Goal: Task Accomplishment & Management: Complete application form

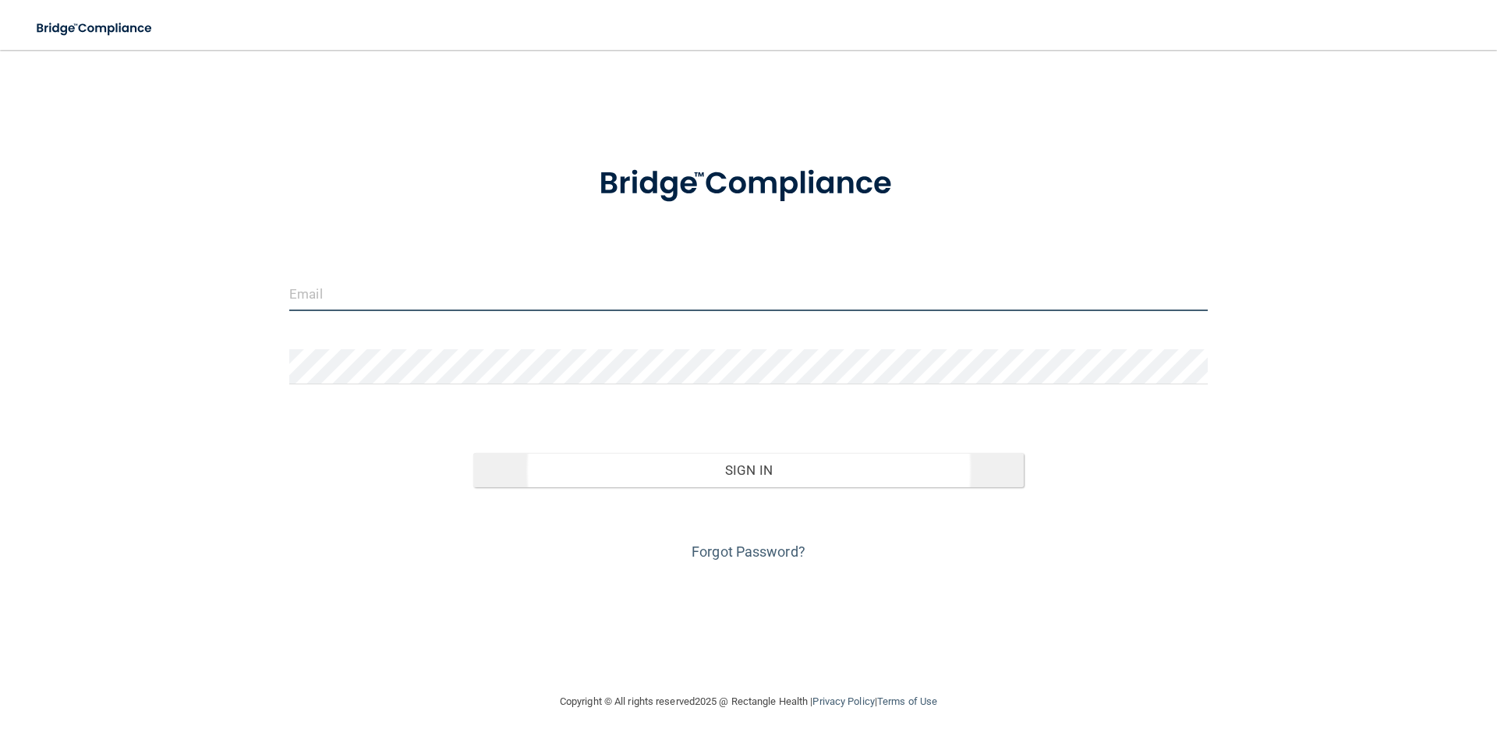
type input "[EMAIL_ADDRESS][DOMAIN_NAME]"
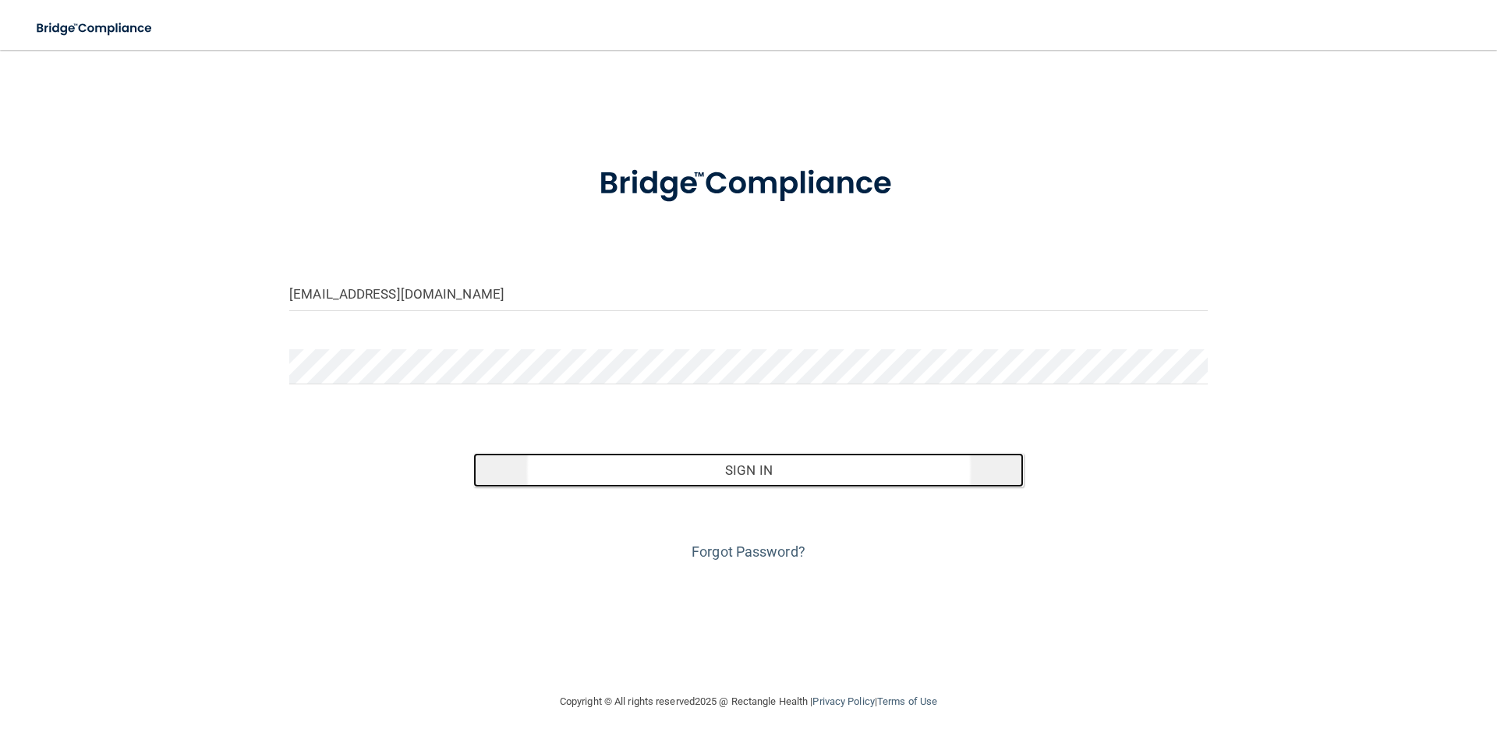
click at [706, 466] on button "Sign In" at bounding box center [748, 470] width 551 height 34
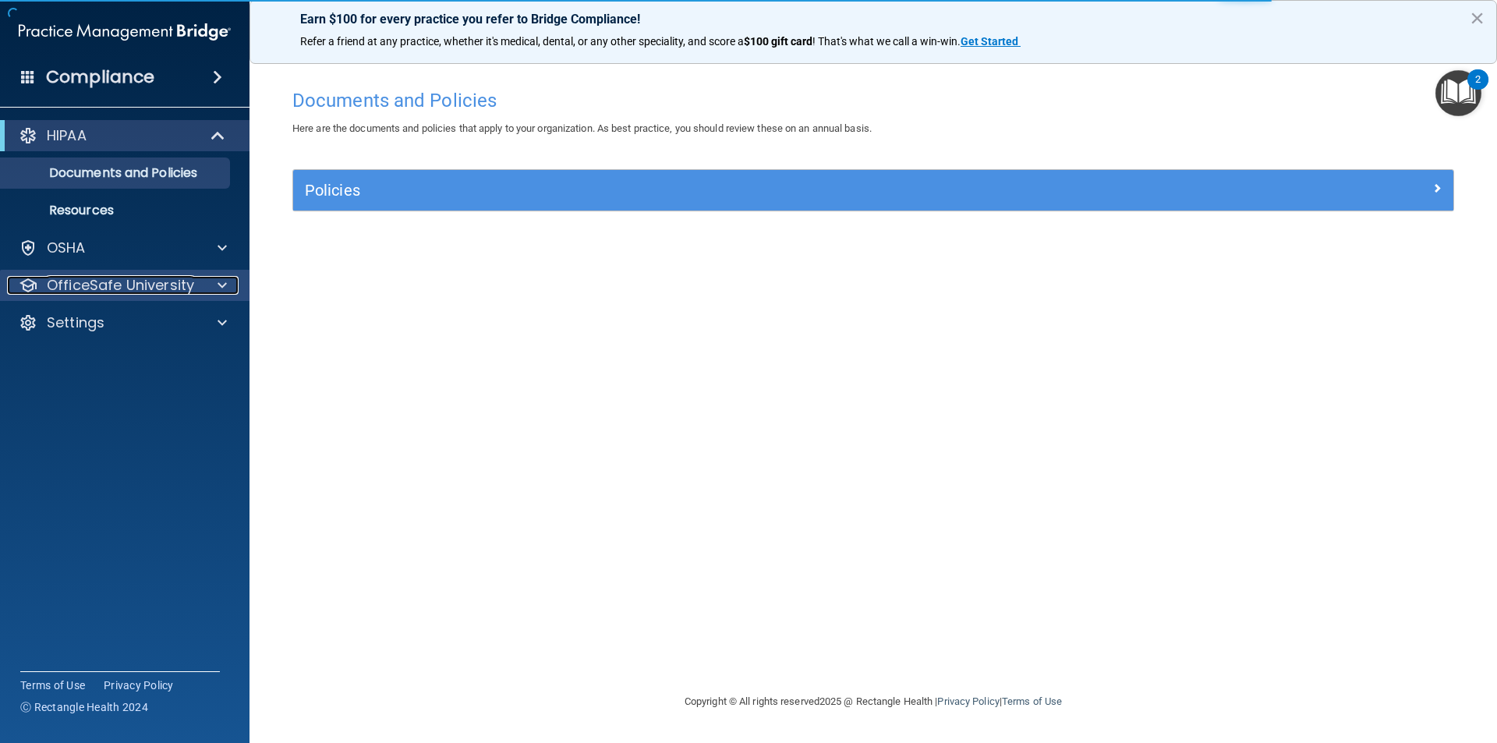
click at [114, 280] on p "OfficeSafe University" at bounding box center [120, 285] width 147 height 19
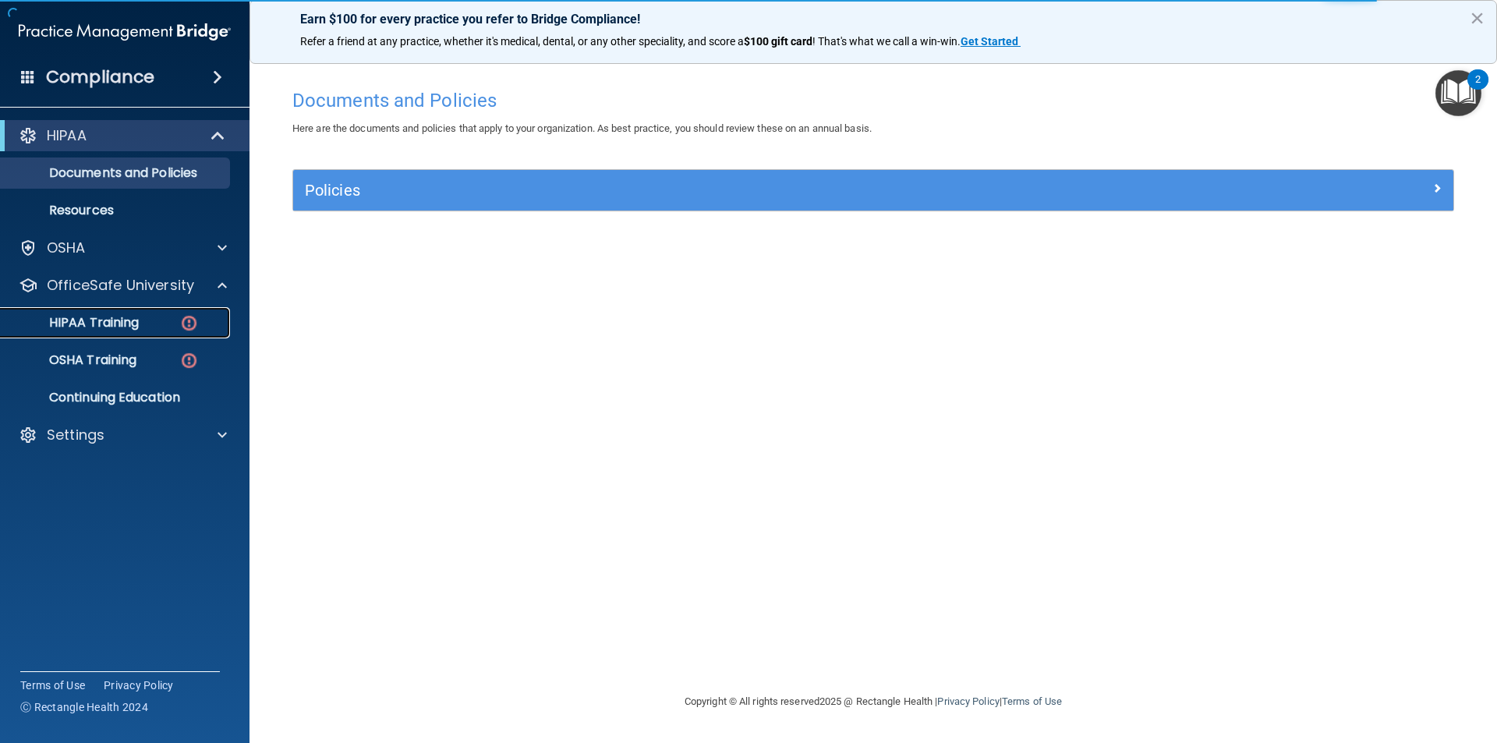
click at [118, 327] on p "HIPAA Training" at bounding box center [74, 323] width 129 height 16
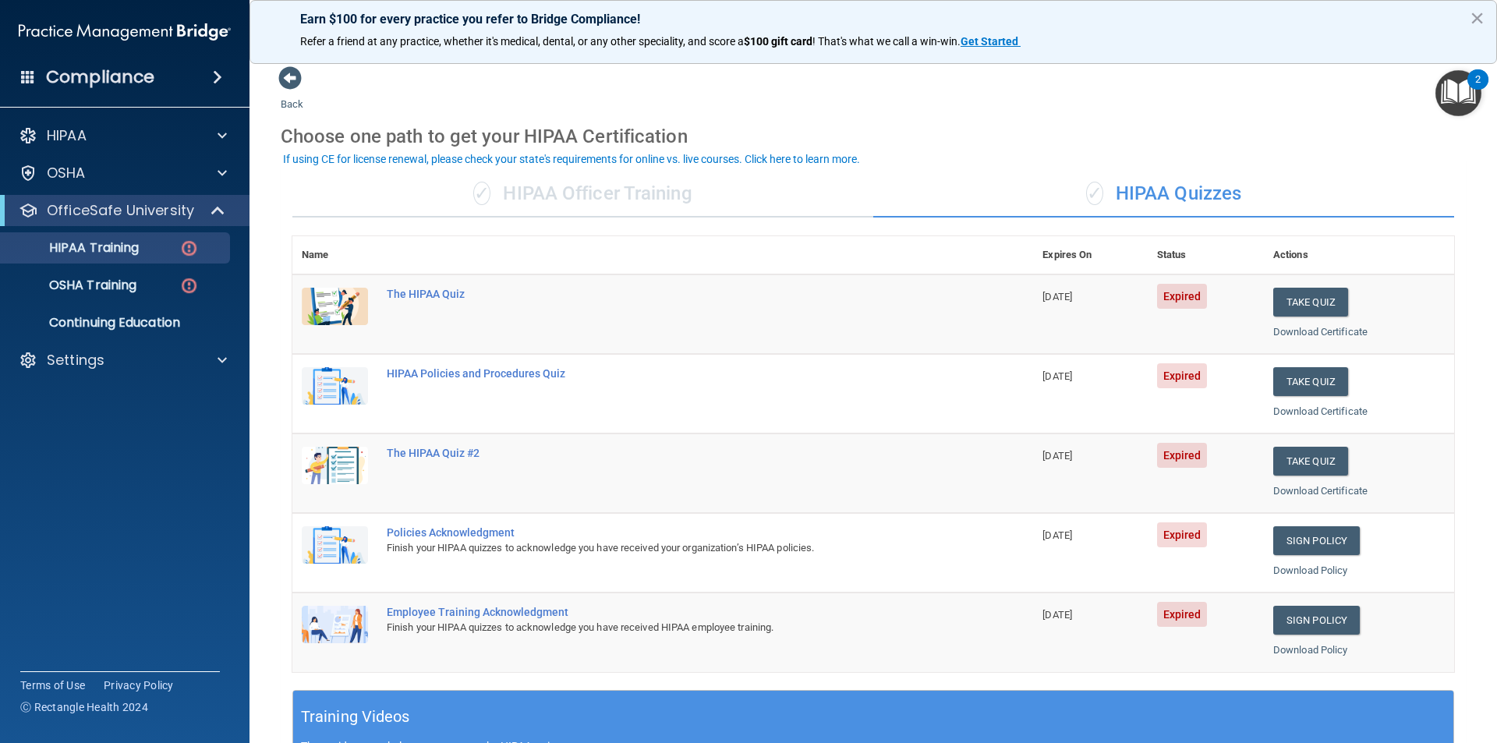
click at [342, 310] on img at bounding box center [335, 306] width 66 height 37
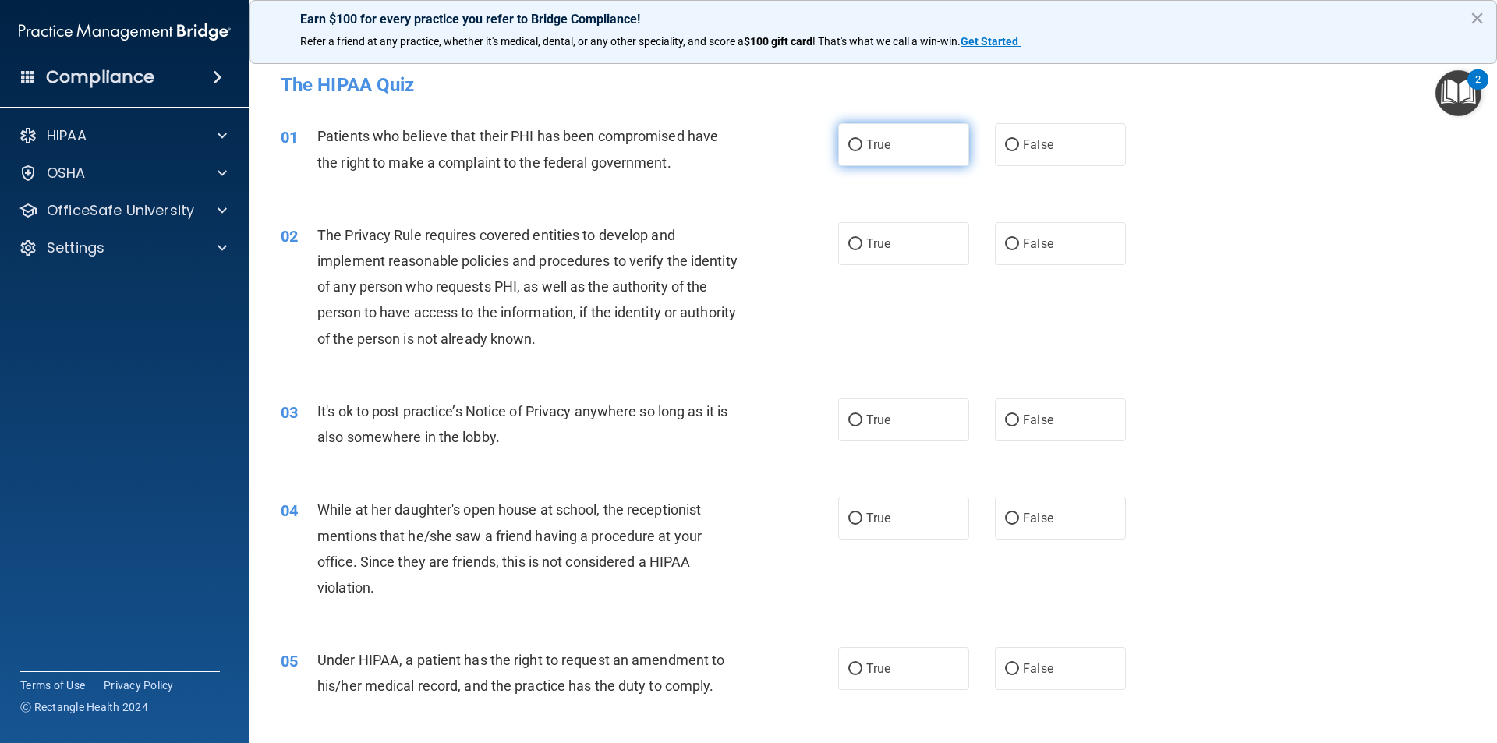
click at [848, 147] on input "True" at bounding box center [855, 146] width 14 height 12
radio input "true"
click at [857, 247] on label "True" at bounding box center [903, 243] width 131 height 43
click at [857, 247] on input "True" at bounding box center [855, 245] width 14 height 12
radio input "true"
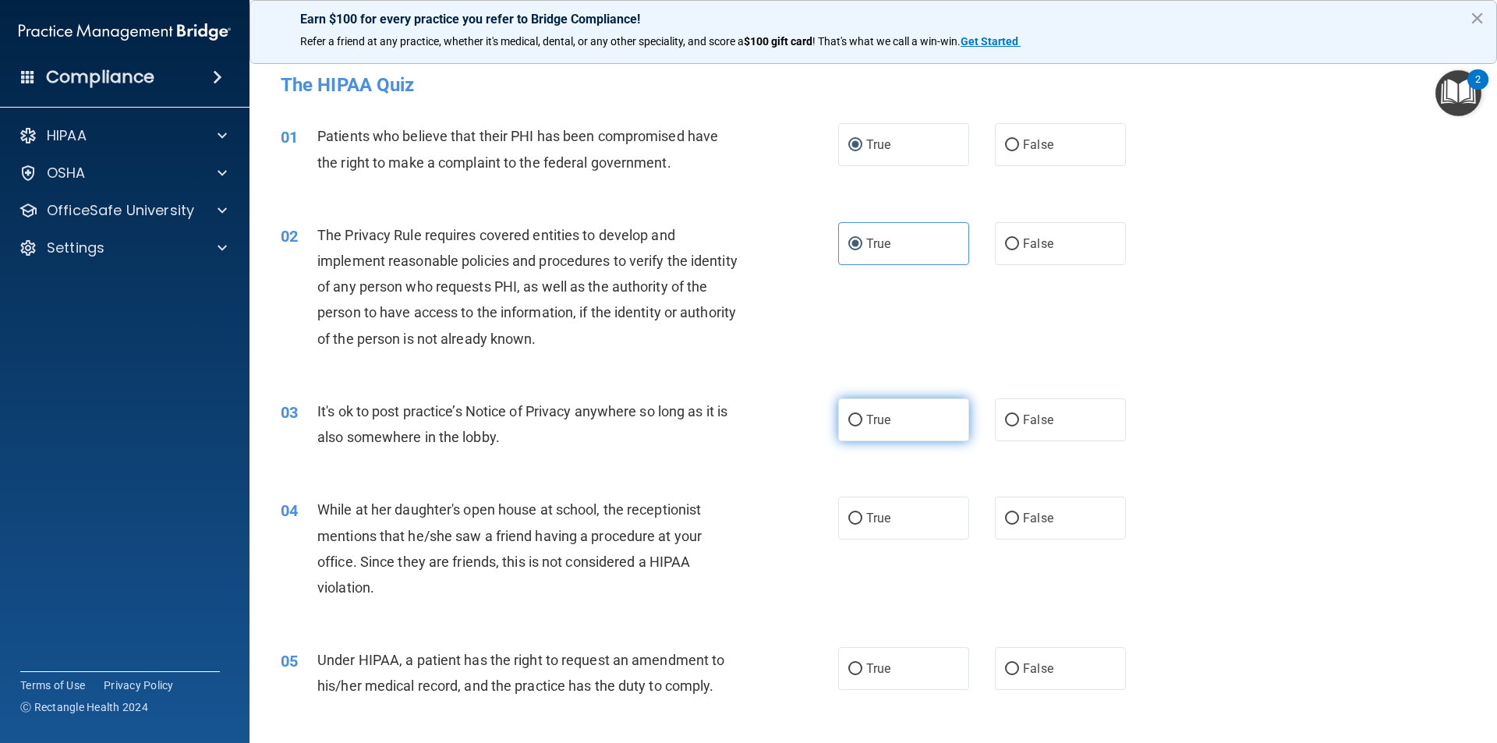
click at [851, 423] on input "True" at bounding box center [855, 421] width 14 height 12
radio input "true"
click at [1005, 519] on input "False" at bounding box center [1012, 519] width 14 height 12
radio input "true"
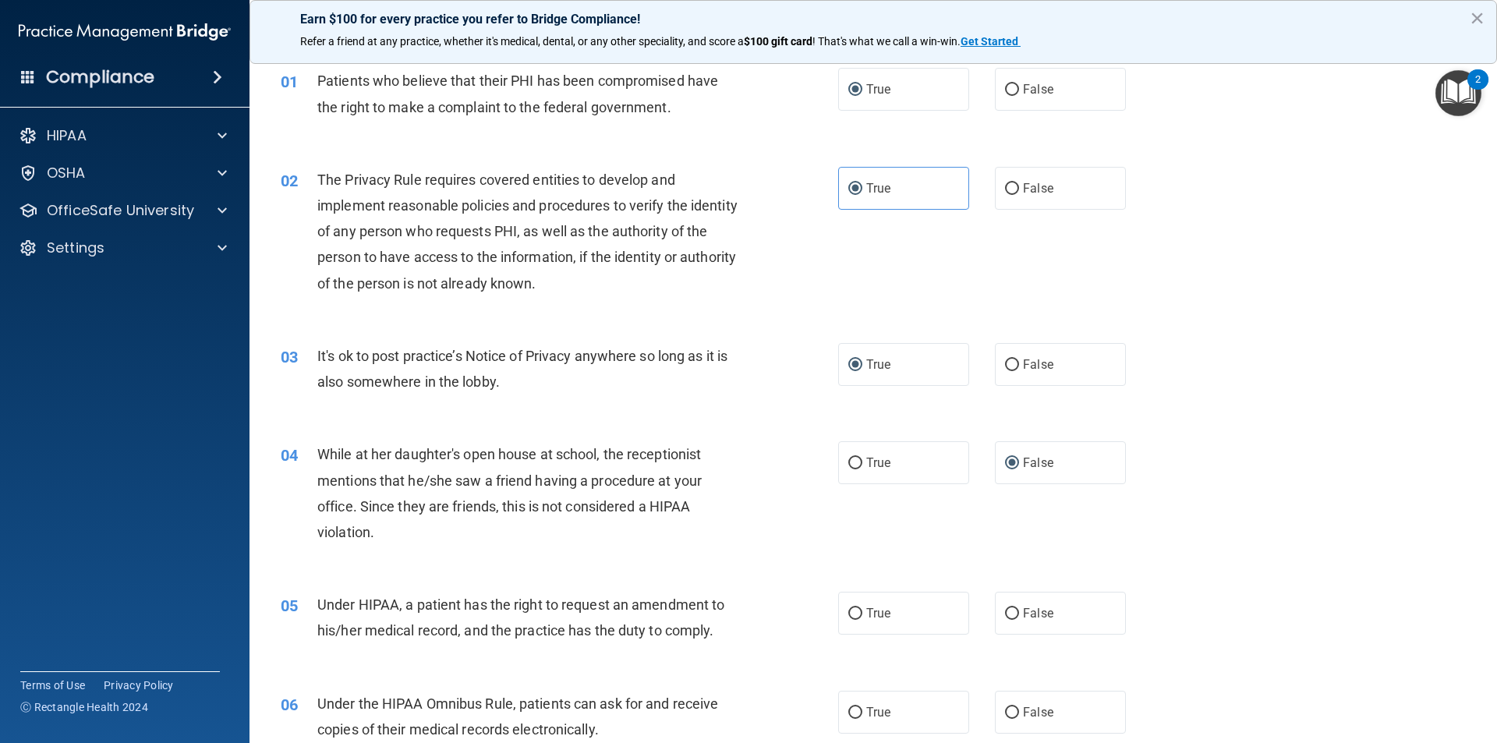
scroll to position [156, 0]
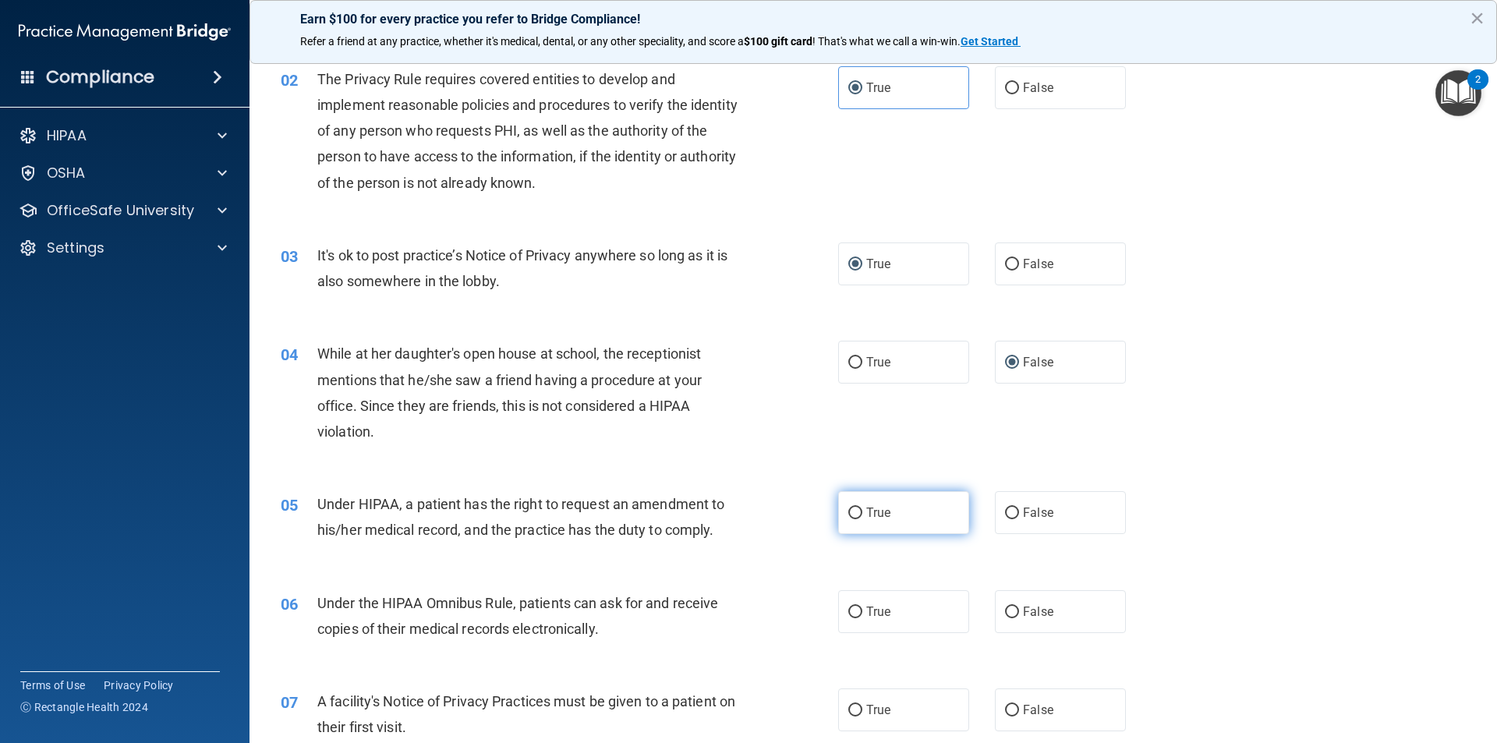
click at [858, 508] on label "True" at bounding box center [903, 512] width 131 height 43
click at [858, 508] on input "True" at bounding box center [855, 514] width 14 height 12
radio input "true"
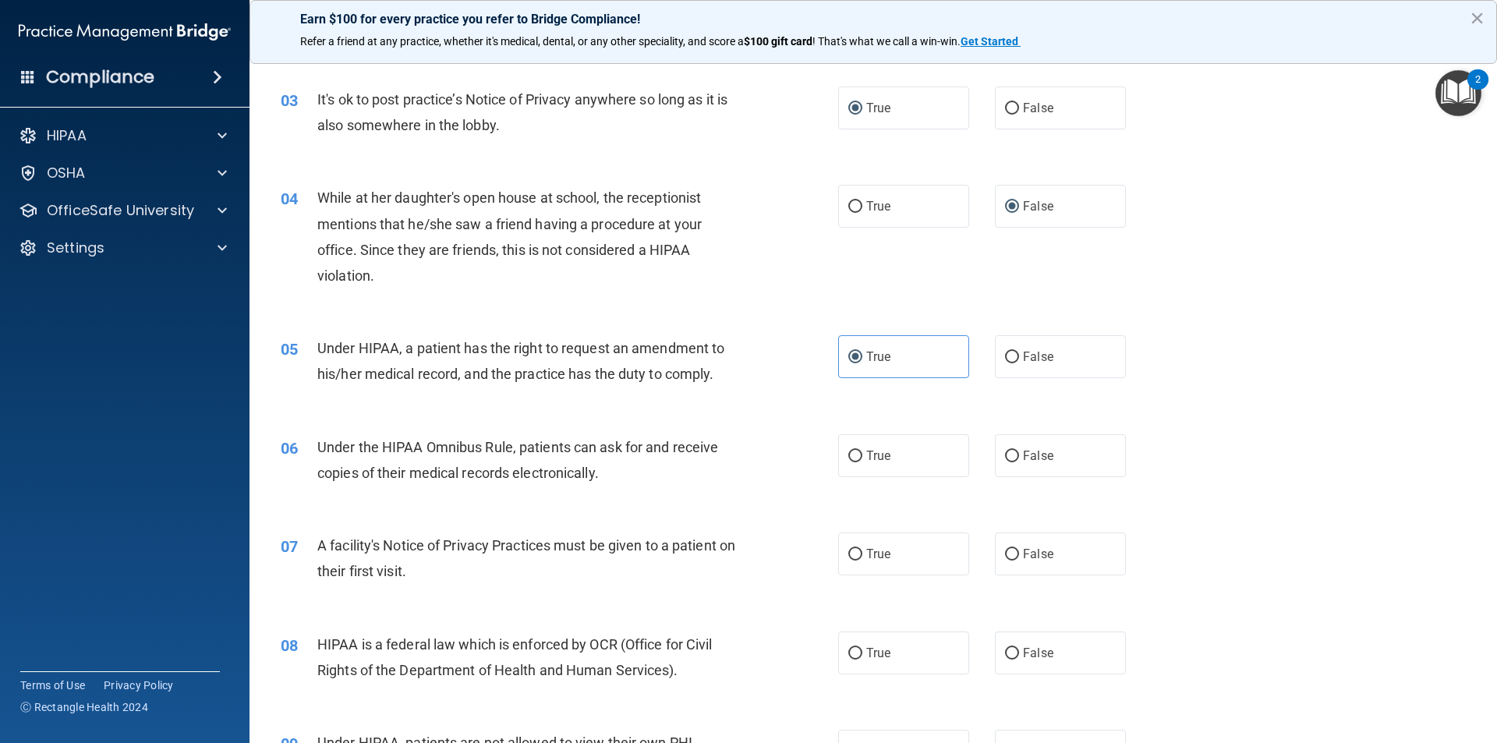
scroll to position [390, 0]
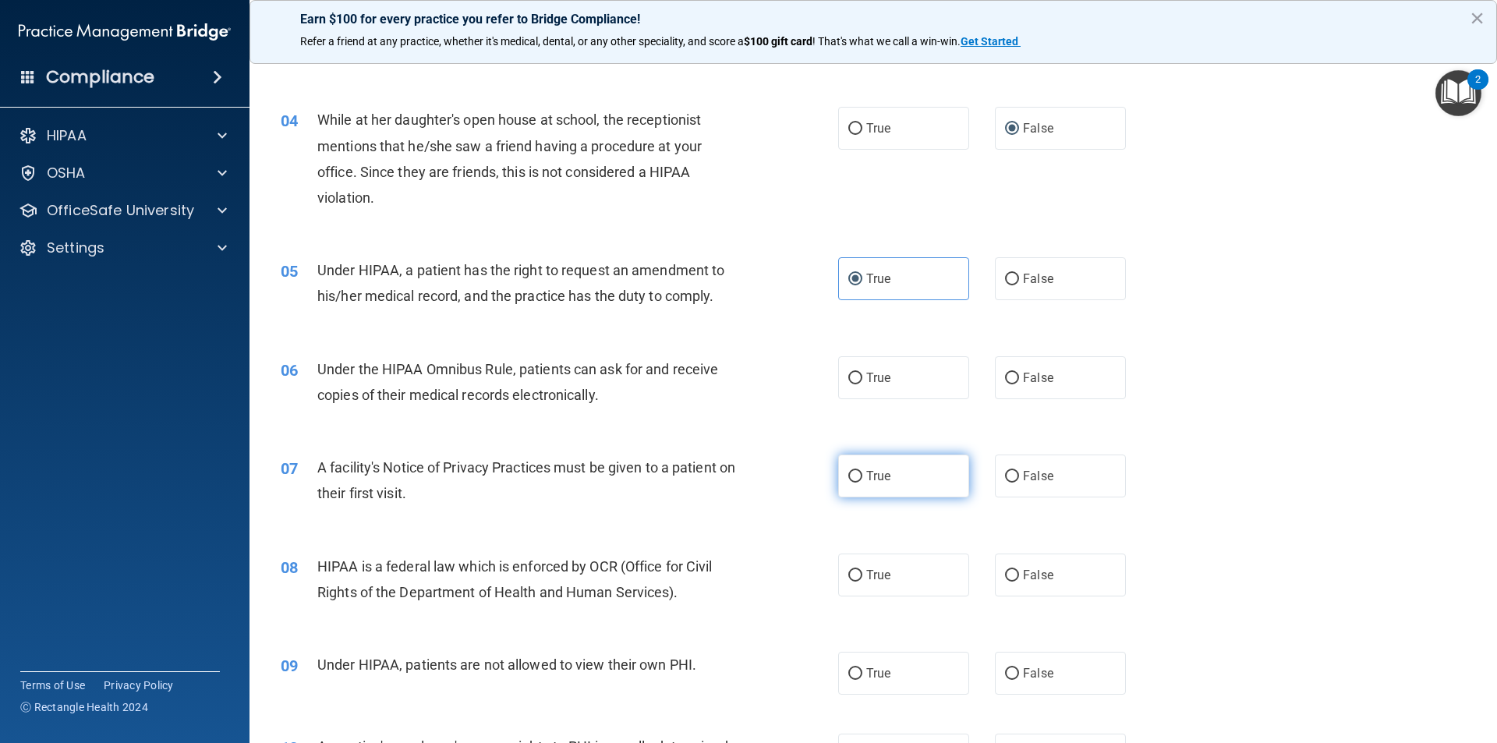
click at [848, 473] on input "True" at bounding box center [855, 477] width 14 height 12
radio input "true"
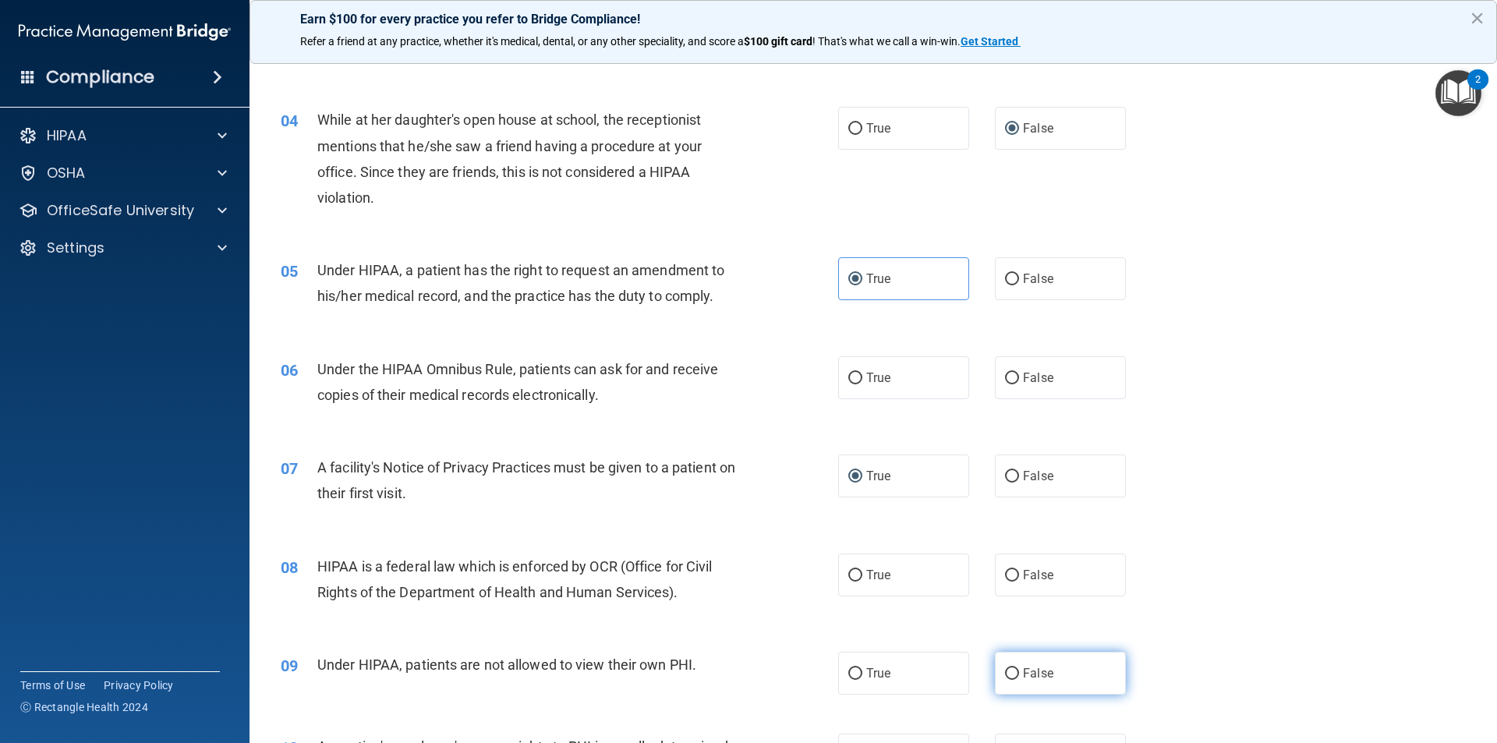
click at [1013, 671] on label "False" at bounding box center [1060, 673] width 131 height 43
click at [1013, 671] on input "False" at bounding box center [1012, 674] width 14 height 12
radio input "true"
click at [858, 579] on label "True" at bounding box center [903, 575] width 131 height 43
click at [858, 579] on input "True" at bounding box center [855, 576] width 14 height 12
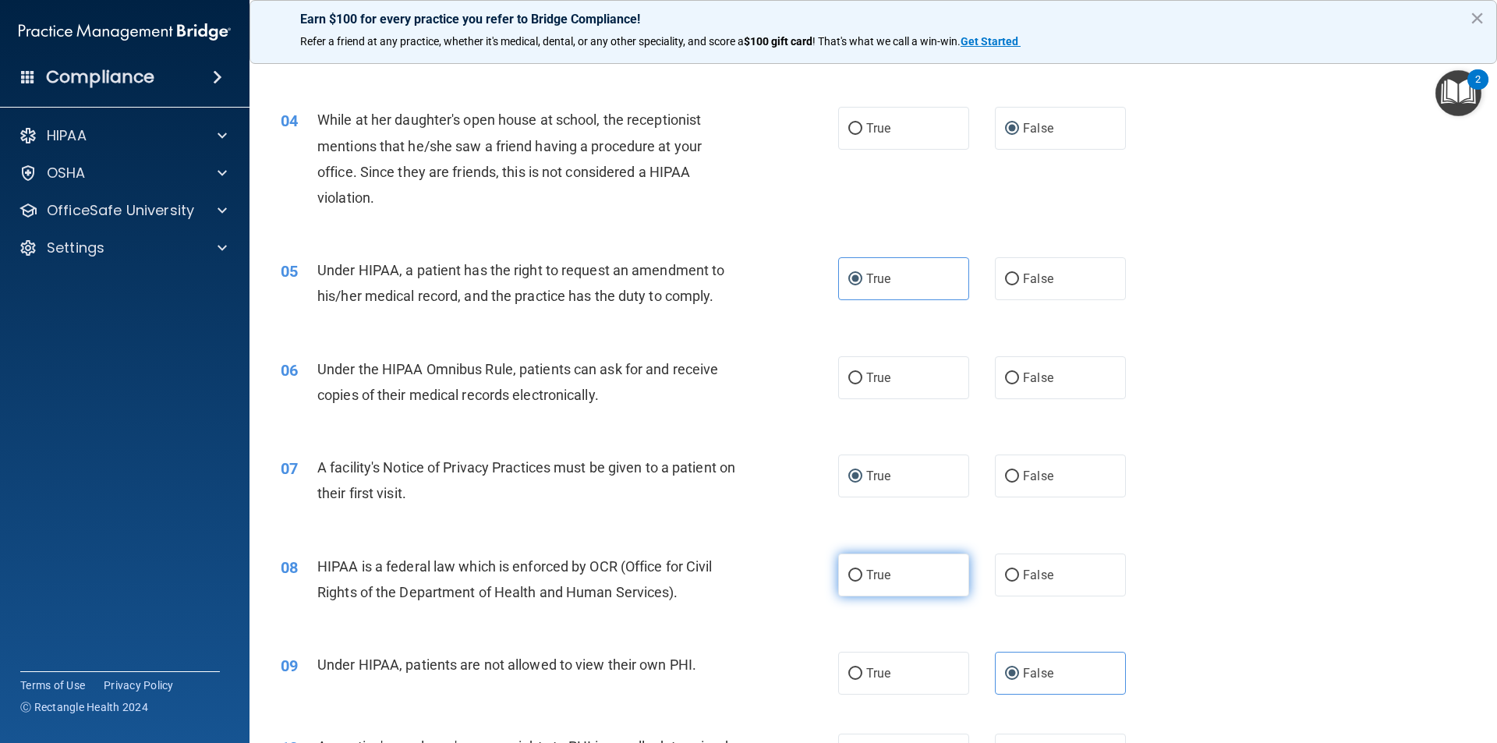
radio input "true"
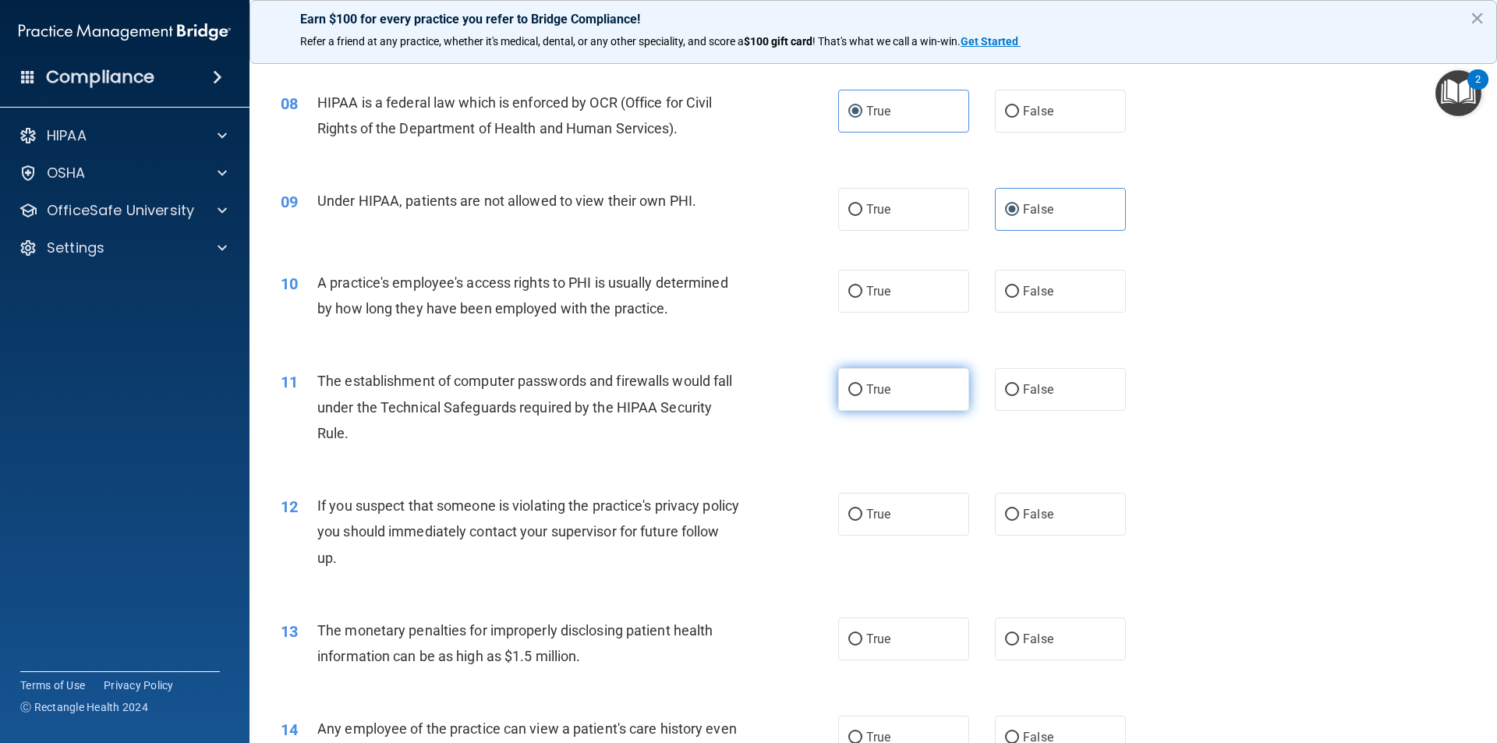
scroll to position [858, 0]
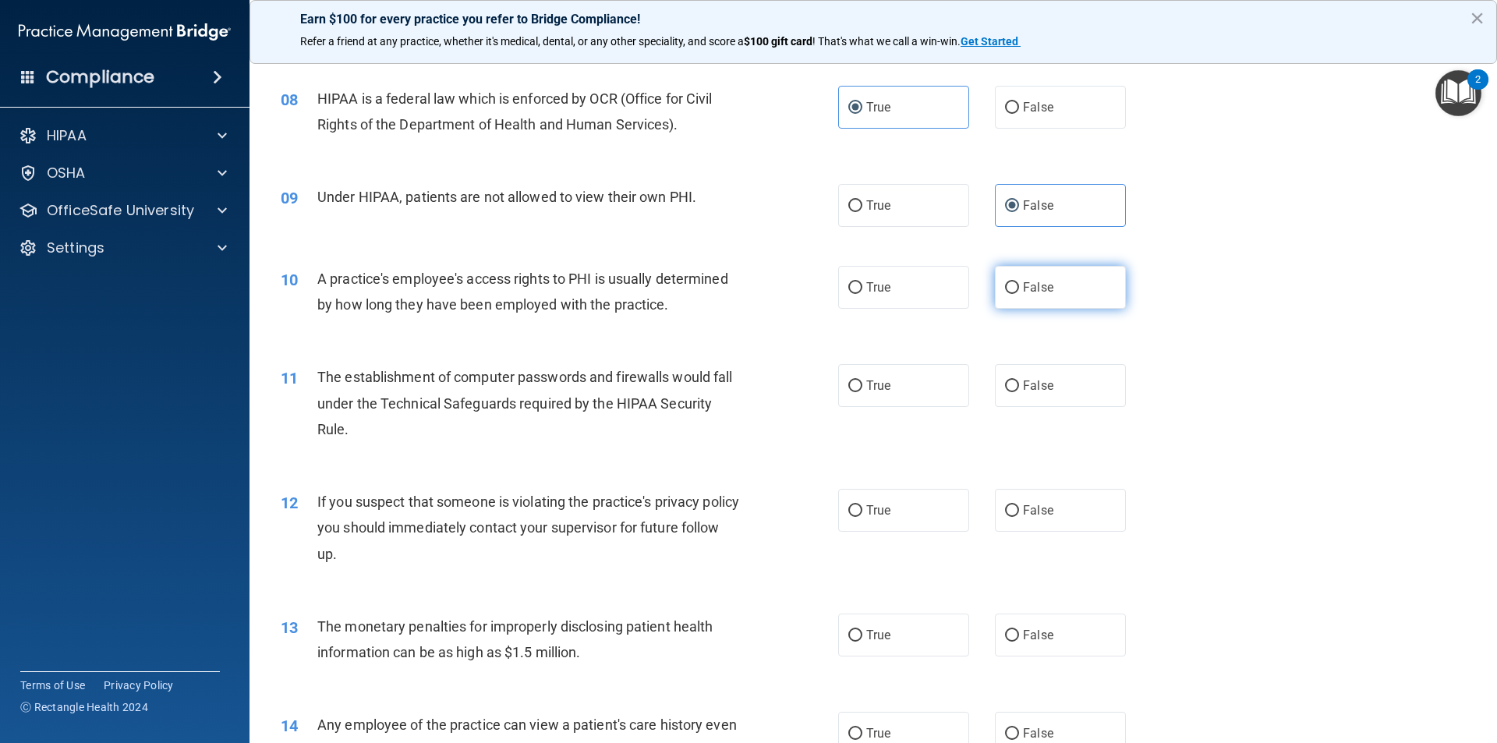
click at [1007, 288] on input "False" at bounding box center [1012, 288] width 14 height 12
radio input "true"
drag, startPoint x: 848, startPoint y: 383, endPoint x: 832, endPoint y: 420, distance: 40.5
click at [848, 384] on input "True" at bounding box center [855, 387] width 14 height 12
radio input "true"
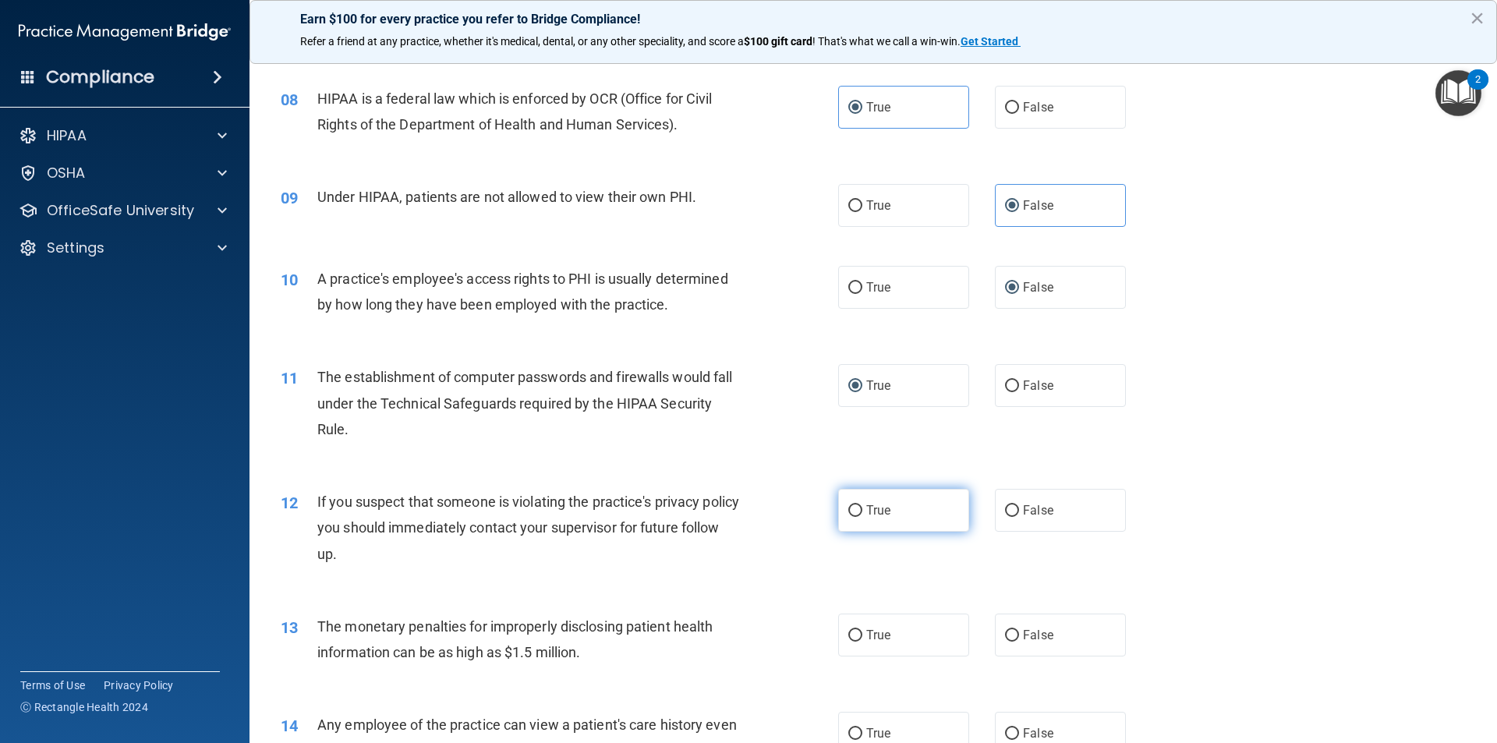
click at [854, 509] on input "True" at bounding box center [855, 511] width 14 height 12
radio input "true"
click at [851, 511] on input "True" at bounding box center [855, 511] width 14 height 12
click at [852, 508] on input "True" at bounding box center [855, 511] width 14 height 12
click at [849, 511] on input "True" at bounding box center [855, 511] width 14 height 12
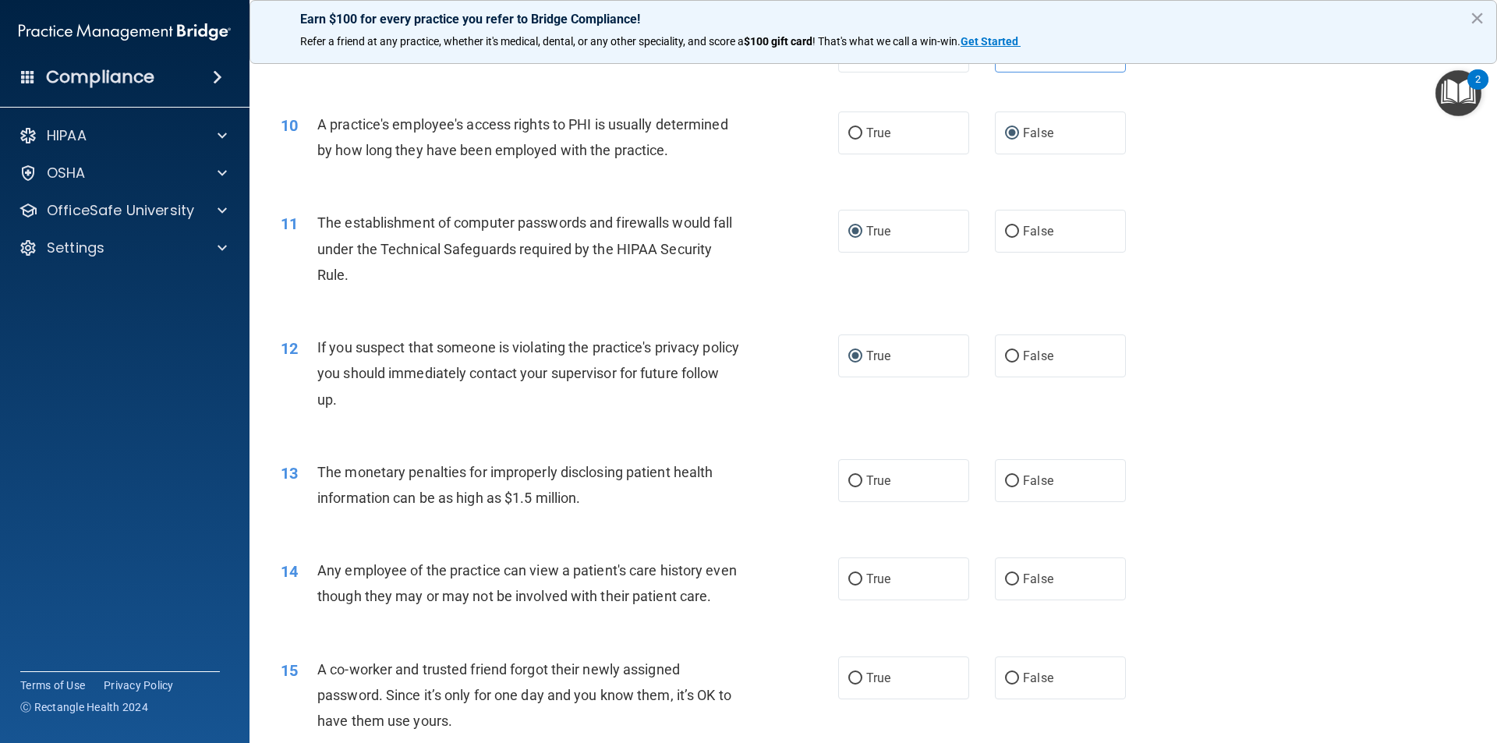
scroll to position [1014, 0]
click at [1005, 580] on input "False" at bounding box center [1012, 578] width 14 height 12
radio input "true"
click at [1005, 483] on input "False" at bounding box center [1012, 480] width 14 height 12
radio input "true"
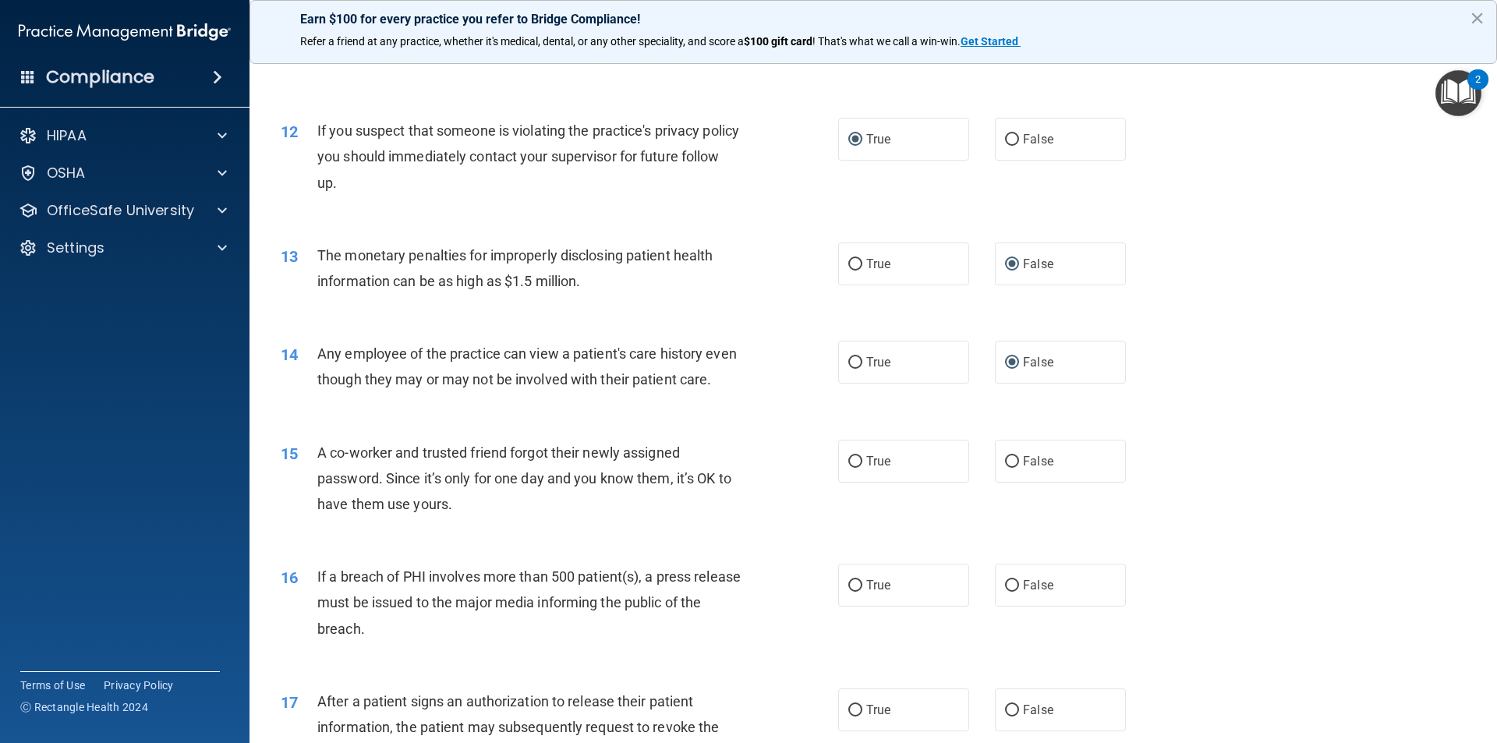
scroll to position [1248, 0]
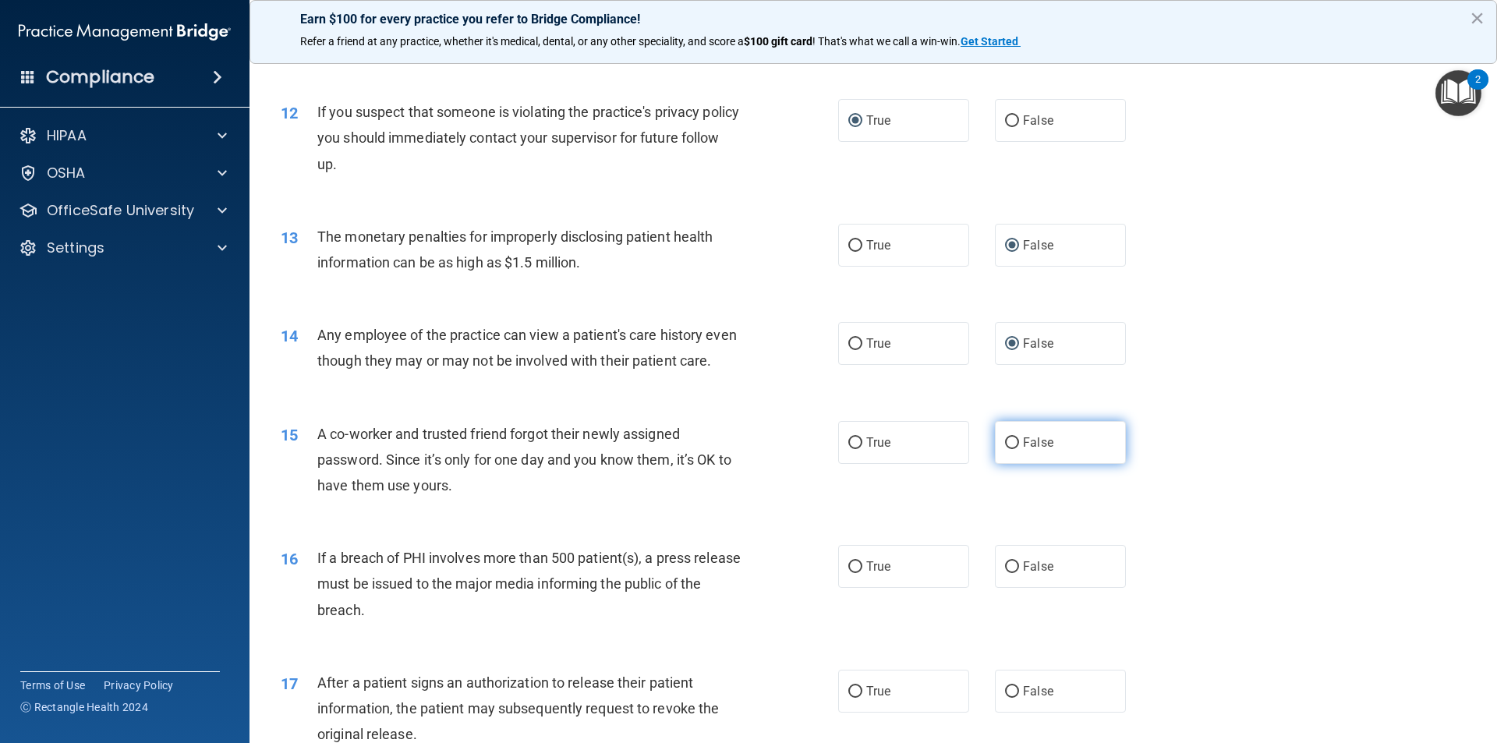
click at [1005, 449] on input "False" at bounding box center [1012, 443] width 14 height 12
radio input "true"
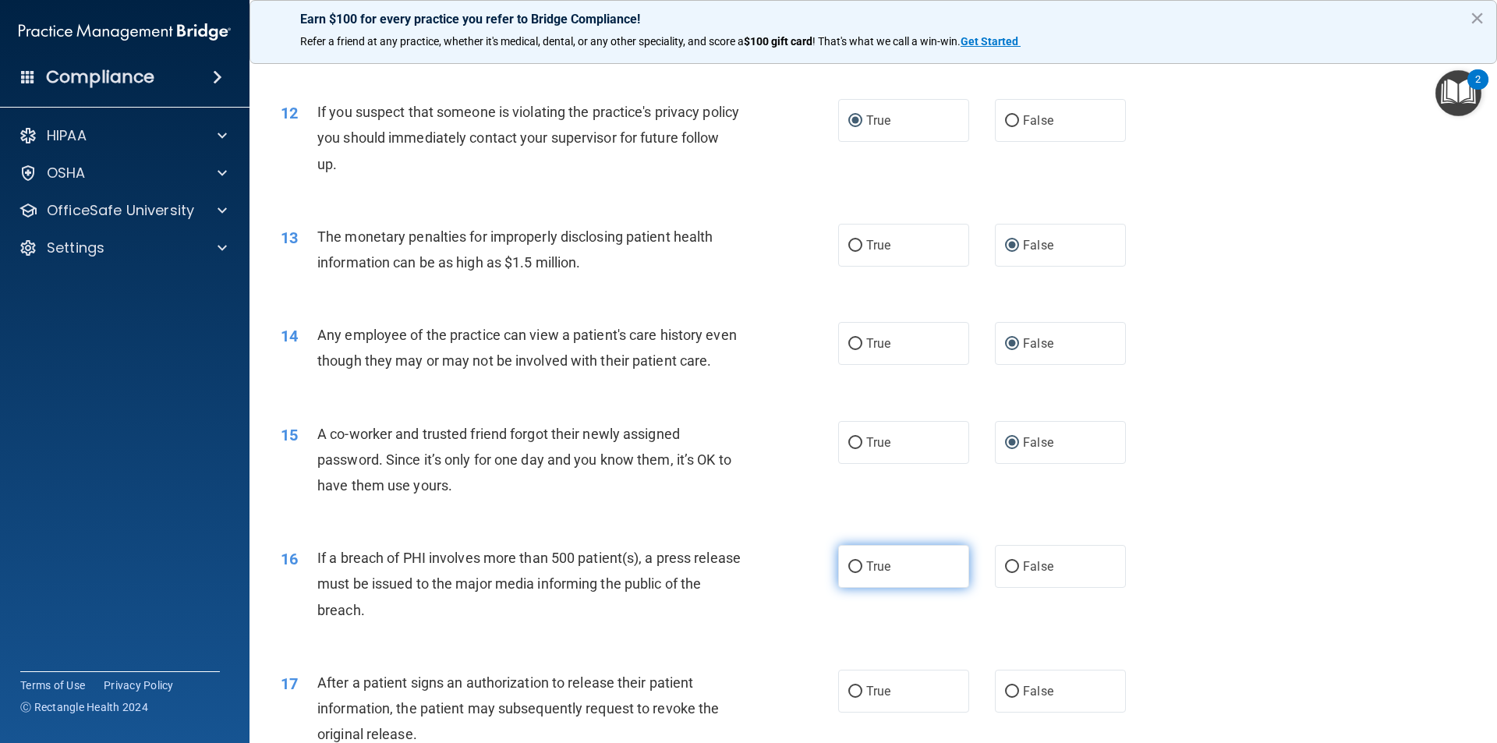
click at [848, 573] on input "True" at bounding box center [855, 567] width 14 height 12
radio input "true"
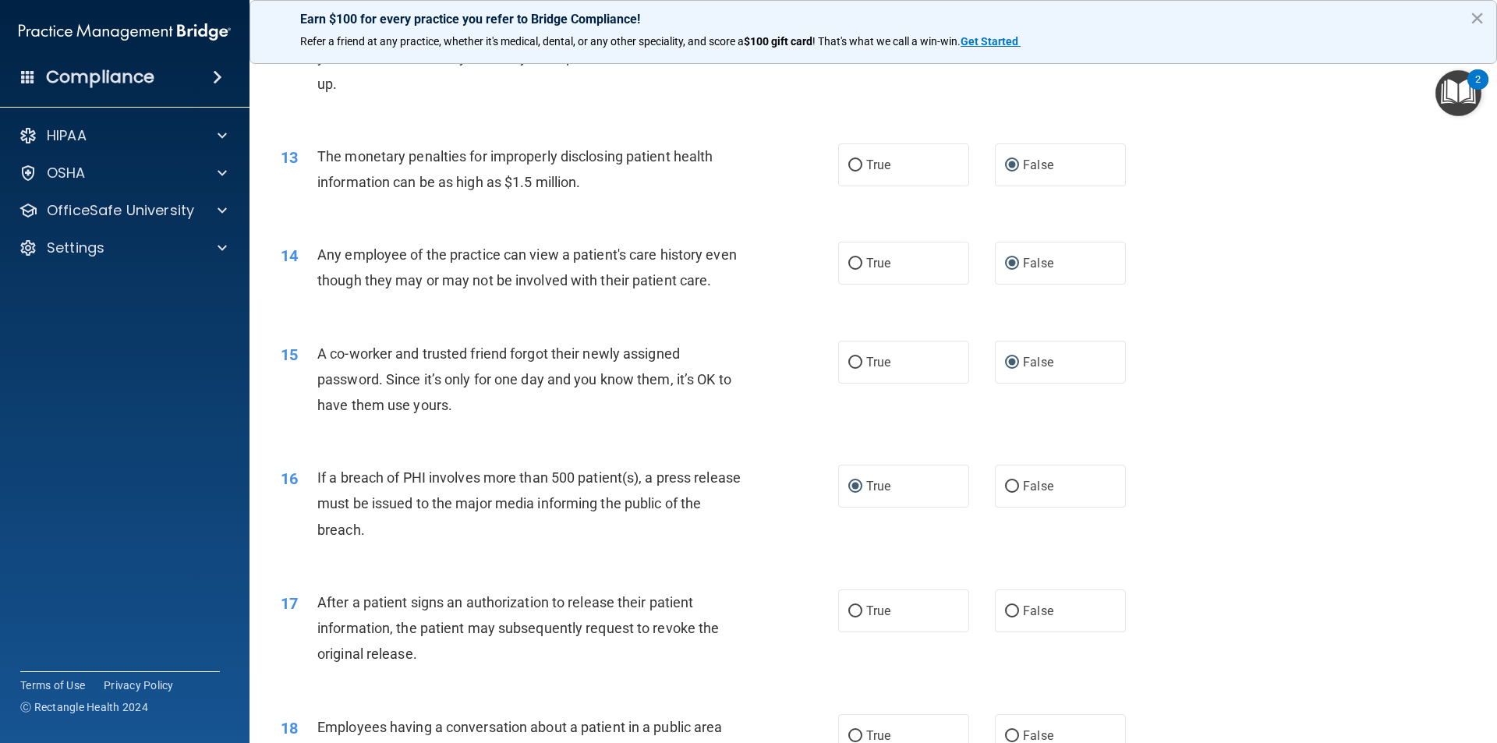
scroll to position [1403, 0]
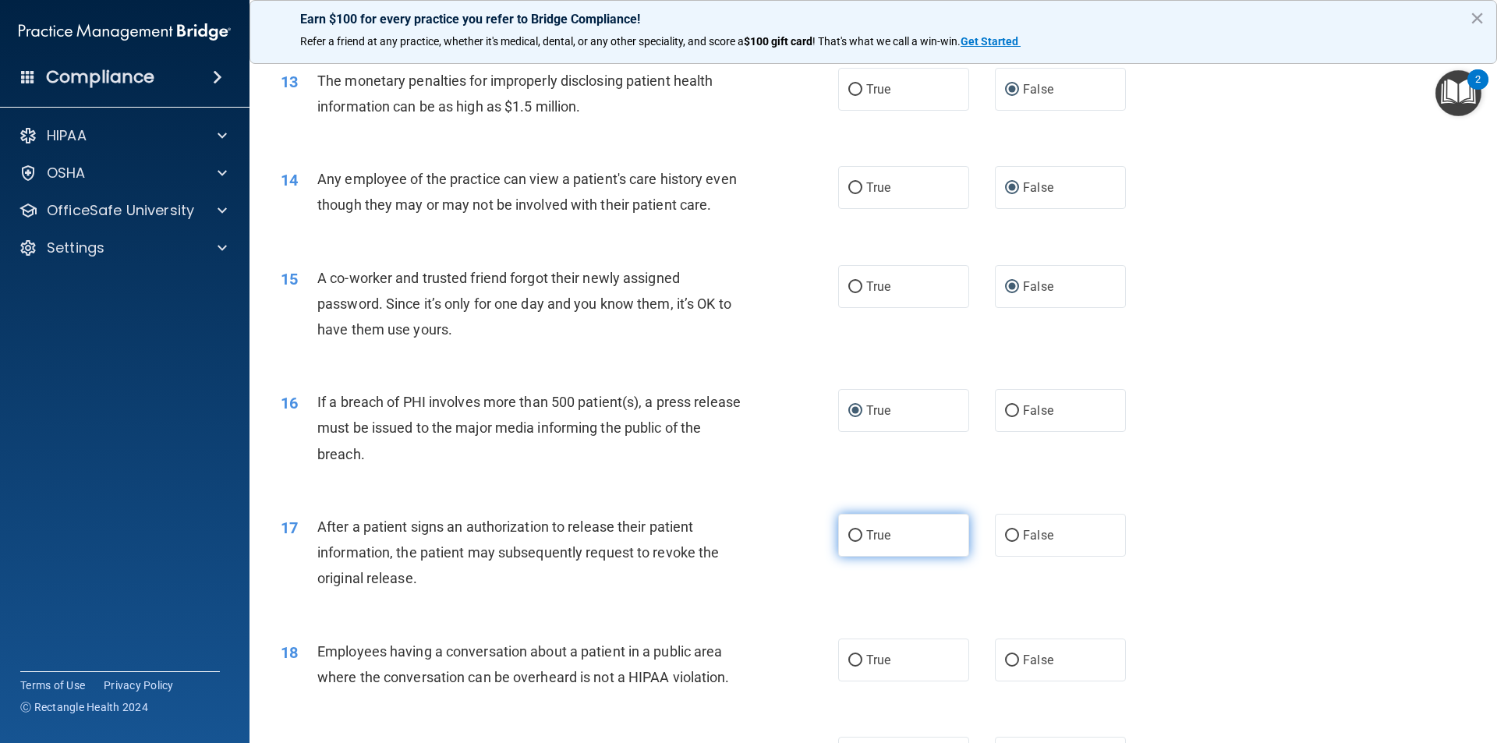
click at [858, 557] on label "True" at bounding box center [903, 535] width 131 height 43
click at [858, 542] on input "True" at bounding box center [855, 536] width 14 height 12
radio input "true"
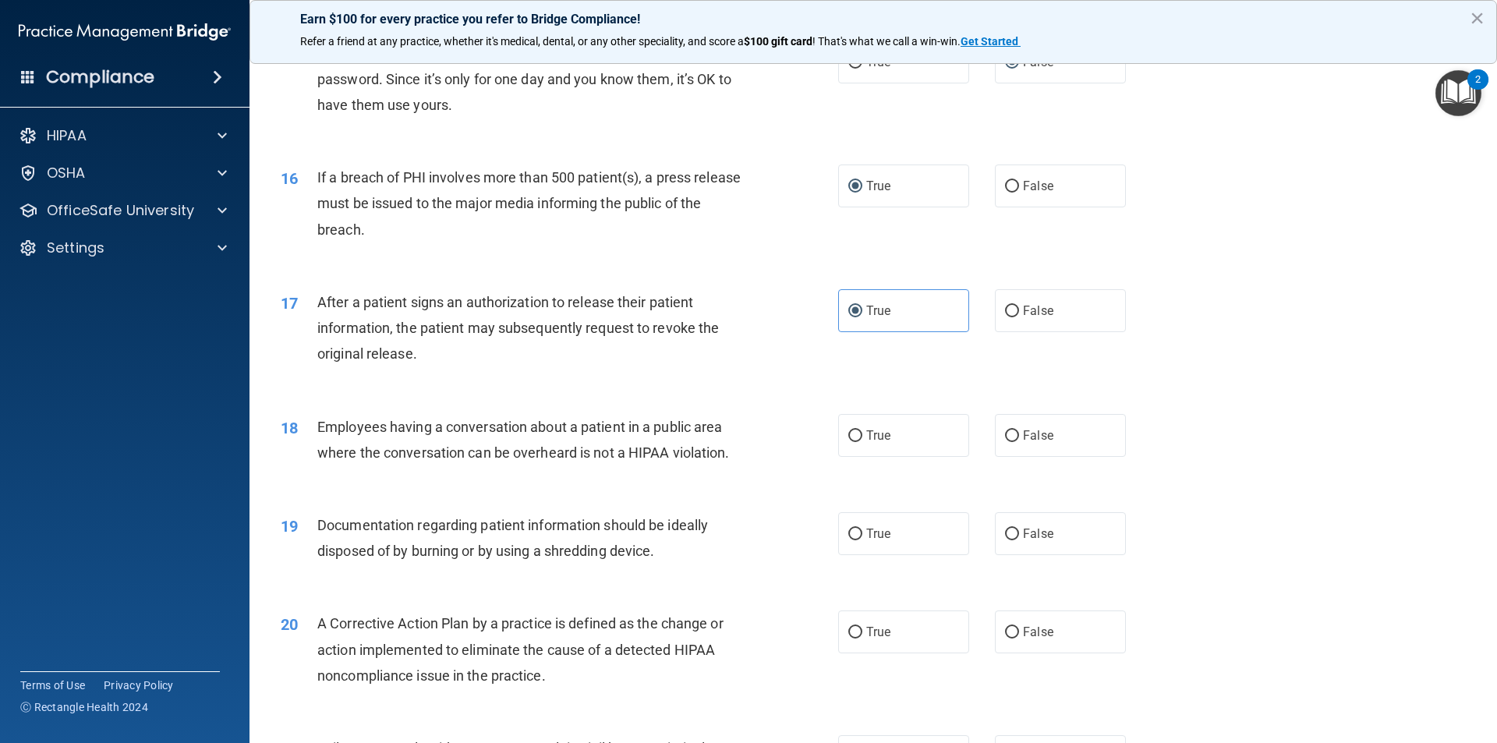
scroll to position [1637, 0]
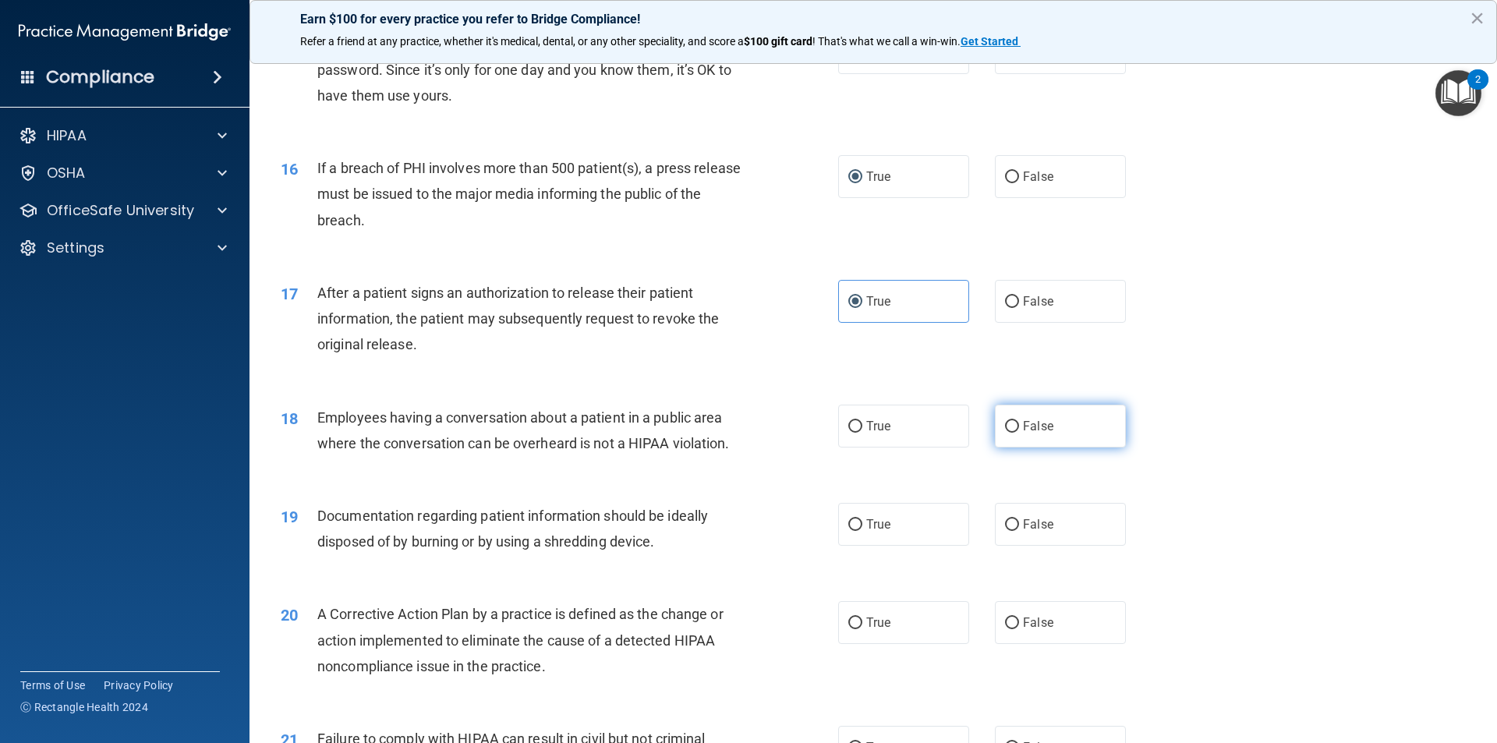
click at [1005, 433] on input "False" at bounding box center [1012, 427] width 14 height 12
radio input "true"
click at [848, 531] on input "True" at bounding box center [855, 525] width 14 height 12
radio input "true"
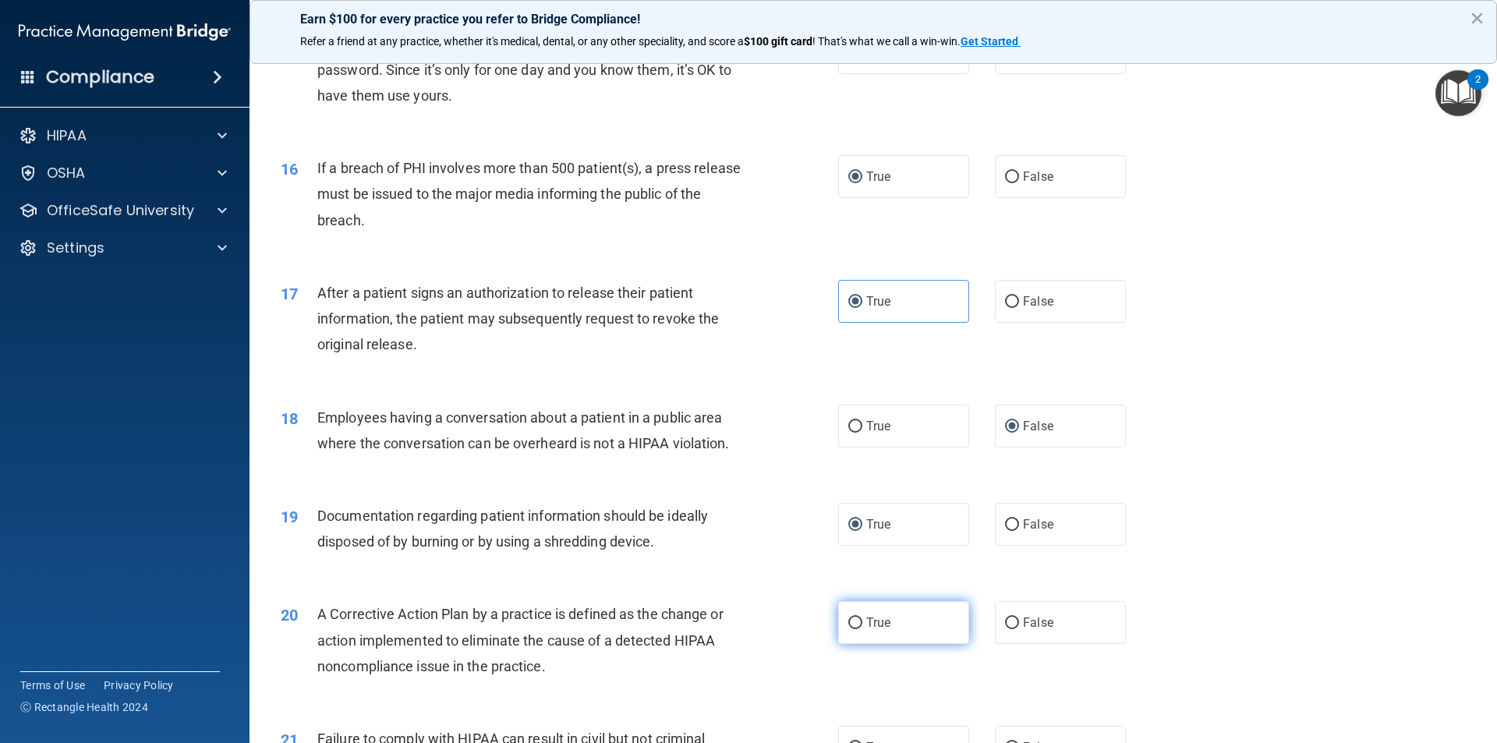
click at [848, 629] on input "True" at bounding box center [855, 624] width 14 height 12
radio input "true"
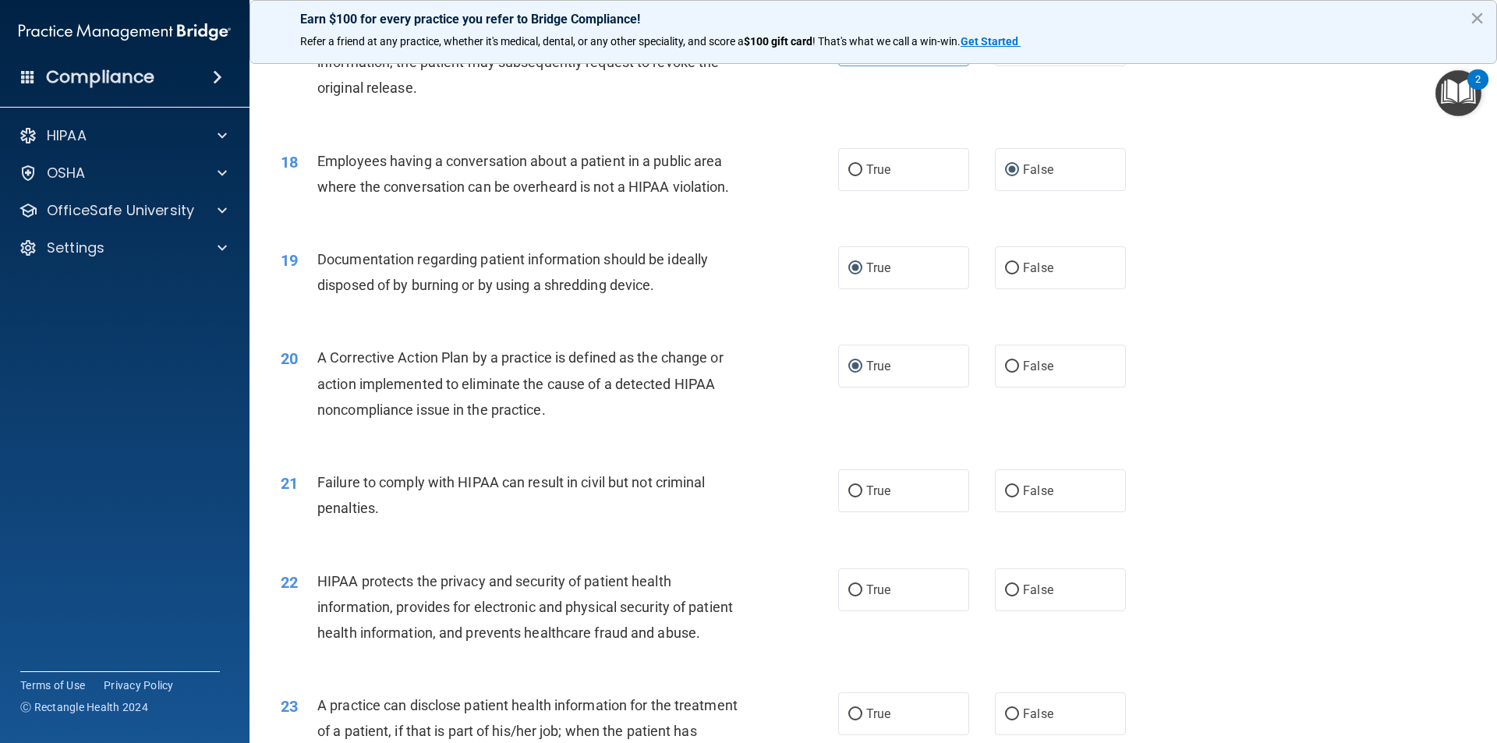
scroll to position [1949, 0]
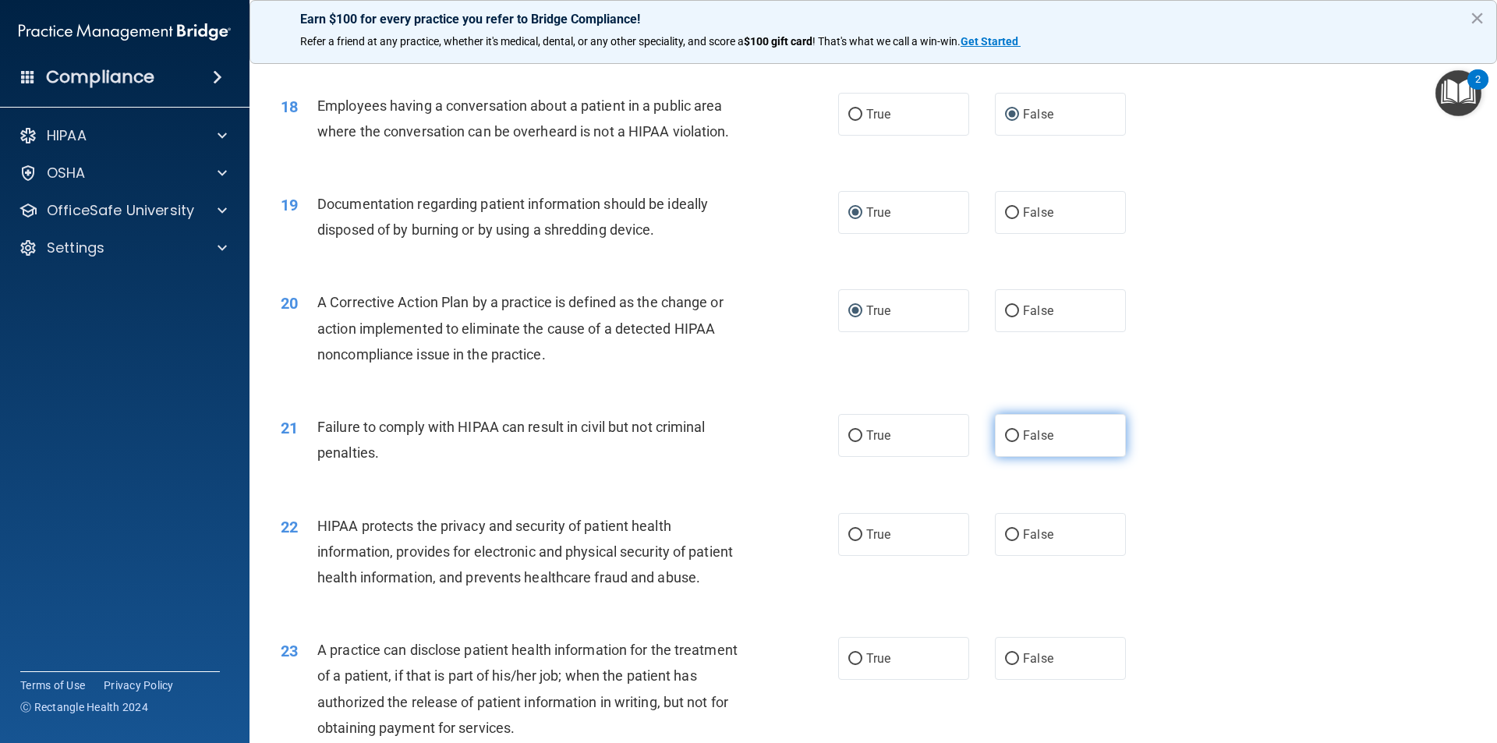
click at [1005, 442] on input "False" at bounding box center [1012, 436] width 14 height 12
radio input "true"
click at [849, 541] on input "True" at bounding box center [855, 535] width 14 height 12
radio input "true"
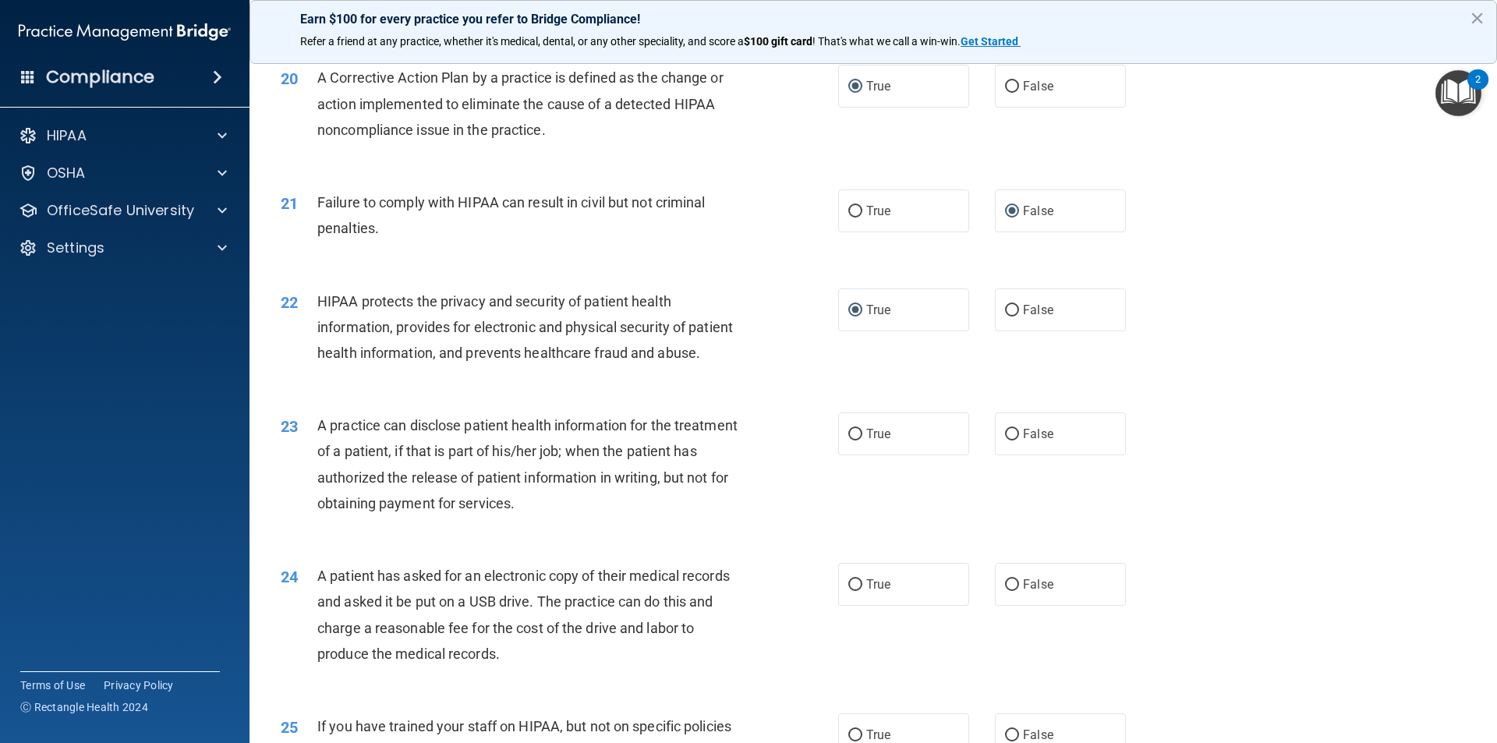
scroll to position [2183, 0]
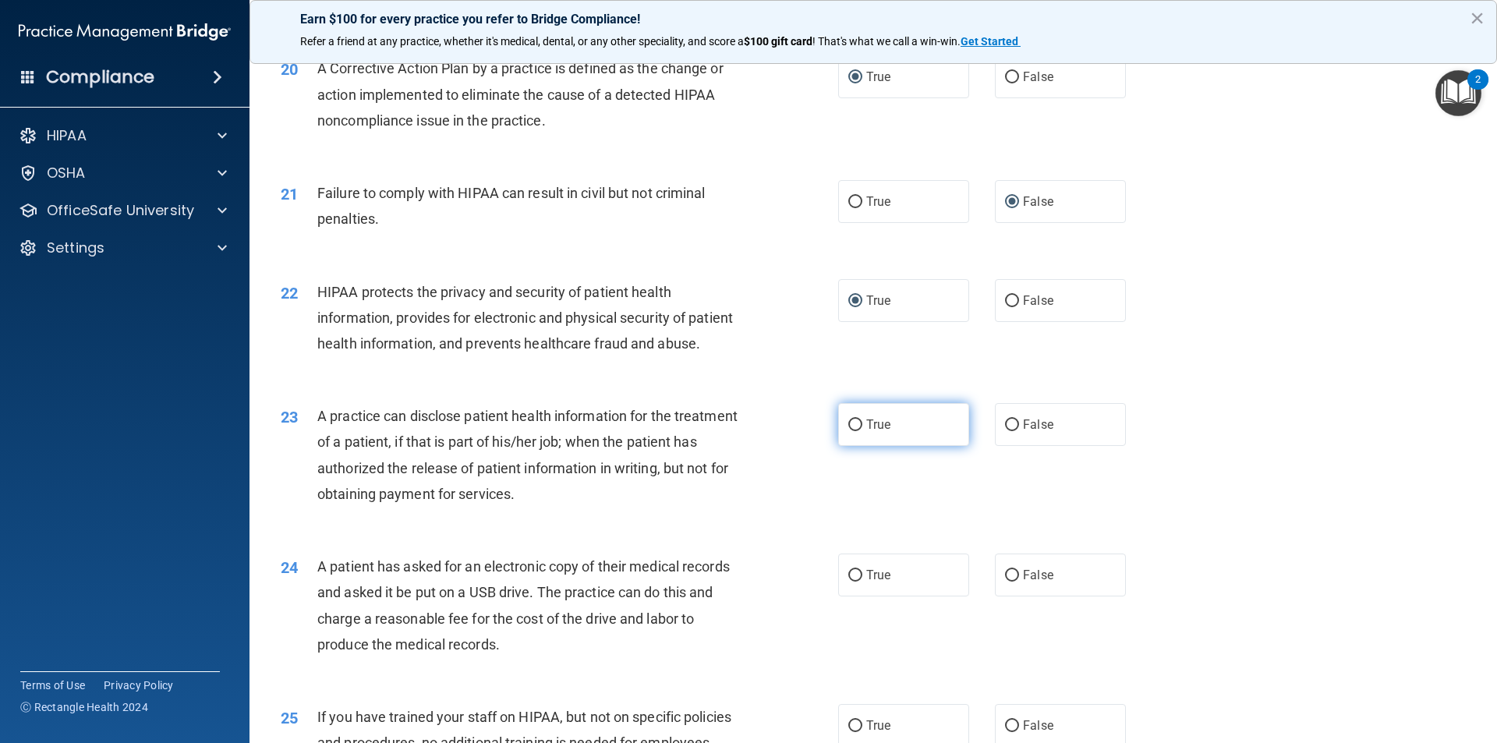
click at [851, 431] on input "True" at bounding box center [855, 425] width 14 height 12
radio input "true"
click at [848, 582] on input "True" at bounding box center [855, 576] width 14 height 12
radio input "true"
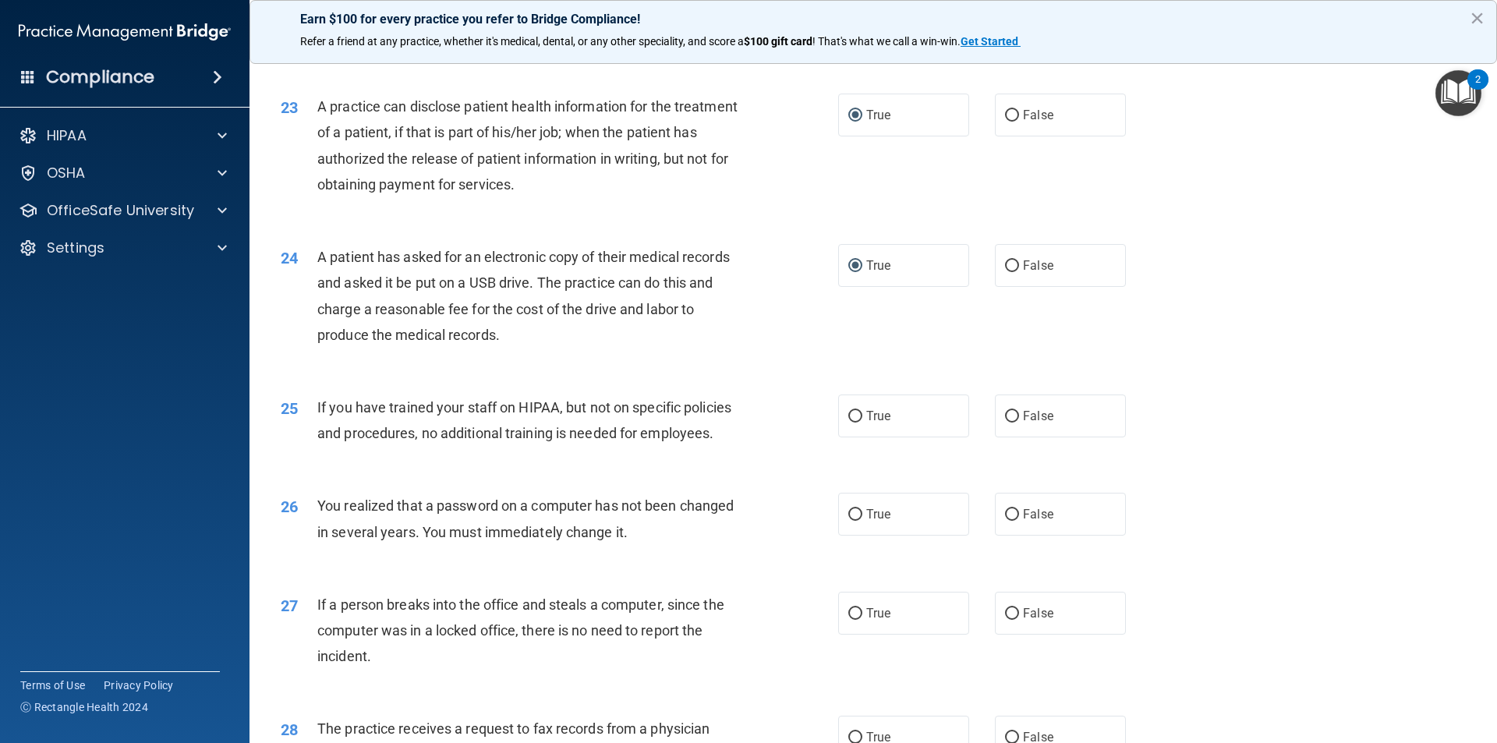
scroll to position [2495, 0]
click at [1005, 420] on input "False" at bounding box center [1012, 415] width 14 height 12
radio input "true"
click at [1005, 618] on input "False" at bounding box center [1012, 612] width 14 height 12
radio input "true"
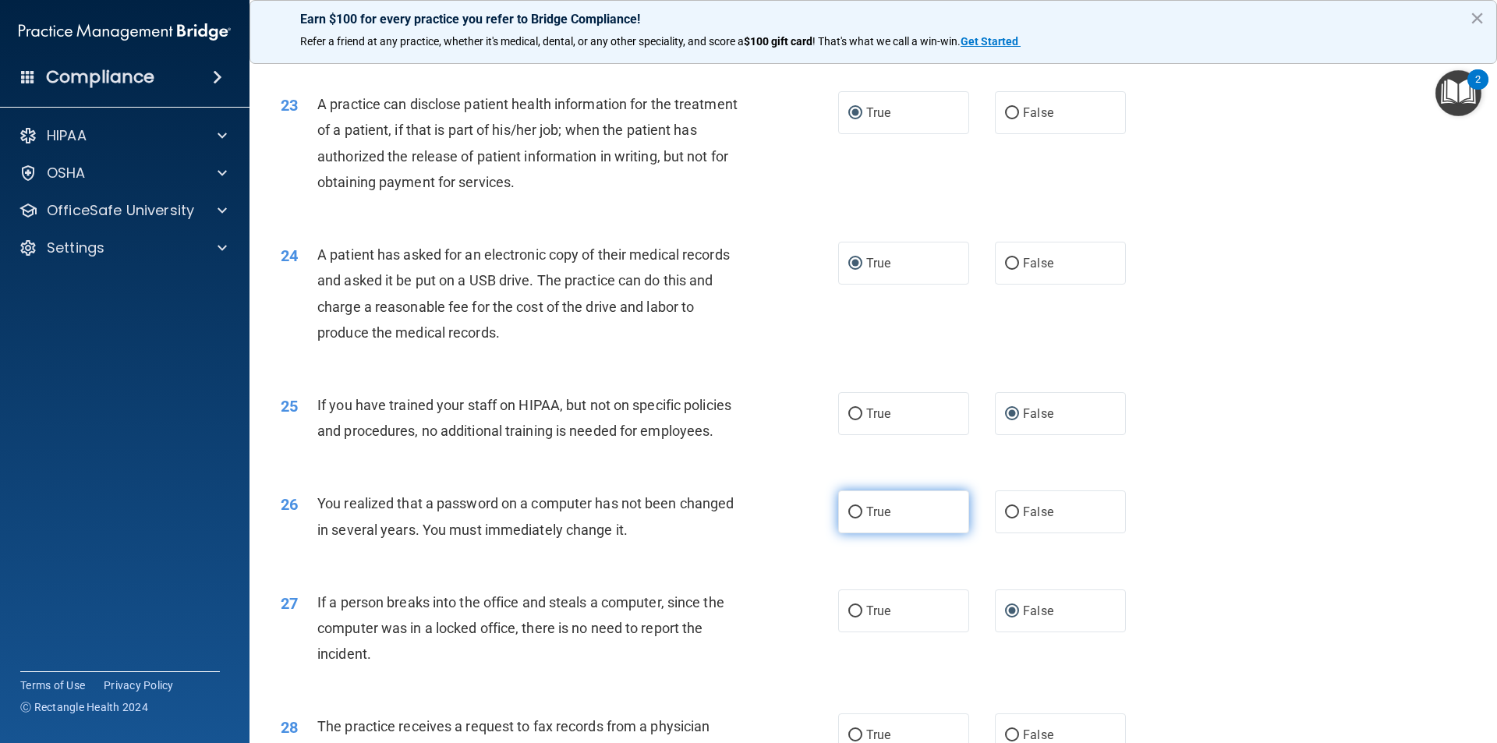
click at [850, 519] on input "True" at bounding box center [855, 513] width 14 height 12
radio input "true"
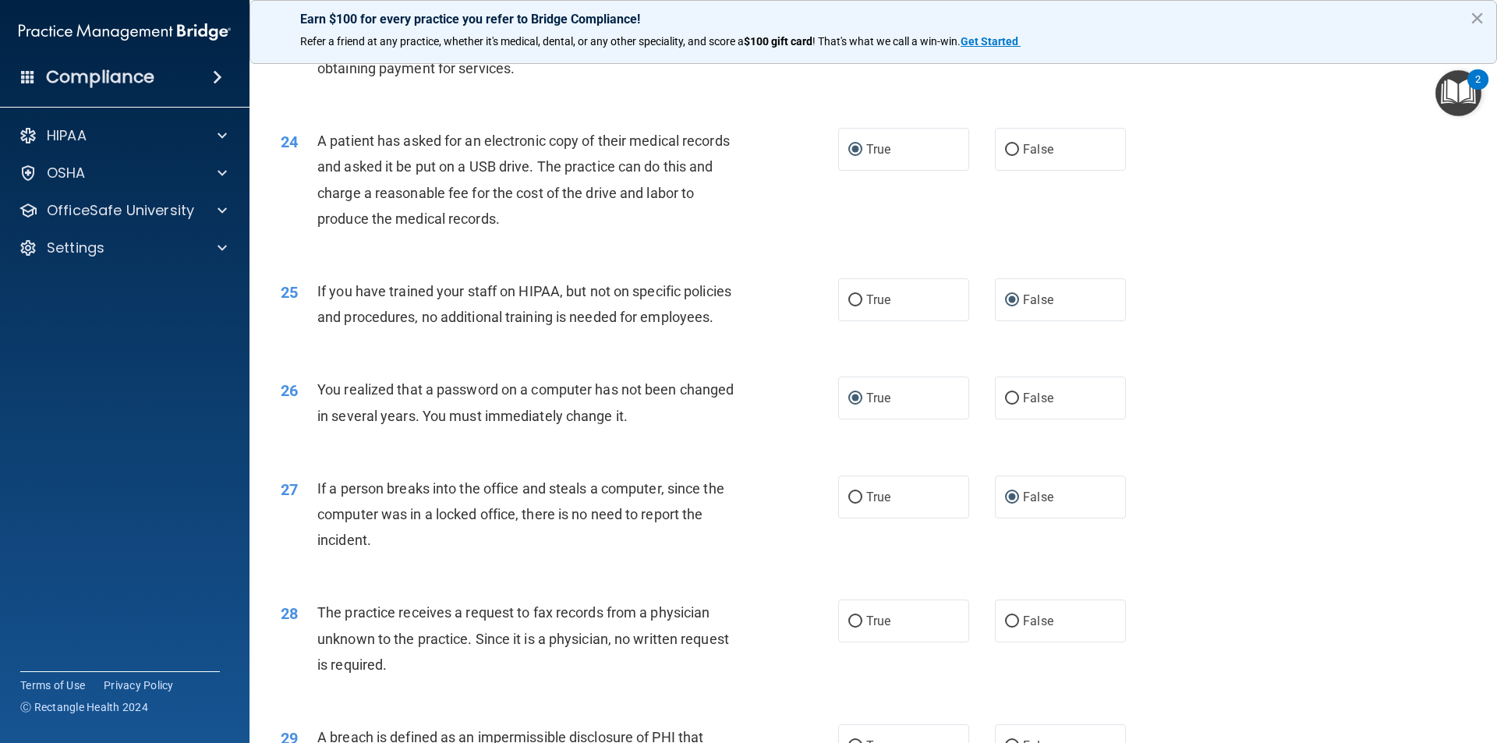
scroll to position [2729, 0]
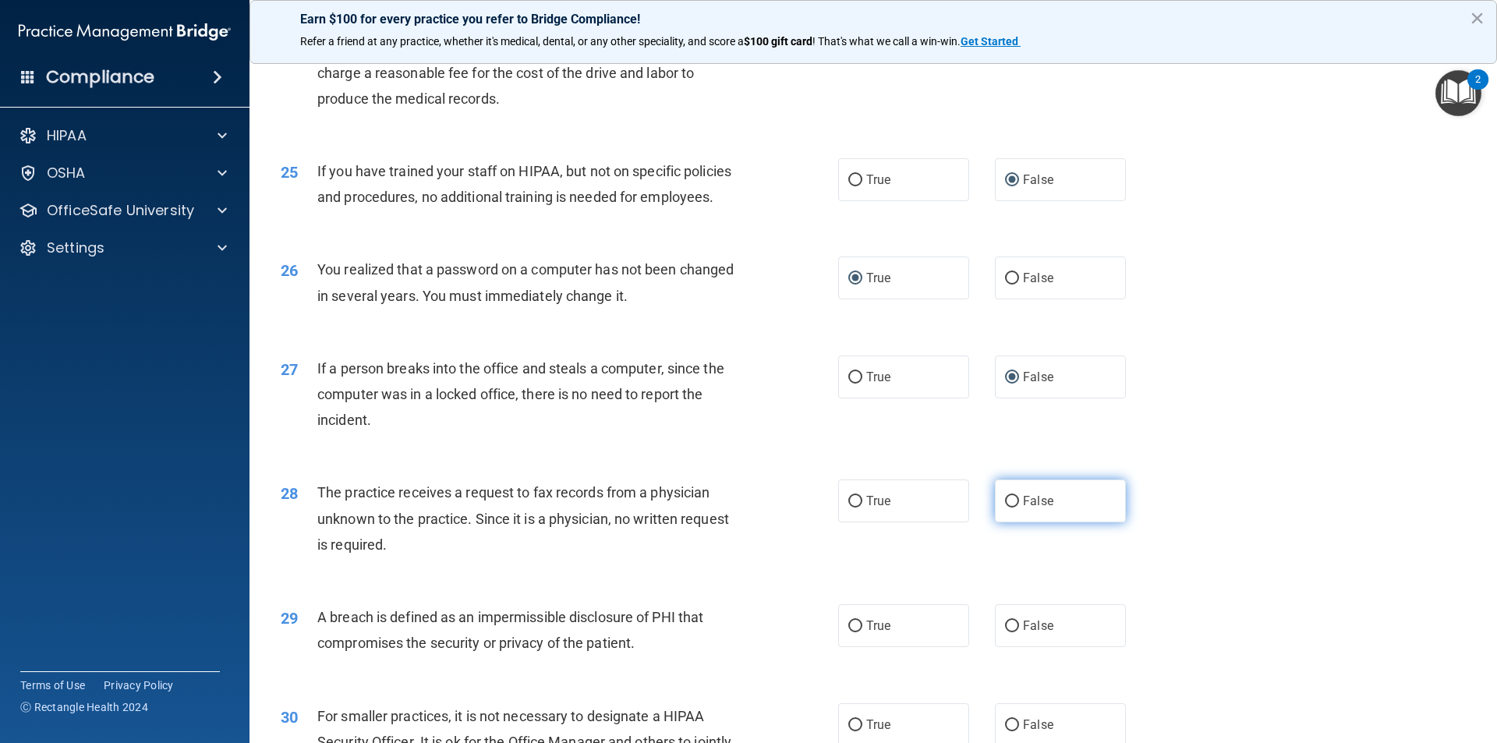
drag, startPoint x: 1007, startPoint y: 545, endPoint x: 1011, endPoint y: 566, distance: 21.4
click at [1007, 522] on label "False" at bounding box center [1060, 501] width 131 height 43
click at [1005, 508] on input "False" at bounding box center [1012, 502] width 14 height 12
radio input "true"
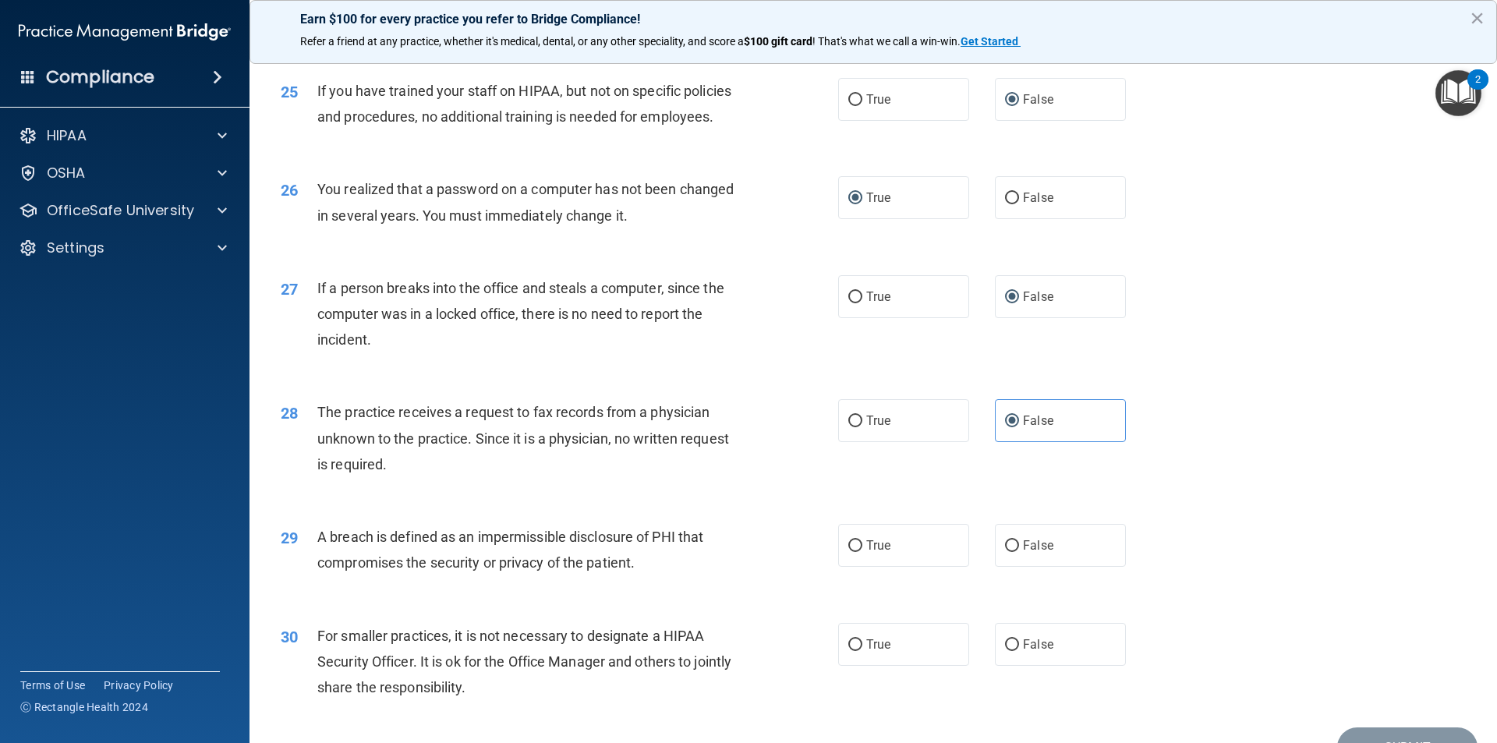
scroll to position [2885, 0]
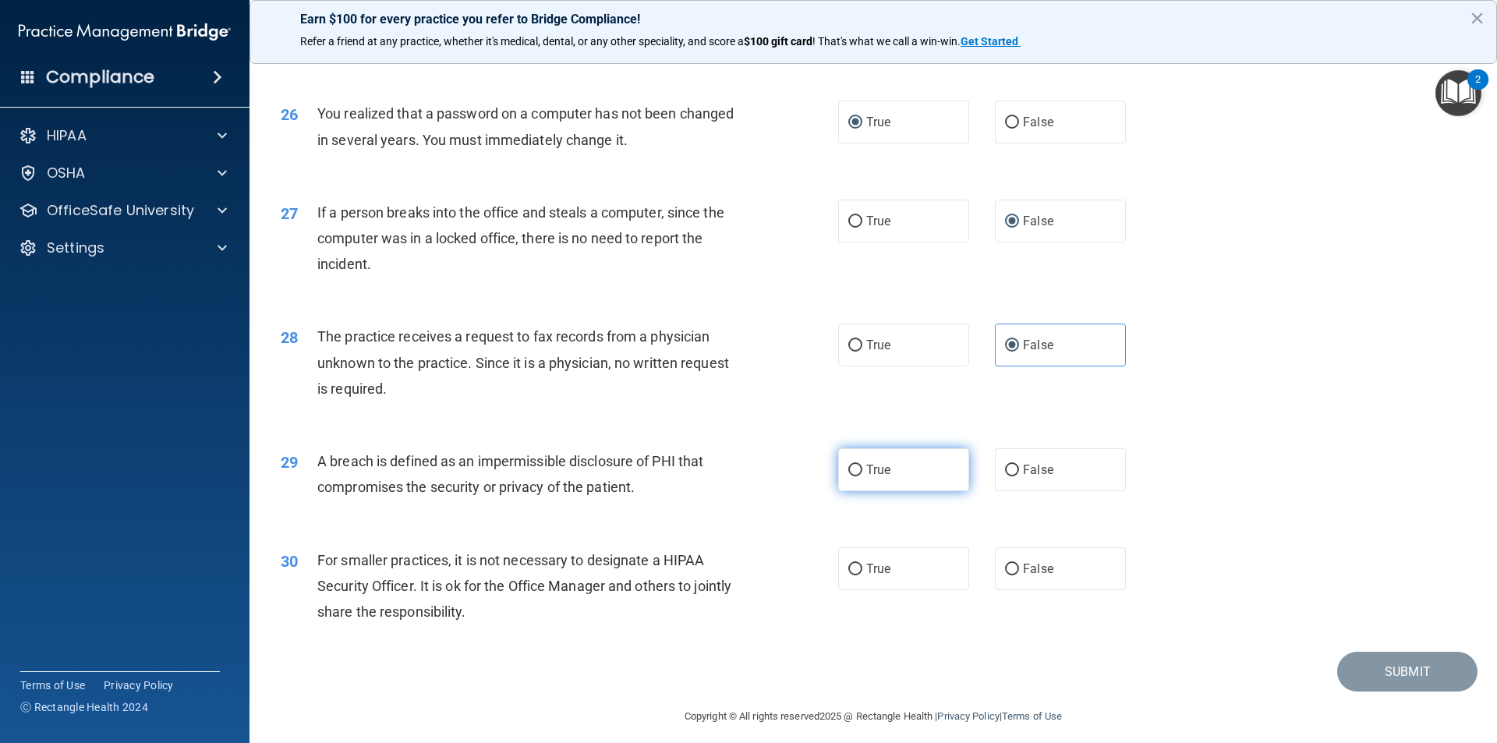
click at [854, 476] on input "True" at bounding box center [855, 471] width 14 height 12
radio input "true"
click at [848, 575] on input "True" at bounding box center [855, 570] width 14 height 12
radio input "true"
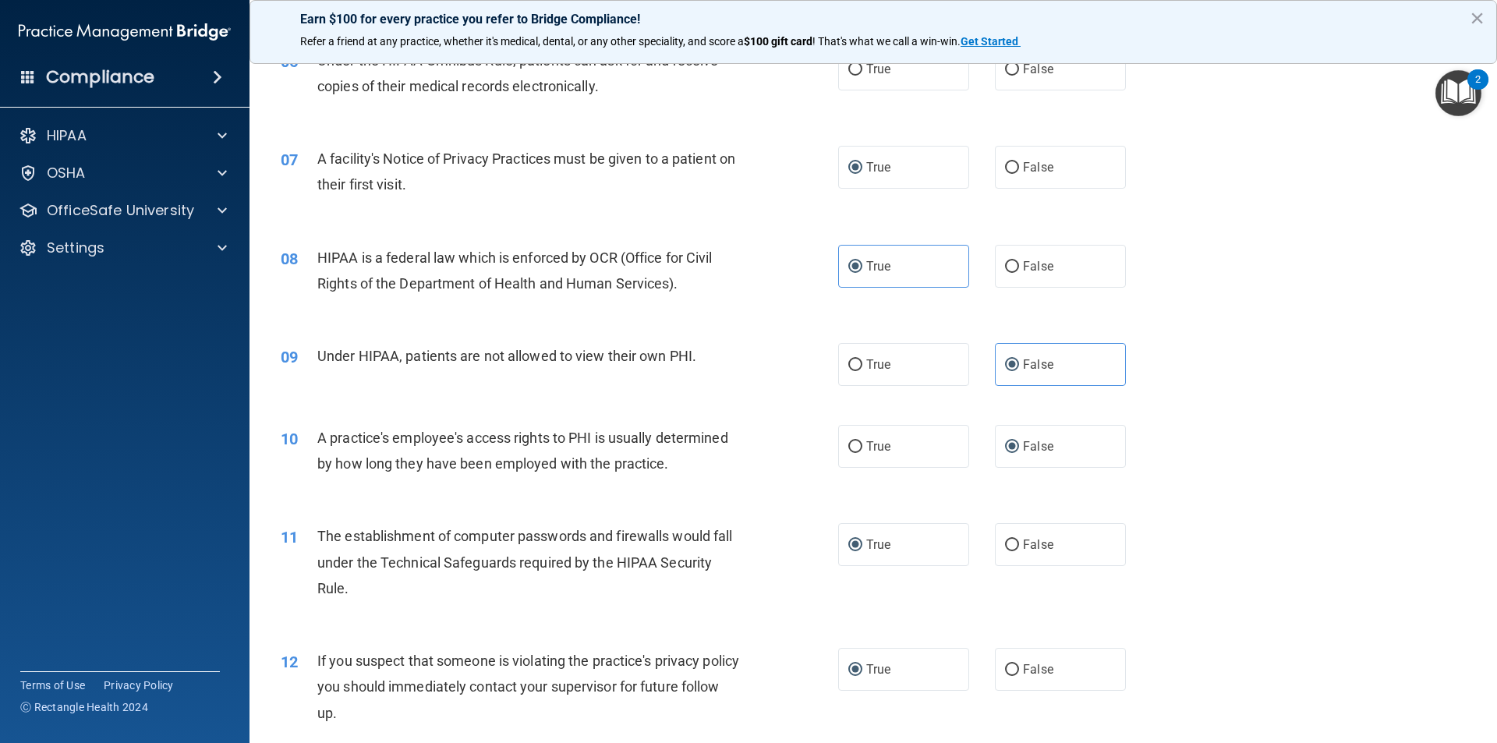
scroll to position [608, 0]
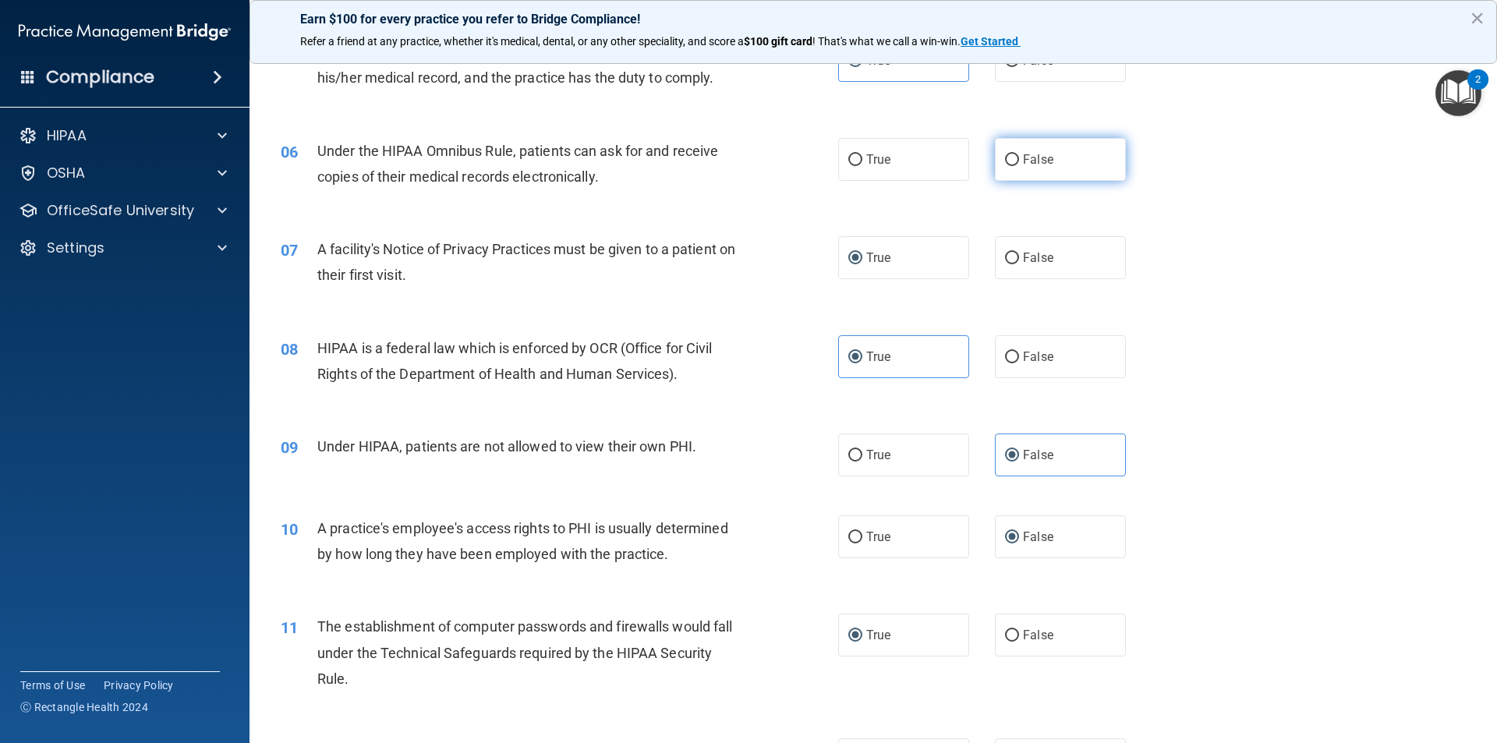
click at [1005, 158] on input "False" at bounding box center [1012, 160] width 14 height 12
radio input "true"
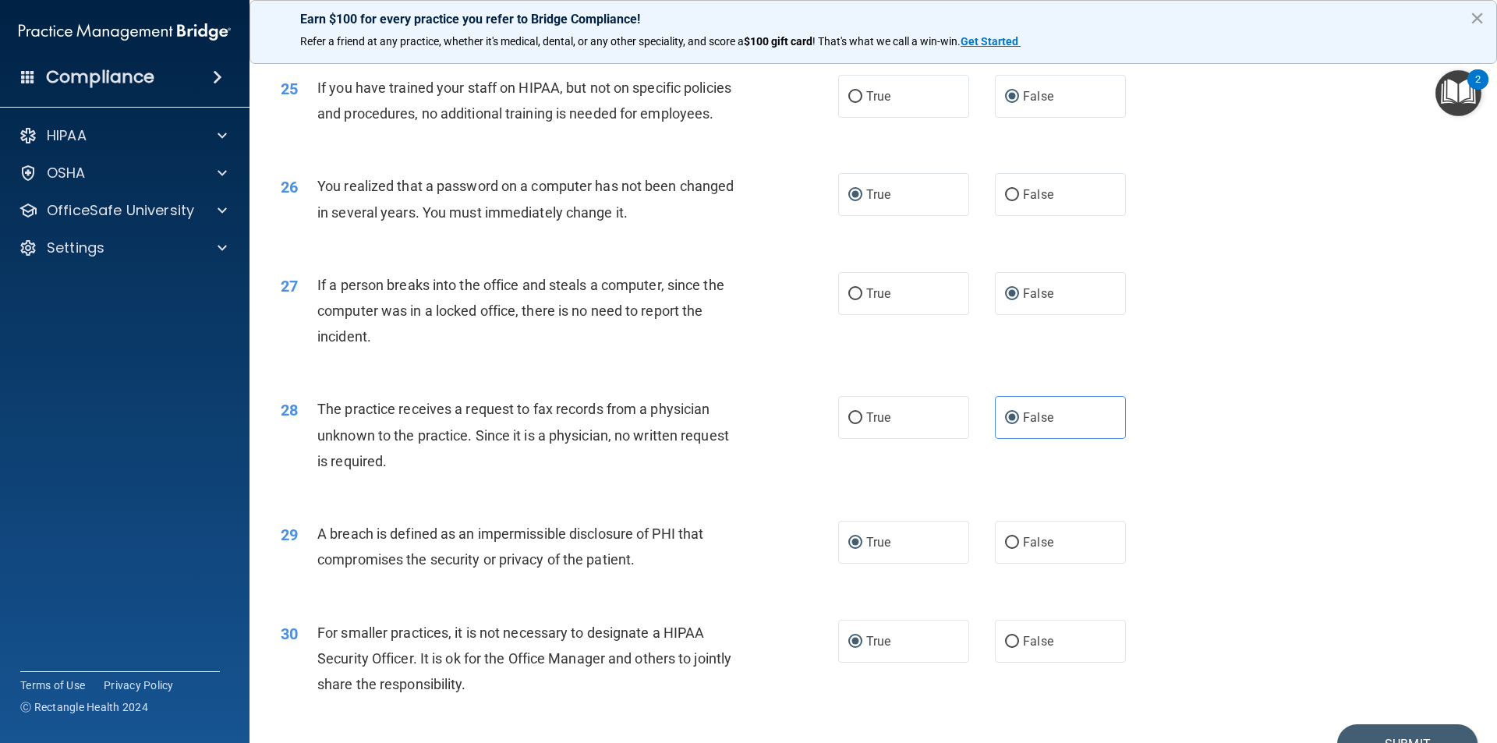
scroll to position [2947, 0]
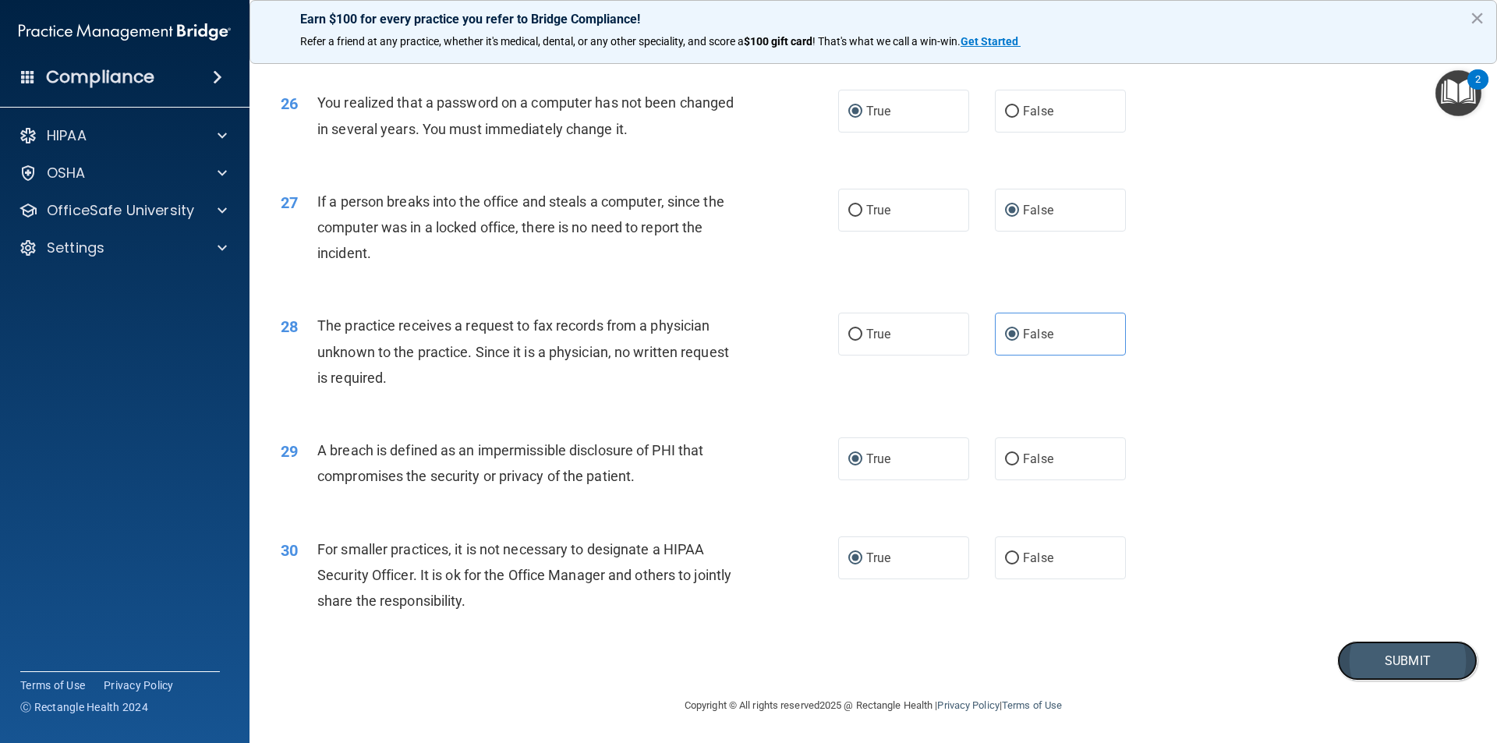
click at [1377, 667] on button "Submit" at bounding box center [1407, 661] width 140 height 40
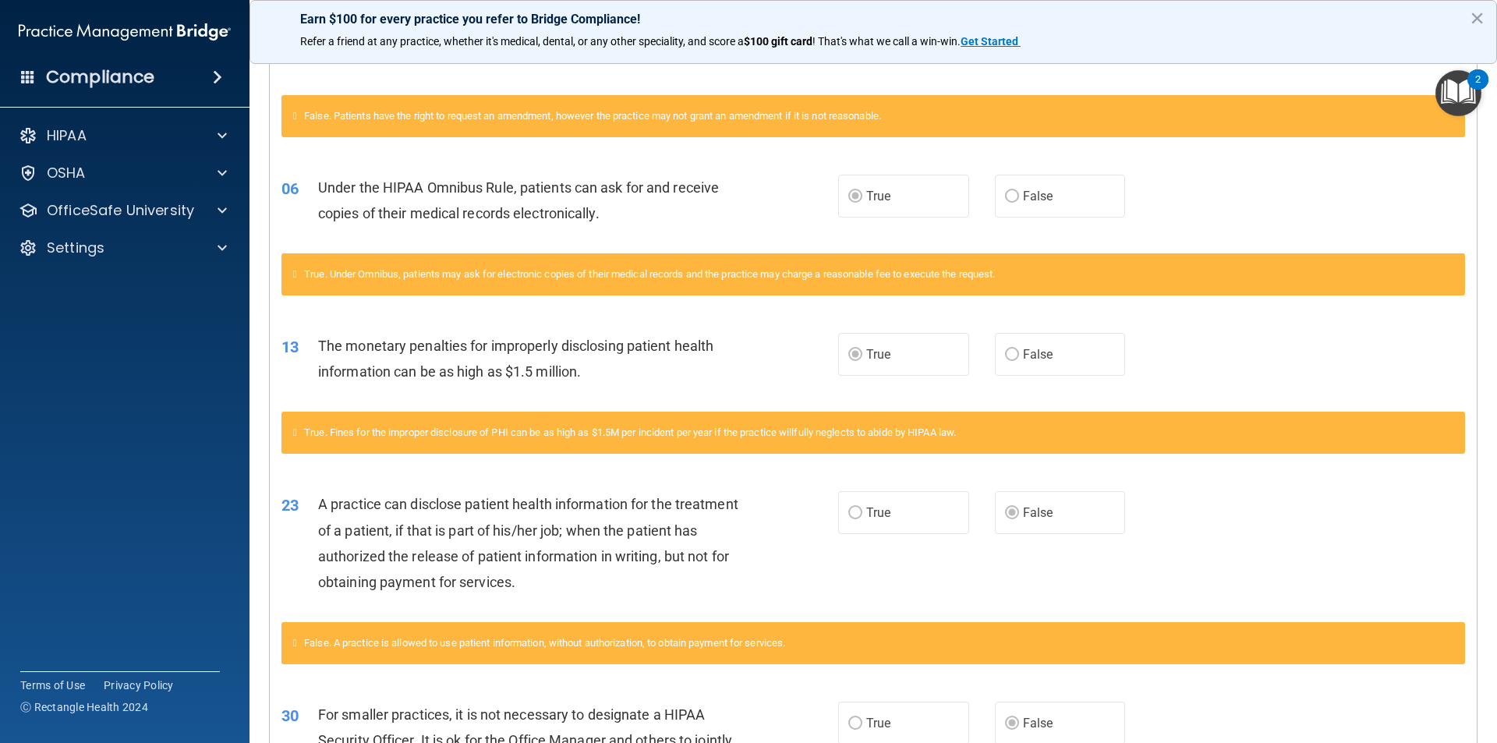
scroll to position [780, 0]
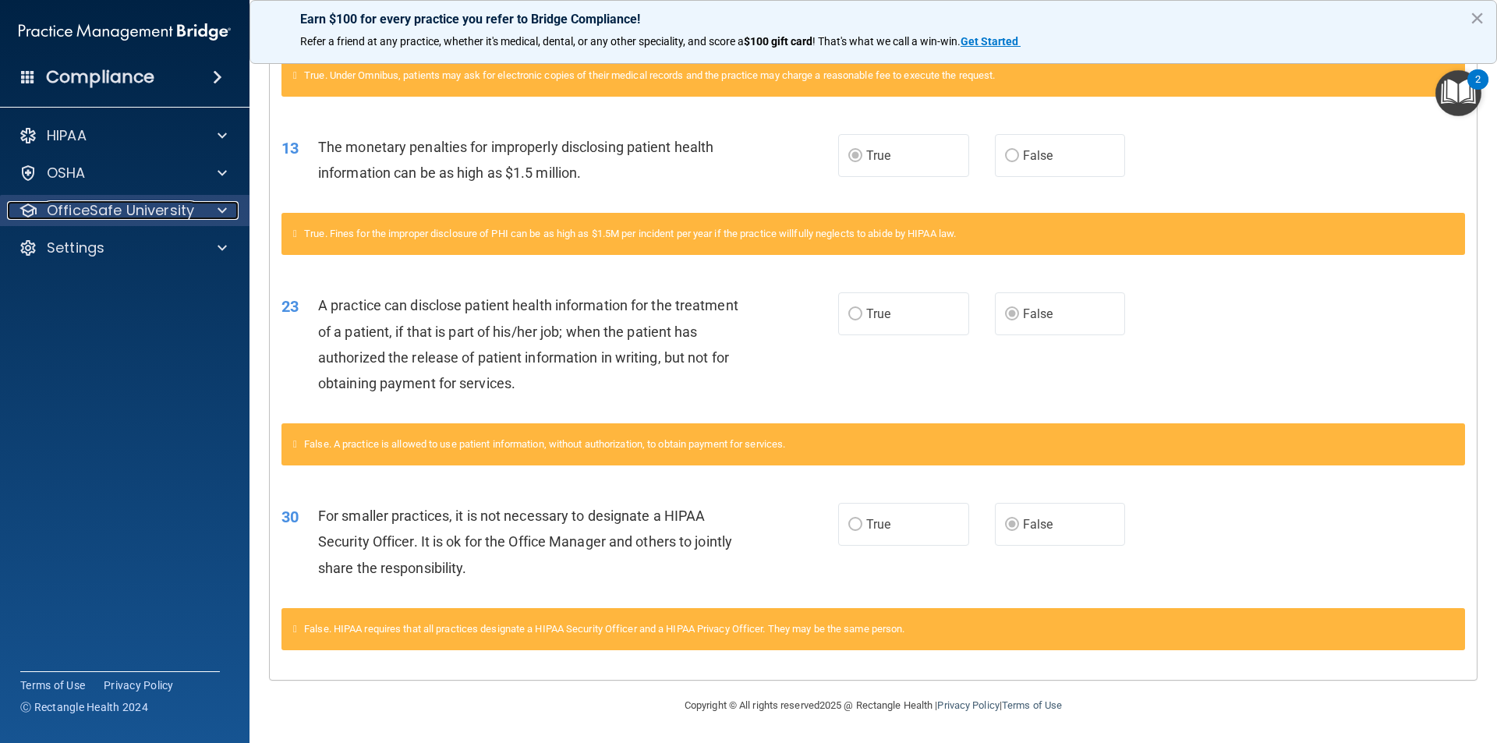
click at [70, 213] on p "OfficeSafe University" at bounding box center [120, 210] width 147 height 19
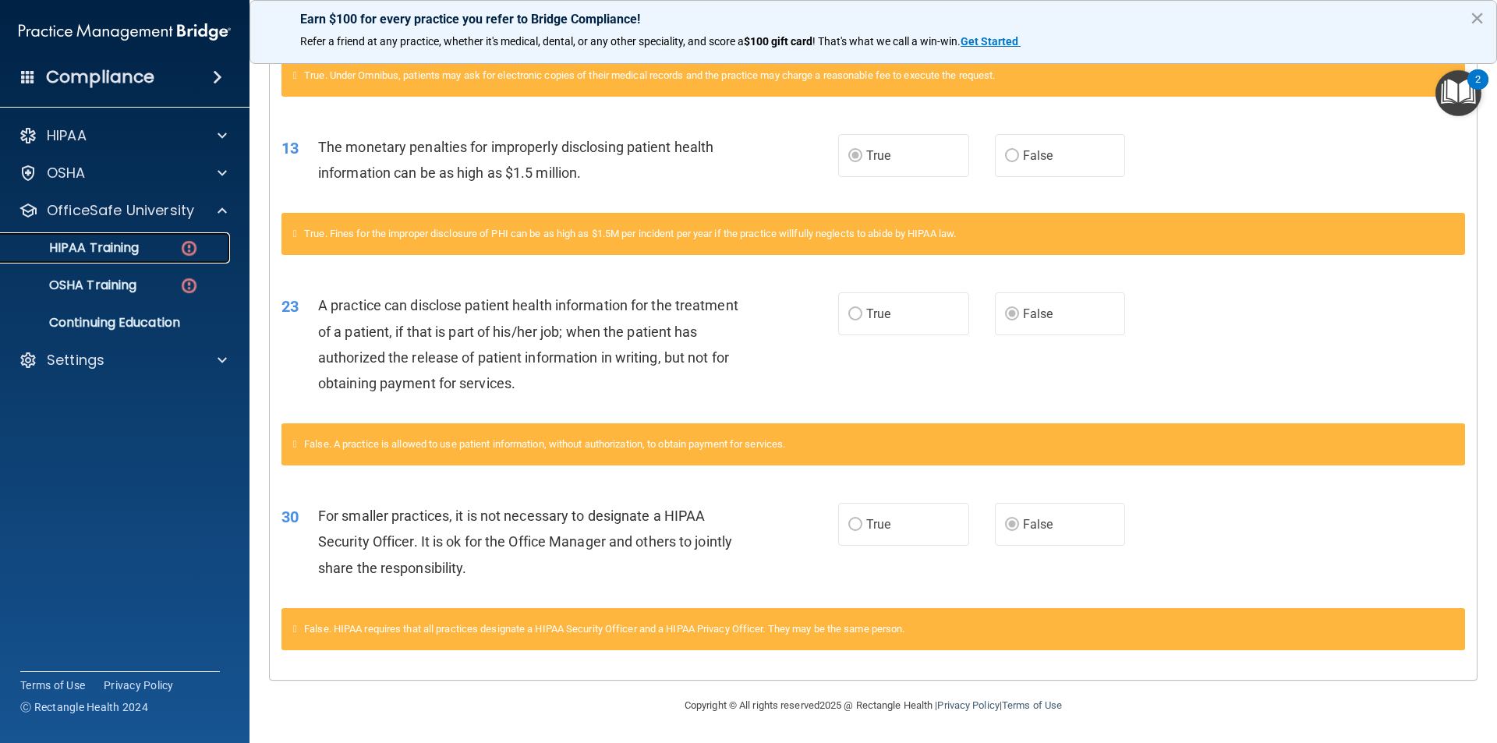
click at [80, 251] on p "HIPAA Training" at bounding box center [74, 248] width 129 height 16
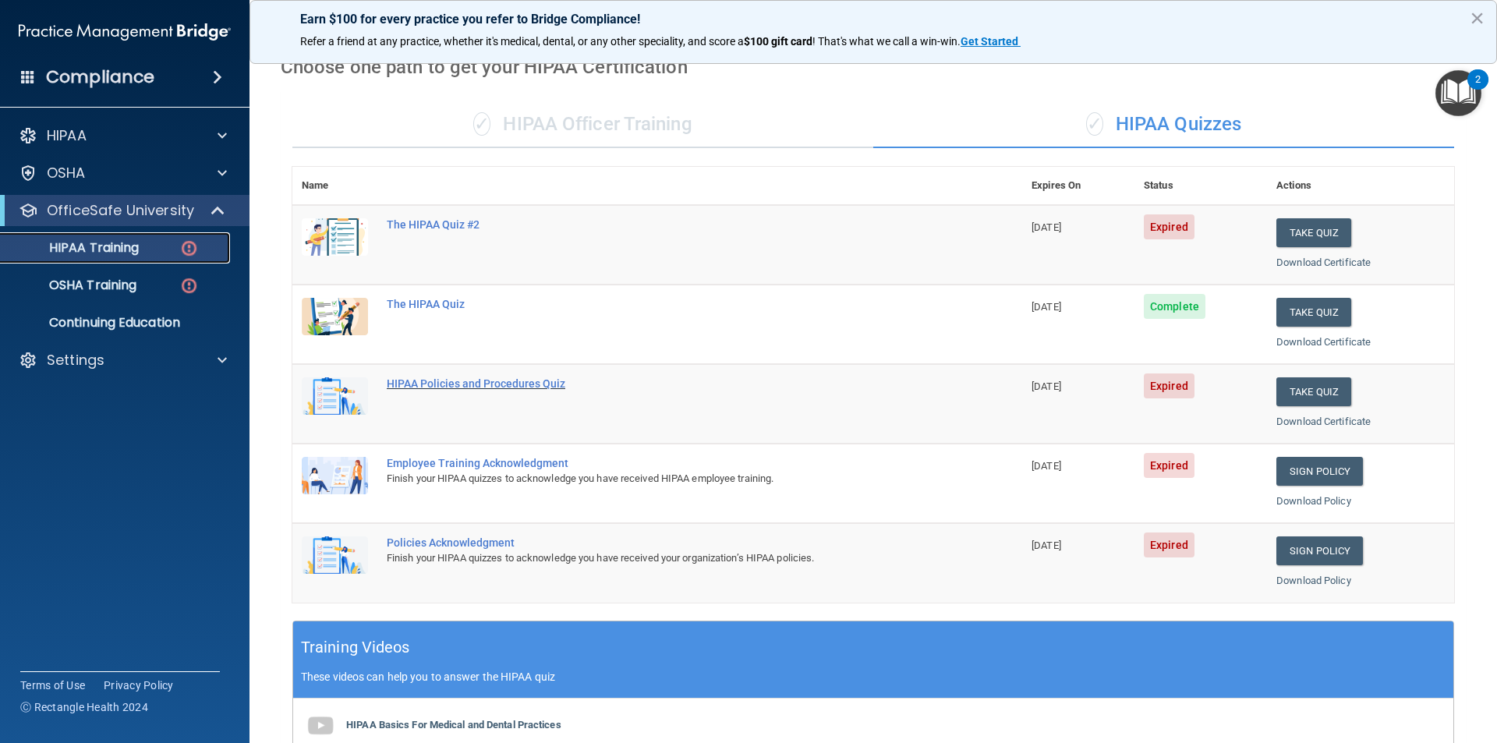
scroll to position [41, 0]
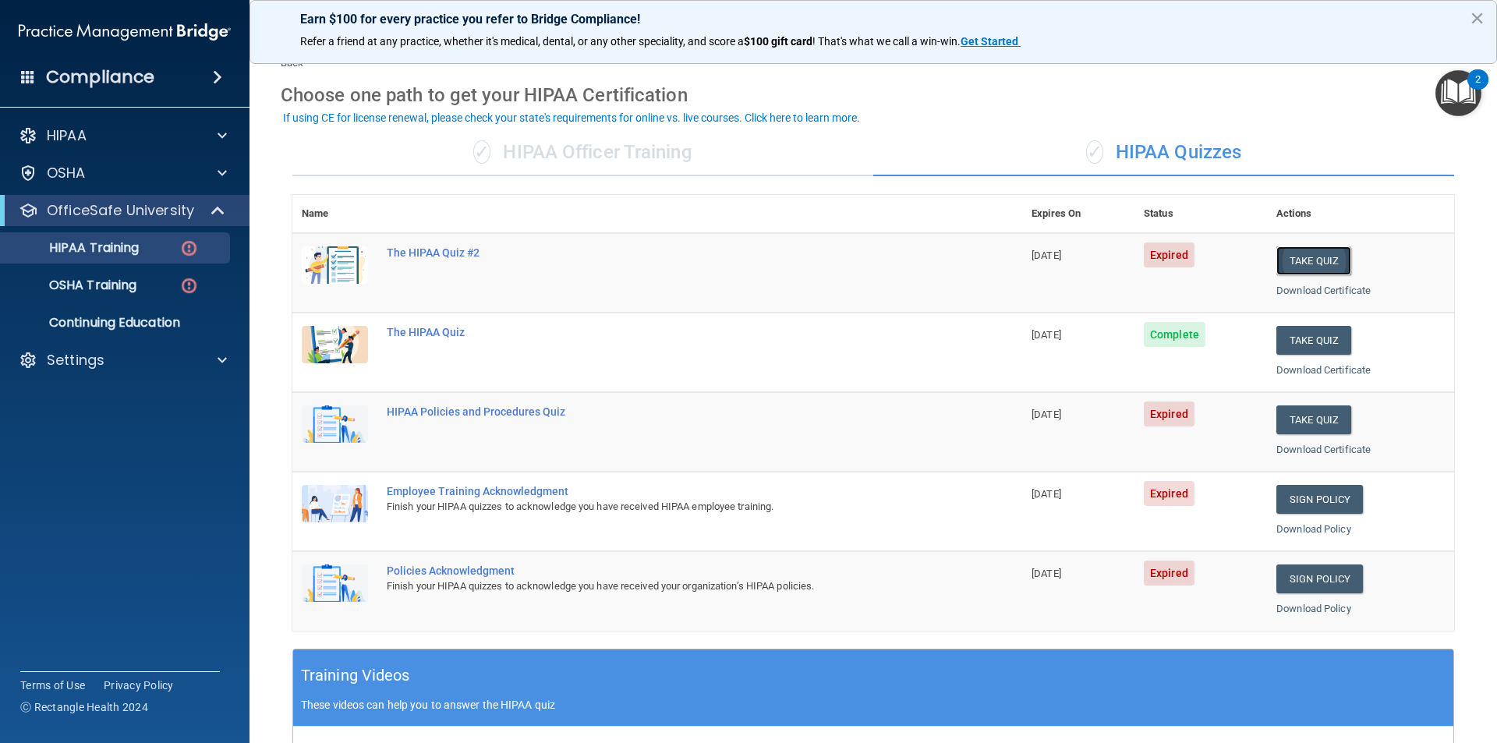
click at [1300, 257] on button "Take Quiz" at bounding box center [1313, 260] width 75 height 29
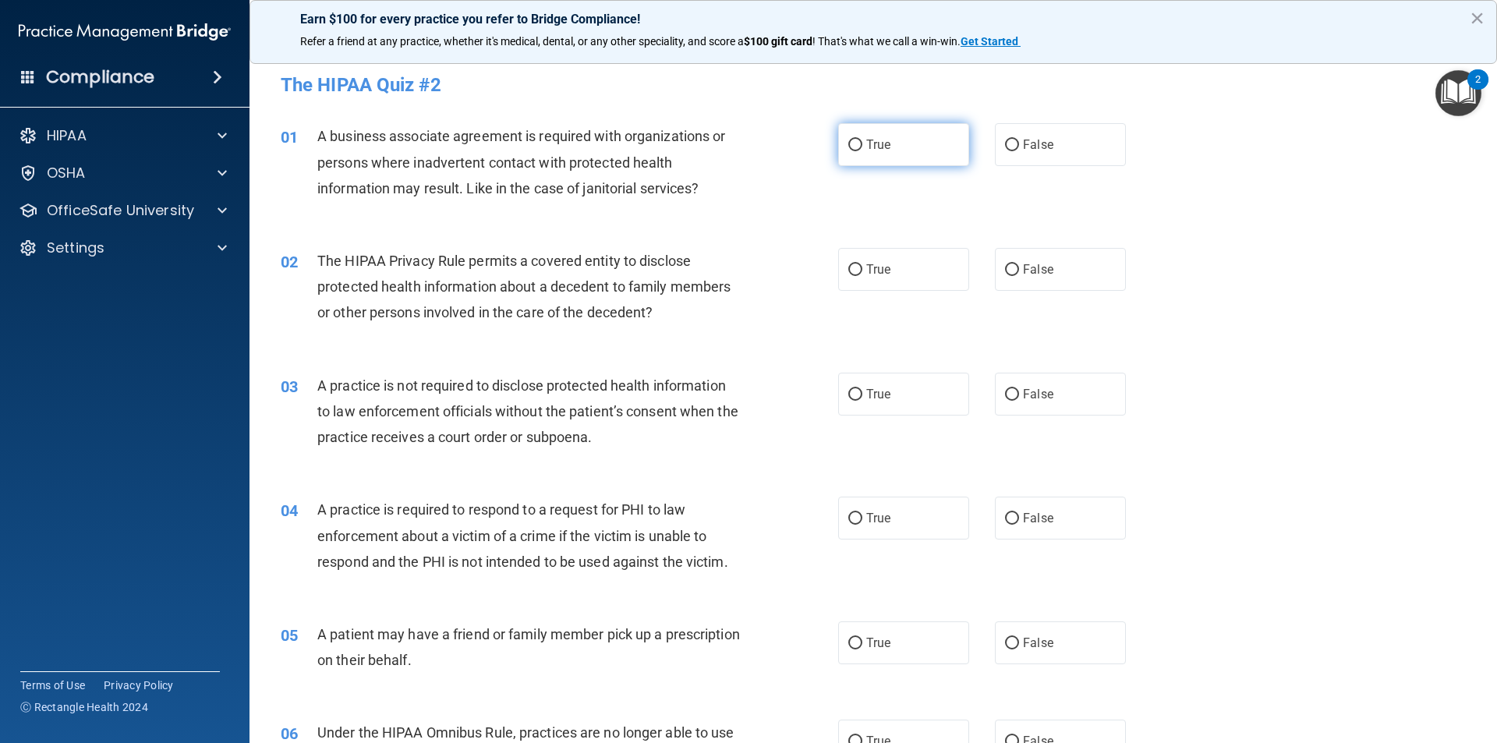
click at [848, 149] on input "True" at bounding box center [855, 146] width 14 height 12
radio input "true"
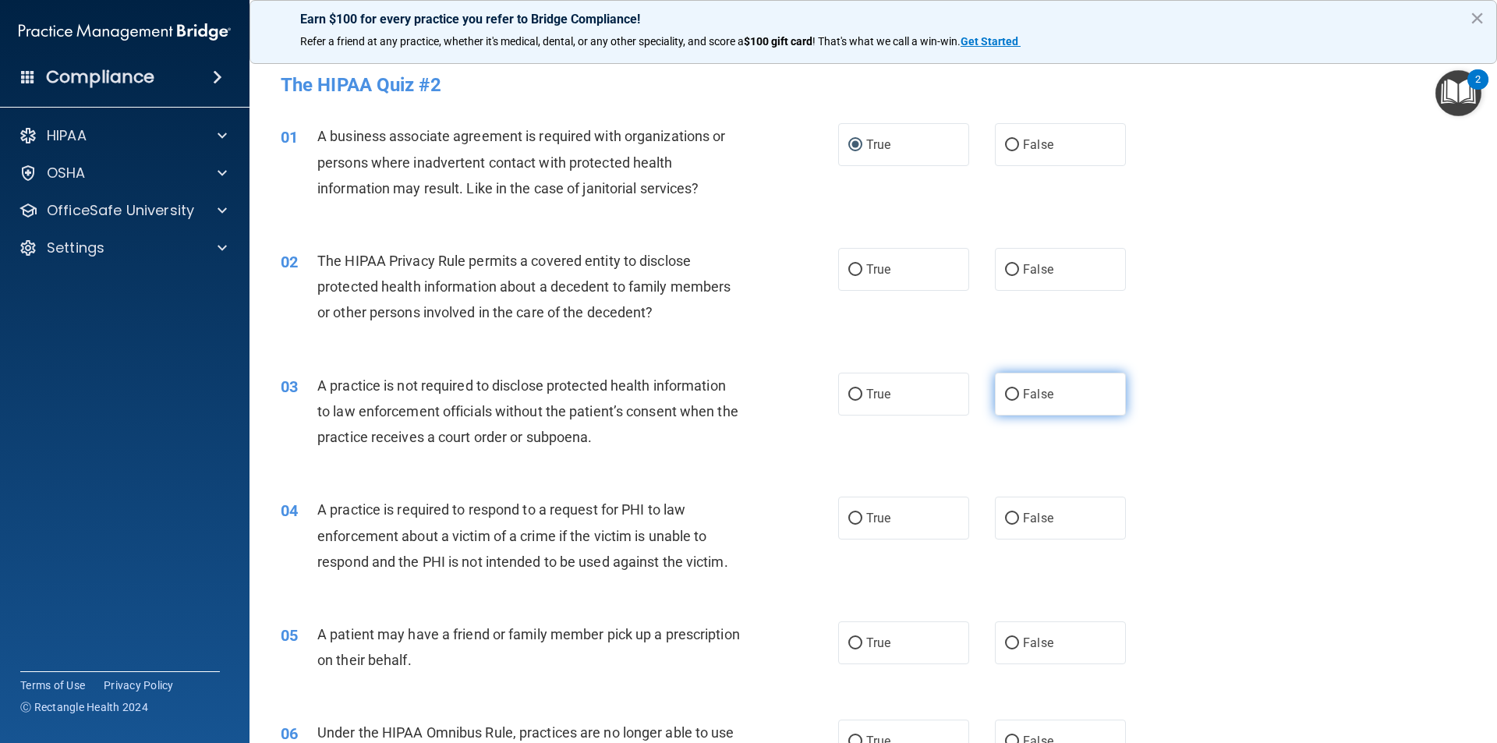
click at [1011, 393] on input "False" at bounding box center [1012, 395] width 14 height 12
radio input "true"
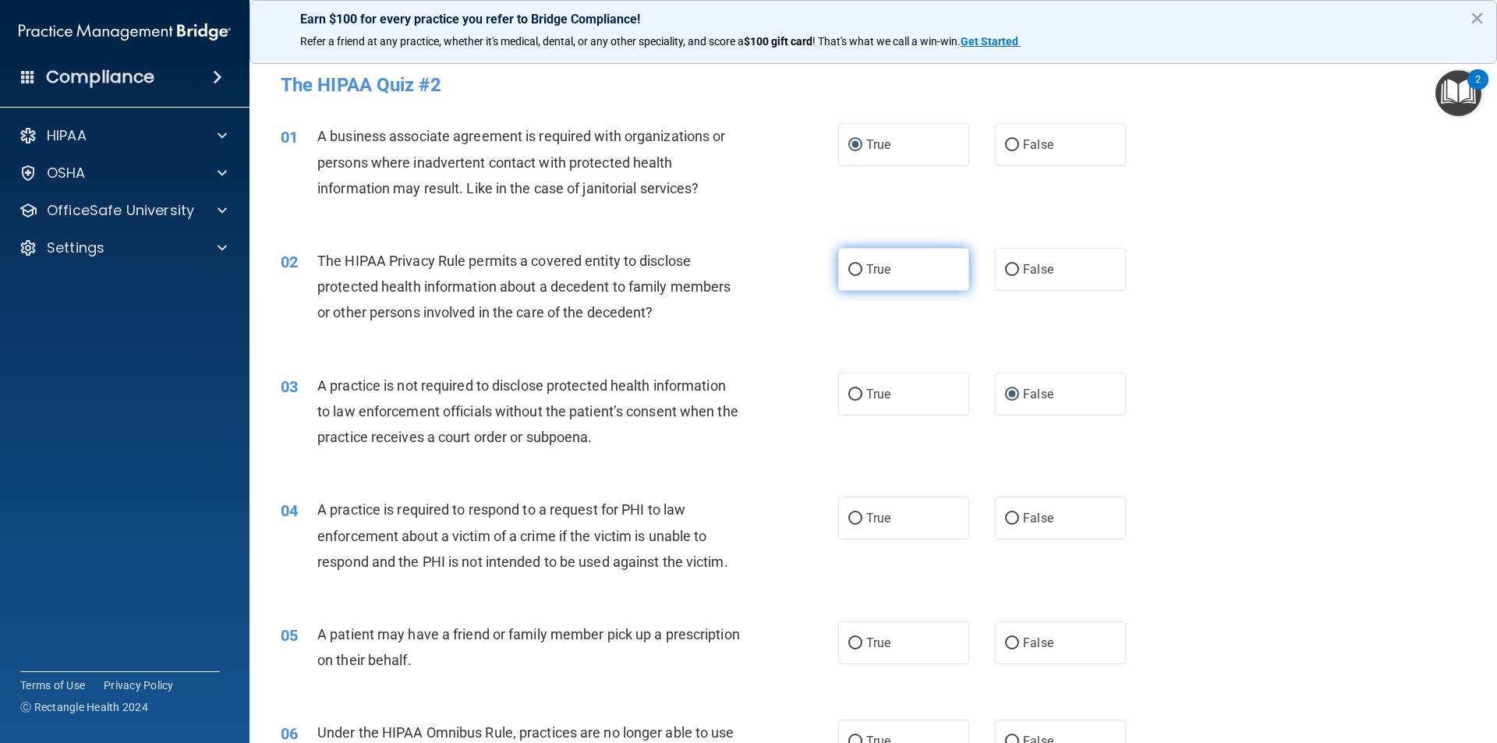
click at [848, 274] on input "True" at bounding box center [855, 270] width 14 height 12
radio input "true"
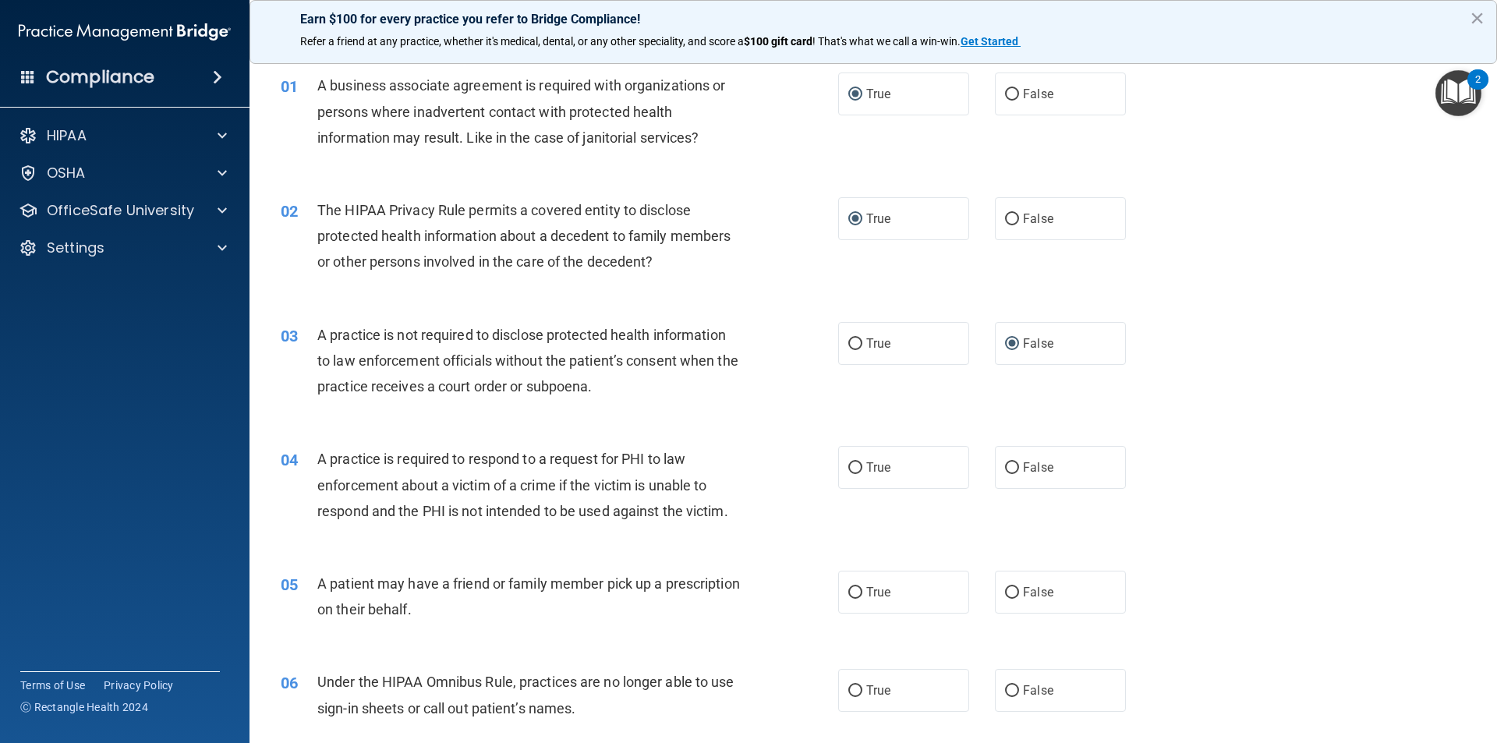
scroll to position [78, 0]
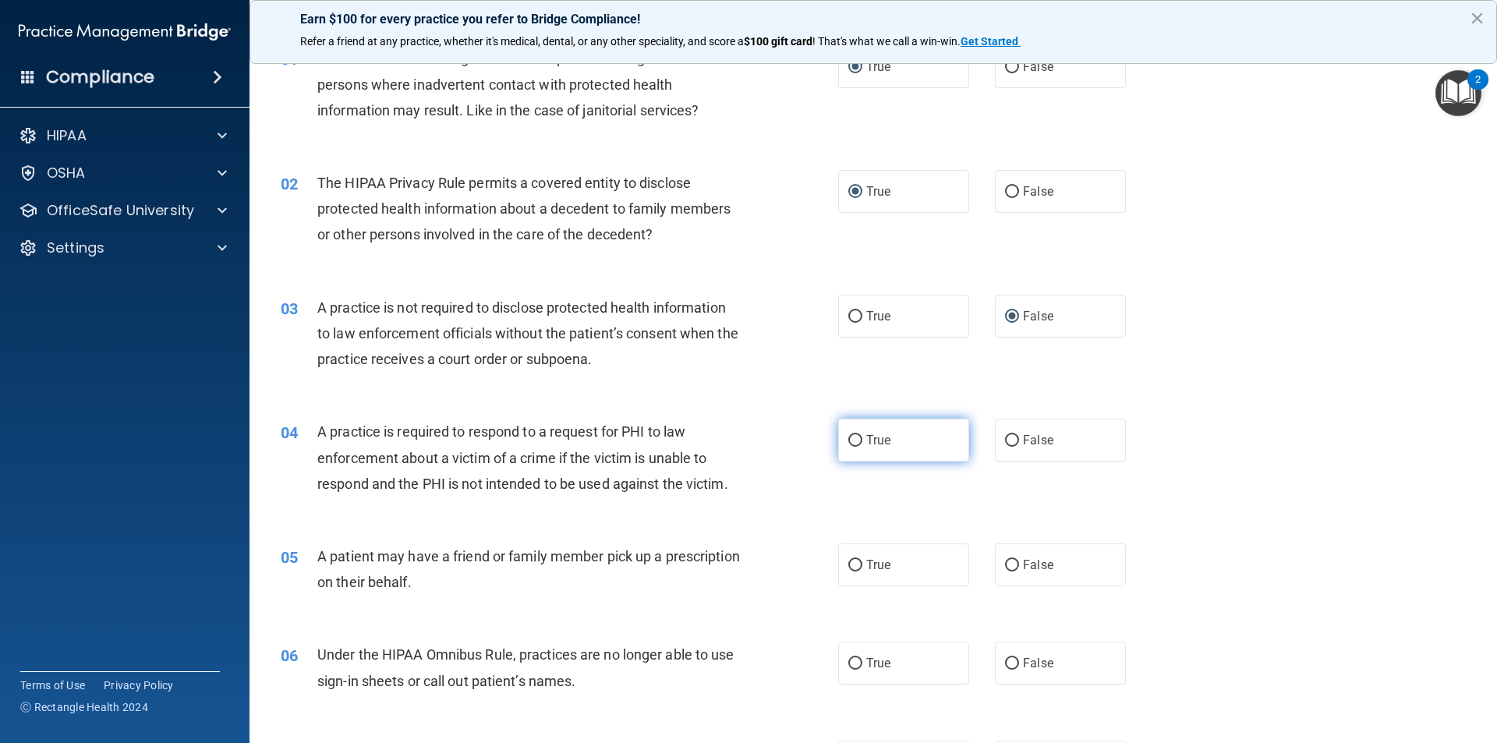
click at [849, 443] on input "True" at bounding box center [855, 441] width 14 height 12
radio input "true"
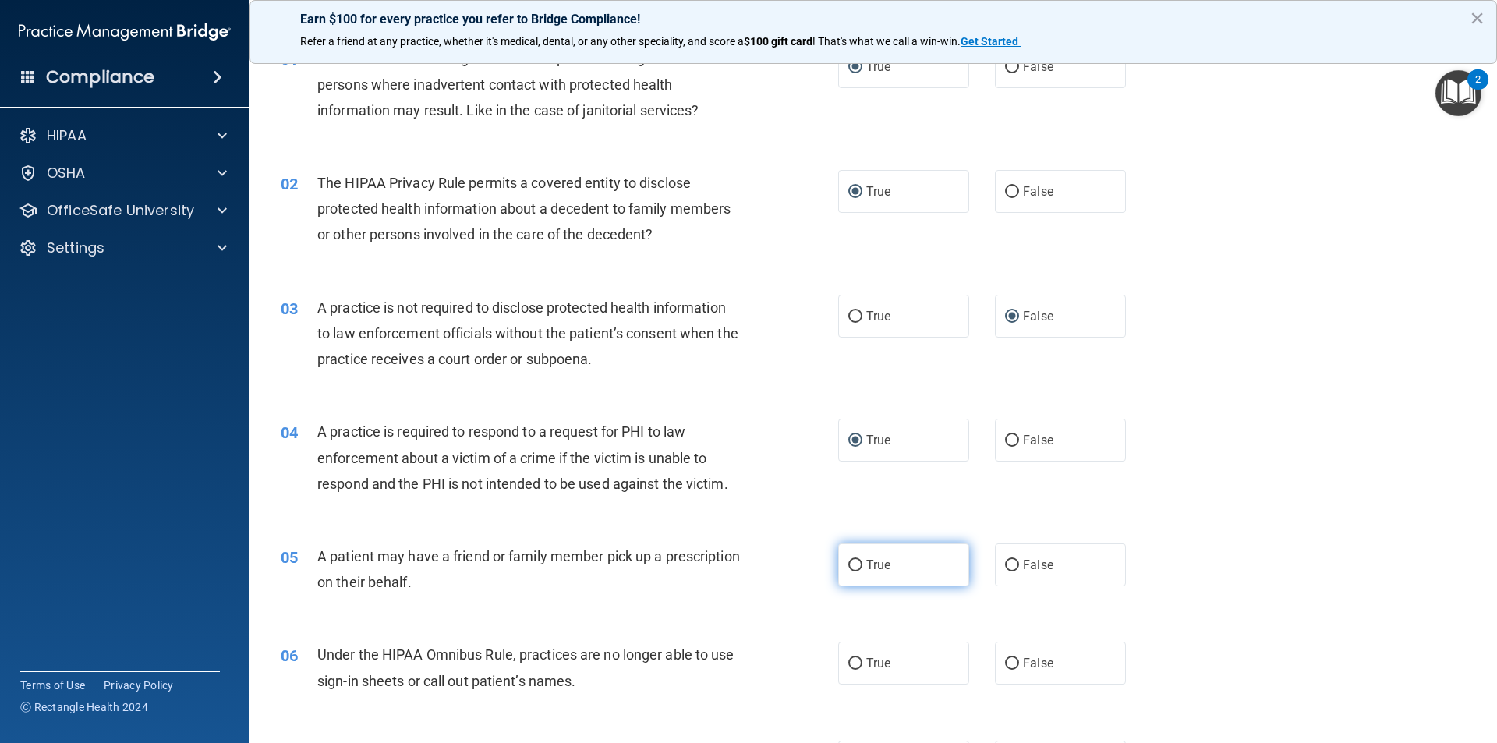
drag, startPoint x: 848, startPoint y: 561, endPoint x: 841, endPoint y: 582, distance: 22.2
click at [848, 561] on input "True" at bounding box center [855, 566] width 14 height 12
radio input "true"
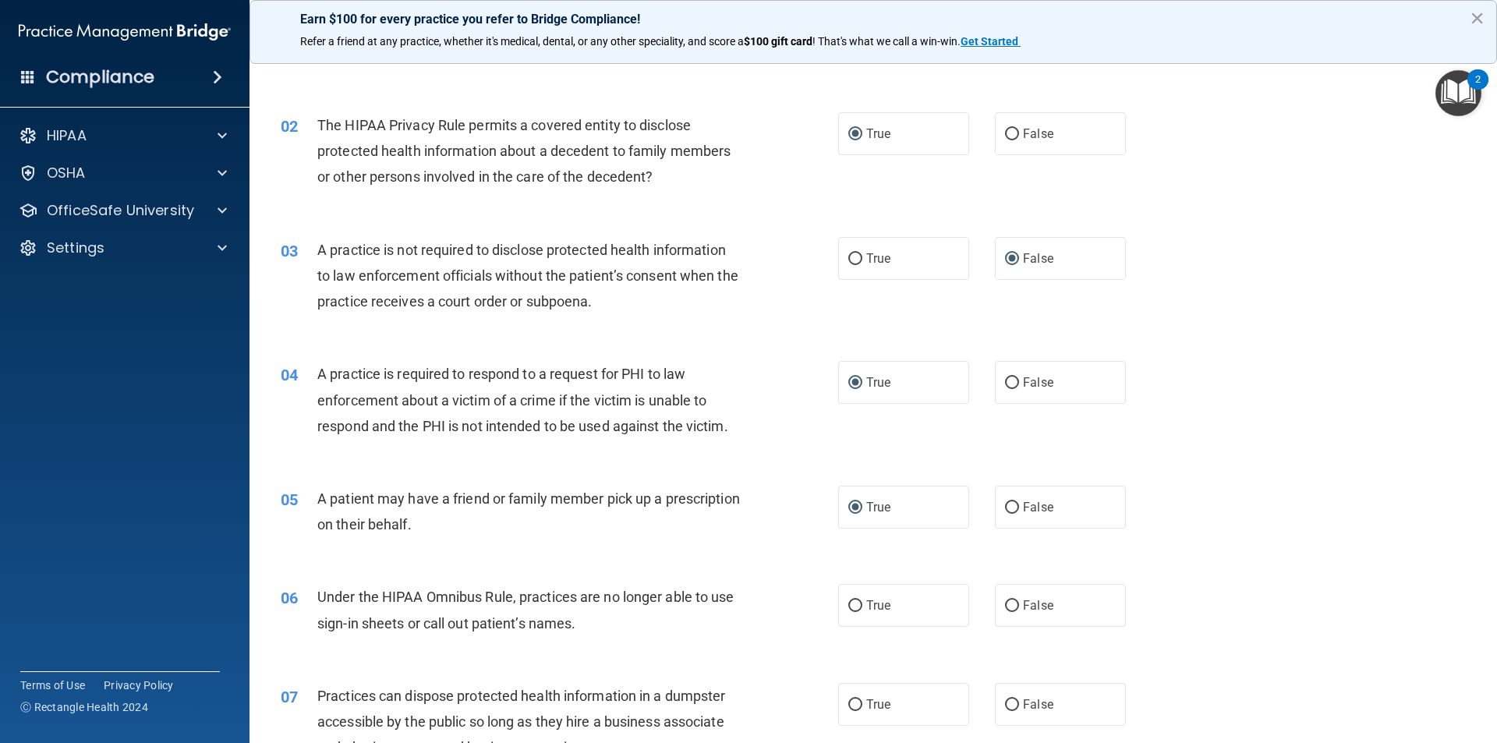
scroll to position [234, 0]
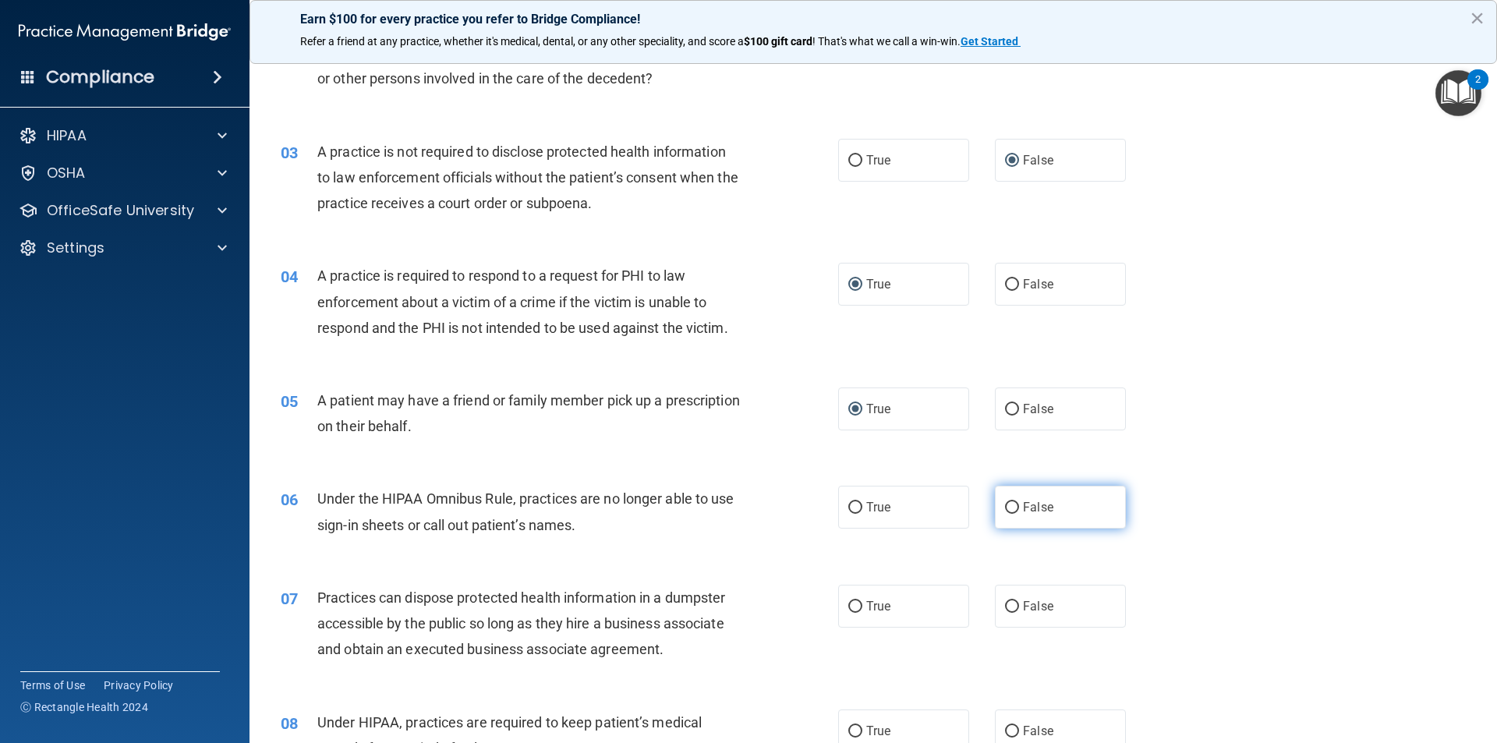
drag, startPoint x: 1012, startPoint y: 508, endPoint x: 996, endPoint y: 517, distance: 18.5
click at [1012, 509] on label "False" at bounding box center [1060, 507] width 131 height 43
click at [1012, 509] on input "False" at bounding box center [1012, 508] width 14 height 12
radio input "true"
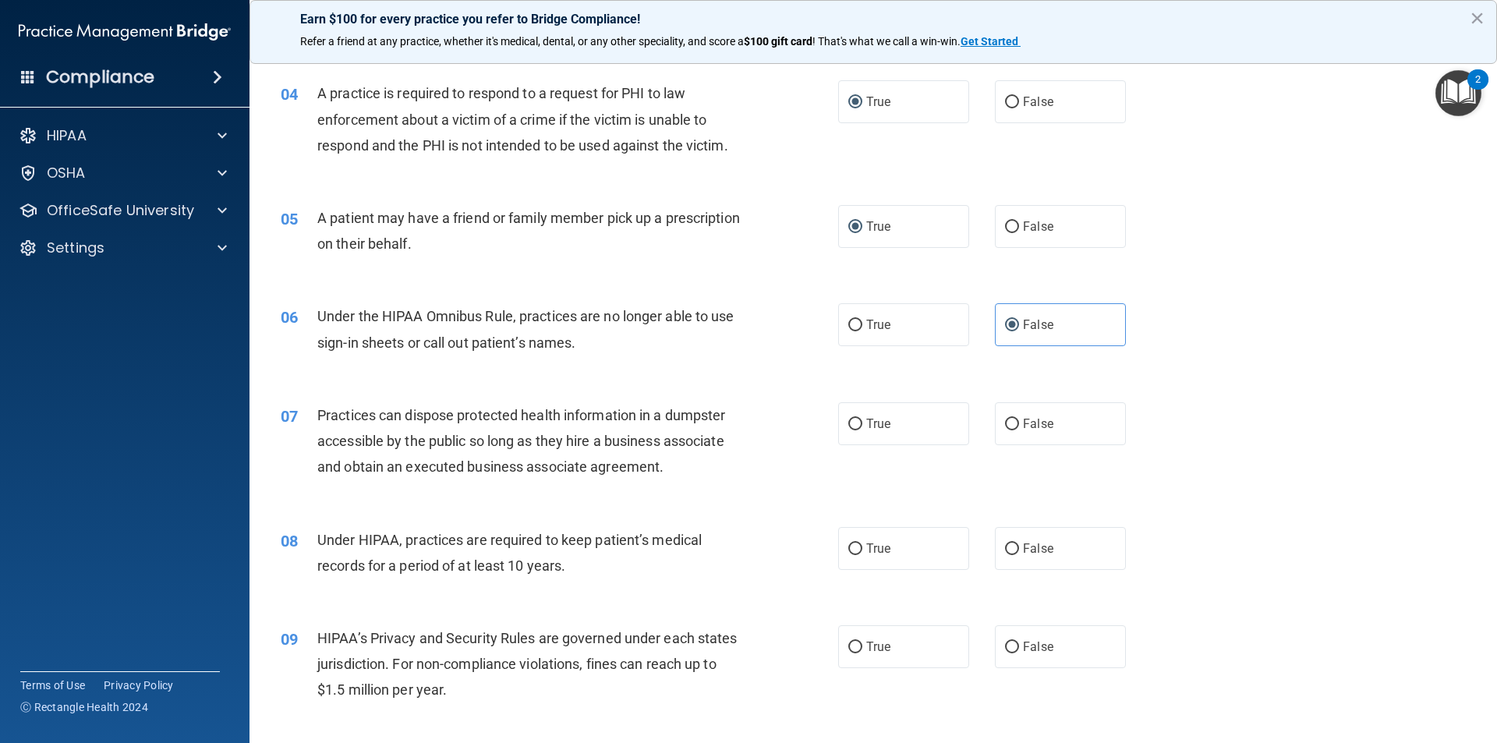
scroll to position [468, 0]
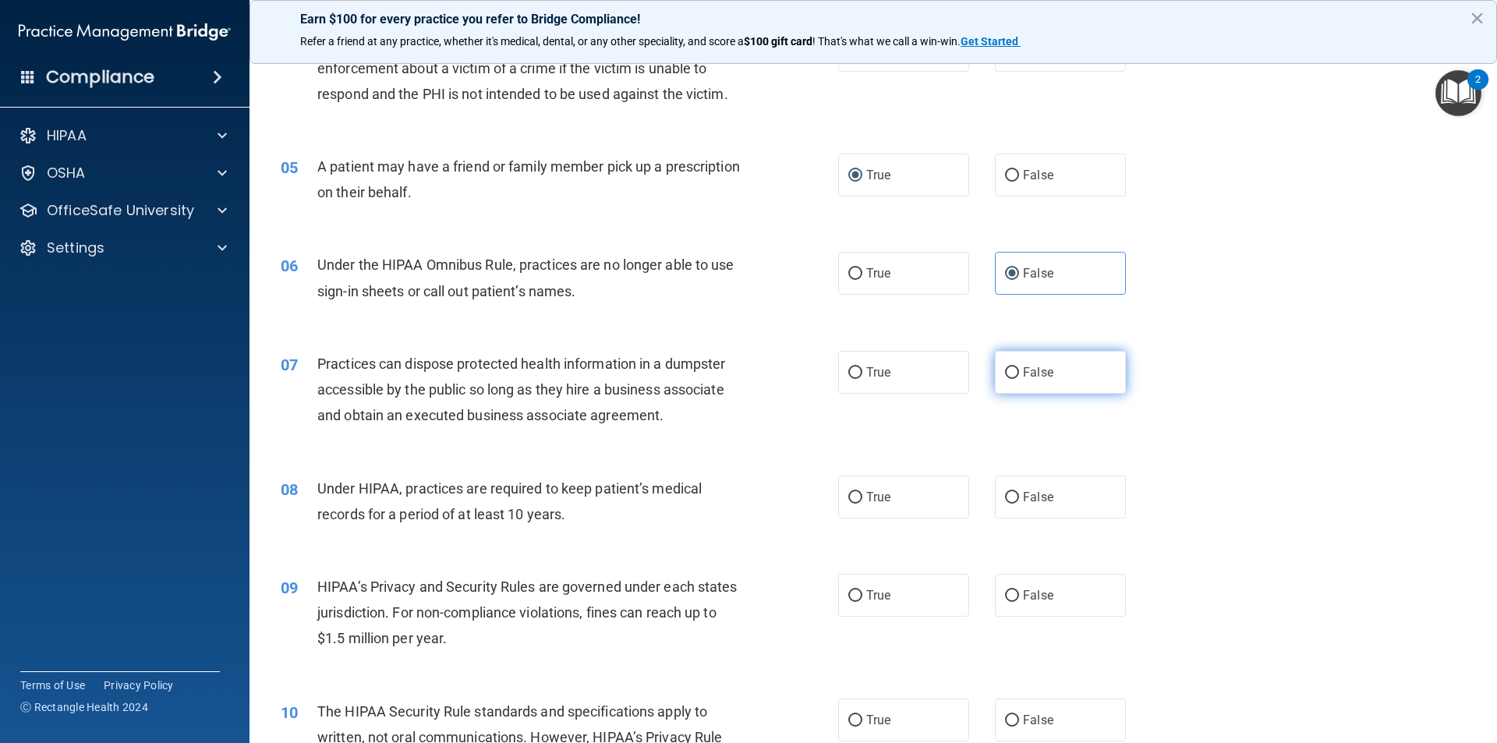
click at [996, 377] on label "False" at bounding box center [1060, 372] width 131 height 43
click at [1005, 377] on input "False" at bounding box center [1012, 373] width 14 height 12
radio input "true"
click at [1005, 495] on input "False" at bounding box center [1012, 498] width 14 height 12
radio input "true"
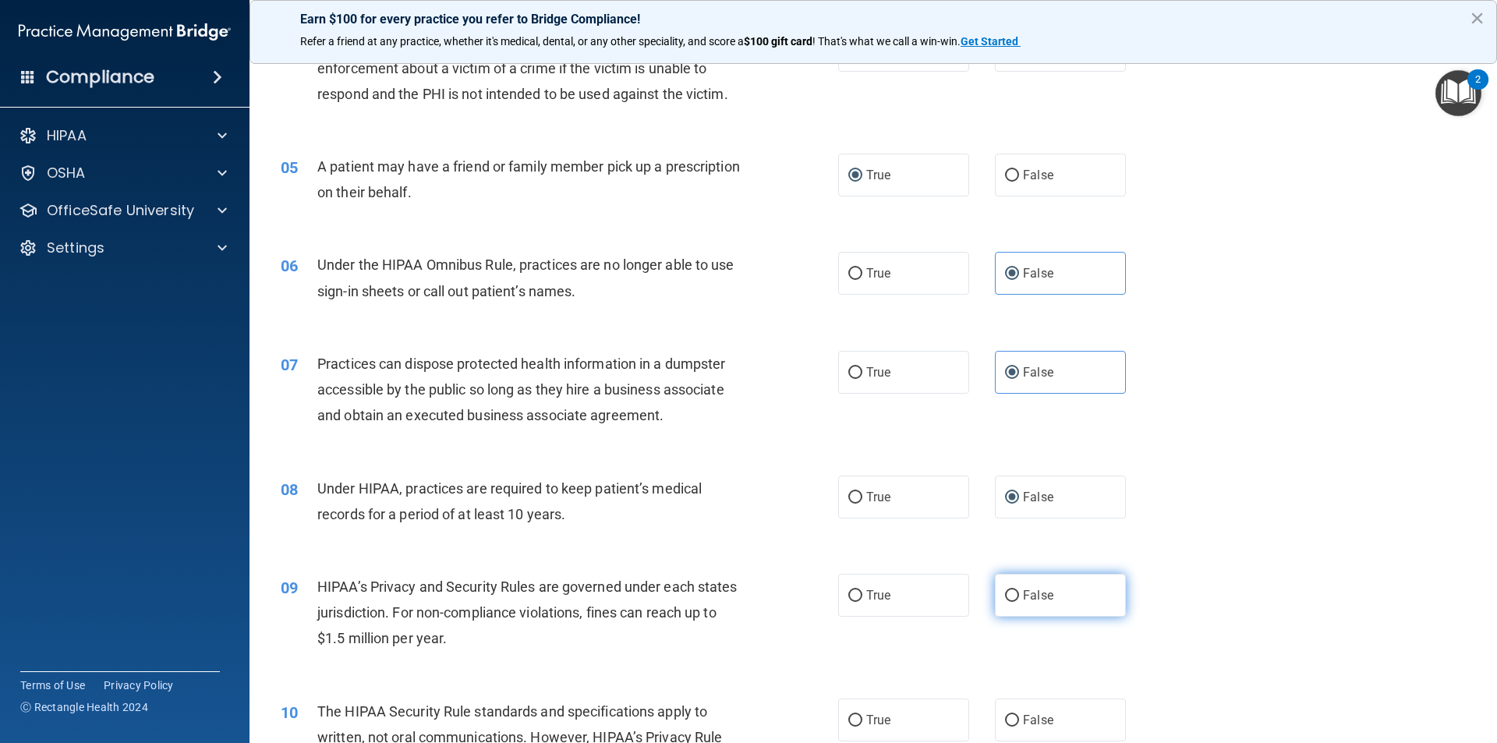
click at [1011, 603] on label "False" at bounding box center [1060, 595] width 131 height 43
click at [1011, 602] on input "False" at bounding box center [1012, 596] width 14 height 12
radio input "true"
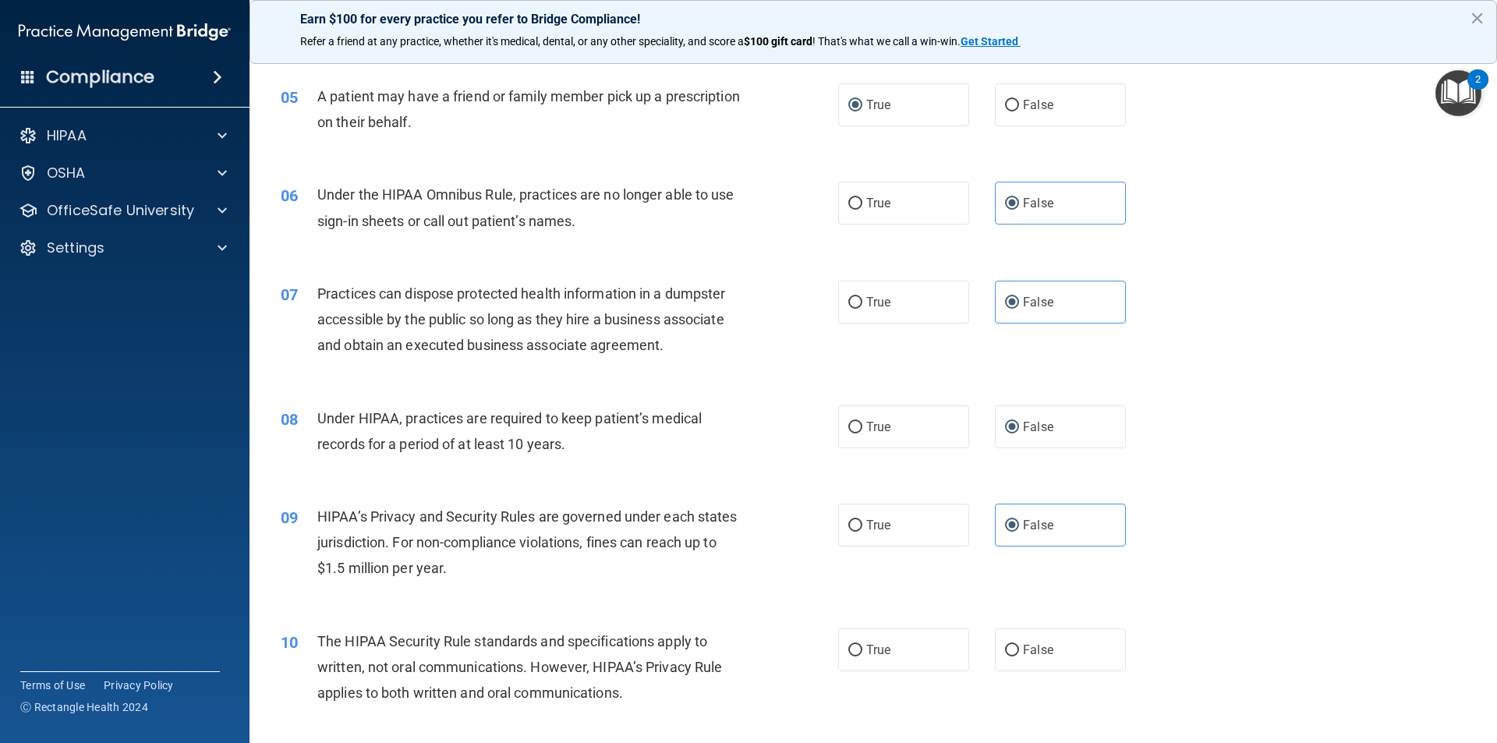
scroll to position [702, 0]
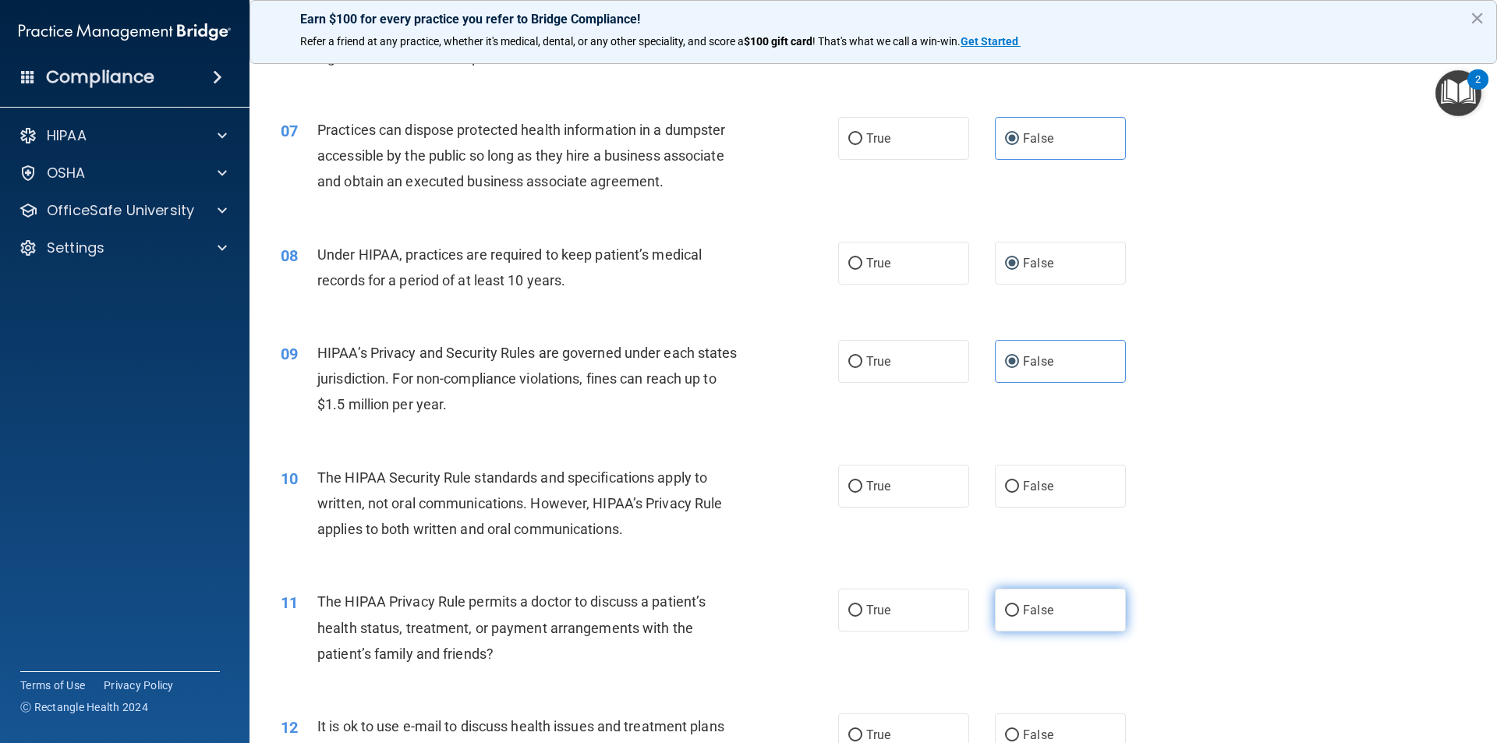
click at [1007, 612] on input "False" at bounding box center [1012, 611] width 14 height 12
radio input "true"
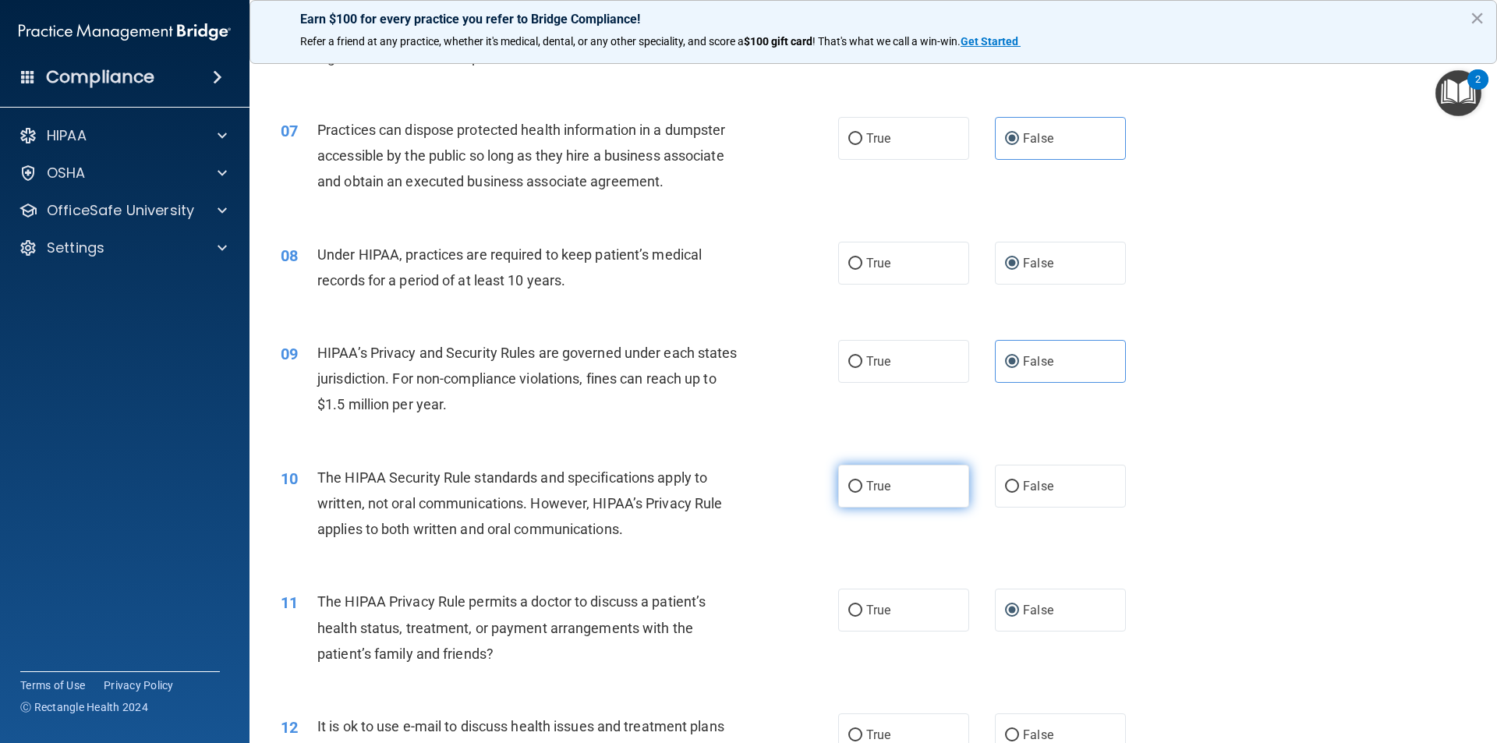
click at [848, 489] on input "True" at bounding box center [855, 487] width 14 height 12
radio input "true"
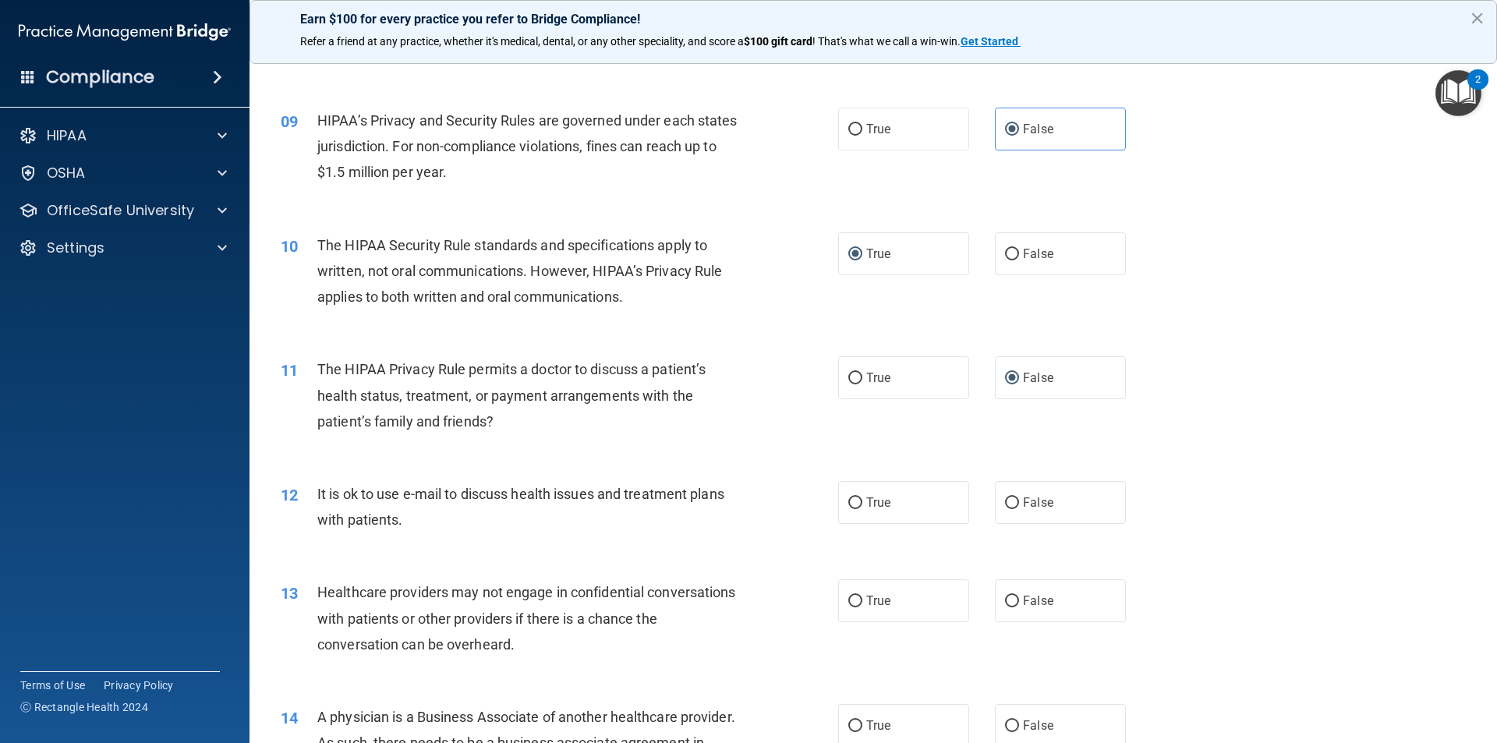
scroll to position [936, 0]
click at [848, 500] on input "True" at bounding box center [855, 502] width 14 height 12
radio input "true"
drag, startPoint x: 858, startPoint y: 604, endPoint x: 848, endPoint y: 599, distance: 10.8
click at [857, 604] on label "True" at bounding box center [903, 599] width 131 height 43
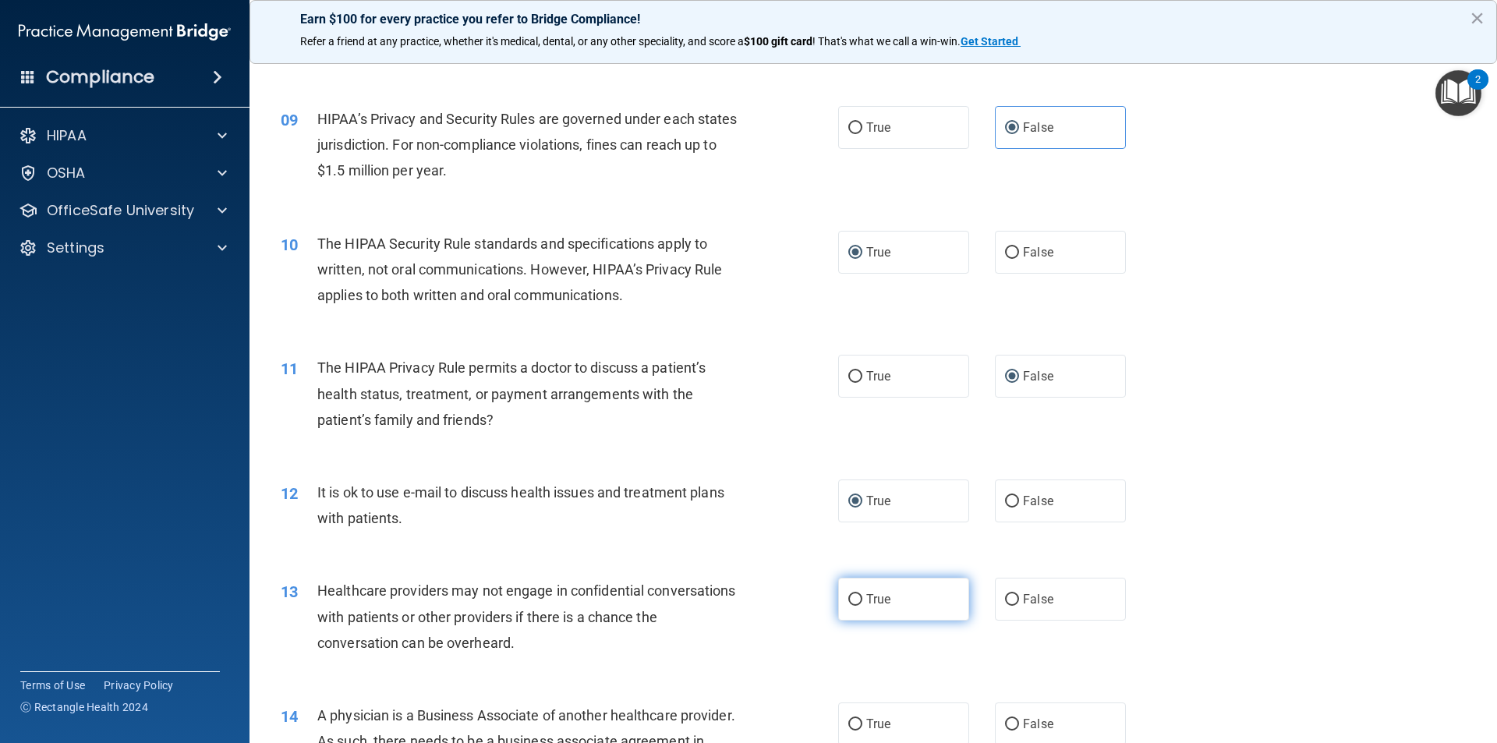
click at [857, 604] on input "True" at bounding box center [855, 600] width 14 height 12
radio input "true"
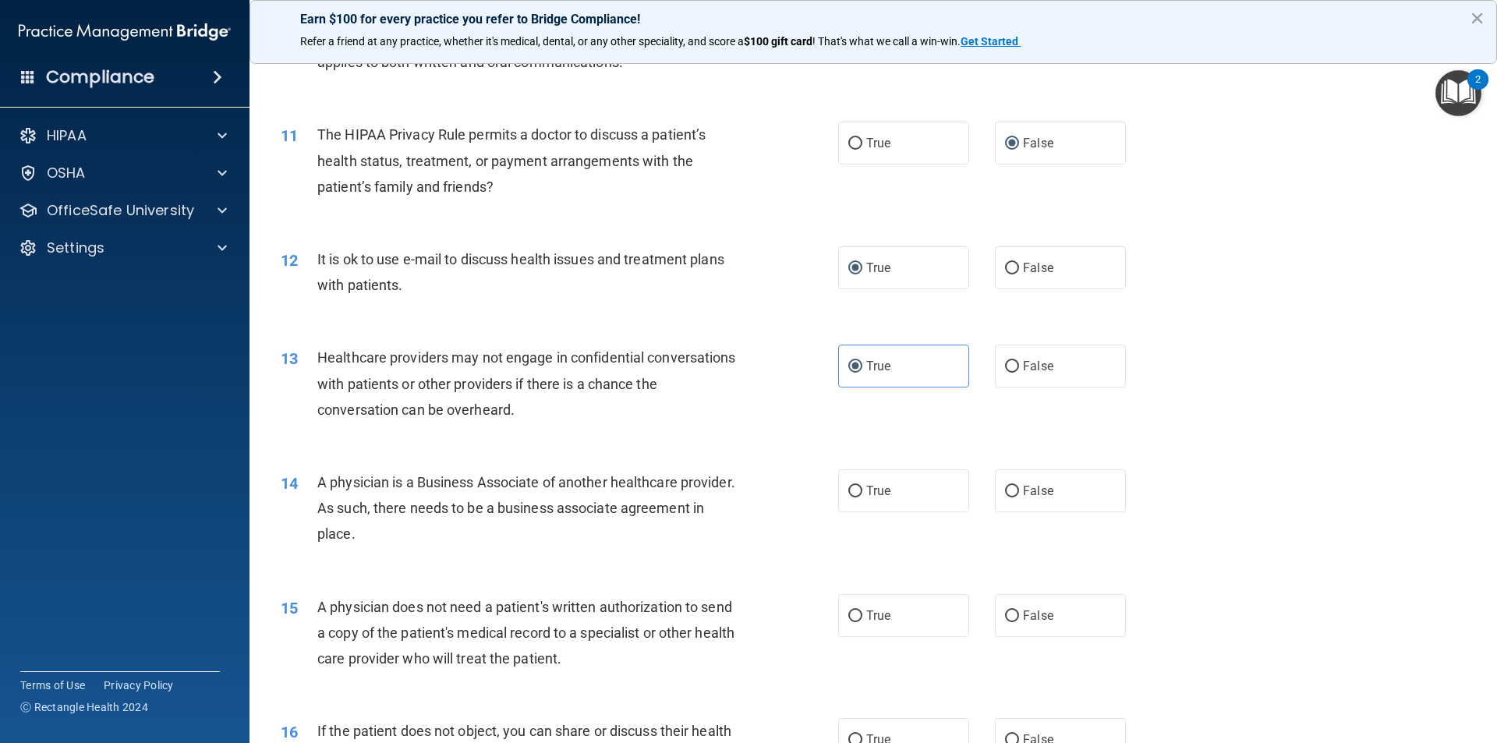
scroll to position [1170, 0]
click at [854, 488] on input "True" at bounding box center [855, 491] width 14 height 12
radio input "true"
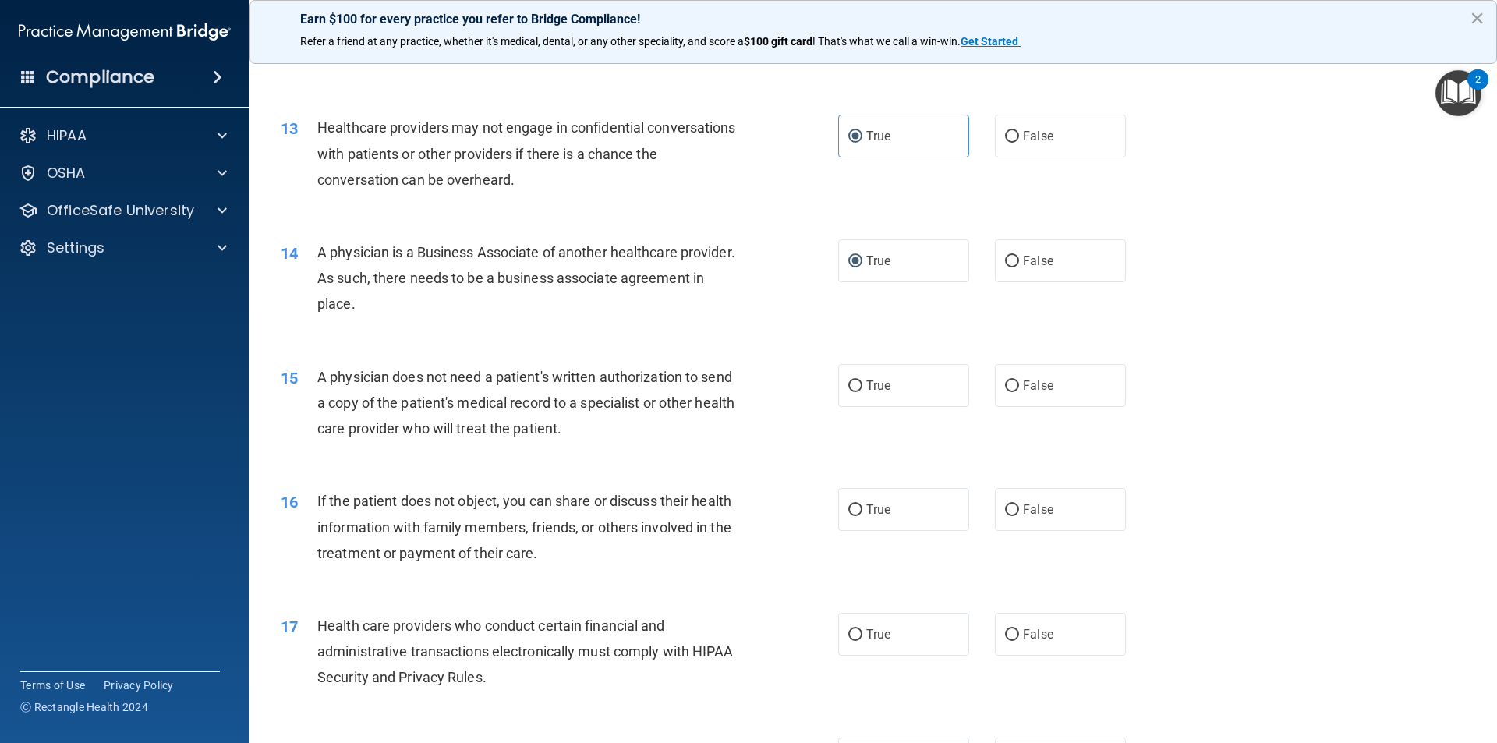
scroll to position [1403, 0]
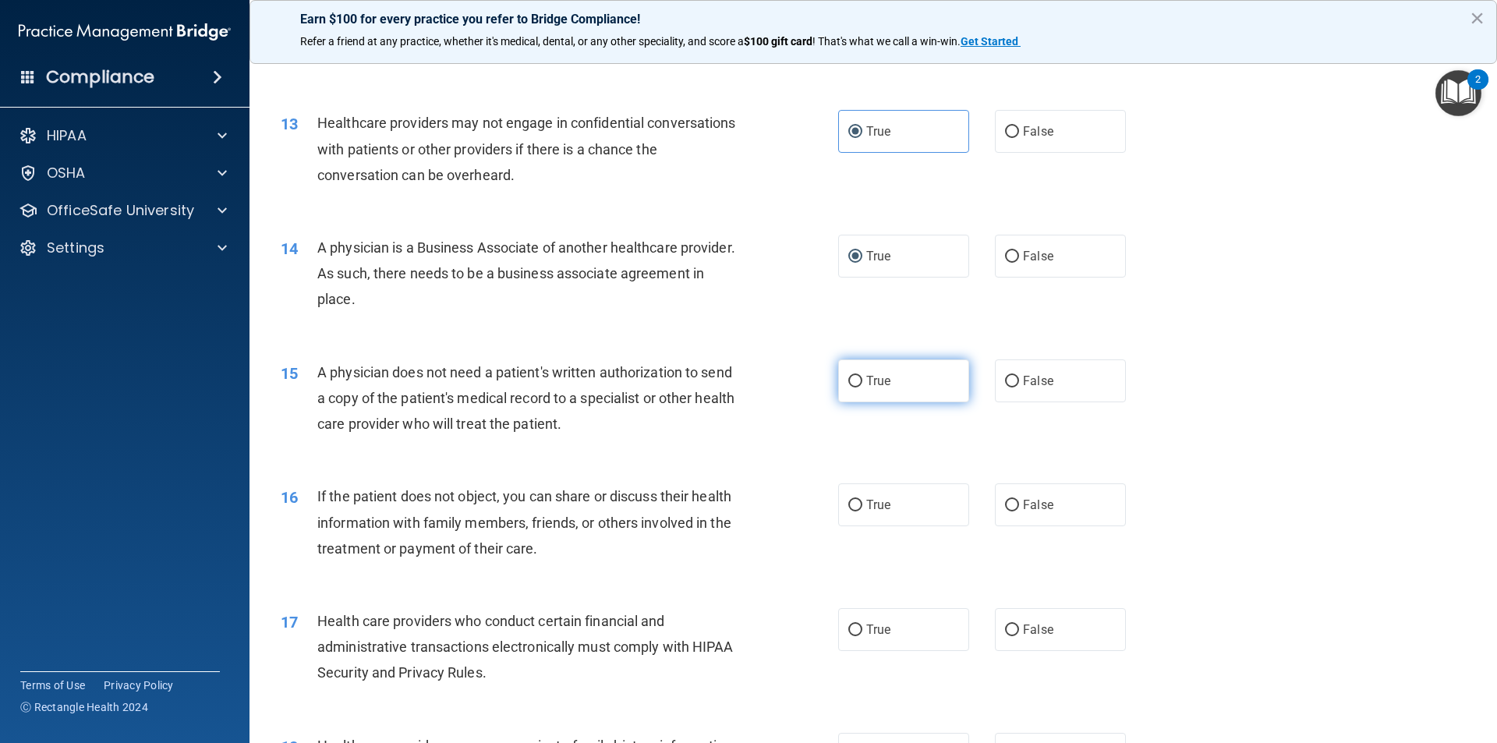
click at [851, 391] on label "True" at bounding box center [903, 380] width 131 height 43
click at [851, 388] on input "True" at bounding box center [855, 382] width 14 height 12
radio input "true"
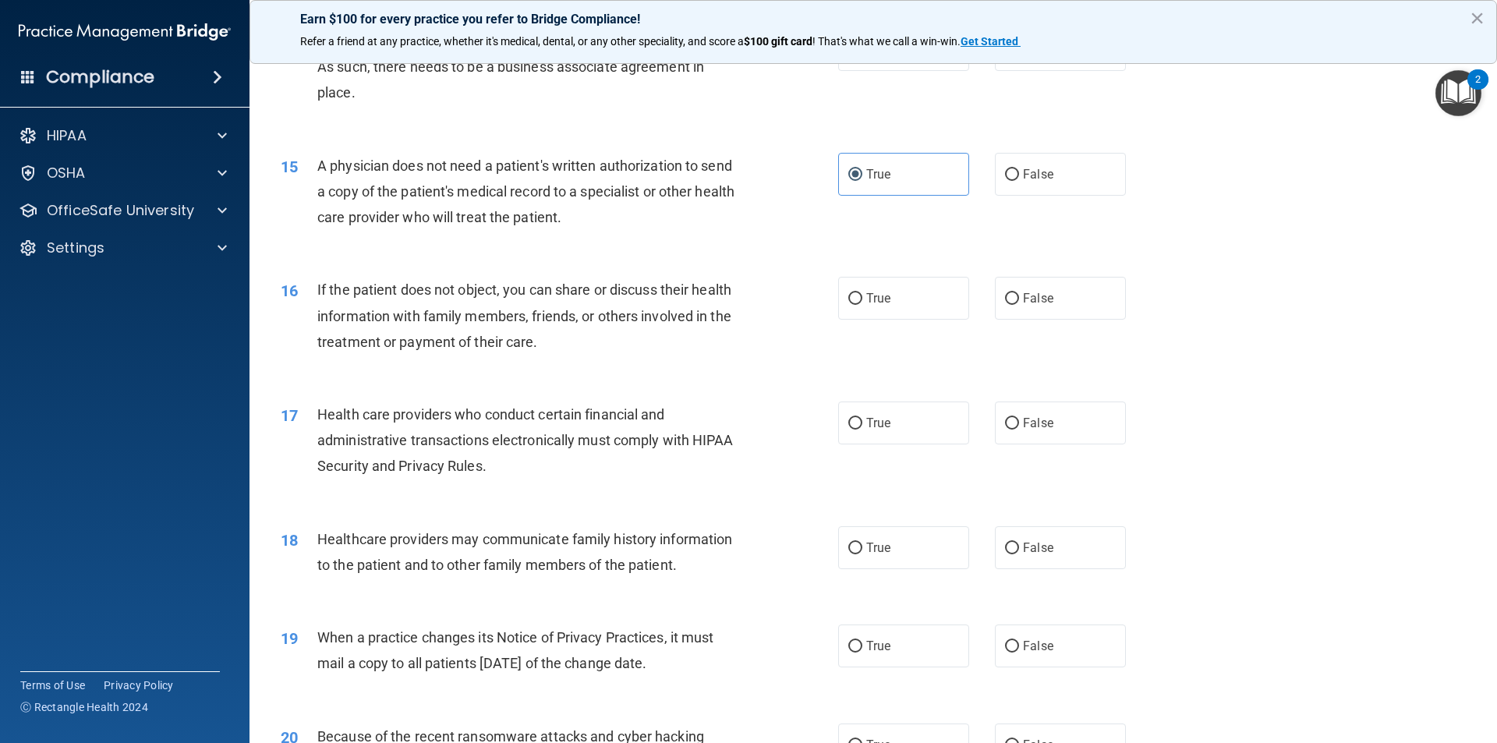
scroll to position [1637, 0]
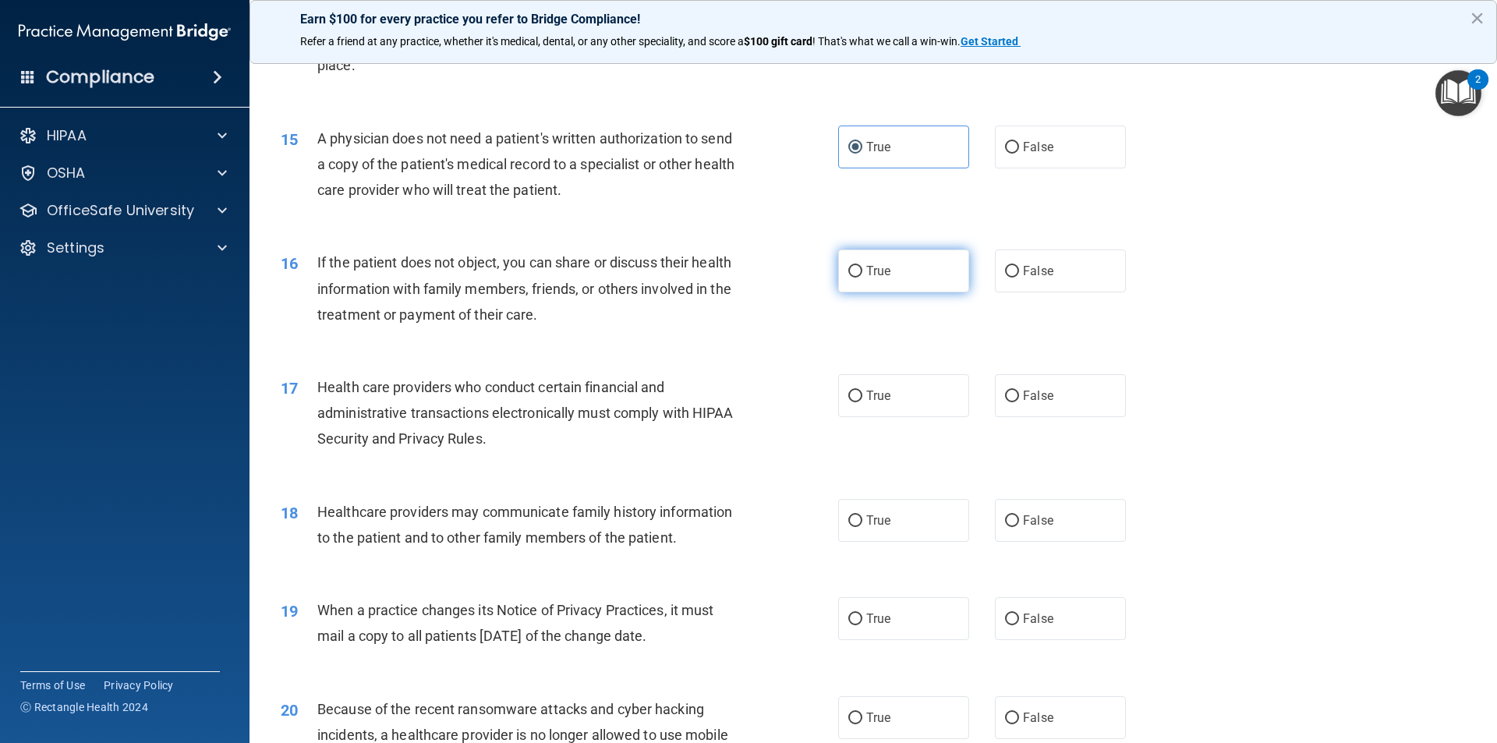
click at [848, 268] on input "True" at bounding box center [855, 272] width 14 height 12
radio input "true"
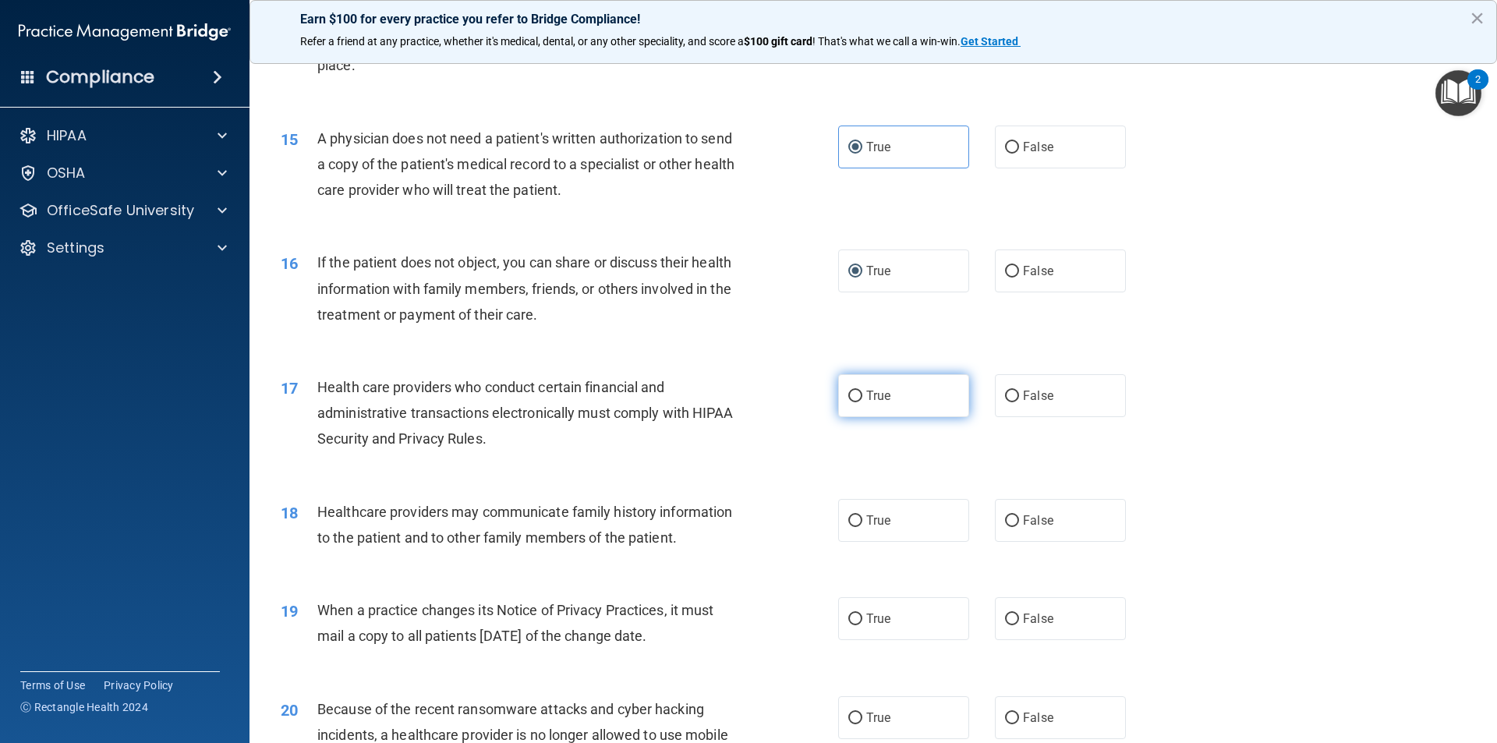
click at [848, 396] on input "True" at bounding box center [855, 397] width 14 height 12
radio input "true"
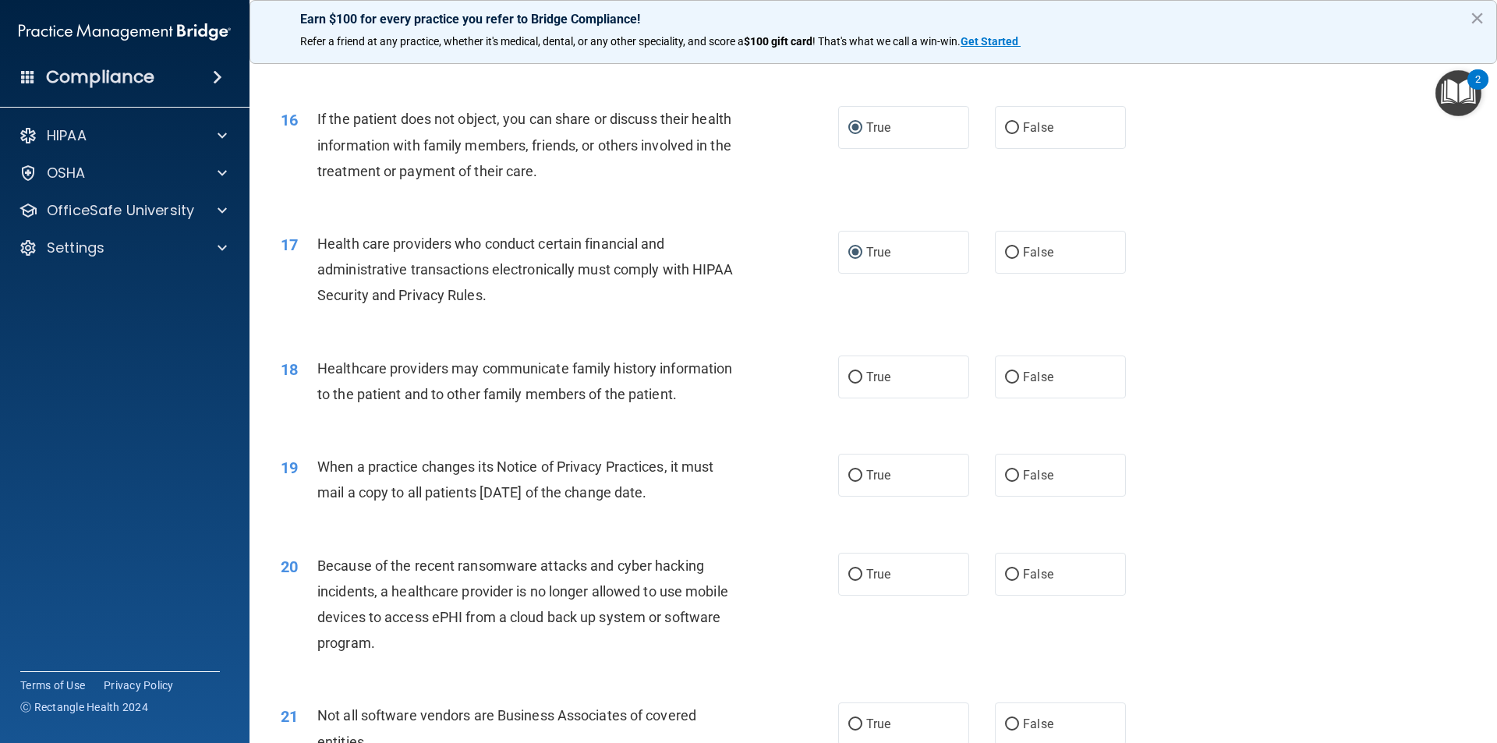
scroll to position [1793, 0]
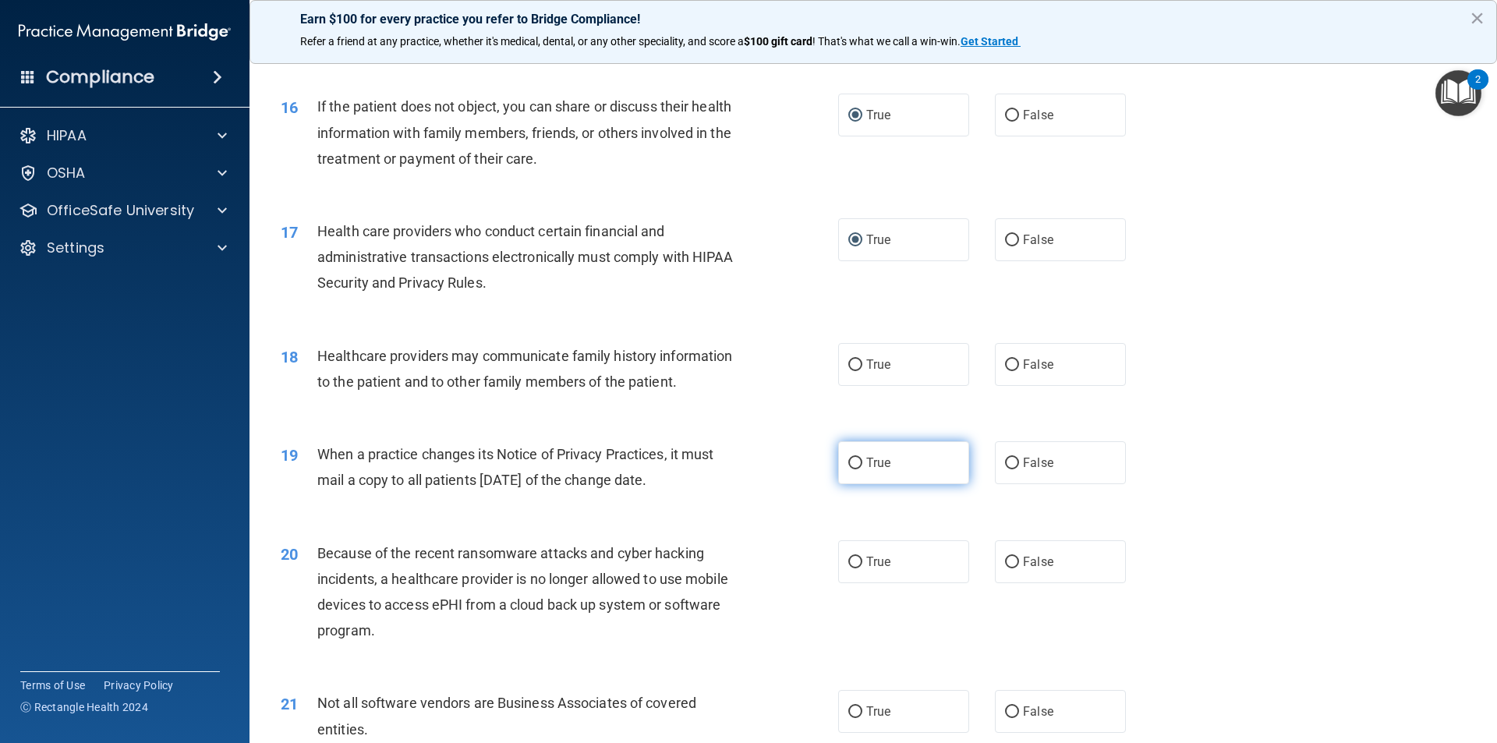
click at [852, 460] on input "True" at bounding box center [855, 464] width 14 height 12
radio input "true"
click at [1013, 363] on label "False" at bounding box center [1060, 364] width 131 height 43
click at [1013, 363] on input "False" at bounding box center [1012, 365] width 14 height 12
radio input "true"
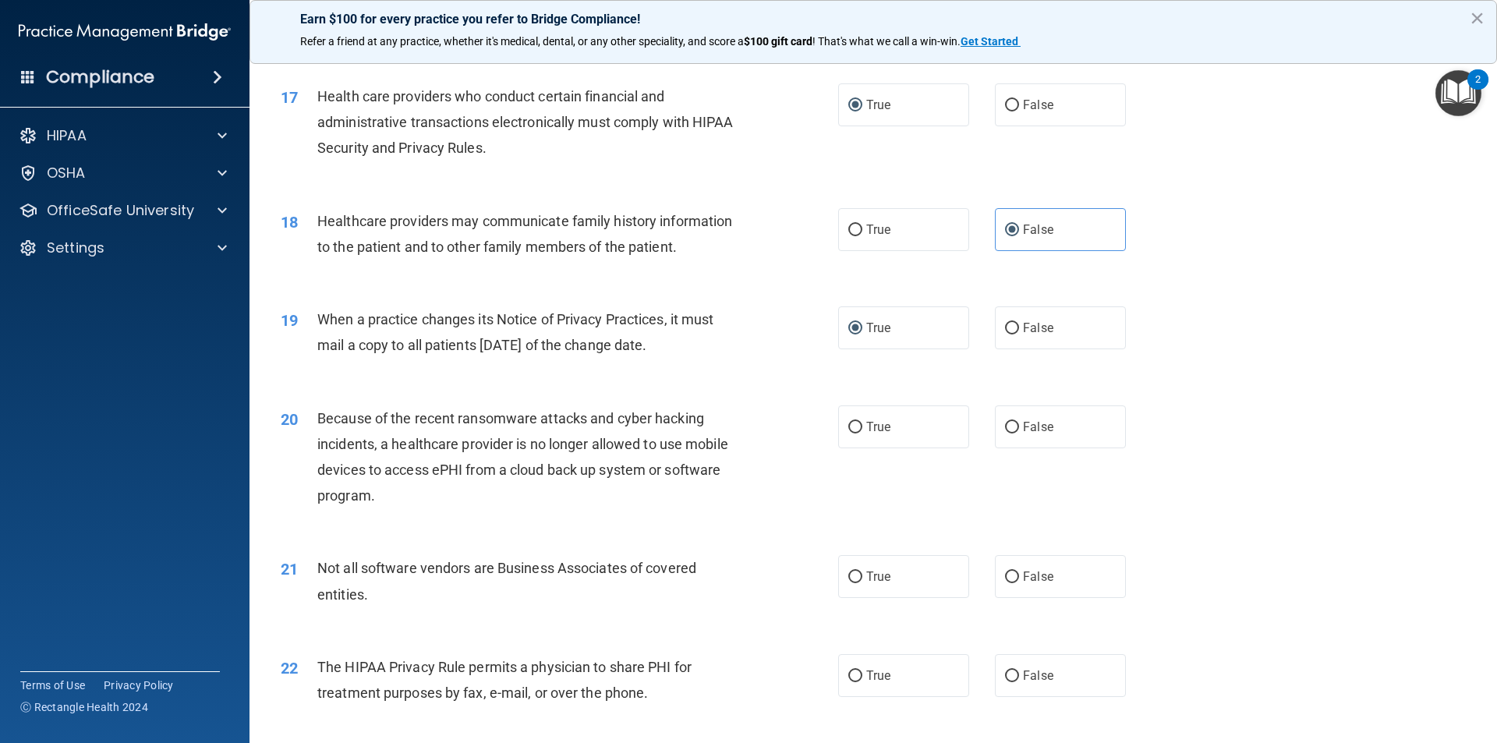
scroll to position [1949, 0]
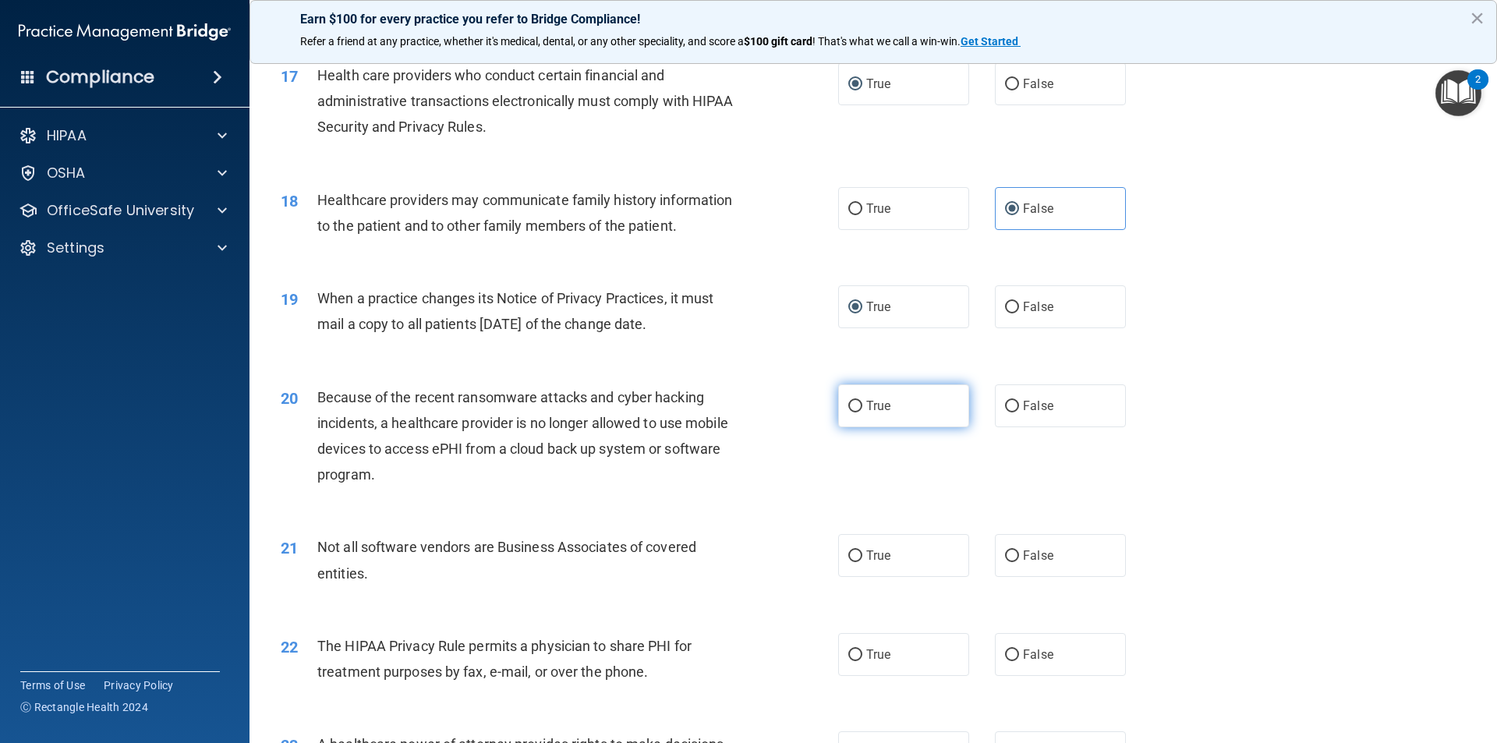
click at [848, 411] on input "True" at bounding box center [855, 407] width 14 height 12
radio input "true"
drag, startPoint x: 858, startPoint y: 555, endPoint x: 851, endPoint y: 577, distance: 22.9
click at [857, 555] on label "True" at bounding box center [903, 555] width 131 height 43
click at [857, 555] on input "True" at bounding box center [855, 556] width 14 height 12
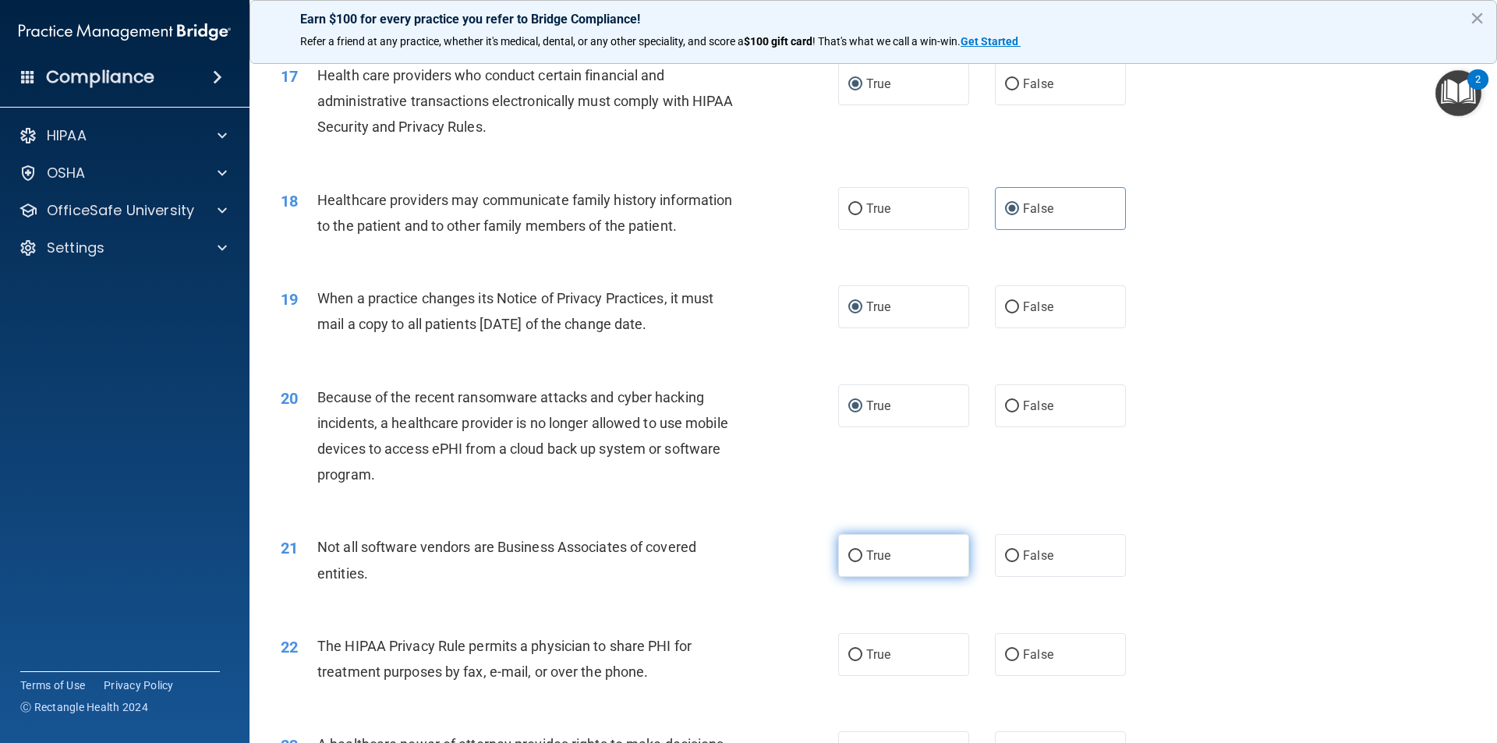
radio input "true"
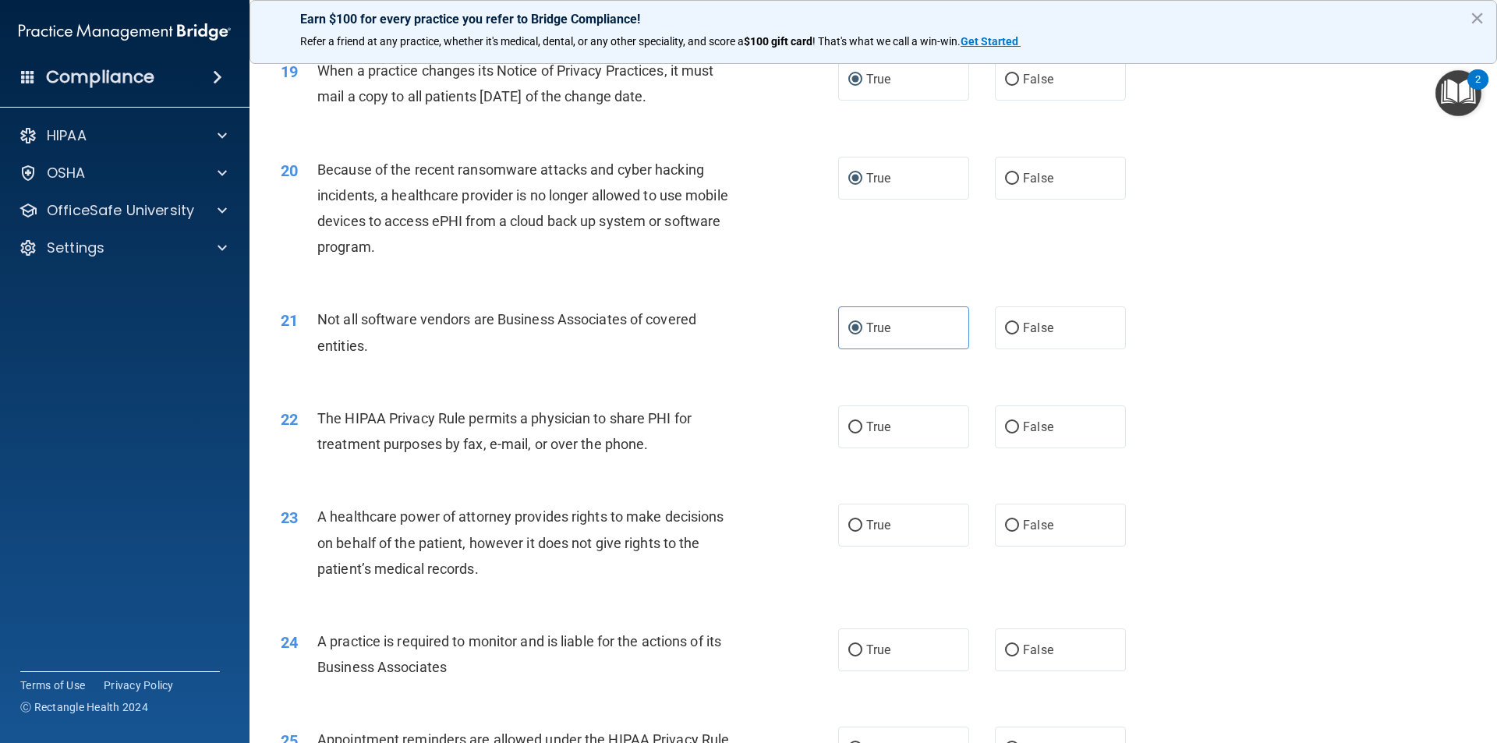
scroll to position [2183, 0]
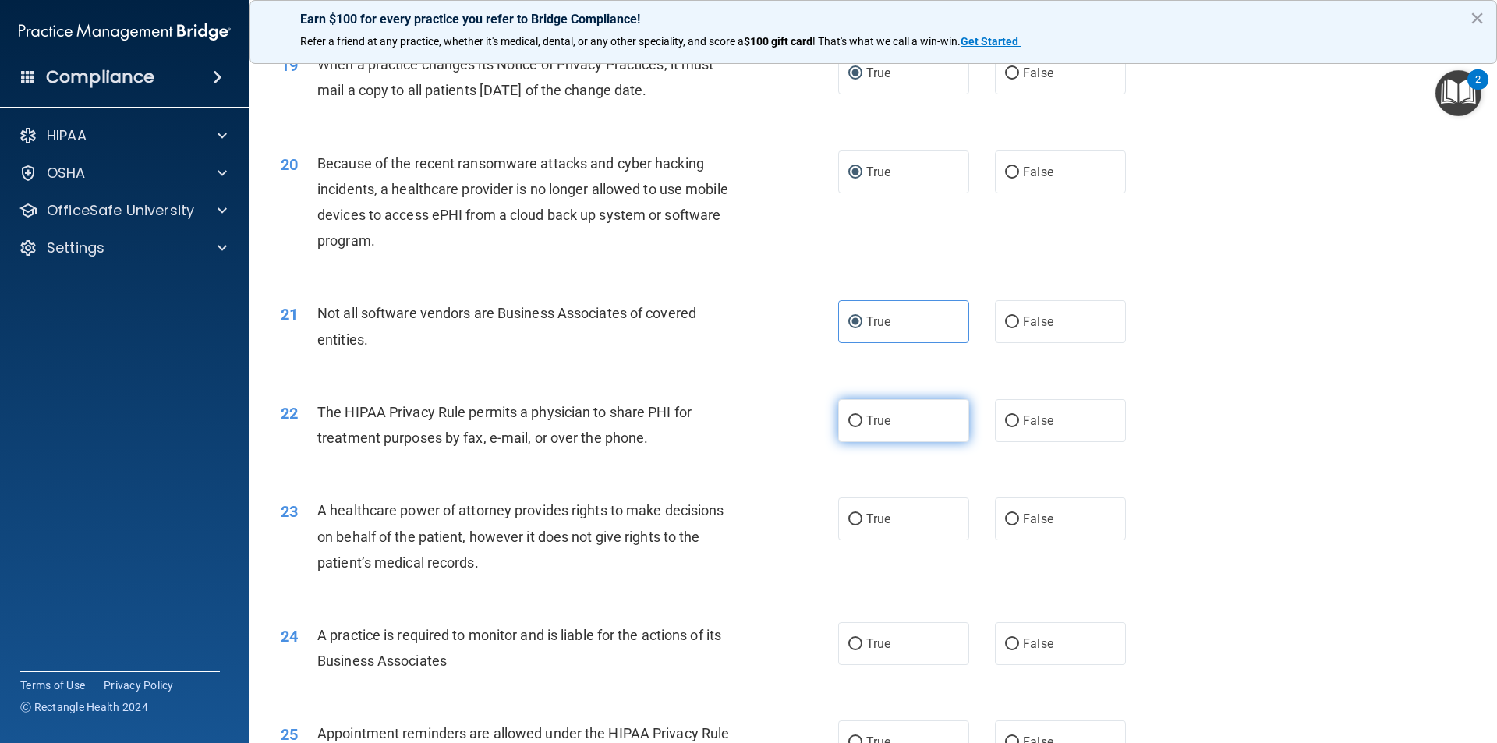
click at [858, 419] on label "True" at bounding box center [903, 420] width 131 height 43
click at [858, 419] on input "True" at bounding box center [855, 422] width 14 height 12
radio input "true"
click at [1009, 521] on input "False" at bounding box center [1012, 520] width 14 height 12
radio input "true"
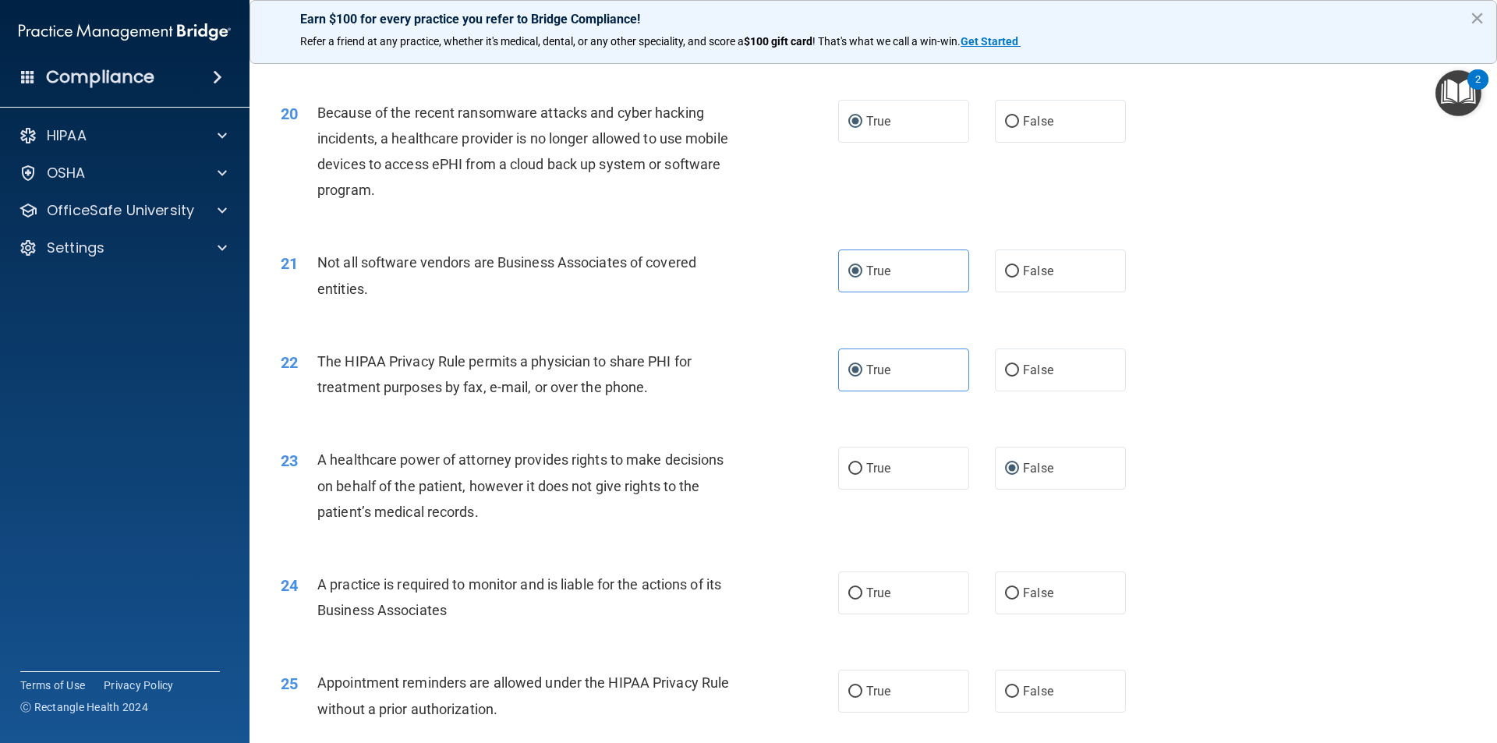
scroll to position [2261, 0]
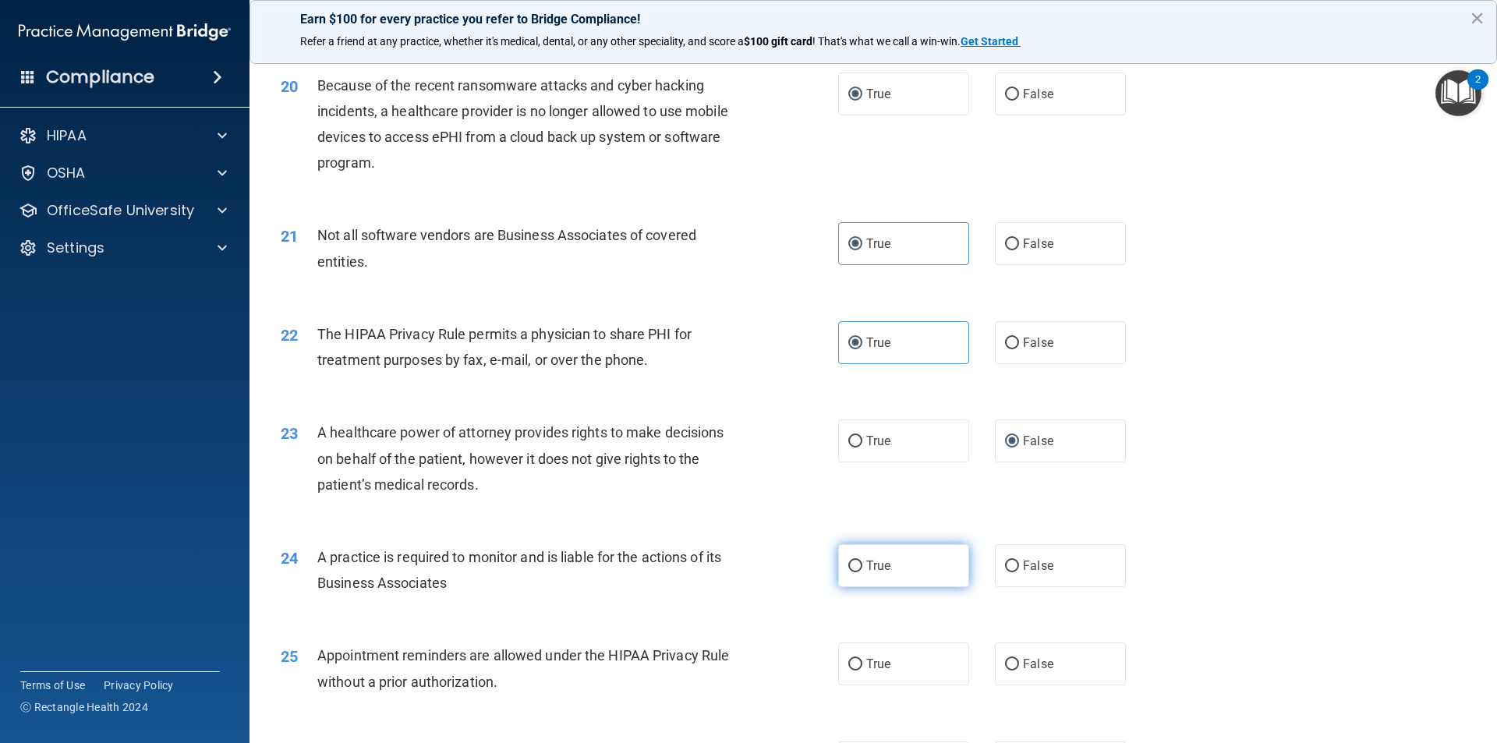
click at [857, 574] on label "True" at bounding box center [903, 565] width 131 height 43
click at [857, 572] on input "True" at bounding box center [855, 567] width 14 height 12
radio input "true"
click at [858, 666] on label "True" at bounding box center [903, 663] width 131 height 43
click at [858, 666] on input "True" at bounding box center [855, 665] width 14 height 12
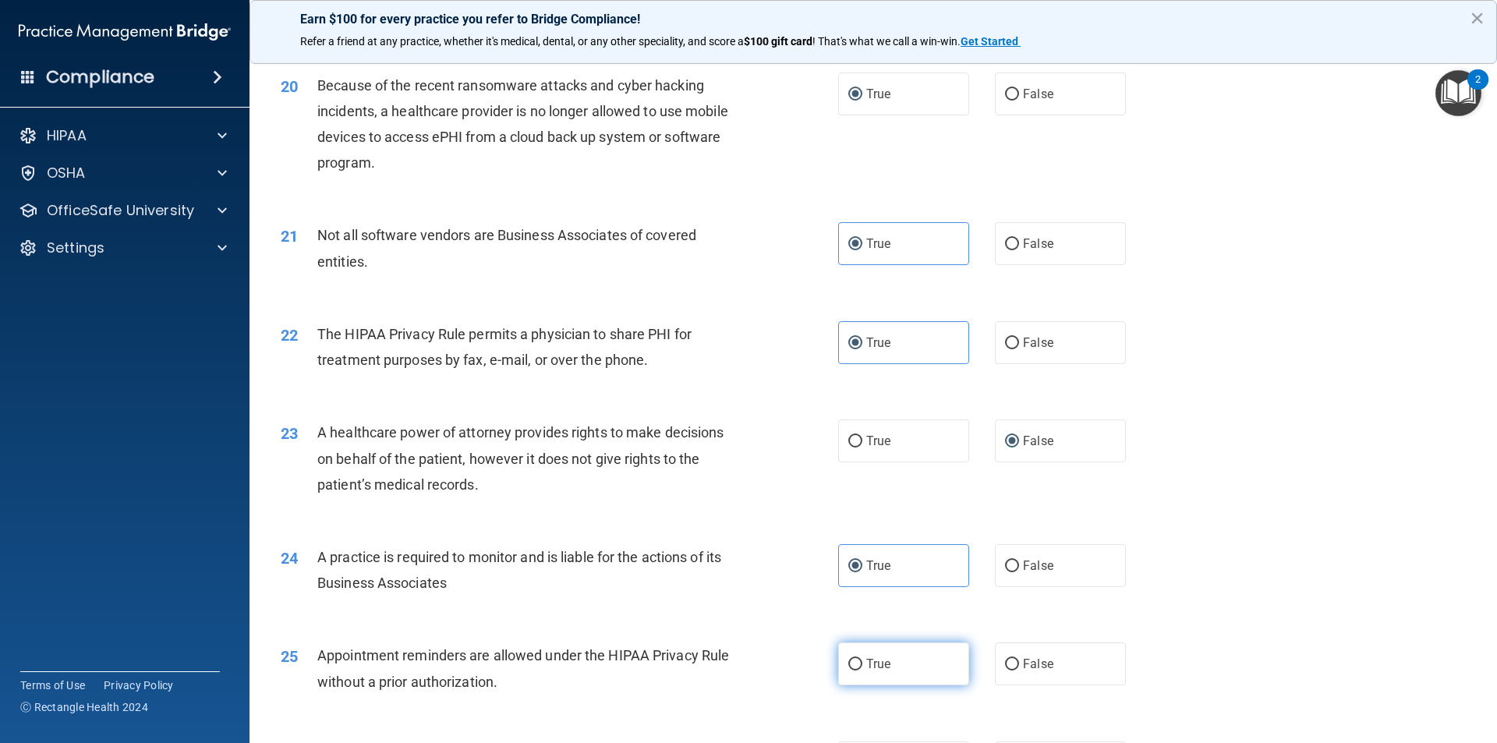
radio input "true"
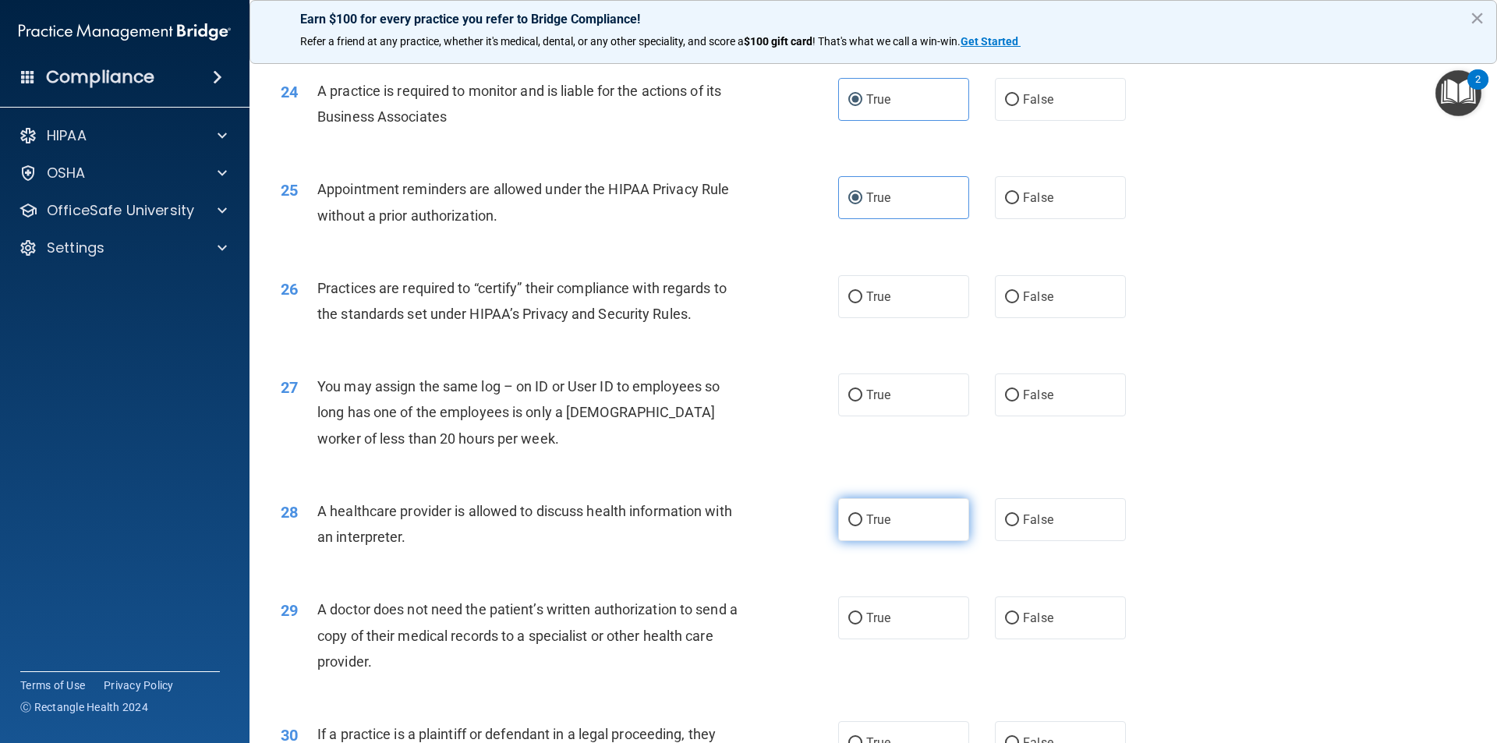
scroll to position [2729, 0]
click at [851, 299] on input "True" at bounding box center [855, 296] width 14 height 12
radio input "true"
click at [1010, 391] on input "False" at bounding box center [1012, 394] width 14 height 12
radio input "true"
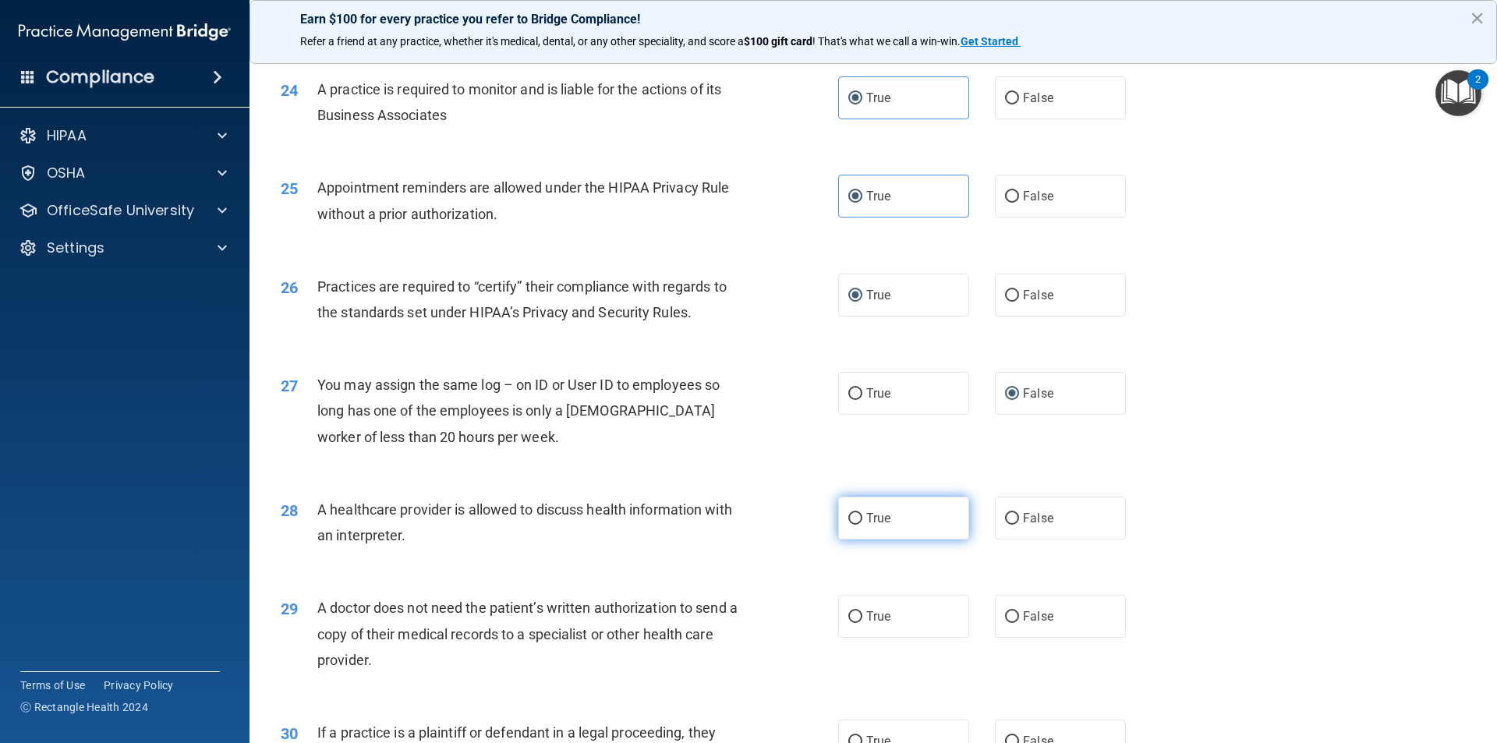
click at [848, 516] on input "True" at bounding box center [855, 519] width 14 height 12
radio input "true"
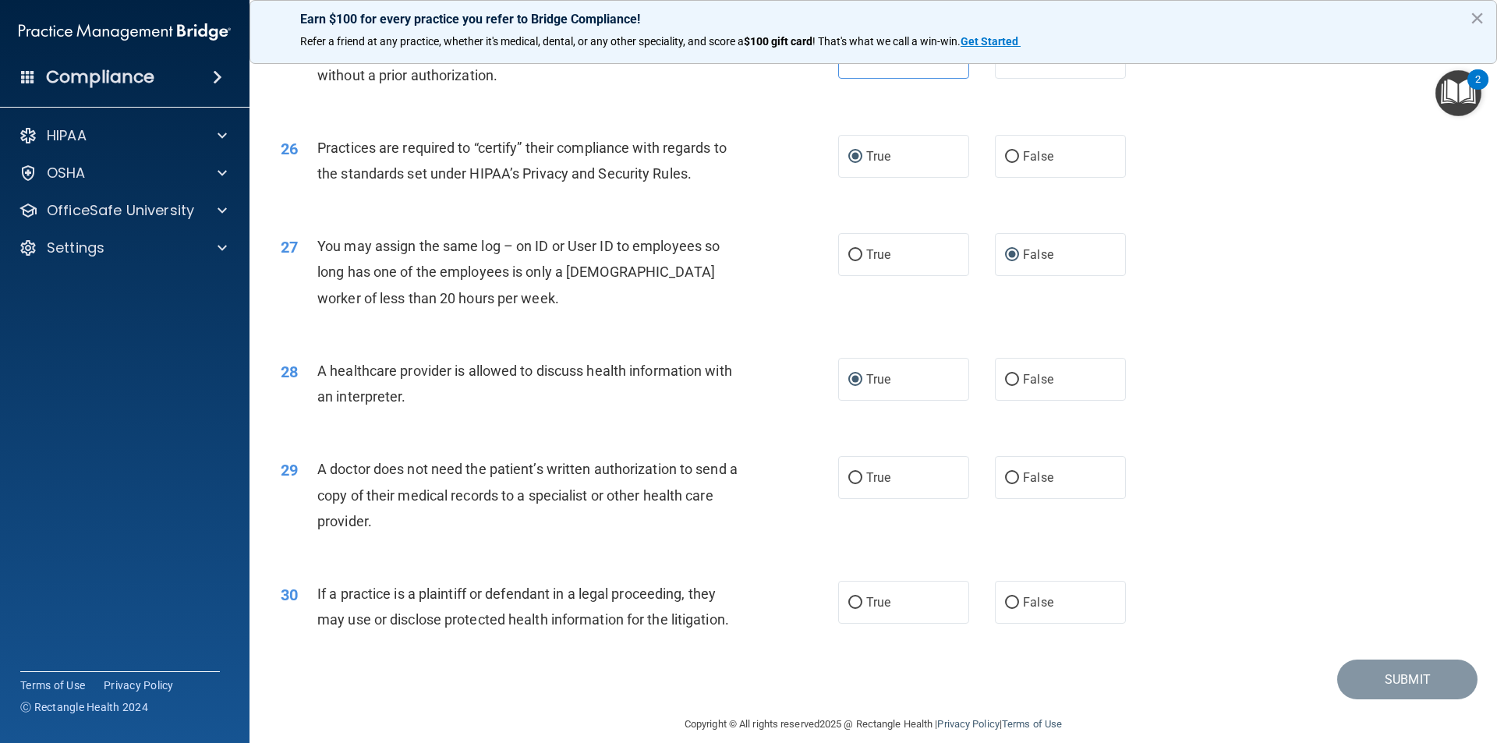
scroll to position [2887, 0]
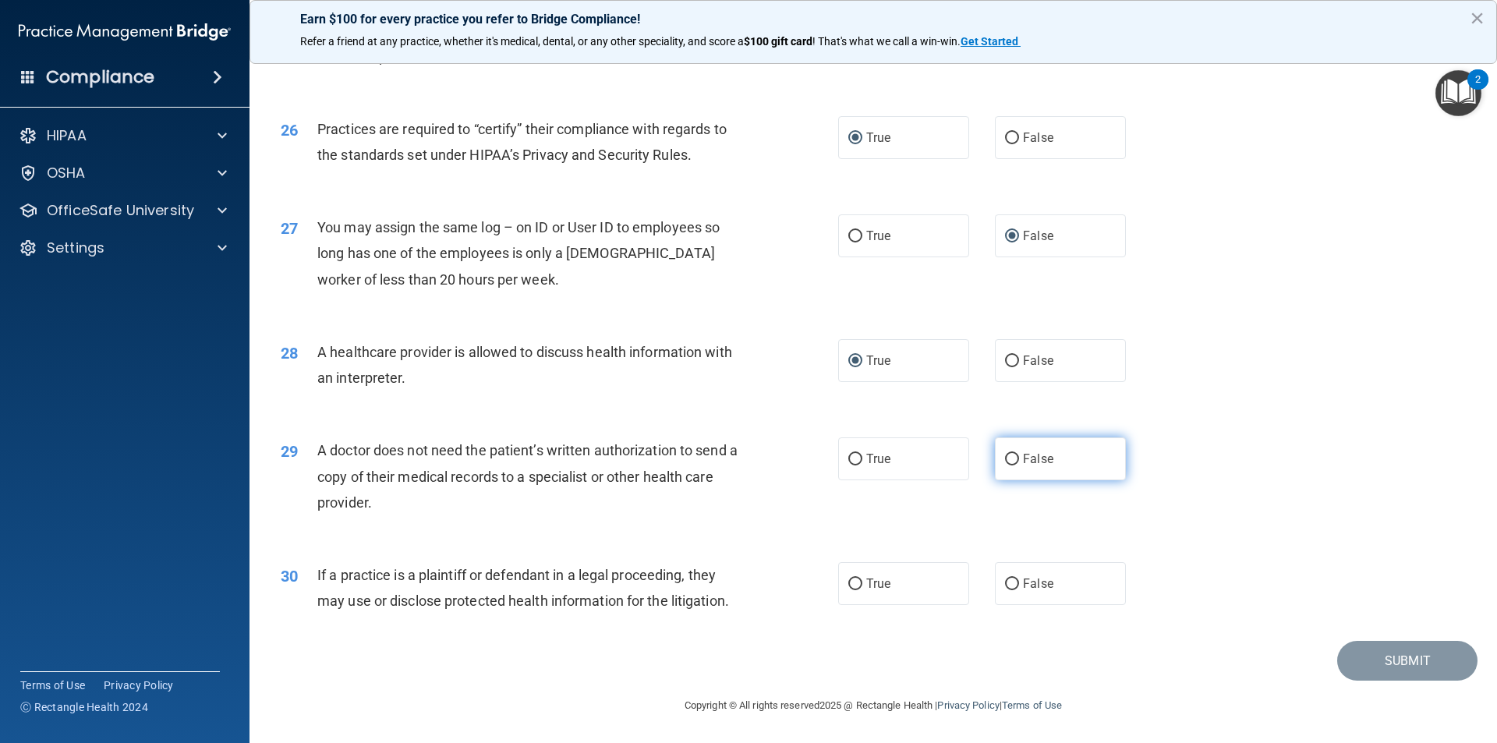
click at [1005, 464] on input "False" at bounding box center [1012, 460] width 14 height 12
radio input "true"
click at [841, 582] on label "True" at bounding box center [903, 583] width 131 height 43
click at [848, 582] on input "True" at bounding box center [855, 585] width 14 height 12
radio input "true"
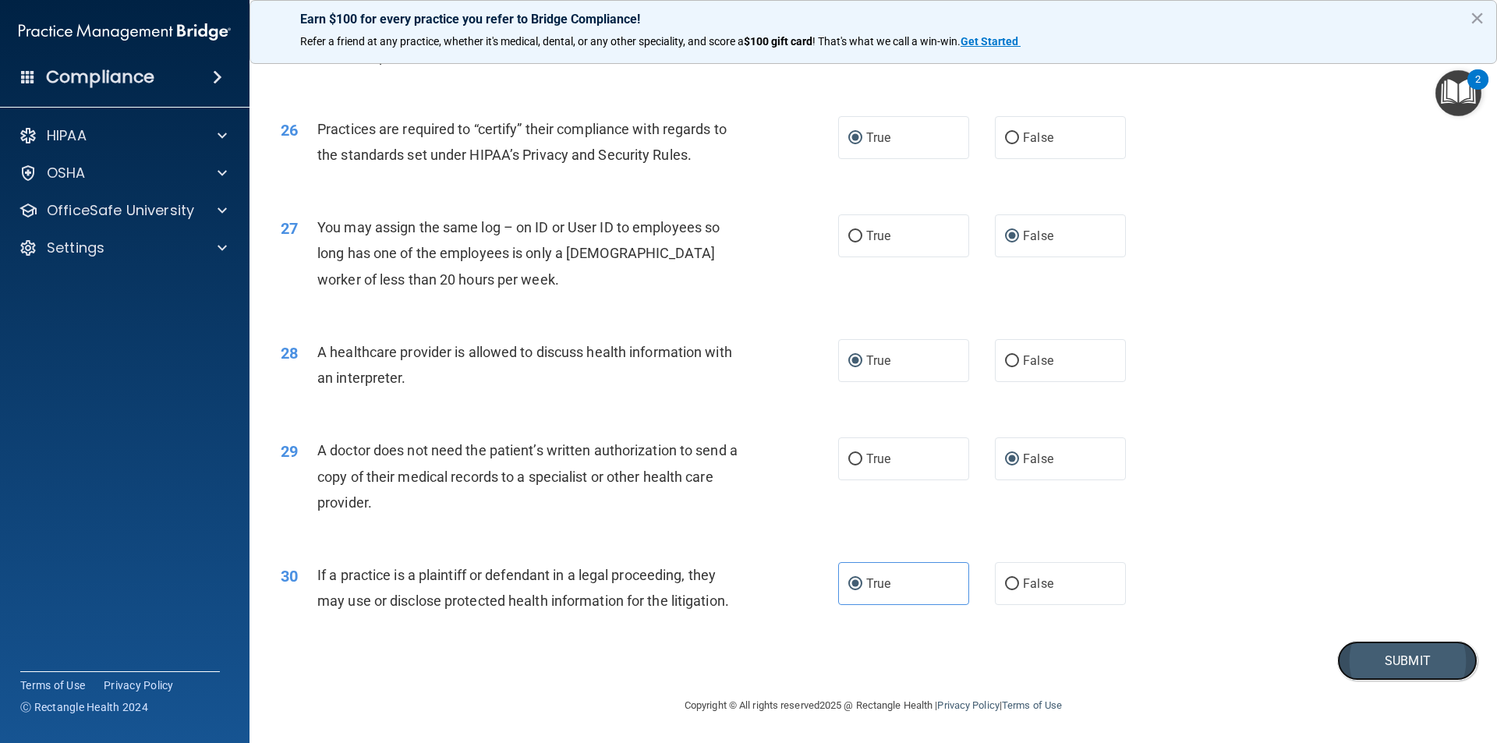
click at [1374, 667] on button "Submit" at bounding box center [1407, 661] width 140 height 40
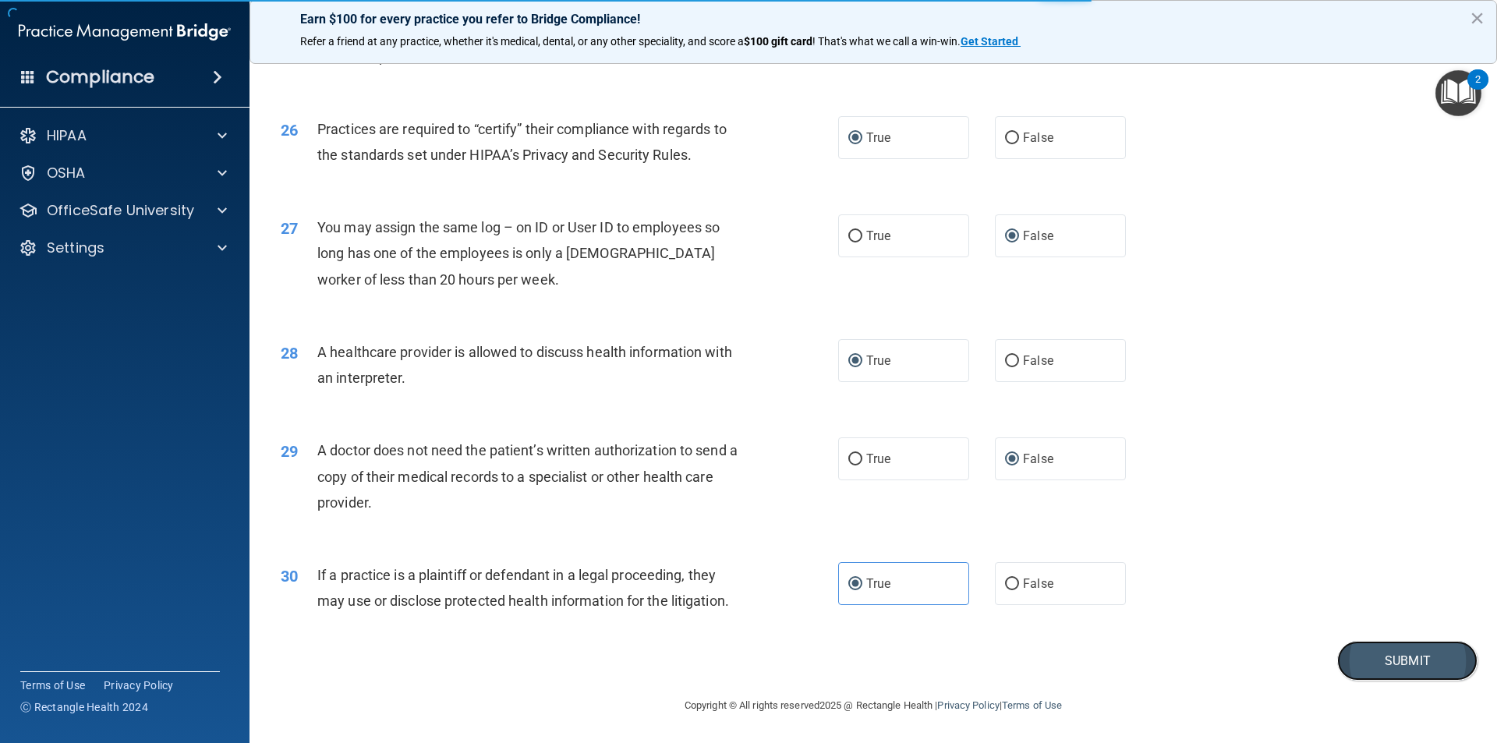
click at [1360, 662] on button "Submit" at bounding box center [1407, 661] width 140 height 40
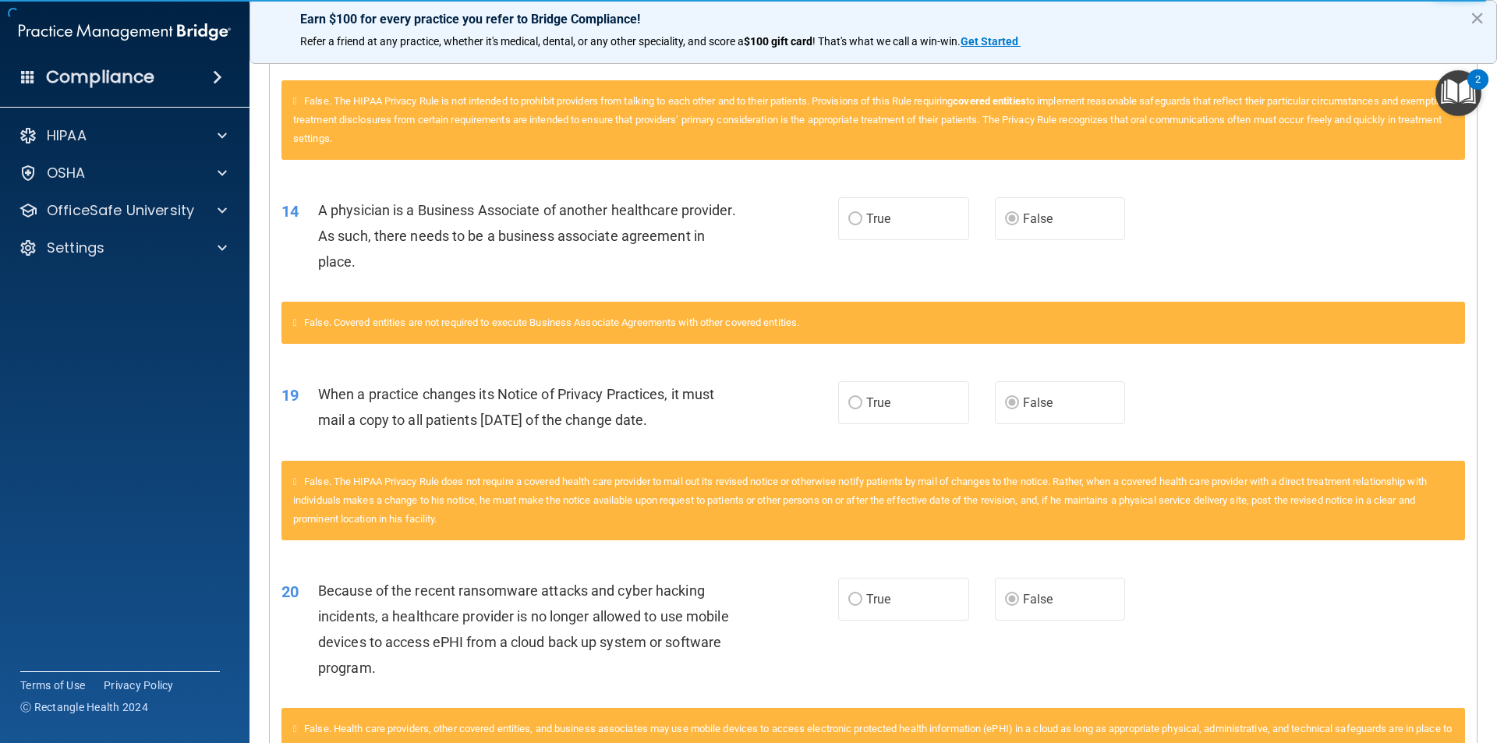
scroll to position [780, 0]
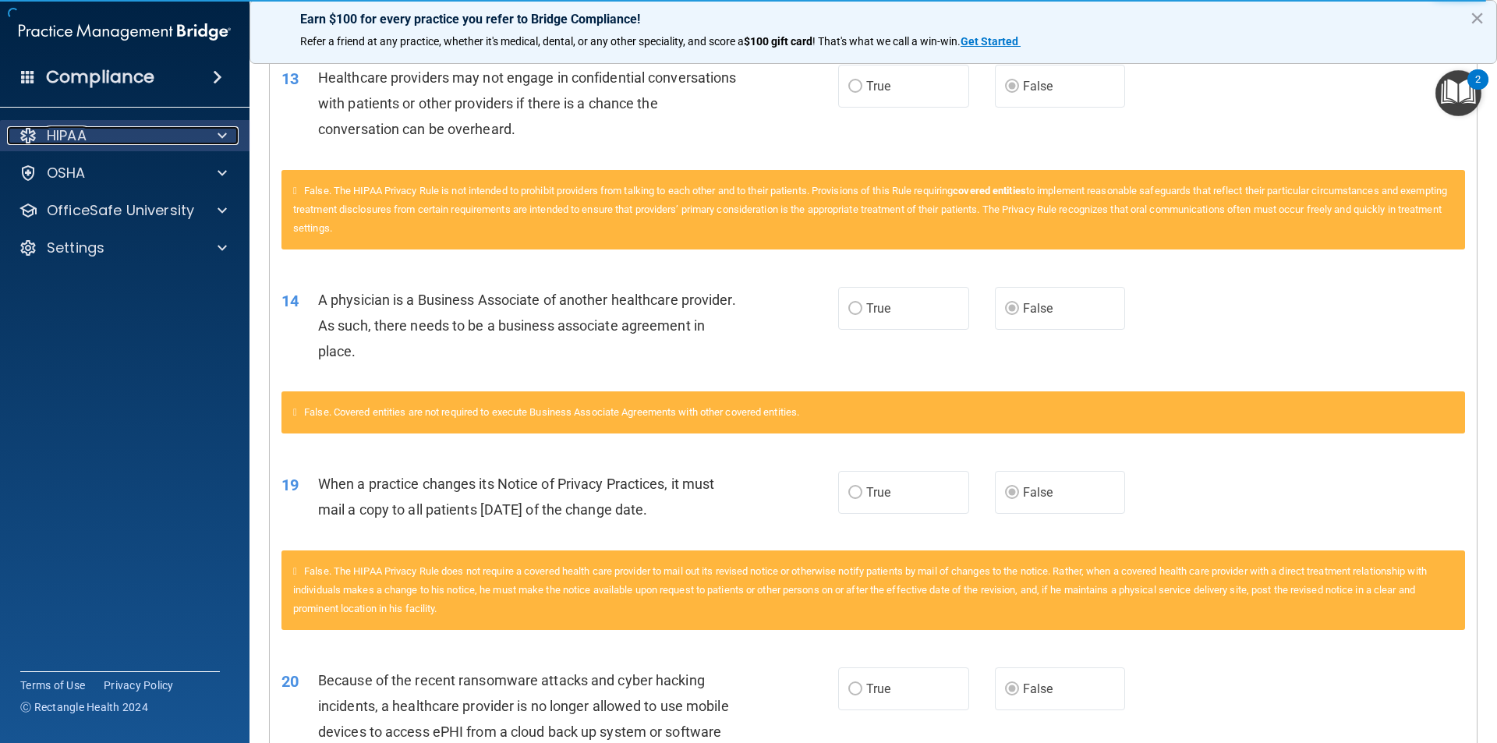
click at [67, 140] on p "HIPAA" at bounding box center [67, 135] width 40 height 19
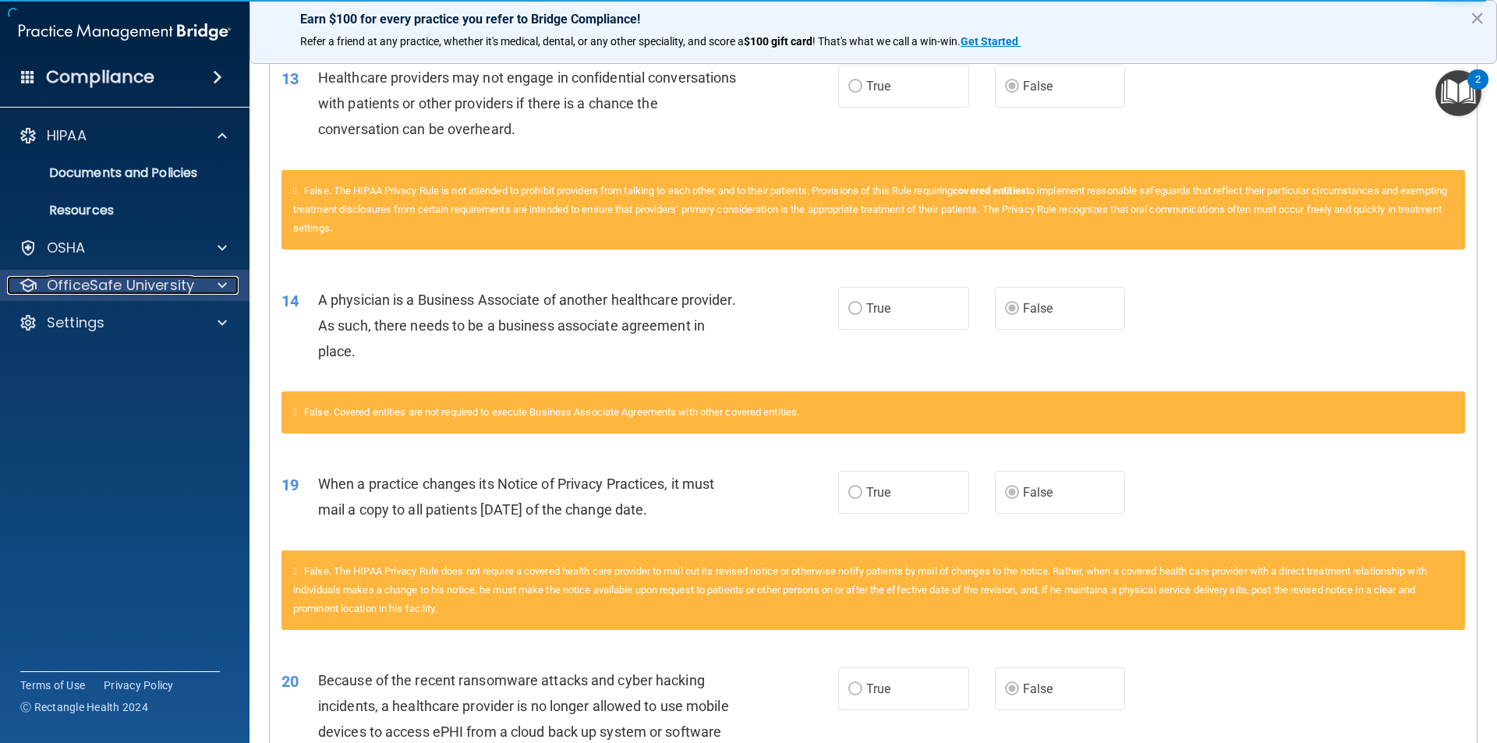
click at [97, 281] on p "OfficeSafe University" at bounding box center [120, 285] width 147 height 19
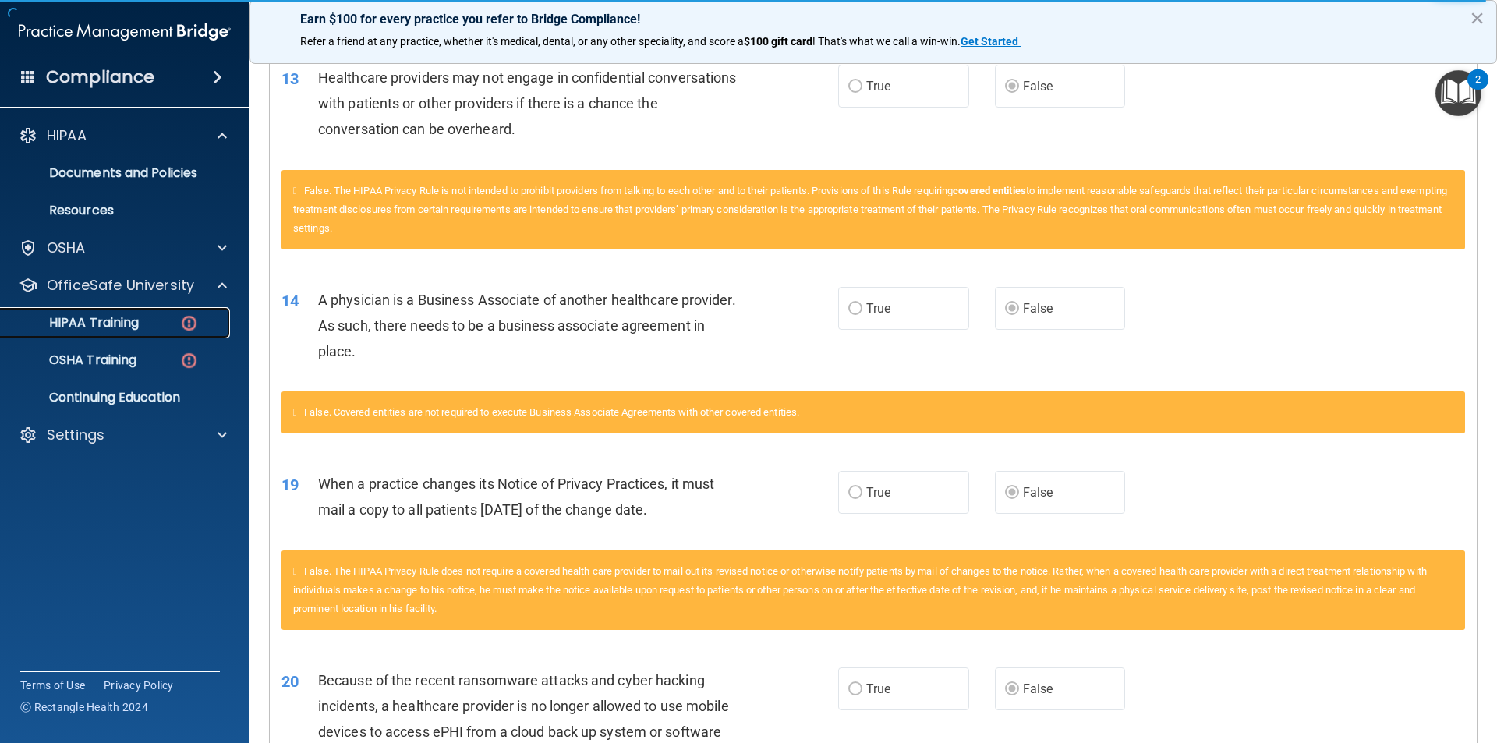
click at [106, 317] on p "HIPAA Training" at bounding box center [74, 323] width 129 height 16
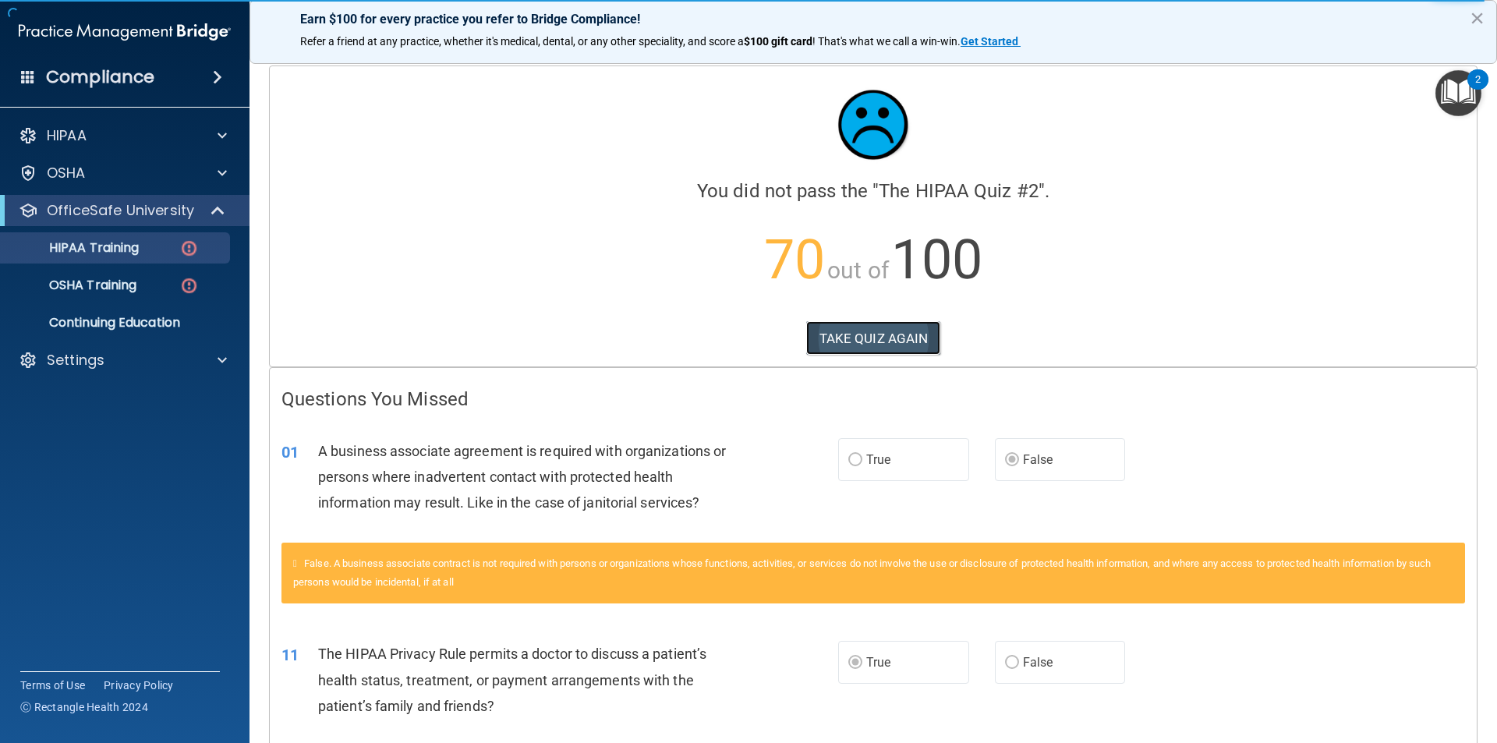
click at [848, 334] on button "TAKE QUIZ AGAIN" at bounding box center [873, 338] width 135 height 34
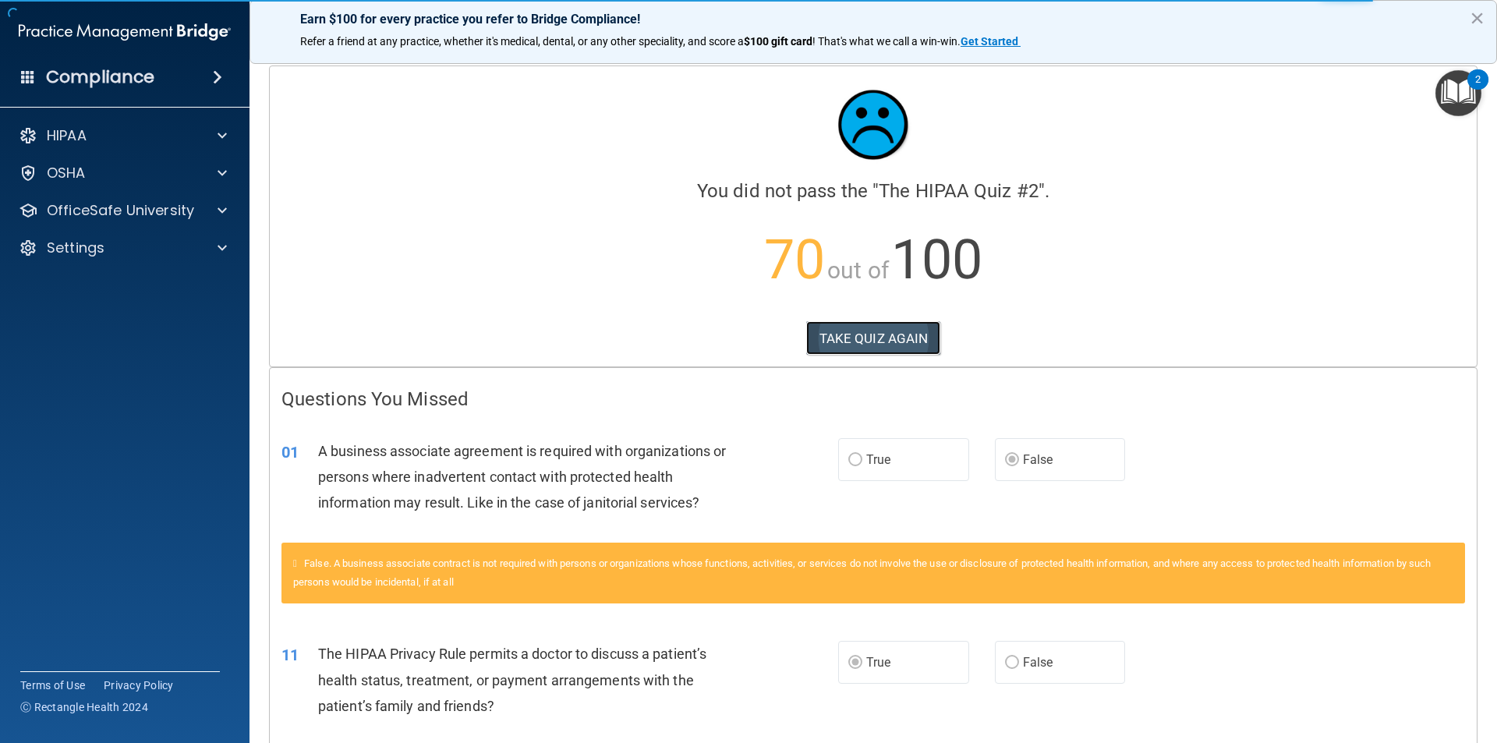
click at [869, 326] on button "TAKE QUIZ AGAIN" at bounding box center [873, 338] width 135 height 34
click at [869, 331] on button "TAKE QUIZ AGAIN" at bounding box center [873, 338] width 135 height 34
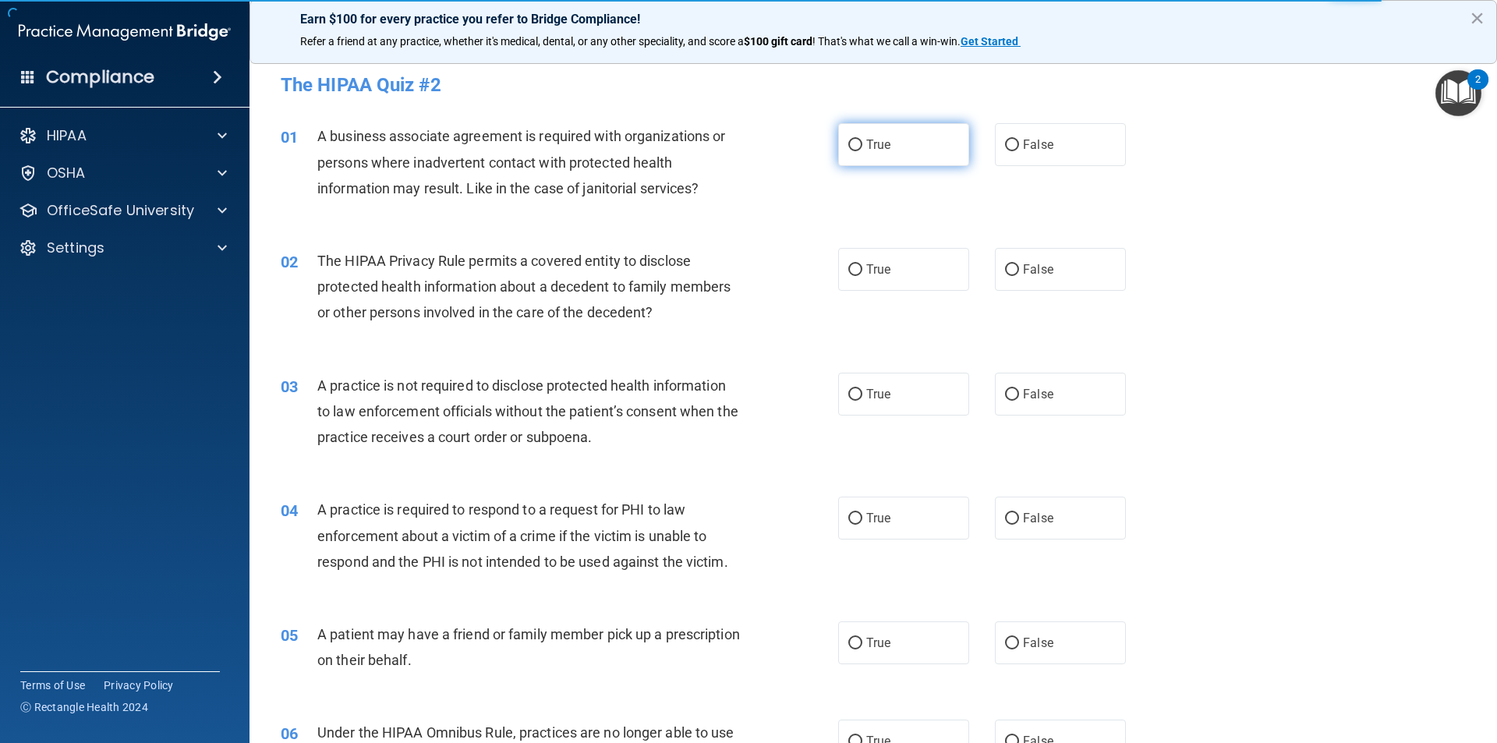
click at [848, 144] on input "True" at bounding box center [855, 146] width 14 height 12
radio input "true"
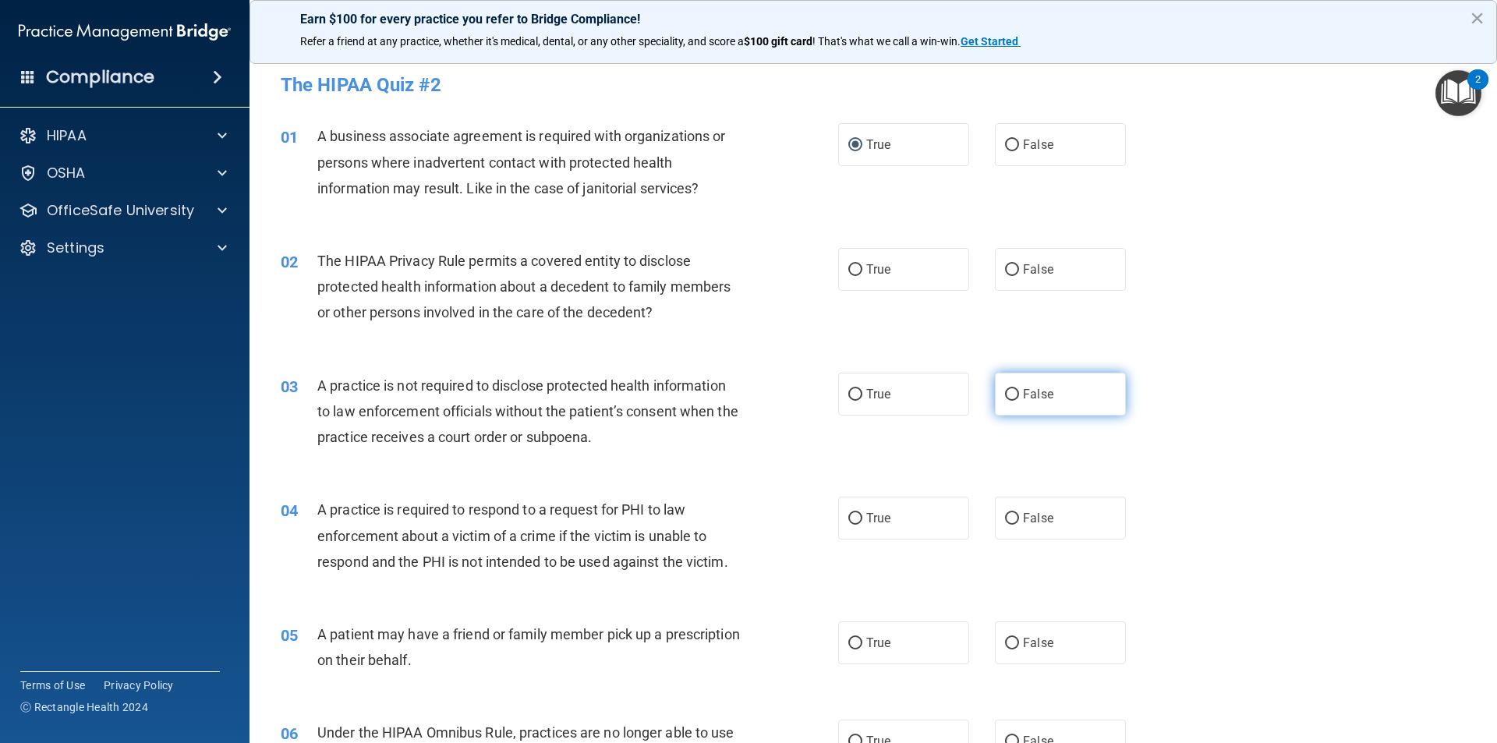
click at [1005, 395] on input "False" at bounding box center [1012, 395] width 14 height 12
radio input "true"
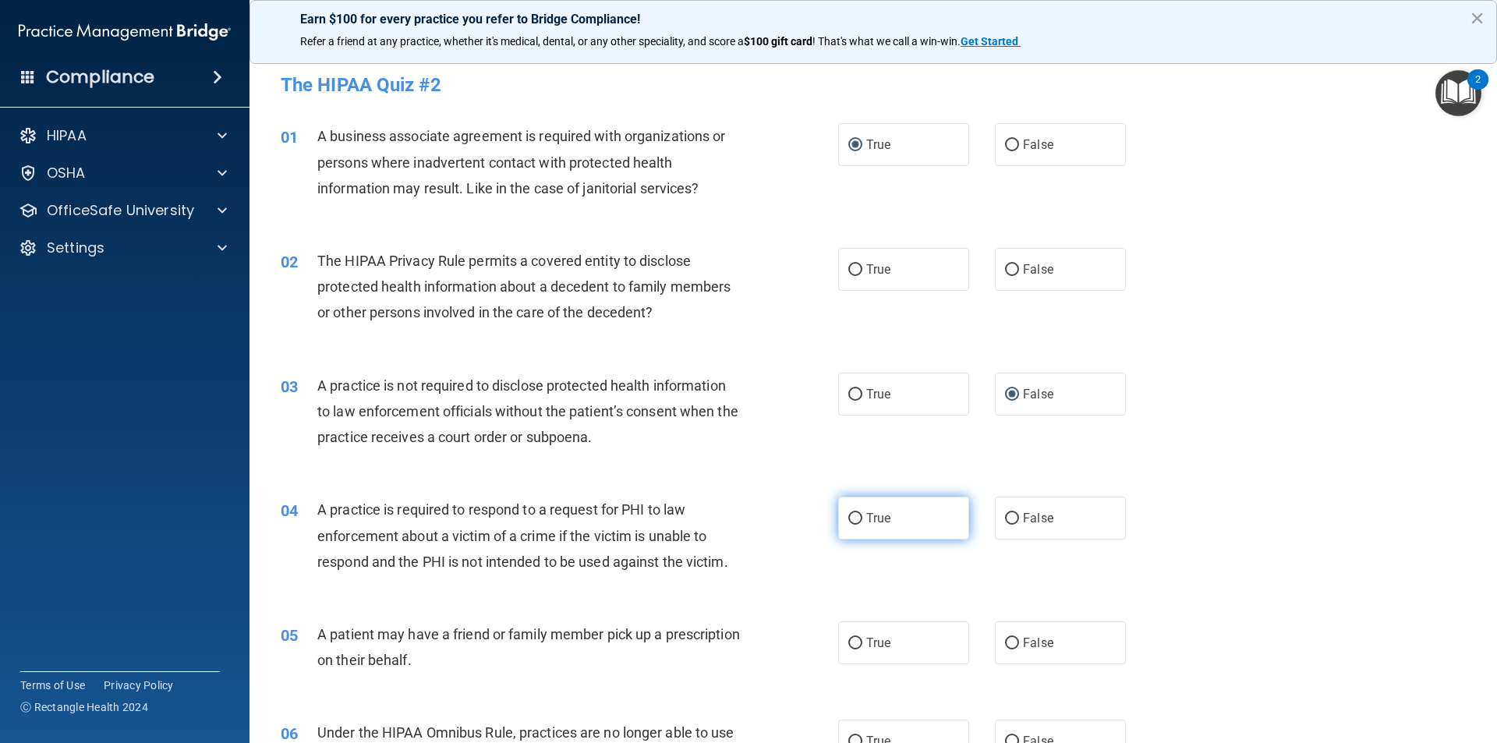
click at [848, 515] on input "True" at bounding box center [855, 519] width 14 height 12
radio input "true"
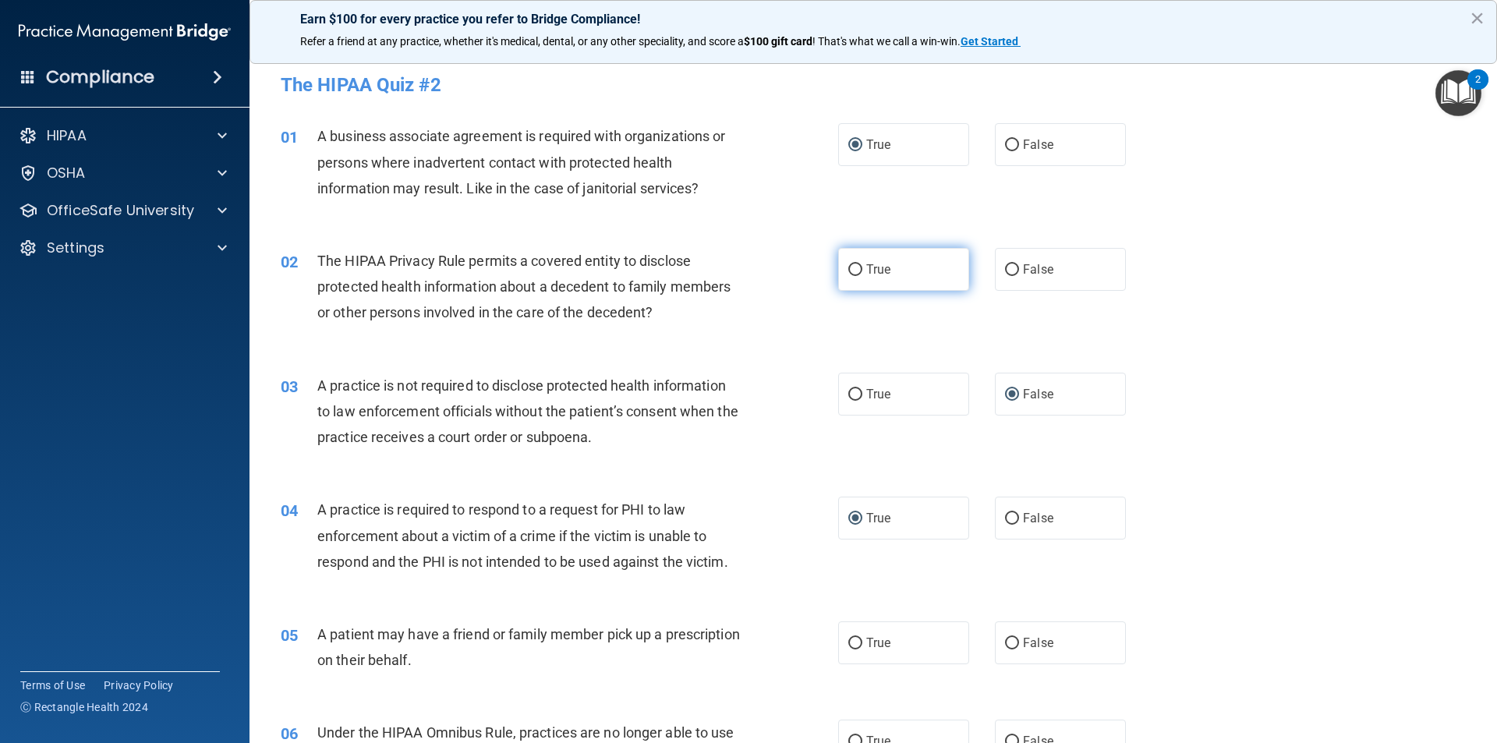
click at [849, 267] on input "True" at bounding box center [855, 270] width 14 height 12
radio input "true"
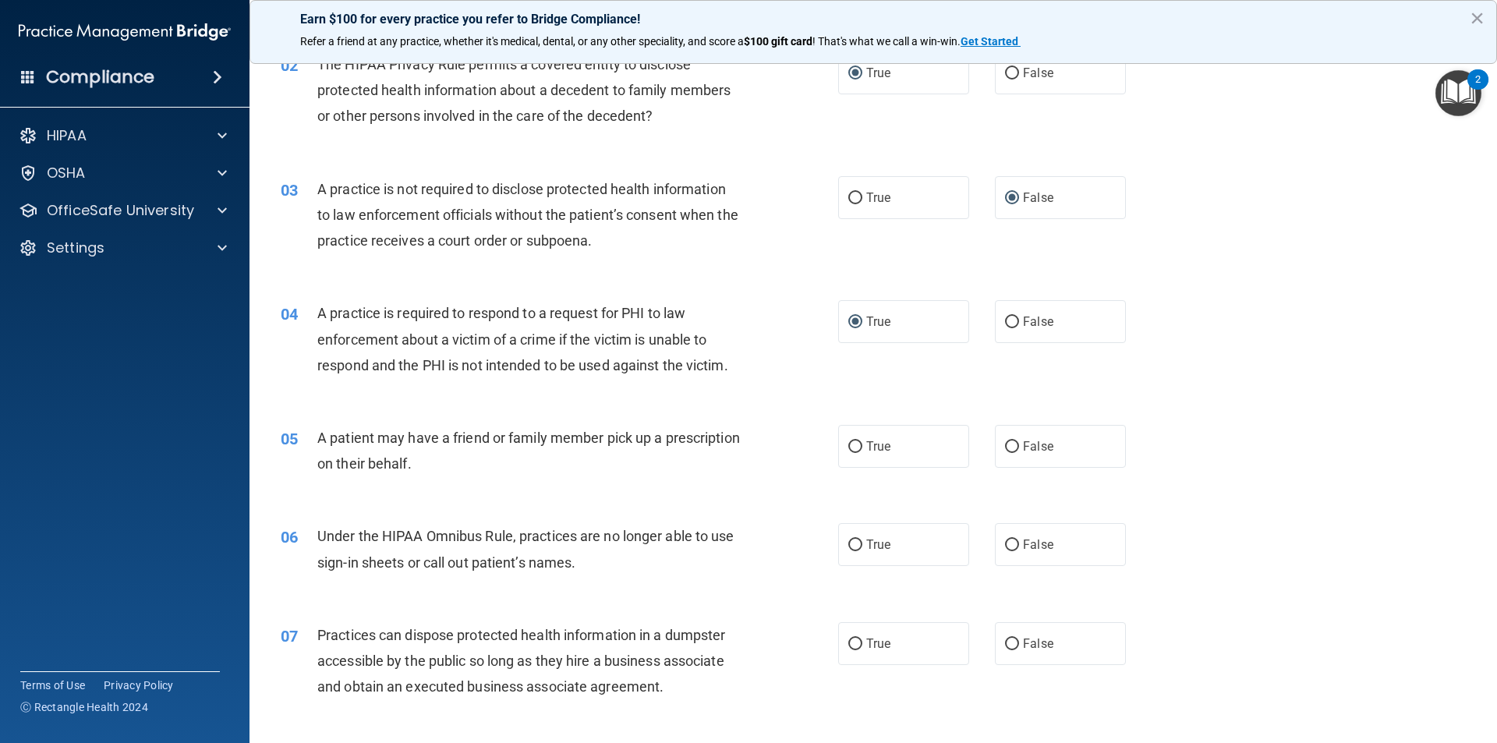
scroll to position [312, 0]
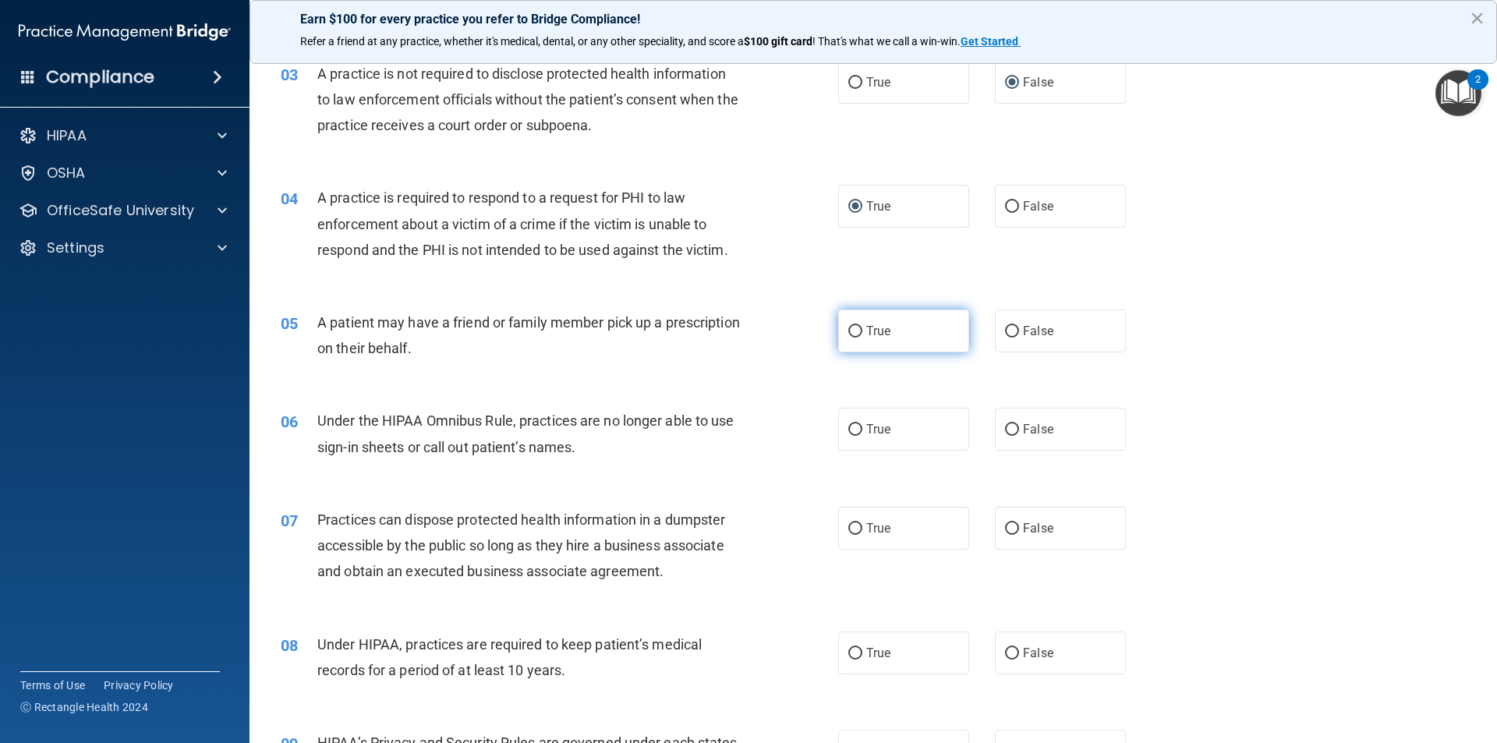
click at [848, 335] on input "True" at bounding box center [855, 332] width 14 height 12
radio input "true"
click at [1006, 433] on input "False" at bounding box center [1012, 430] width 14 height 12
radio input "true"
click at [1007, 531] on input "False" at bounding box center [1012, 529] width 14 height 12
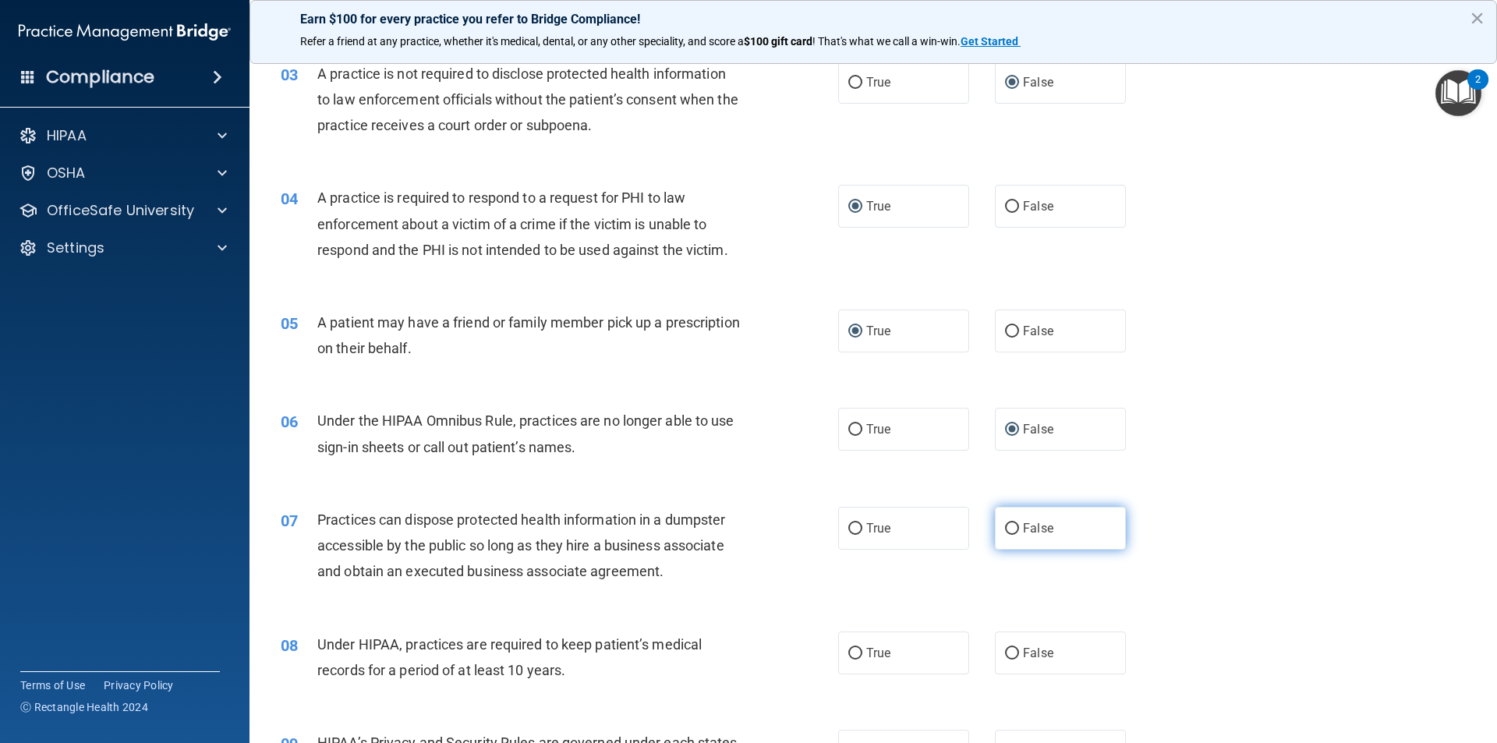
radio input "true"
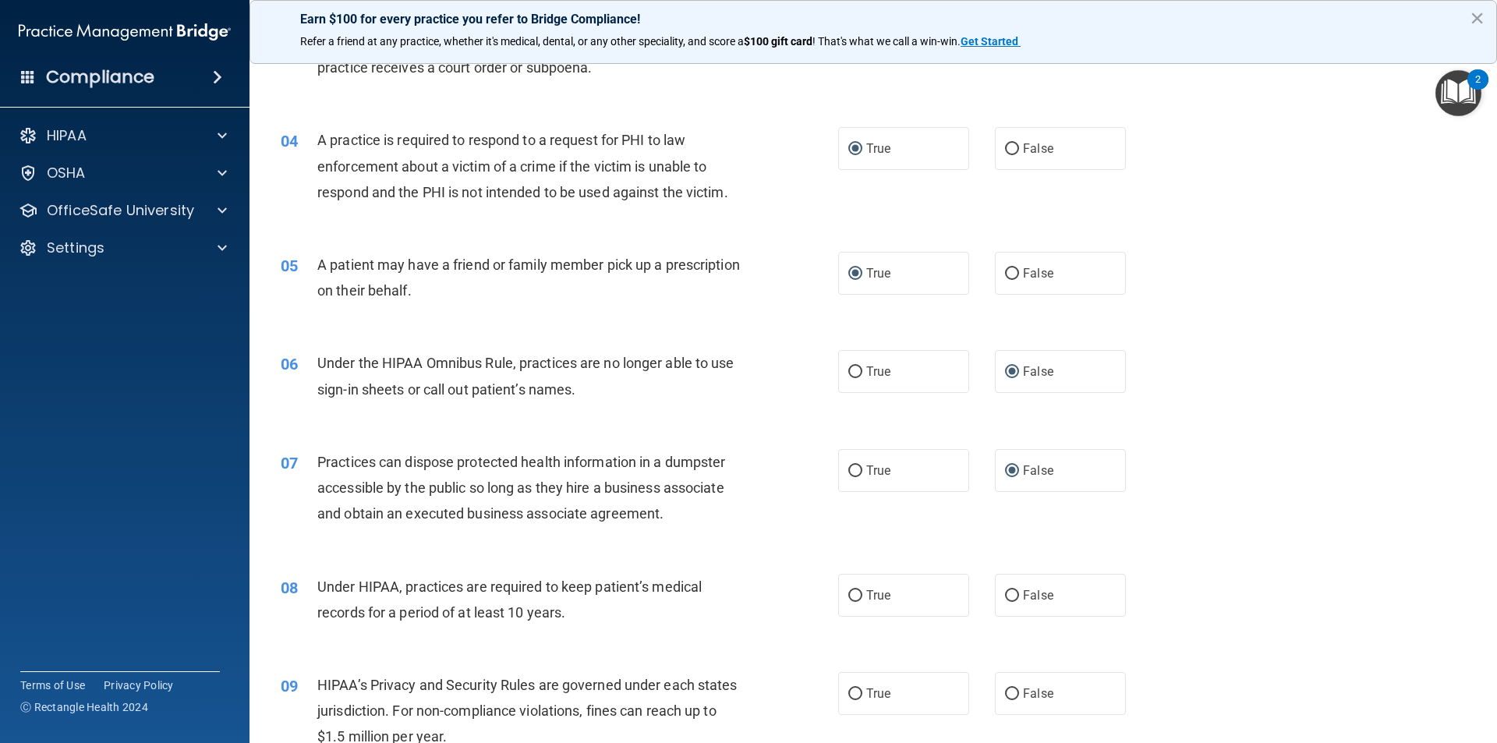
scroll to position [468, 0]
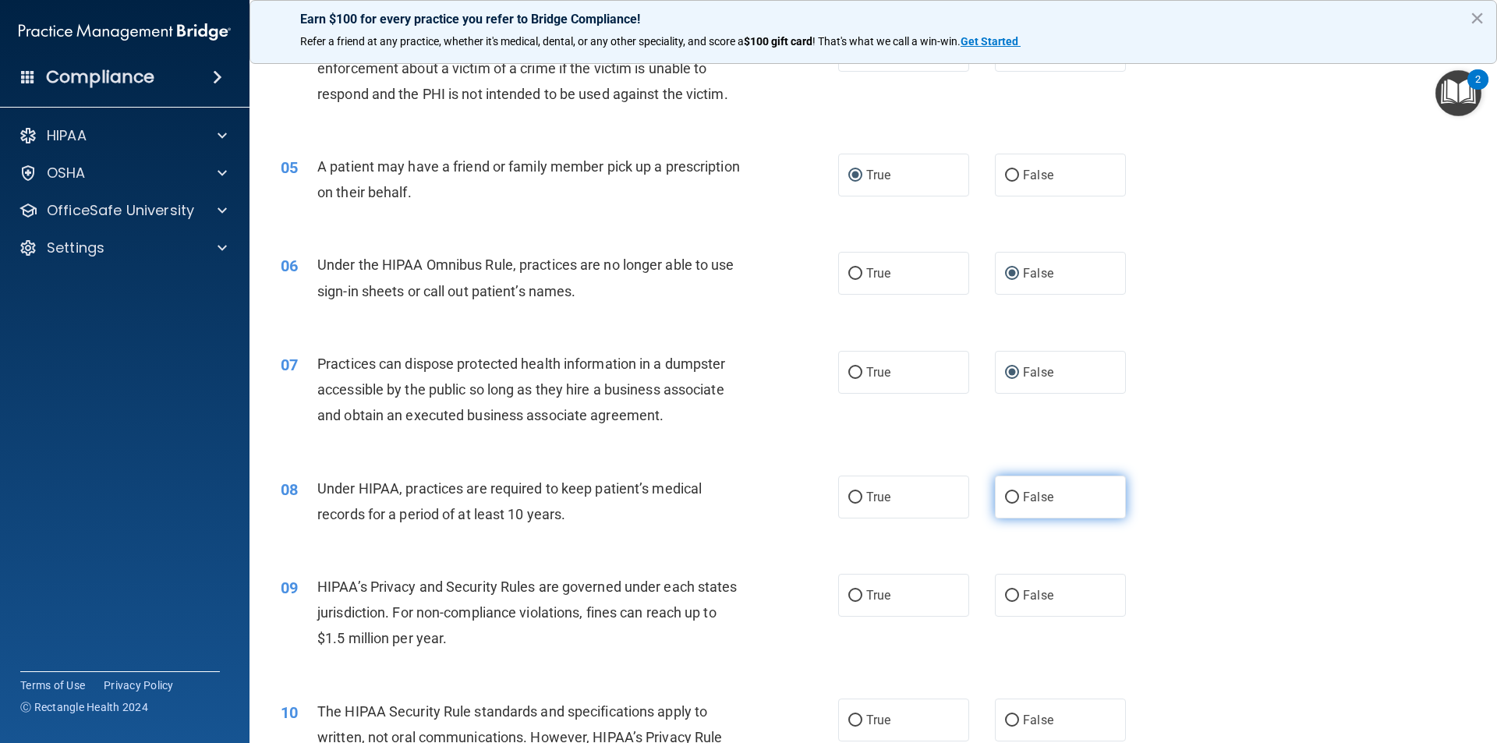
click at [1005, 500] on input "False" at bounding box center [1012, 498] width 14 height 12
radio input "true"
click at [1005, 600] on input "False" at bounding box center [1012, 596] width 14 height 12
radio input "true"
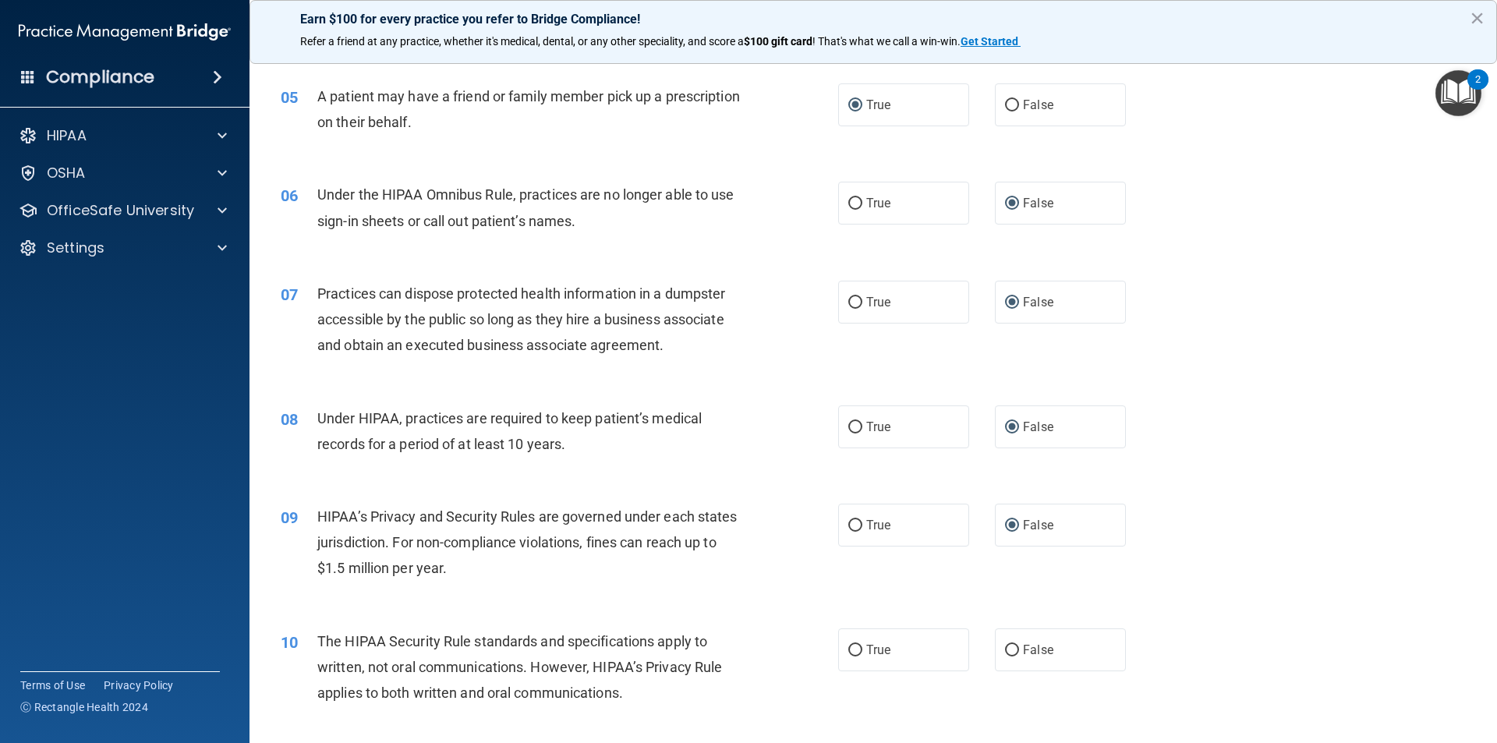
scroll to position [624, 0]
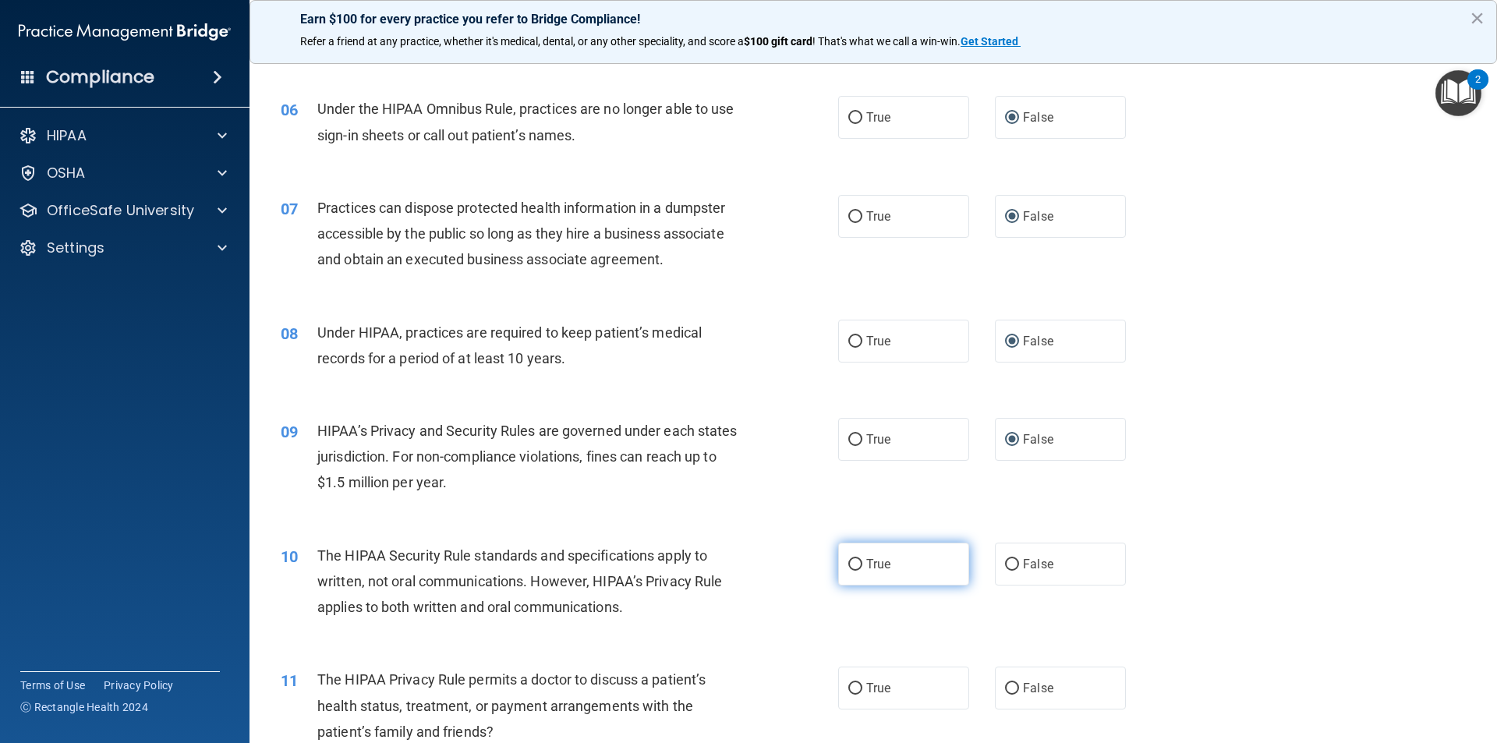
click at [849, 566] on input "True" at bounding box center [855, 565] width 14 height 12
radio input "true"
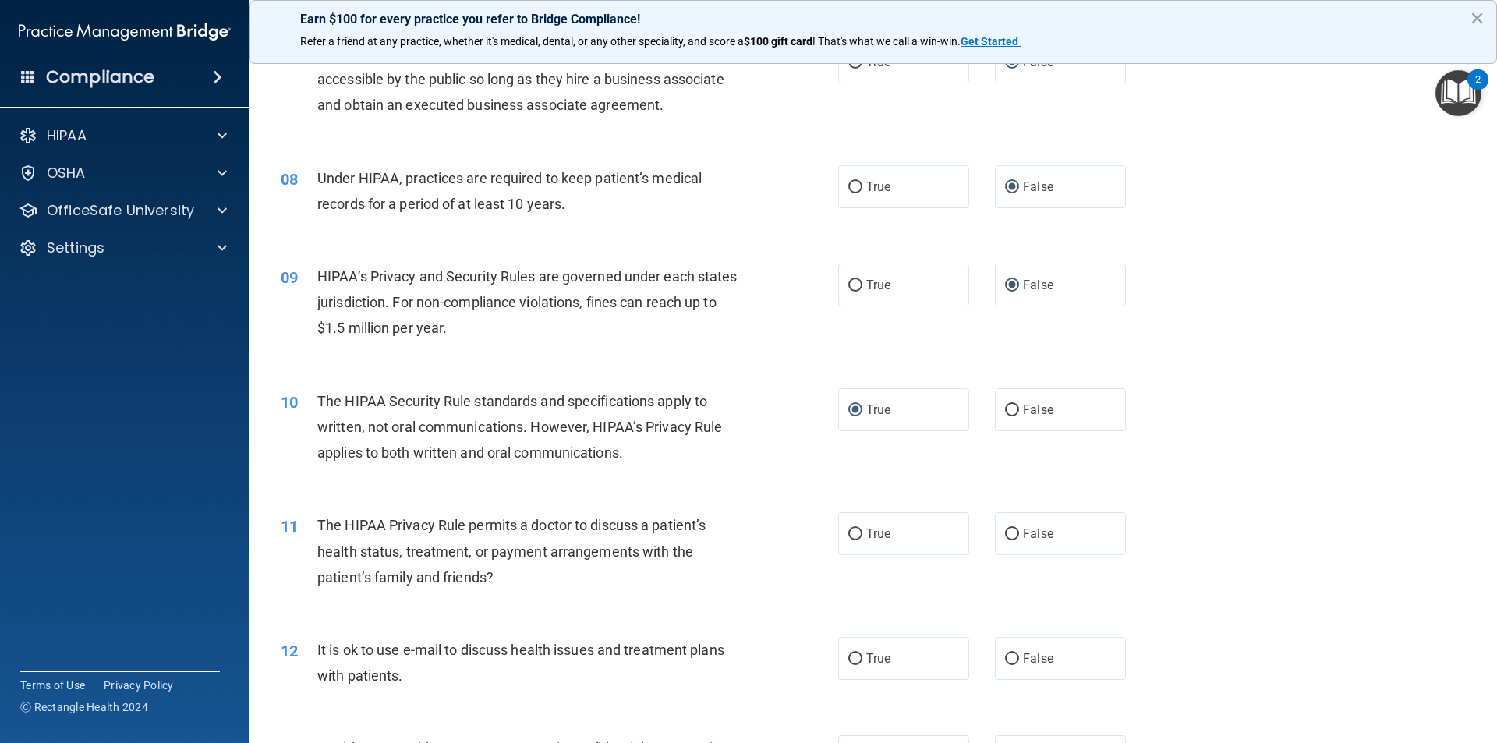
scroll to position [780, 0]
click at [851, 538] on input "True" at bounding box center [855, 533] width 14 height 12
radio input "true"
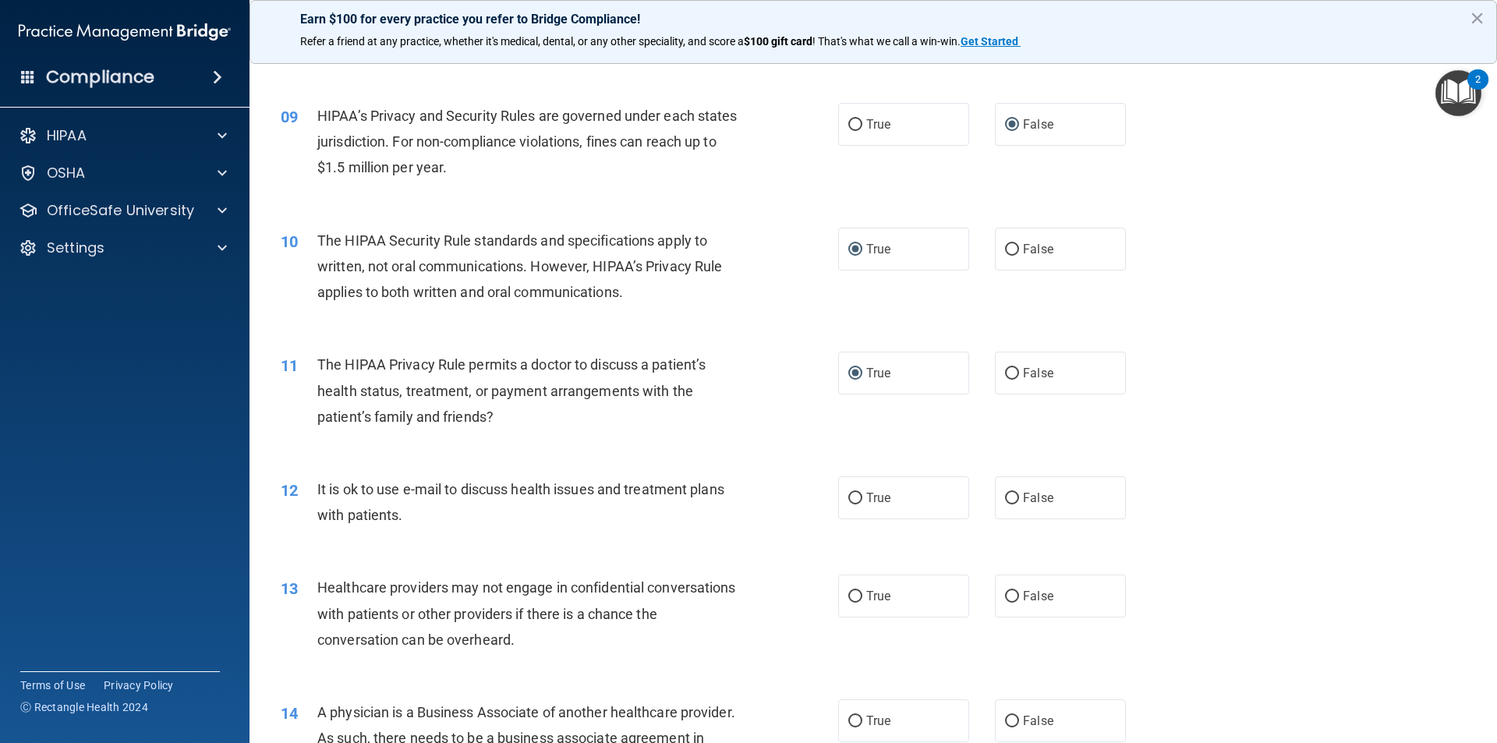
scroll to position [1014, 0]
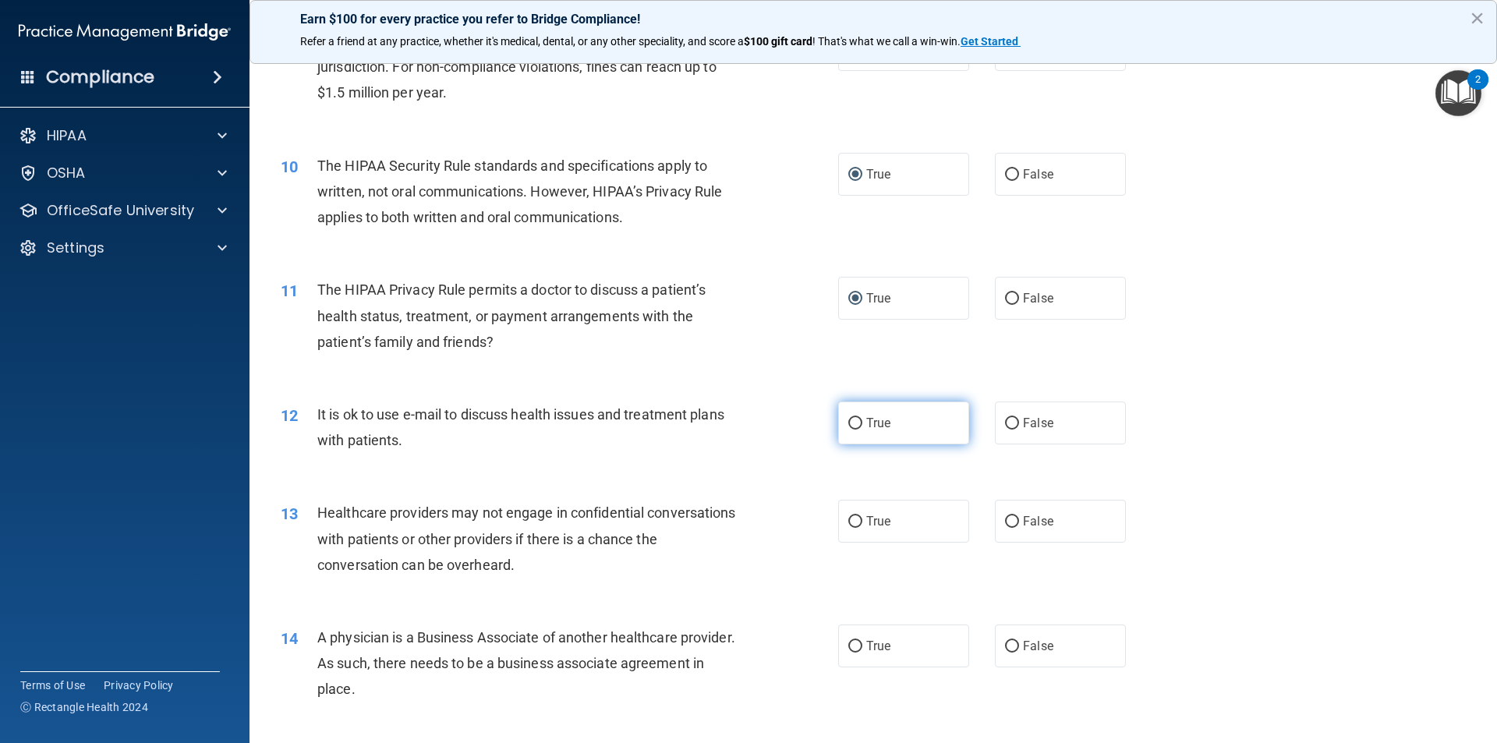
click at [848, 428] on input "True" at bounding box center [855, 424] width 14 height 12
radio input "true"
click at [1005, 526] on input "False" at bounding box center [1012, 522] width 14 height 12
radio input "true"
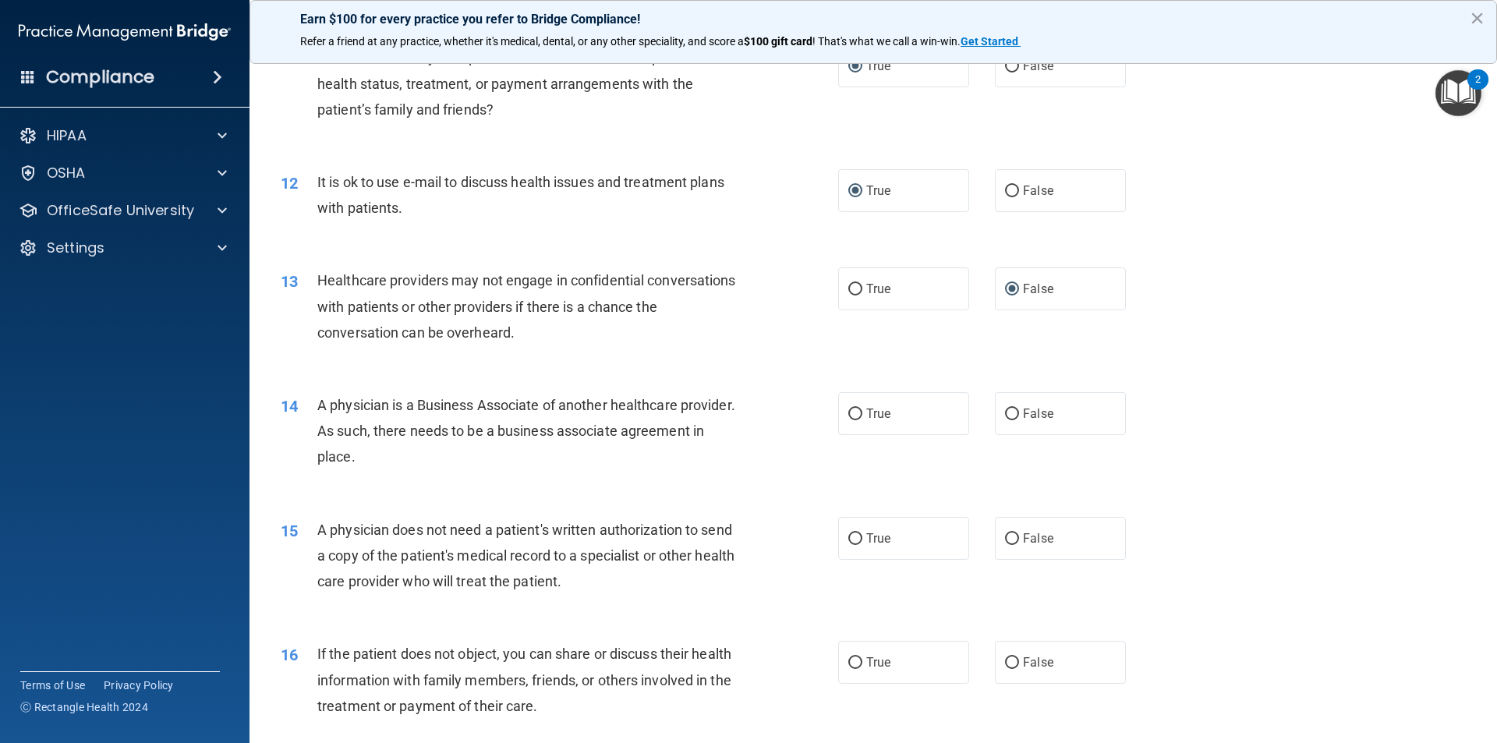
scroll to position [1248, 0]
click at [1005, 414] on input "False" at bounding box center [1012, 413] width 14 height 12
radio input "true"
click at [849, 538] on input "True" at bounding box center [855, 538] width 14 height 12
radio input "true"
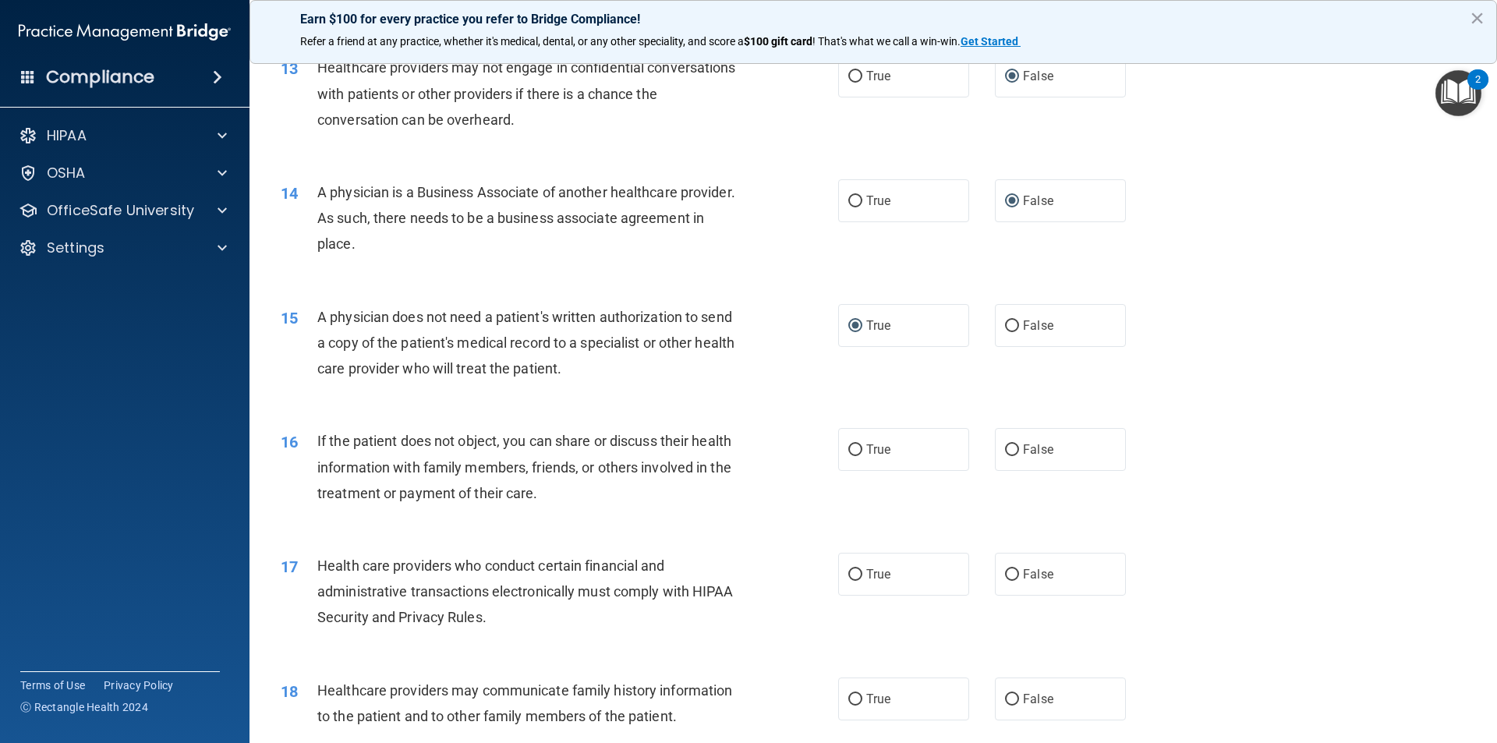
scroll to position [1481, 0]
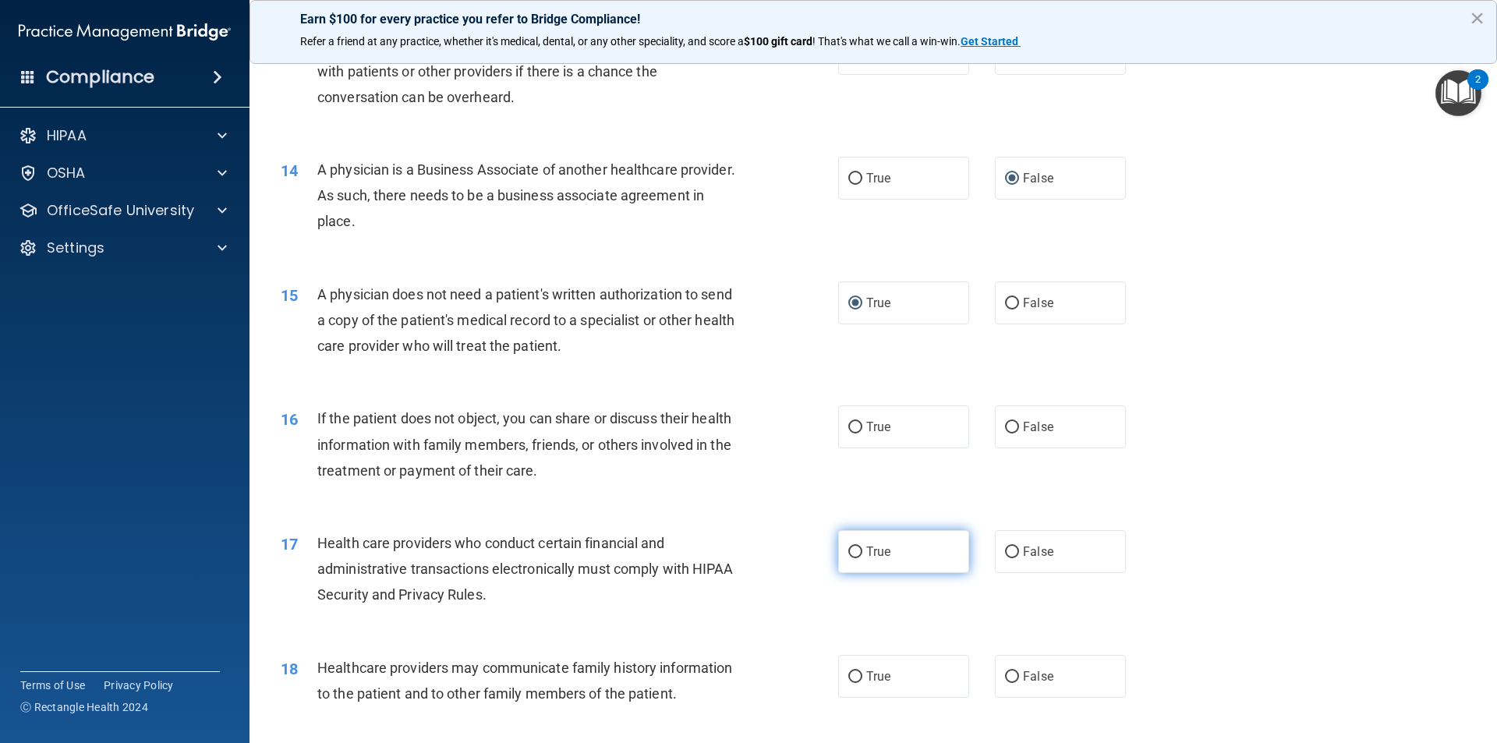
click at [855, 557] on input "True" at bounding box center [855, 553] width 14 height 12
radio input "true"
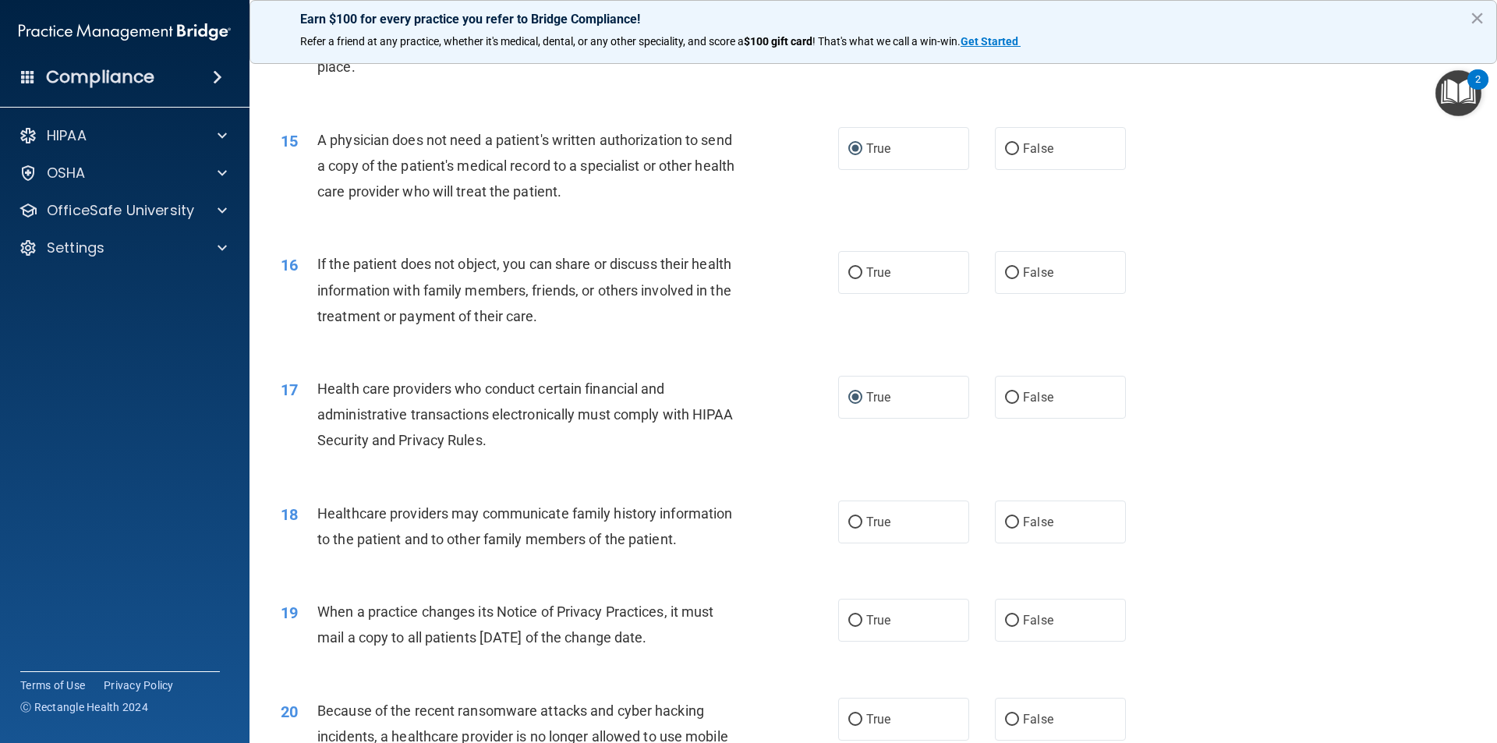
scroll to position [1637, 0]
click at [1005, 623] on input "False" at bounding box center [1012, 620] width 14 height 12
radio input "true"
click at [848, 519] on input "True" at bounding box center [855, 521] width 14 height 12
radio input "true"
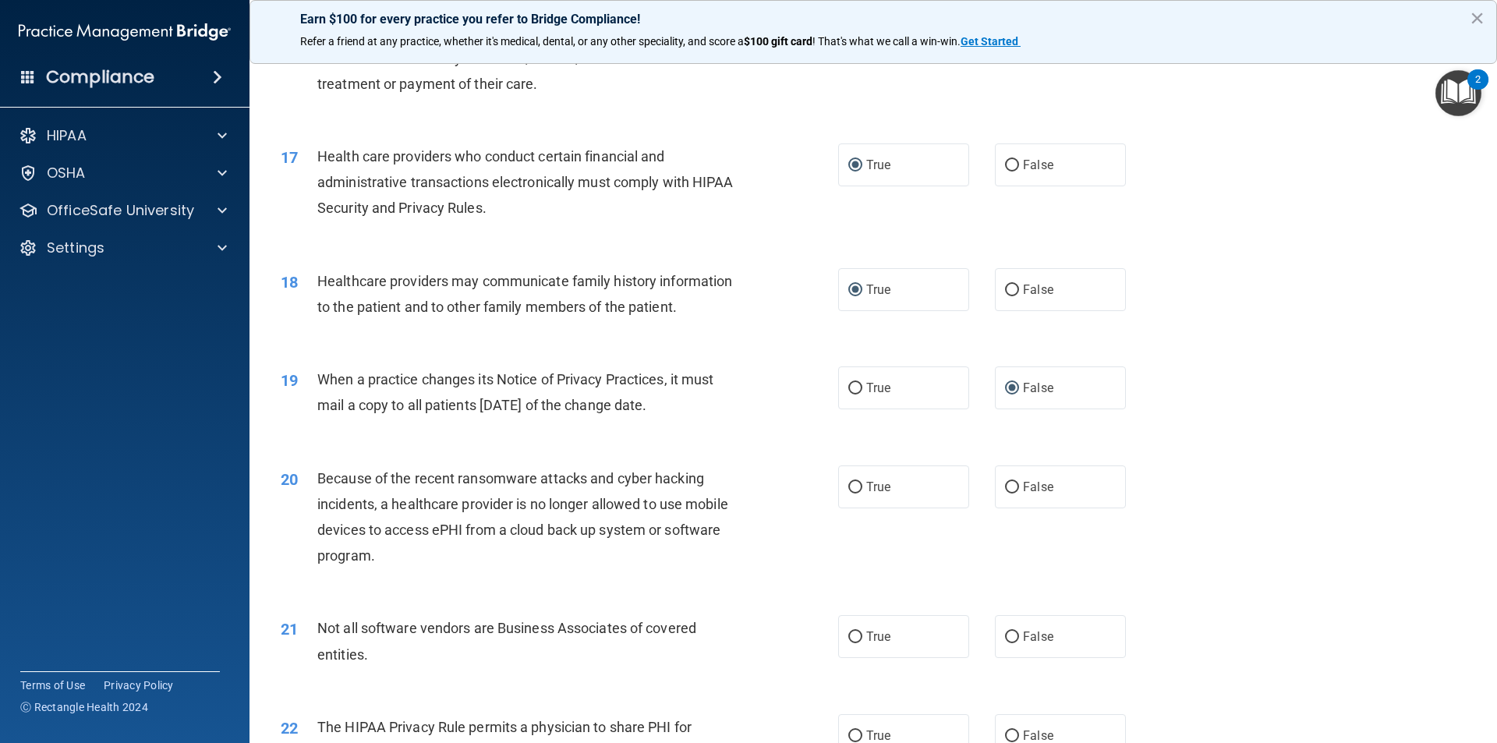
scroll to position [1871, 0]
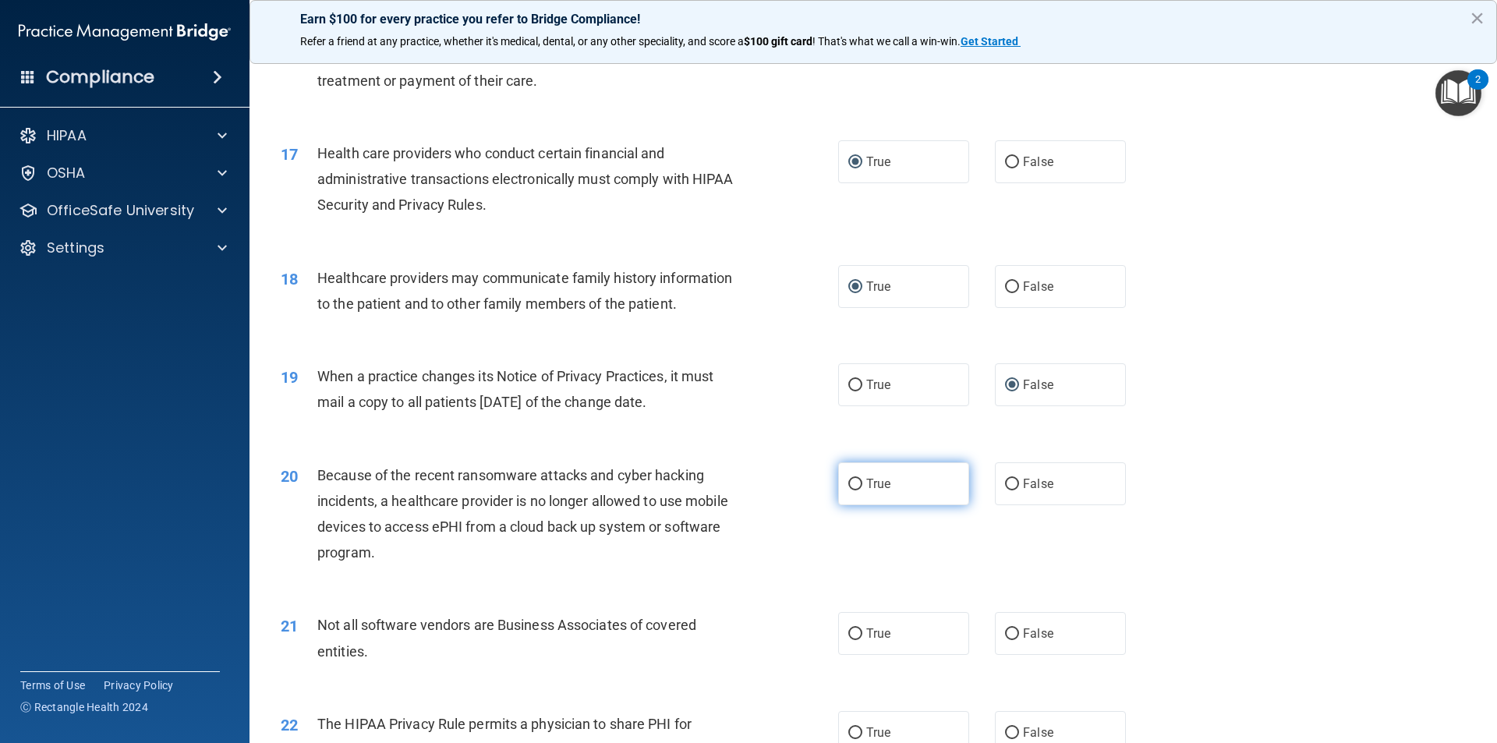
click at [848, 489] on input "True" at bounding box center [855, 485] width 14 height 12
radio input "true"
click at [853, 633] on input "True" at bounding box center [855, 634] width 14 height 12
radio input "true"
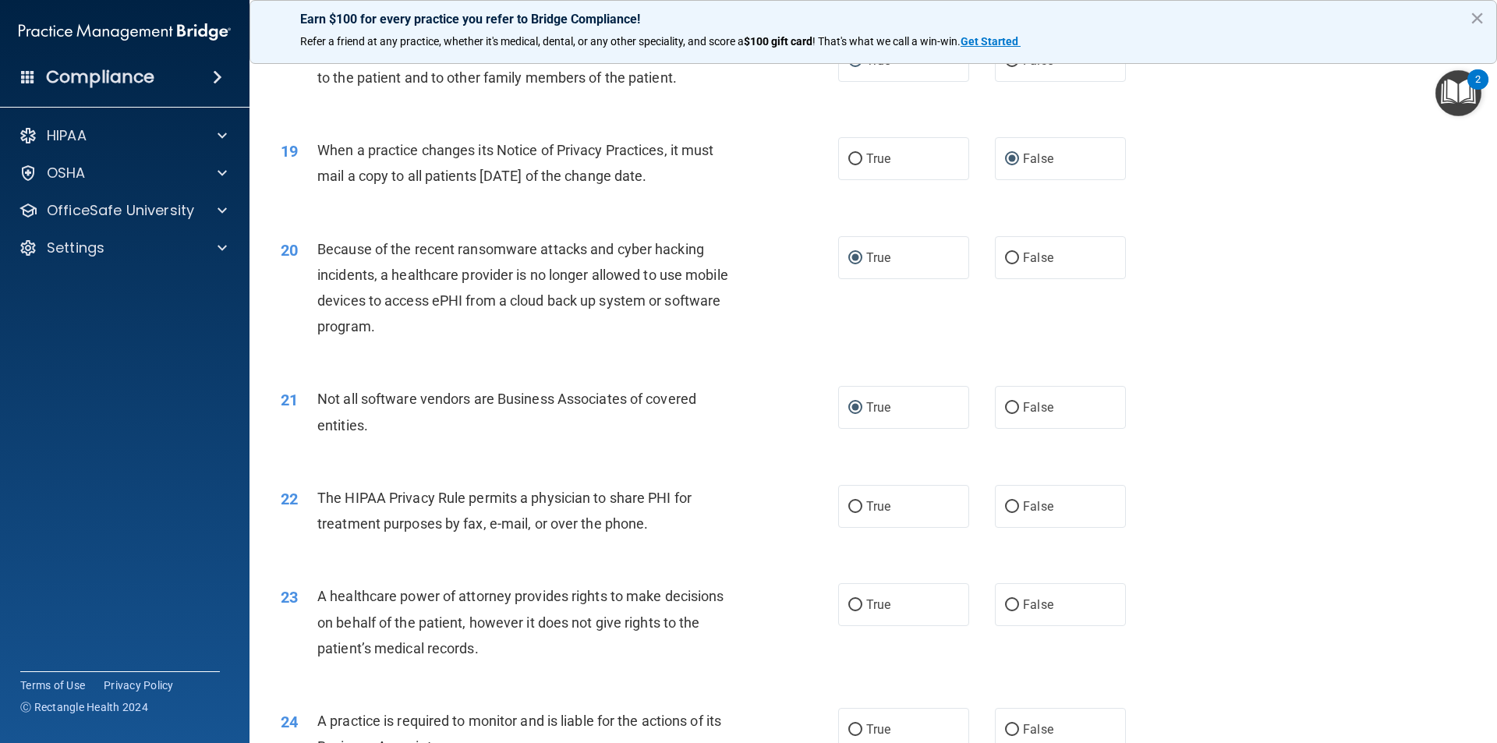
scroll to position [2105, 0]
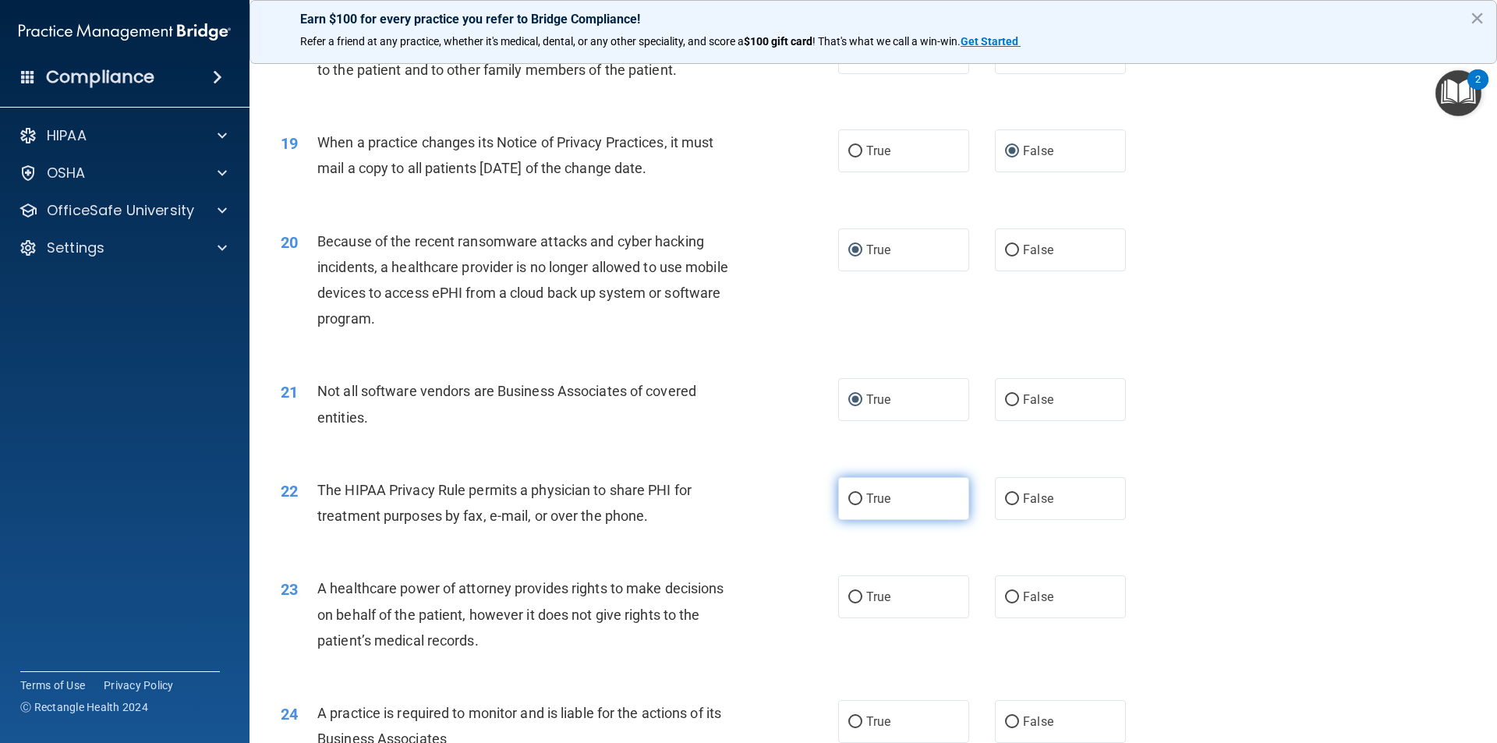
click at [866, 497] on span "True" at bounding box center [878, 498] width 24 height 15
click at [861, 497] on input "True" at bounding box center [855, 500] width 14 height 12
radio input "true"
click at [1005, 599] on input "False" at bounding box center [1012, 598] width 14 height 12
radio input "true"
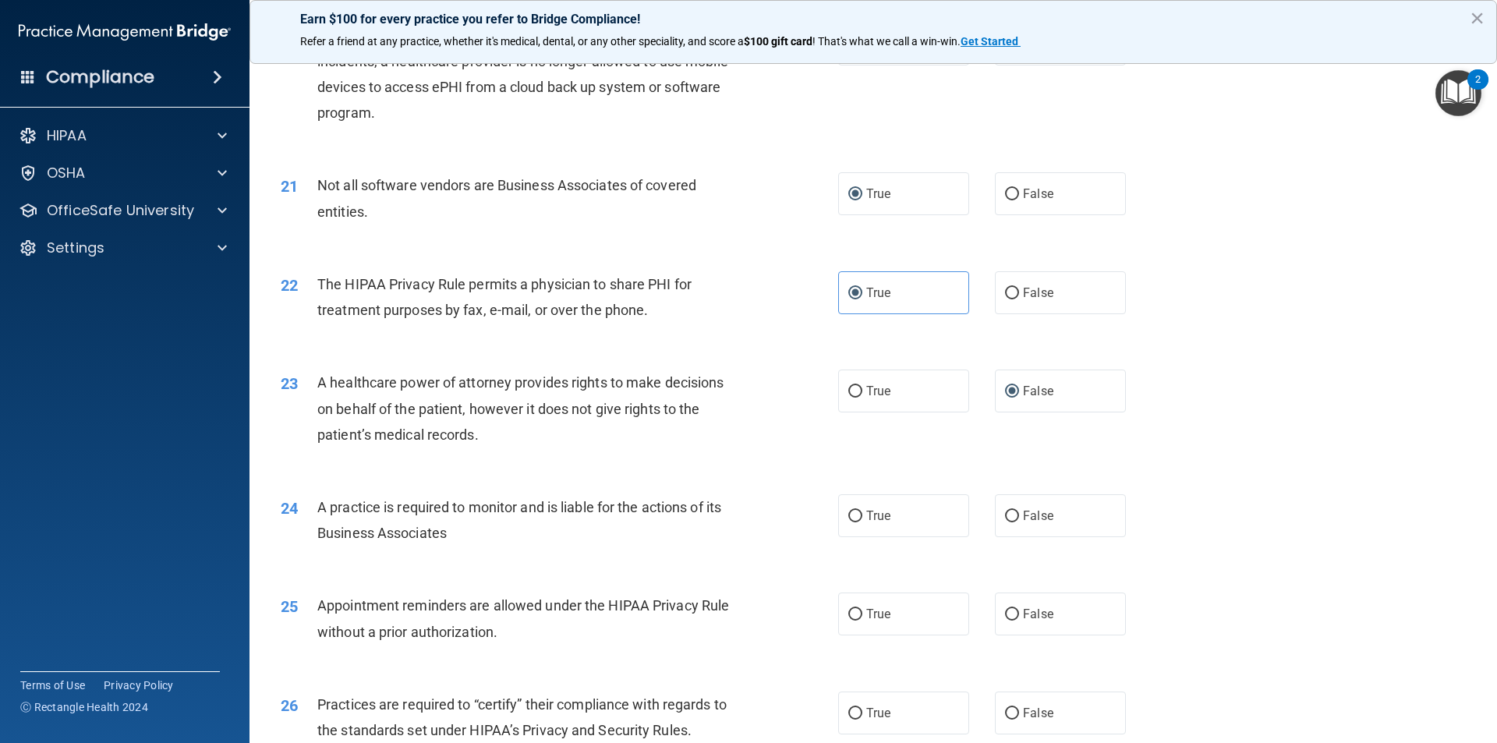
scroll to position [2339, 0]
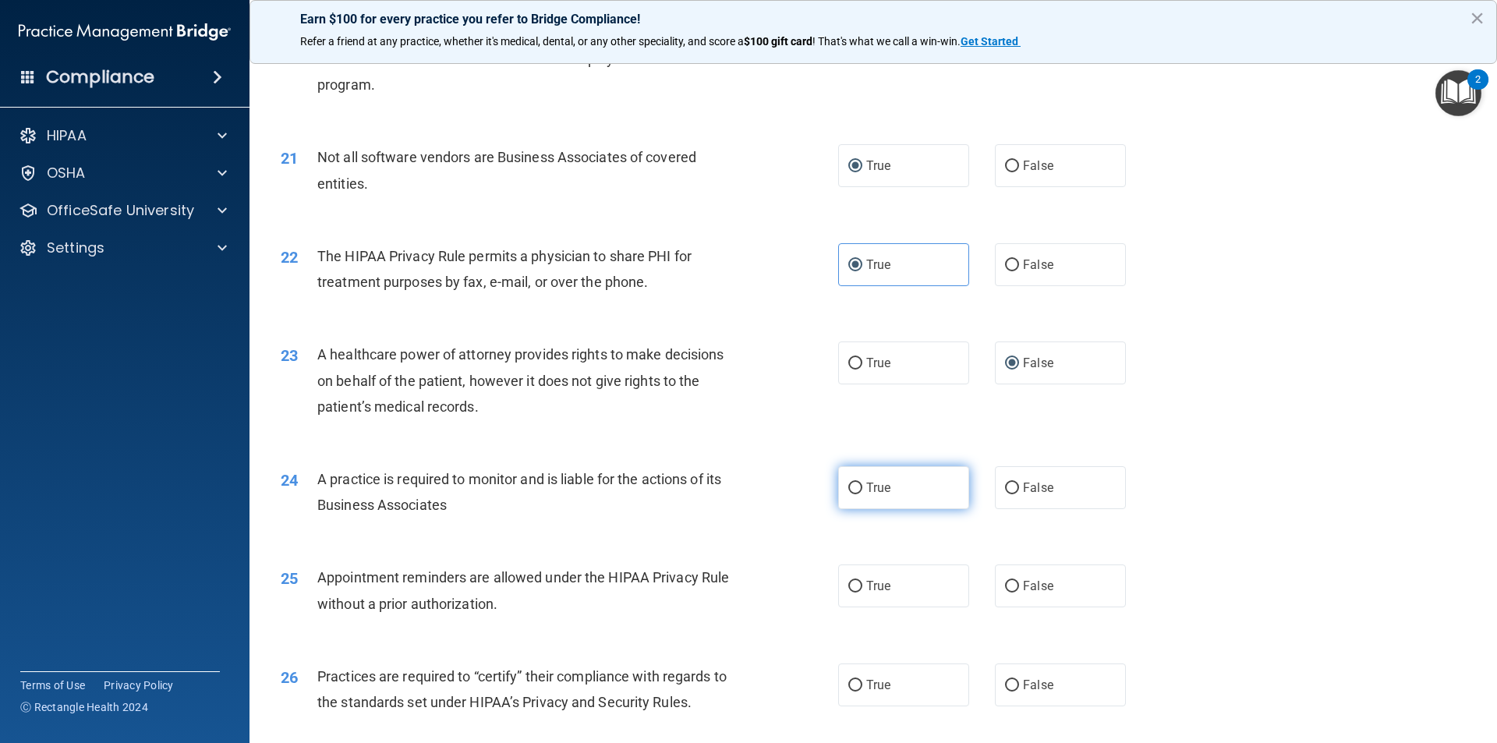
drag, startPoint x: 851, startPoint y: 480, endPoint x: 850, endPoint y: 501, distance: 21.1
click at [851, 483] on input "True" at bounding box center [855, 489] width 14 height 12
radio input "true"
drag, startPoint x: 844, startPoint y: 582, endPoint x: 850, endPoint y: 589, distance: 9.5
click at [848, 582] on input "True" at bounding box center [855, 587] width 14 height 12
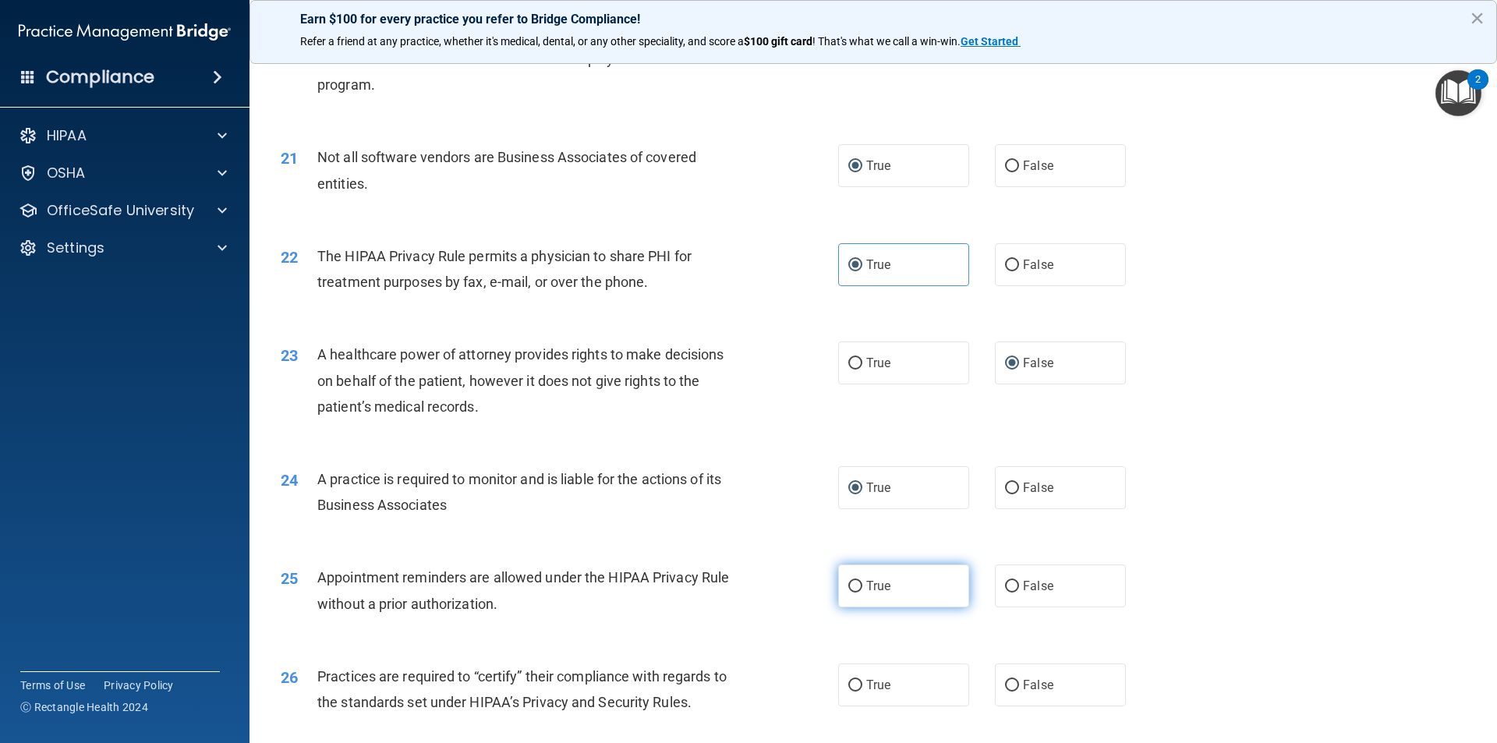
radio input "true"
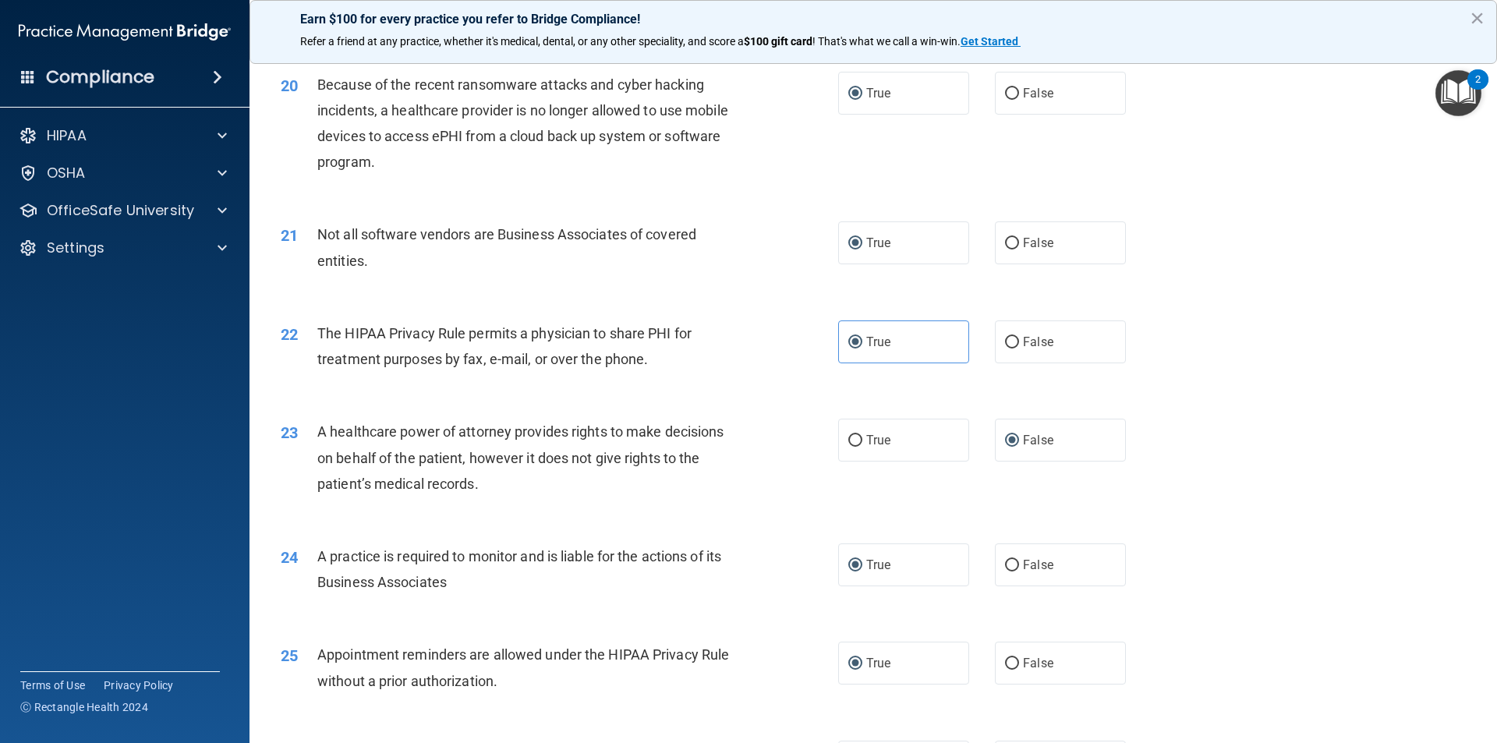
scroll to position [2261, 0]
click at [855, 565] on input "True" at bounding box center [855, 567] width 14 height 12
drag, startPoint x: 996, startPoint y: 565, endPoint x: 1004, endPoint y: 565, distance: 8.6
click at [996, 565] on label "False" at bounding box center [1060, 565] width 131 height 43
click at [1005, 565] on input "False" at bounding box center [1012, 567] width 14 height 12
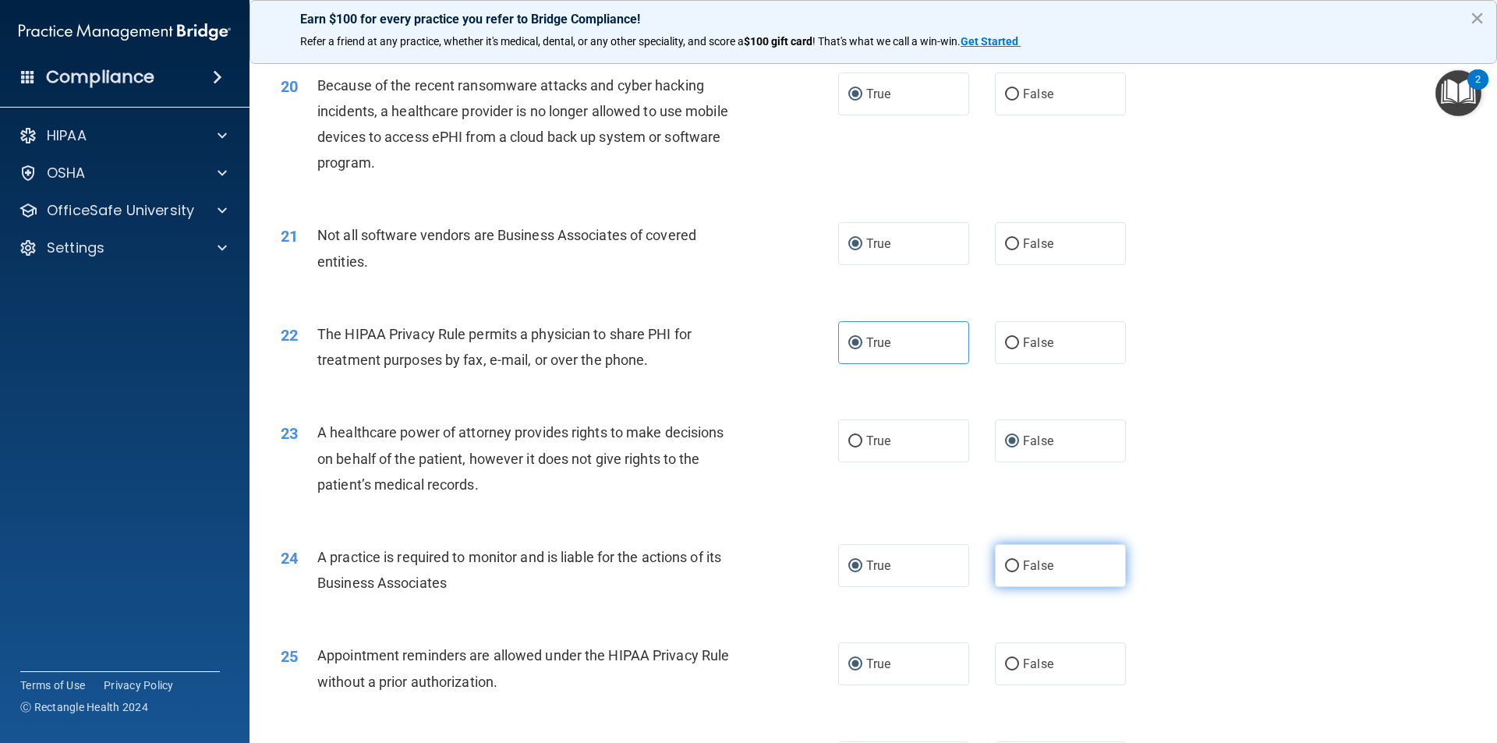
radio input "true"
radio input "false"
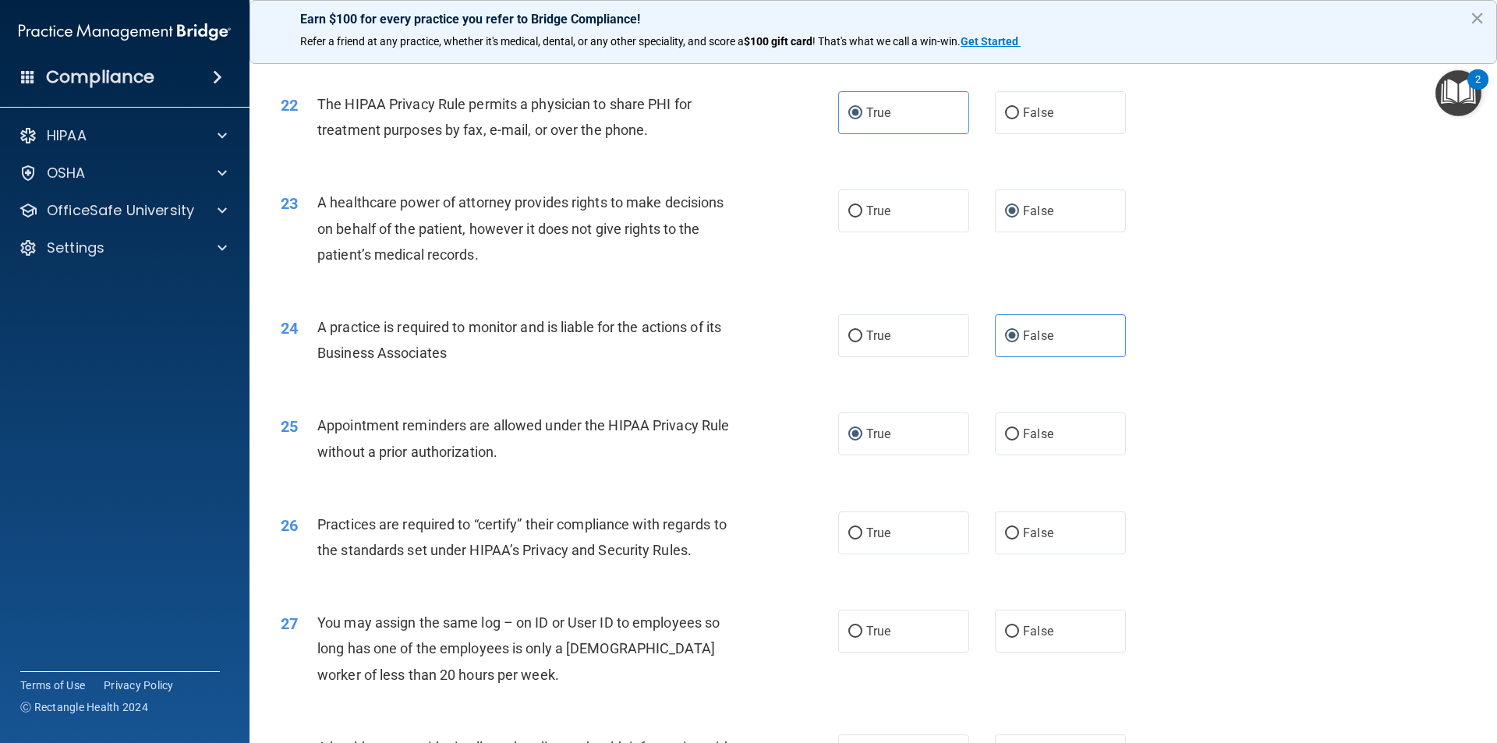
scroll to position [2495, 0]
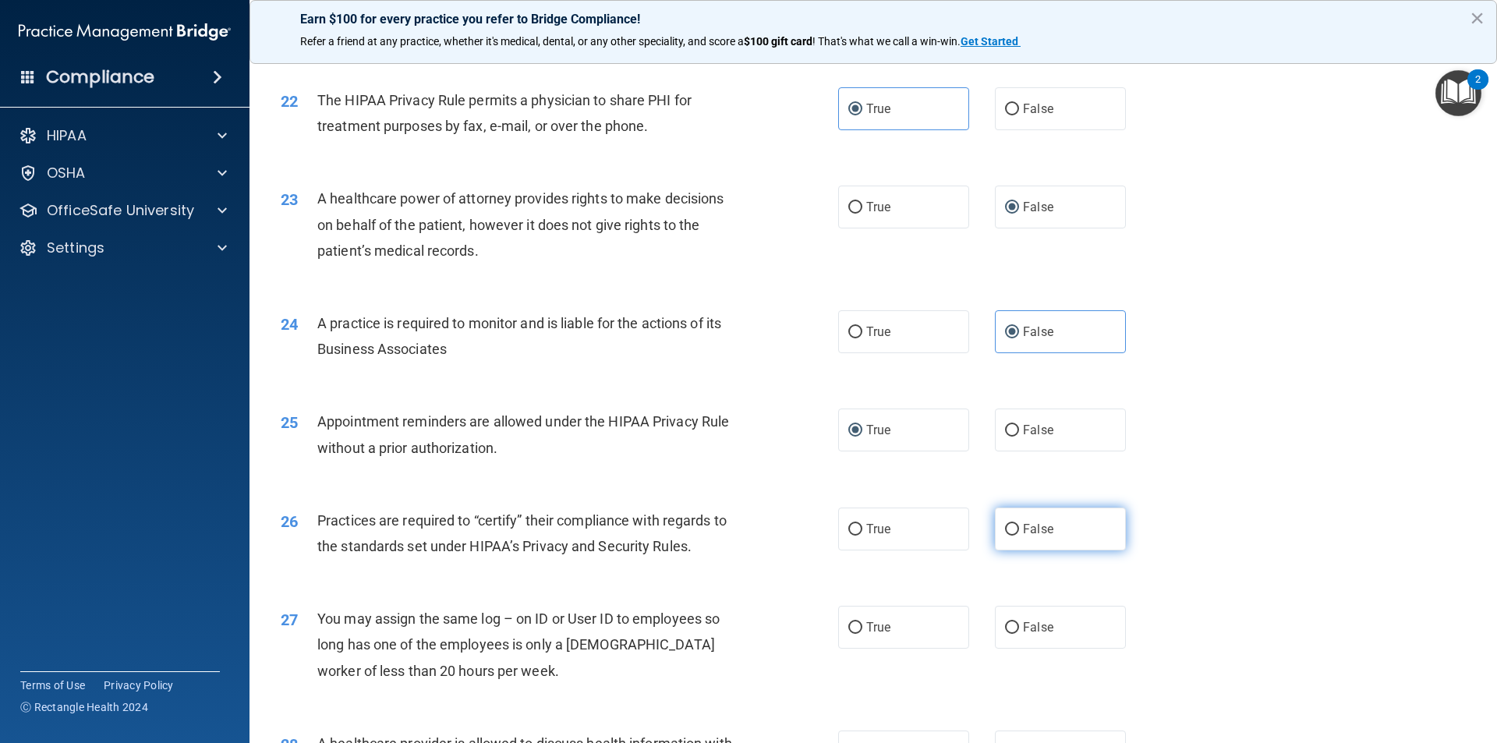
click at [1013, 529] on label "False" at bounding box center [1060, 529] width 131 height 43
click at [1013, 529] on input "False" at bounding box center [1012, 530] width 14 height 12
radio input "true"
click at [1005, 622] on input "False" at bounding box center [1012, 628] width 14 height 12
radio input "true"
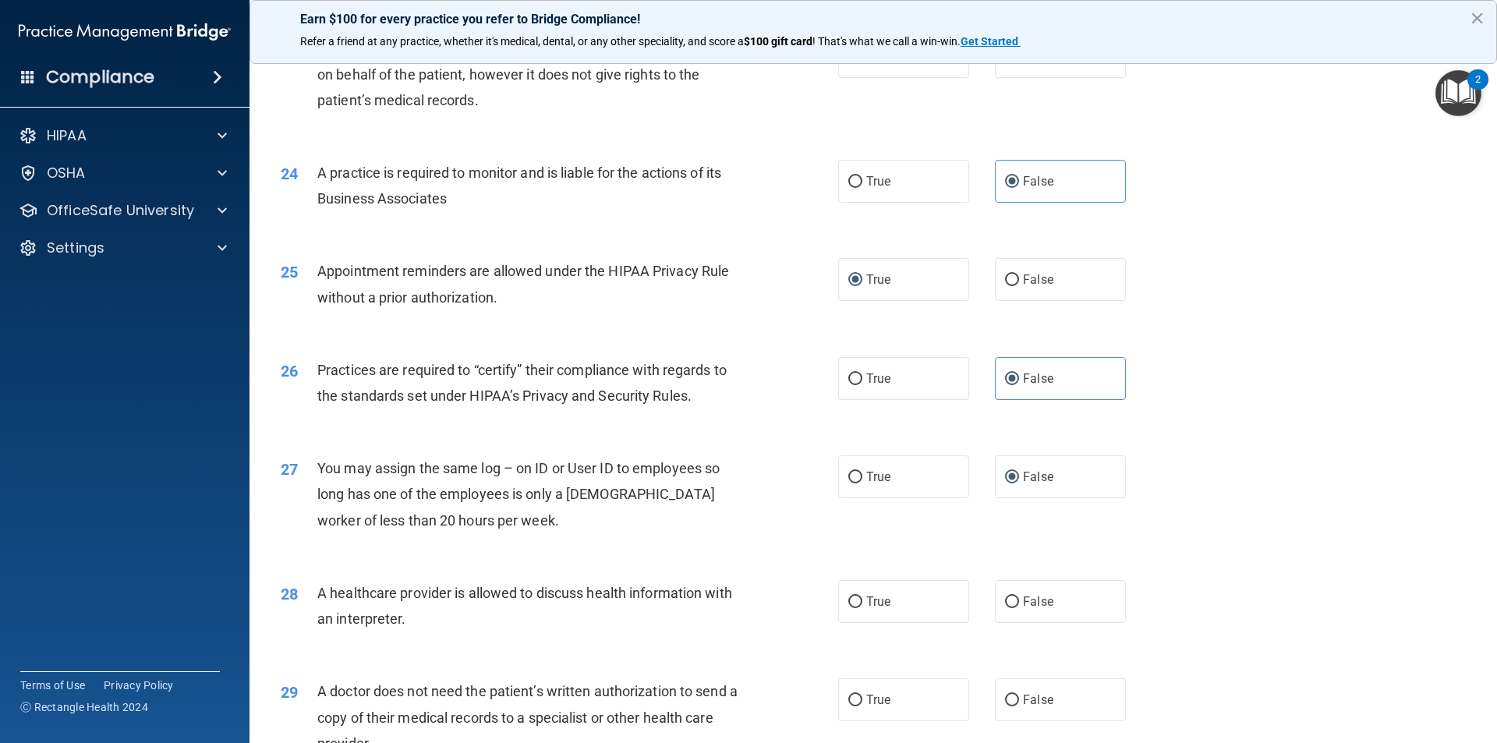
scroll to position [2729, 0]
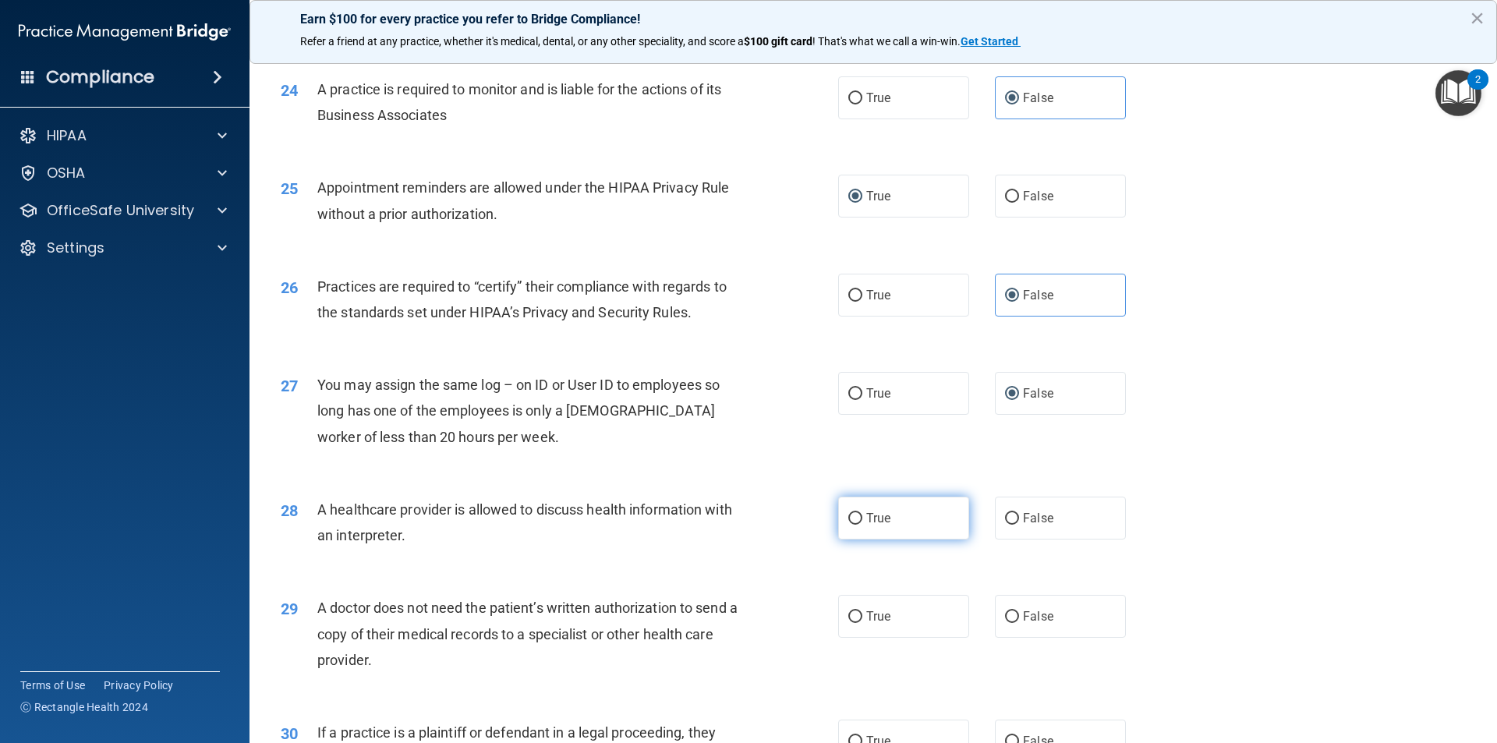
click at [848, 519] on input "True" at bounding box center [855, 519] width 14 height 12
radio input "true"
click at [848, 621] on input "True" at bounding box center [855, 617] width 14 height 12
radio input "true"
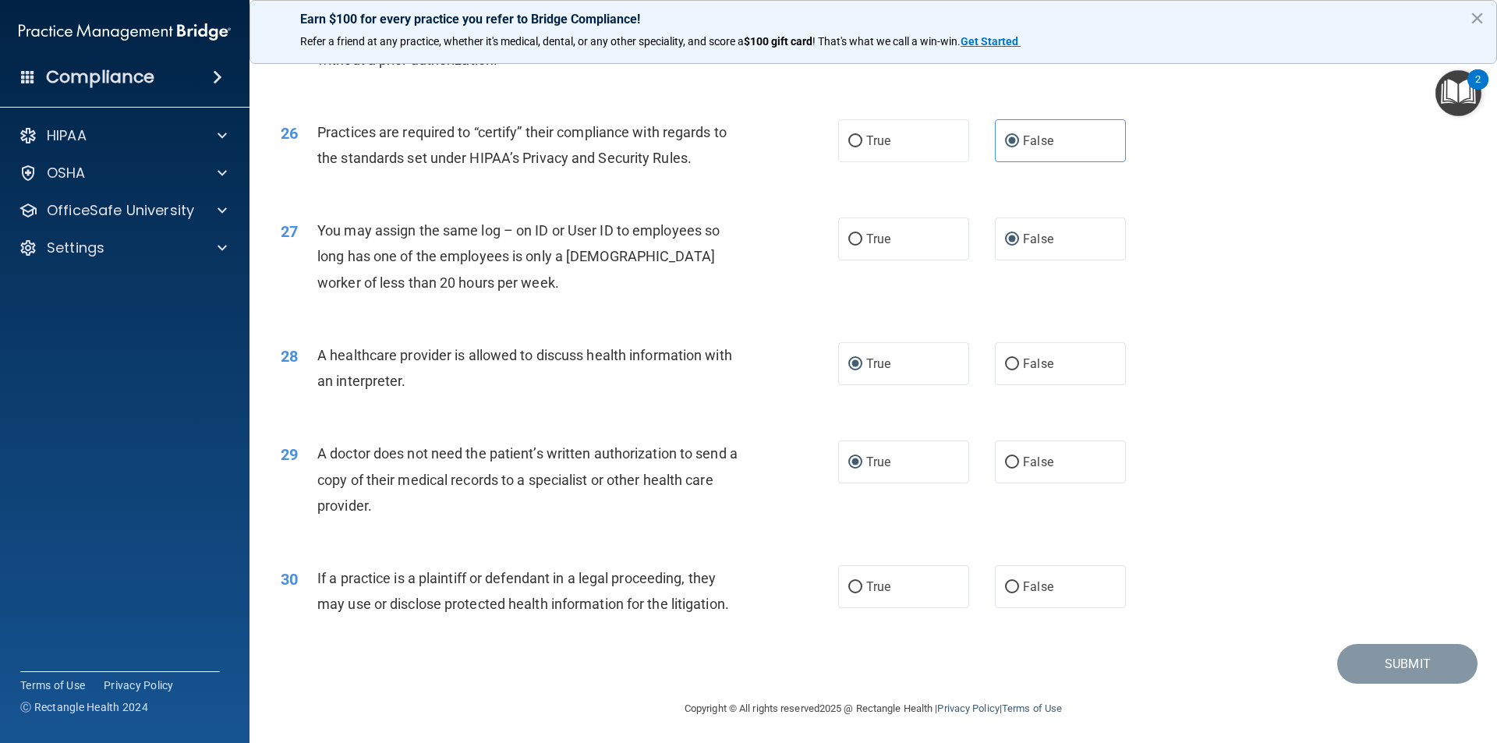
scroll to position [2885, 0]
click at [1005, 586] on input "False" at bounding box center [1012, 586] width 14 height 12
radio input "true"
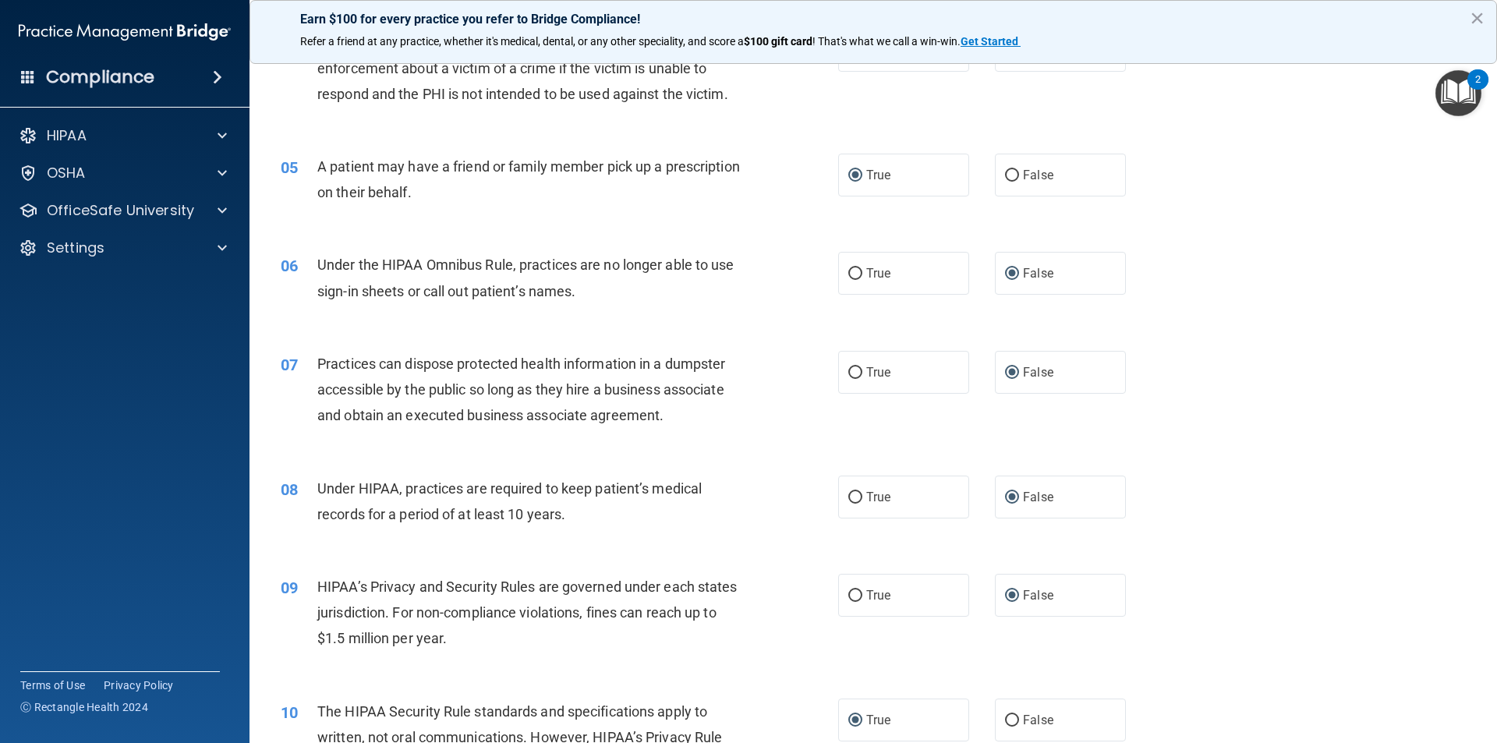
scroll to position [312, 0]
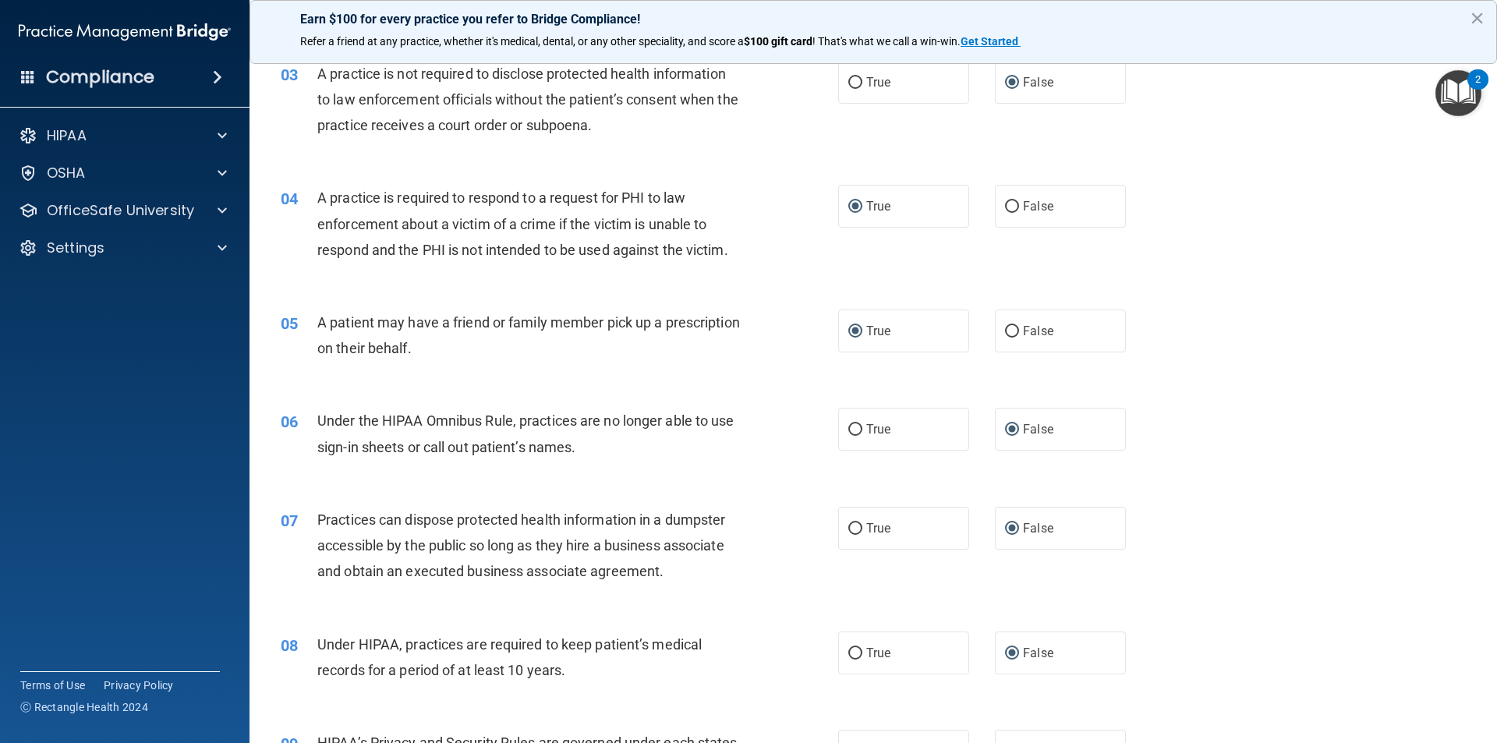
drag, startPoint x: 636, startPoint y: 368, endPoint x: 731, endPoint y: 338, distance: 99.6
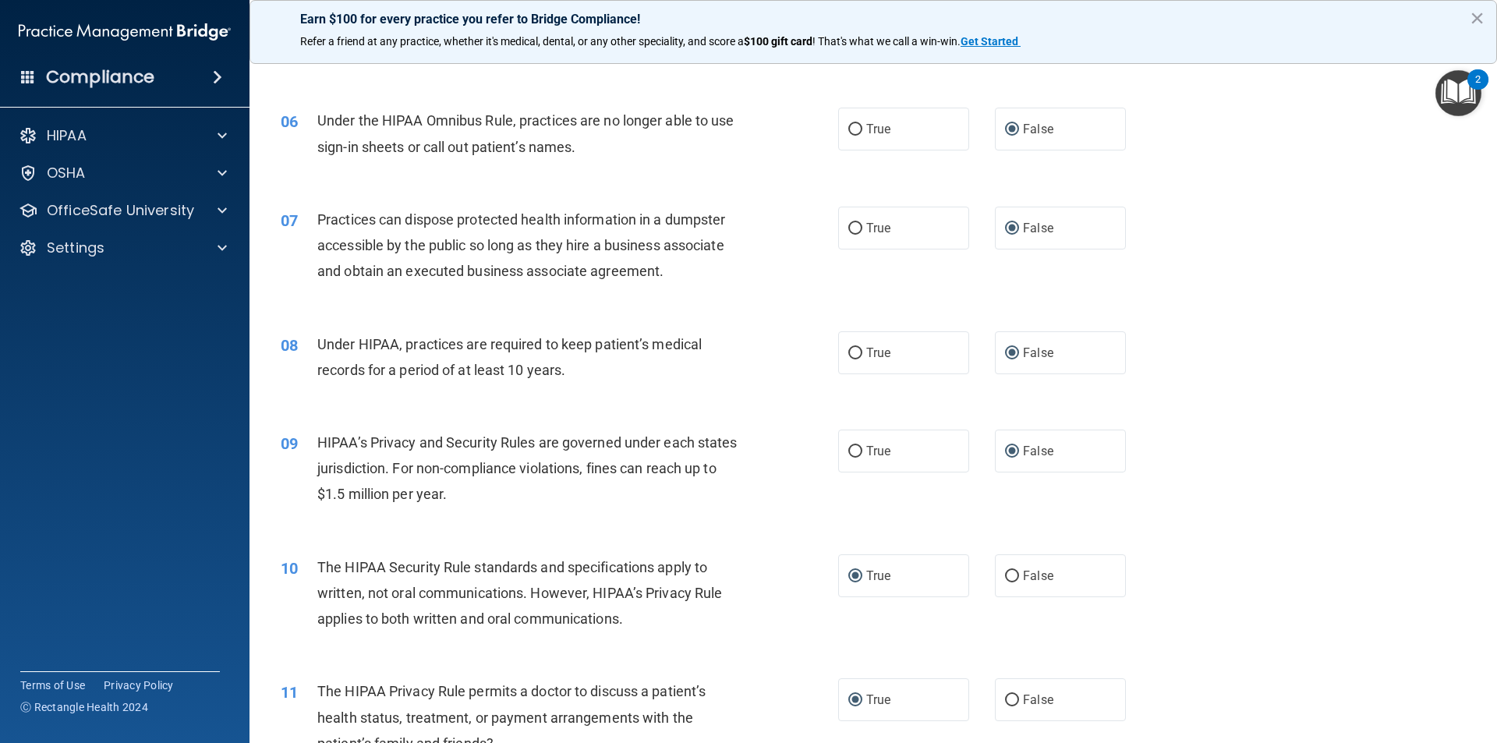
scroll to position [780, 0]
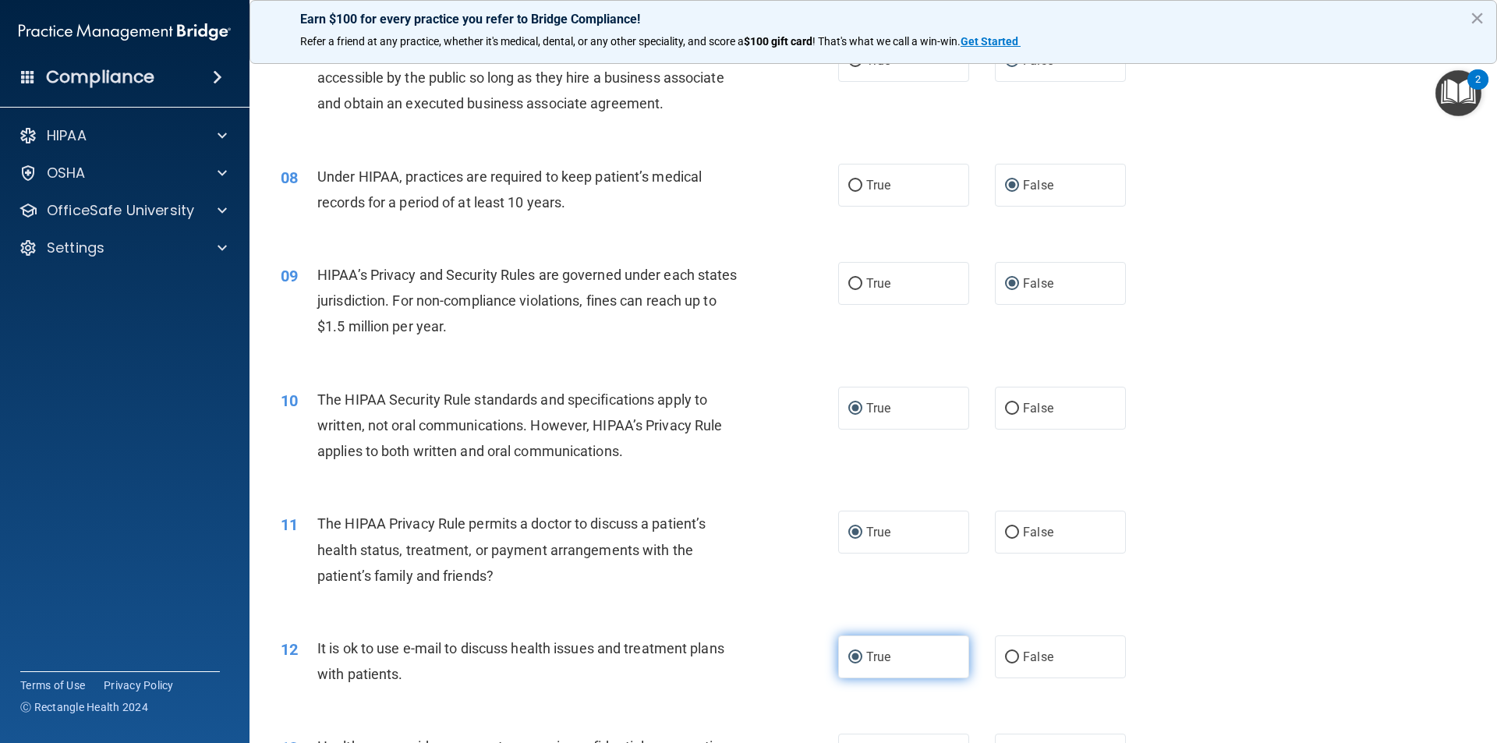
click at [848, 656] on input "True" at bounding box center [855, 658] width 14 height 12
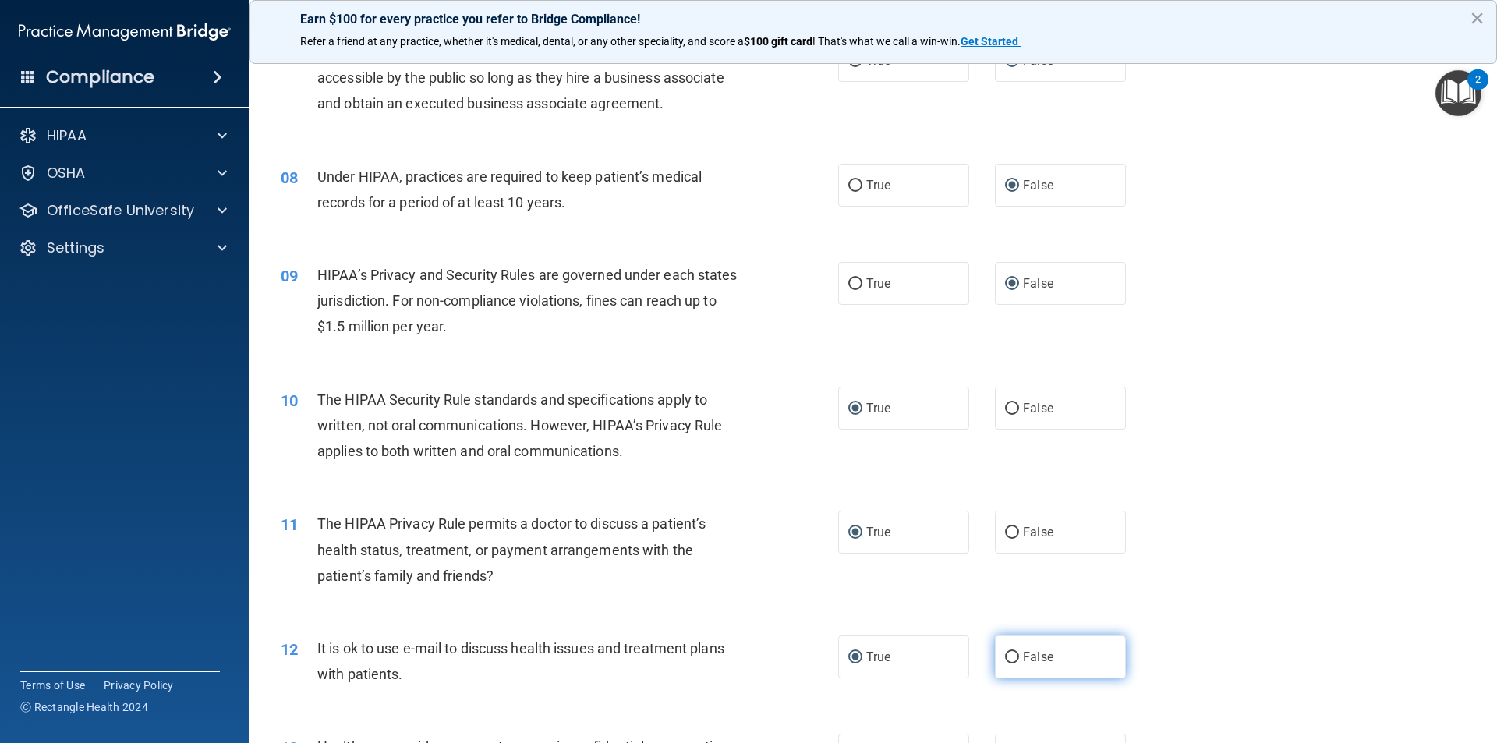
click at [1005, 656] on input "False" at bounding box center [1012, 658] width 14 height 12
radio input "true"
radio input "false"
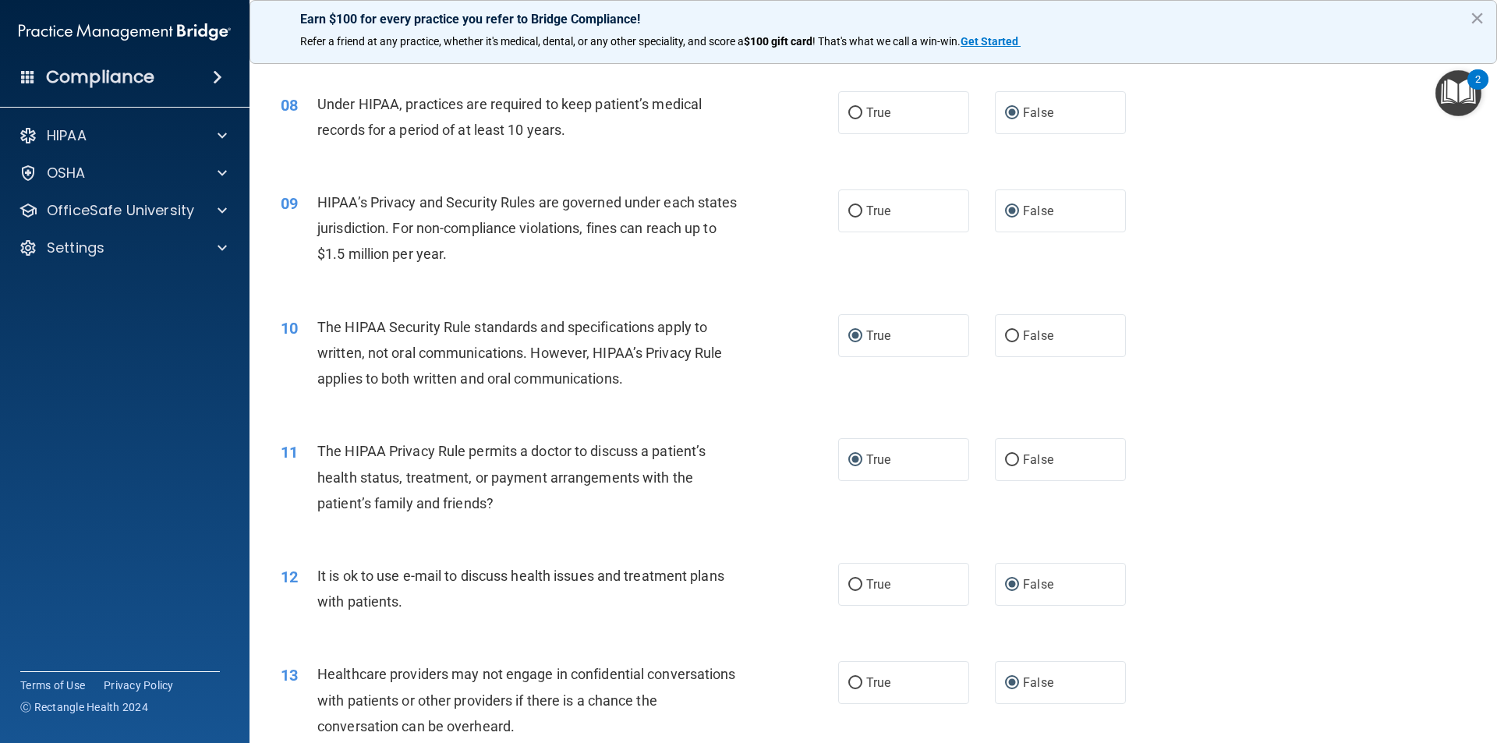
scroll to position [936, 0]
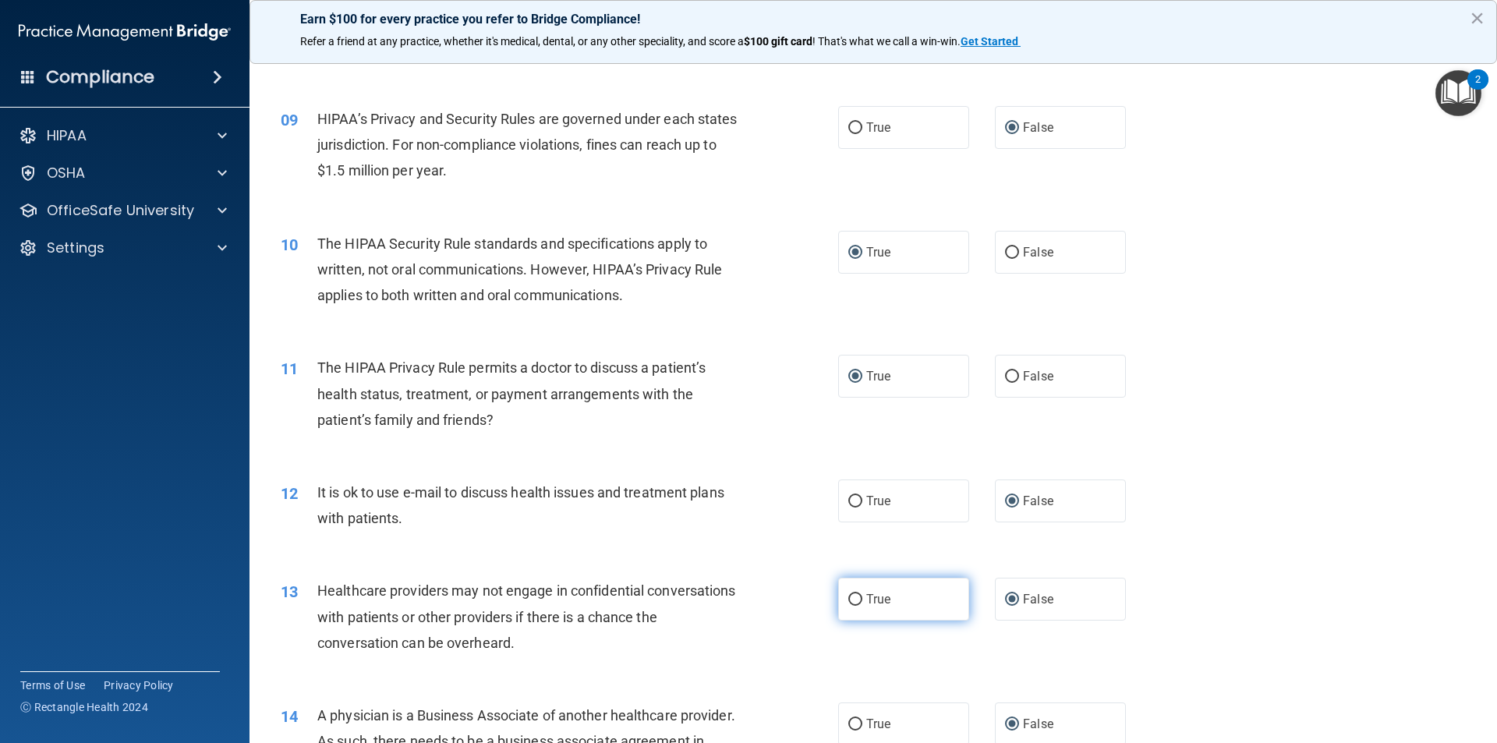
click at [838, 605] on label "True" at bounding box center [903, 599] width 131 height 43
click at [848, 605] on input "True" at bounding box center [855, 600] width 14 height 12
radio input "true"
radio input "false"
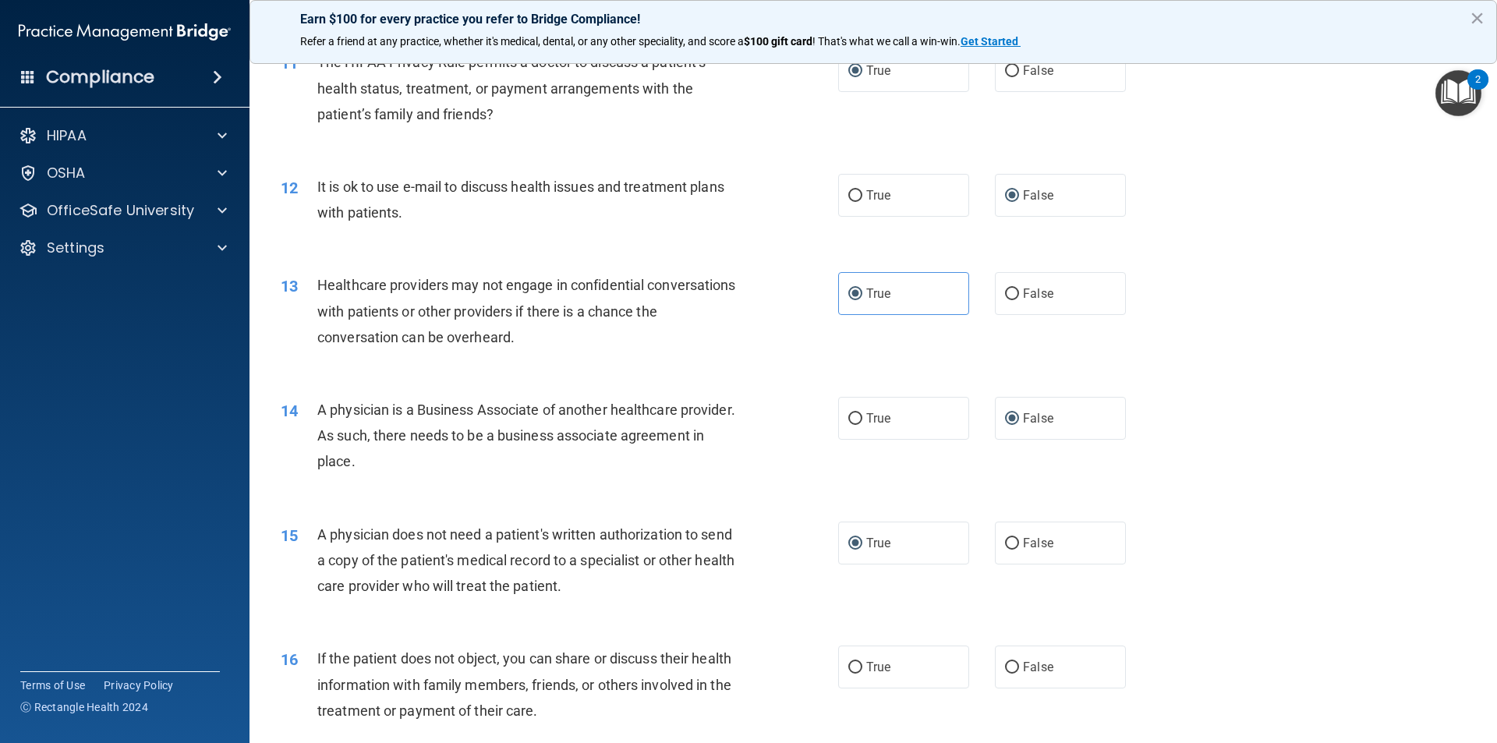
scroll to position [1248, 0]
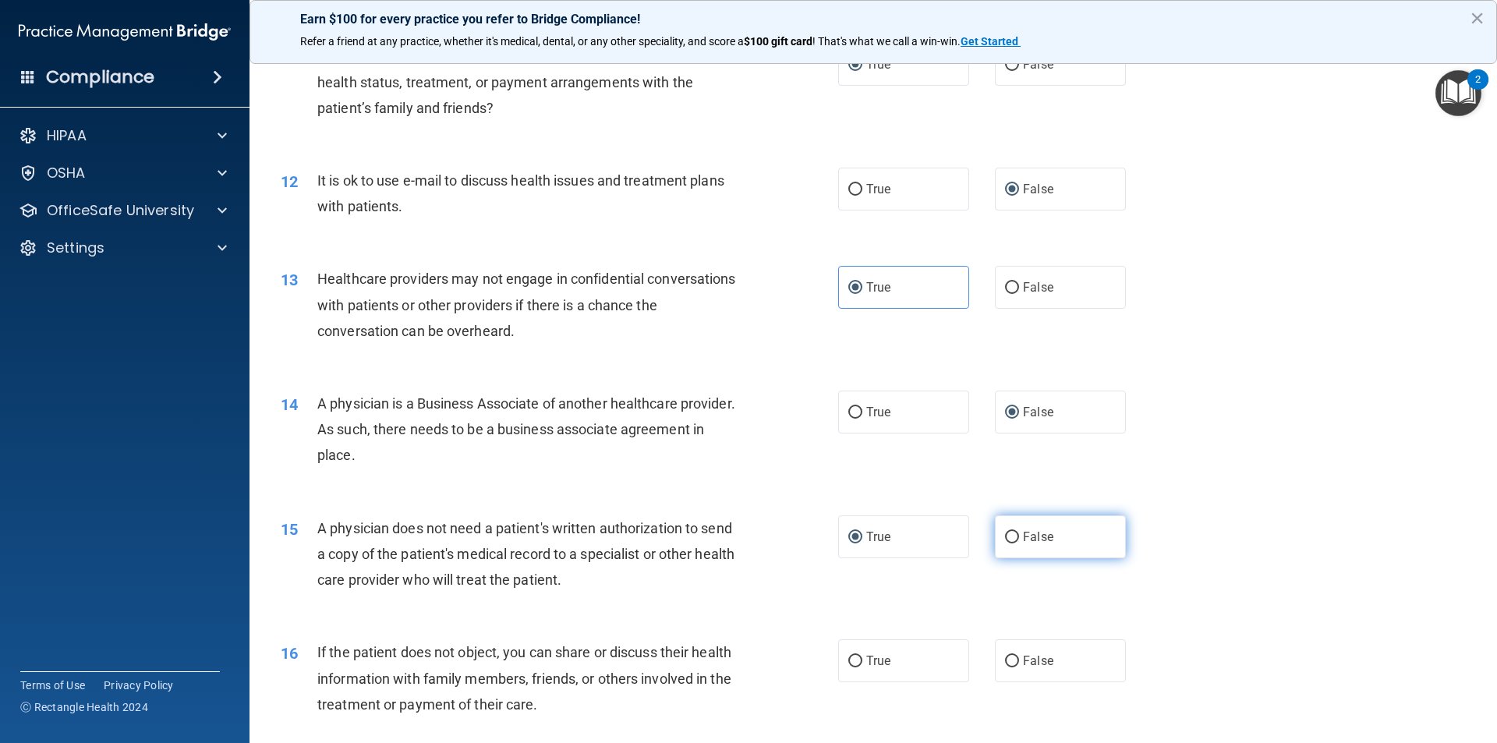
click at [1005, 536] on input "False" at bounding box center [1012, 538] width 14 height 12
radio input "true"
radio input "false"
click at [851, 660] on input "True" at bounding box center [855, 662] width 14 height 12
radio input "true"
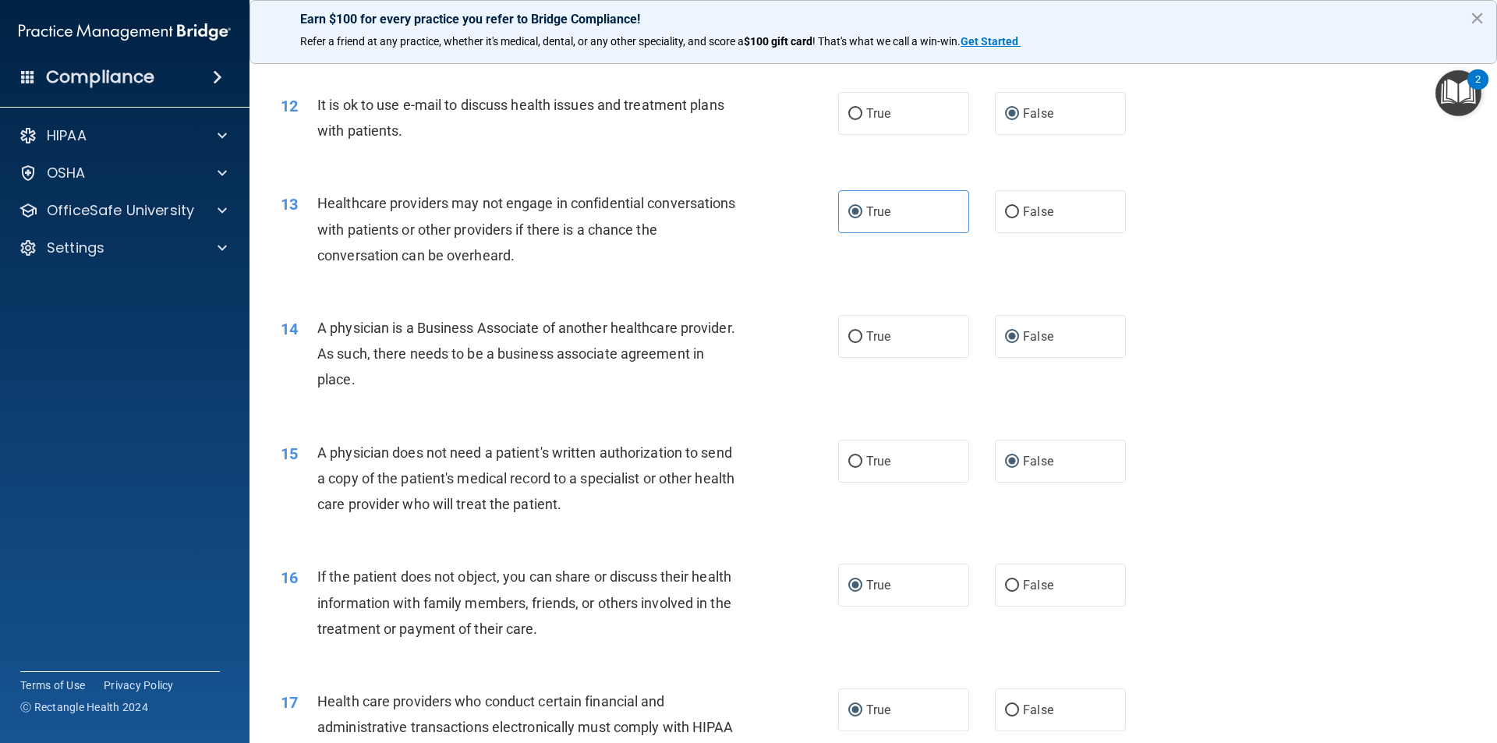
scroll to position [1481, 0]
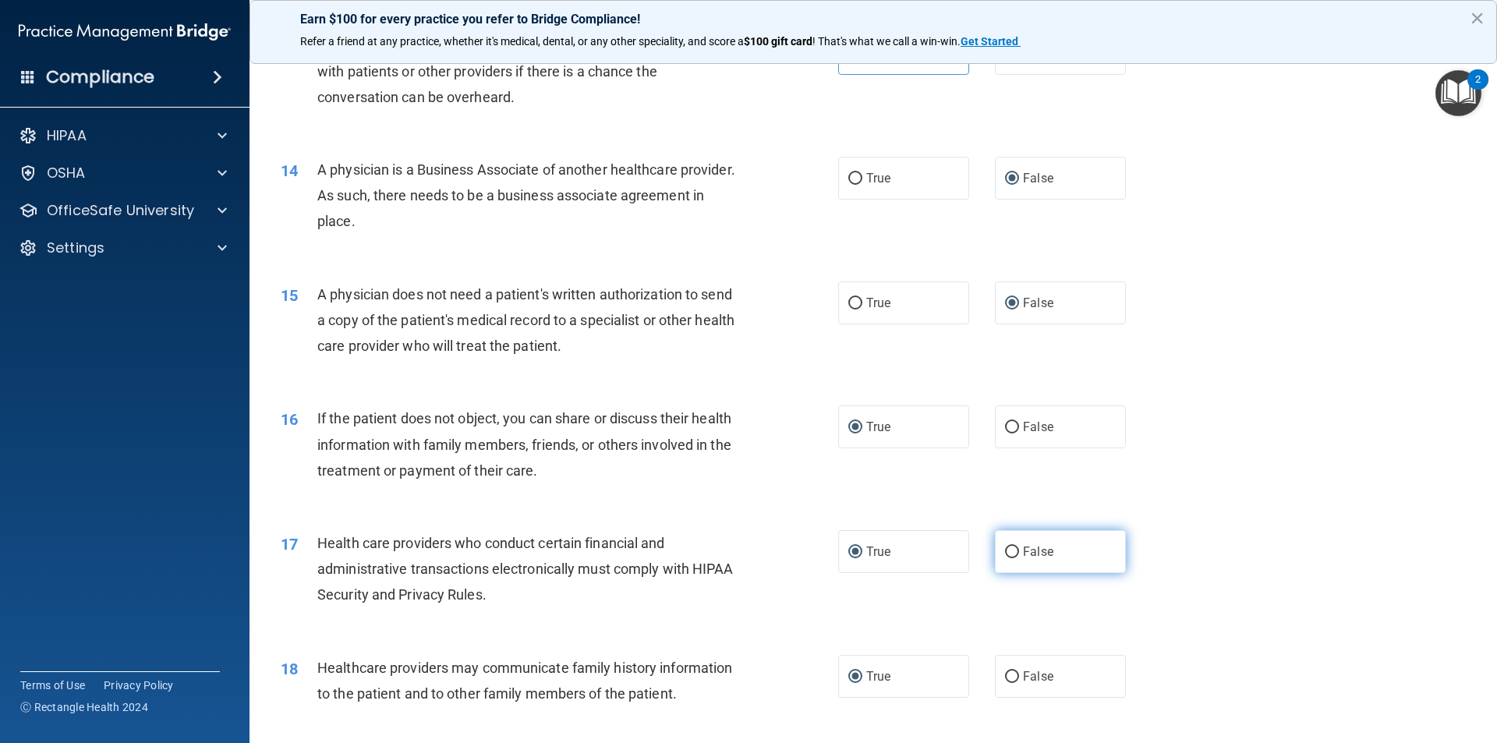
click at [1006, 552] on input "False" at bounding box center [1012, 553] width 14 height 12
radio input "true"
radio input "false"
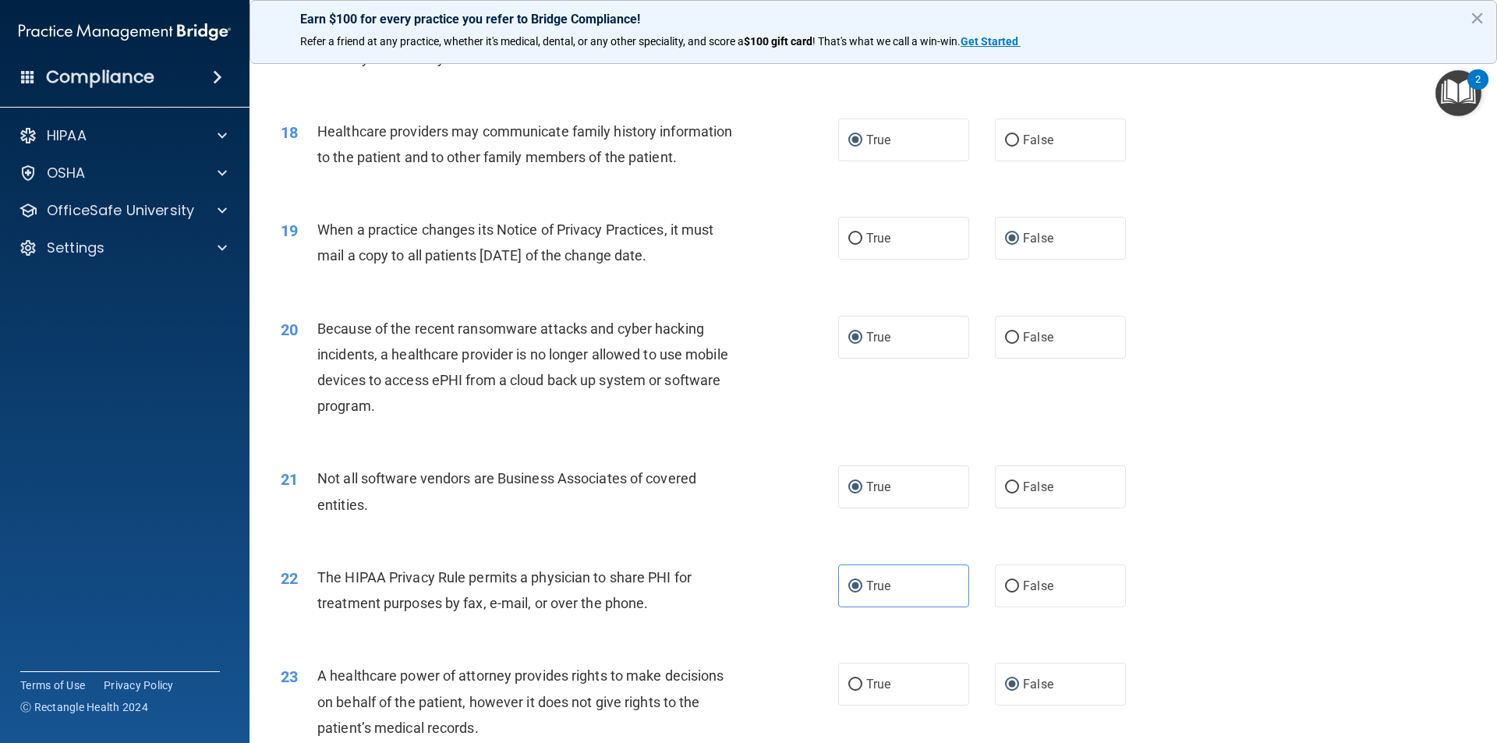
scroll to position [2027, 0]
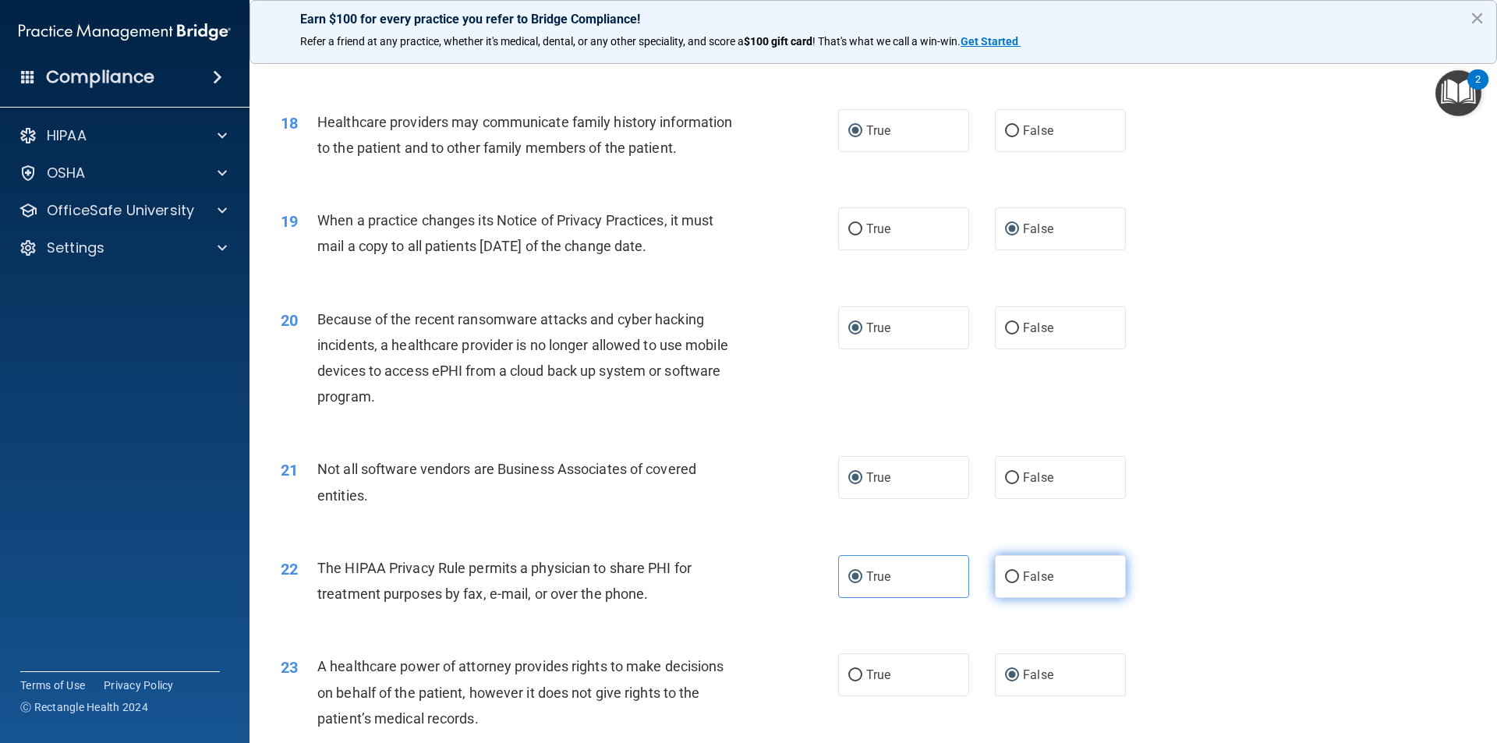
click at [1005, 573] on input "False" at bounding box center [1012, 578] width 14 height 12
radio input "true"
radio input "false"
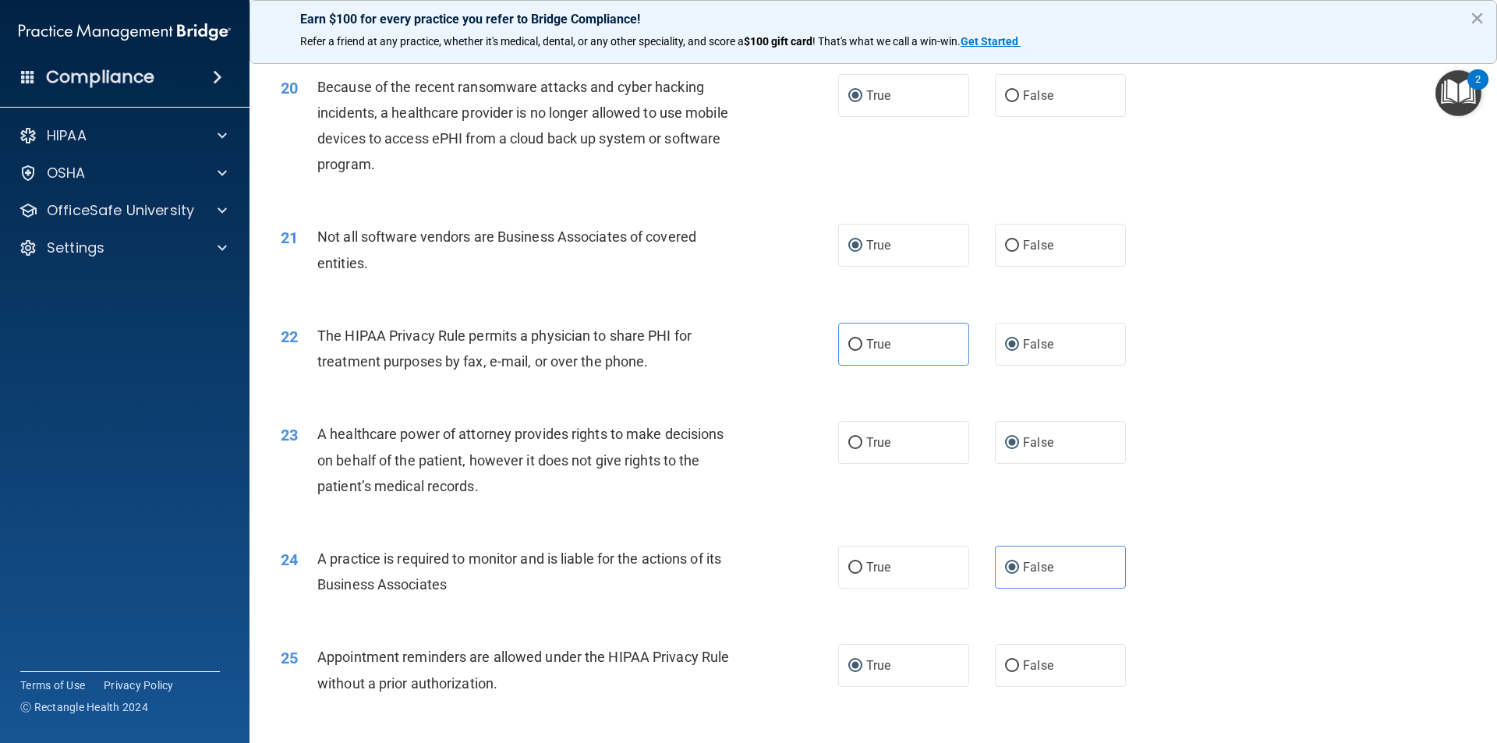
scroll to position [2261, 0]
click at [848, 567] on input "True" at bounding box center [855, 567] width 14 height 12
radio input "true"
radio input "false"
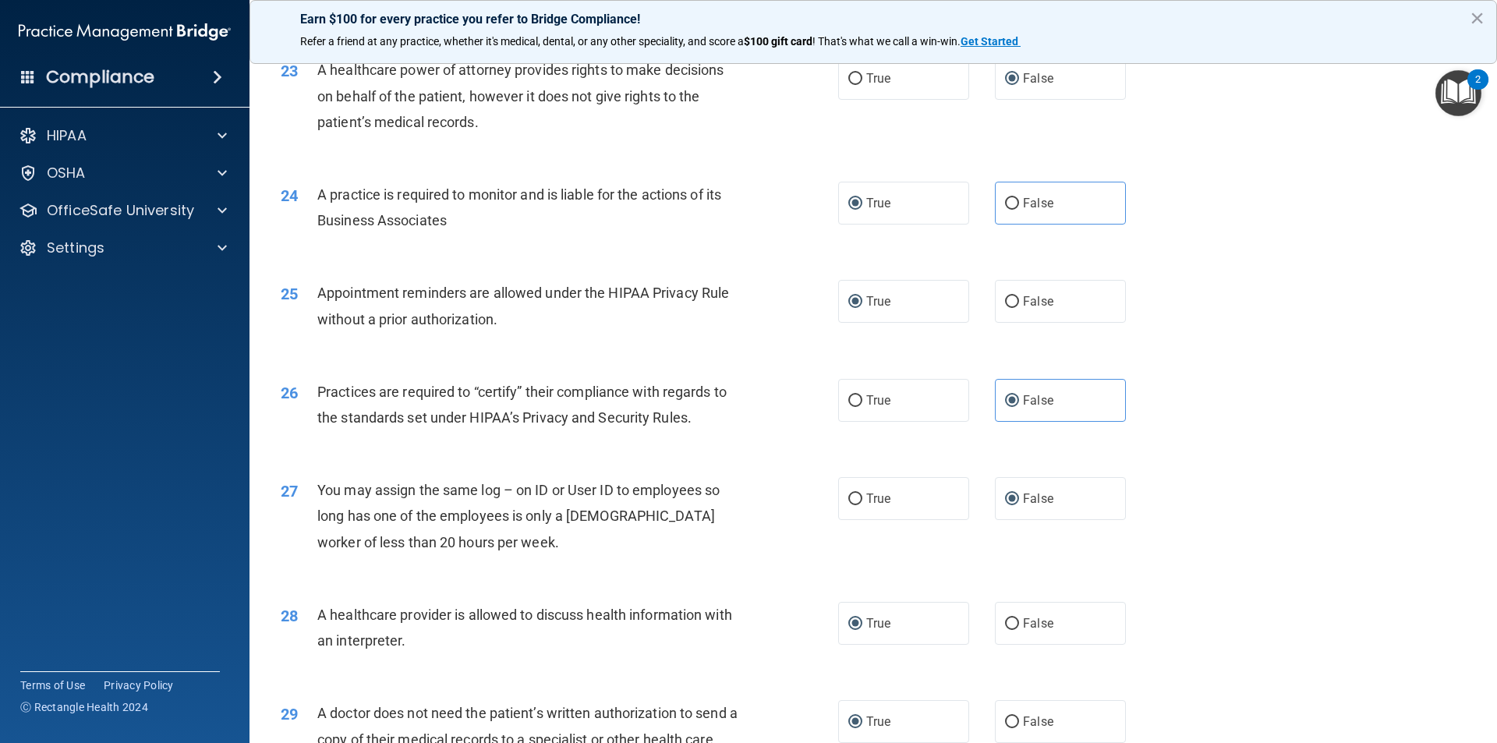
scroll to position [2651, 0]
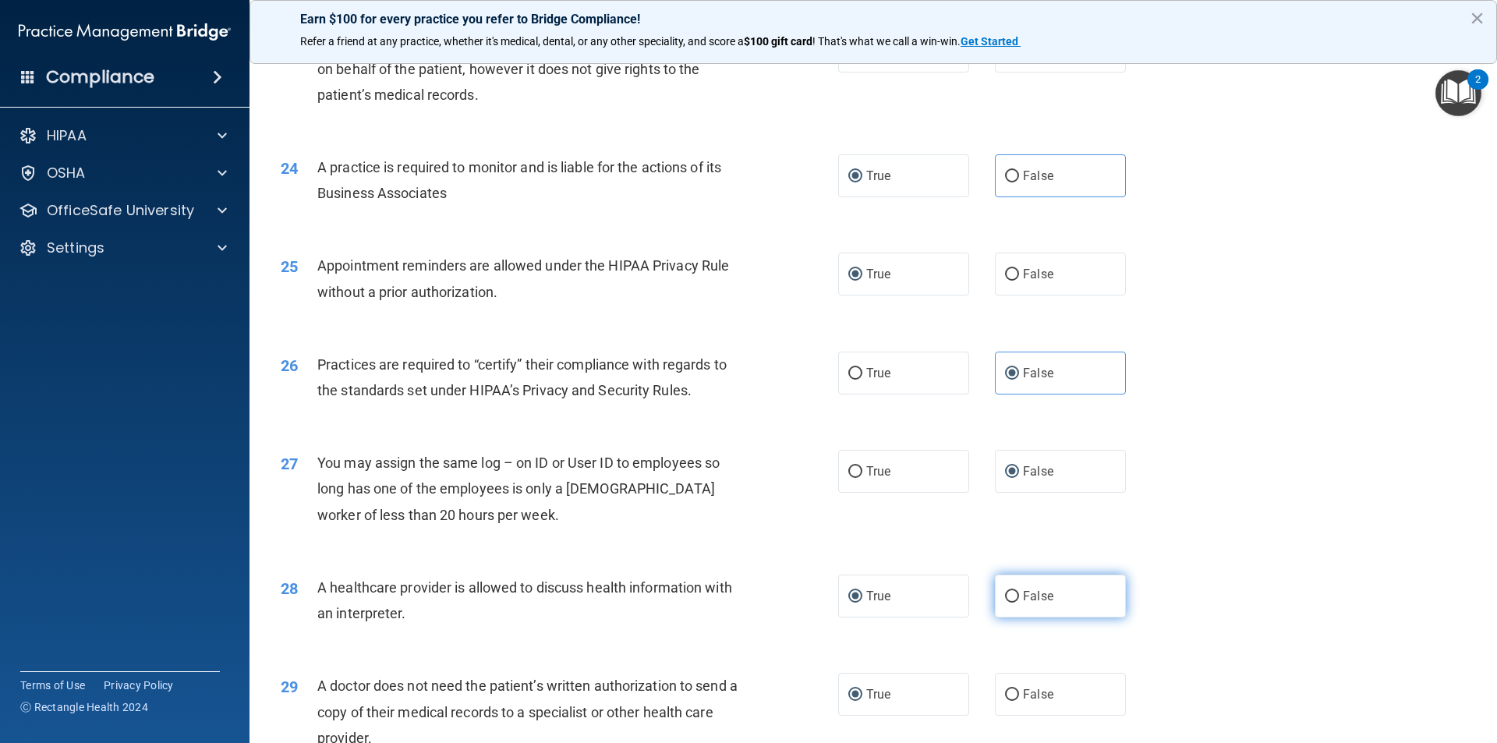
click at [1007, 592] on input "False" at bounding box center [1012, 597] width 14 height 12
radio input "true"
radio input "false"
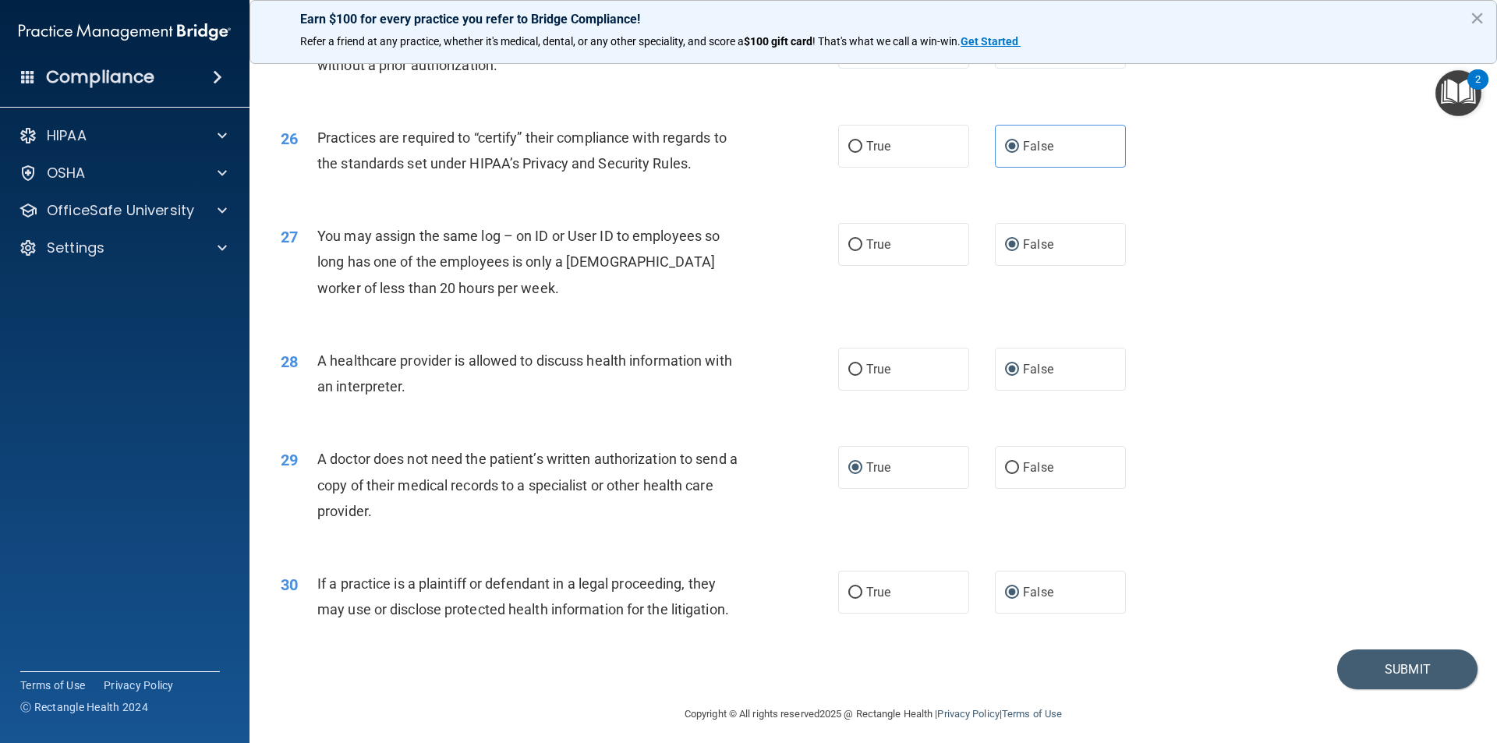
scroll to position [2885, 0]
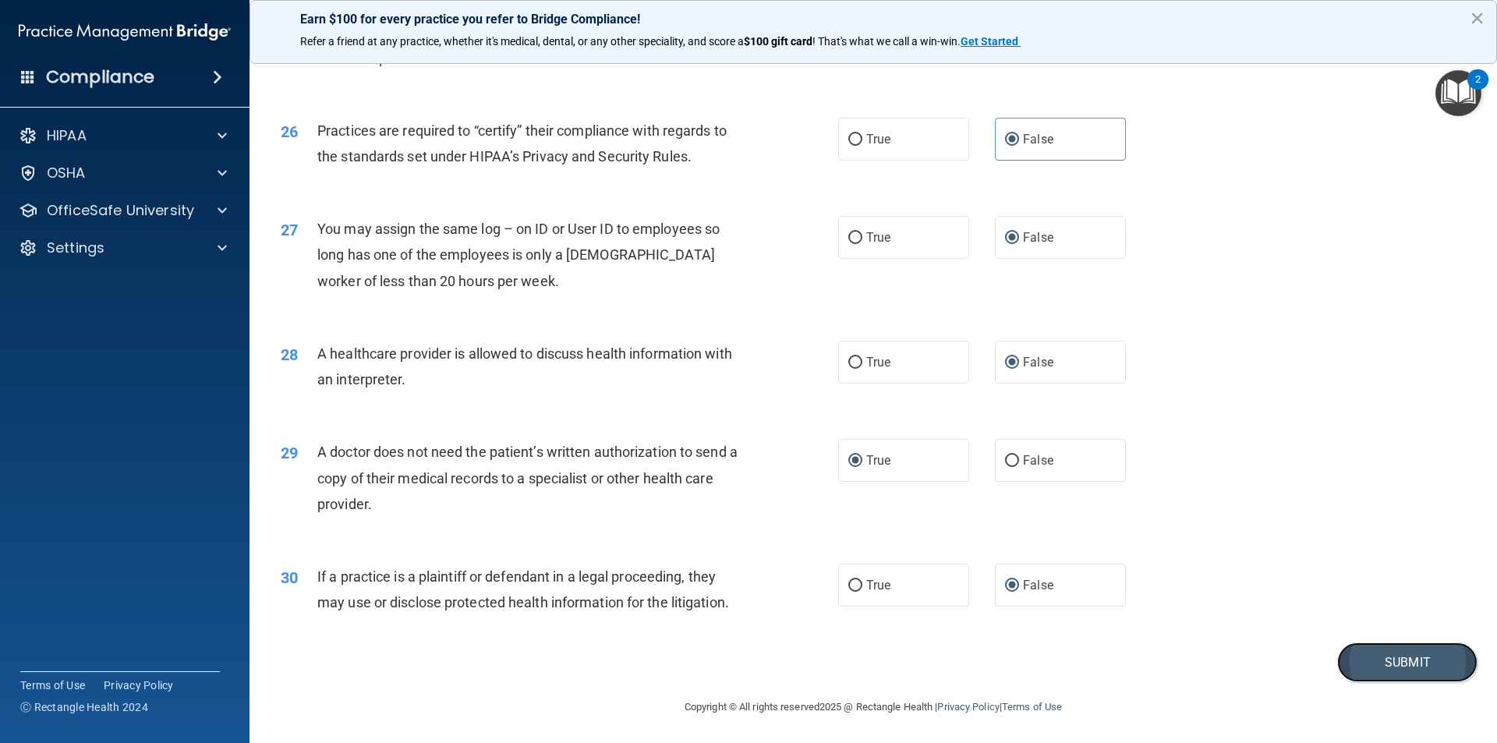
click at [1379, 650] on button "Submit" at bounding box center [1407, 662] width 140 height 40
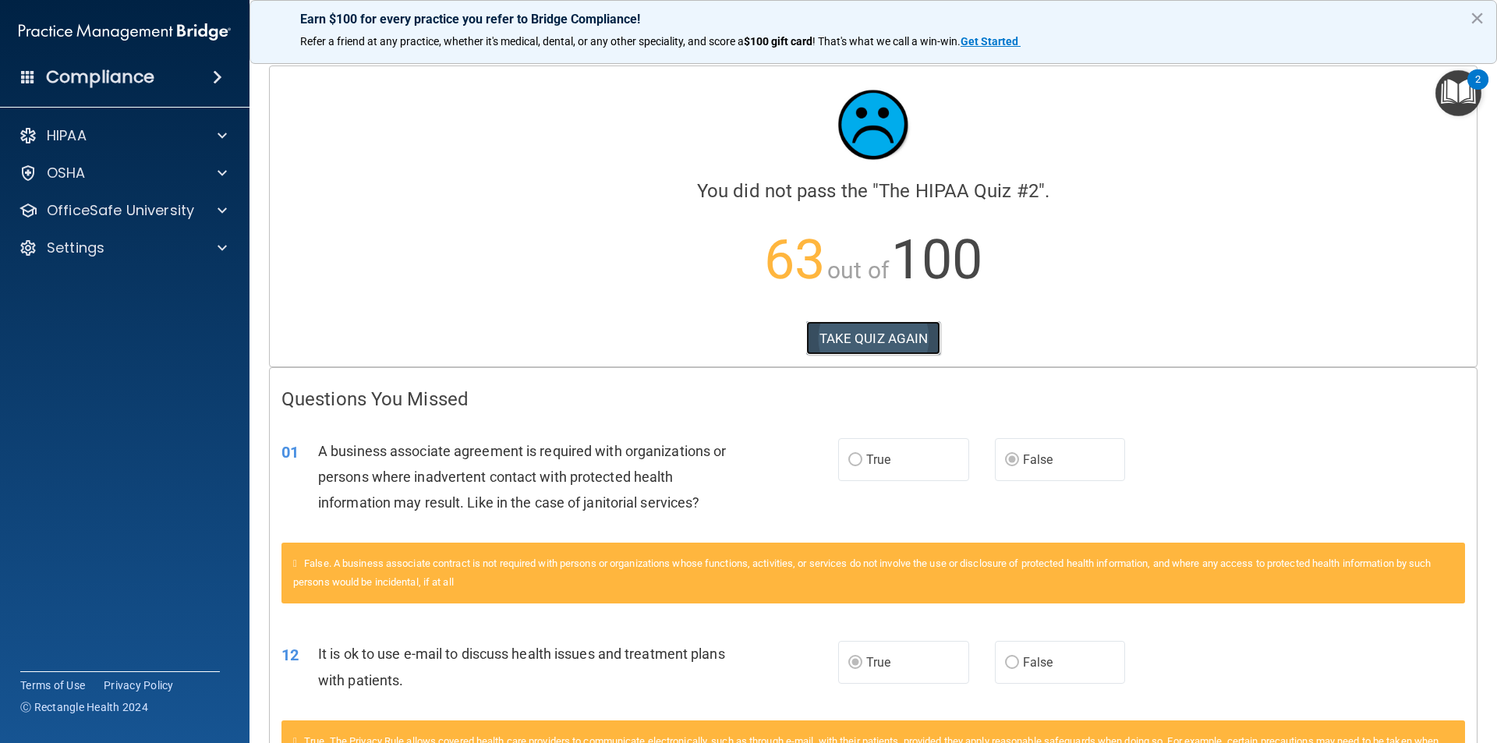
click at [887, 337] on button "TAKE QUIZ AGAIN" at bounding box center [873, 338] width 135 height 34
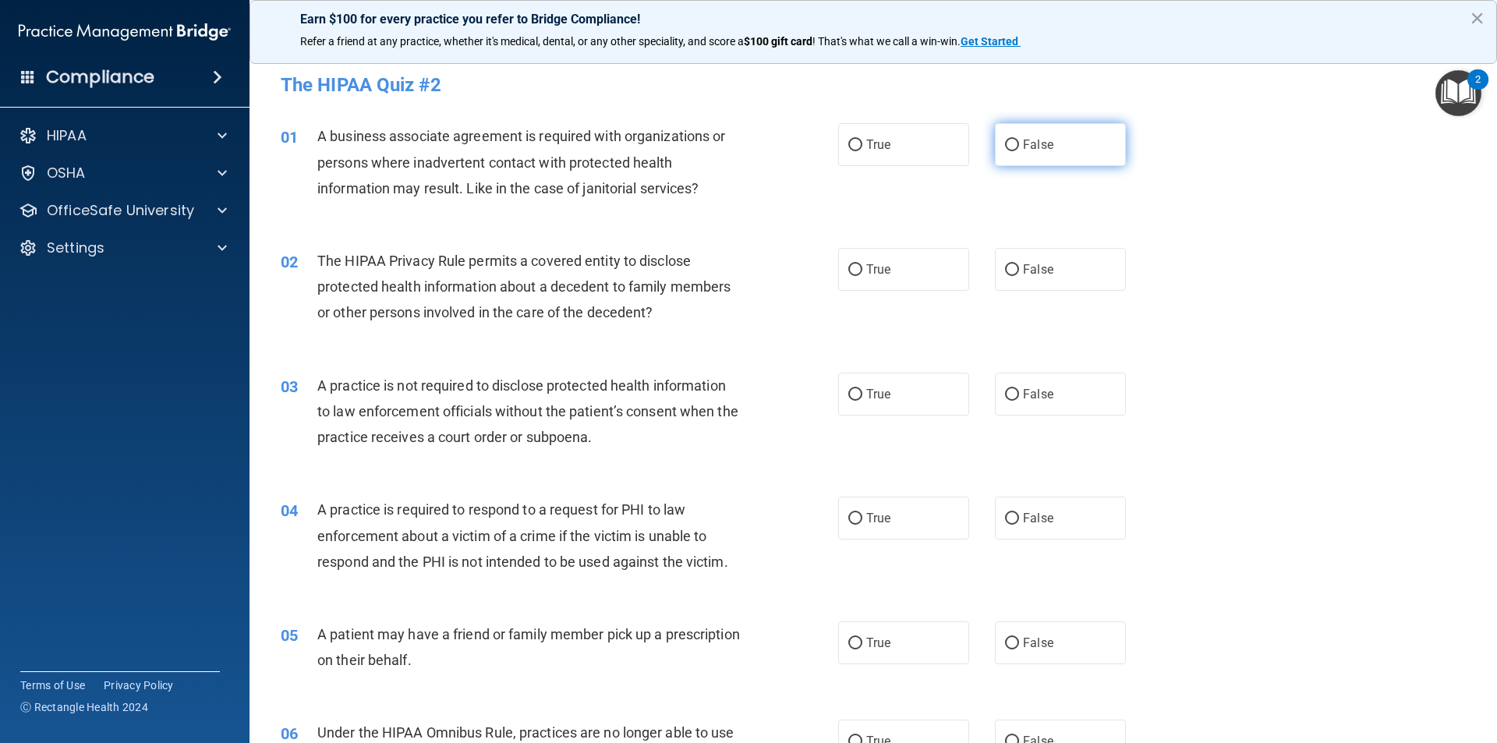
click at [1010, 140] on input "False" at bounding box center [1012, 146] width 14 height 12
radio input "true"
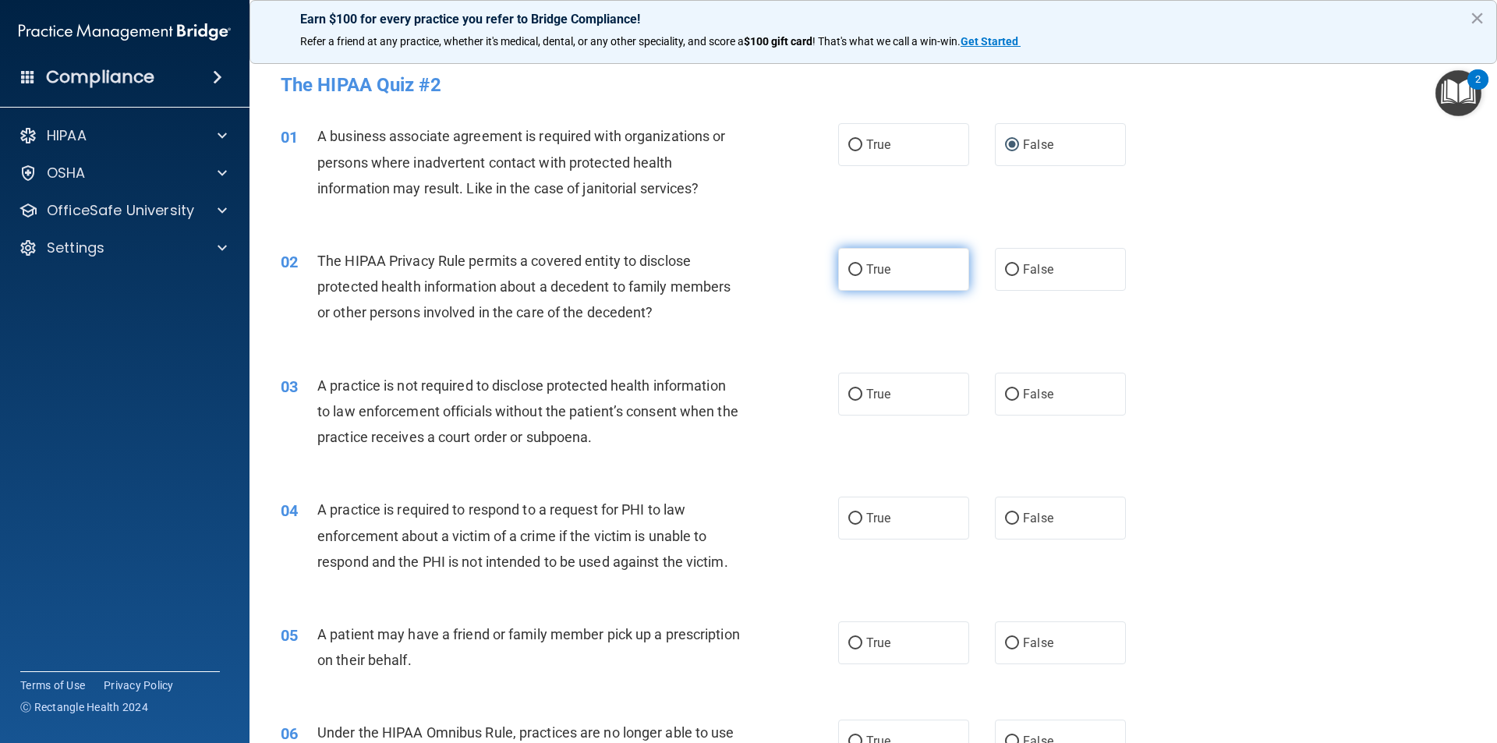
click at [852, 271] on input "True" at bounding box center [855, 270] width 14 height 12
radio input "true"
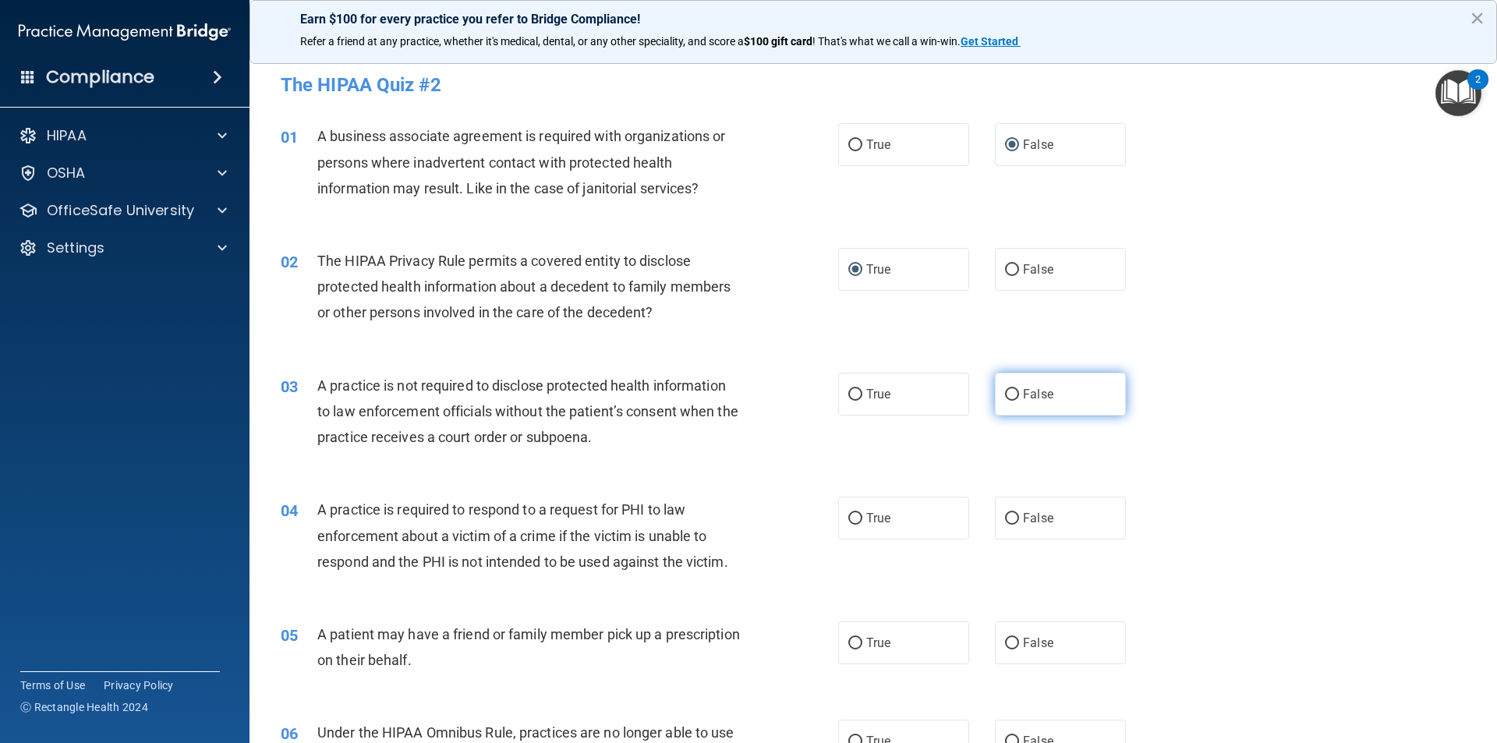
click at [1005, 394] on input "False" at bounding box center [1012, 395] width 14 height 12
radio input "true"
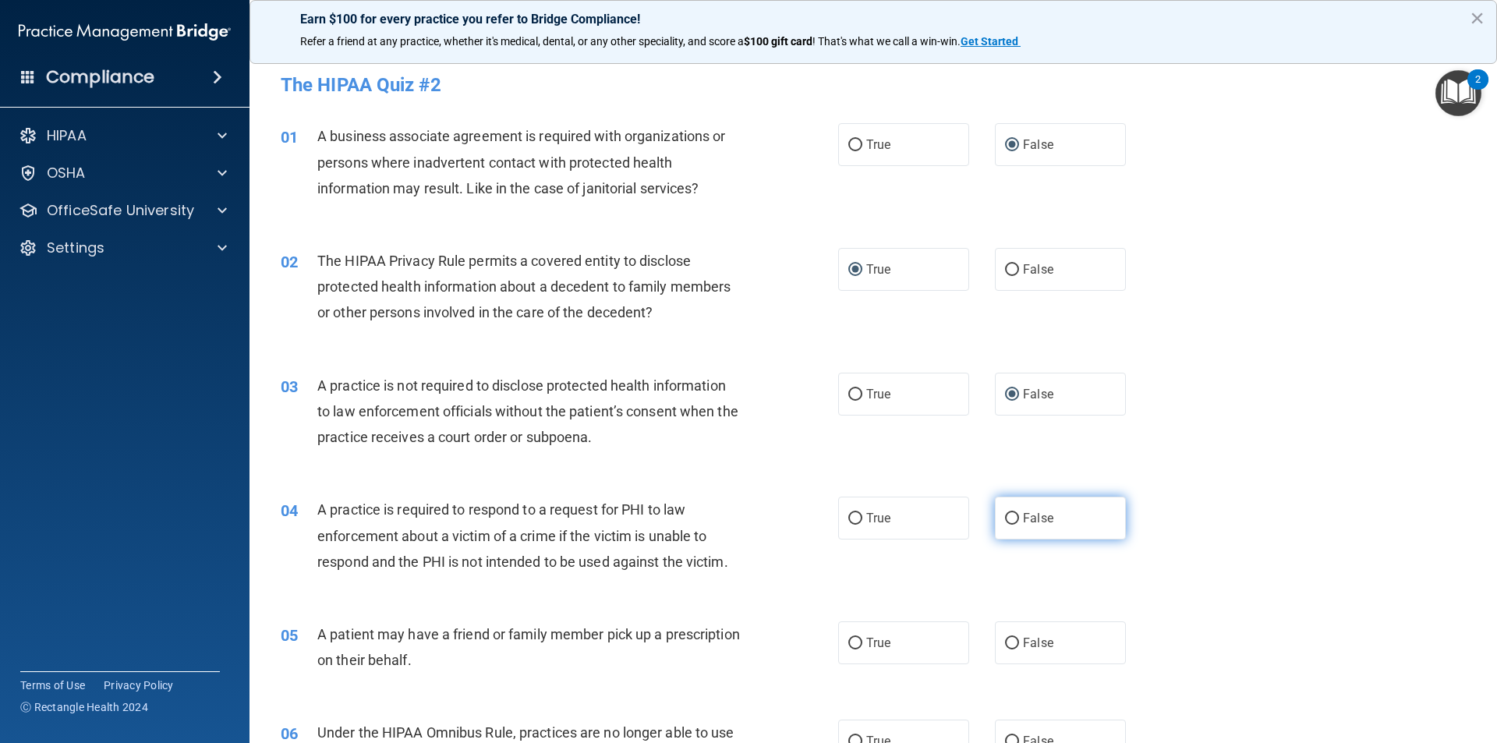
click at [1005, 520] on input "False" at bounding box center [1012, 519] width 14 height 12
radio input "true"
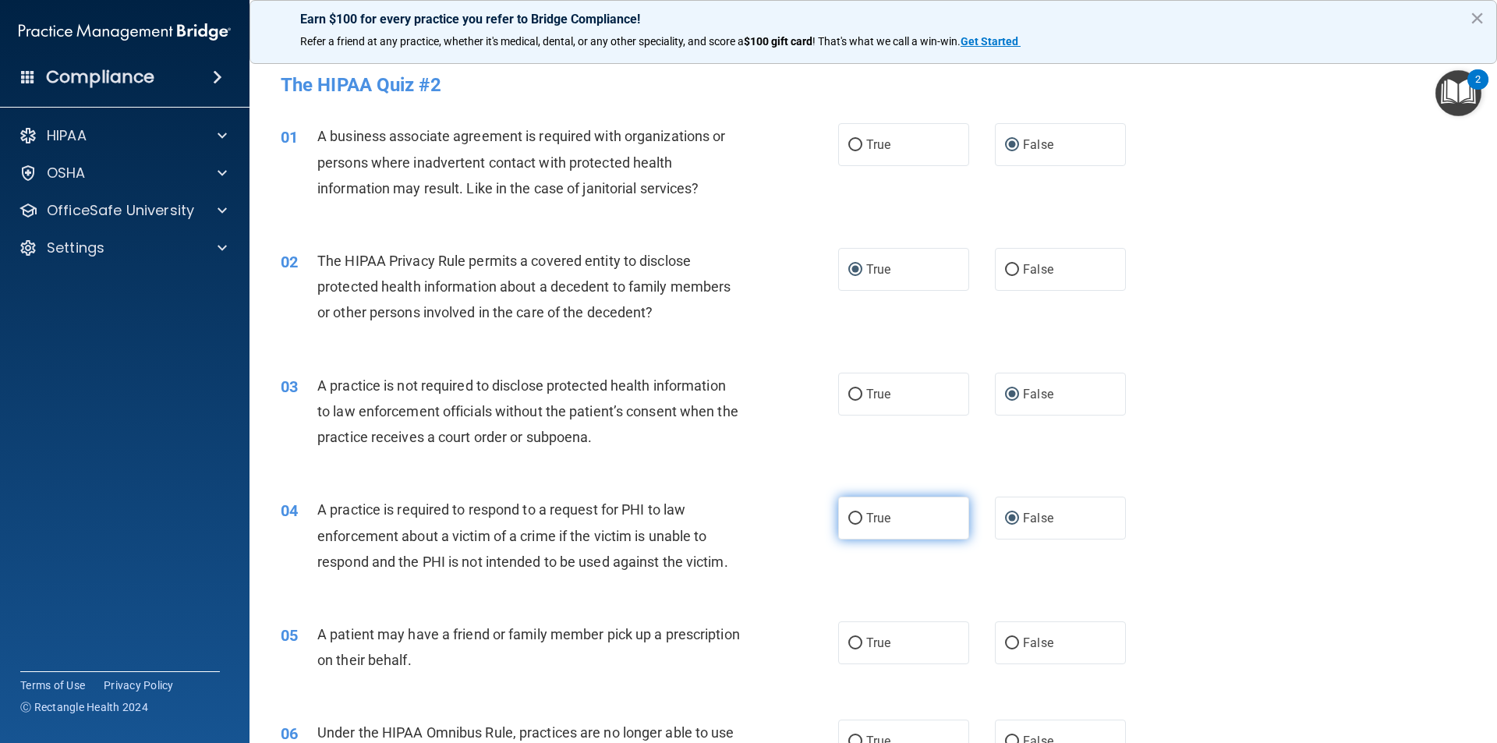
click at [848, 521] on input "True" at bounding box center [855, 519] width 14 height 12
radio input "true"
radio input "false"
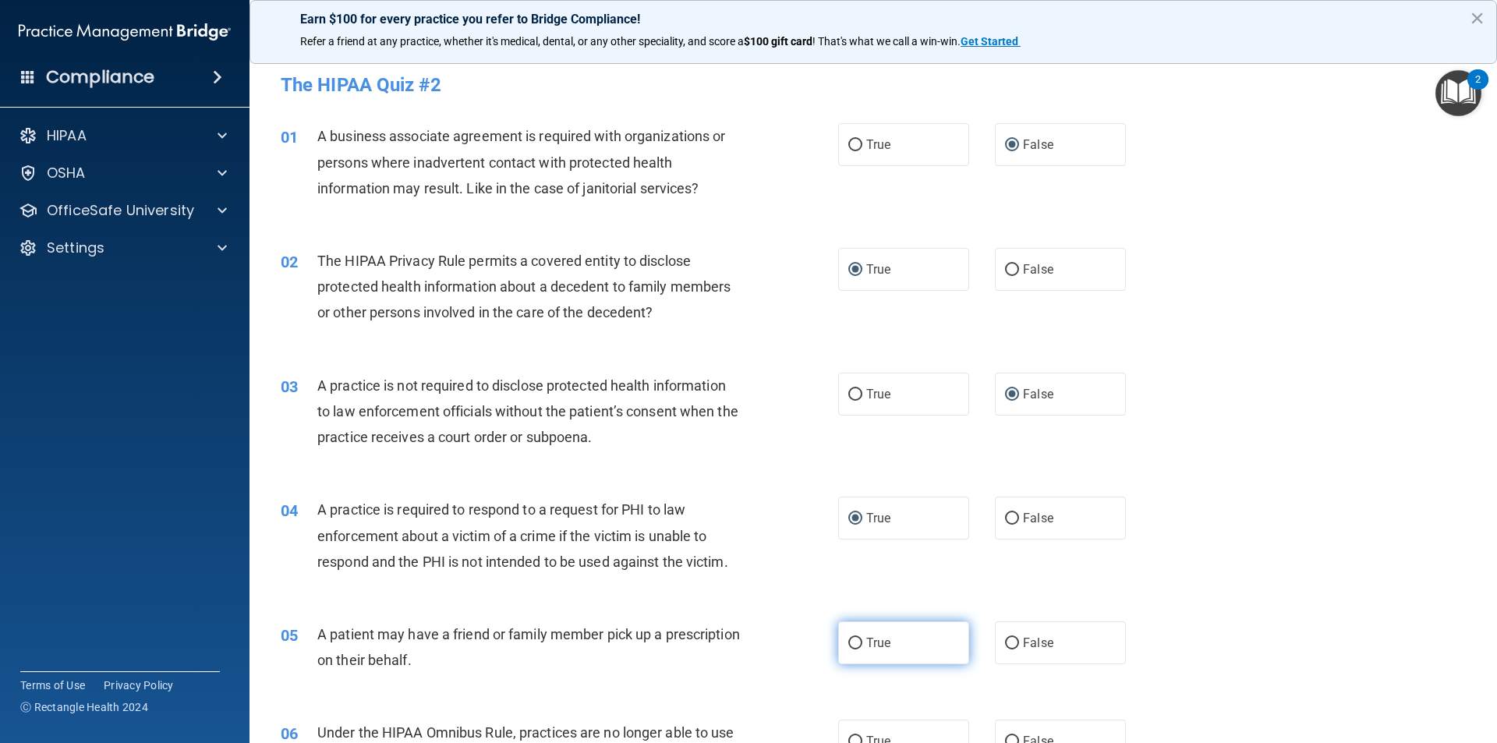
click at [856, 642] on input "True" at bounding box center [855, 644] width 14 height 12
radio input "true"
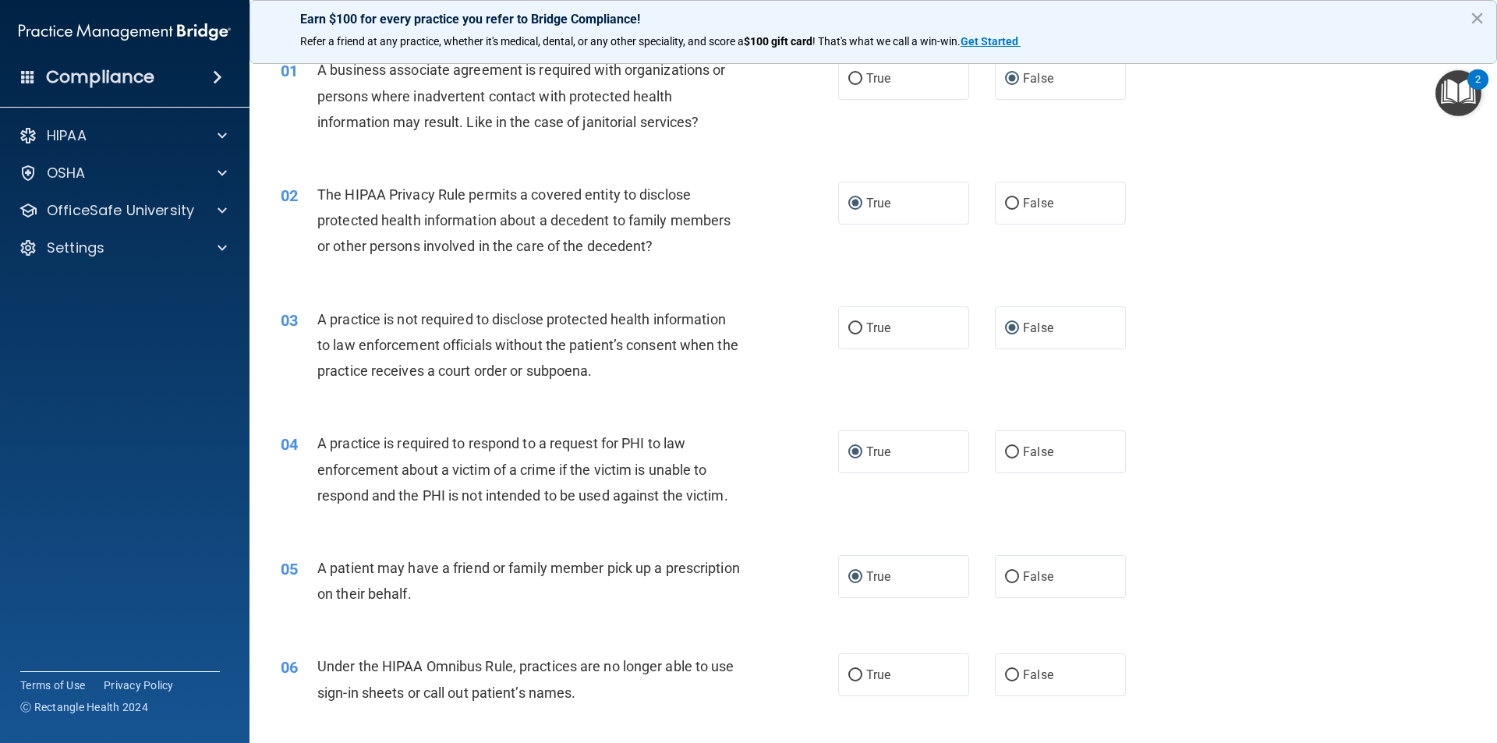
scroll to position [156, 0]
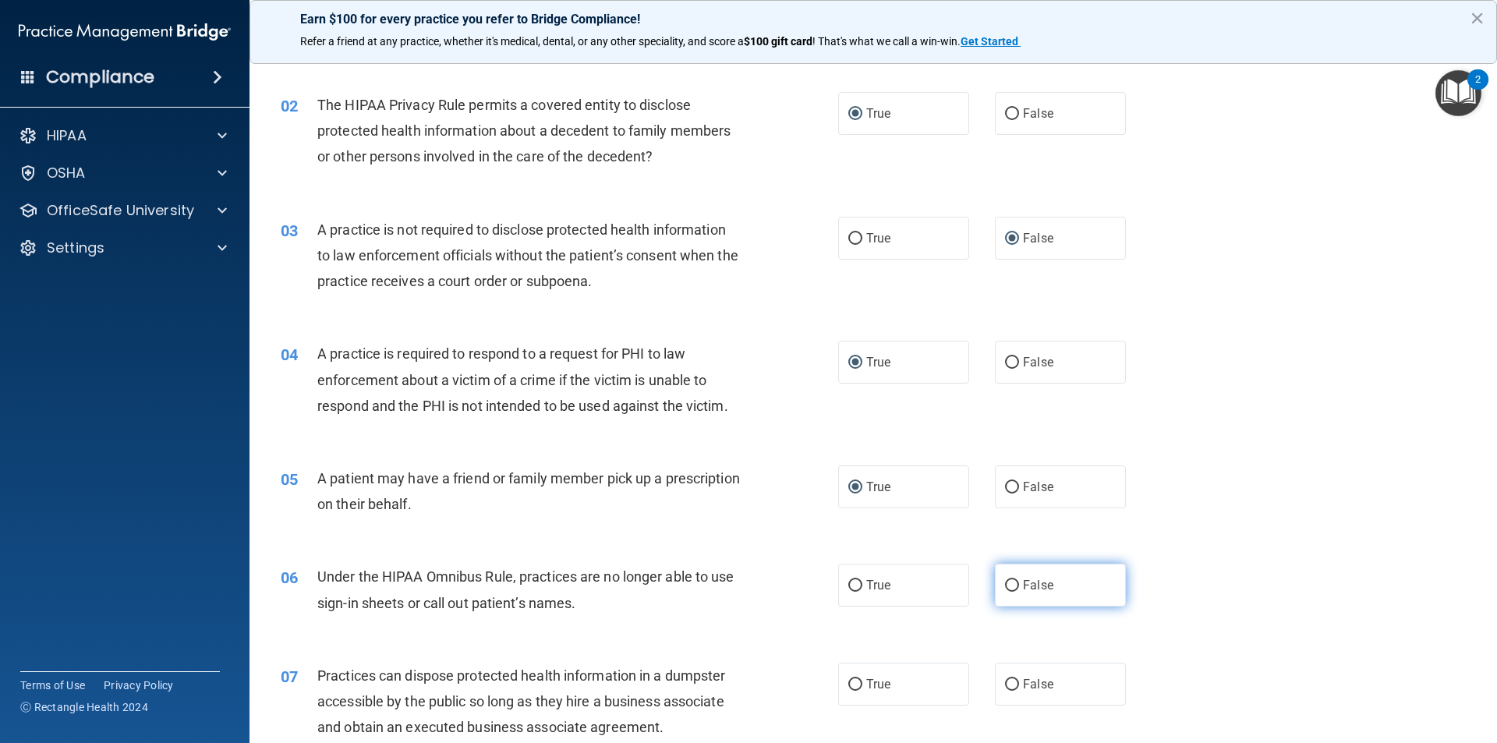
click at [1005, 590] on input "False" at bounding box center [1012, 586] width 14 height 12
radio input "true"
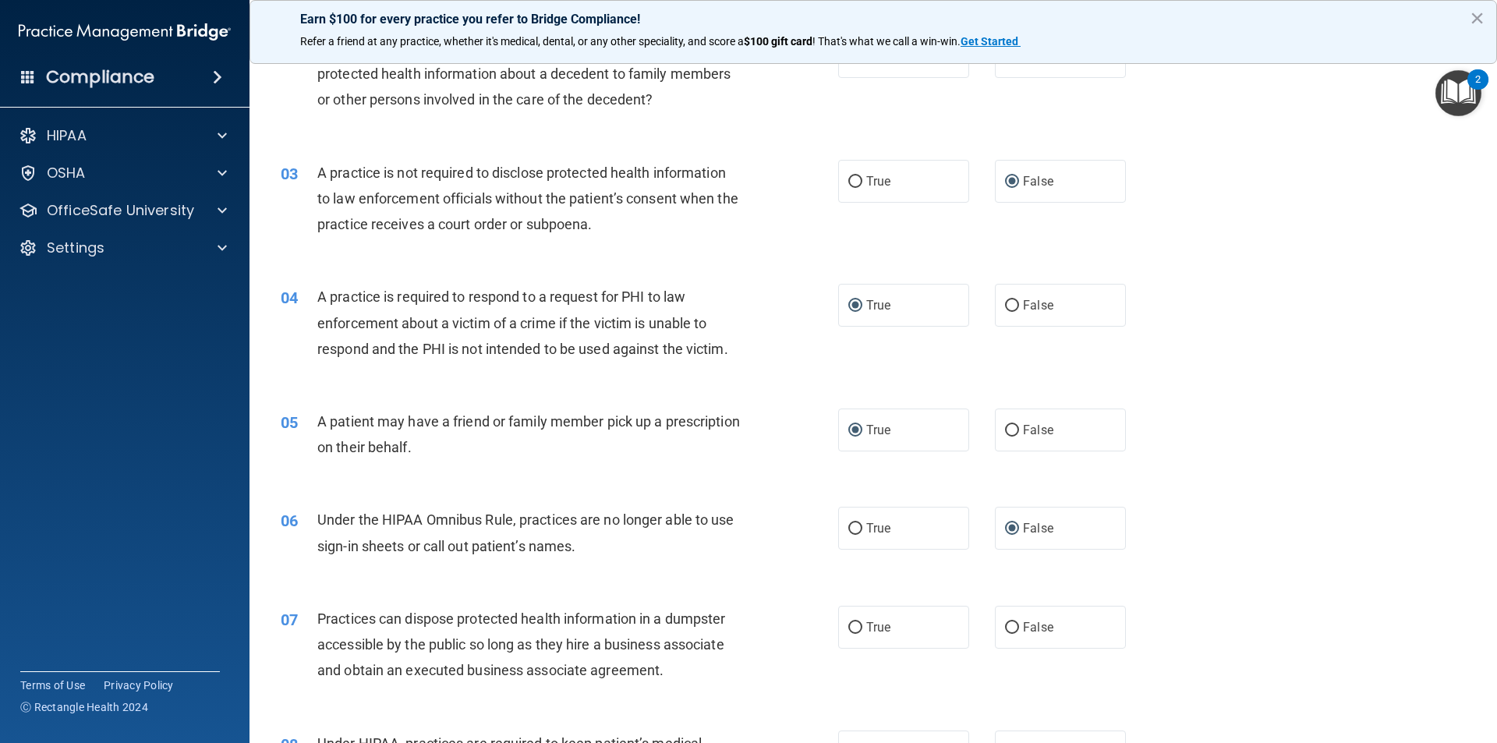
scroll to position [312, 0]
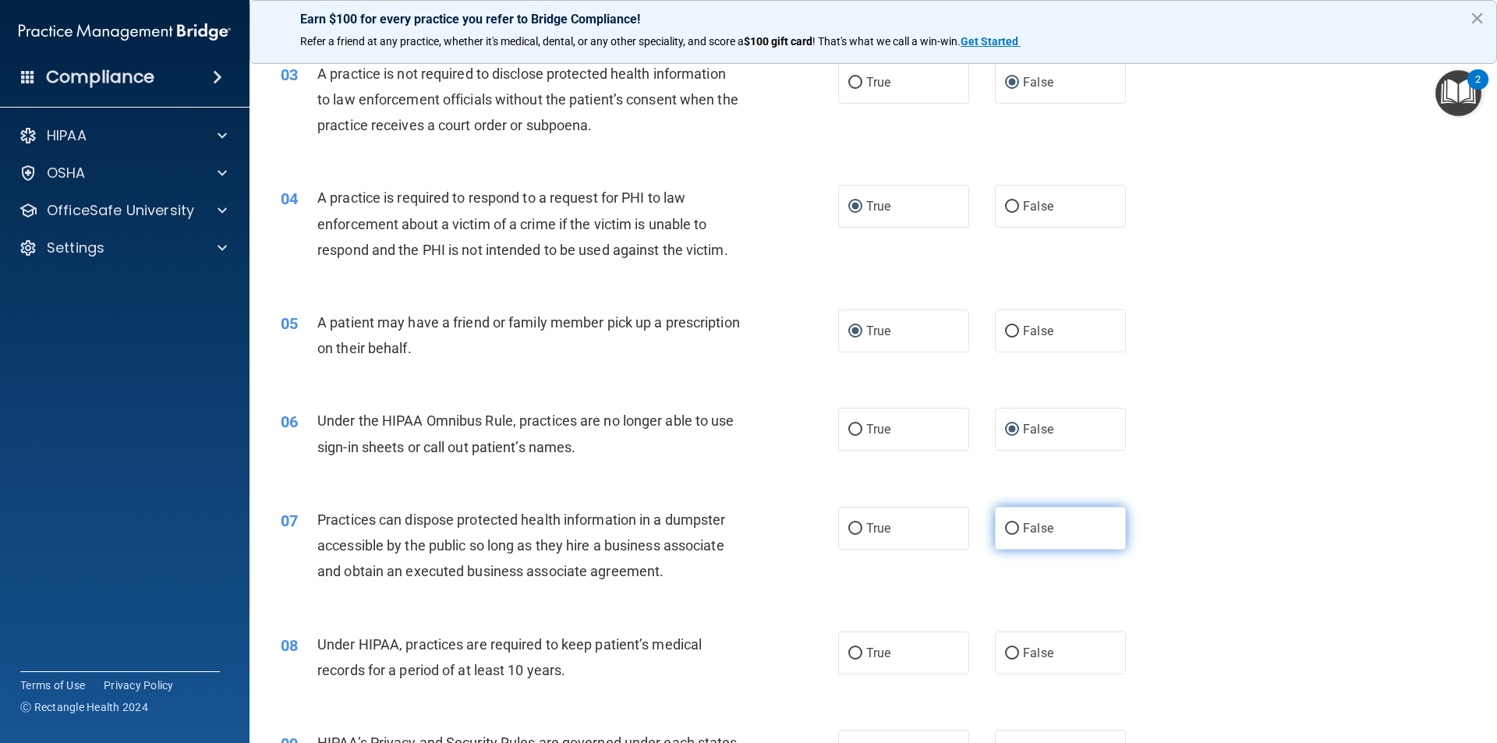
click at [1005, 524] on input "False" at bounding box center [1012, 529] width 14 height 12
radio input "true"
click at [1011, 646] on label "False" at bounding box center [1060, 653] width 131 height 43
click at [1011, 648] on input "False" at bounding box center [1012, 654] width 14 height 12
radio input "true"
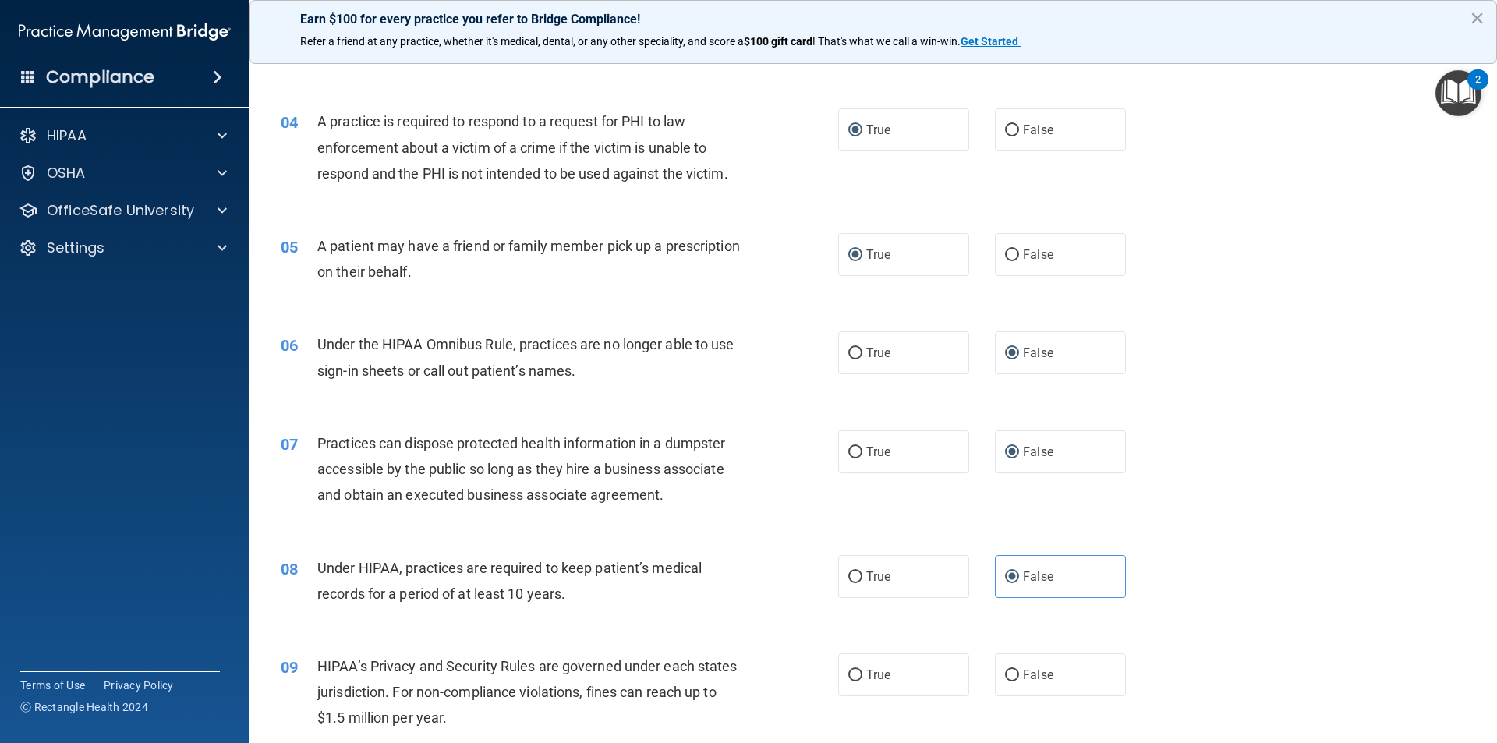
scroll to position [546, 0]
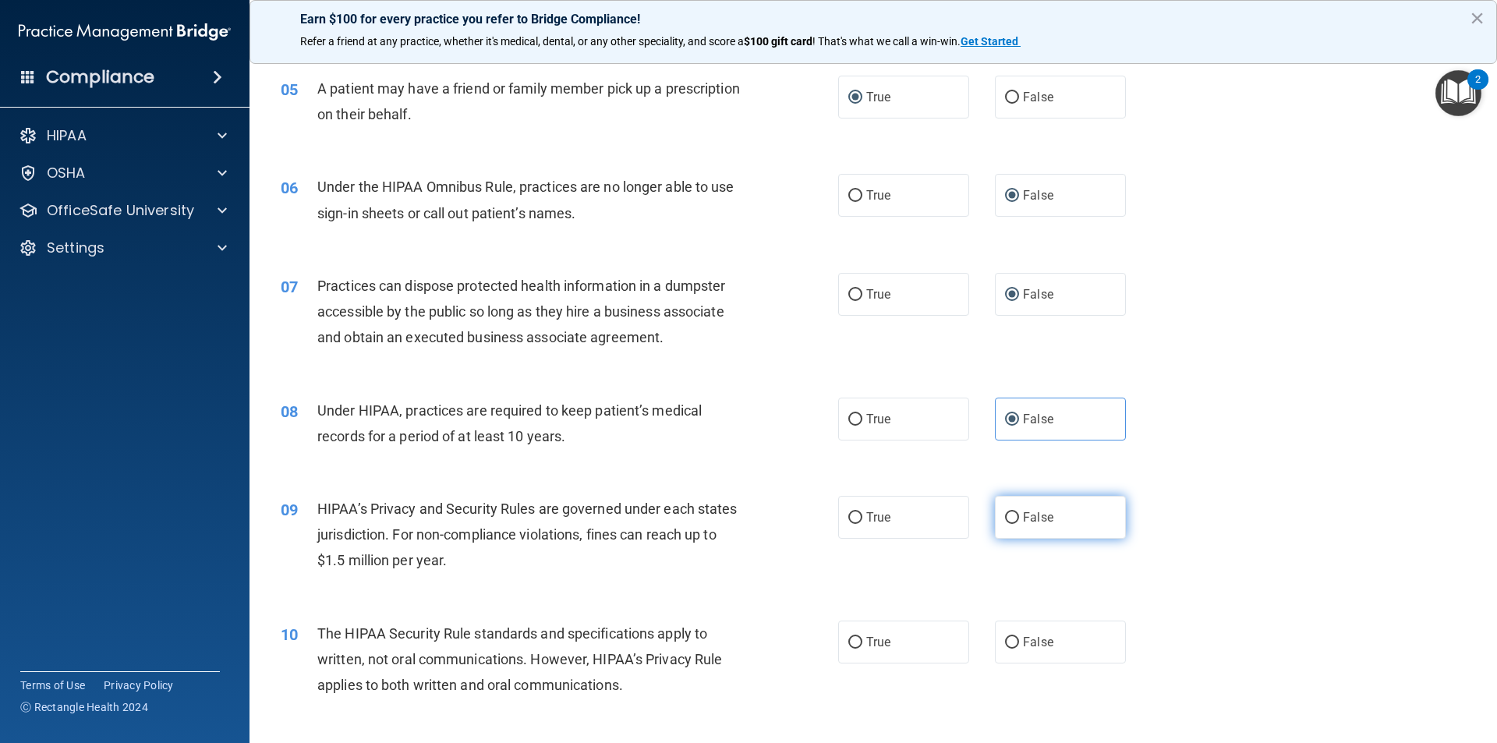
click at [1007, 521] on input "False" at bounding box center [1012, 518] width 14 height 12
radio input "true"
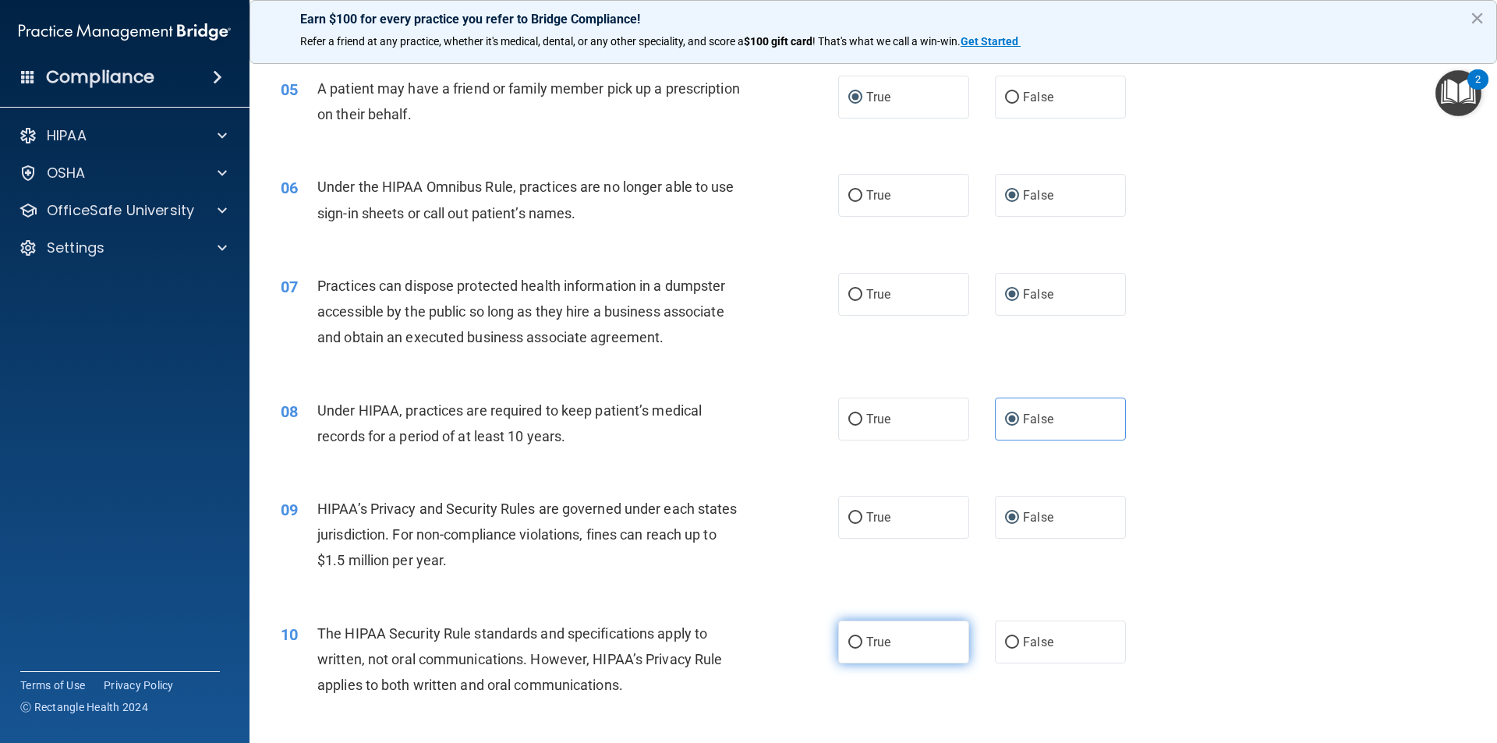
click at [848, 637] on input "True" at bounding box center [855, 643] width 14 height 12
radio input "true"
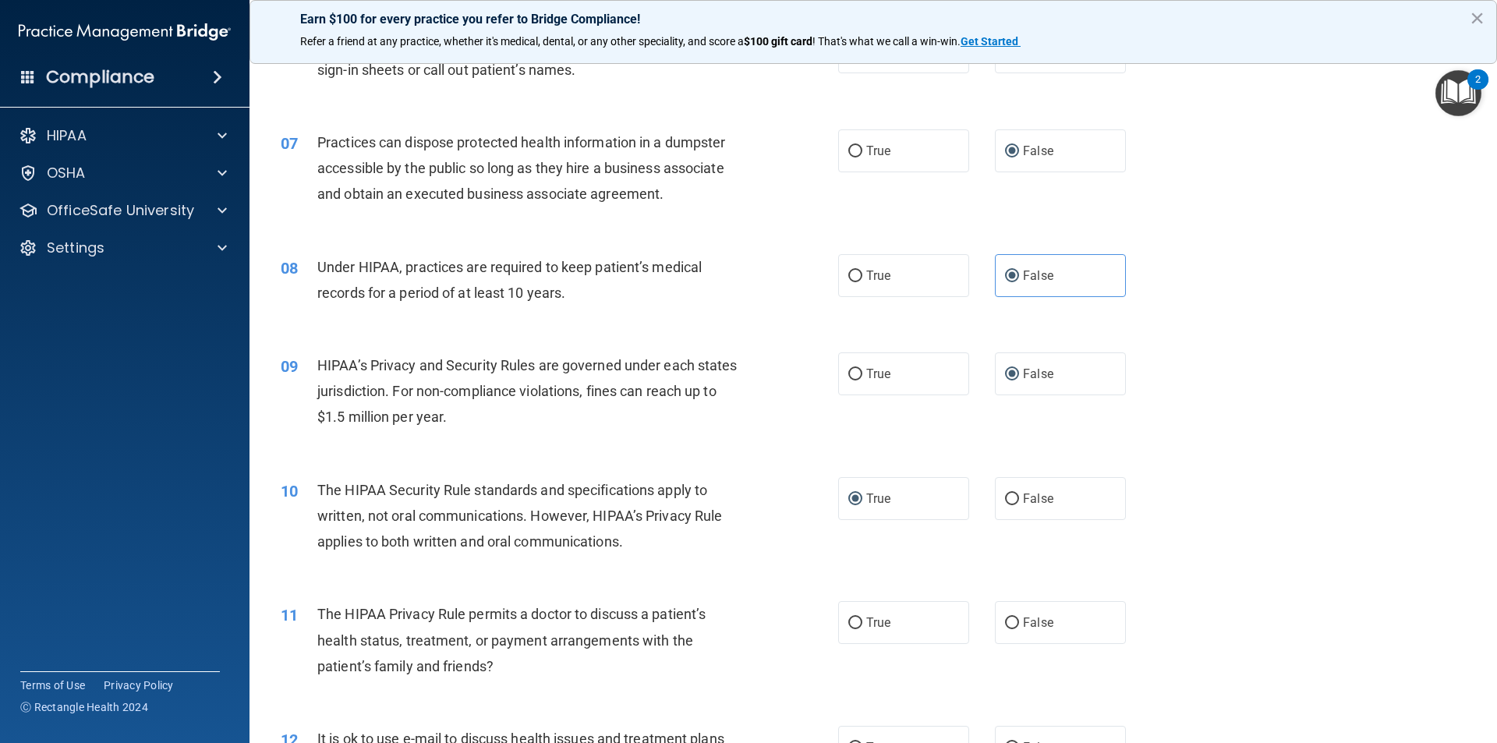
scroll to position [702, 0]
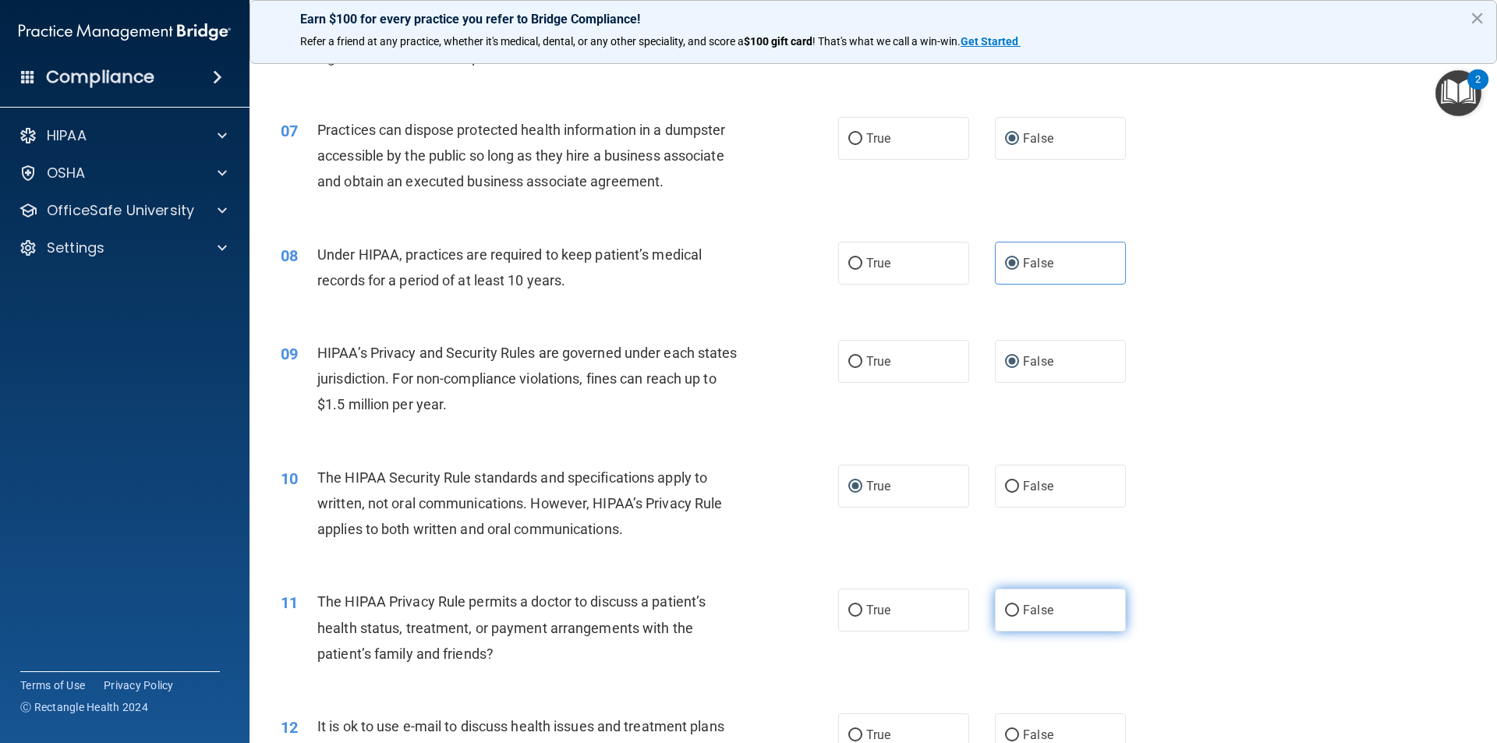
drag, startPoint x: 1010, startPoint y: 605, endPoint x: 1000, endPoint y: 605, distance: 9.4
click at [1010, 605] on input "False" at bounding box center [1012, 611] width 14 height 12
radio input "true"
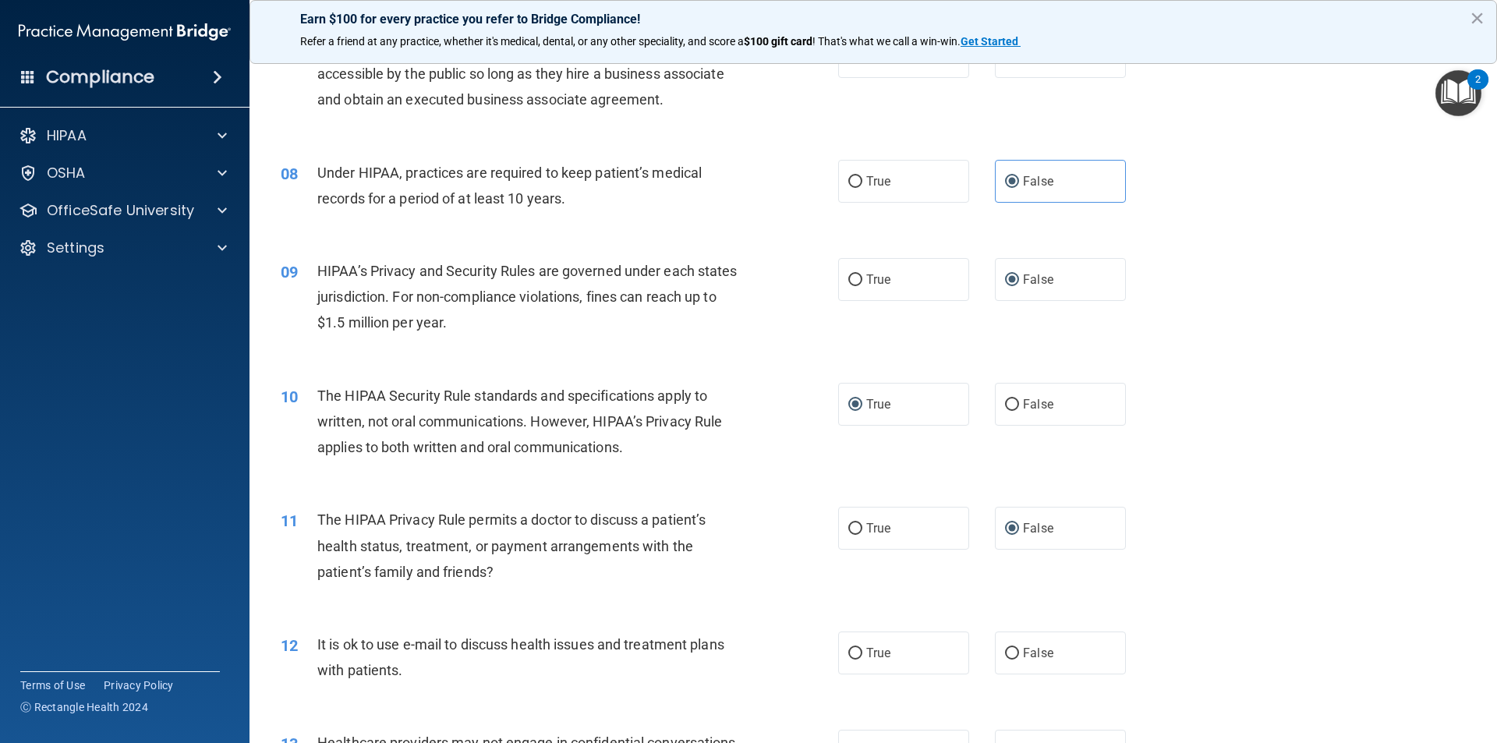
scroll to position [936, 0]
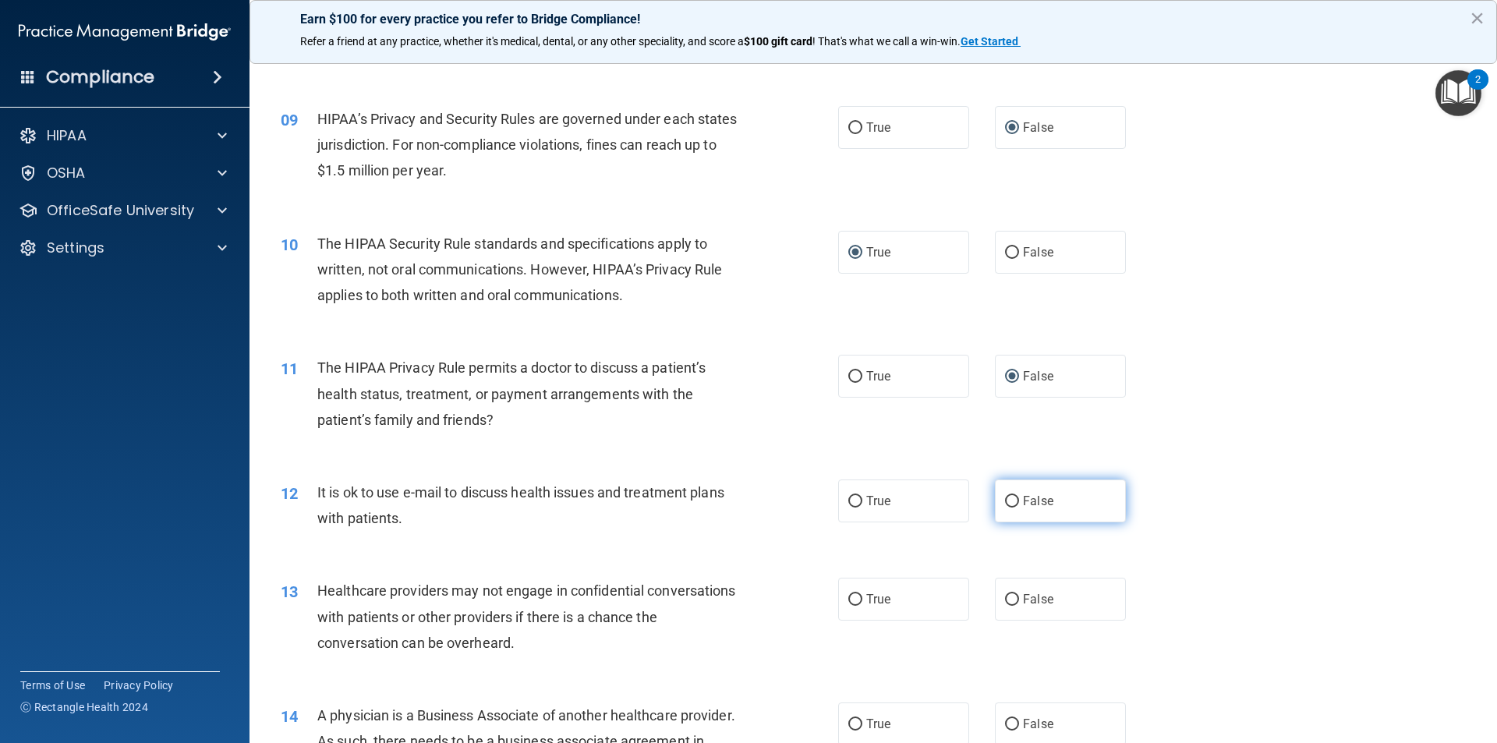
click at [1006, 496] on input "False" at bounding box center [1012, 502] width 14 height 12
radio input "true"
click at [1005, 594] on input "False" at bounding box center [1012, 600] width 14 height 12
radio input "true"
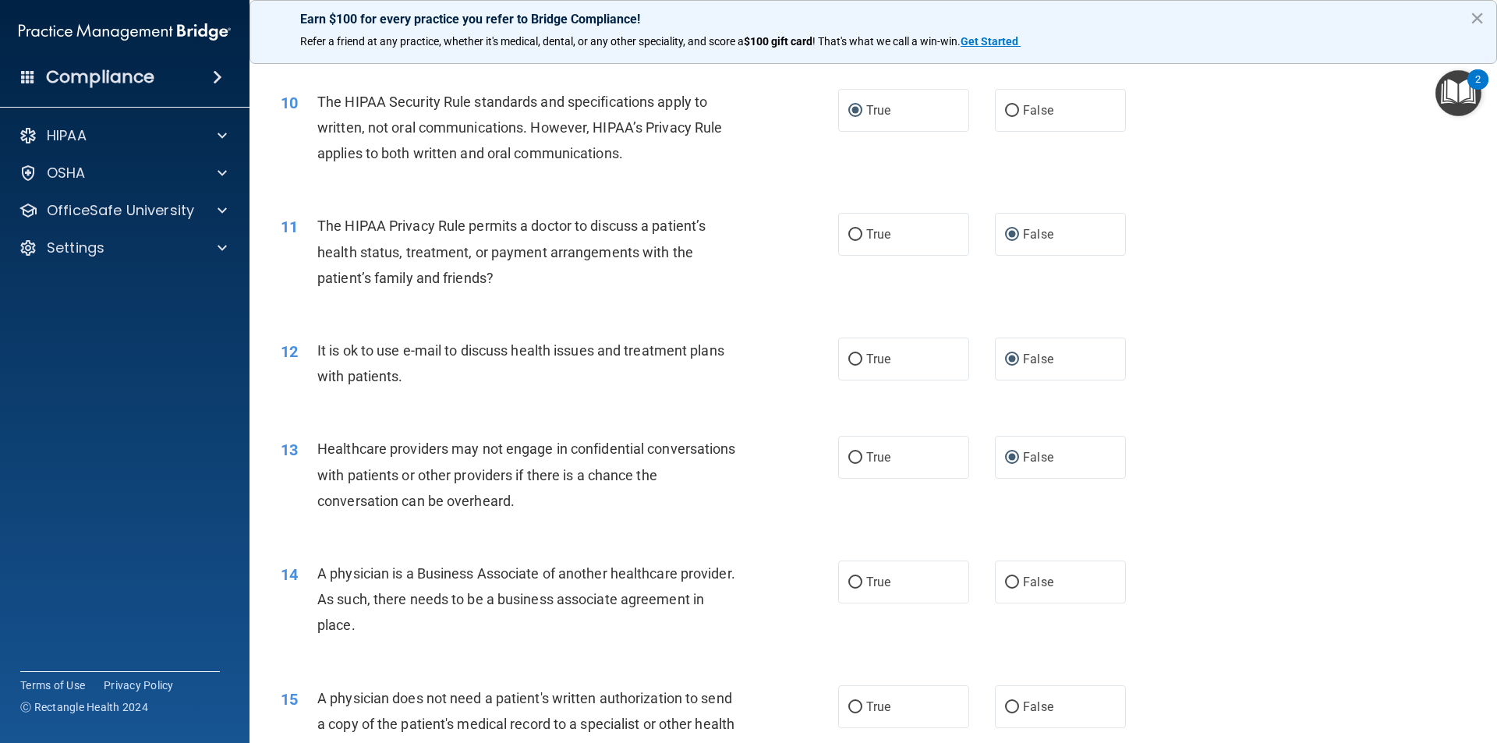
scroll to position [1092, 0]
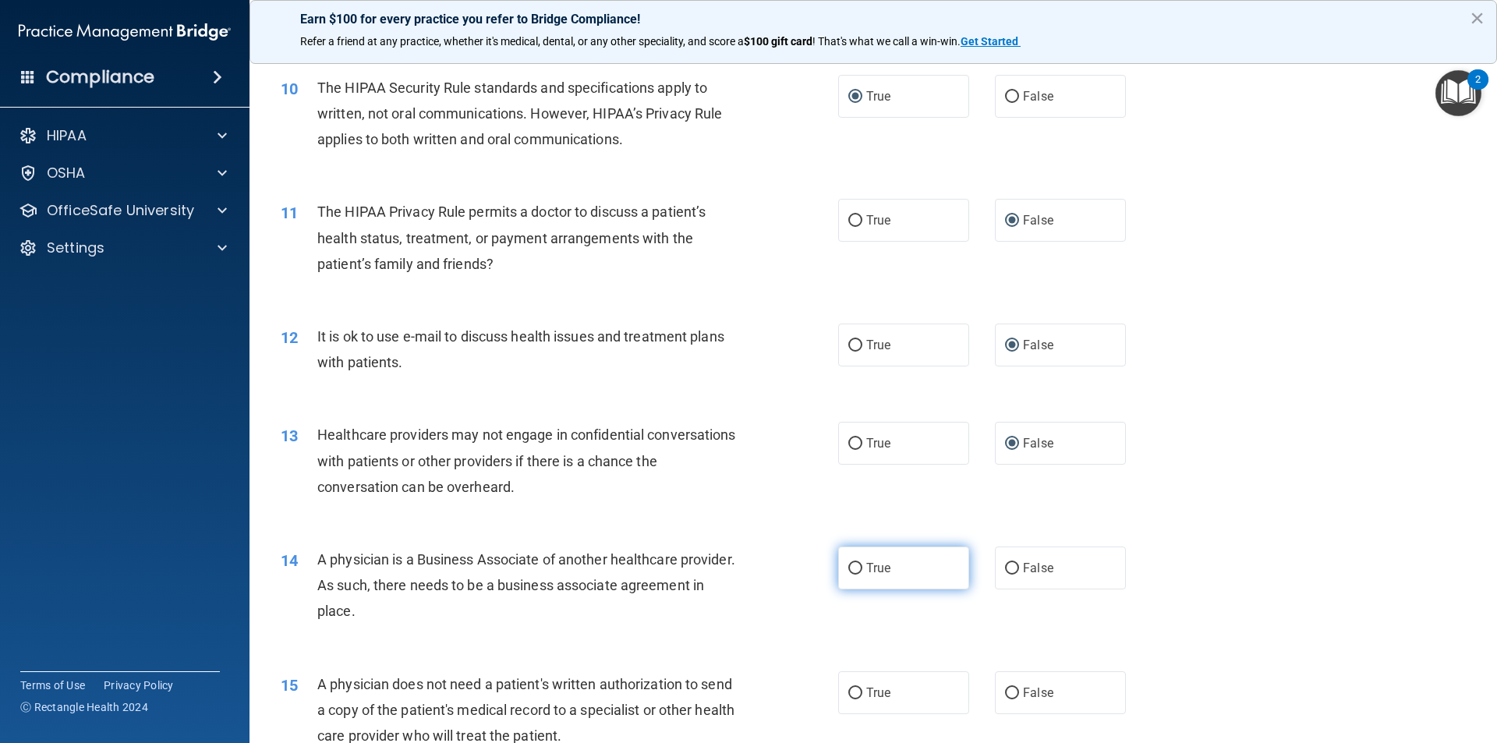
click at [848, 571] on input "True" at bounding box center [855, 569] width 14 height 12
radio input "true"
click at [848, 692] on input "True" at bounding box center [855, 694] width 14 height 12
radio input "true"
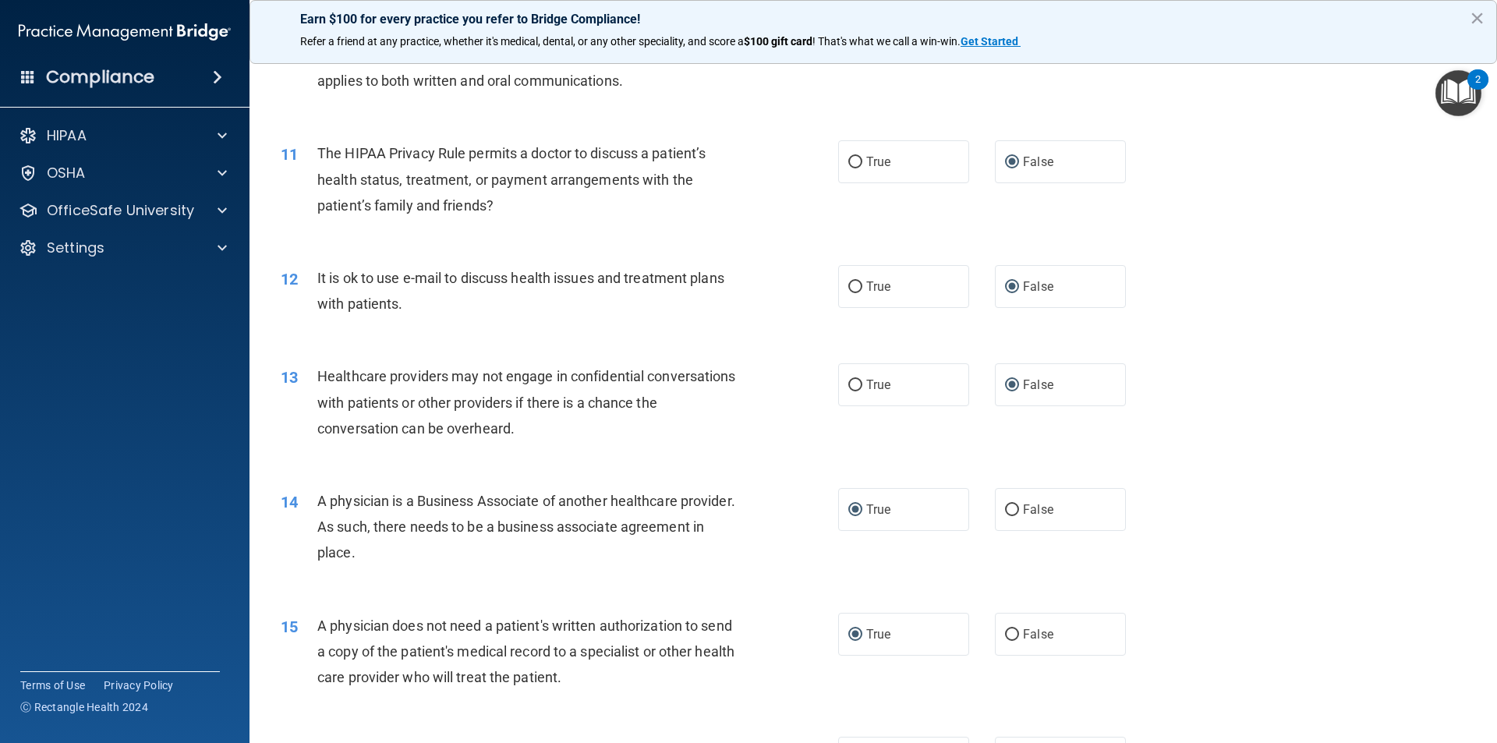
scroll to position [1326, 0]
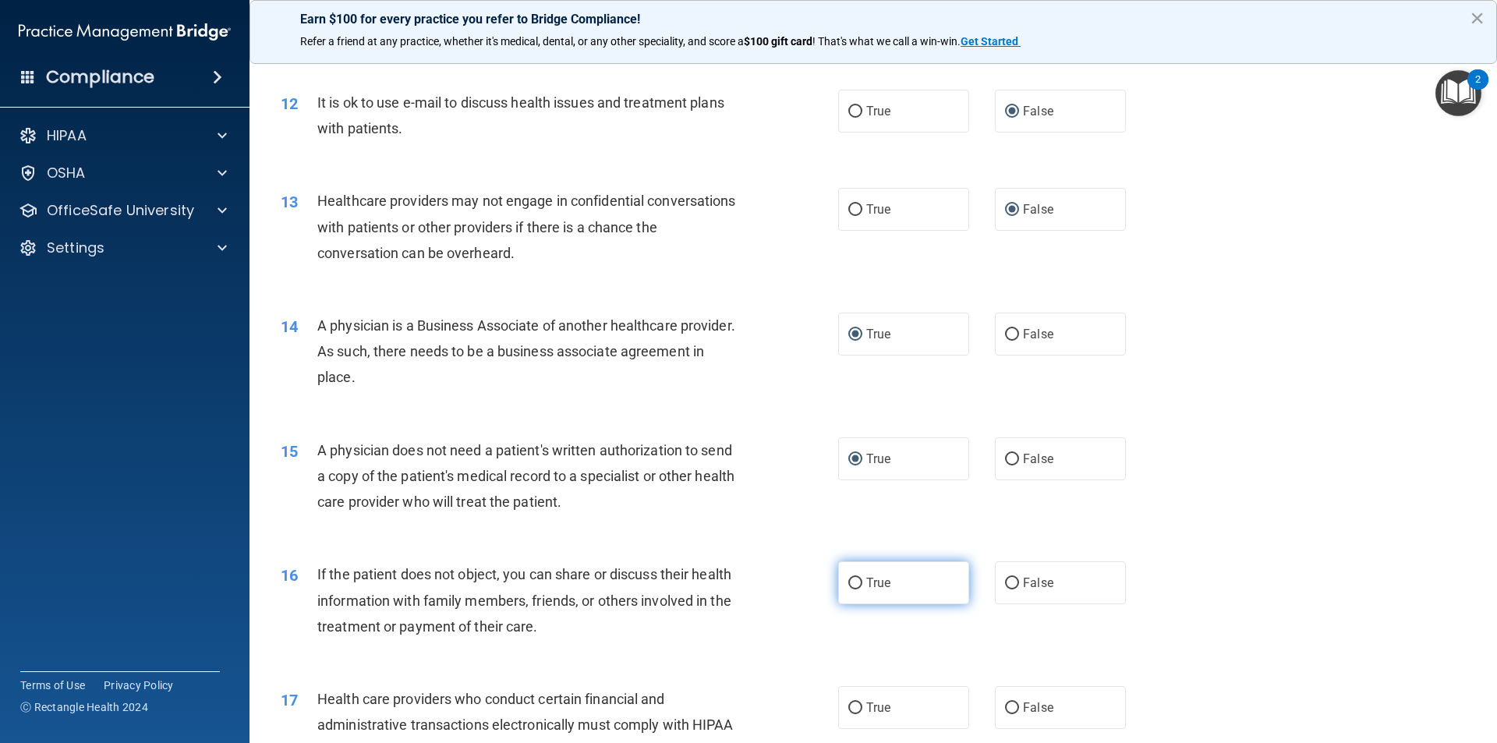
click at [848, 584] on input "True" at bounding box center [855, 584] width 14 height 12
radio input "true"
click at [850, 459] on input "True" at bounding box center [855, 460] width 14 height 12
click at [1005, 457] on input "False" at bounding box center [1012, 460] width 14 height 12
radio input "true"
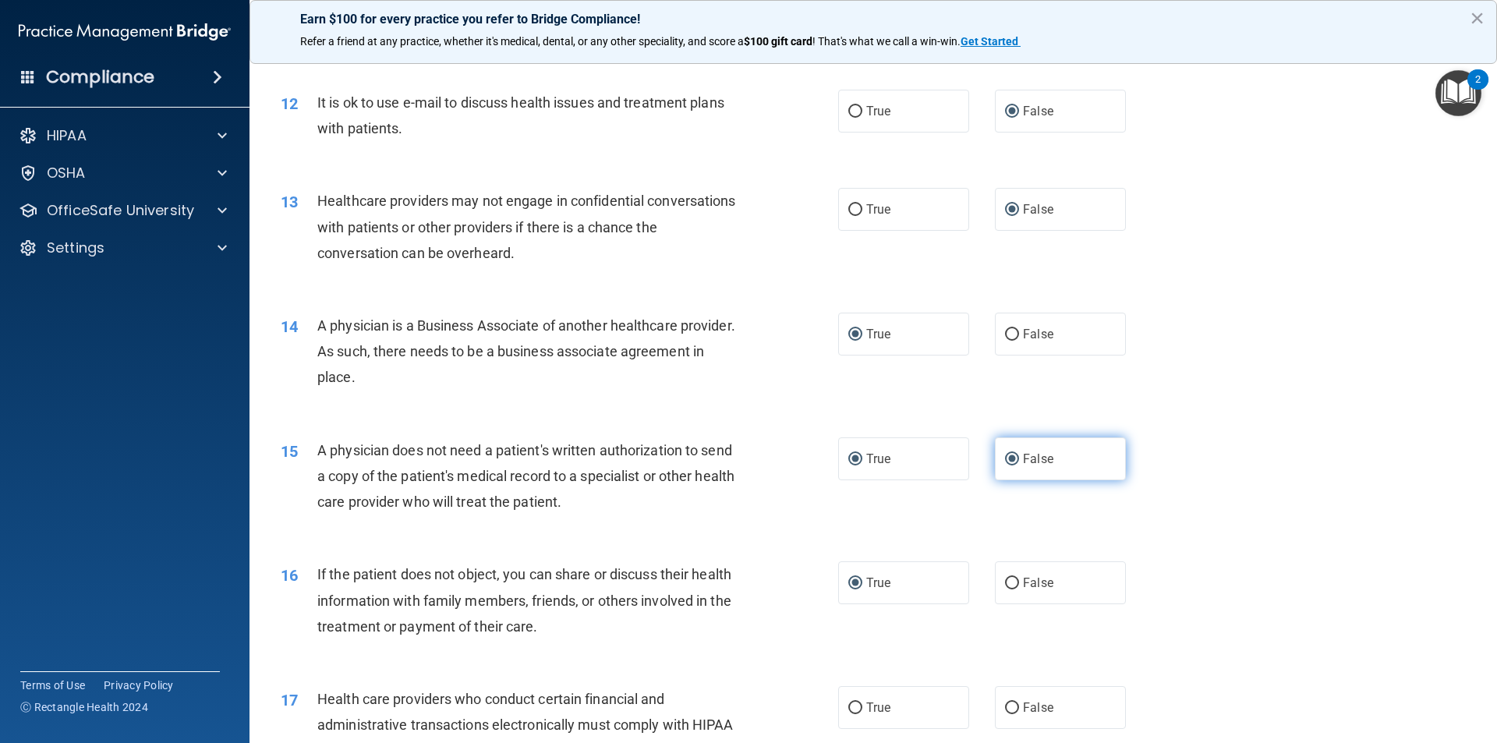
radio input "false"
click at [1004, 699] on label "False" at bounding box center [1060, 707] width 131 height 43
click at [1005, 703] on input "False" at bounding box center [1012, 709] width 14 height 12
radio input "true"
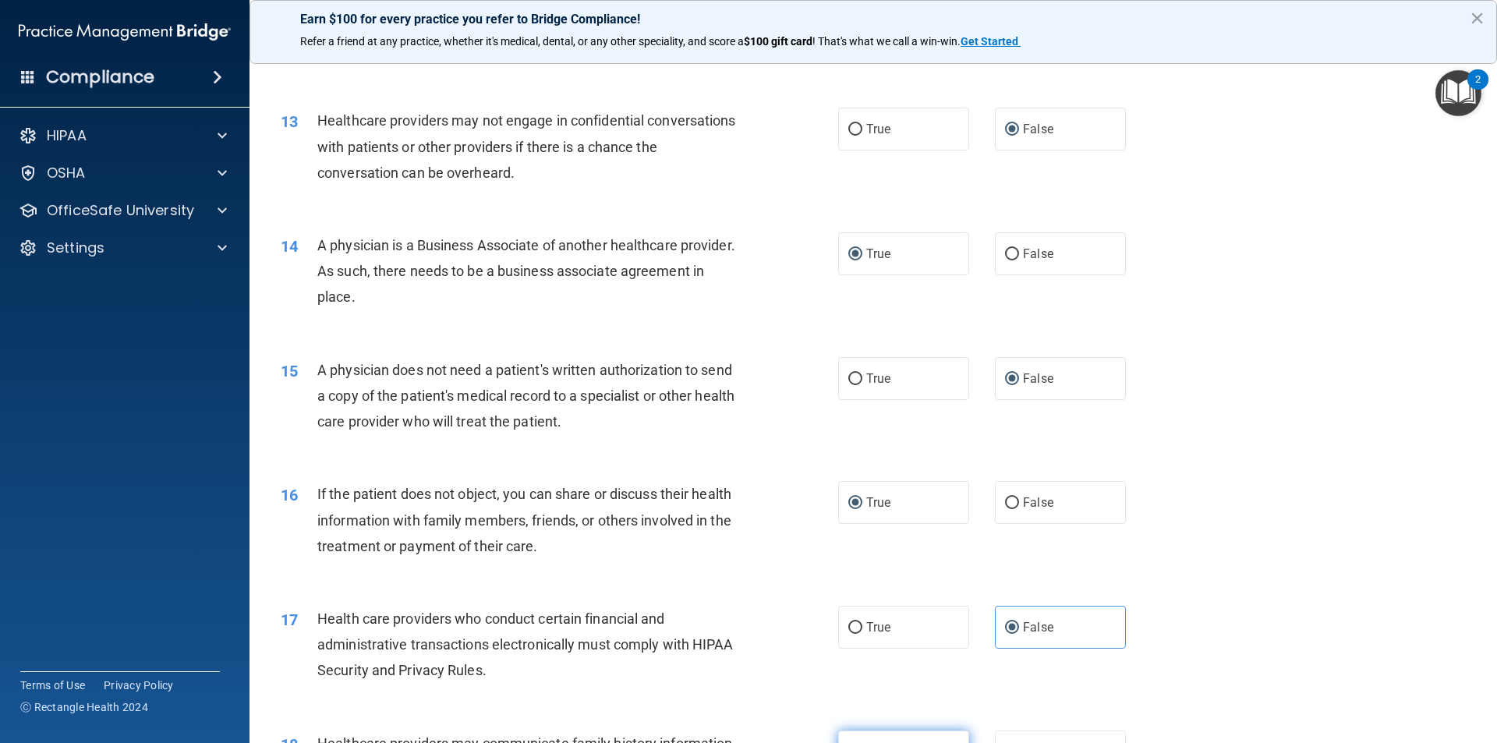
scroll to position [1481, 0]
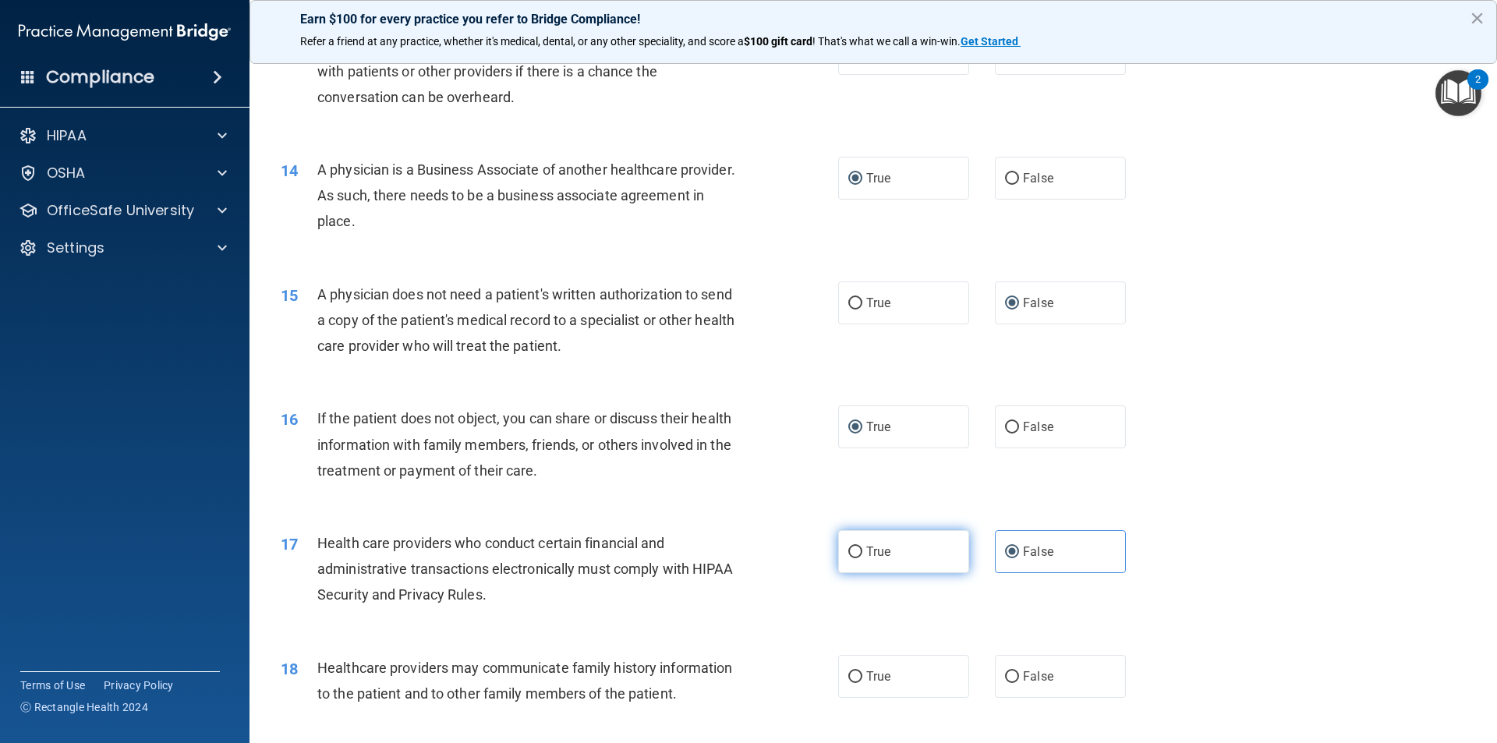
click at [850, 554] on input "True" at bounding box center [855, 553] width 14 height 12
radio input "true"
radio input "false"
click at [1007, 672] on input "False" at bounding box center [1012, 677] width 14 height 12
radio input "true"
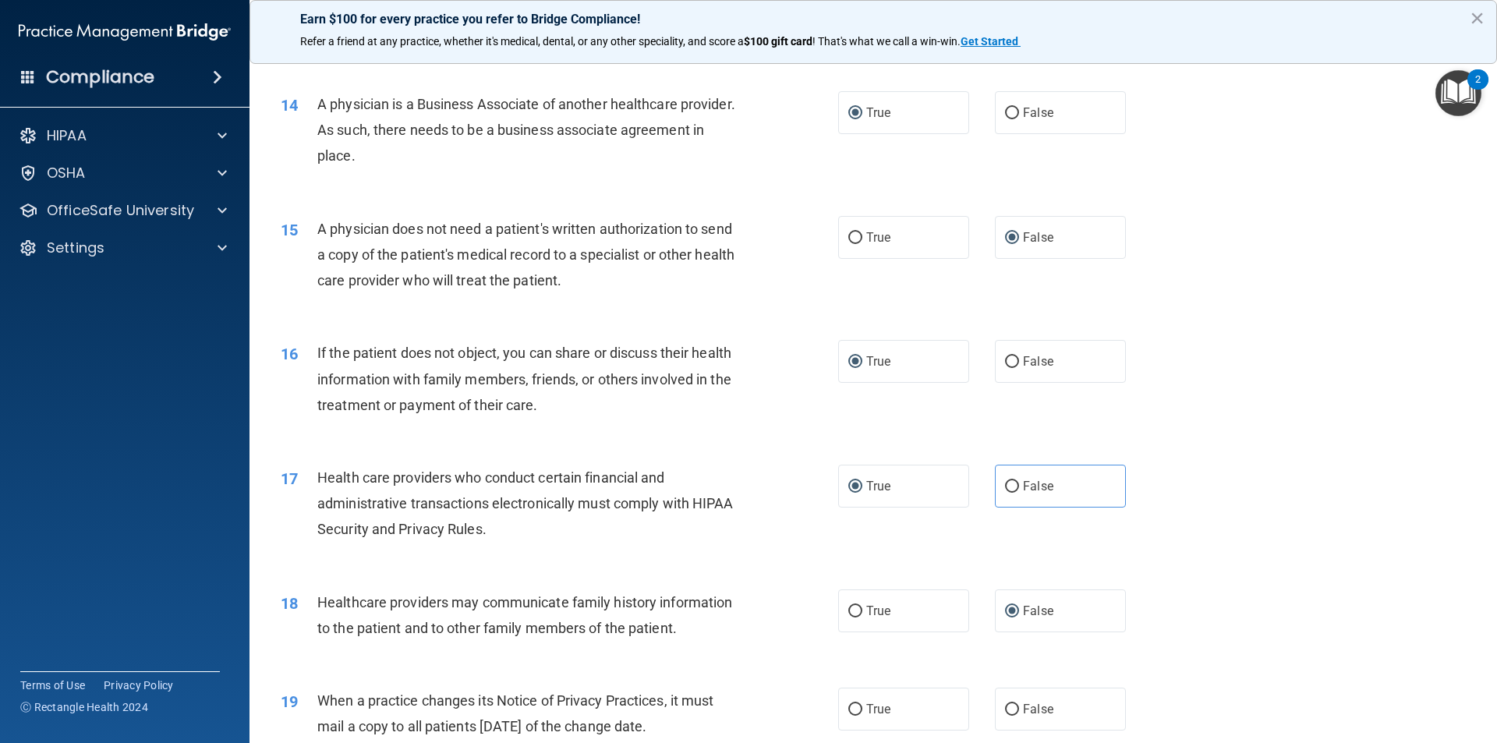
scroll to position [1715, 0]
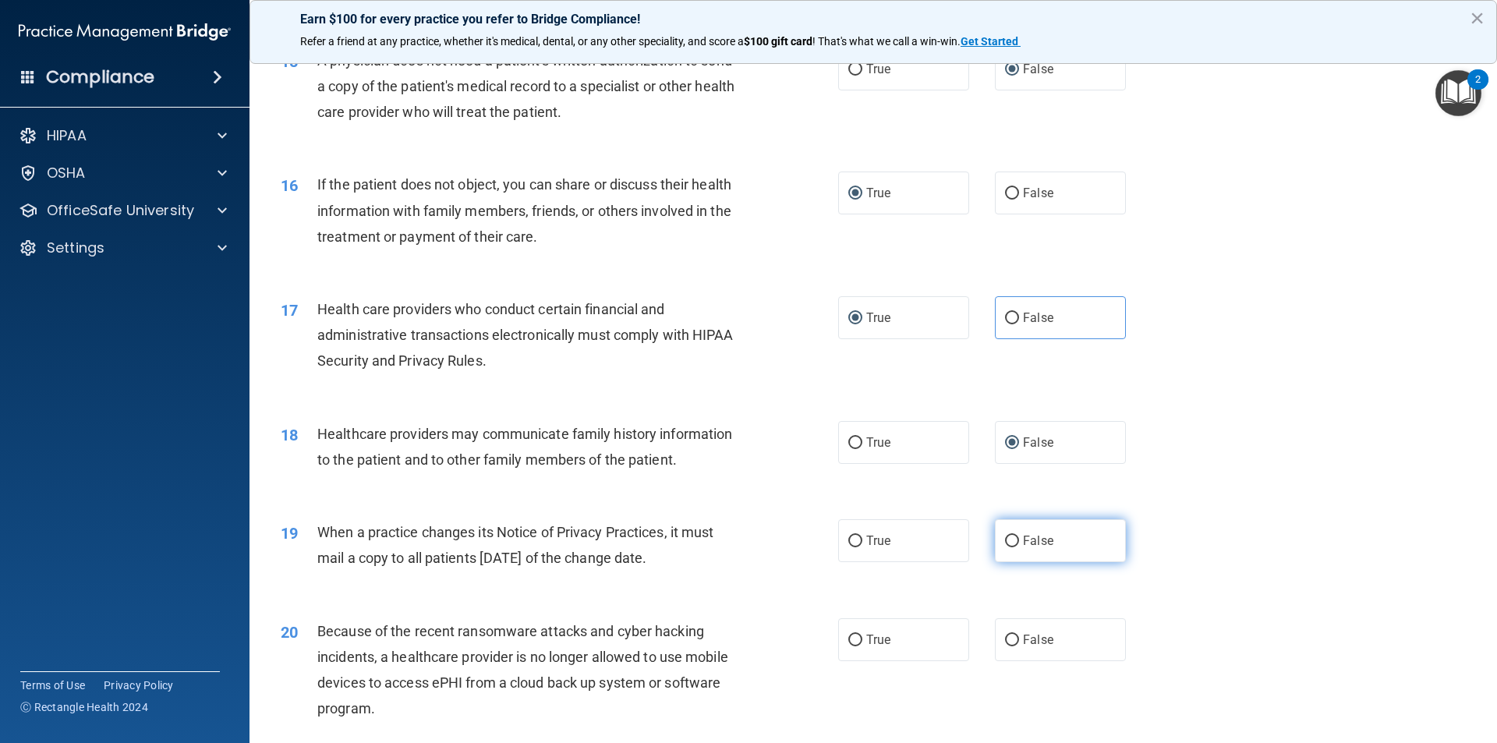
click at [1008, 542] on input "False" at bounding box center [1012, 542] width 14 height 12
radio input "true"
click at [1004, 630] on label "False" at bounding box center [1060, 639] width 131 height 43
click at [1005, 635] on input "False" at bounding box center [1012, 641] width 14 height 12
radio input "true"
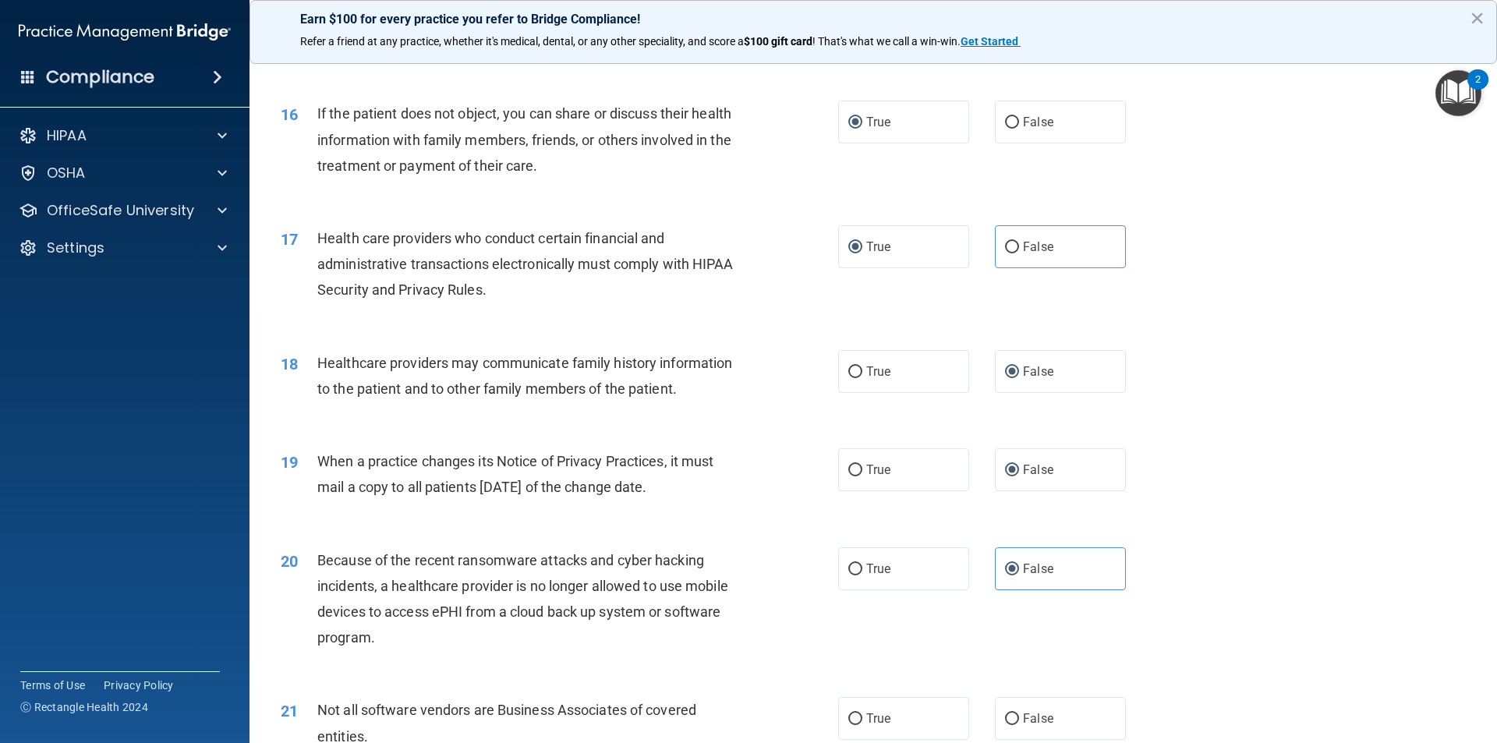
scroll to position [1949, 0]
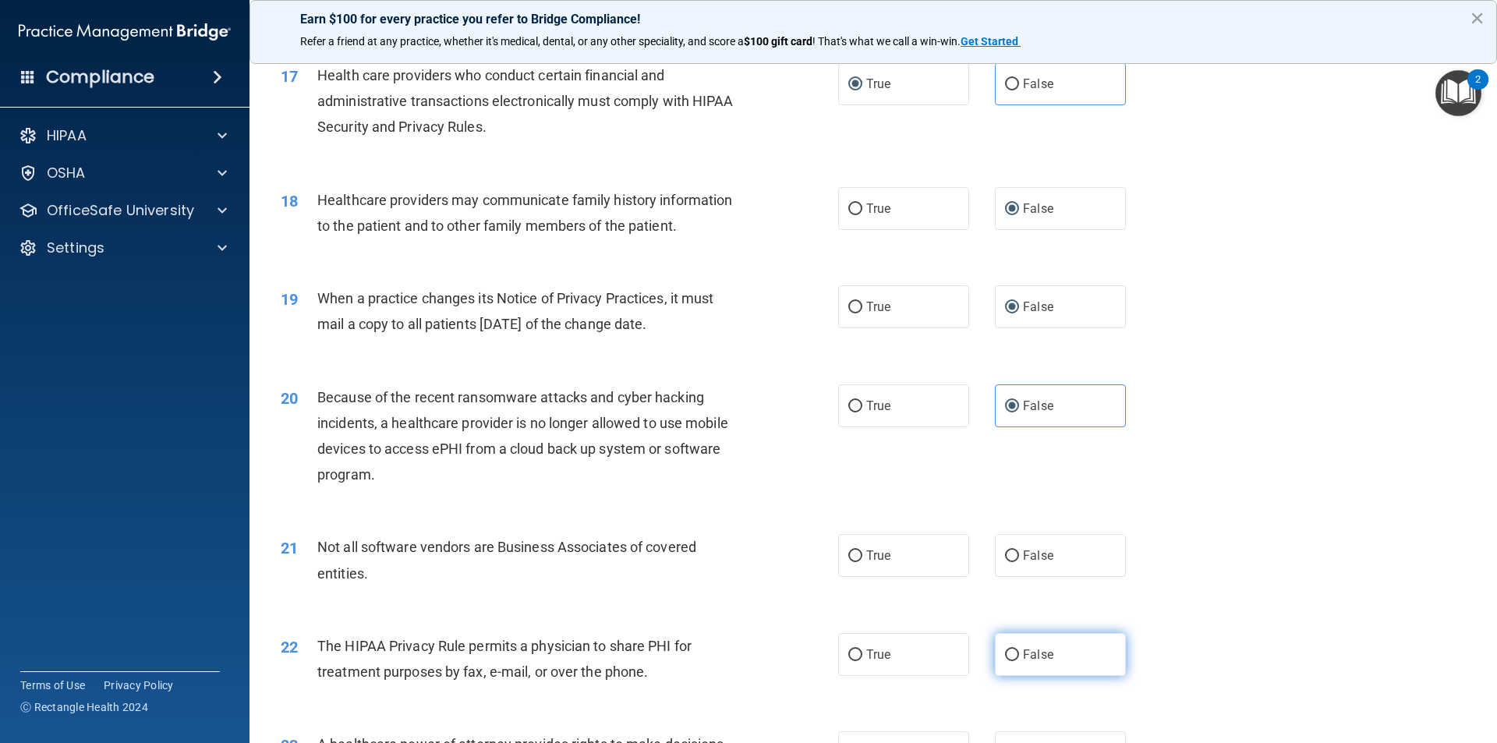
click at [1010, 646] on label "False" at bounding box center [1060, 654] width 131 height 43
click at [1010, 650] on input "False" at bounding box center [1012, 656] width 14 height 12
radio input "true"
click at [848, 550] on input "True" at bounding box center [855, 556] width 14 height 12
radio input "true"
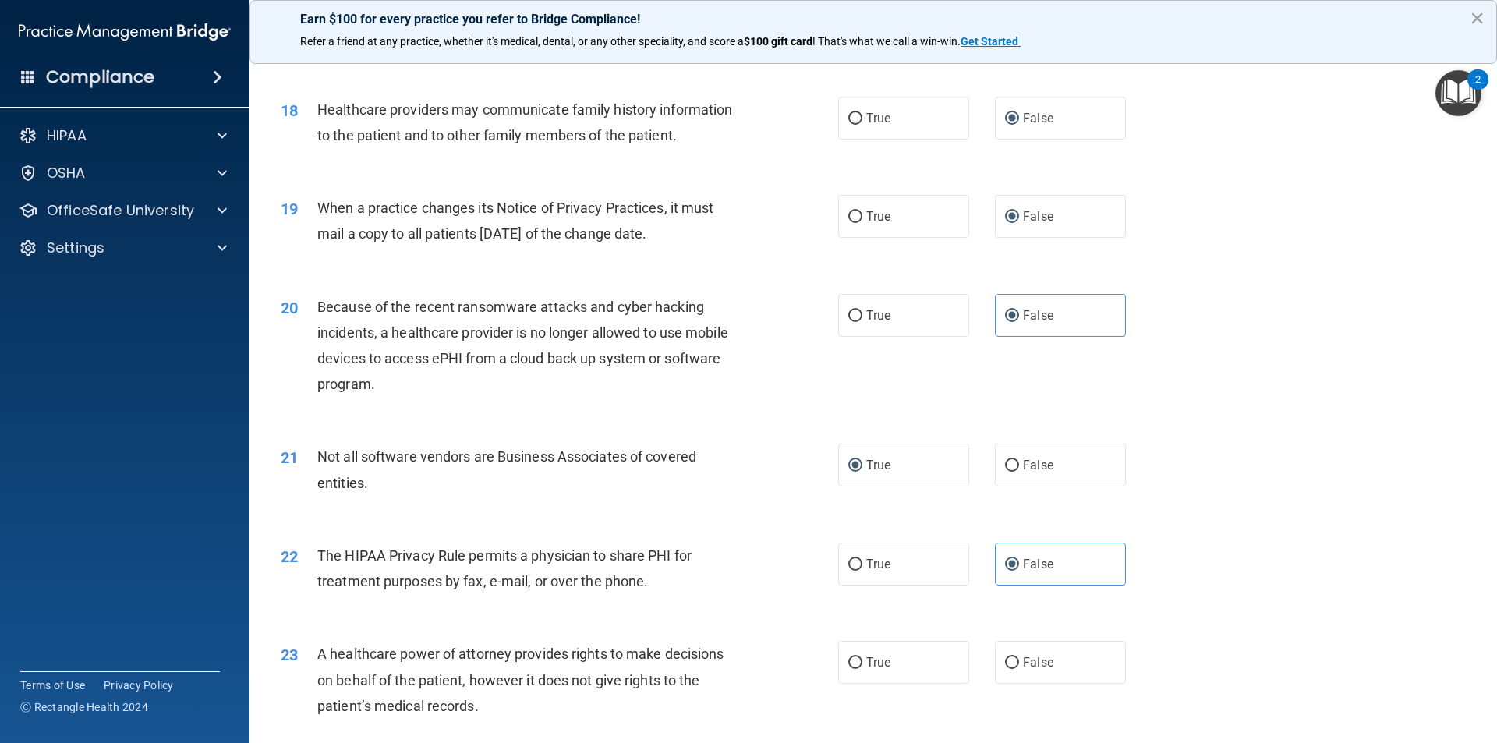
scroll to position [2183, 0]
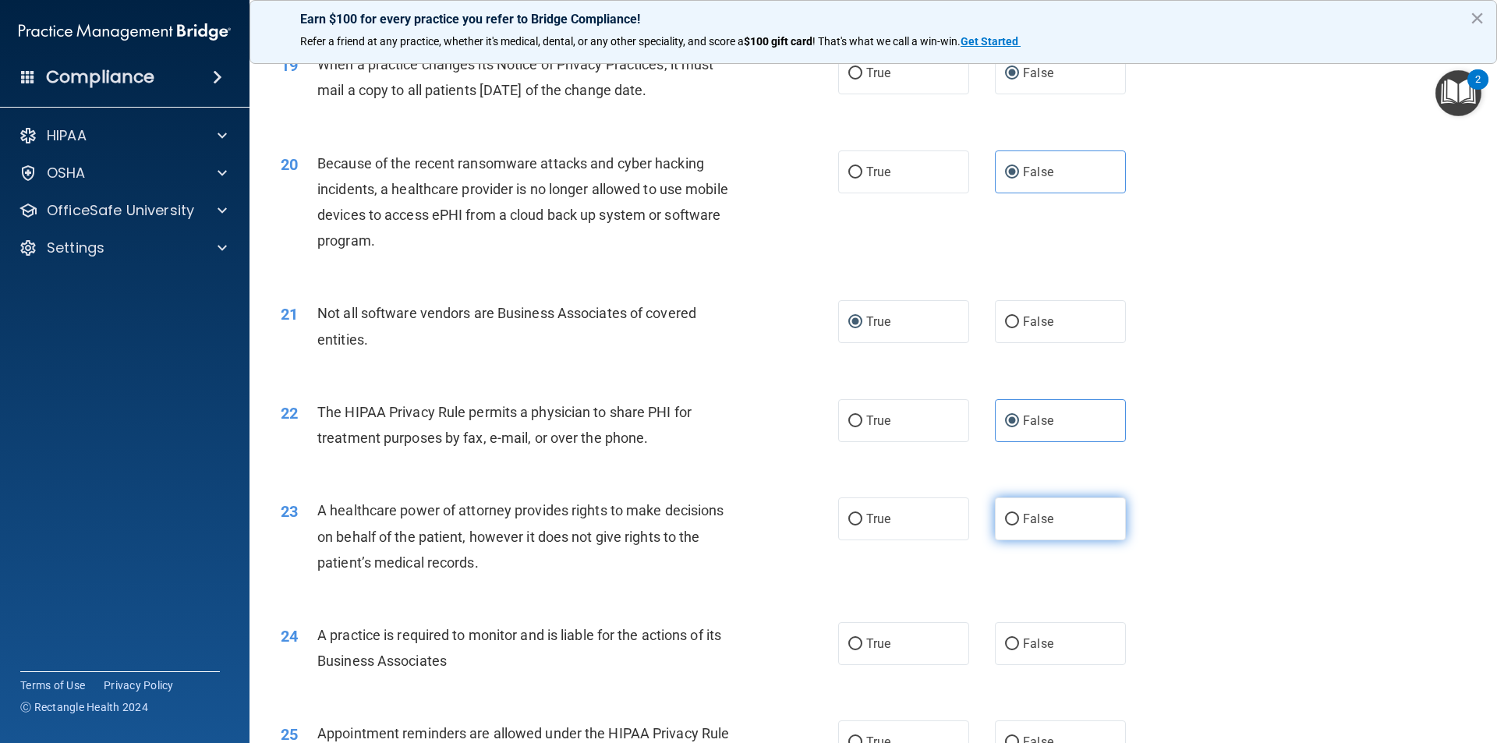
click at [1013, 514] on label "False" at bounding box center [1060, 518] width 131 height 43
click at [1013, 514] on input "False" at bounding box center [1012, 520] width 14 height 12
radio input "true"
click at [1005, 646] on input "False" at bounding box center [1012, 645] width 14 height 12
radio input "true"
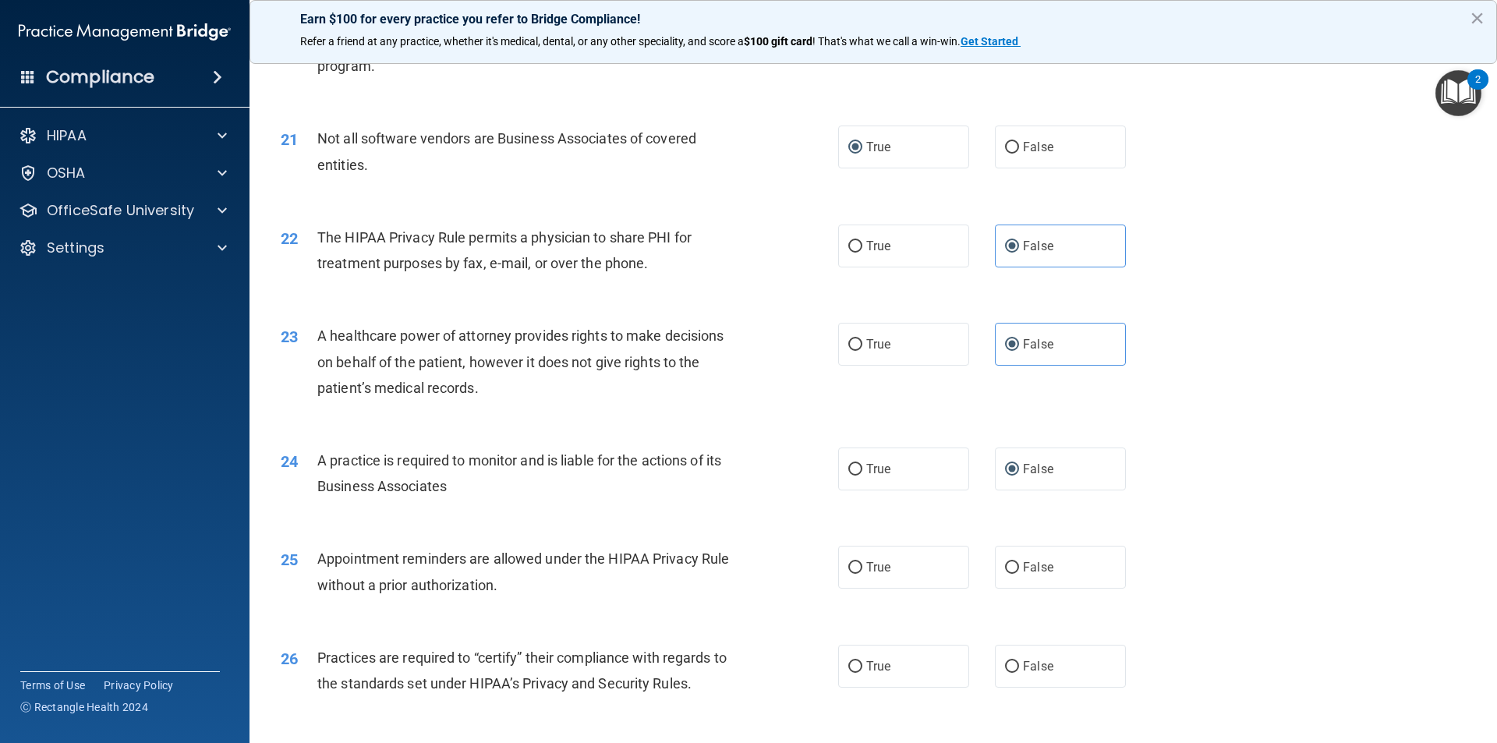
scroll to position [2417, 0]
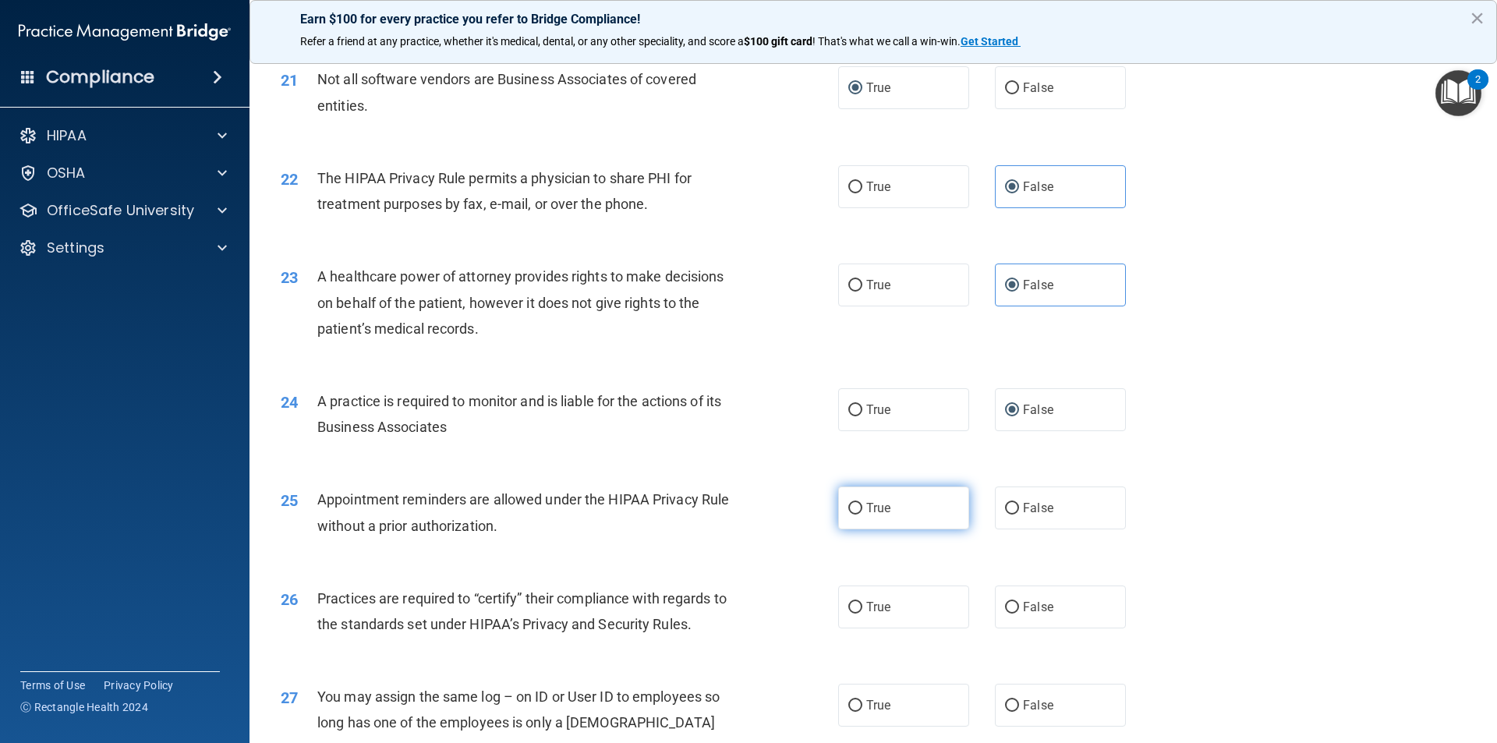
click at [848, 510] on input "True" at bounding box center [855, 509] width 14 height 12
radio input "true"
click at [1005, 604] on input "False" at bounding box center [1012, 608] width 14 height 12
radio input "true"
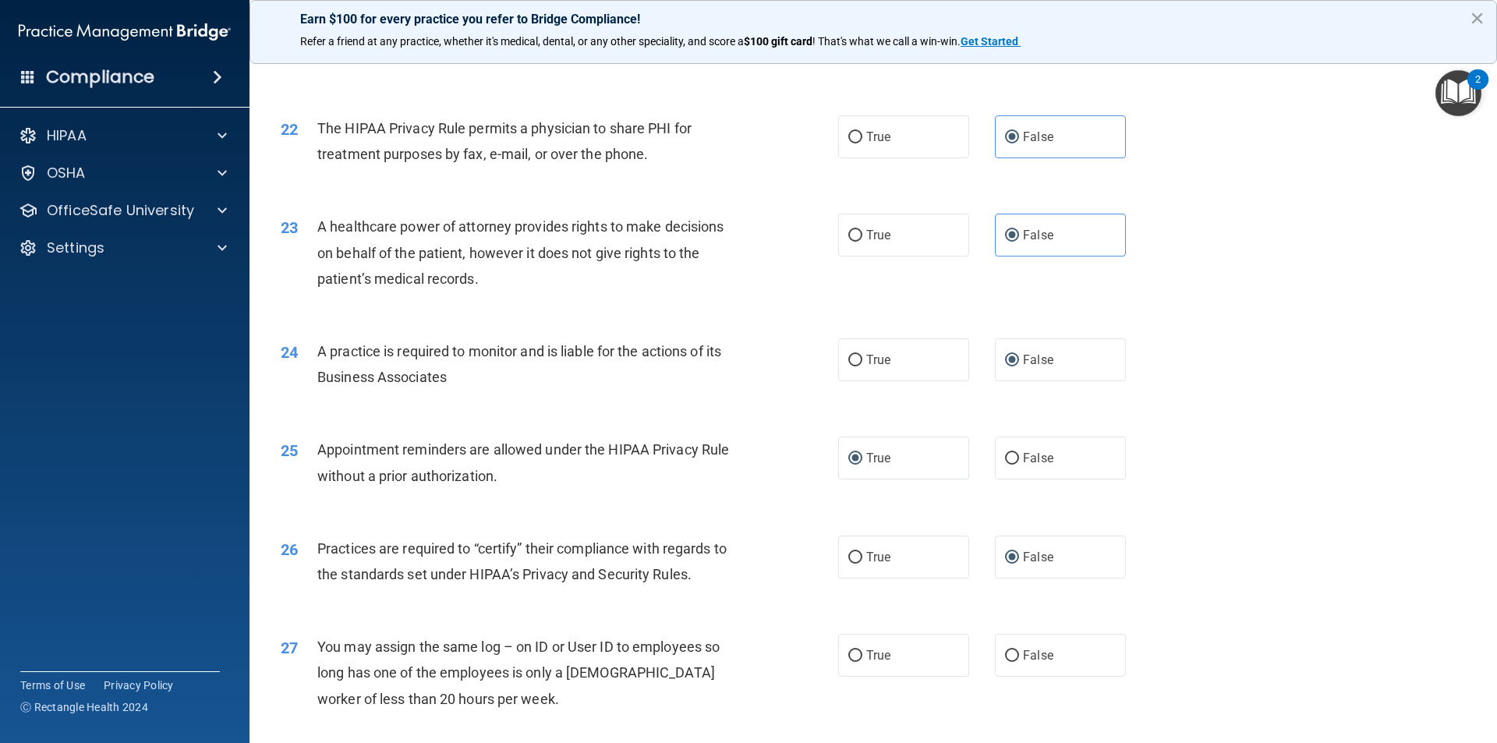
scroll to position [2495, 0]
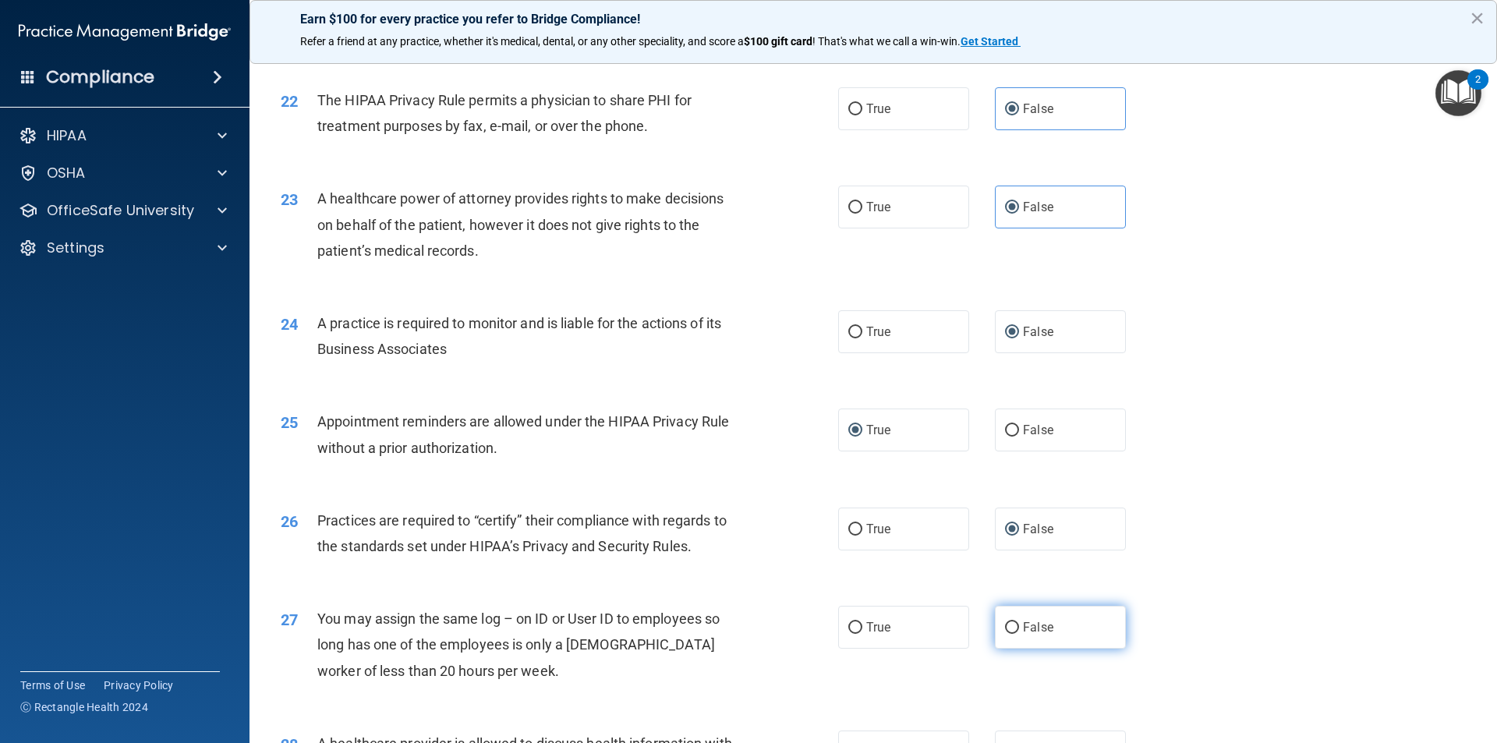
click at [1005, 628] on input "False" at bounding box center [1012, 628] width 14 height 12
radio input "true"
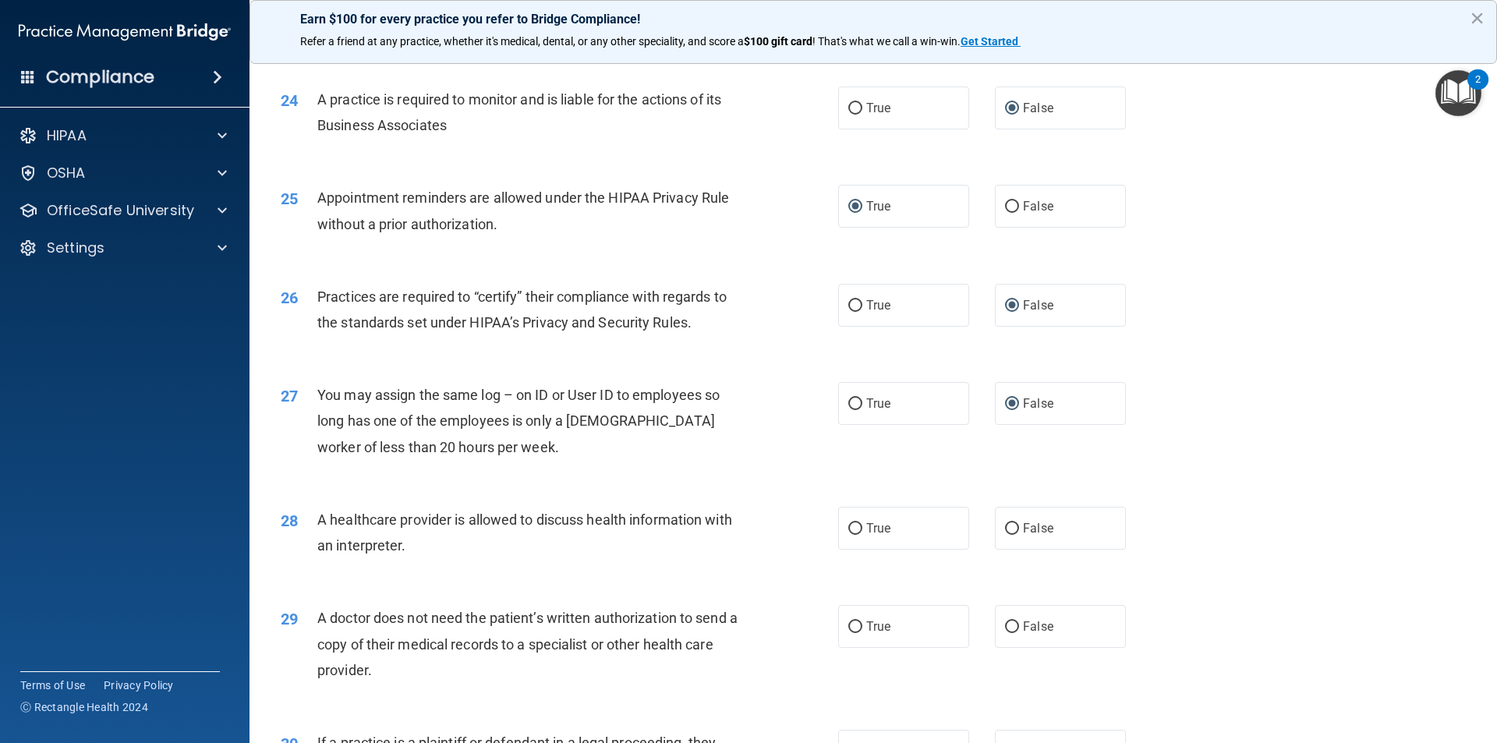
scroll to position [2729, 0]
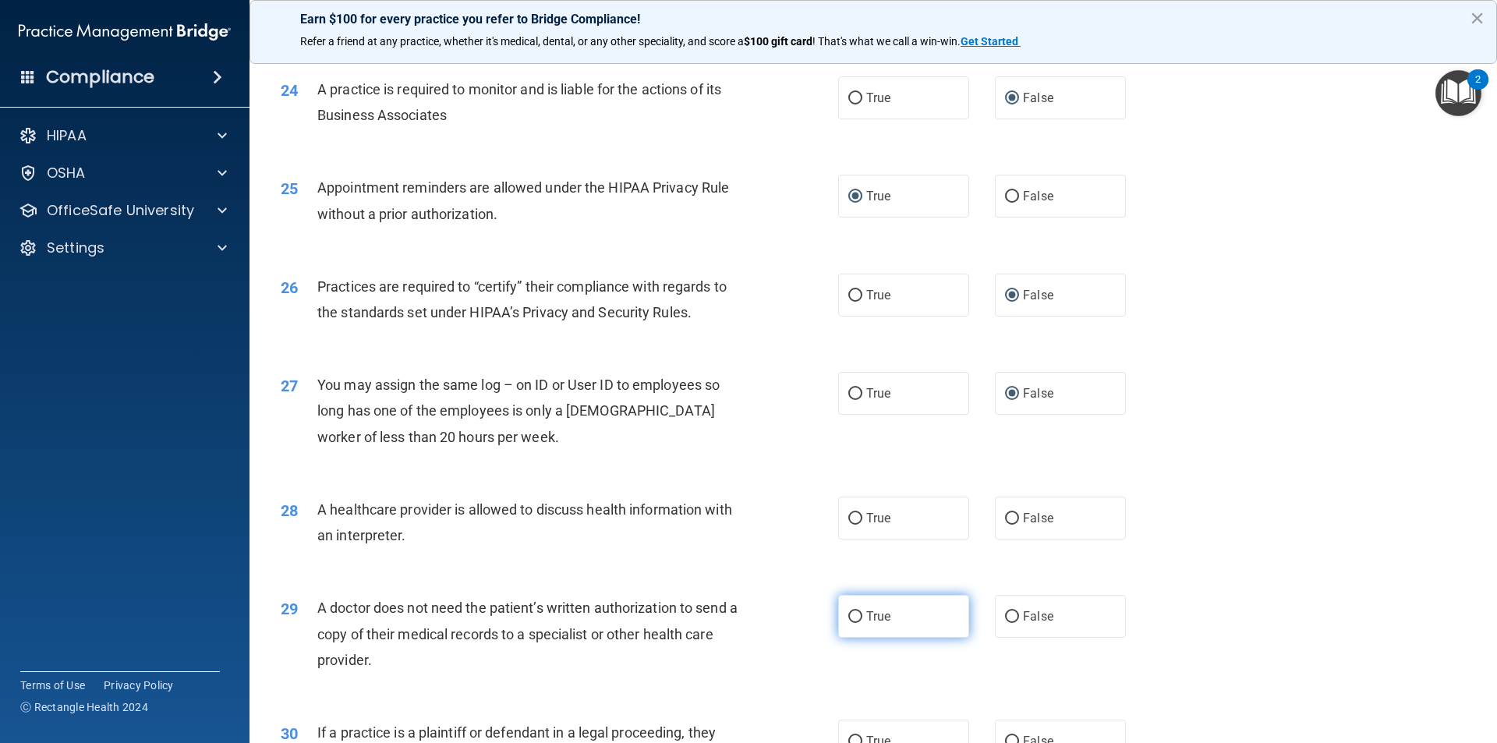
click at [852, 606] on label "True" at bounding box center [903, 616] width 131 height 43
click at [852, 611] on input "True" at bounding box center [855, 617] width 14 height 12
radio input "true"
click at [1005, 519] on input "False" at bounding box center [1012, 519] width 14 height 12
radio input "true"
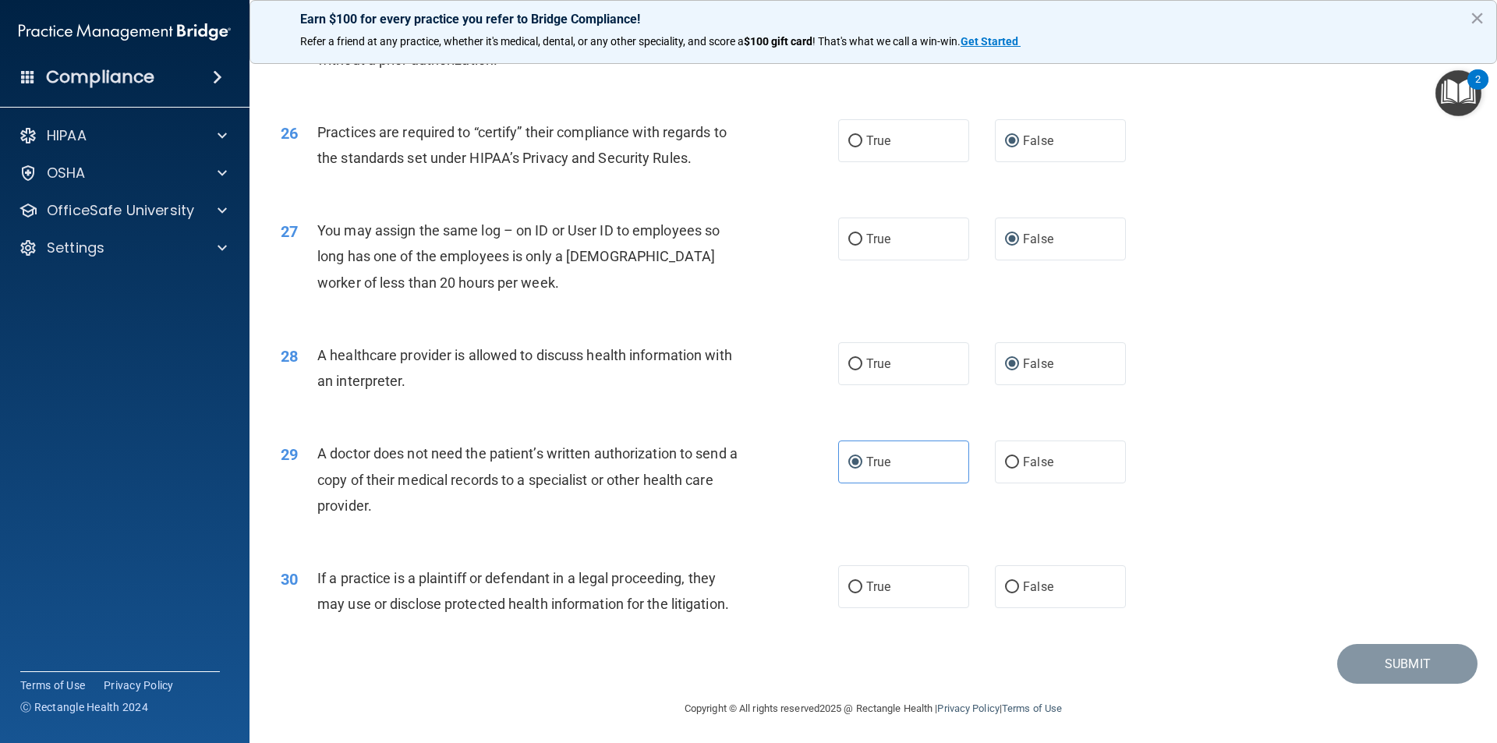
scroll to position [2887, 0]
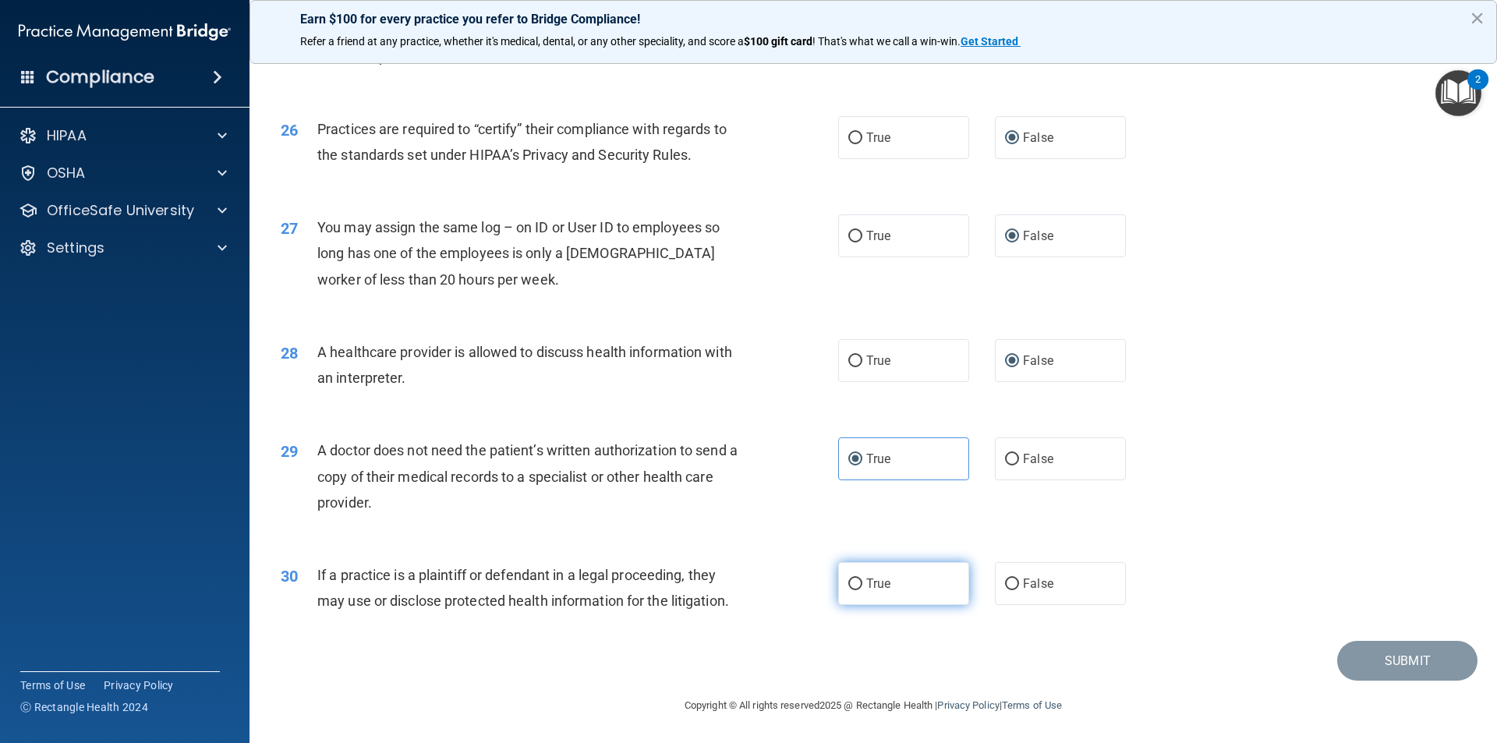
click at [848, 585] on input "True" at bounding box center [855, 585] width 14 height 12
radio input "true"
click at [1382, 653] on button "Submit" at bounding box center [1407, 661] width 140 height 40
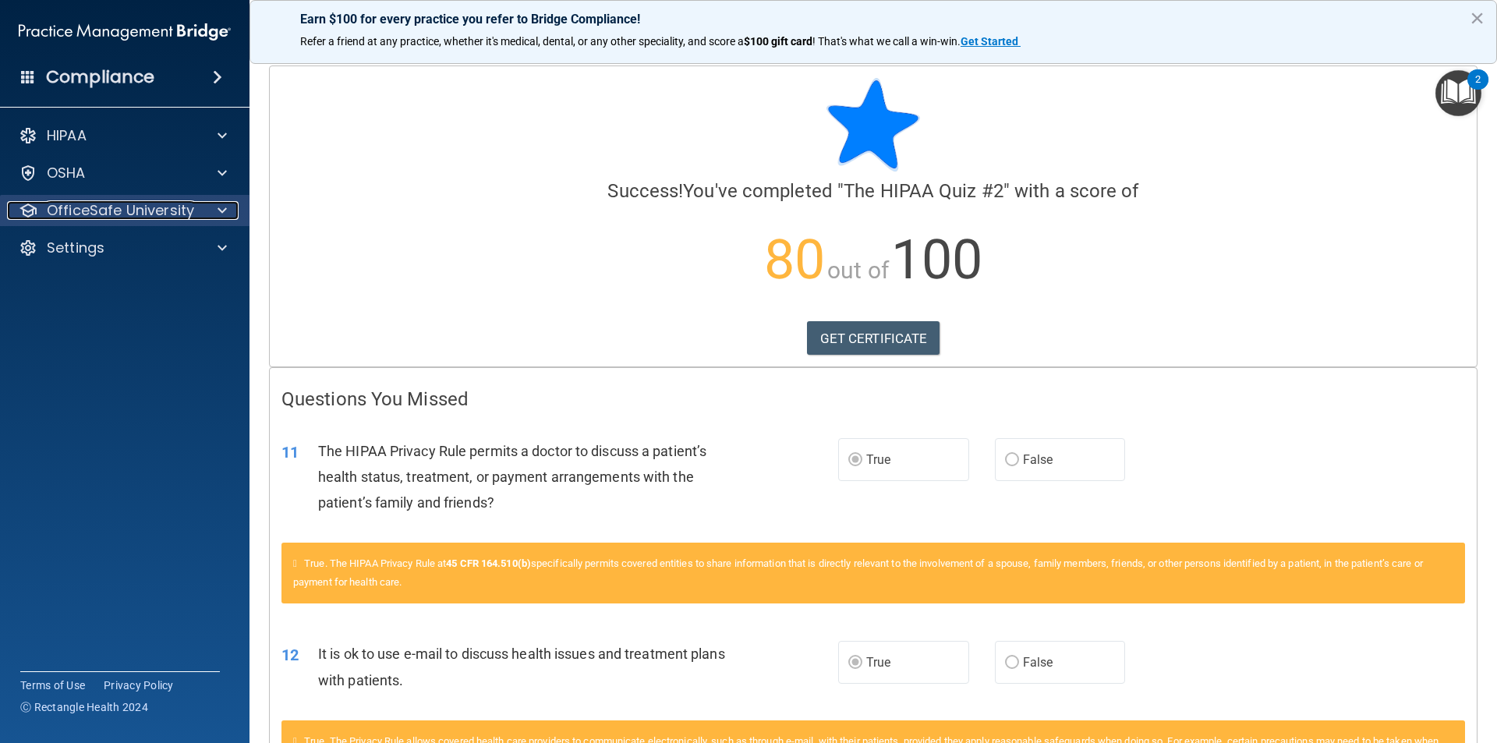
click at [132, 216] on p "OfficeSafe University" at bounding box center [120, 210] width 147 height 19
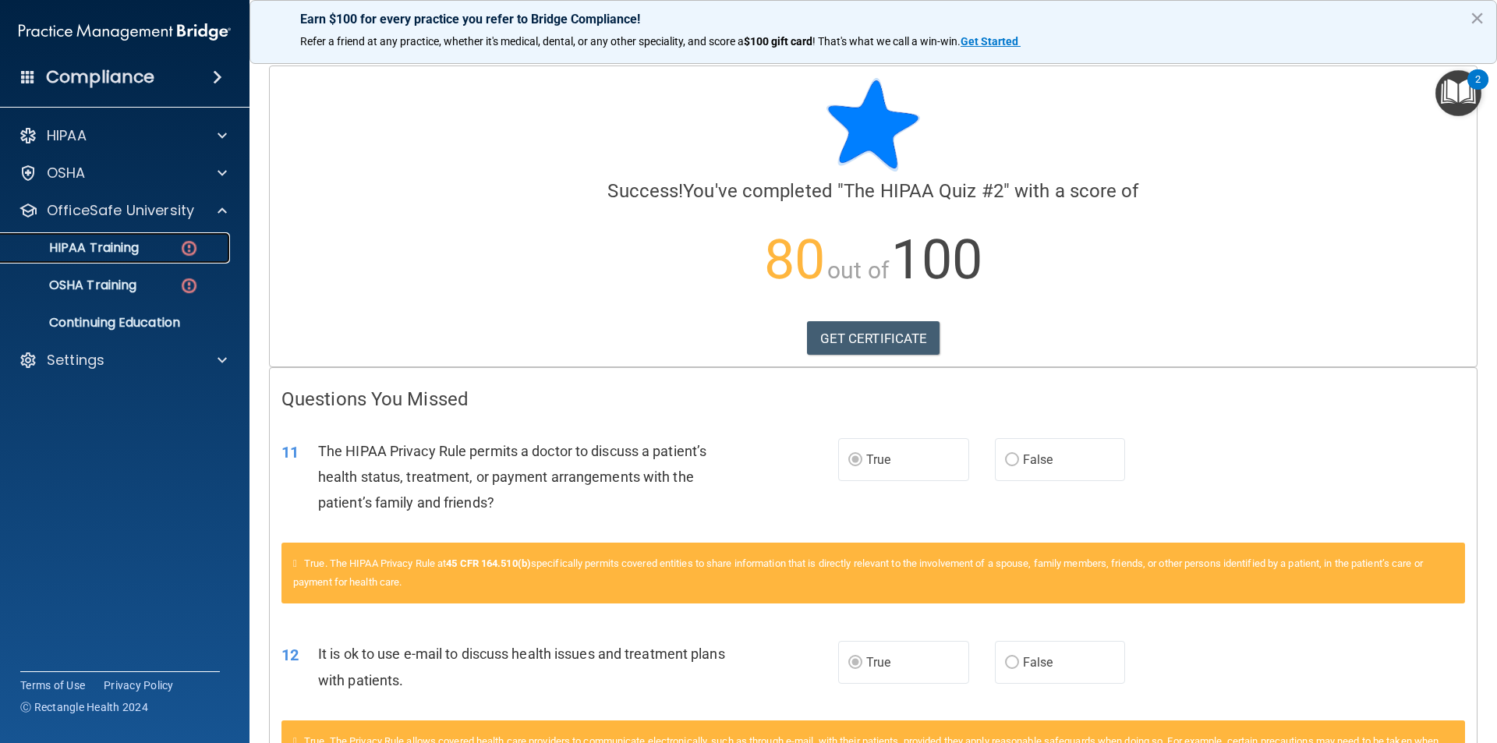
click at [122, 245] on p "HIPAA Training" at bounding box center [74, 248] width 129 height 16
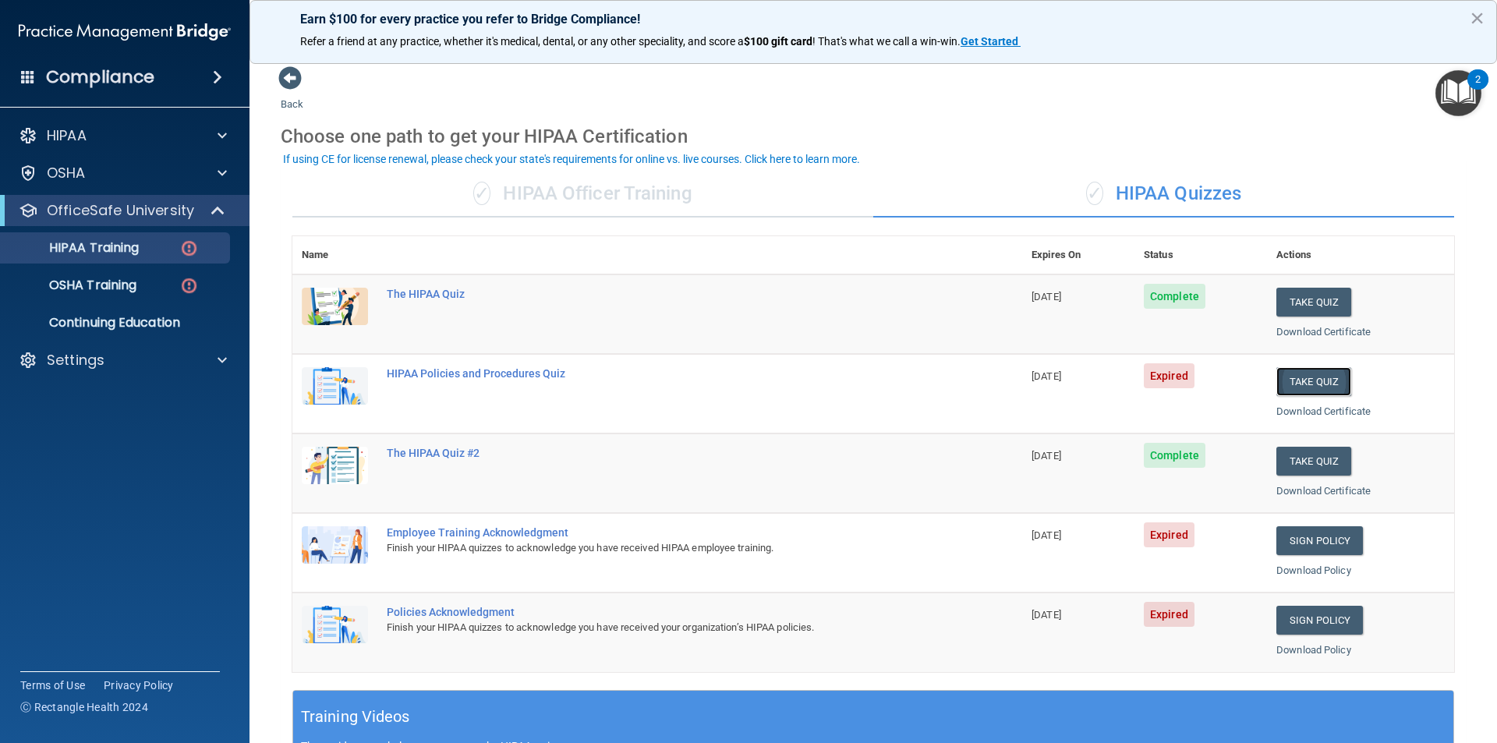
click at [1302, 378] on button "Take Quiz" at bounding box center [1313, 381] width 75 height 29
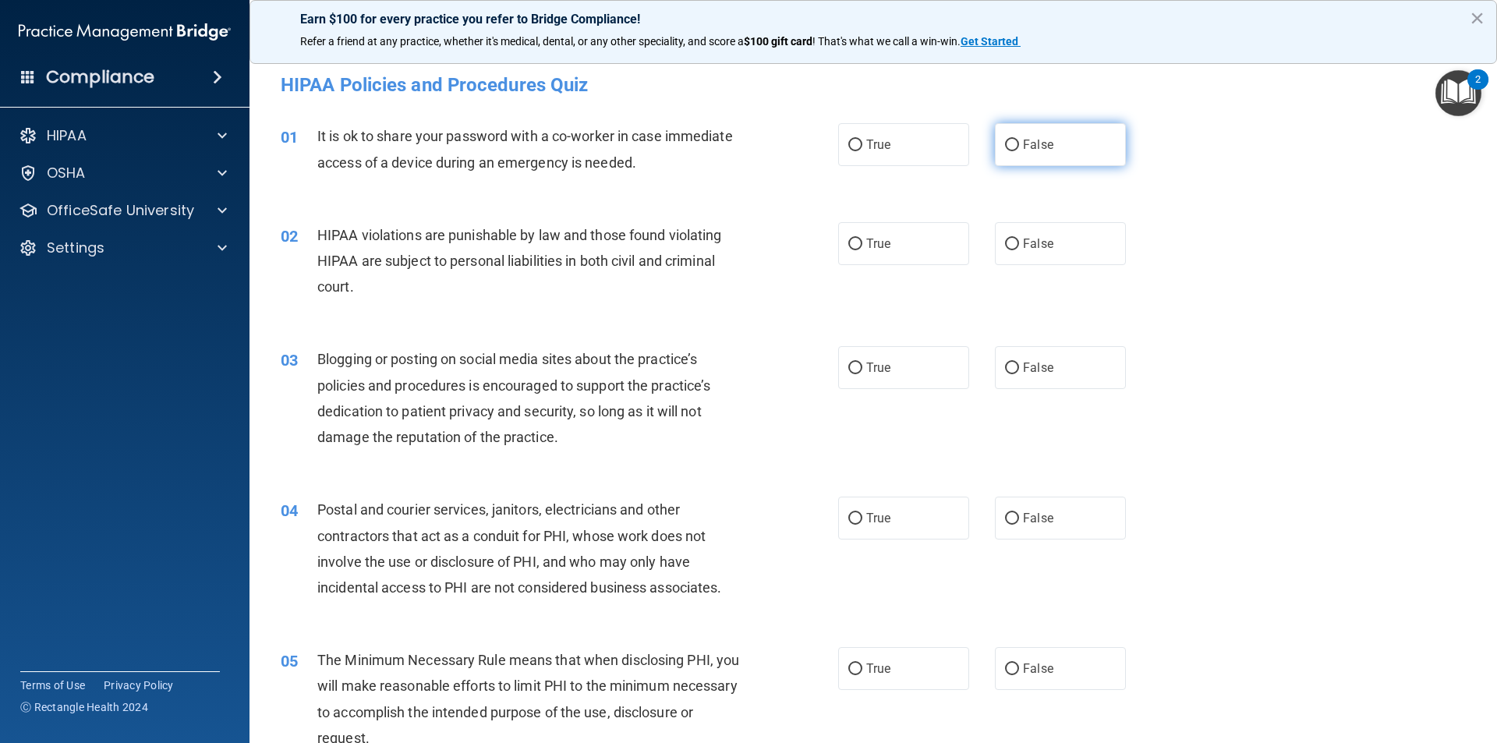
click at [1005, 147] on input "False" at bounding box center [1012, 146] width 14 height 12
radio input "true"
click at [851, 246] on input "True" at bounding box center [855, 245] width 14 height 12
radio input "true"
click at [1005, 364] on input "False" at bounding box center [1012, 369] width 14 height 12
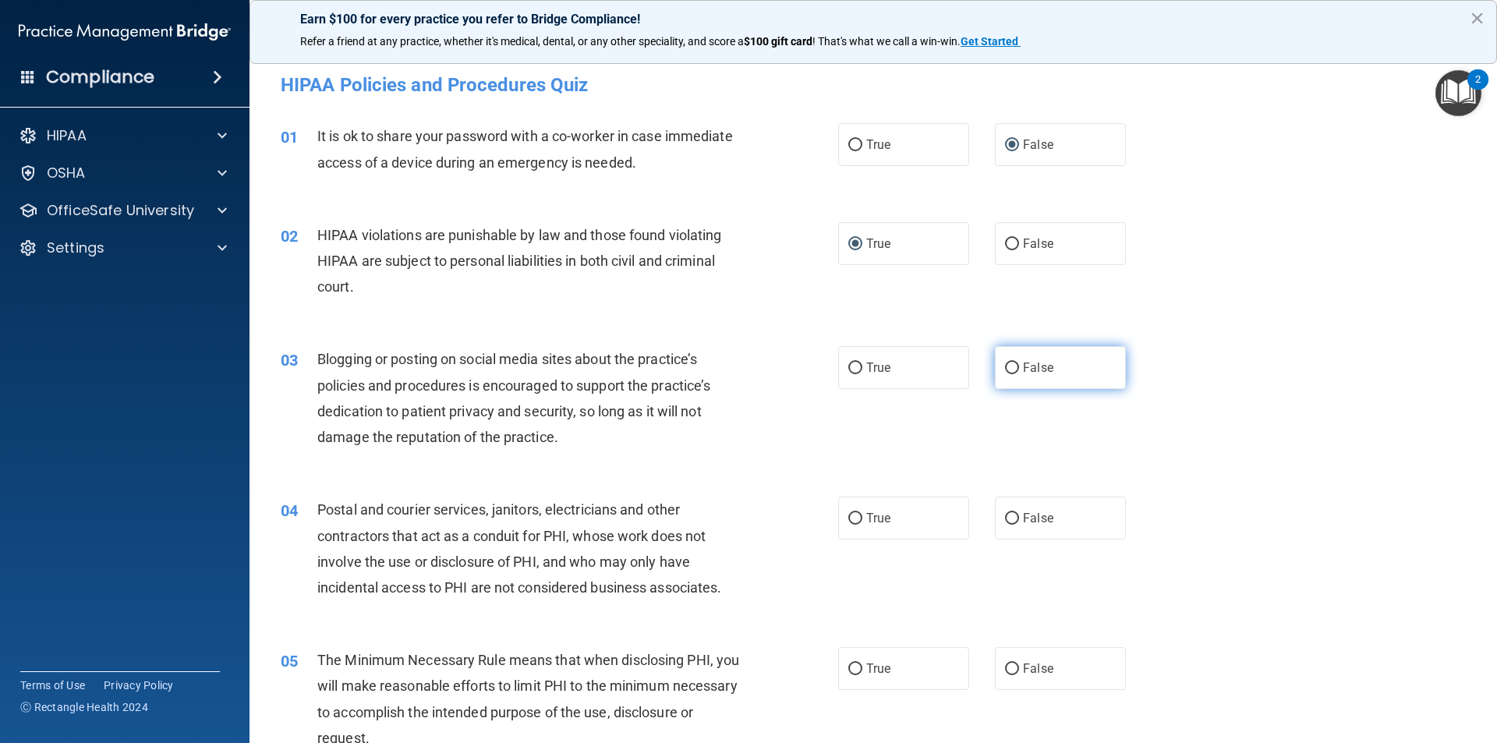
radio input "true"
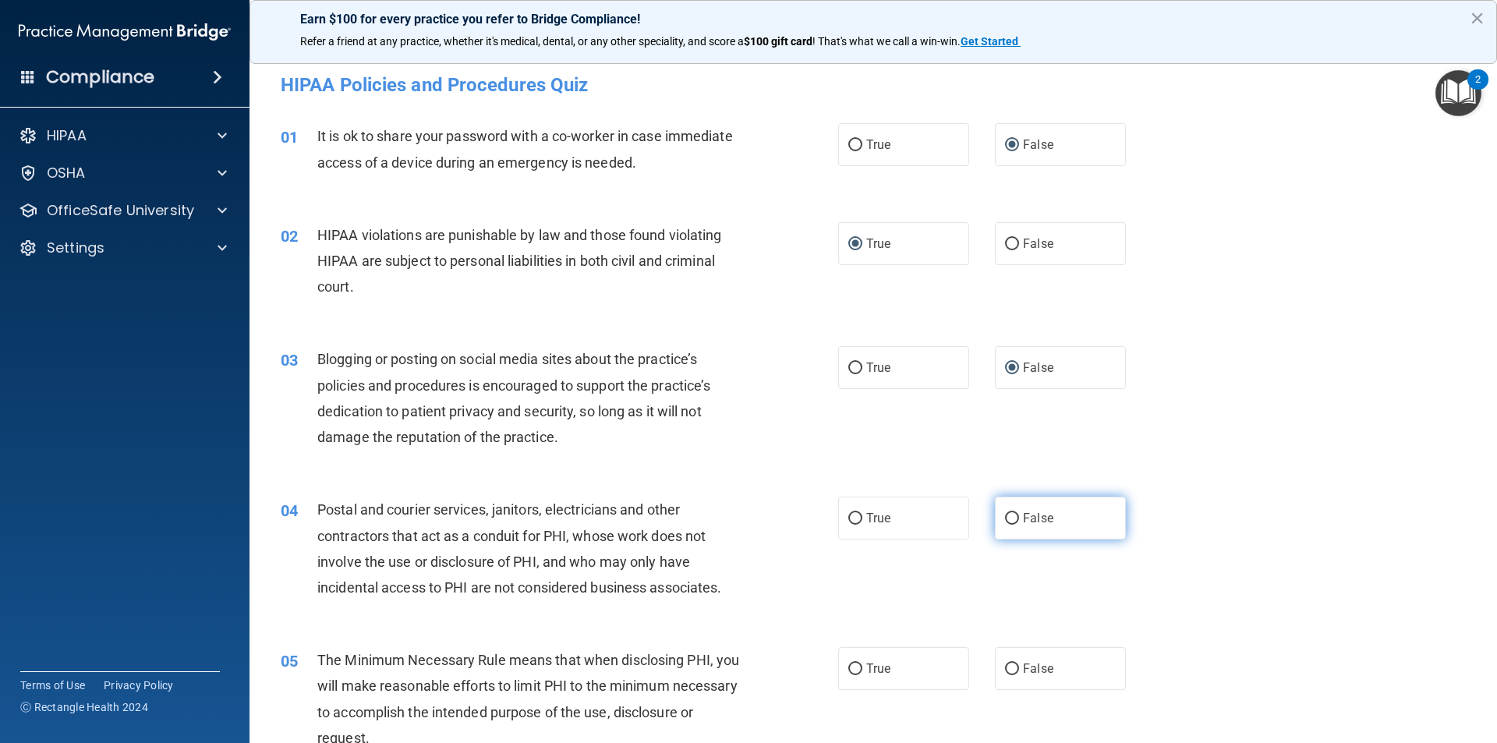
click at [1005, 518] on input "False" at bounding box center [1012, 519] width 14 height 12
radio input "true"
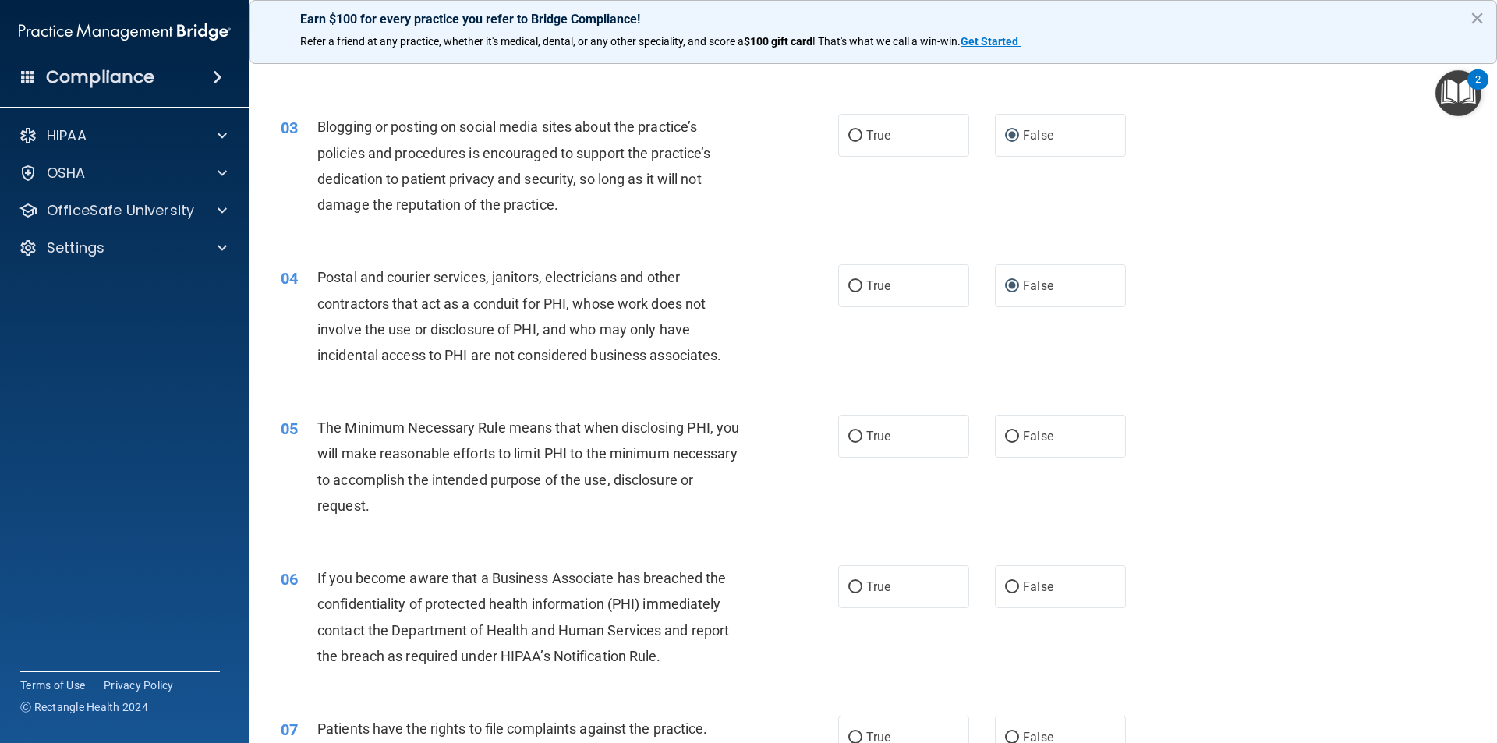
scroll to position [234, 0]
click at [848, 435] on input "True" at bounding box center [855, 436] width 14 height 12
radio input "true"
click at [848, 582] on input "True" at bounding box center [855, 586] width 14 height 12
radio input "true"
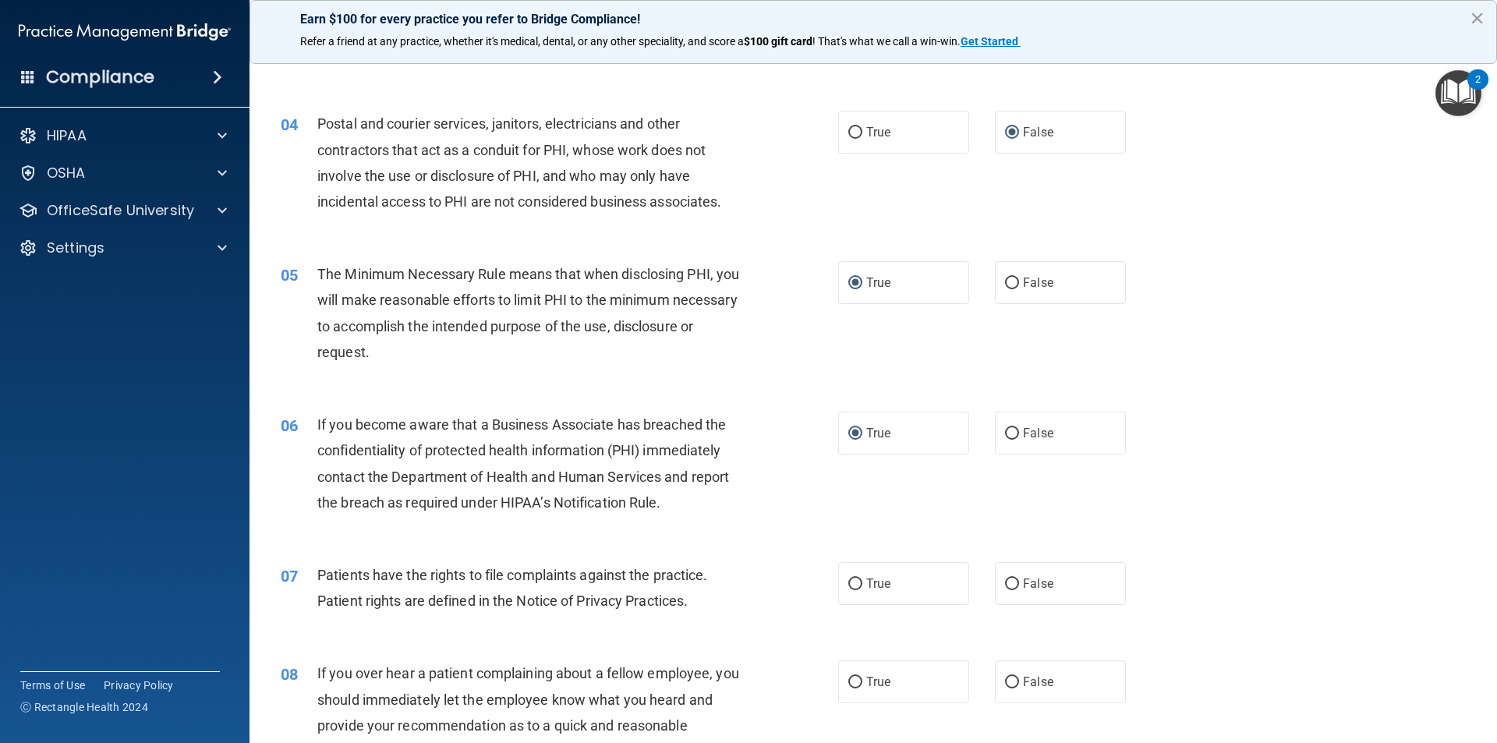
scroll to position [390, 0]
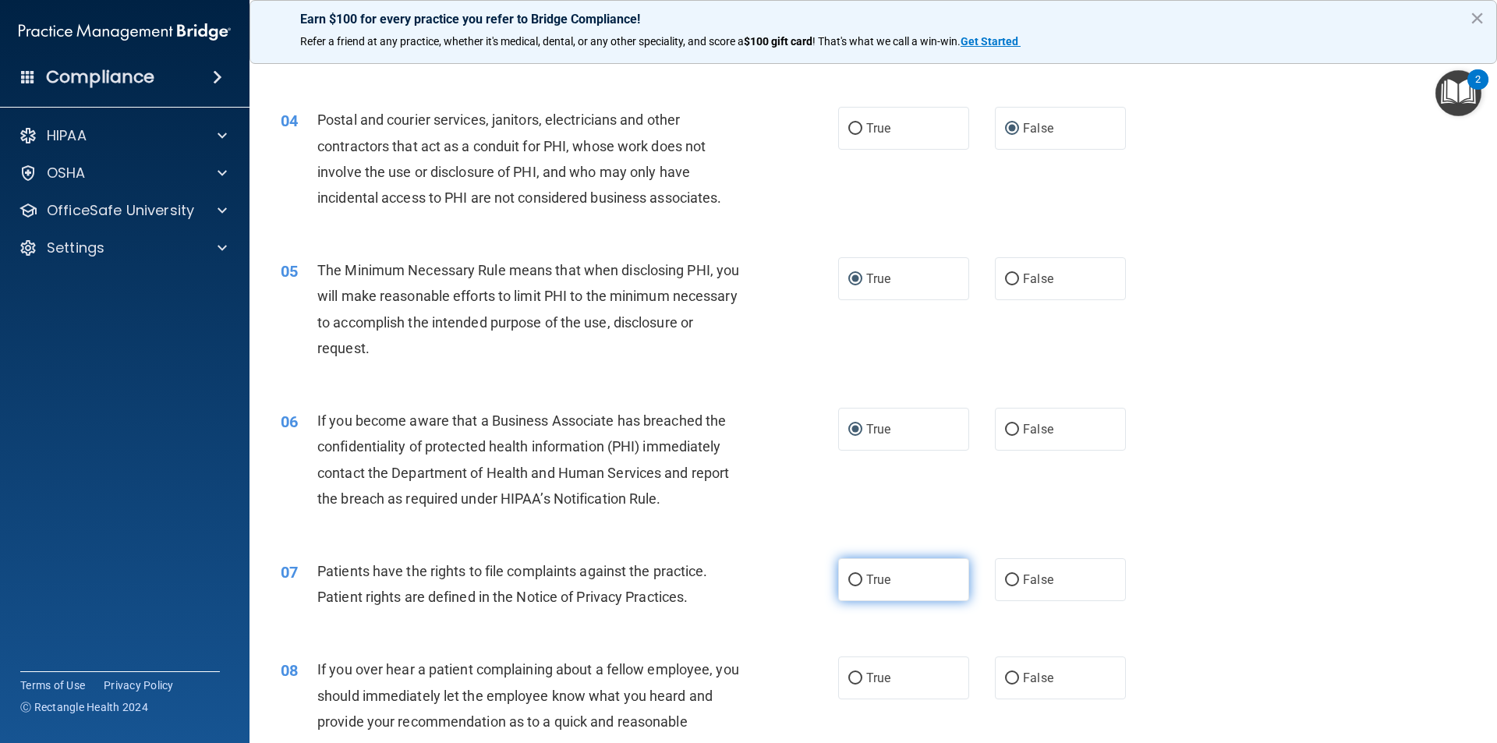
click at [849, 581] on input "True" at bounding box center [855, 581] width 14 height 12
radio input "true"
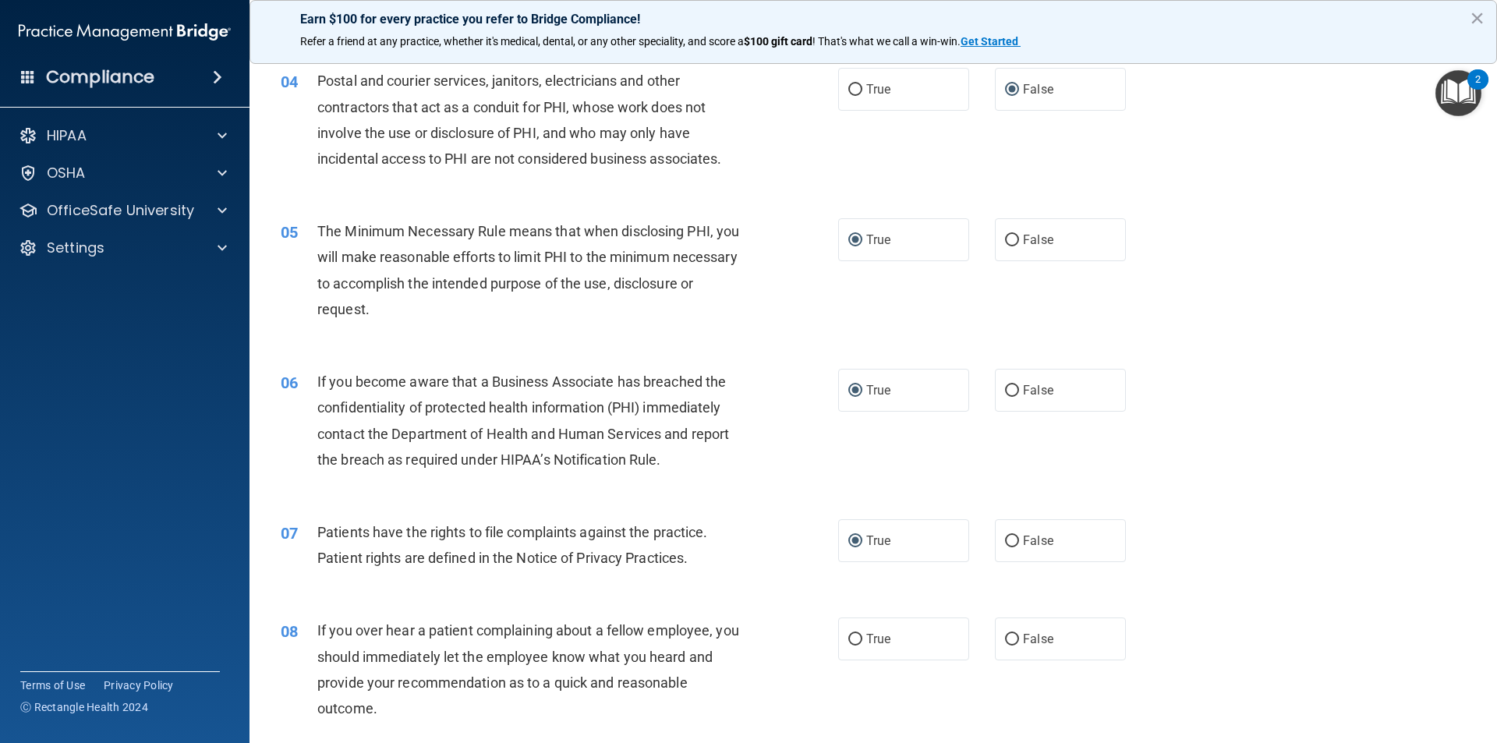
scroll to position [468, 0]
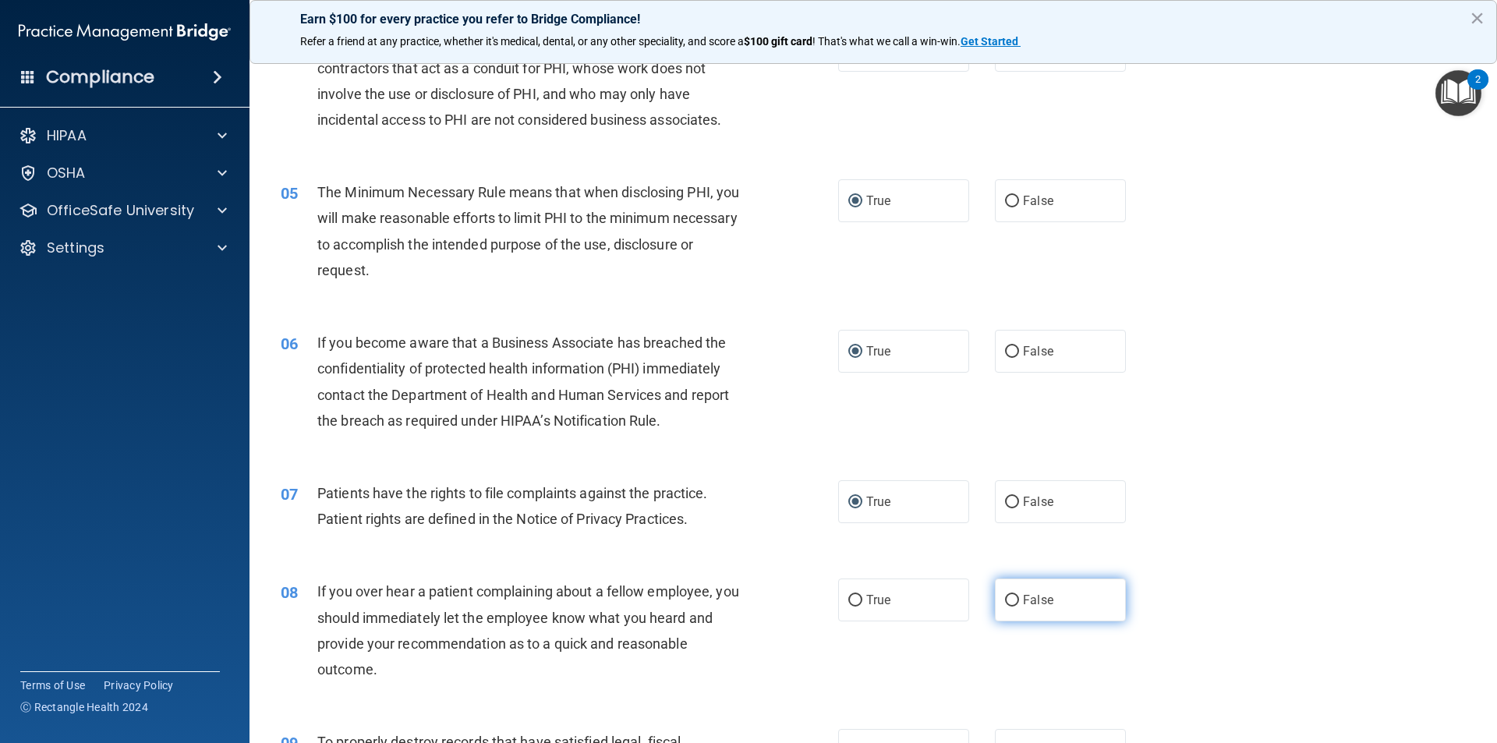
click at [1005, 597] on input "False" at bounding box center [1012, 601] width 14 height 12
radio input "true"
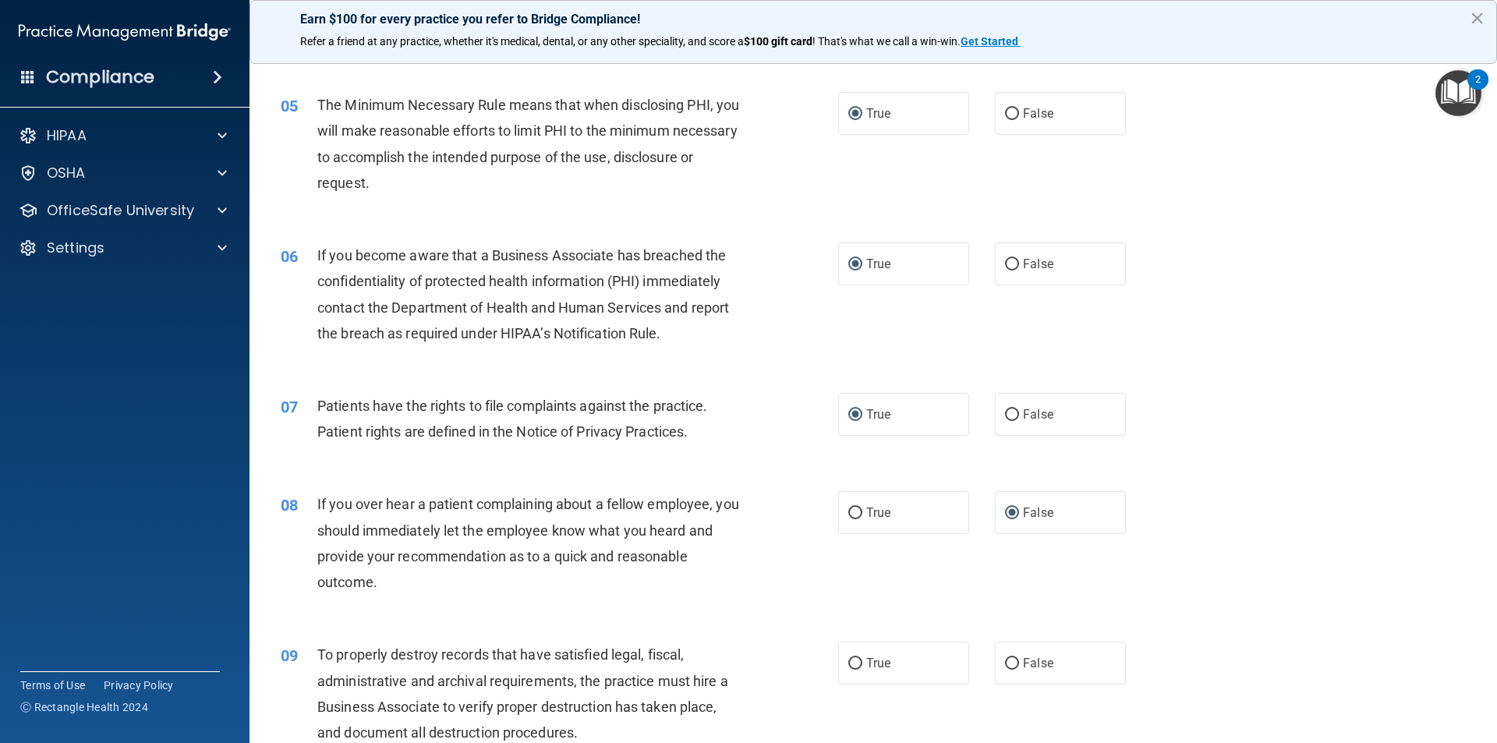
scroll to position [702, 0]
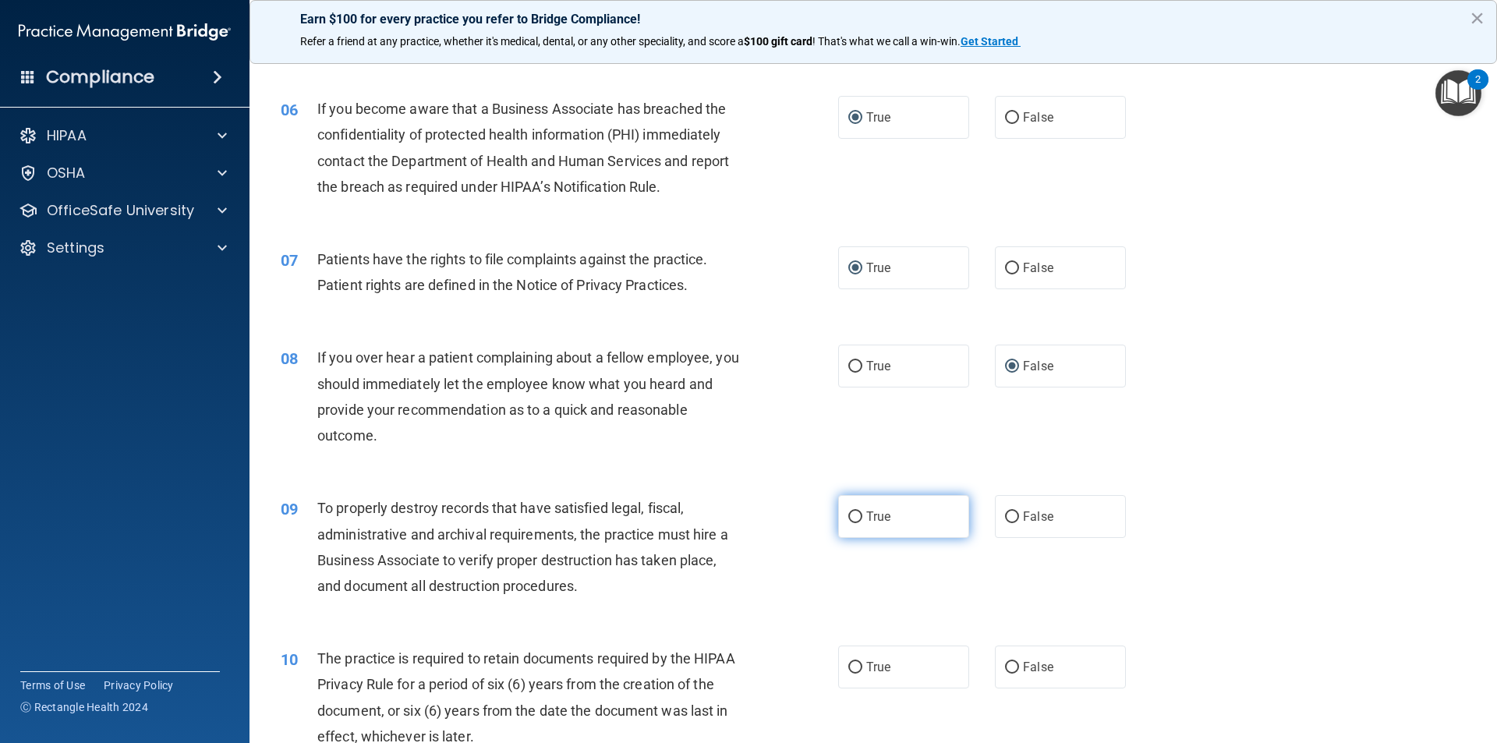
click at [857, 517] on label "True" at bounding box center [903, 516] width 131 height 43
click at [857, 517] on input "True" at bounding box center [855, 517] width 14 height 12
radio input "true"
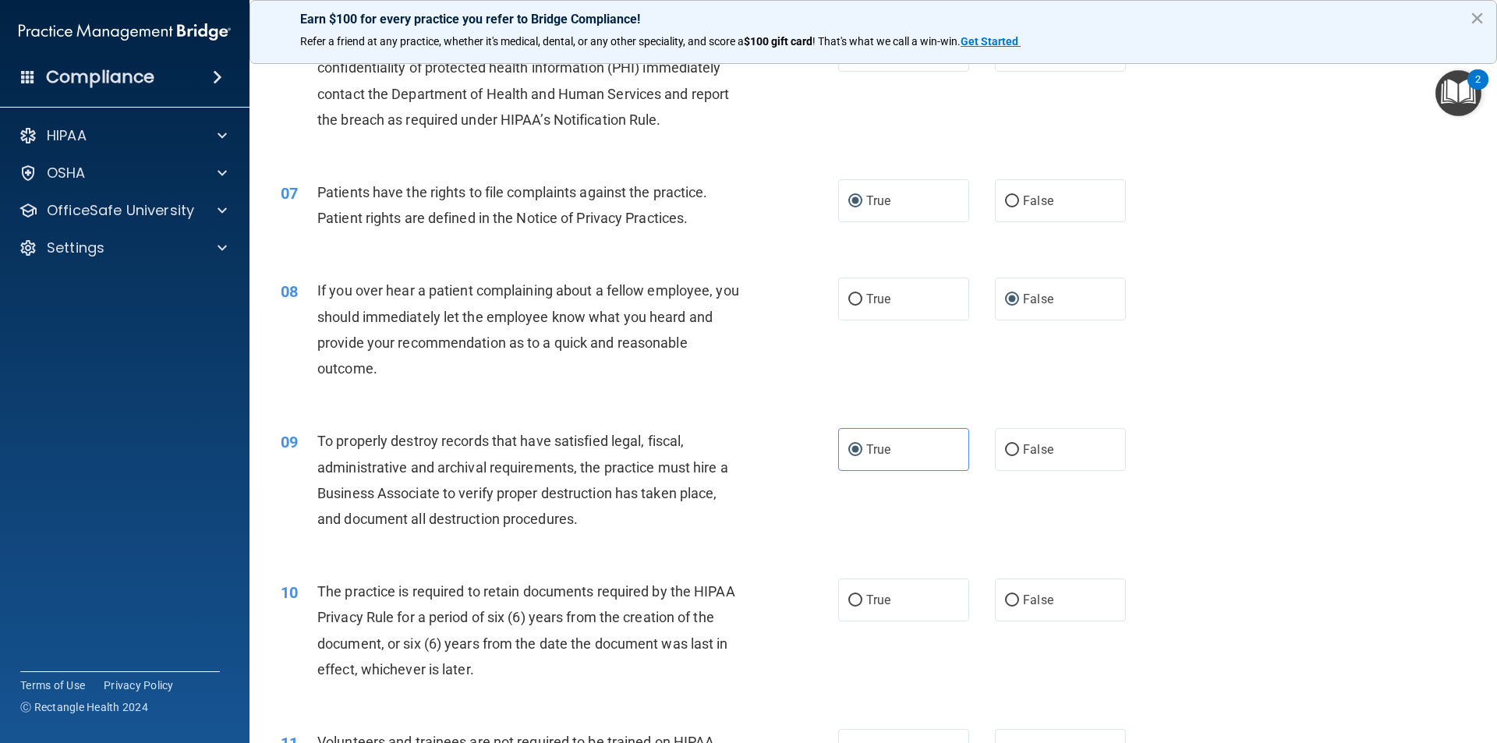
scroll to position [858, 0]
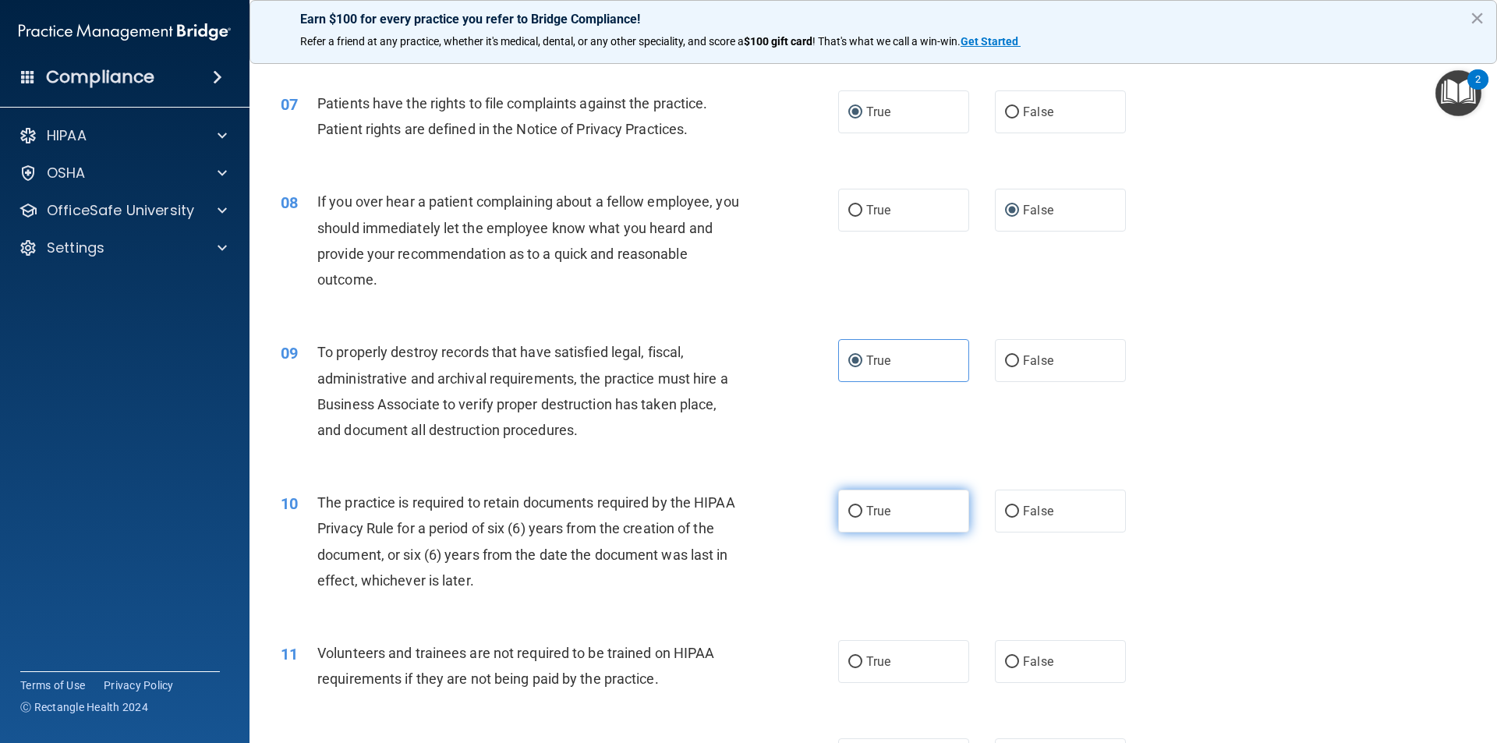
drag, startPoint x: 852, startPoint y: 509, endPoint x: 850, endPoint y: 543, distance: 33.6
click at [852, 510] on input "True" at bounding box center [855, 512] width 14 height 12
radio input "true"
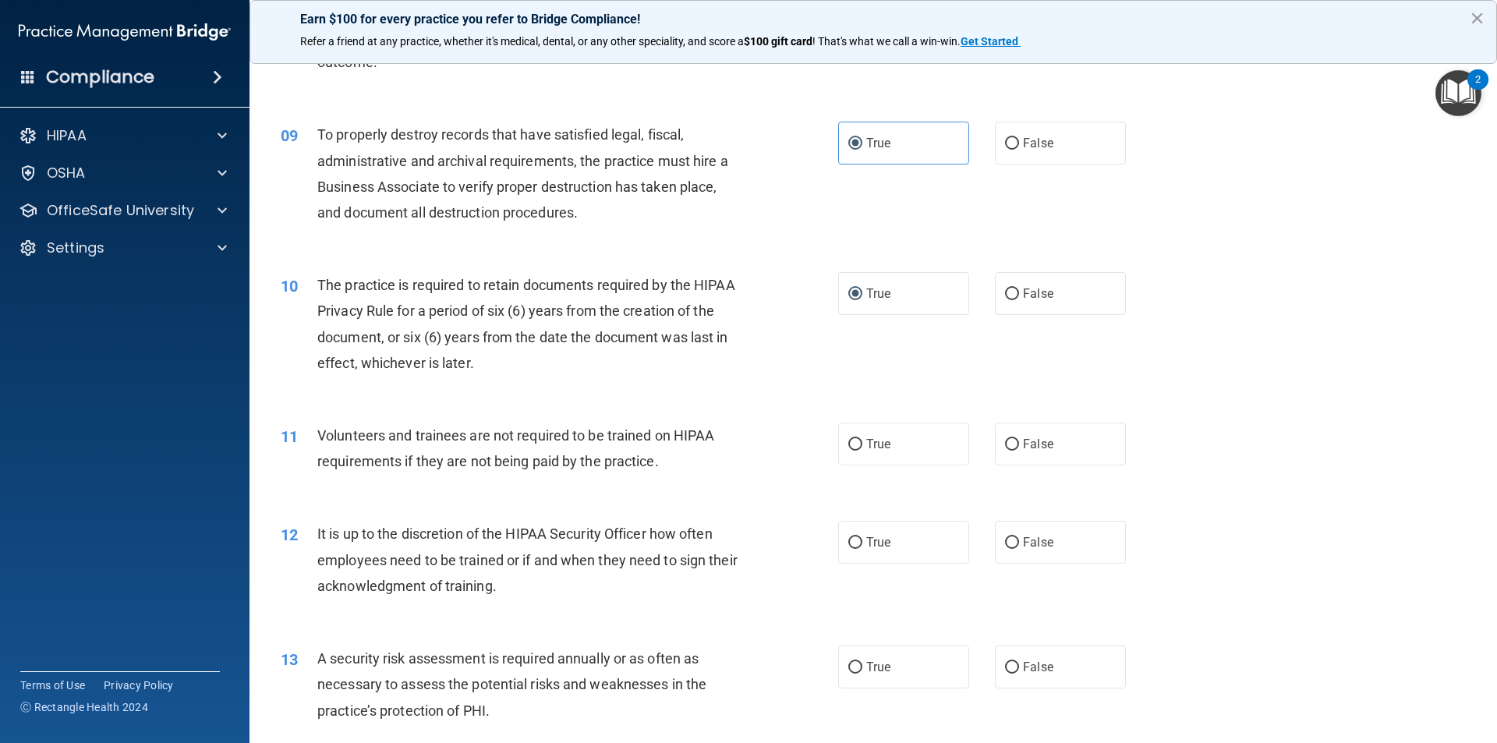
scroll to position [1092, 0]
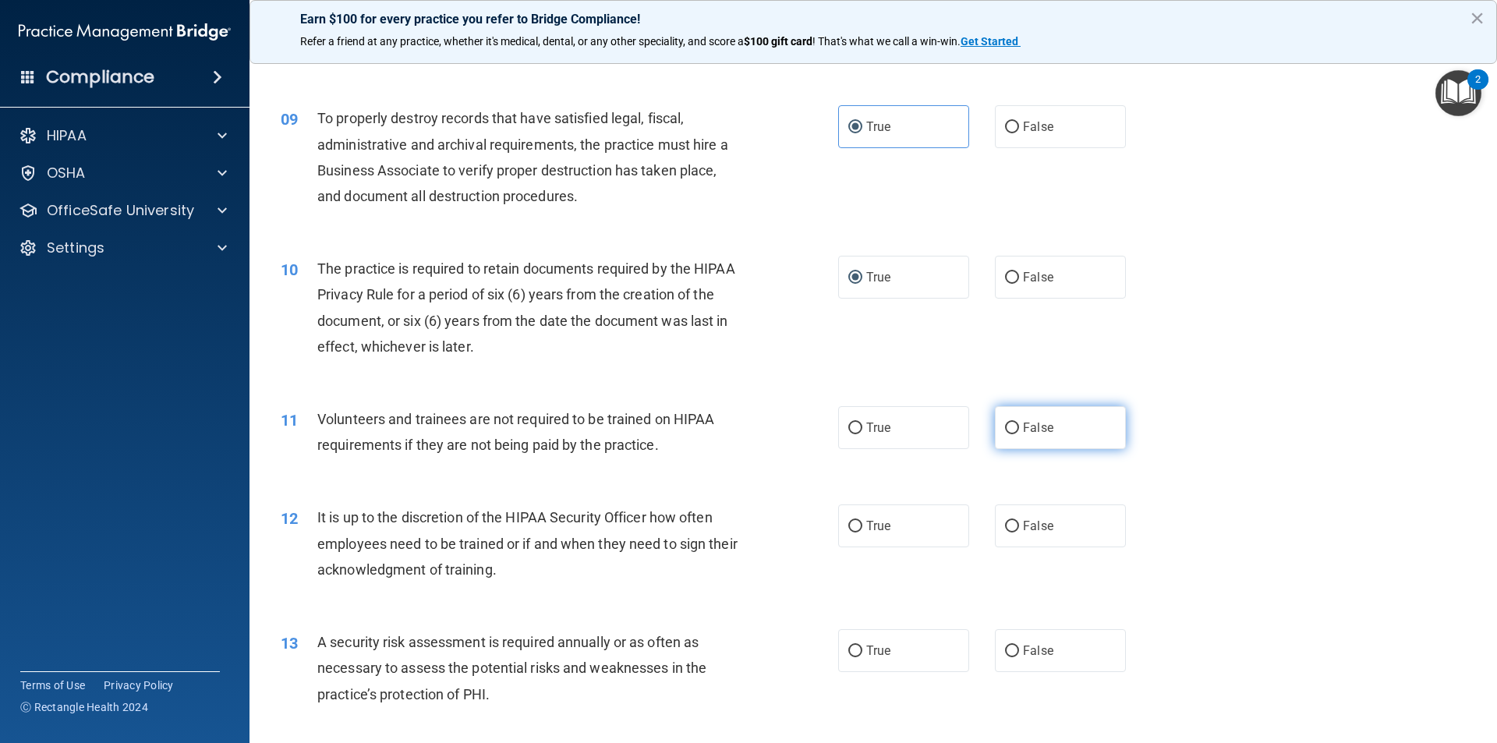
click at [1005, 426] on input "False" at bounding box center [1012, 429] width 14 height 12
radio input "true"
click at [1005, 524] on input "False" at bounding box center [1012, 527] width 14 height 12
radio input "true"
click at [848, 653] on input "True" at bounding box center [855, 652] width 14 height 12
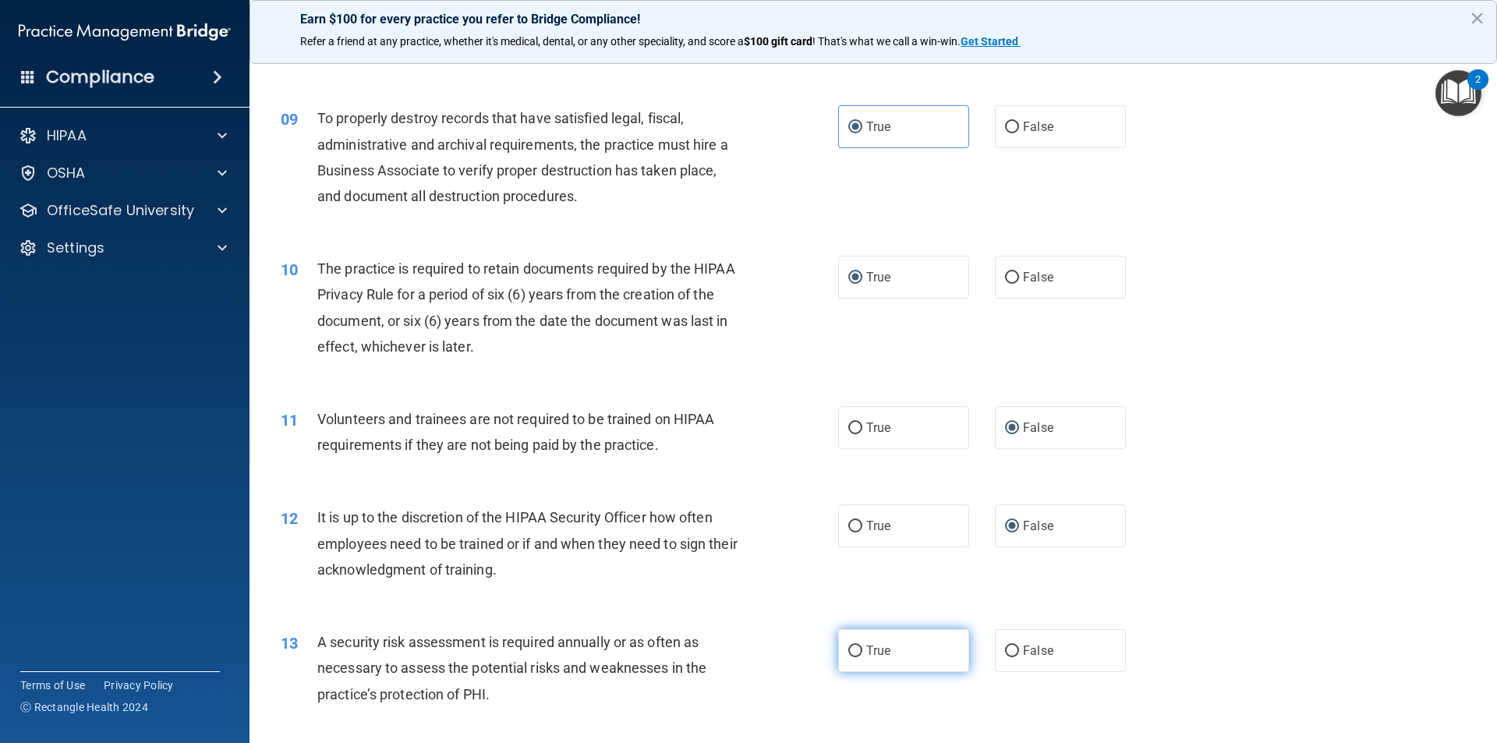
radio input "true"
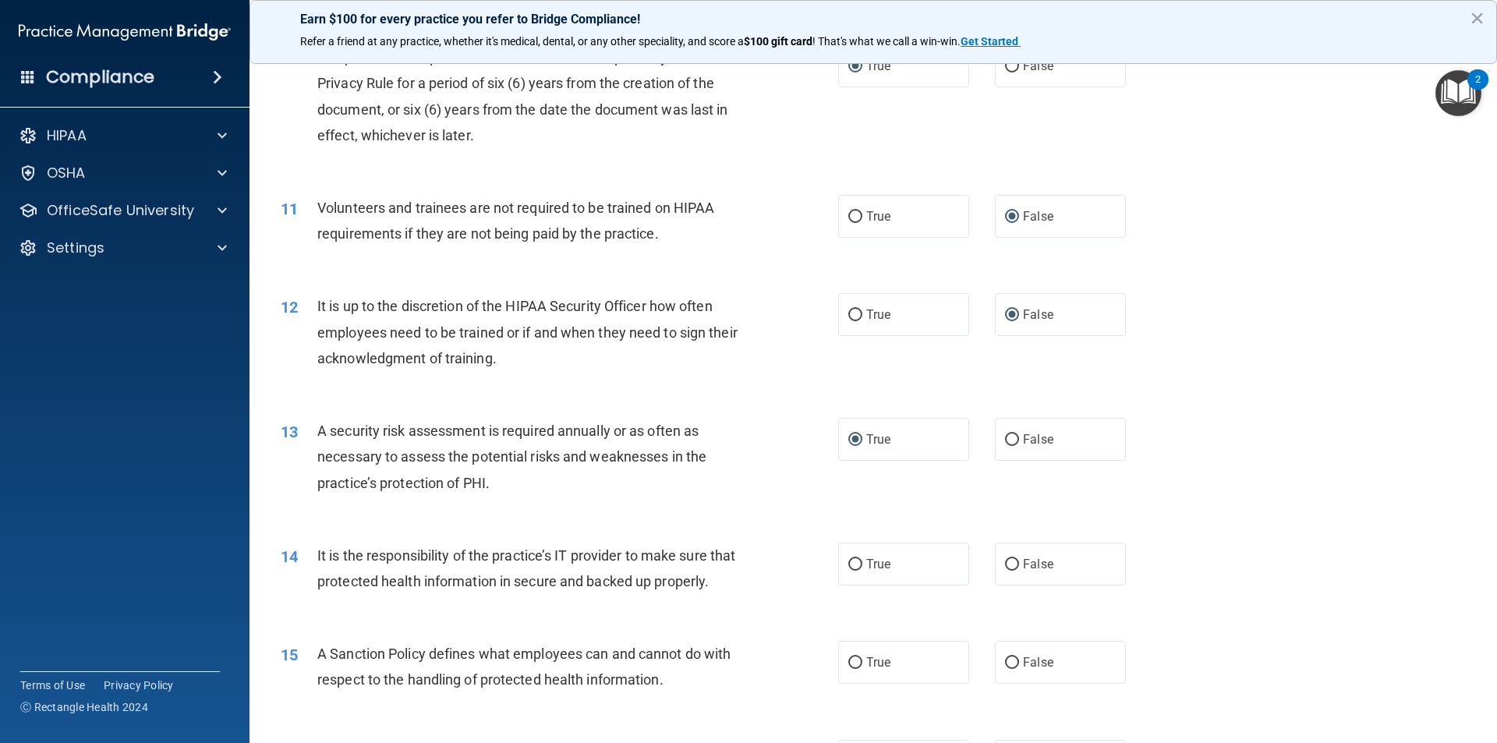
scroll to position [1326, 0]
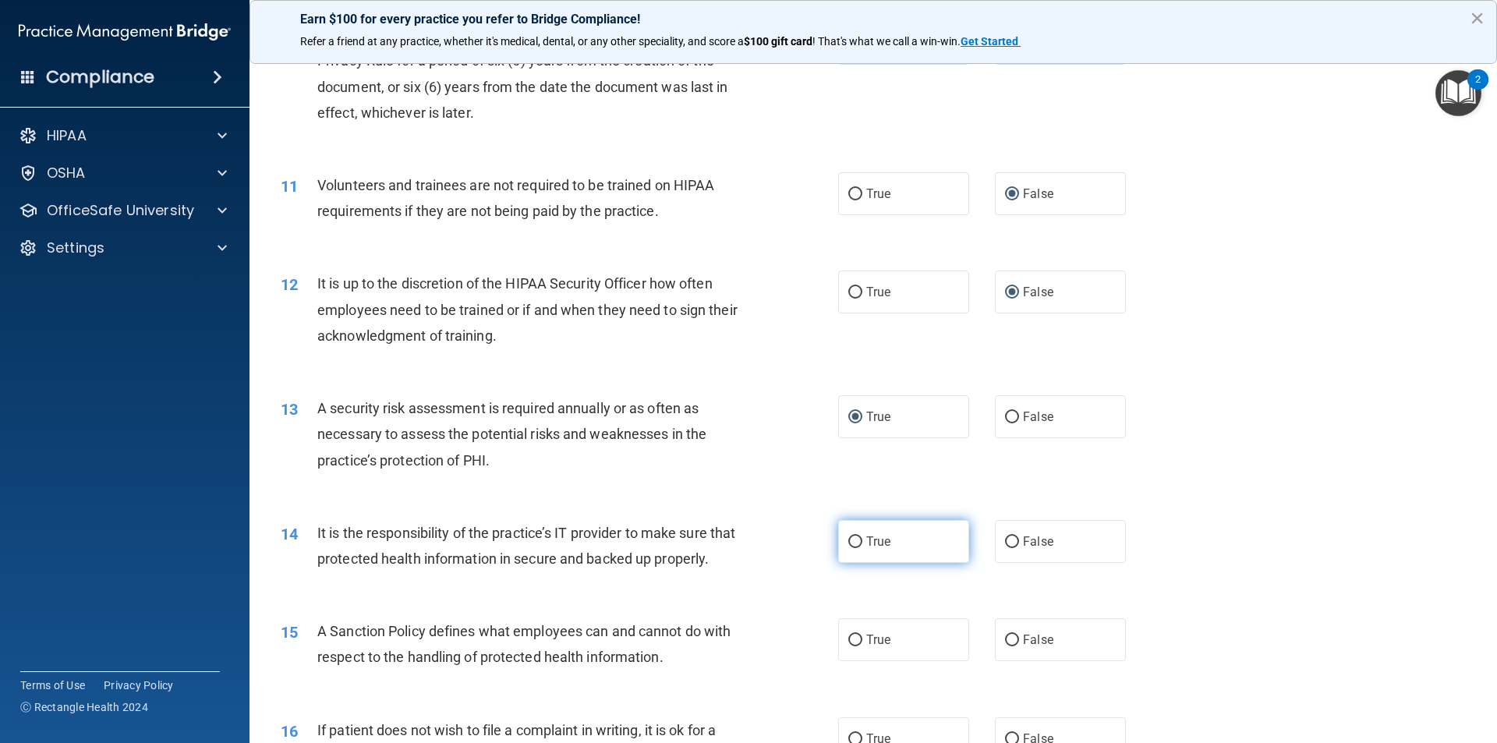
click at [850, 545] on input "True" at bounding box center [855, 542] width 14 height 12
radio input "true"
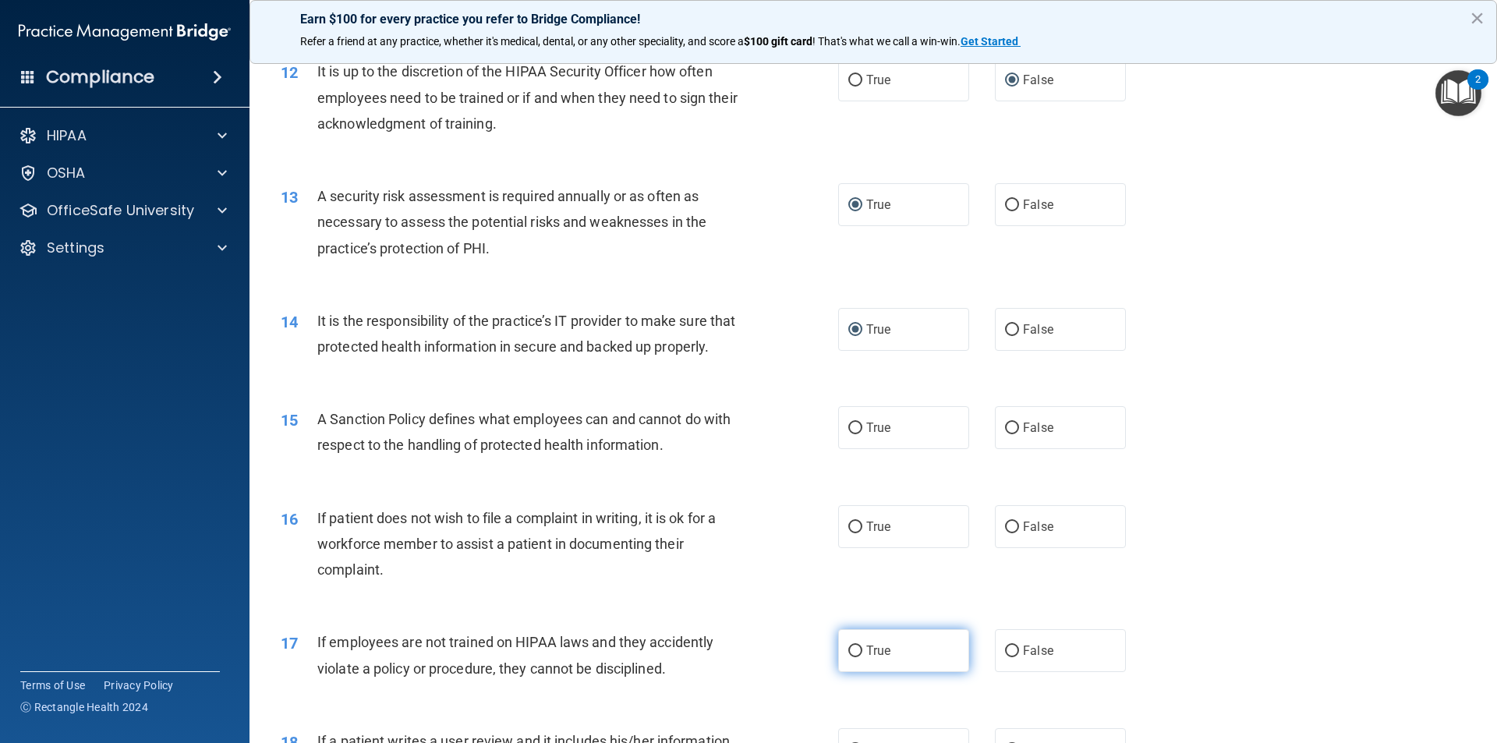
scroll to position [1559, 0]
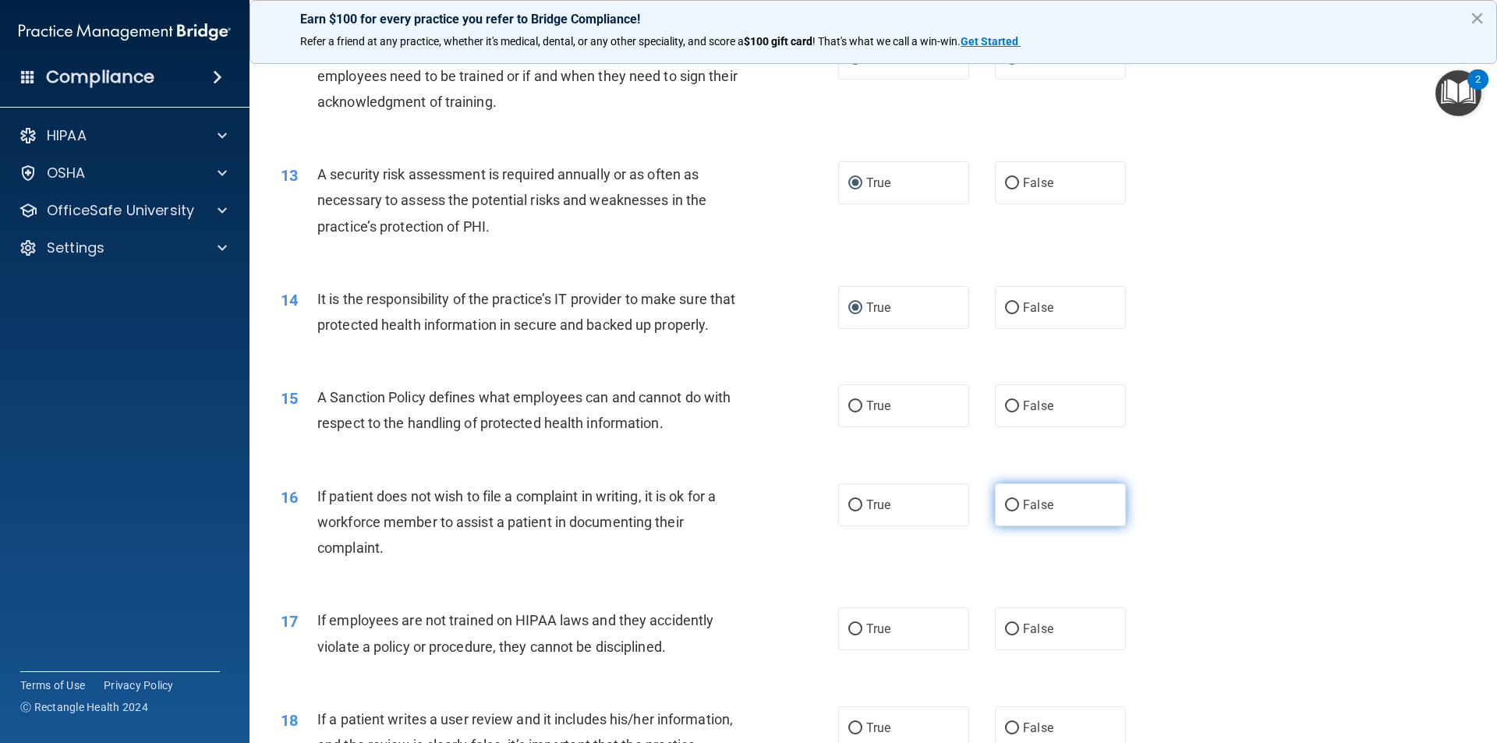
click at [1011, 511] on input "False" at bounding box center [1012, 506] width 14 height 12
radio input "true"
click at [848, 412] on input "True" at bounding box center [855, 407] width 14 height 12
radio input "true"
click at [1005, 635] on input "False" at bounding box center [1012, 630] width 14 height 12
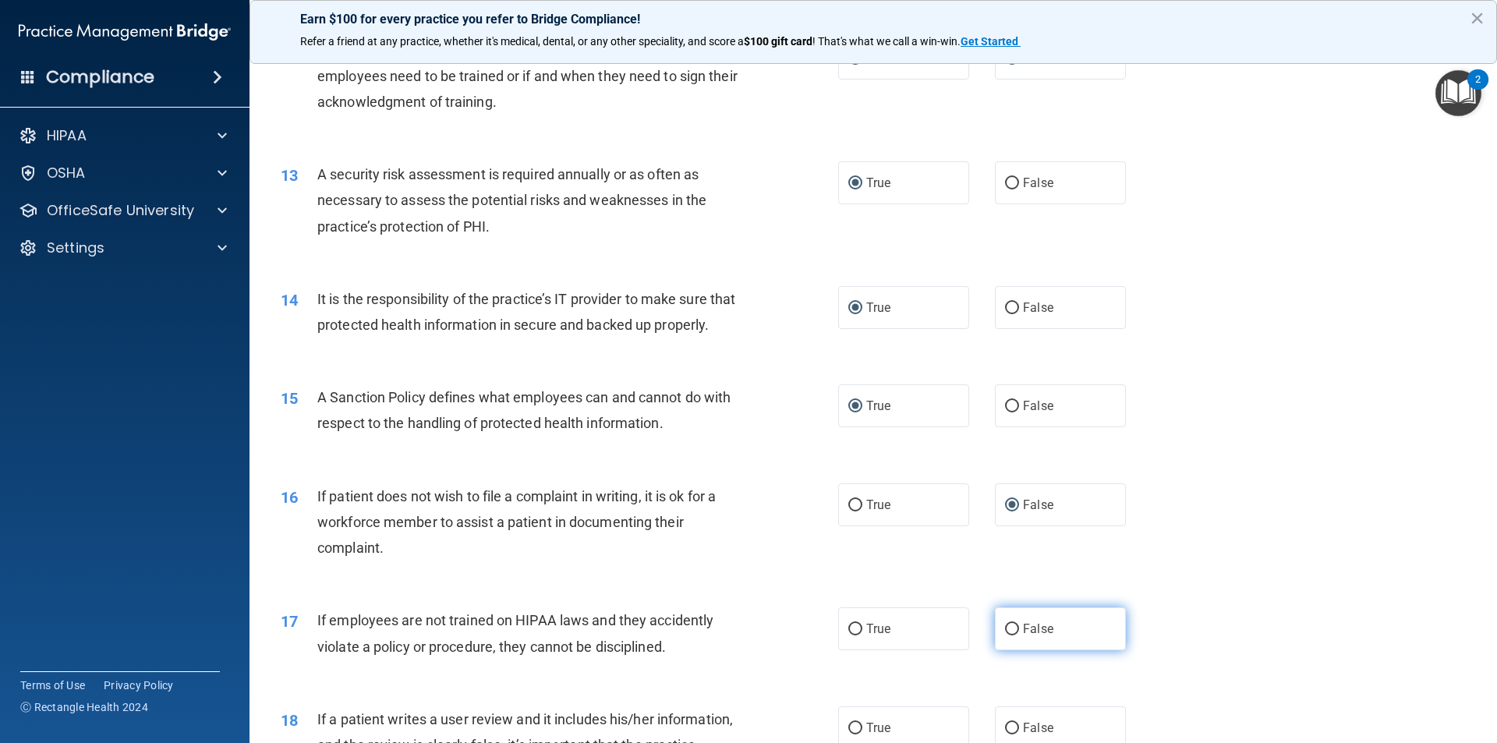
radio input "true"
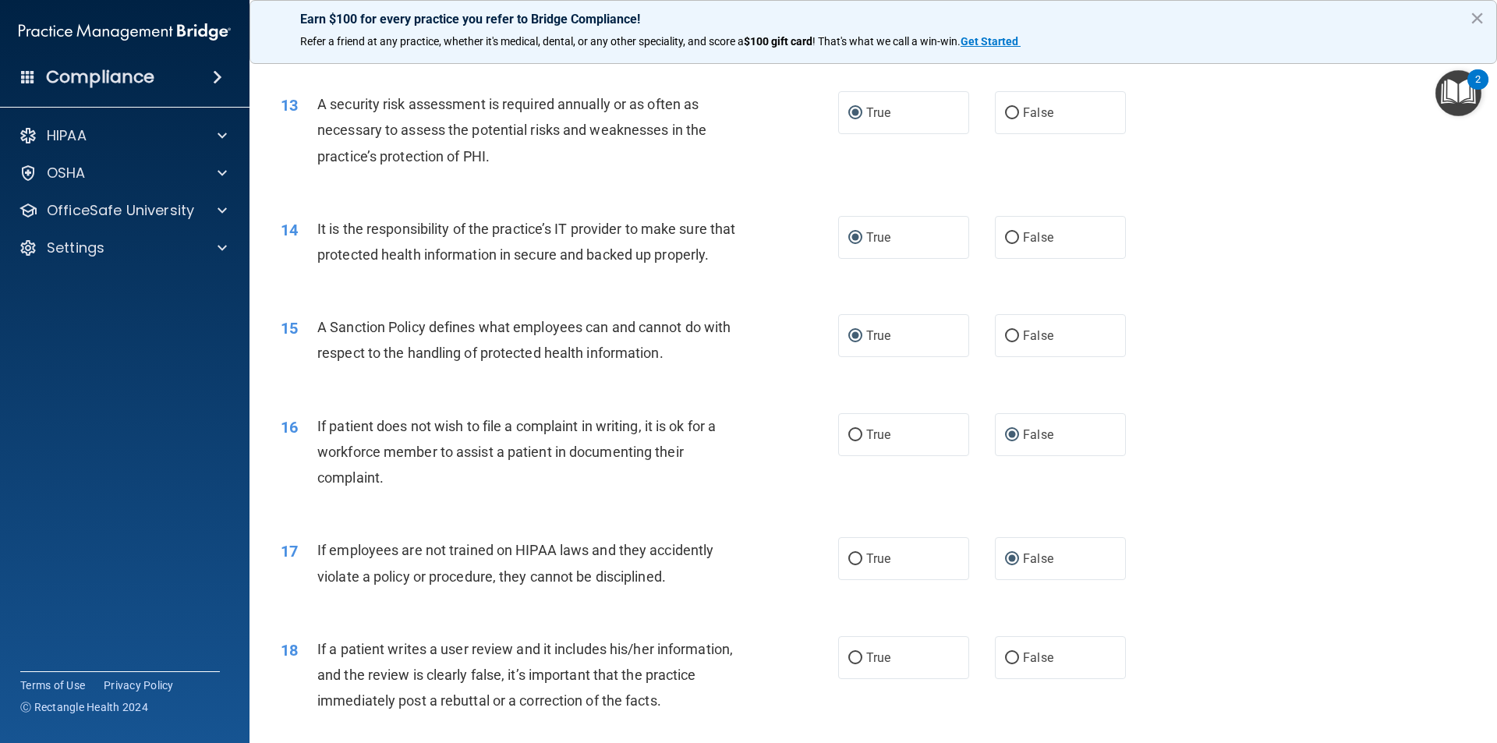
scroll to position [1793, 0]
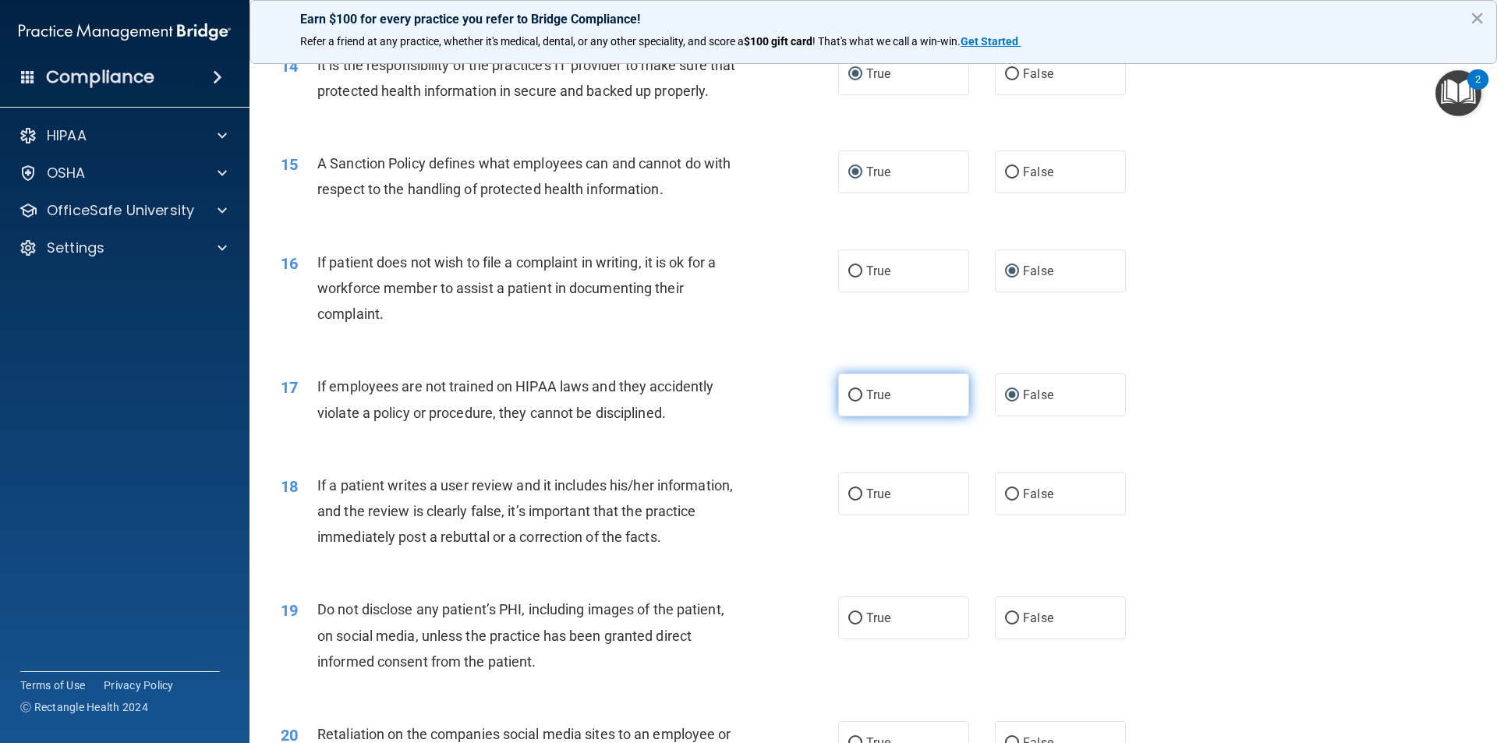
click at [855, 402] on input "True" at bounding box center [855, 396] width 14 height 12
radio input "true"
radio input "false"
click at [850, 625] on input "True" at bounding box center [855, 619] width 14 height 12
radio input "true"
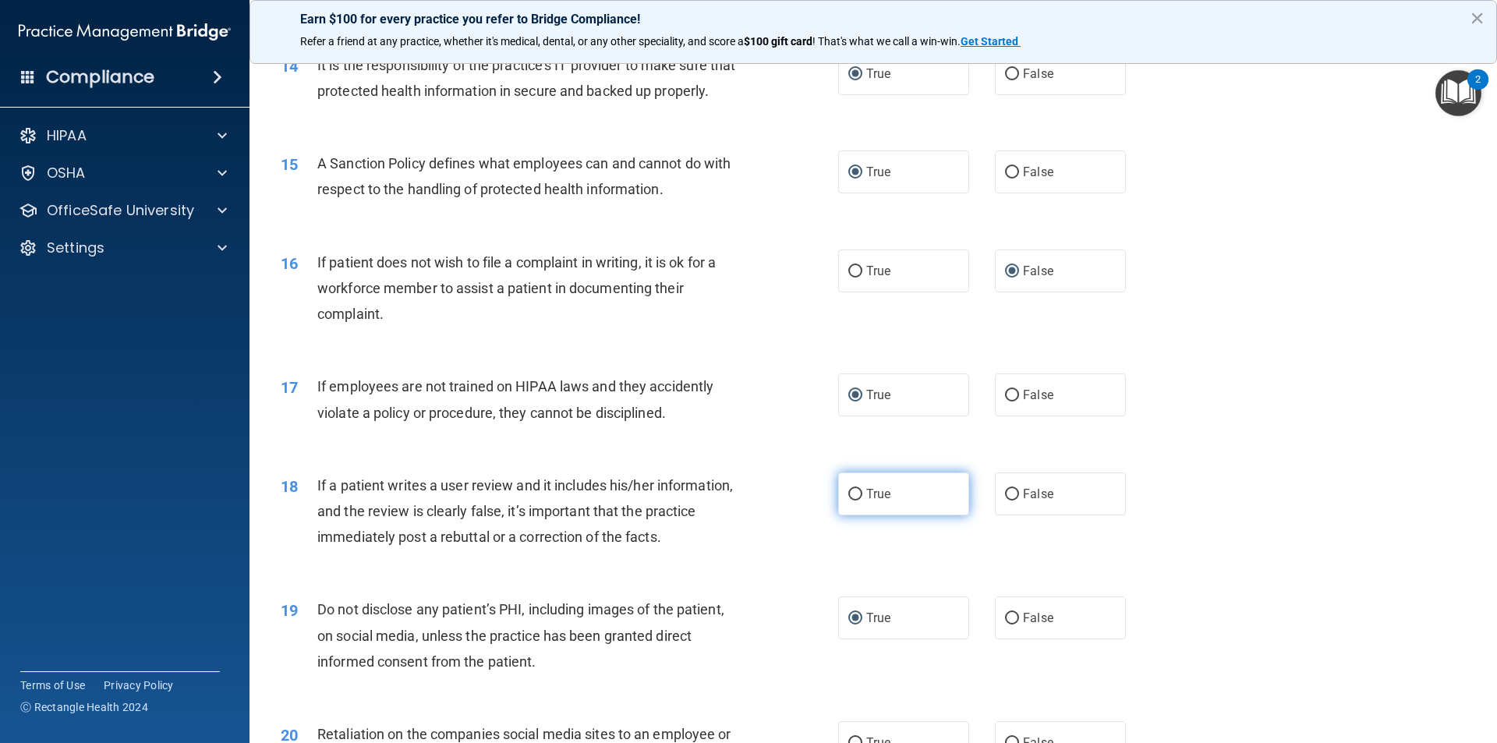
click at [851, 501] on input "True" at bounding box center [855, 495] width 14 height 12
radio input "true"
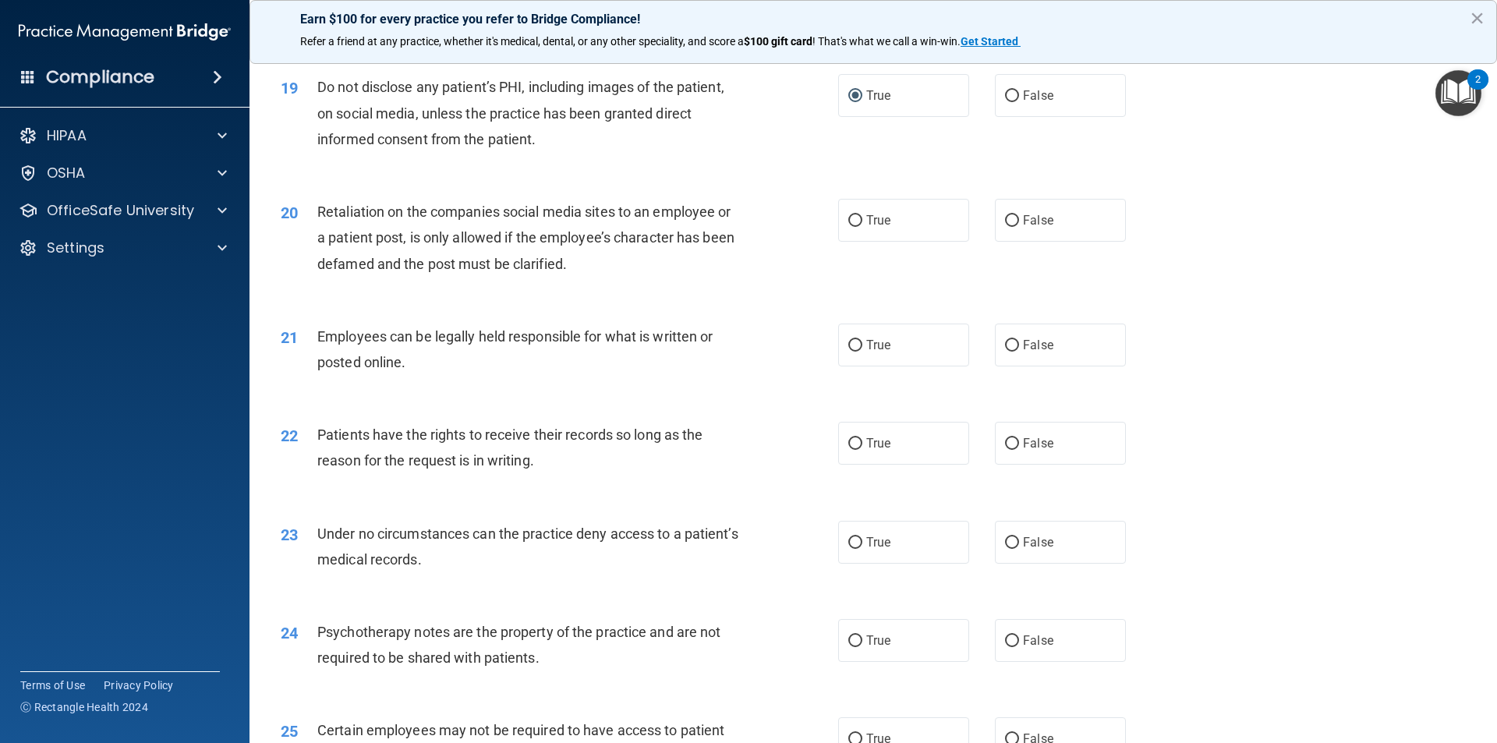
scroll to position [2339, 0]
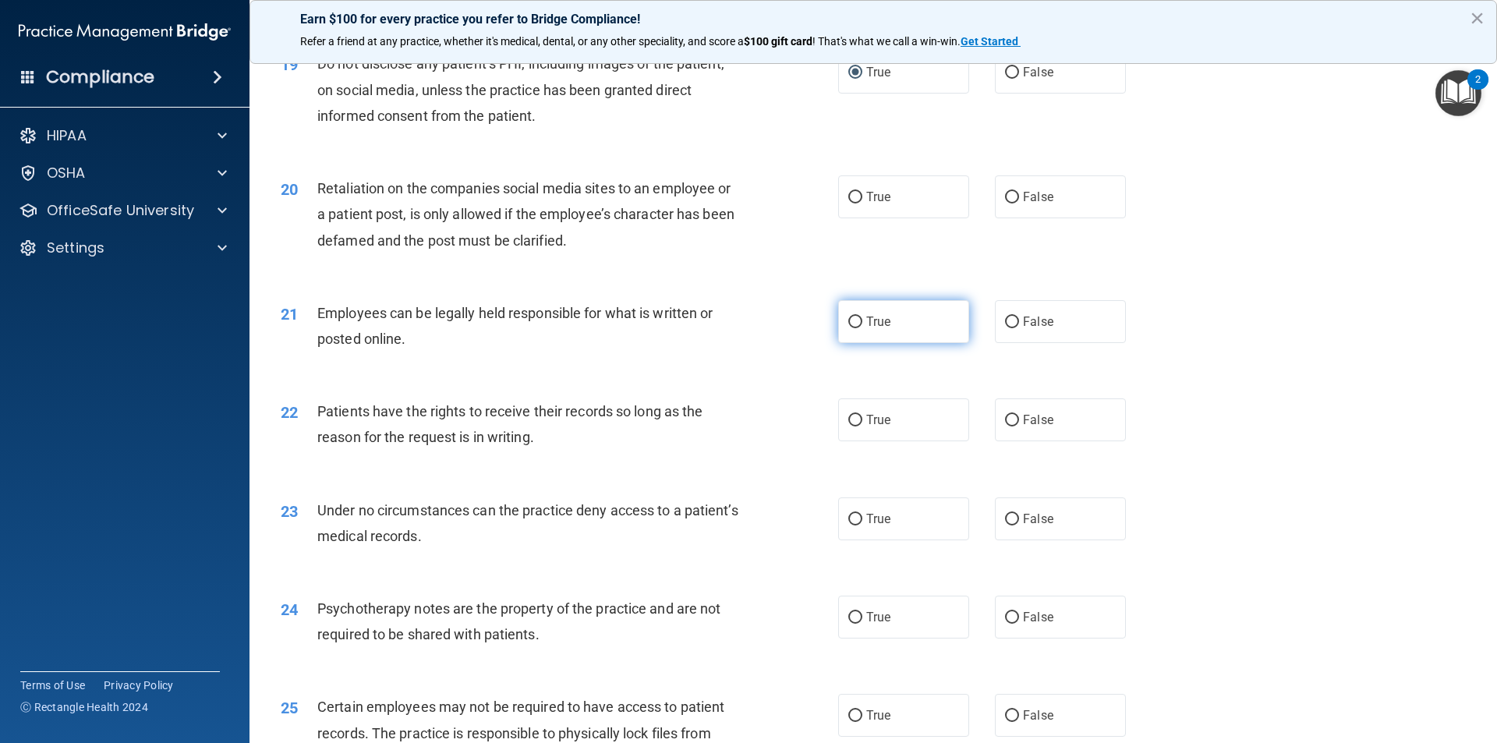
click at [860, 343] on label "True" at bounding box center [903, 321] width 131 height 43
click at [860, 328] on input "True" at bounding box center [855, 323] width 14 height 12
radio input "true"
click at [1005, 427] on input "False" at bounding box center [1012, 421] width 14 height 12
radio input "true"
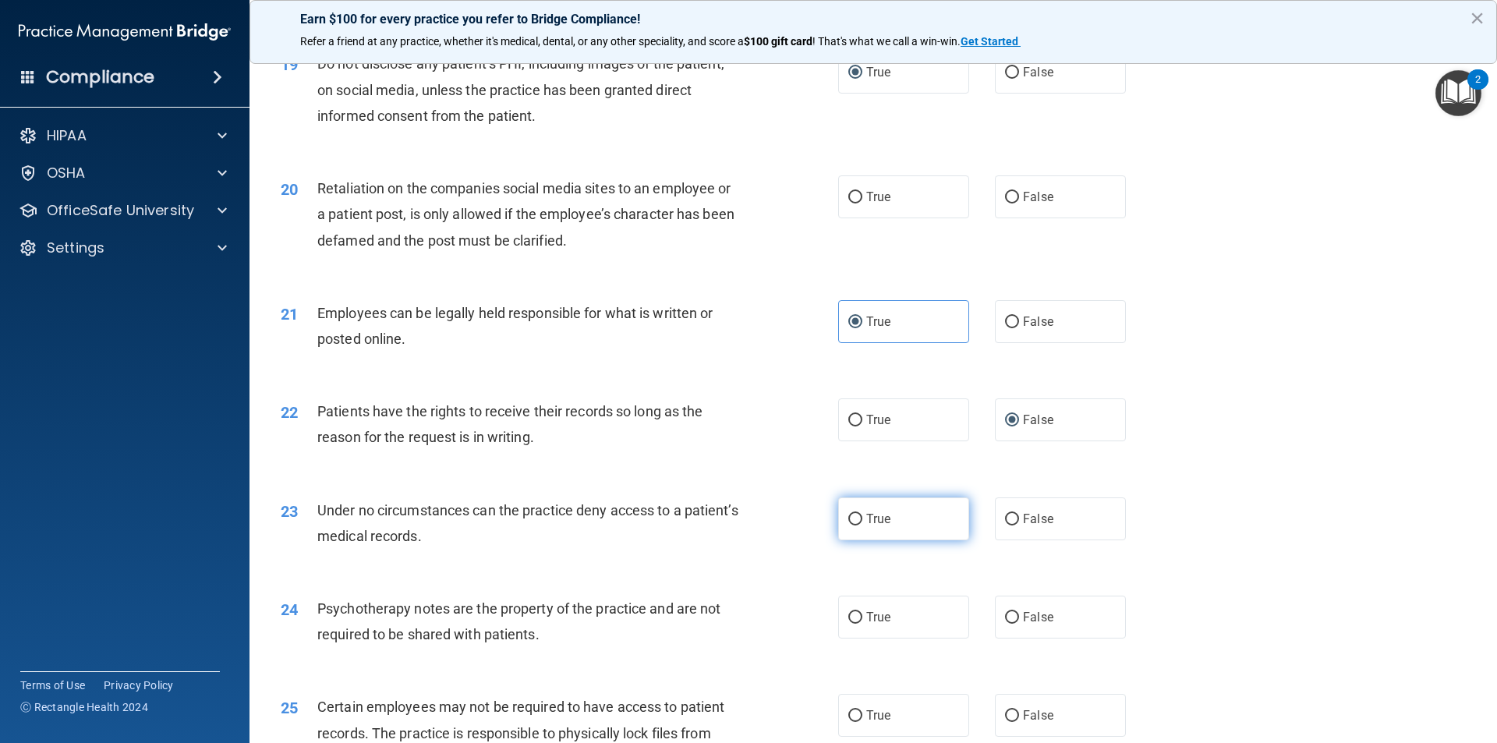
drag, startPoint x: 855, startPoint y: 544, endPoint x: 848, endPoint y: 553, distance: 10.6
click at [855, 526] on input "True" at bounding box center [855, 520] width 14 height 12
radio input "true"
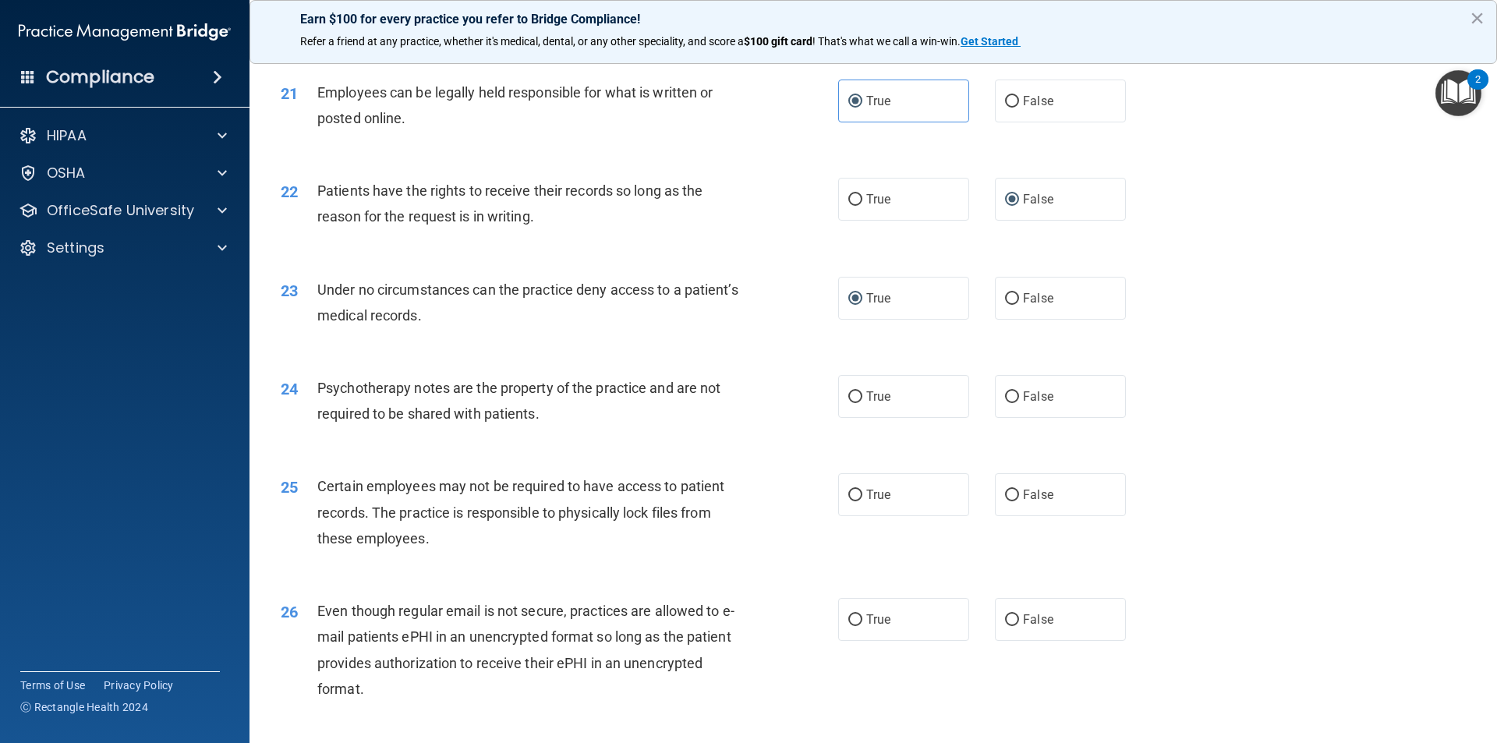
scroll to position [2573, 0]
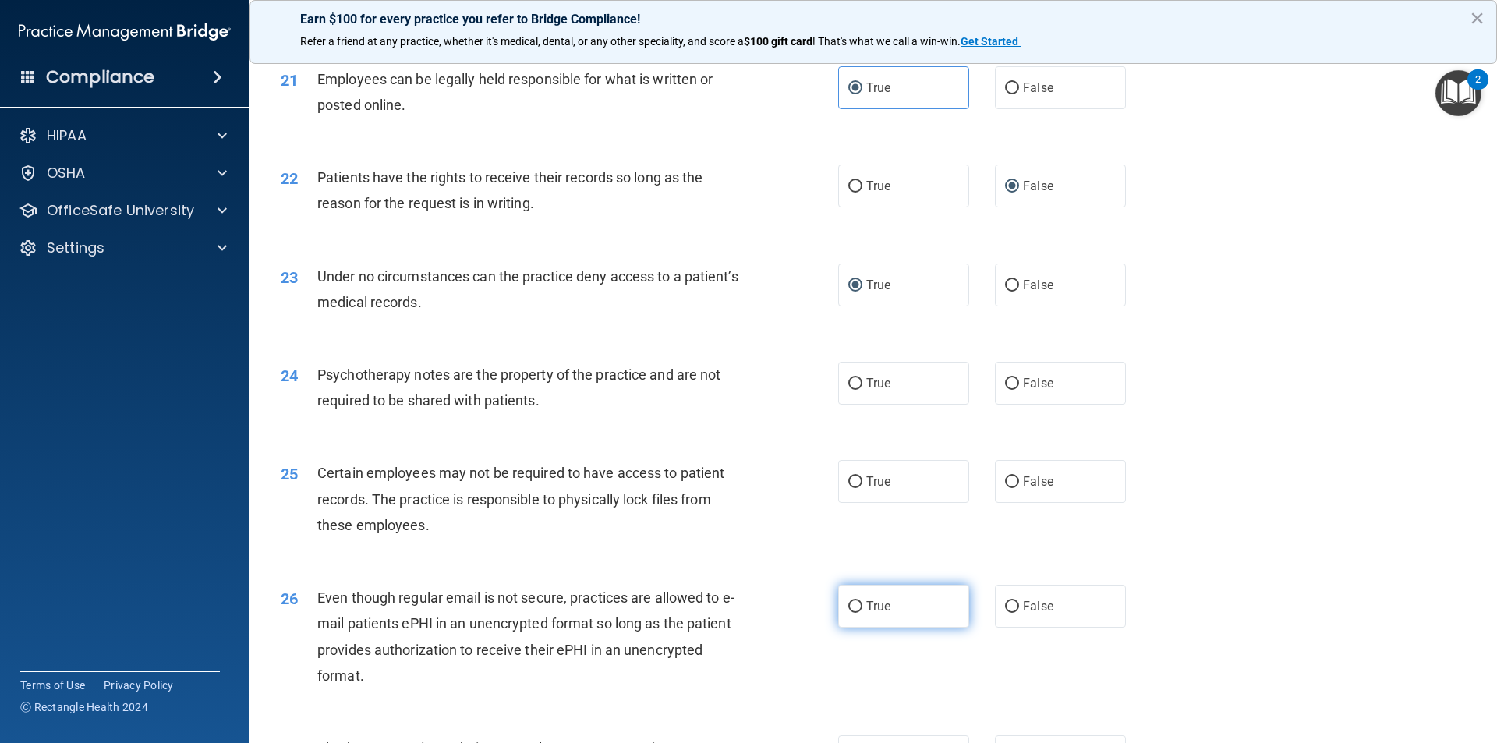
click at [848, 613] on input "True" at bounding box center [855, 607] width 14 height 12
radio input "true"
drag, startPoint x: 855, startPoint y: 508, endPoint x: 843, endPoint y: 492, distance: 20.0
click at [855, 488] on input "True" at bounding box center [855, 482] width 14 height 12
radio input "true"
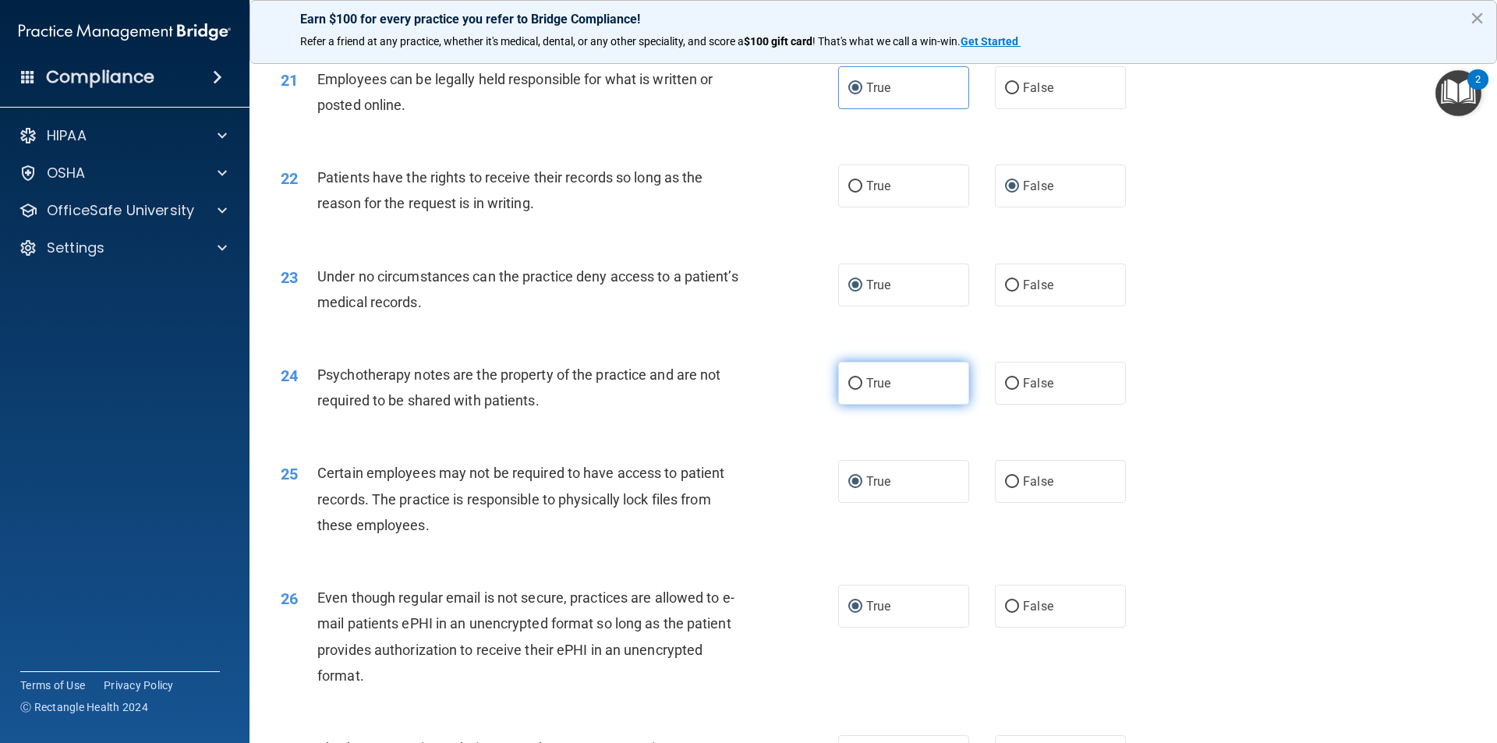
click at [857, 405] on label "True" at bounding box center [903, 383] width 131 height 43
click at [857, 390] on input "True" at bounding box center [855, 384] width 14 height 12
radio input "true"
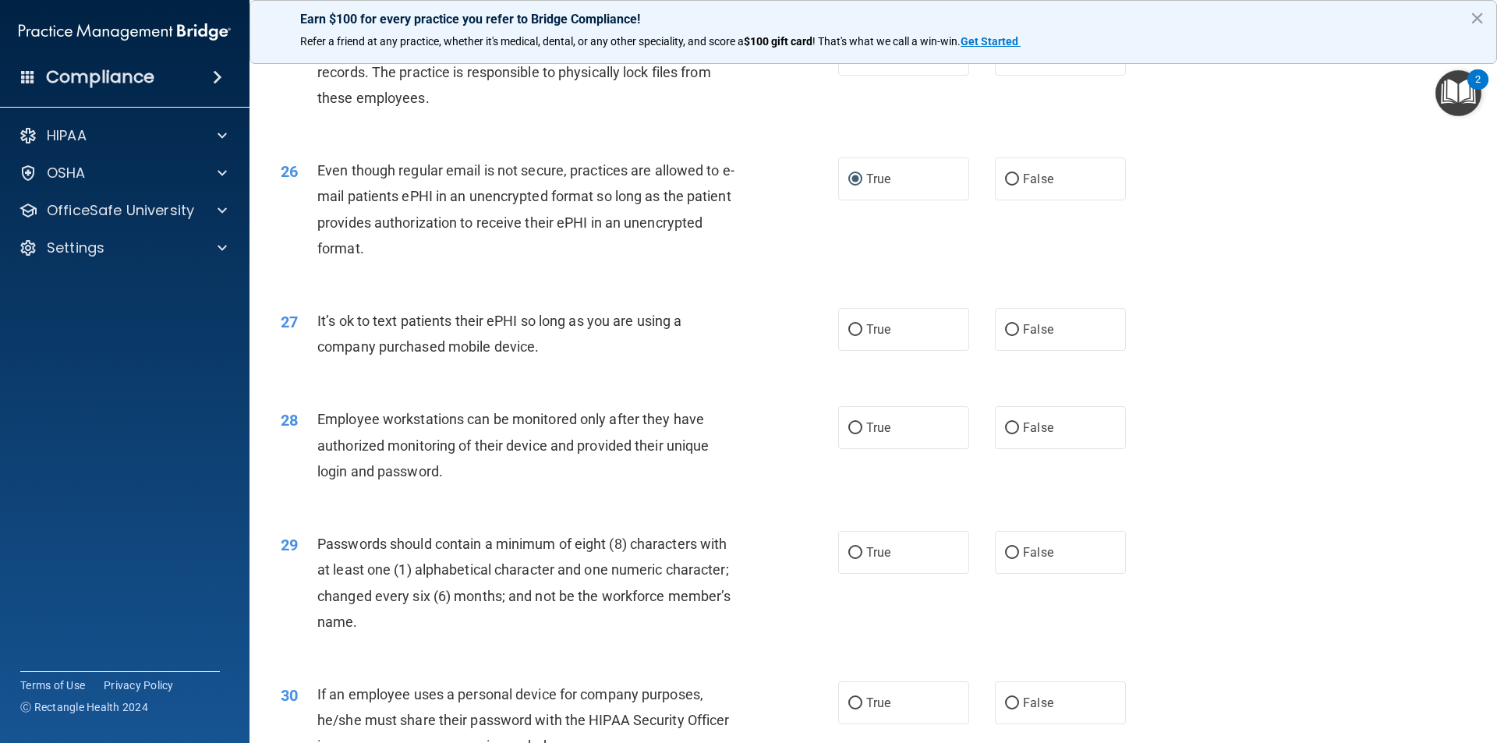
scroll to position [3171, 0]
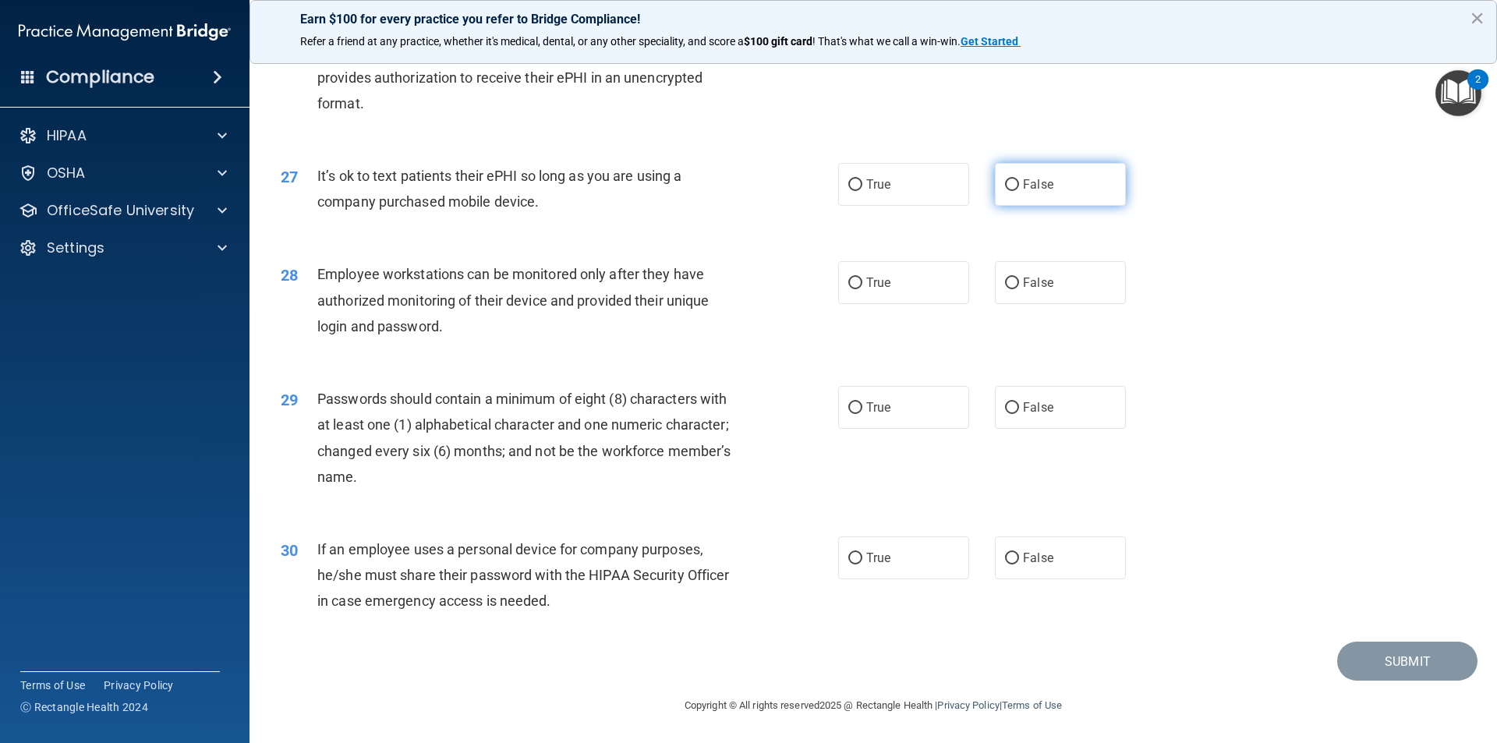
click at [1005, 182] on input "False" at bounding box center [1012, 185] width 14 height 12
radio input "true"
click at [1005, 280] on input "False" at bounding box center [1012, 284] width 14 height 12
radio input "true"
click at [855, 406] on input "True" at bounding box center [855, 408] width 14 height 12
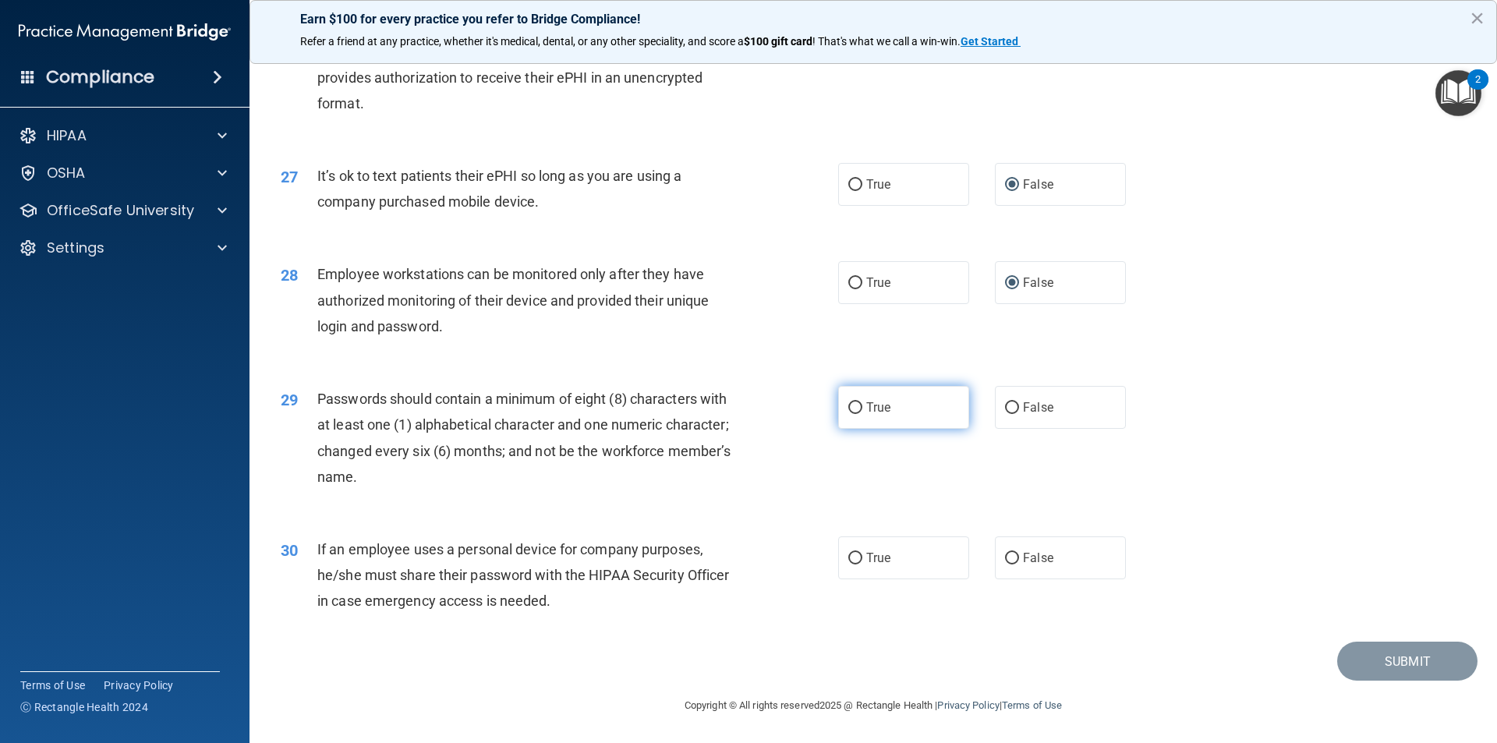
radio input "true"
click at [852, 557] on input "True" at bounding box center [855, 559] width 14 height 12
radio input "true"
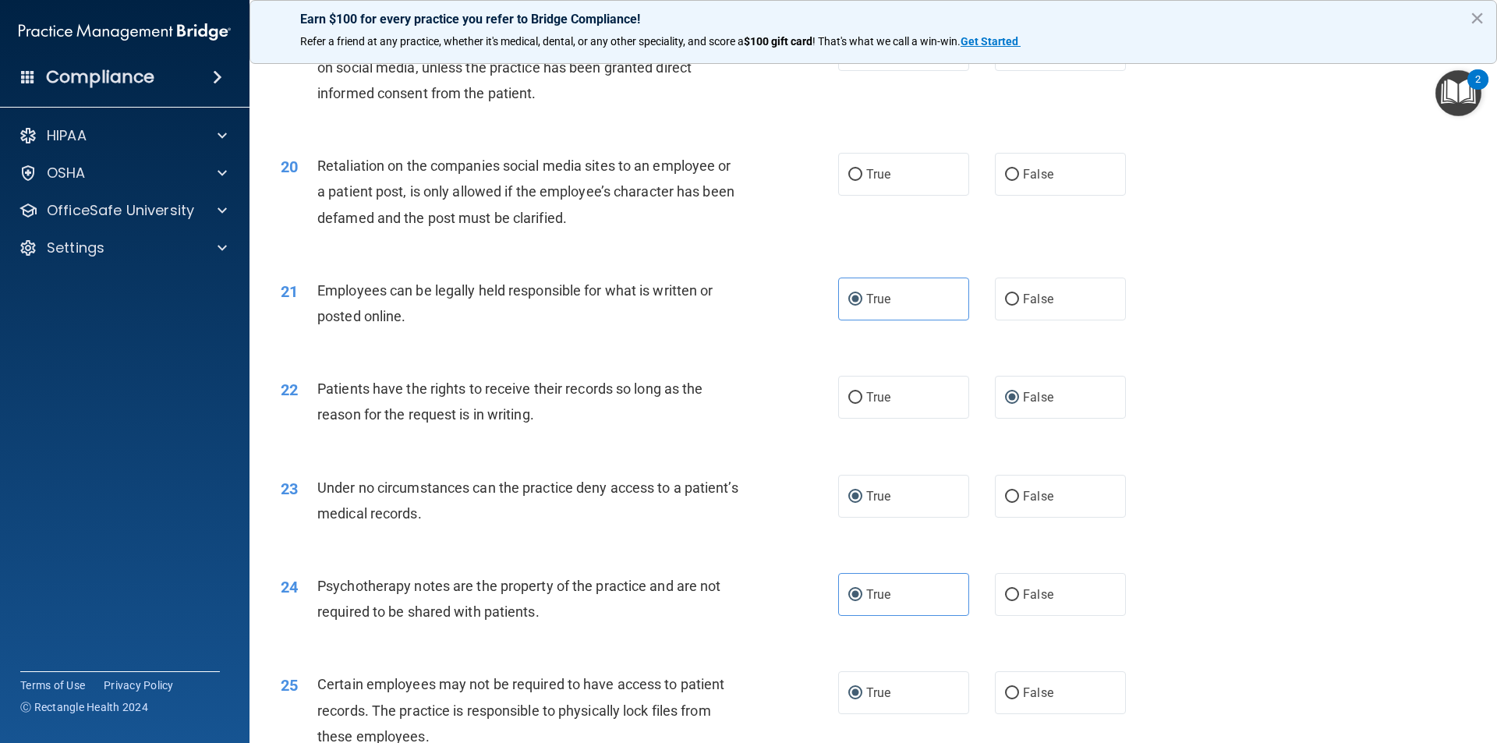
scroll to position [2157, 0]
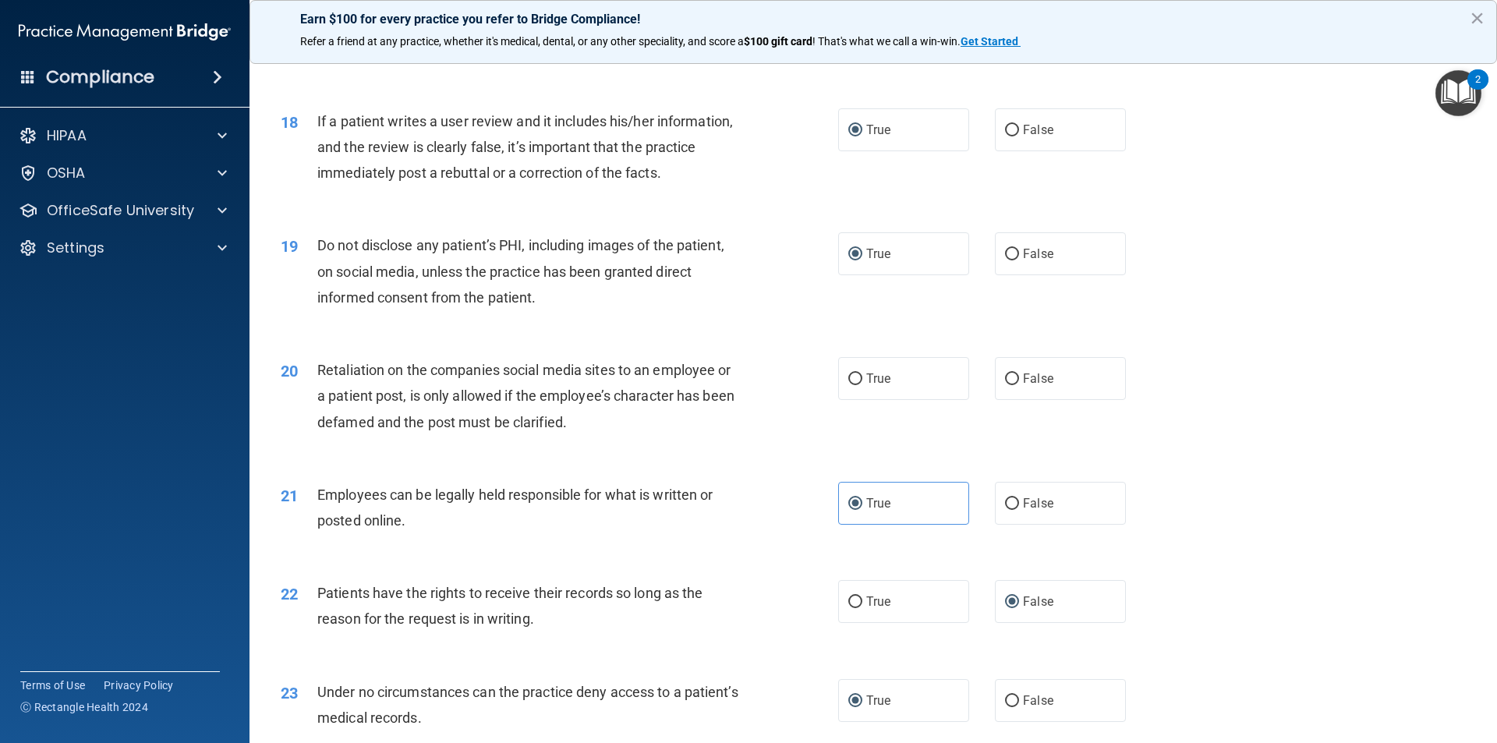
drag, startPoint x: 1005, startPoint y: 402, endPoint x: 1020, endPoint y: 427, distance: 28.3
click at [1005, 385] on input "False" at bounding box center [1012, 379] width 14 height 12
radio input "true"
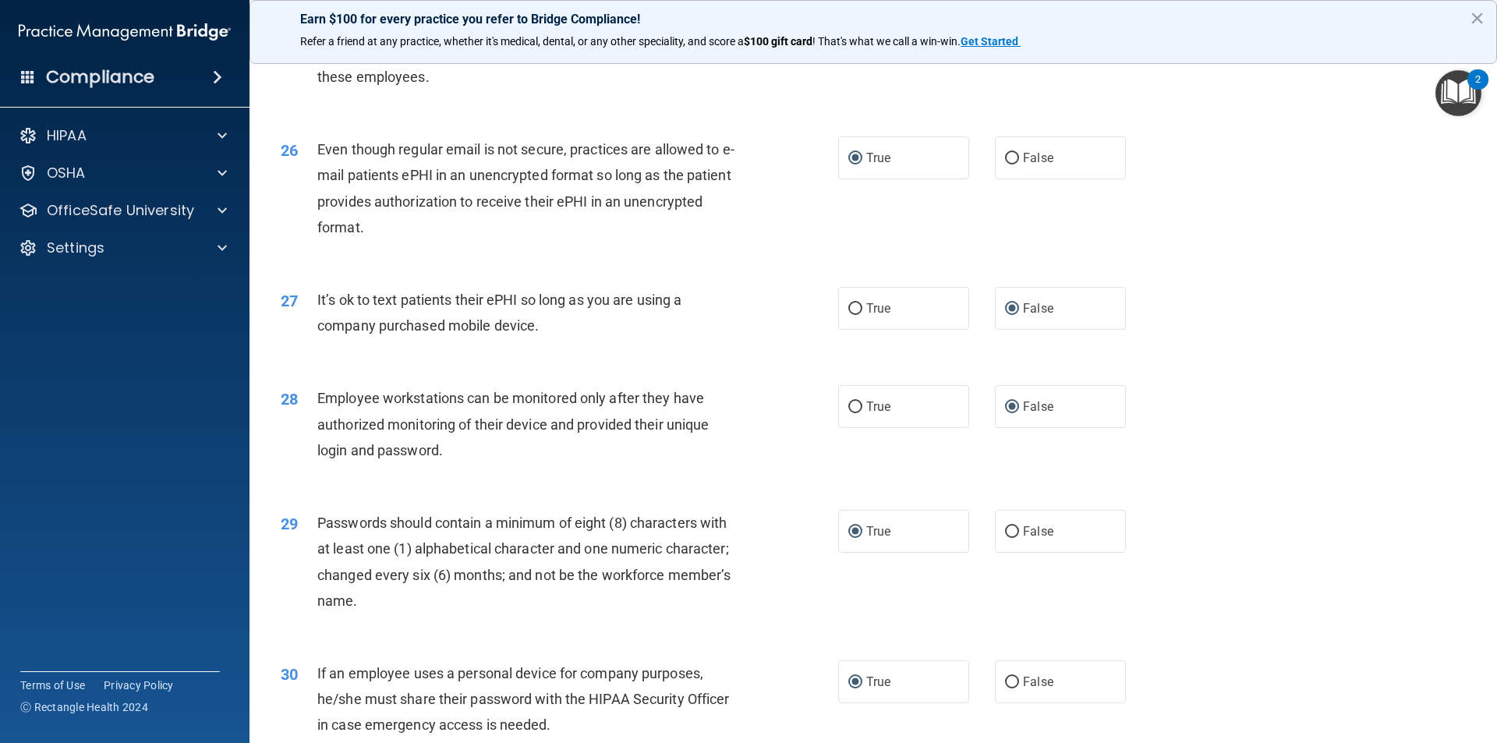
scroll to position [3171, 0]
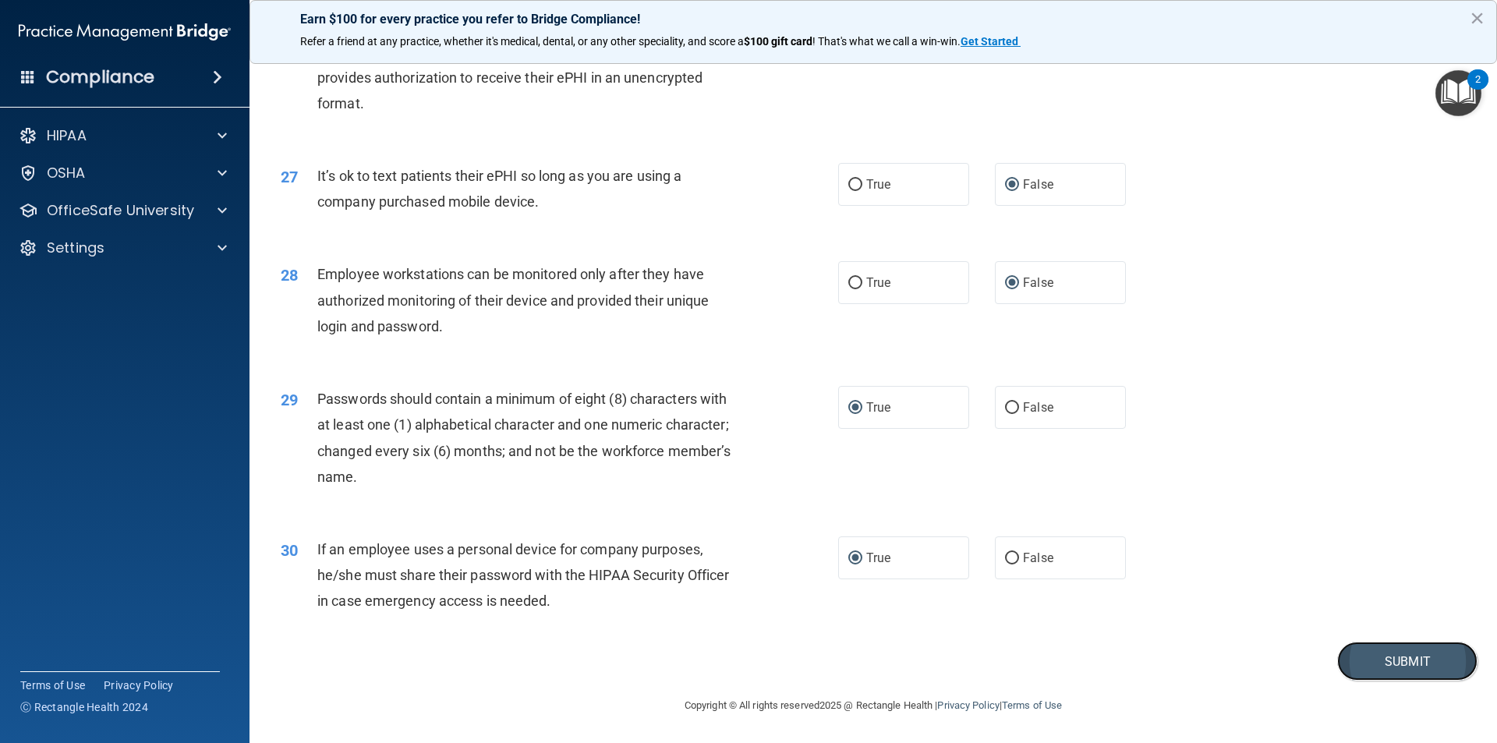
click at [1373, 658] on button "Submit" at bounding box center [1407, 662] width 140 height 40
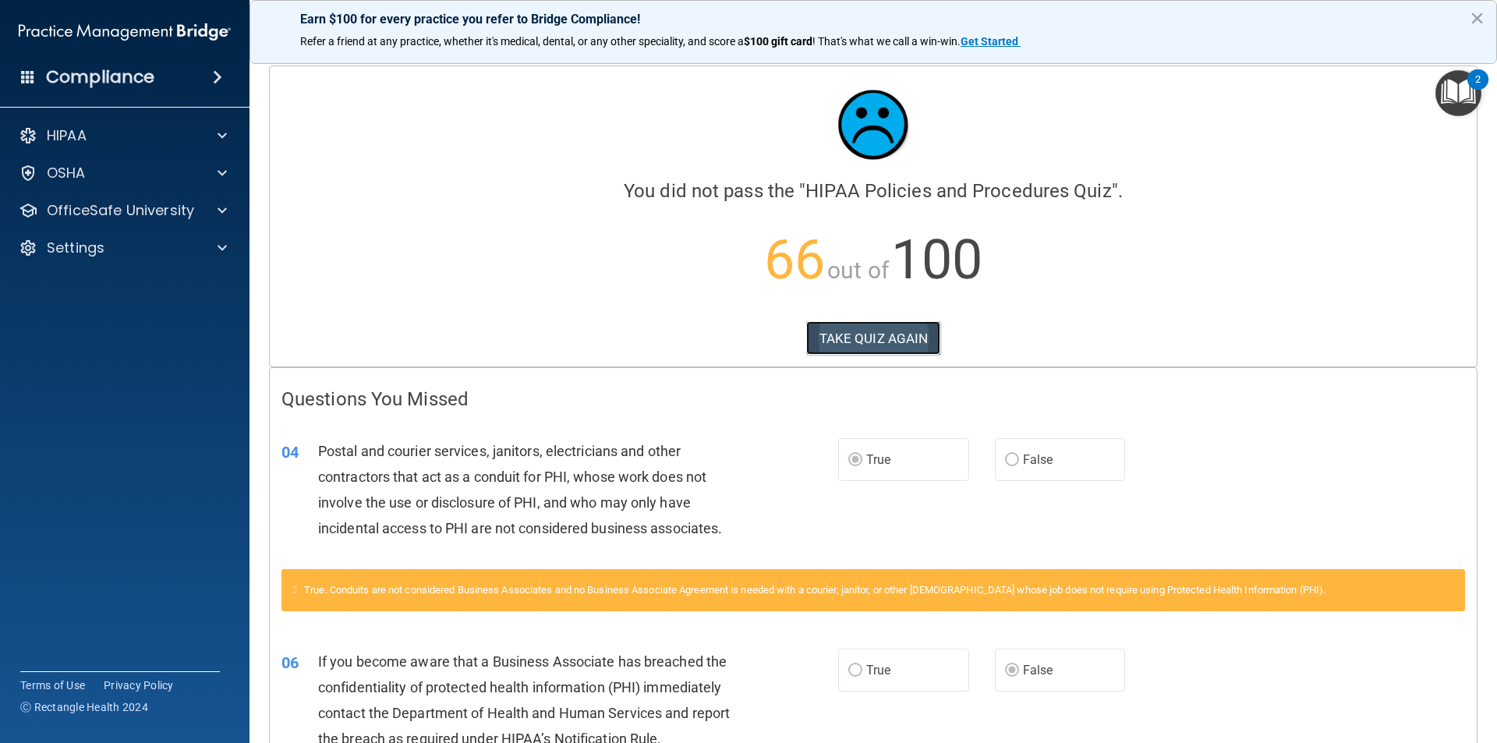
click at [887, 333] on button "TAKE QUIZ AGAIN" at bounding box center [873, 338] width 135 height 34
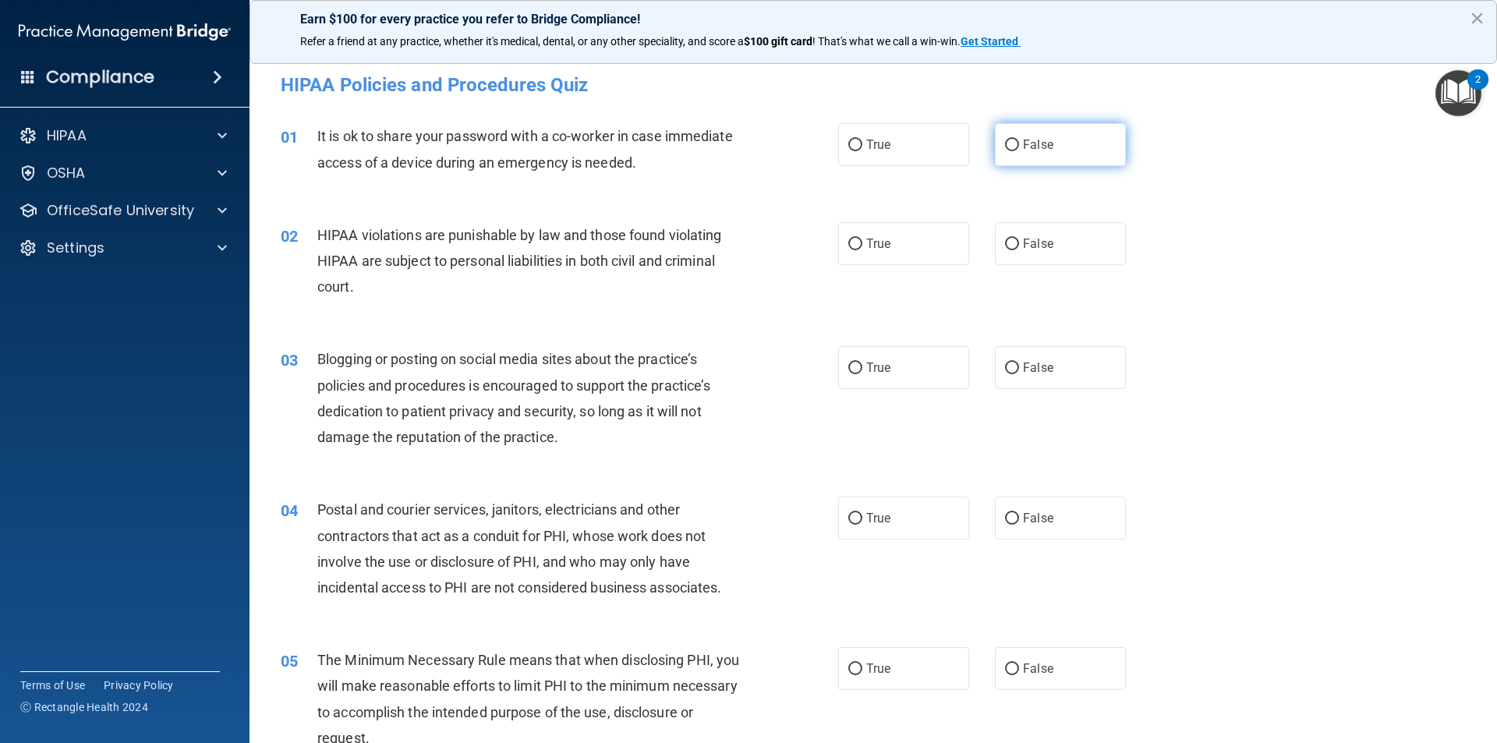
click at [1008, 147] on input "False" at bounding box center [1012, 146] width 14 height 12
radio input "true"
click at [855, 243] on input "True" at bounding box center [855, 245] width 14 height 12
radio input "true"
click at [1005, 368] on input "False" at bounding box center [1012, 369] width 14 height 12
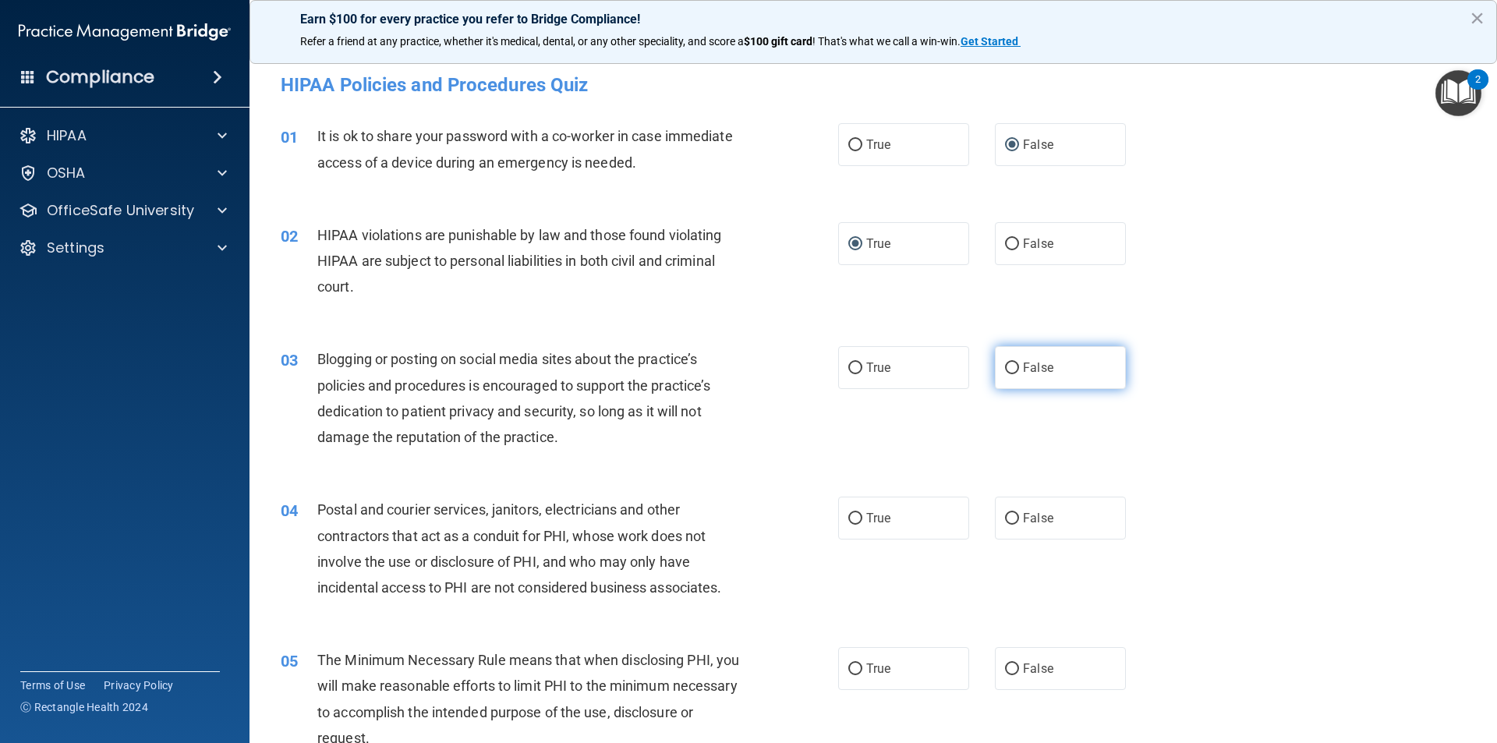
radio input "true"
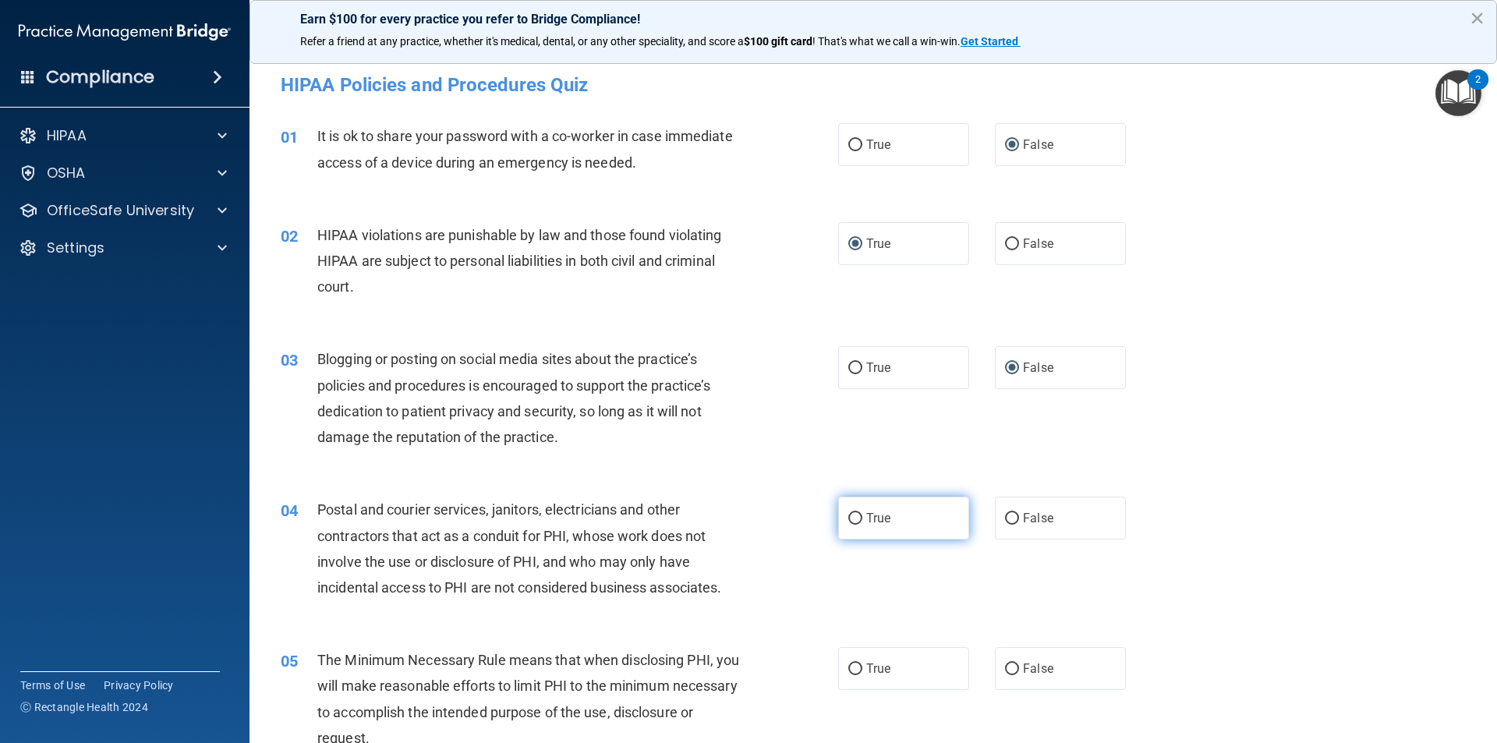
click at [851, 522] on input "True" at bounding box center [855, 519] width 14 height 12
radio input "true"
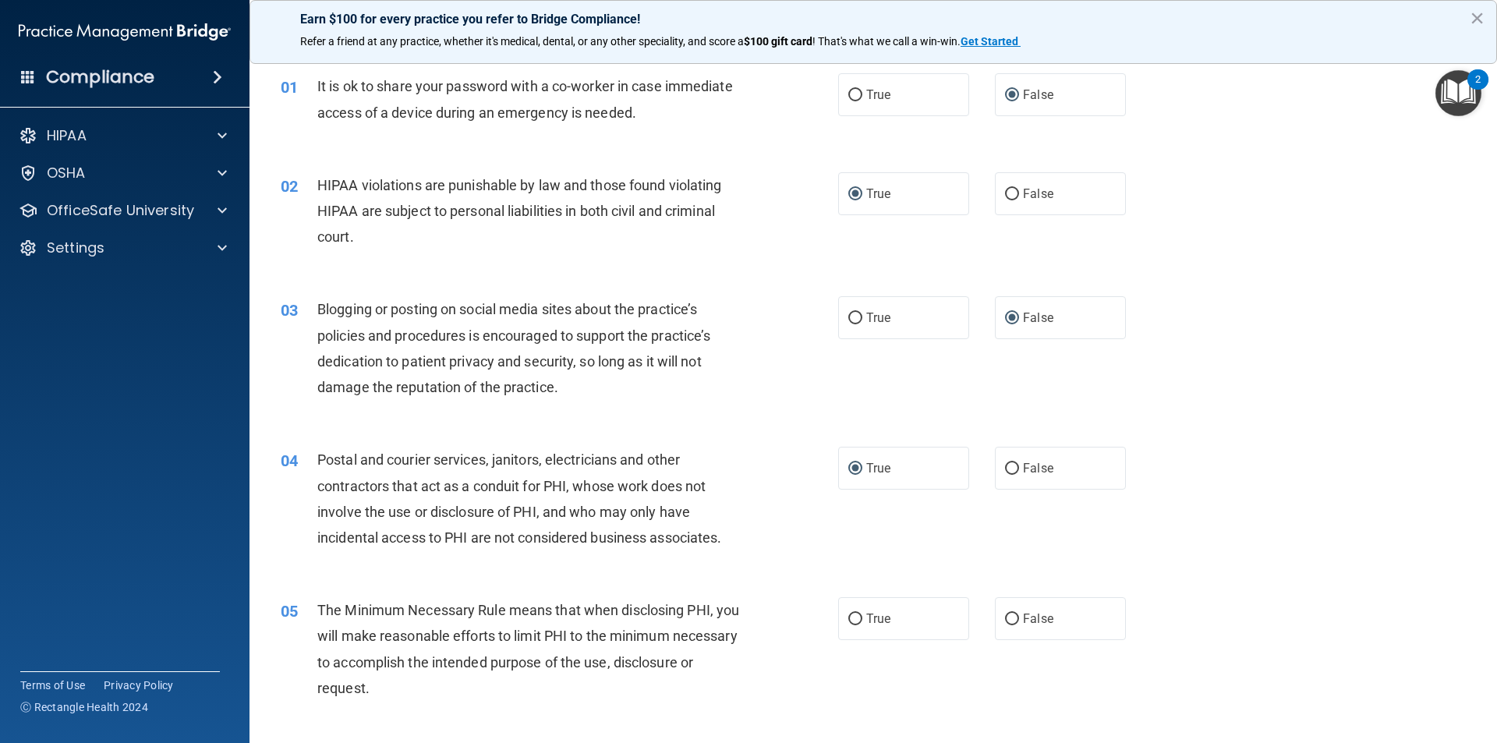
scroll to position [78, 0]
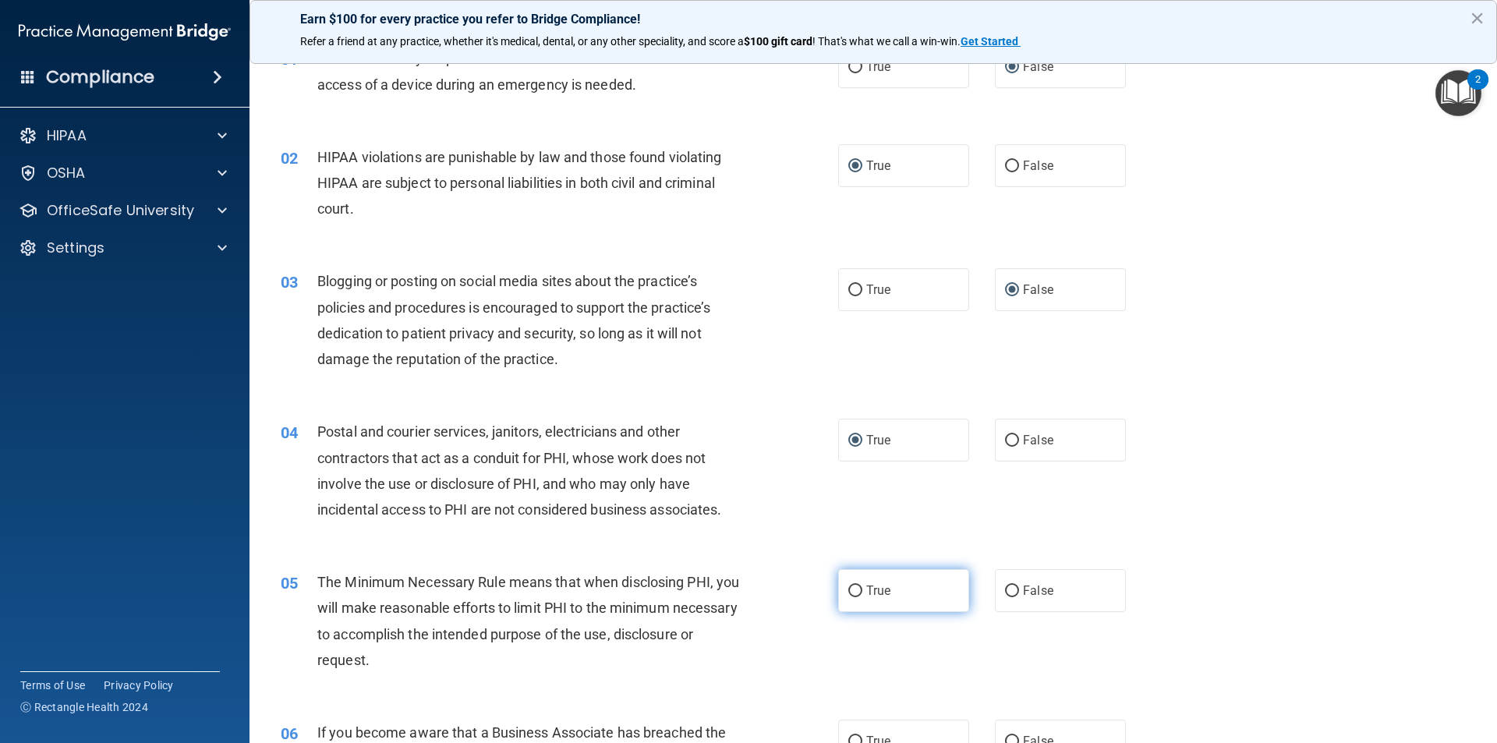
click at [857, 588] on label "True" at bounding box center [903, 590] width 131 height 43
click at [857, 588] on input "True" at bounding box center [855, 592] width 14 height 12
radio input "true"
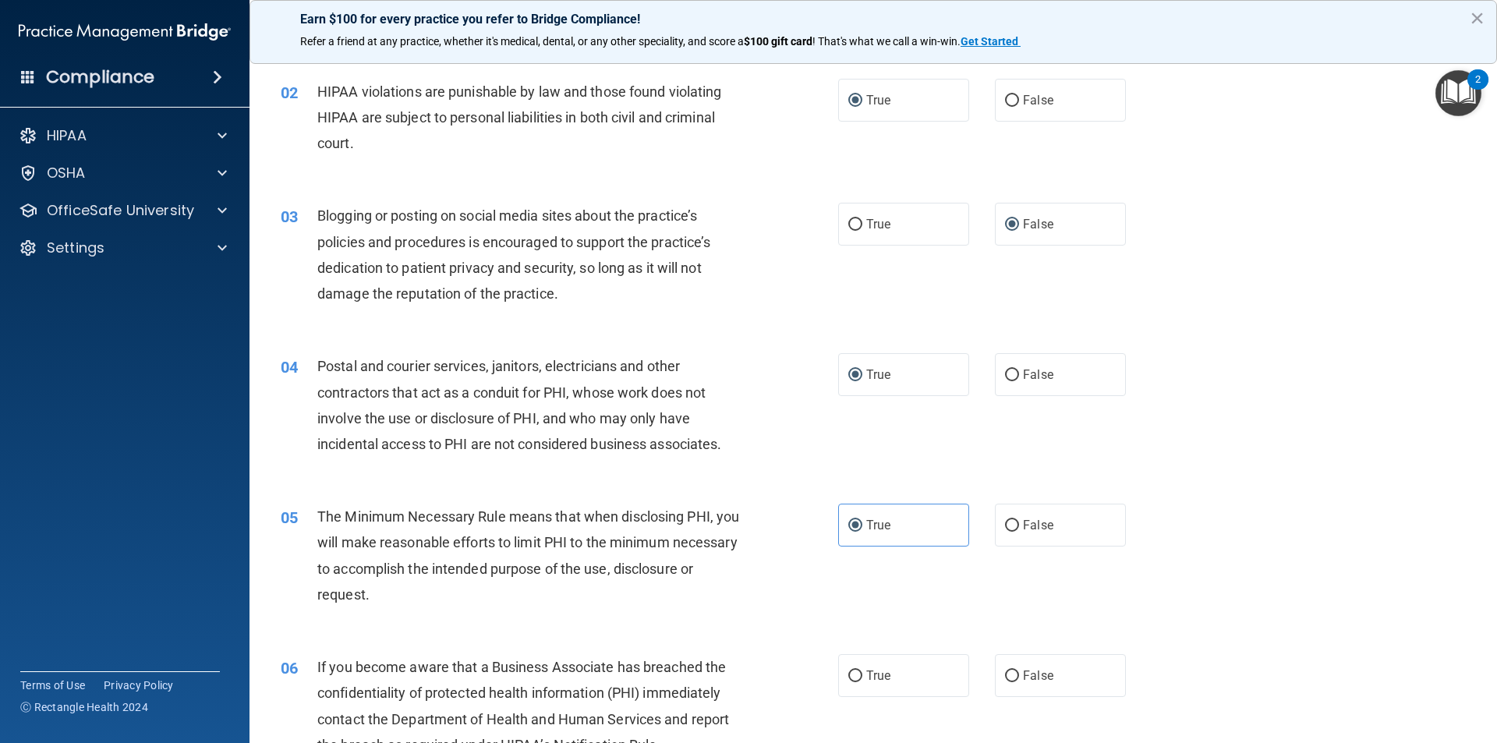
scroll to position [234, 0]
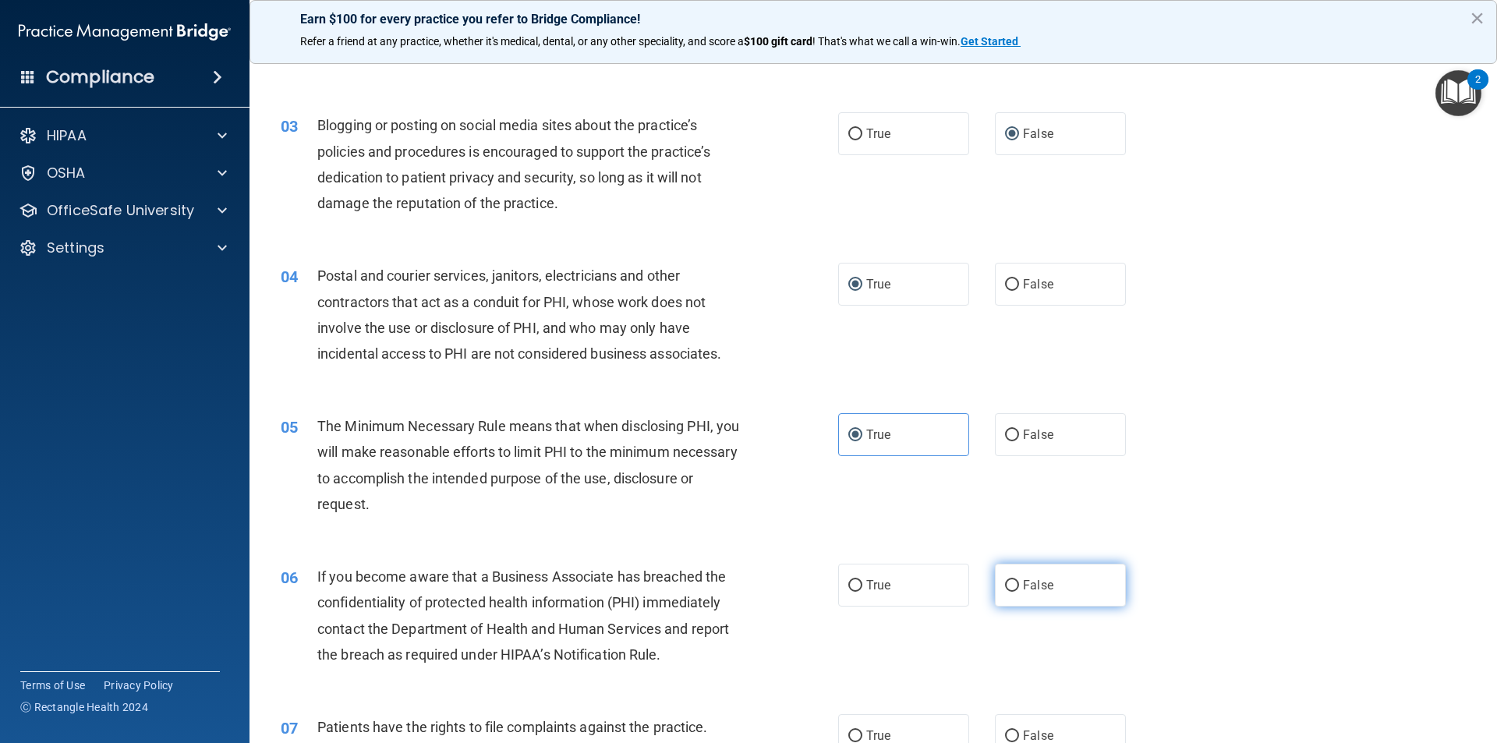
click at [1005, 582] on input "False" at bounding box center [1012, 586] width 14 height 12
radio input "true"
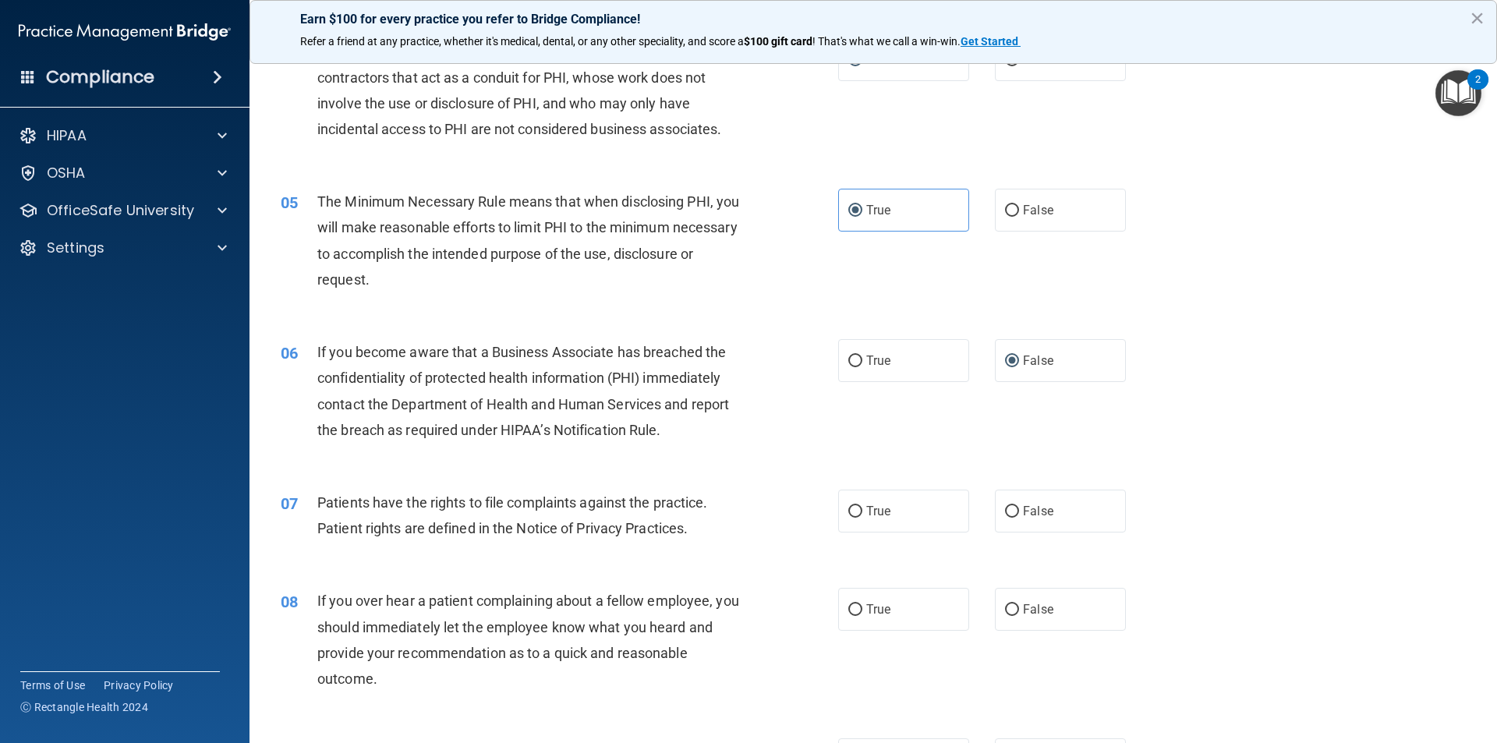
scroll to position [468, 0]
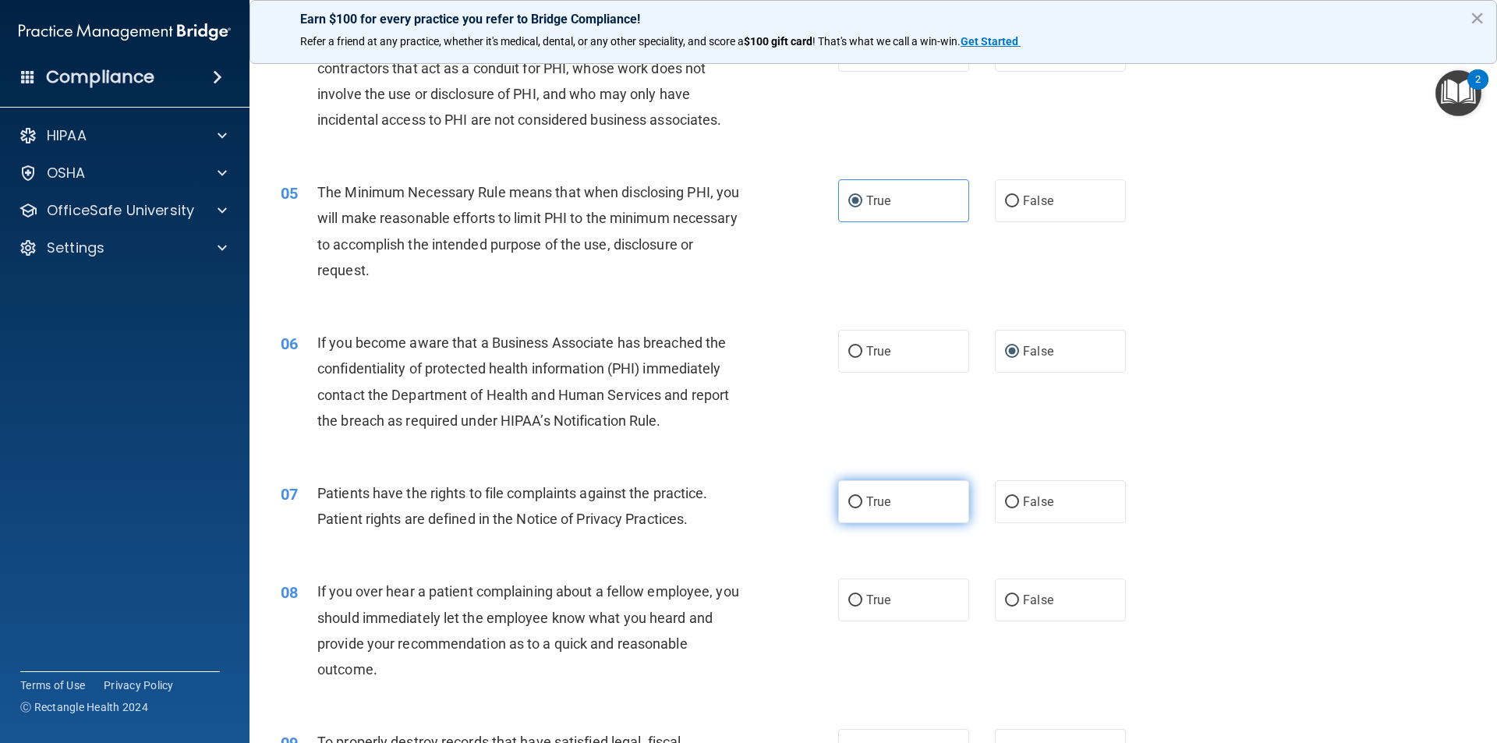
click at [851, 508] on input "True" at bounding box center [855, 503] width 14 height 12
radio input "true"
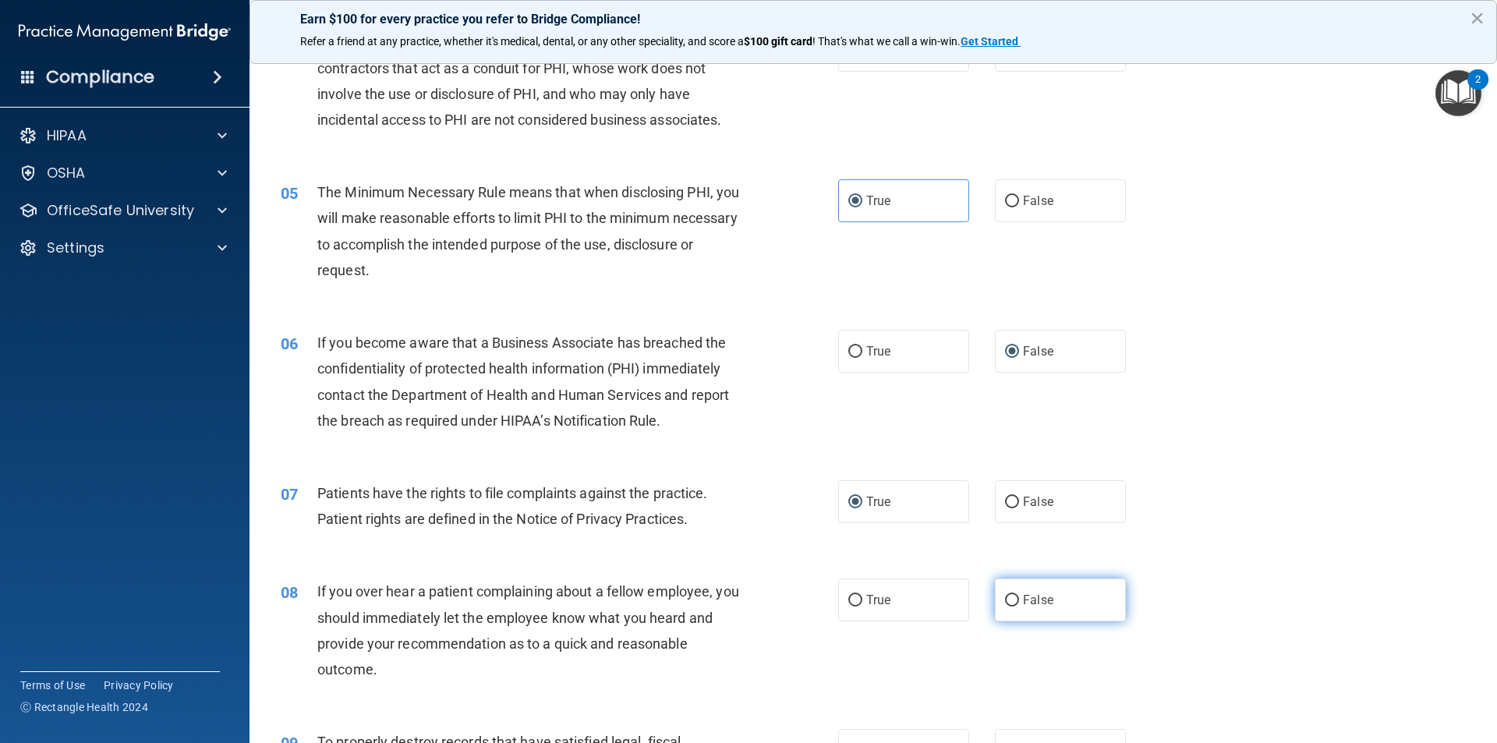
click at [1005, 600] on input "False" at bounding box center [1012, 601] width 14 height 12
radio input "true"
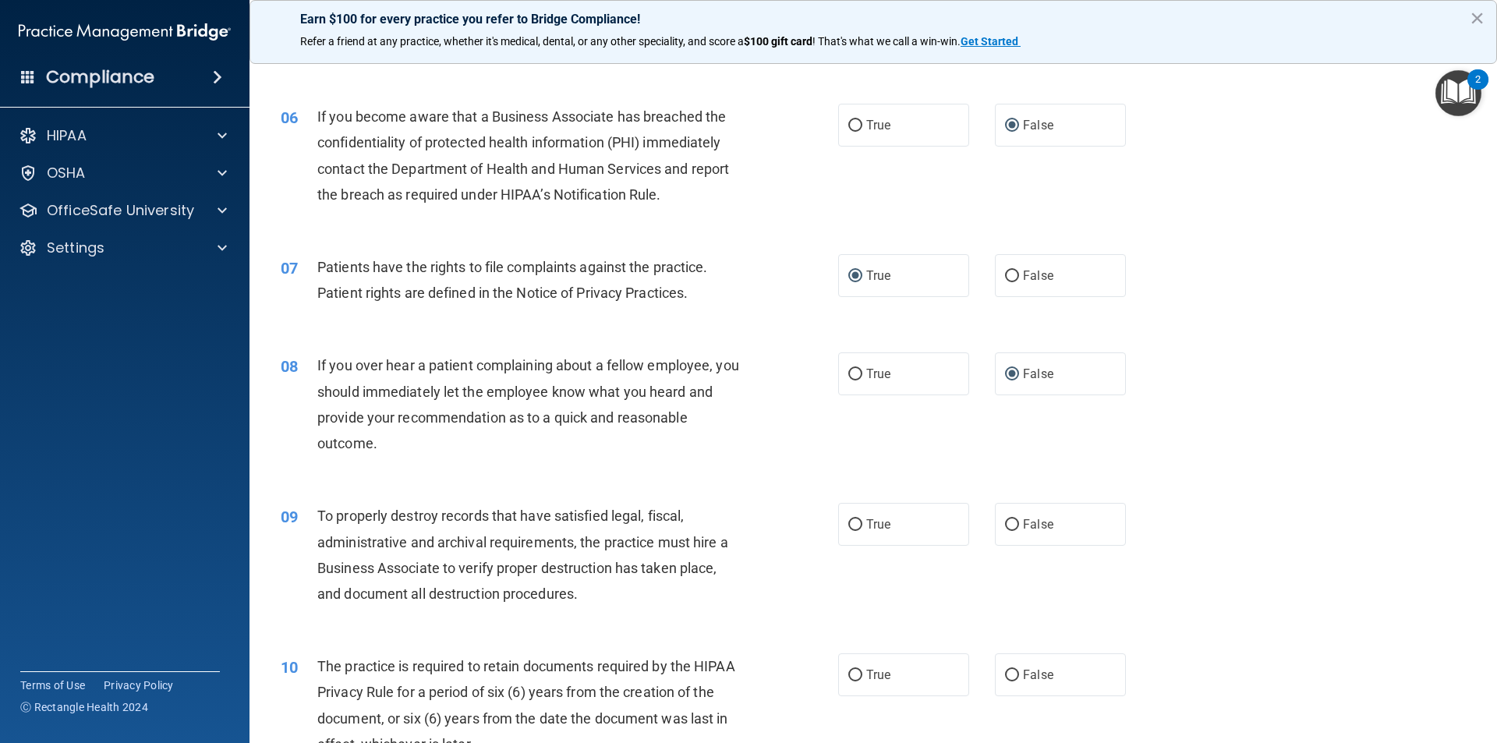
scroll to position [702, 0]
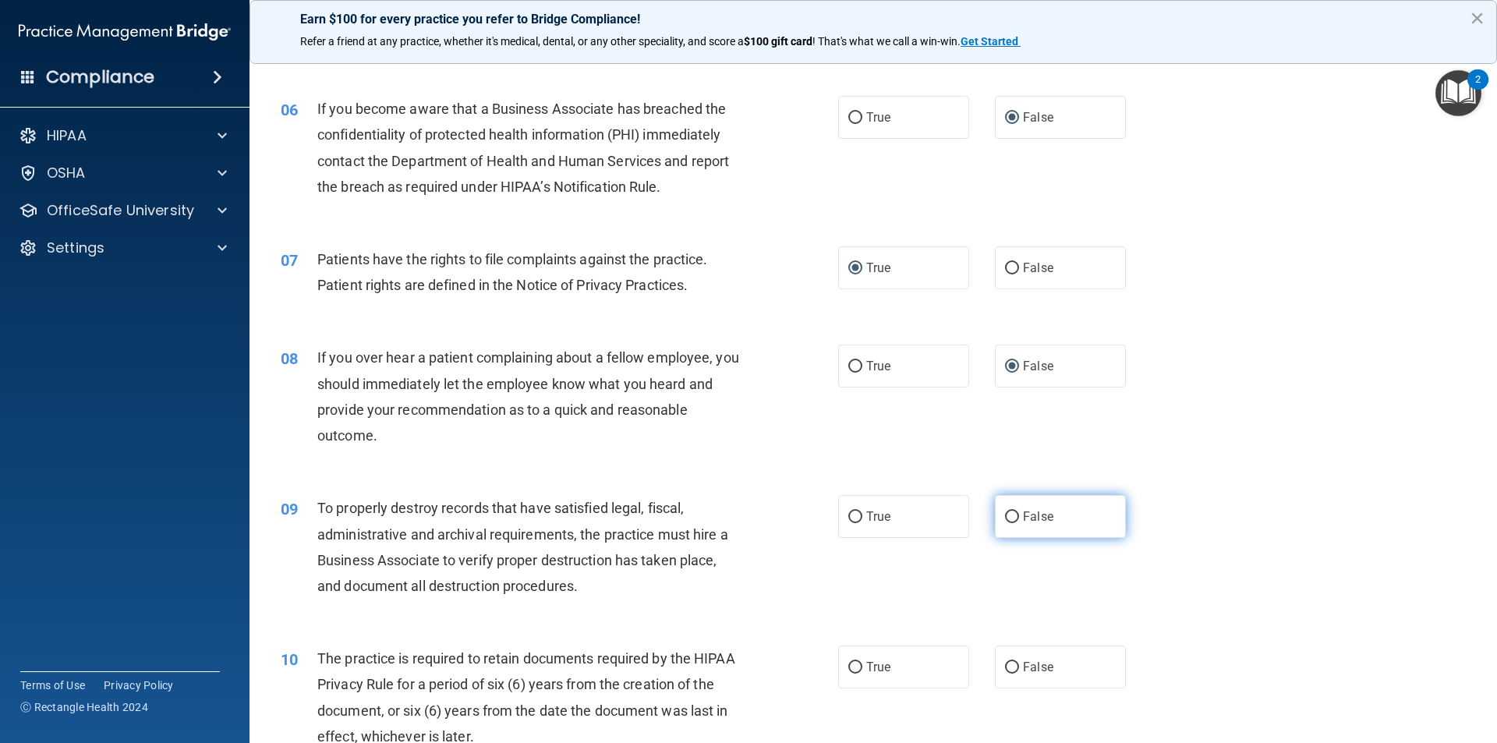
click at [1010, 511] on input "False" at bounding box center [1012, 517] width 14 height 12
radio input "true"
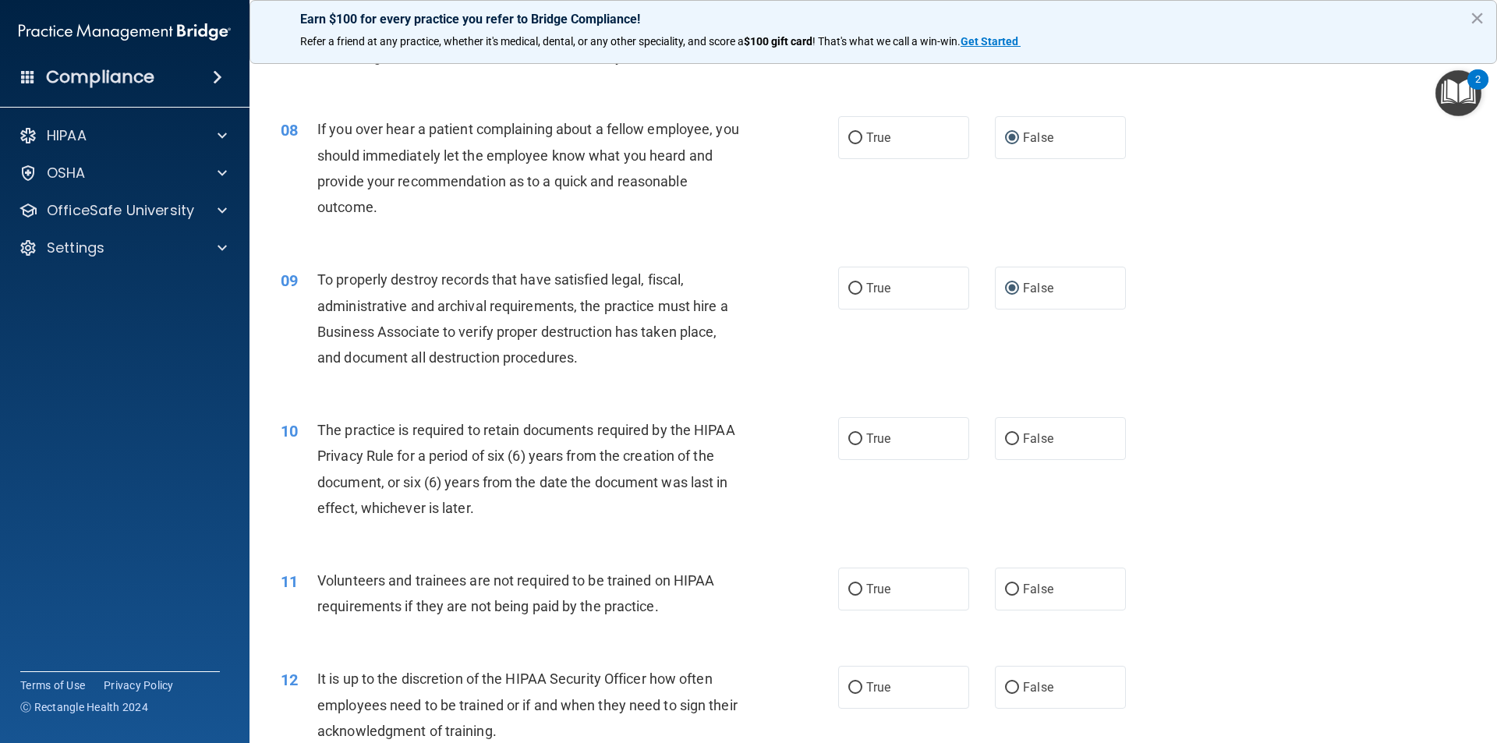
scroll to position [936, 0]
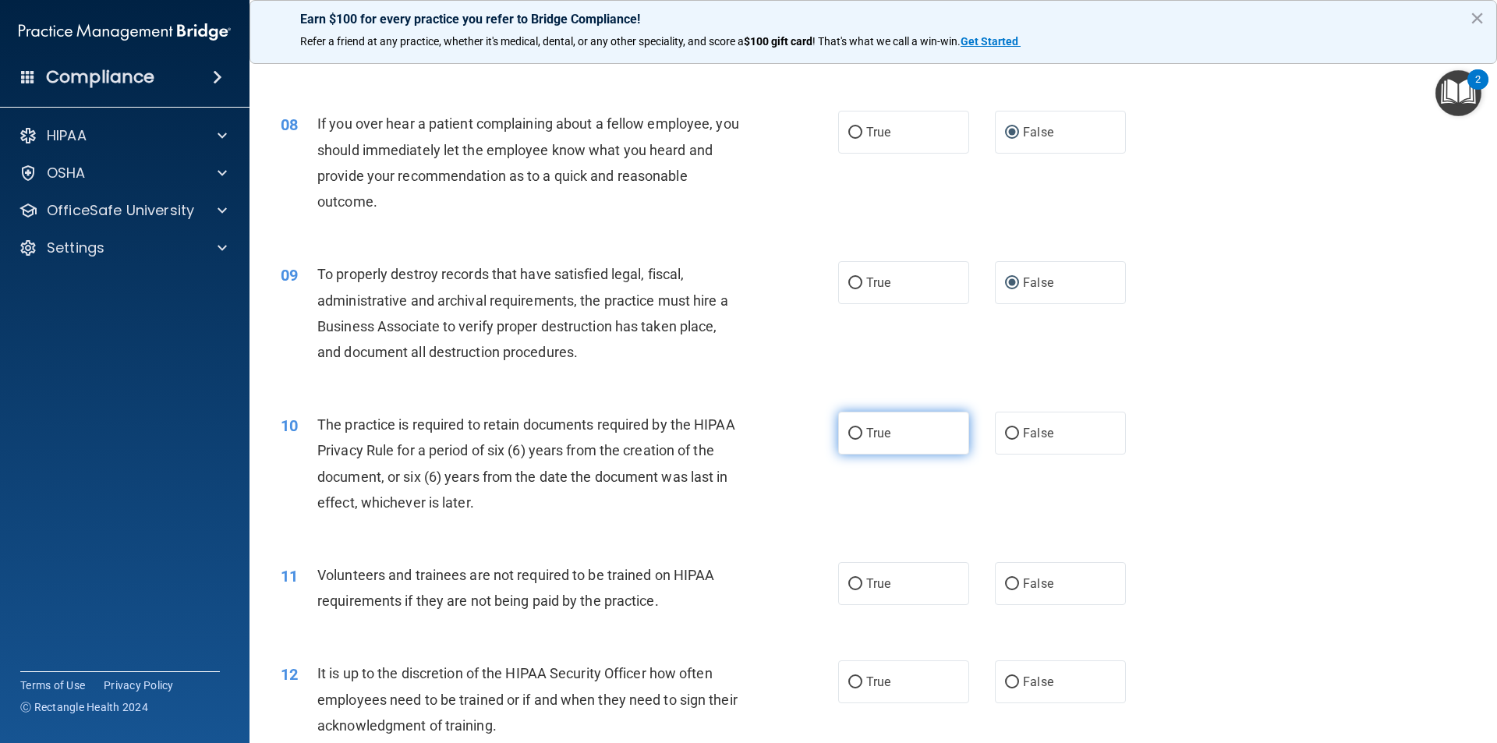
click at [851, 422] on label "True" at bounding box center [903, 433] width 131 height 43
click at [851, 428] on input "True" at bounding box center [855, 434] width 14 height 12
radio input "true"
click at [1005, 588] on input "False" at bounding box center [1012, 585] width 14 height 12
radio input "true"
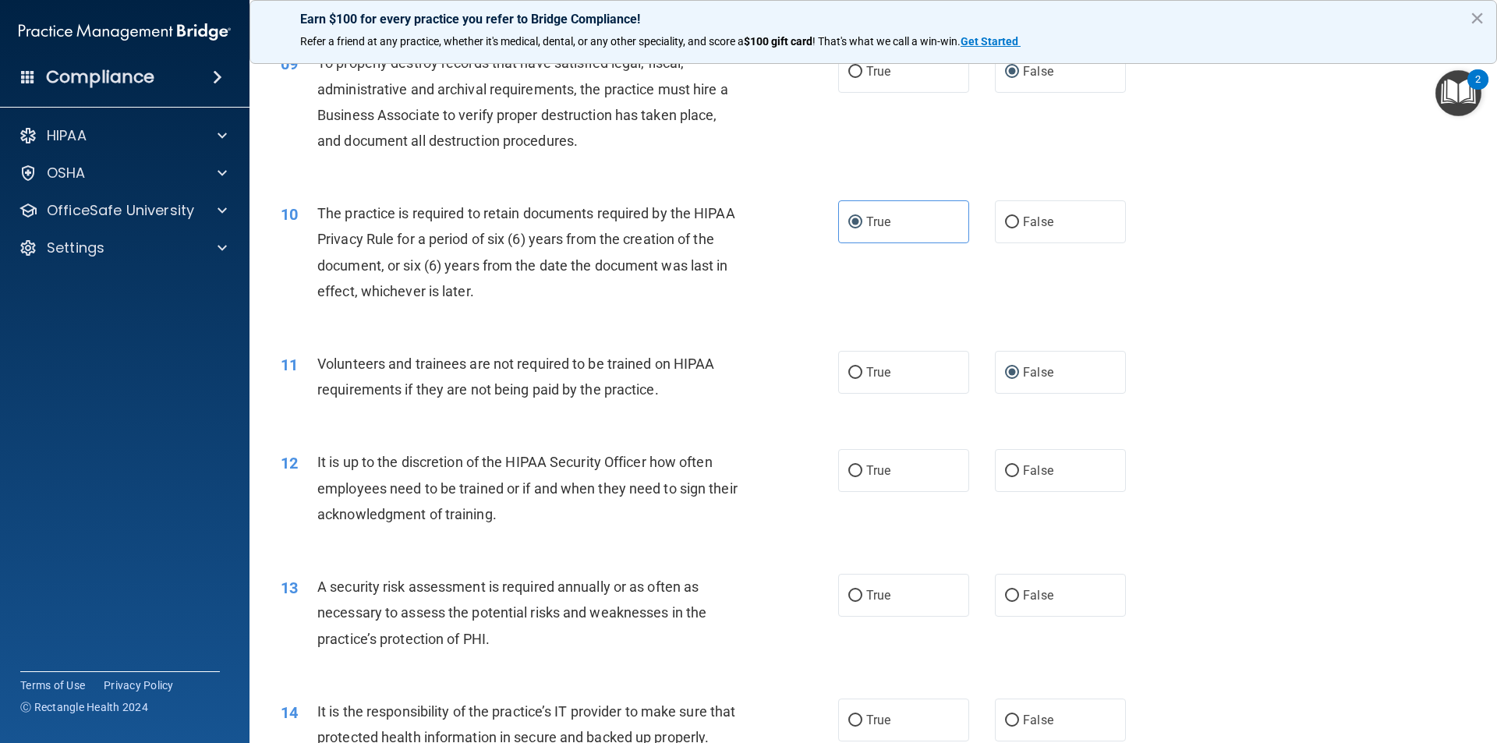
scroll to position [1170, 0]
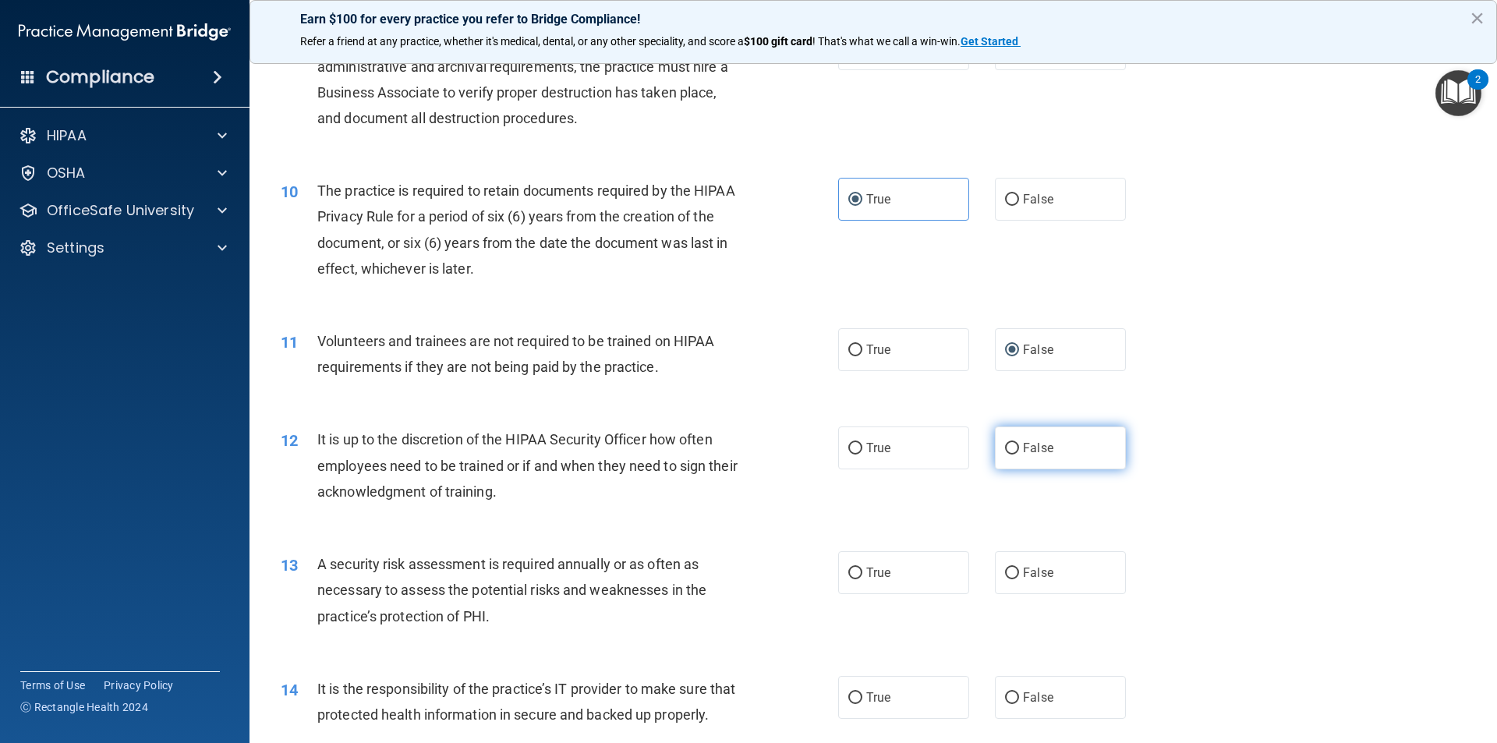
click at [1005, 449] on input "False" at bounding box center [1012, 449] width 14 height 12
radio input "true"
click at [850, 571] on input "True" at bounding box center [855, 574] width 14 height 12
radio input "true"
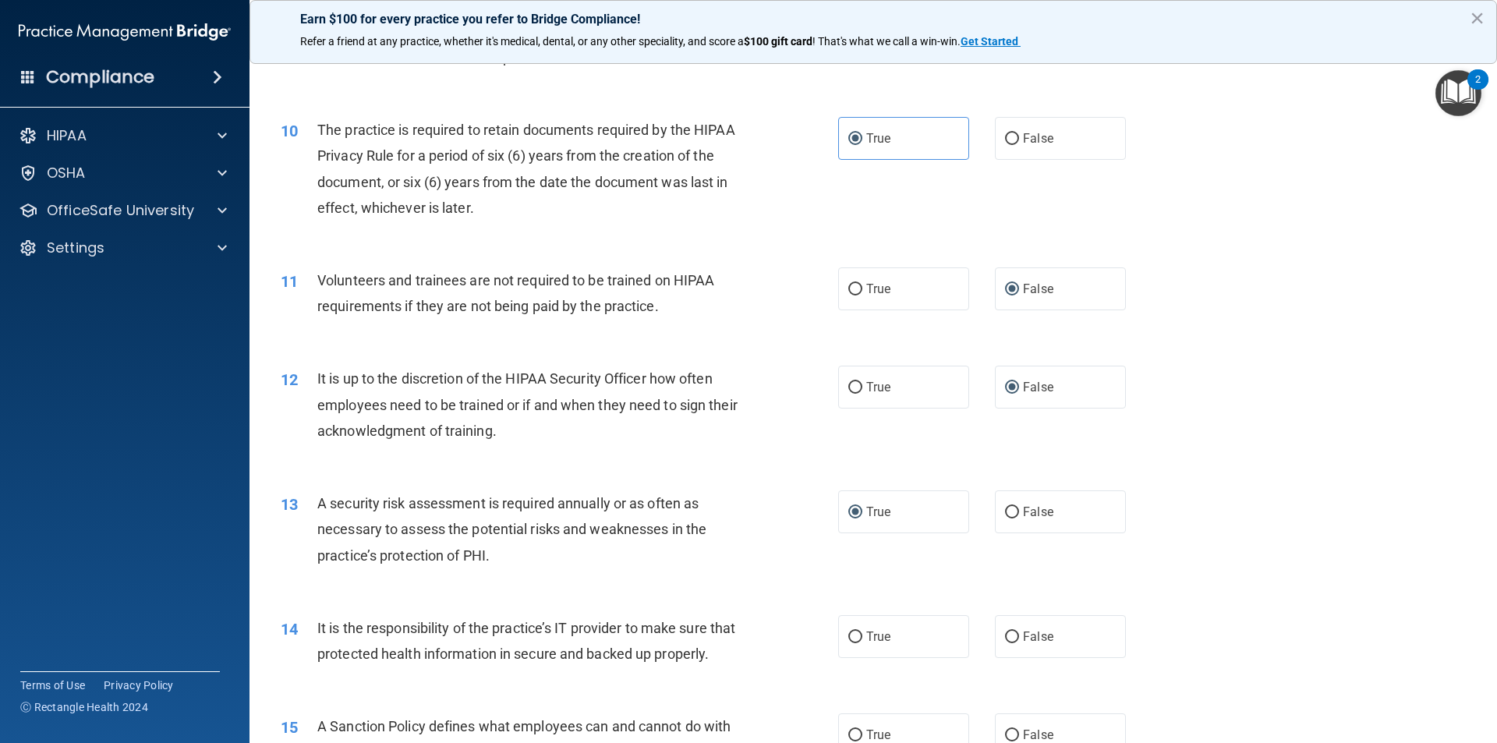
scroll to position [1403, 0]
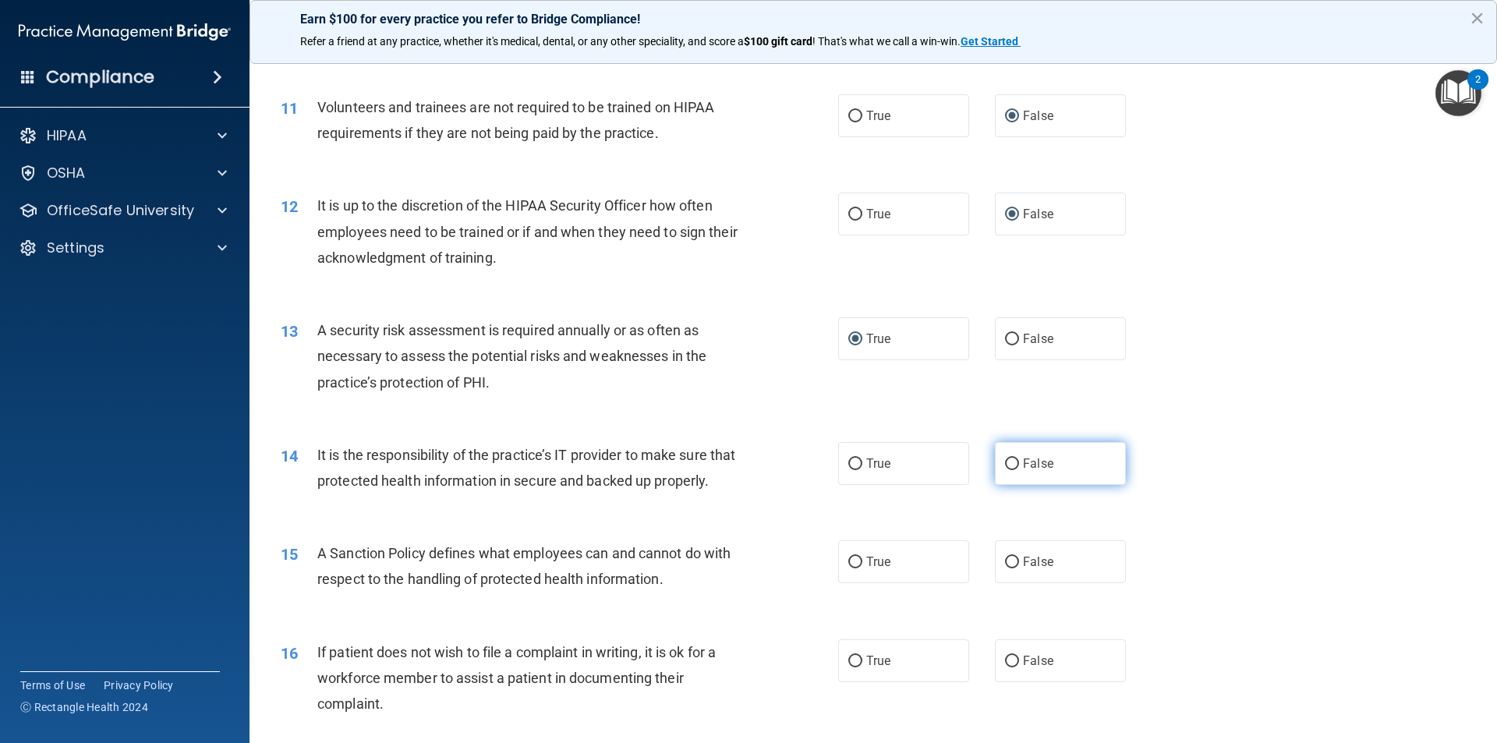
click at [1008, 459] on input "False" at bounding box center [1012, 464] width 14 height 12
radio input "true"
click at [1005, 568] on input "False" at bounding box center [1012, 563] width 14 height 12
radio input "true"
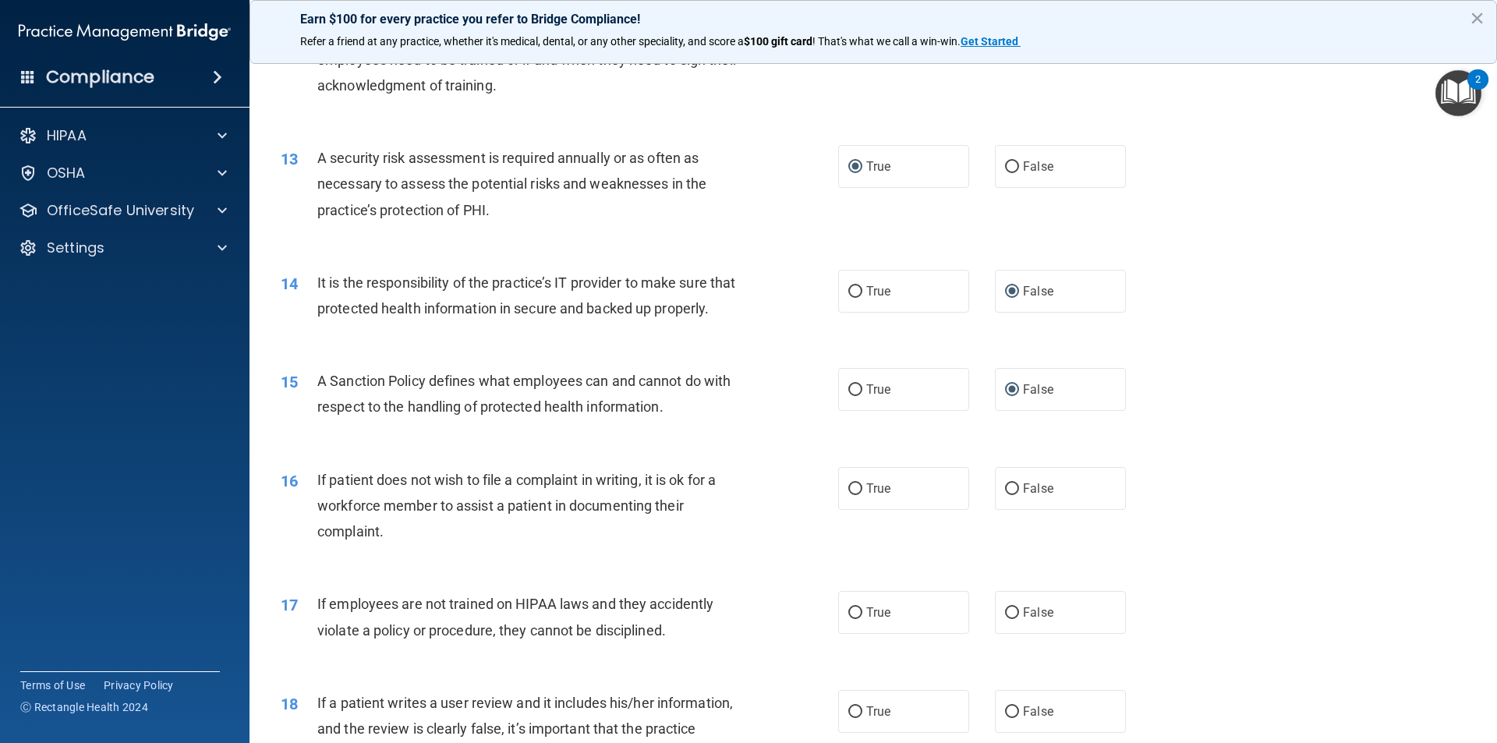
scroll to position [1637, 0]
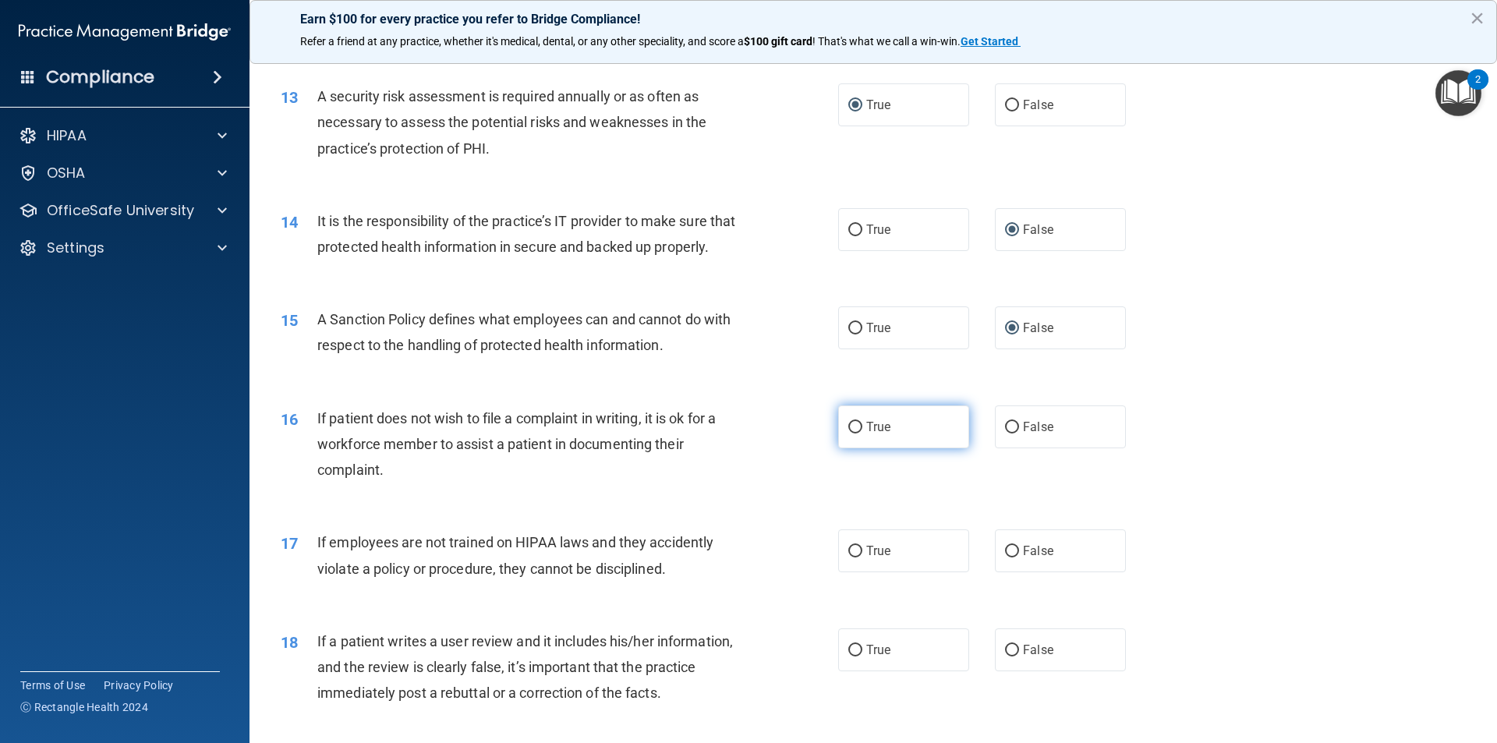
click at [848, 434] on input "True" at bounding box center [855, 428] width 14 height 12
radio input "true"
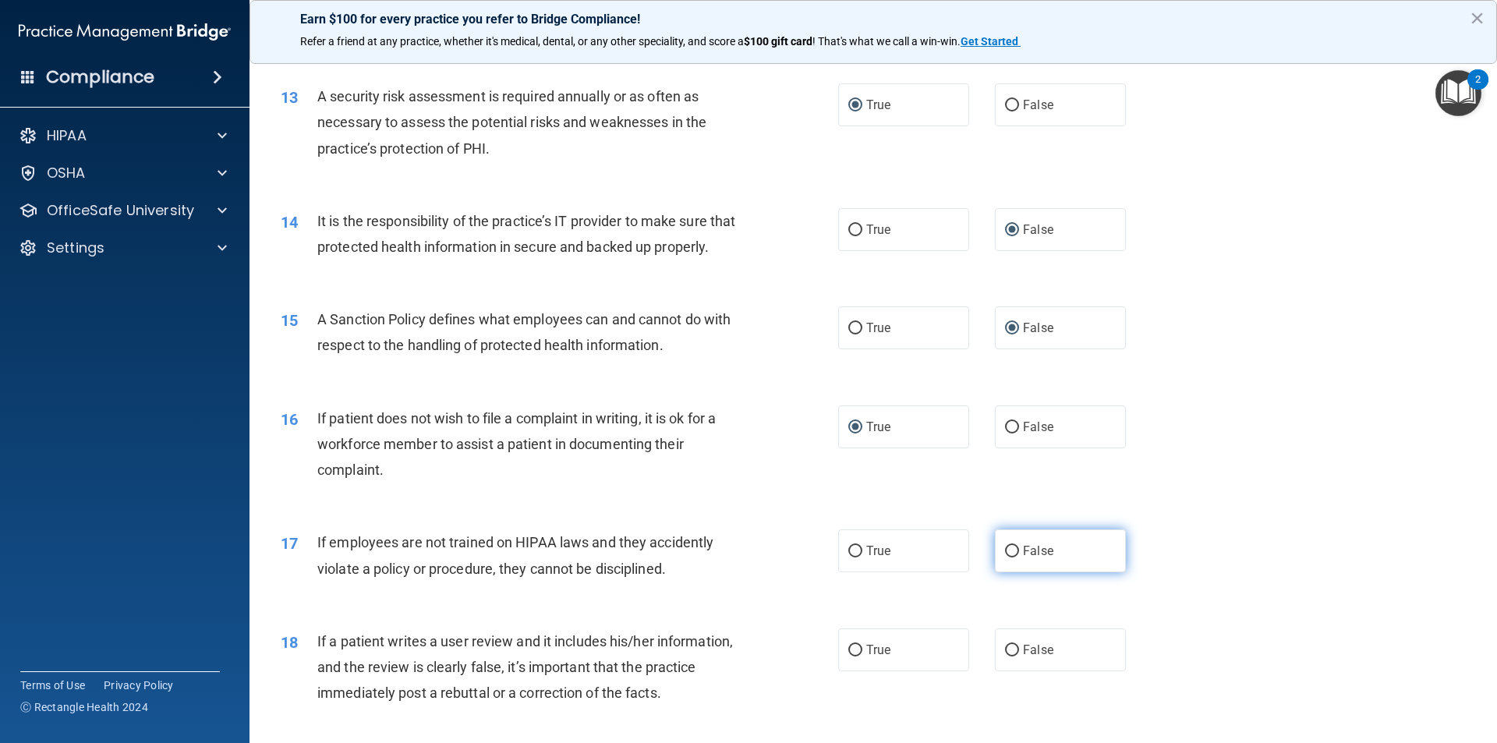
click at [1010, 557] on input "False" at bounding box center [1012, 552] width 14 height 12
radio input "true"
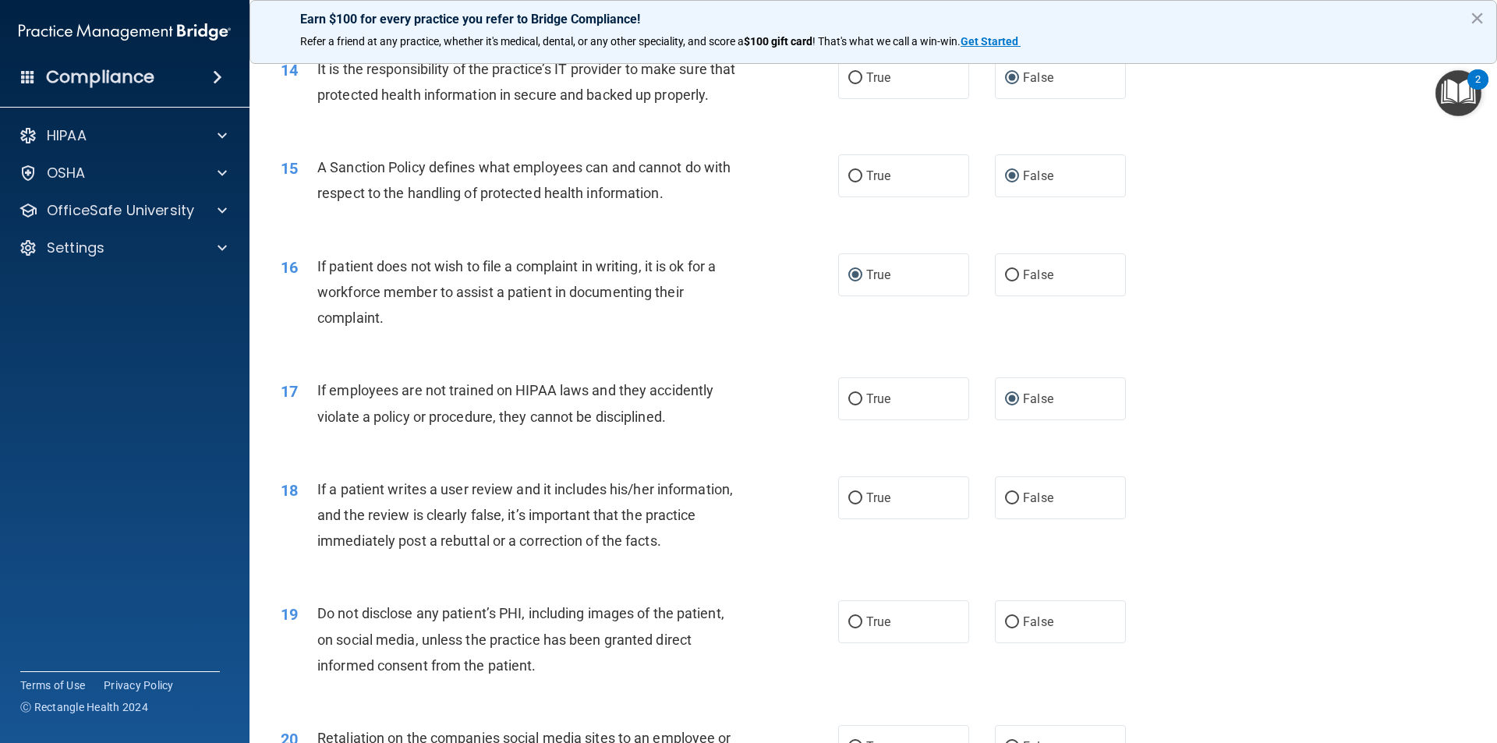
scroll to position [1793, 0]
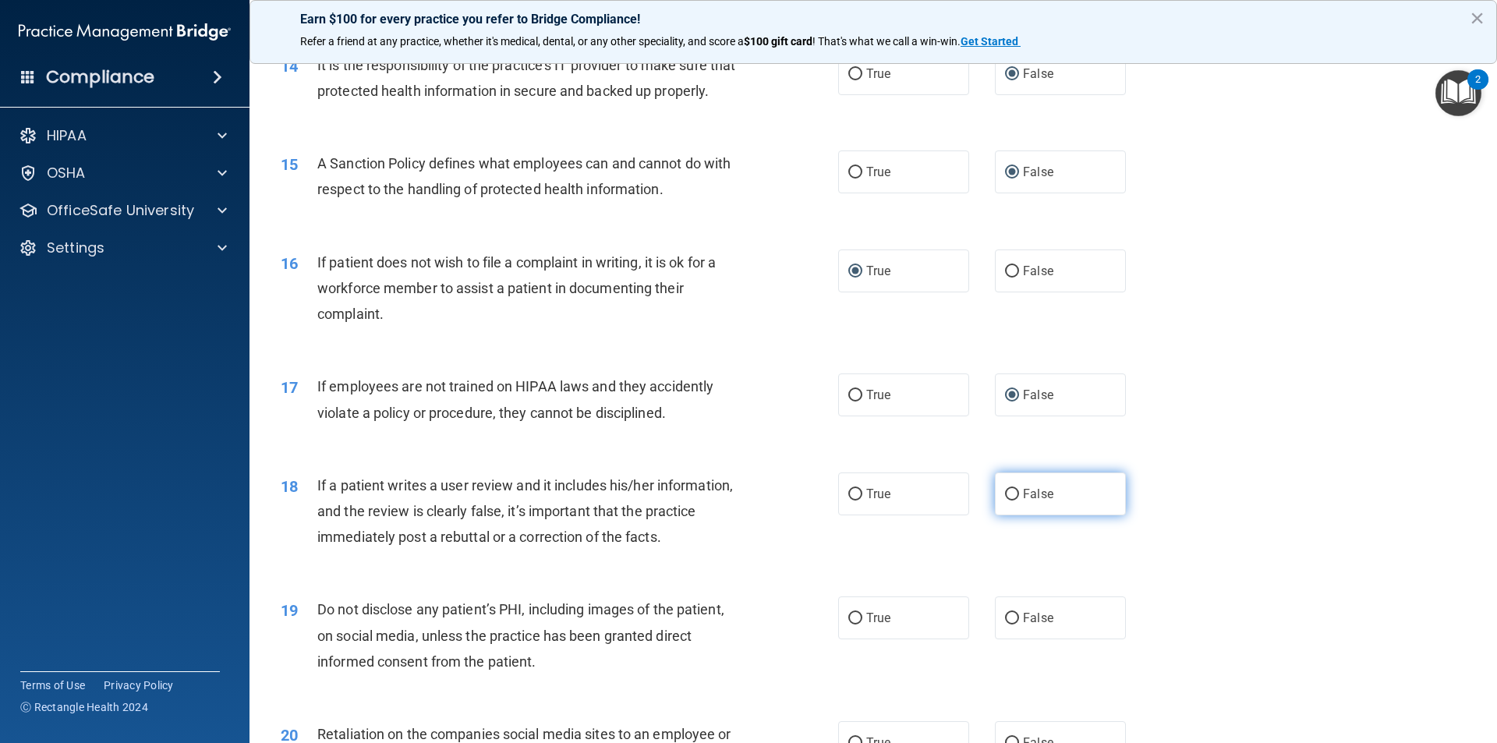
click at [1005, 501] on input "False" at bounding box center [1012, 495] width 14 height 12
radio input "true"
click at [856, 625] on input "True" at bounding box center [855, 619] width 14 height 12
radio input "true"
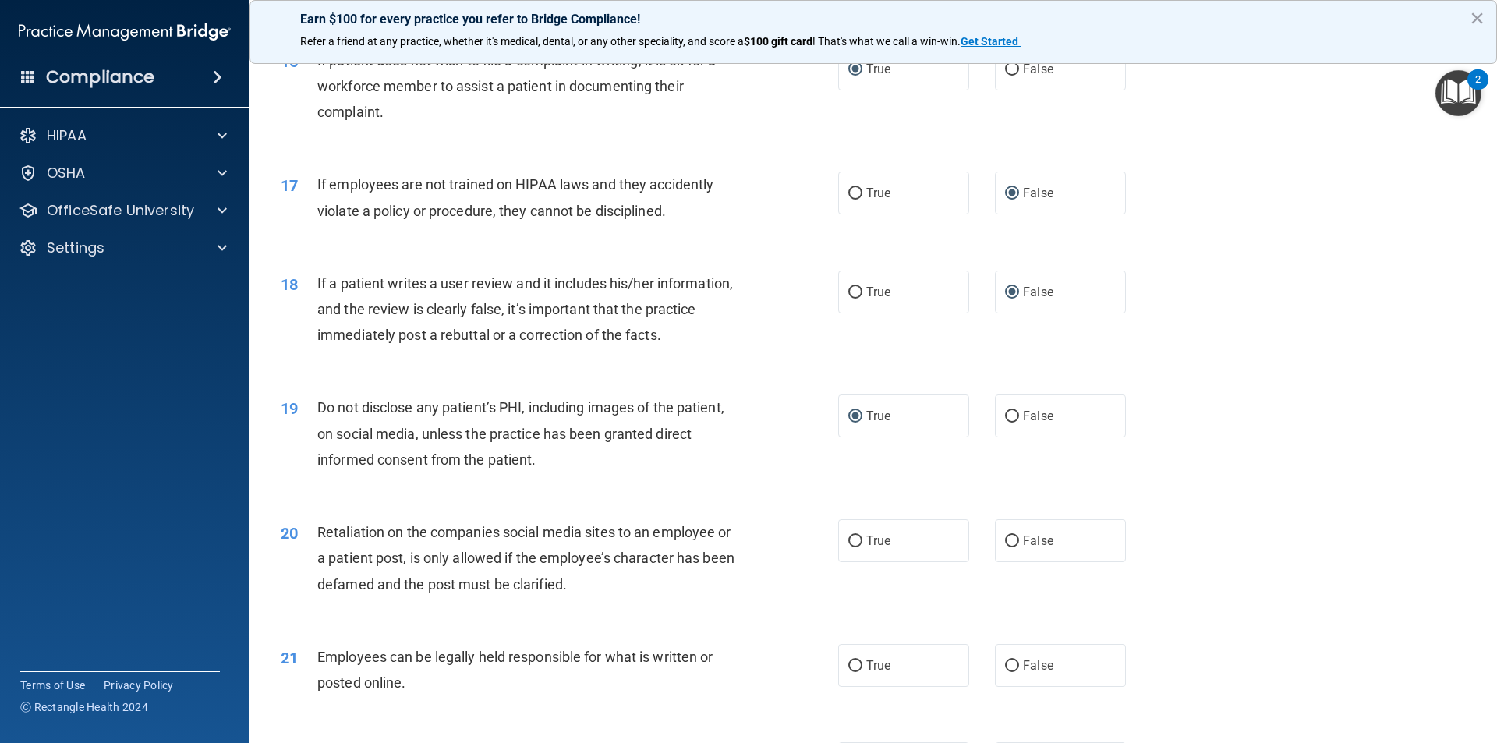
scroll to position [2027, 0]
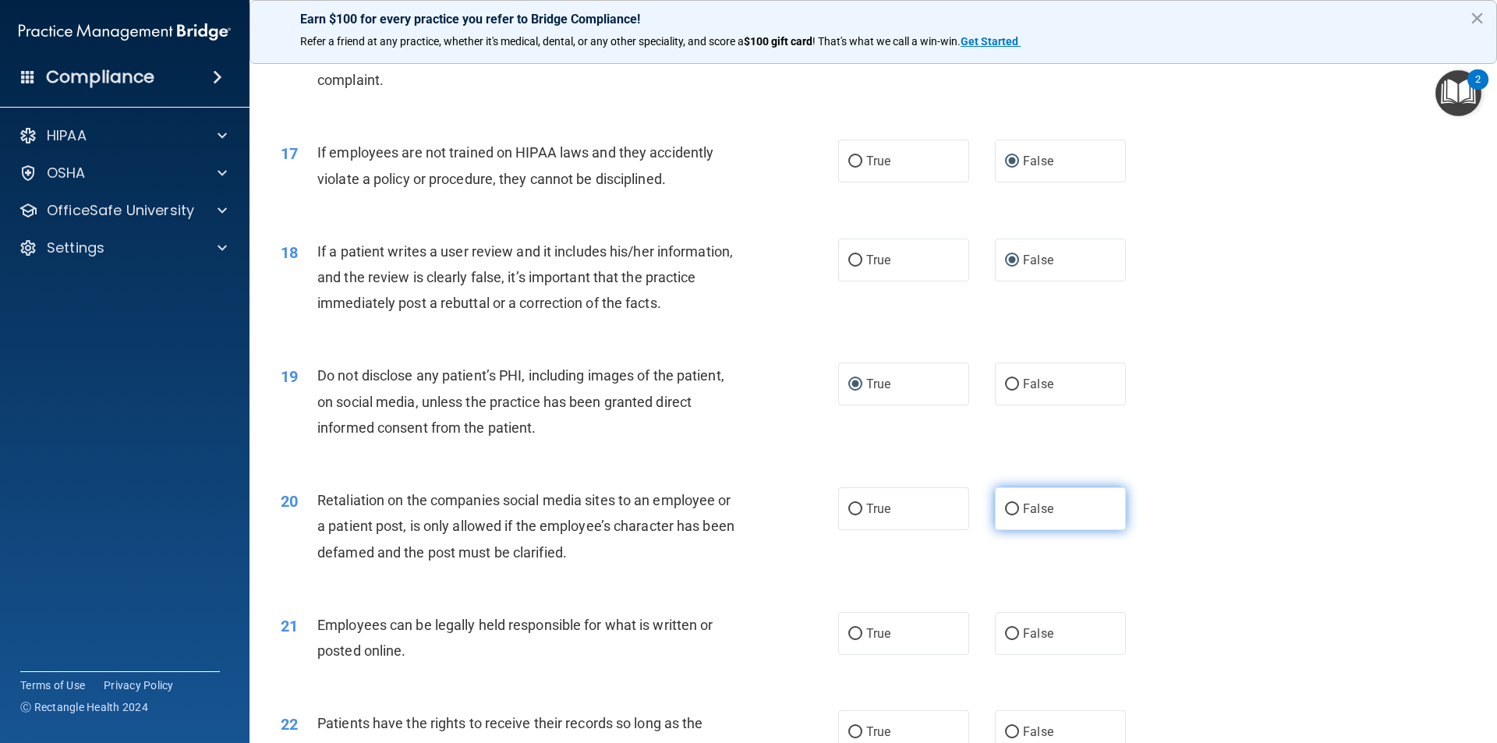
click at [1005, 515] on input "False" at bounding box center [1012, 510] width 14 height 12
radio input "true"
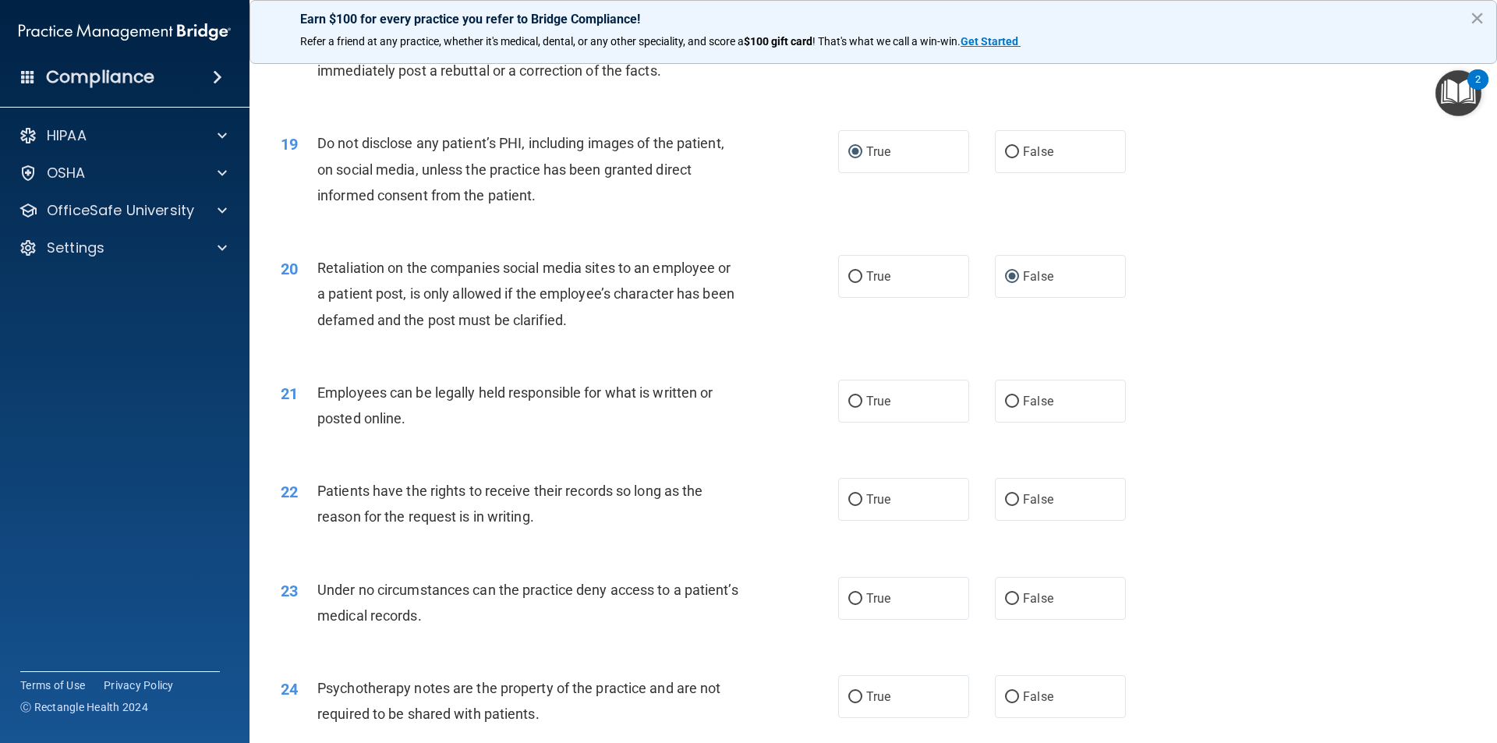
scroll to position [2261, 0]
click at [848, 406] on input "True" at bounding box center [855, 401] width 14 height 12
radio input "true"
click at [1005, 504] on input "False" at bounding box center [1012, 499] width 14 height 12
radio input "true"
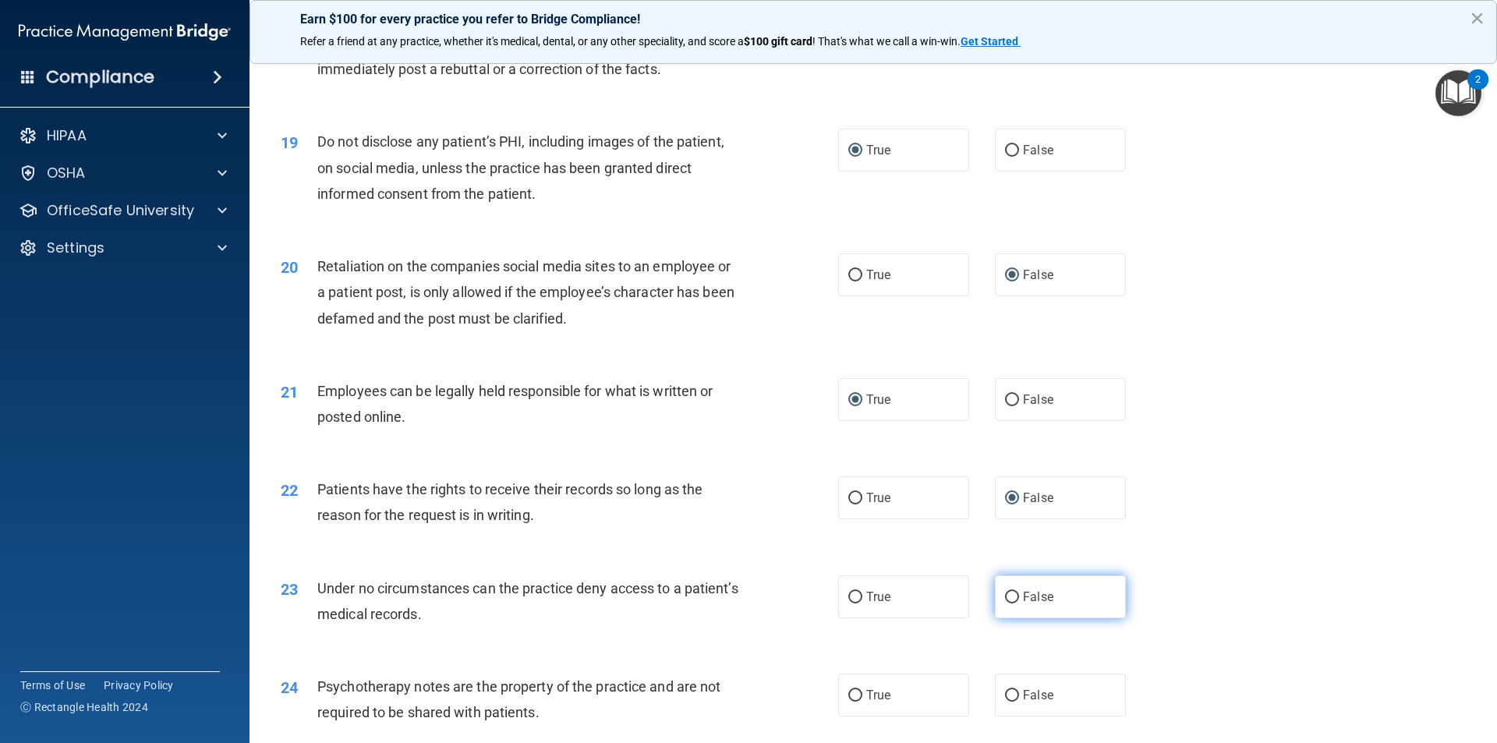
click at [1005, 604] on input "False" at bounding box center [1012, 598] width 14 height 12
radio input "true"
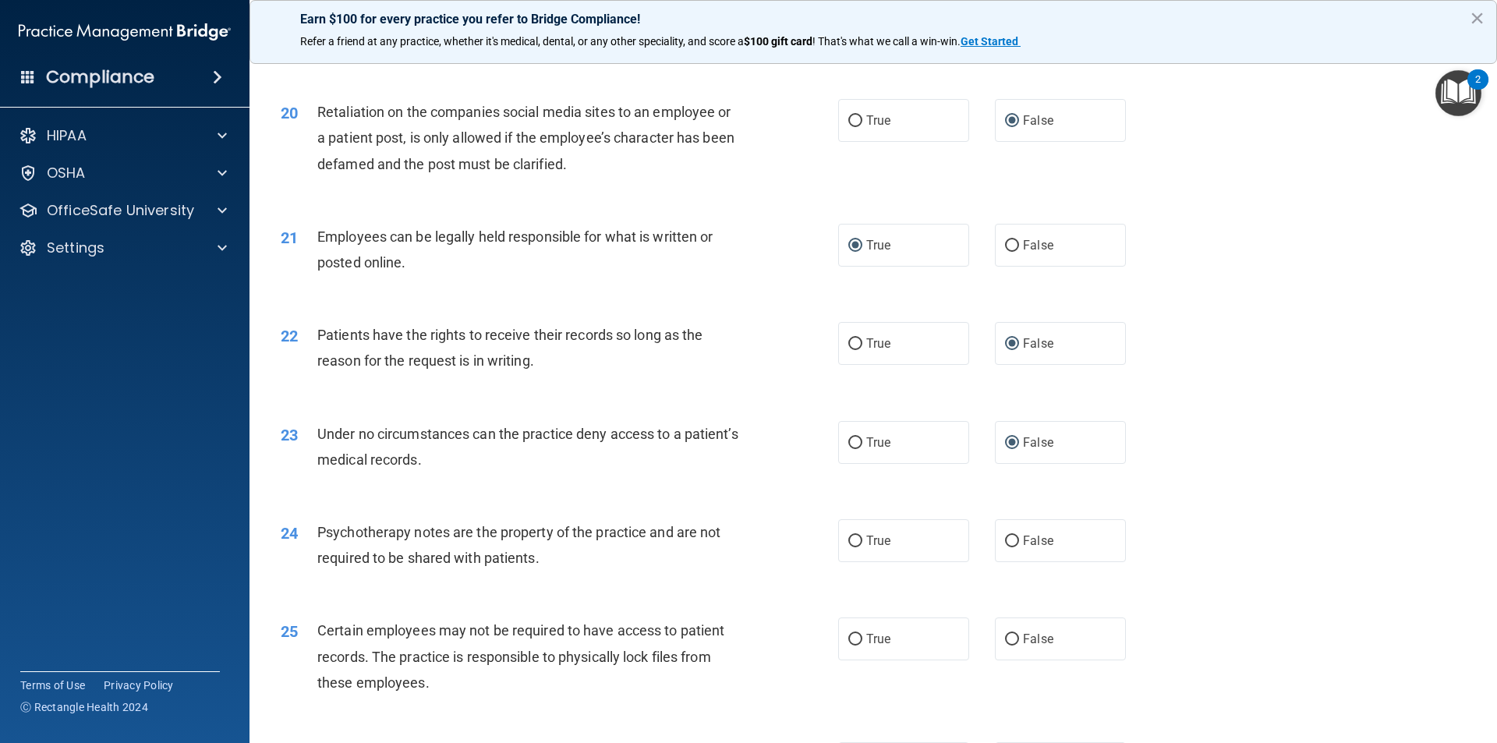
scroll to position [2417, 0]
click at [848, 546] on input "True" at bounding box center [855, 540] width 14 height 12
radio input "true"
click at [848, 644] on input "True" at bounding box center [855, 638] width 14 height 12
radio input "true"
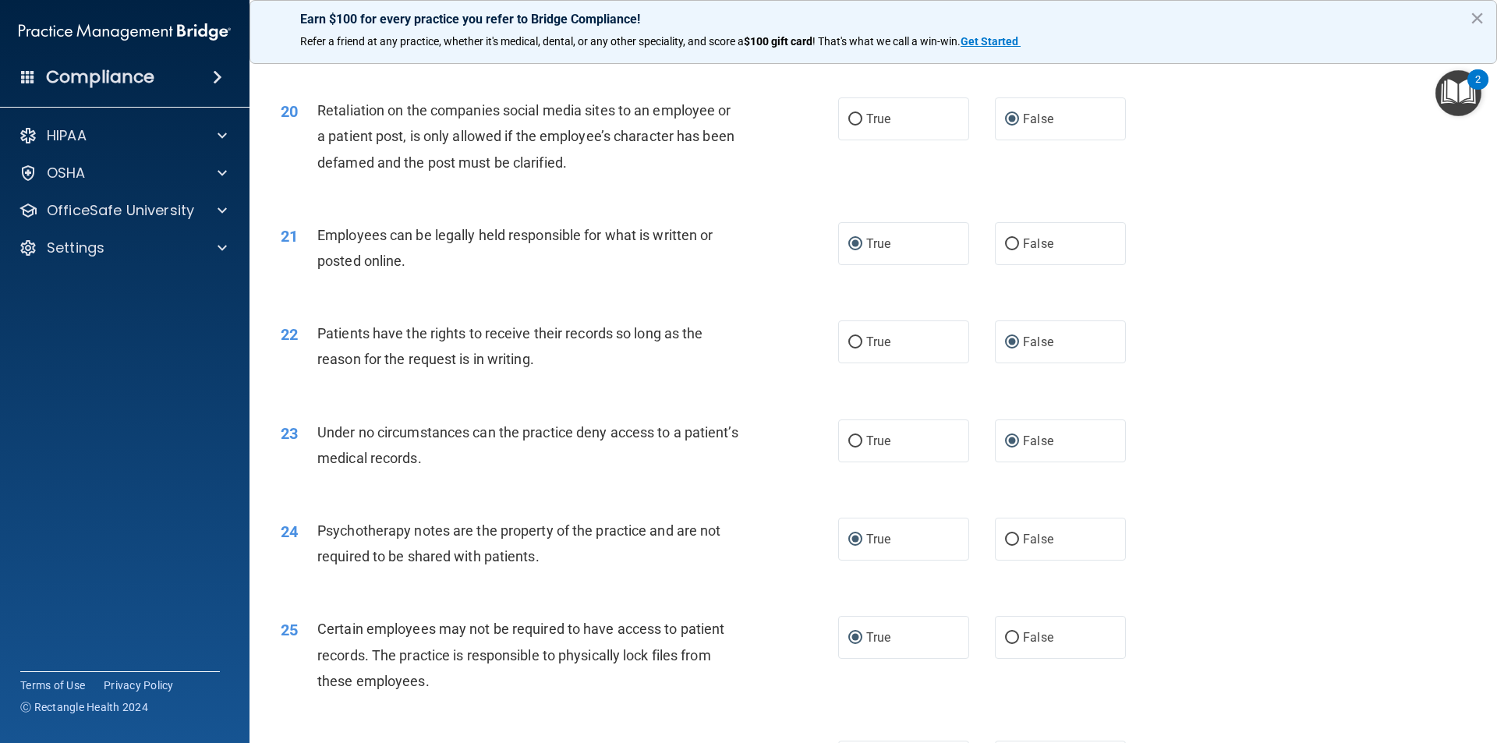
scroll to position [2651, 0]
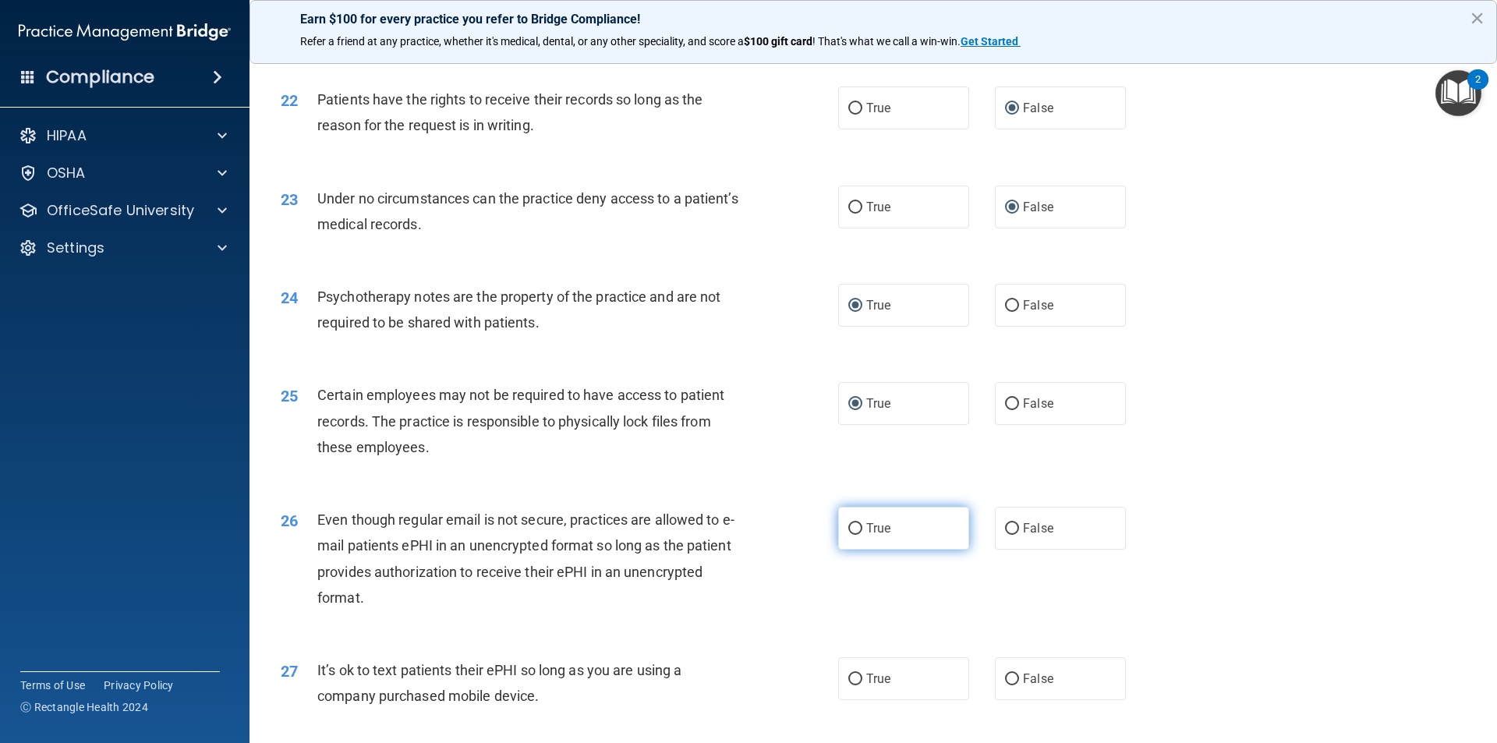
click at [855, 535] on input "True" at bounding box center [855, 529] width 14 height 12
click at [996, 700] on label "False" at bounding box center [1060, 678] width 131 height 43
click at [1005, 685] on input "False" at bounding box center [1012, 680] width 14 height 12
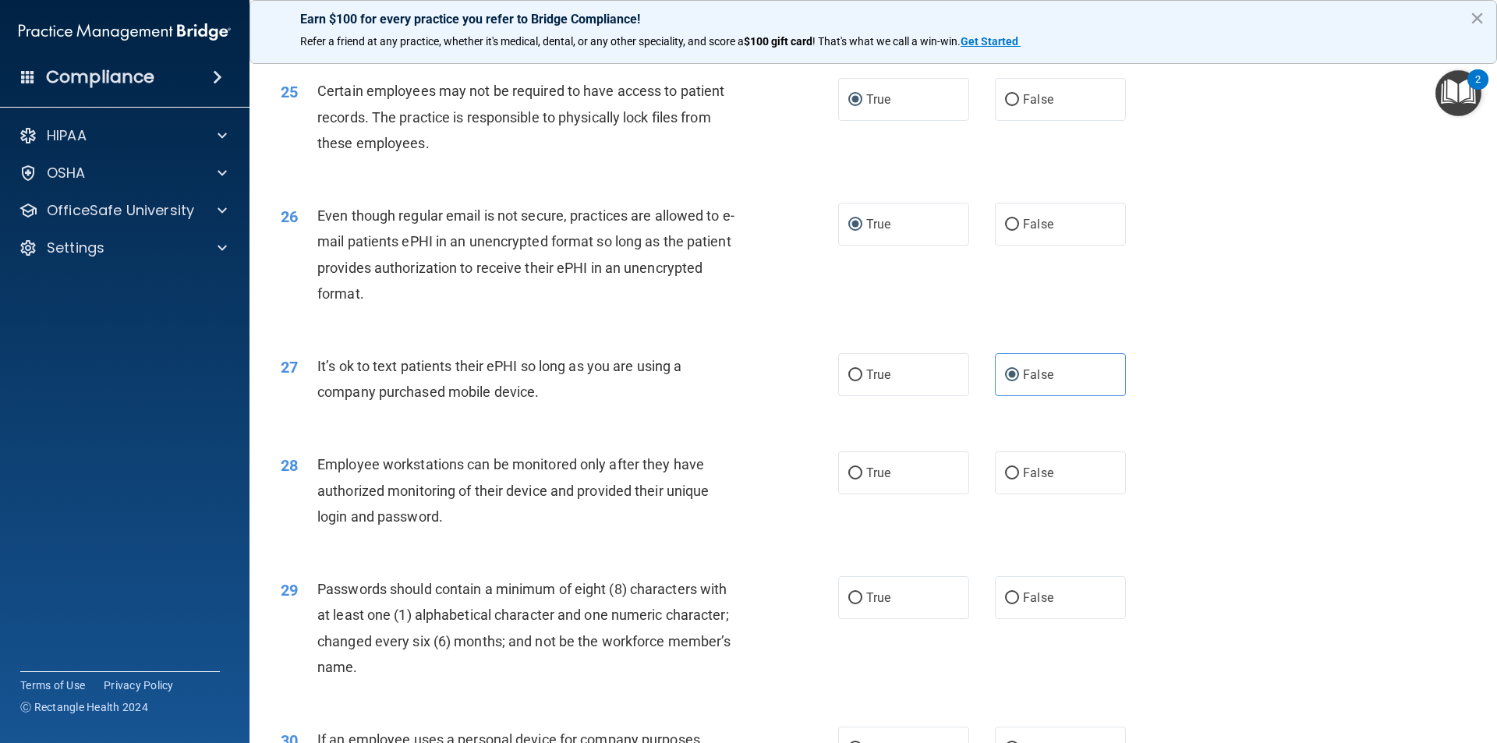
scroll to position [2963, 0]
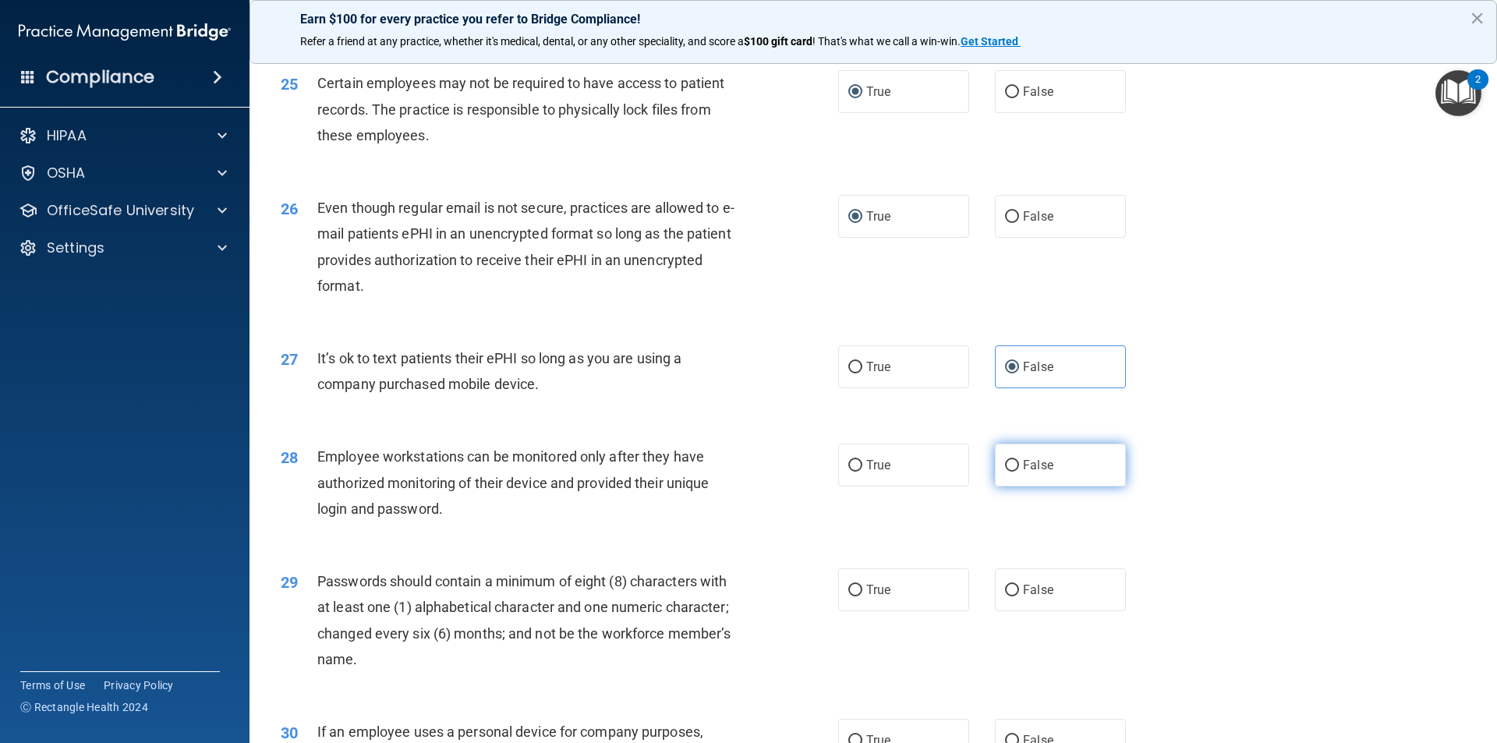
click at [1005, 472] on input "False" at bounding box center [1012, 466] width 14 height 12
click at [850, 596] on input "True" at bounding box center [855, 591] width 14 height 12
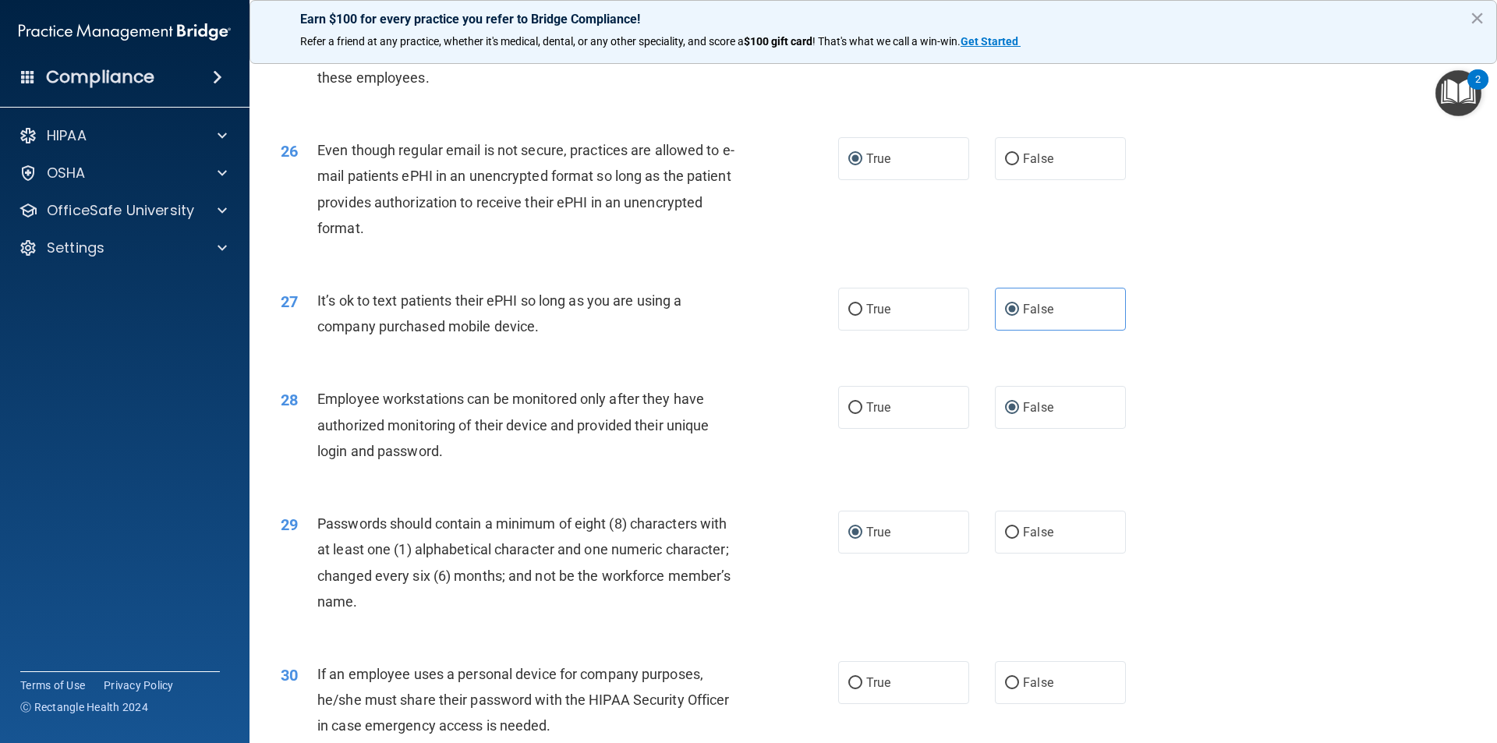
scroll to position [3119, 0]
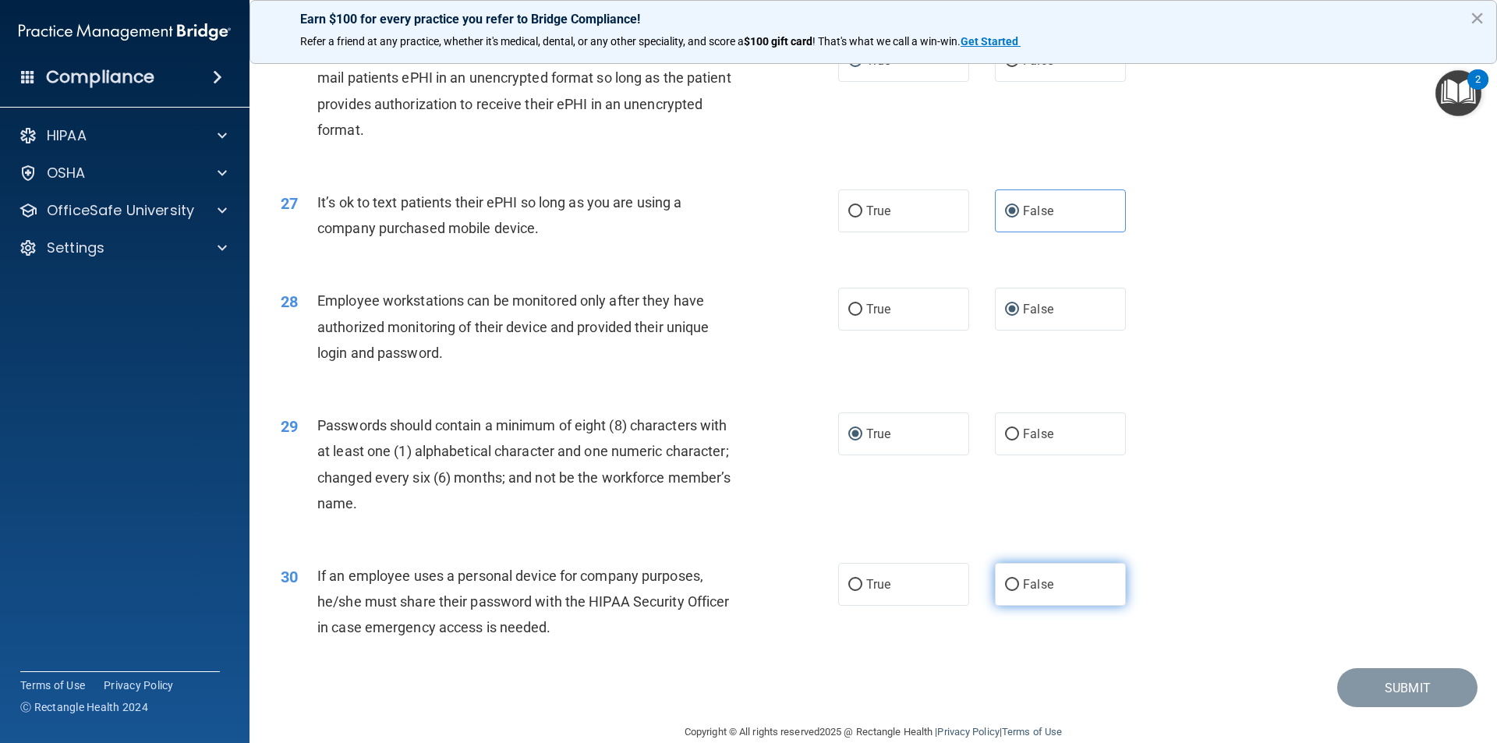
click at [1005, 591] on input "False" at bounding box center [1012, 585] width 14 height 12
click at [1394, 708] on button "Submit" at bounding box center [1407, 688] width 140 height 40
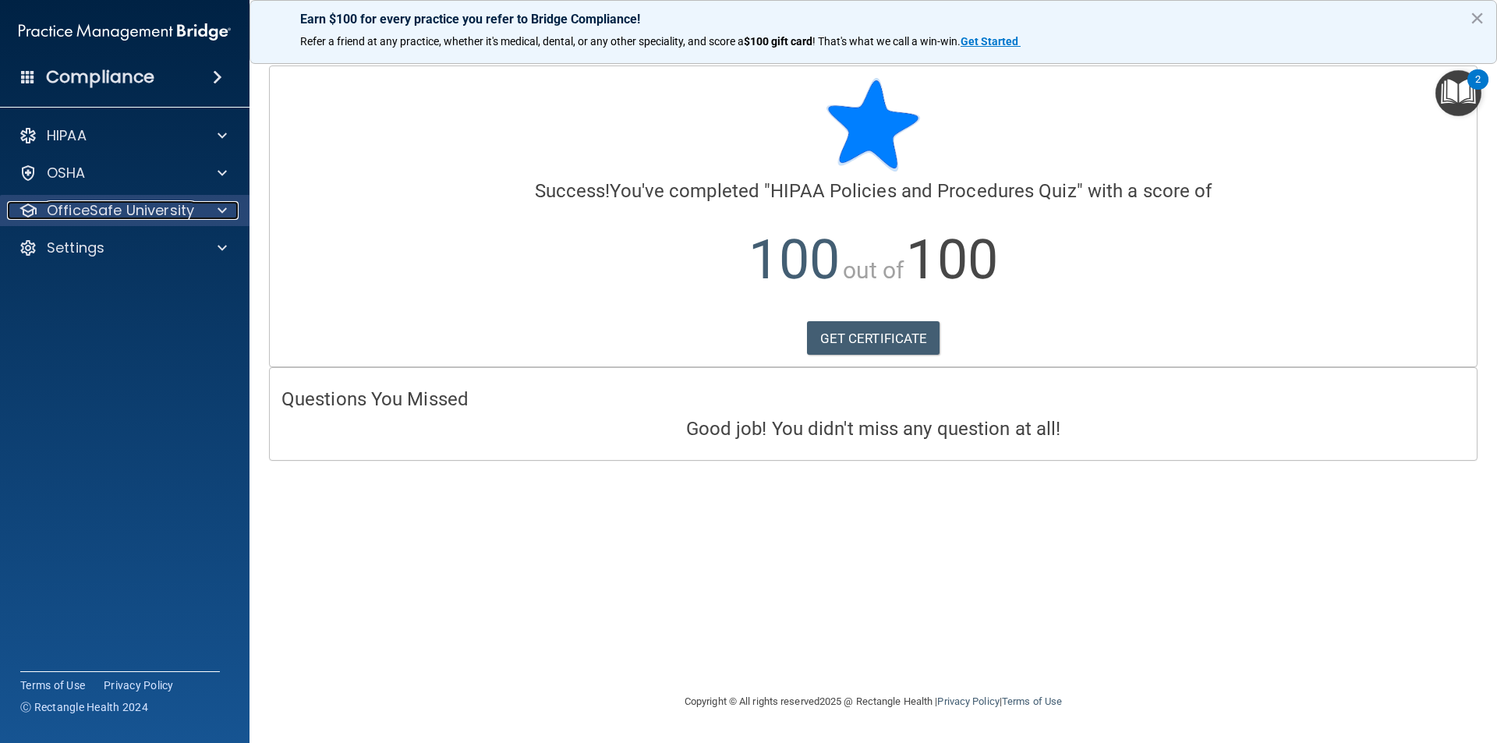
click at [134, 214] on p "OfficeSafe University" at bounding box center [120, 210] width 147 height 19
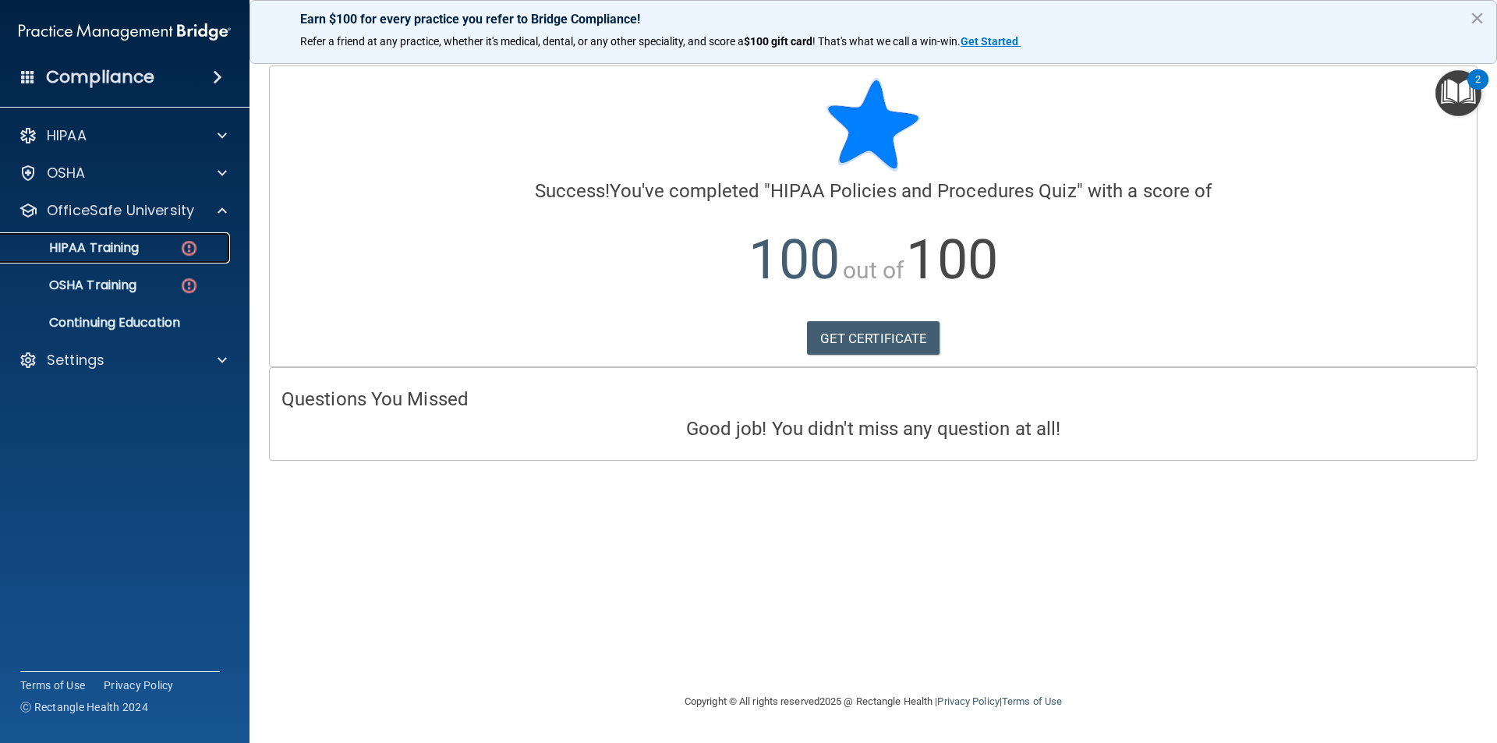
click at [124, 252] on p "HIPAA Training" at bounding box center [74, 248] width 129 height 16
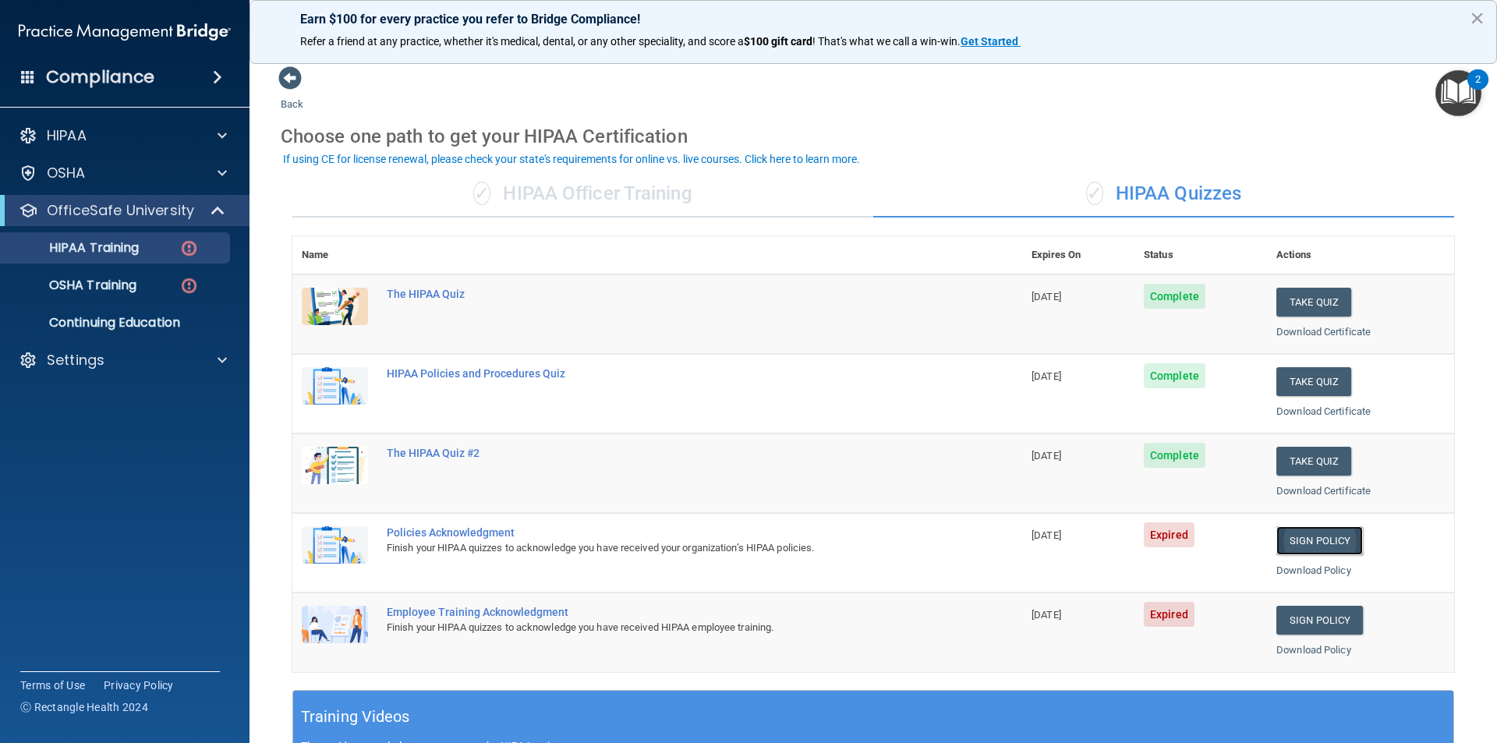
click at [1286, 537] on link "Sign Policy" at bounding box center [1319, 540] width 87 height 29
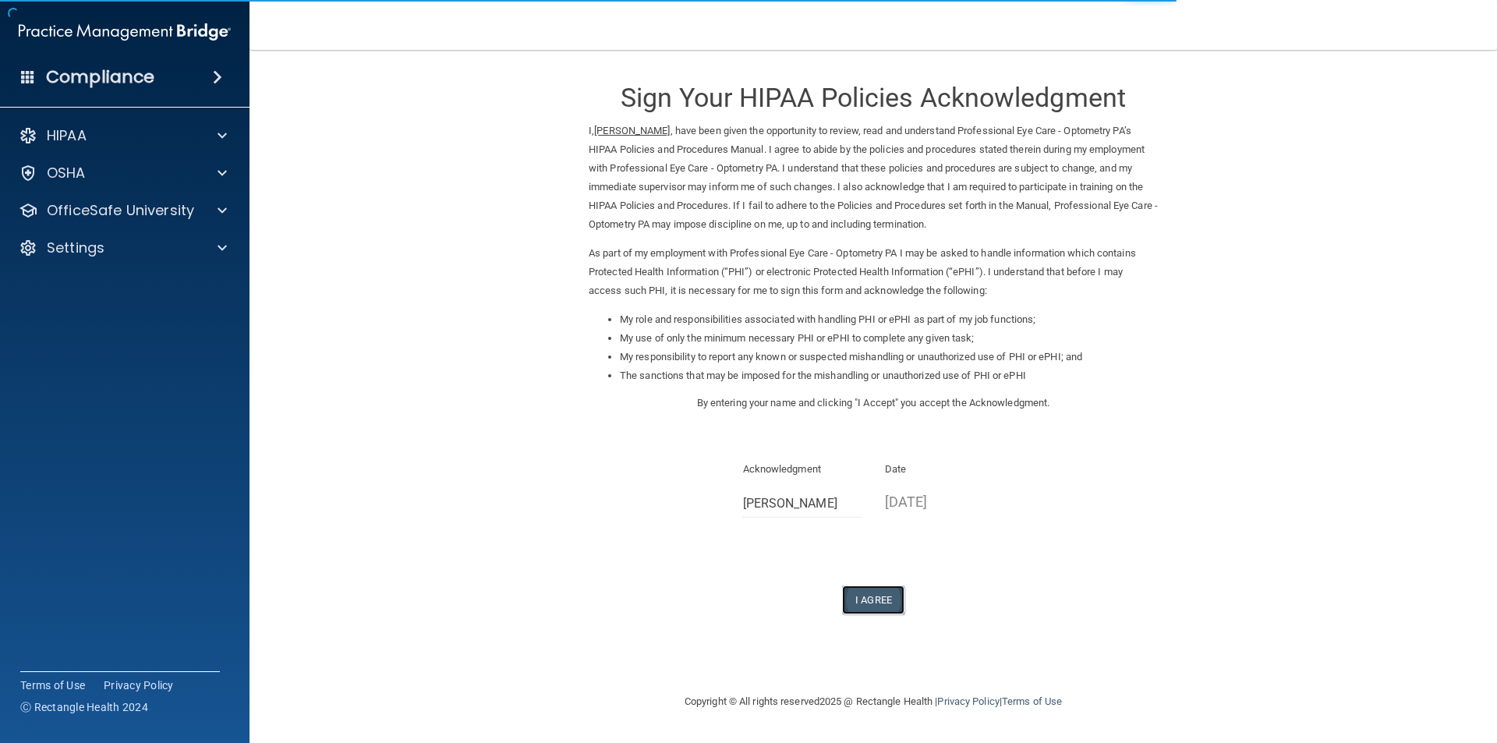
drag, startPoint x: 882, startPoint y: 601, endPoint x: 891, endPoint y: 605, distance: 10.1
click at [882, 603] on button "I Agree" at bounding box center [873, 600] width 62 height 29
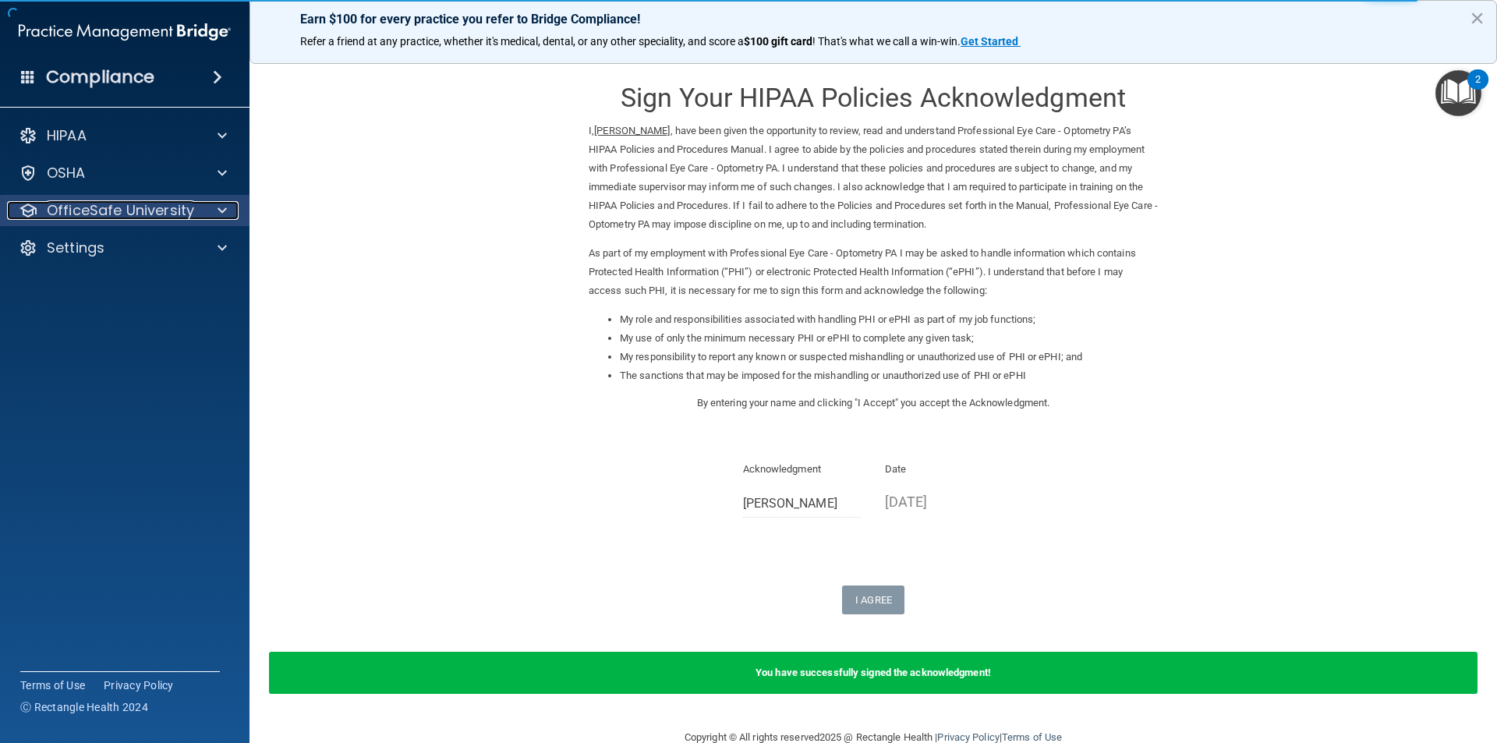
click at [112, 202] on p "OfficeSafe University" at bounding box center [120, 210] width 147 height 19
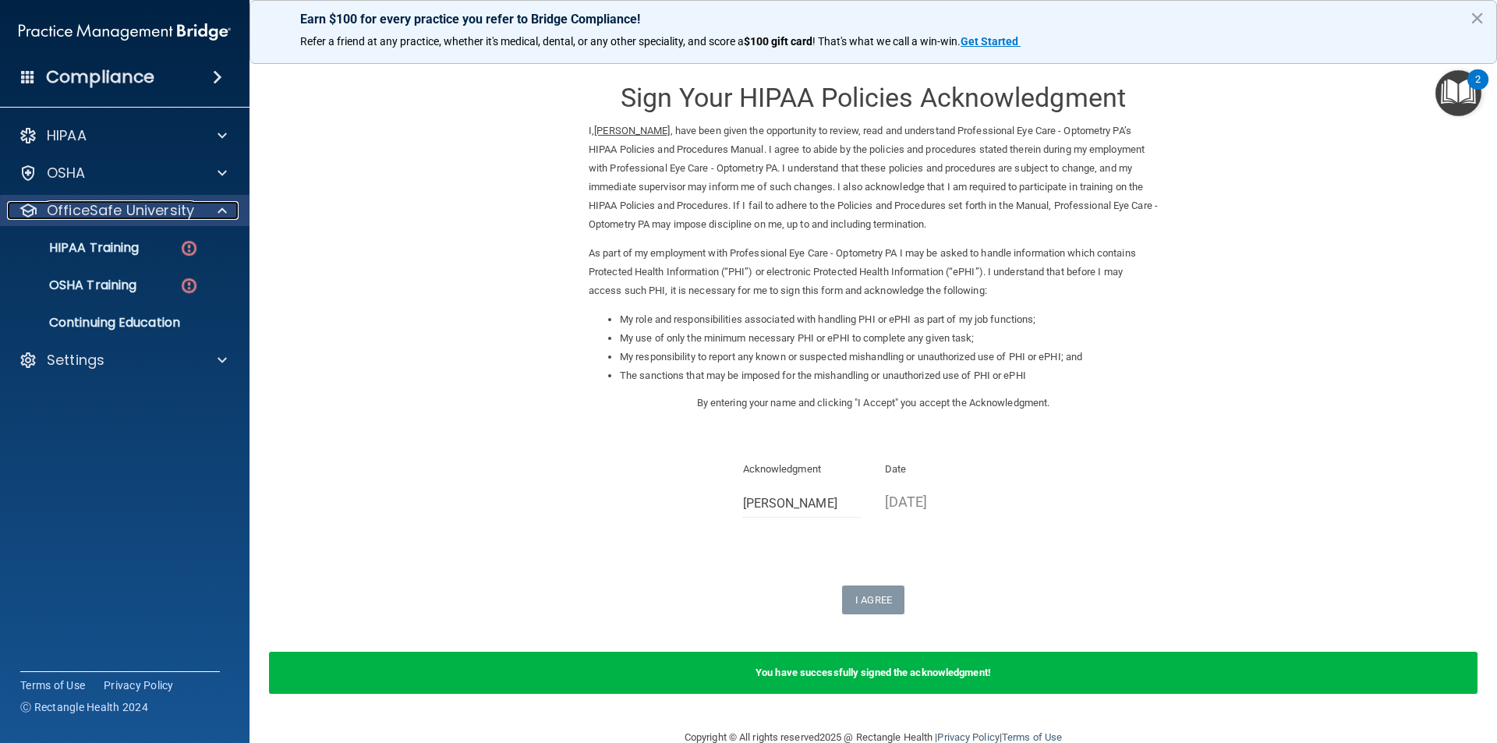
click at [96, 214] on p "OfficeSafe University" at bounding box center [120, 210] width 147 height 19
click at [178, 215] on p "OfficeSafe University" at bounding box center [120, 210] width 147 height 19
click at [119, 213] on p "OfficeSafe University" at bounding box center [120, 210] width 147 height 19
click at [126, 213] on p "OfficeSafe University" at bounding box center [120, 210] width 147 height 19
click at [123, 245] on p "HIPAA Training" at bounding box center [74, 248] width 129 height 16
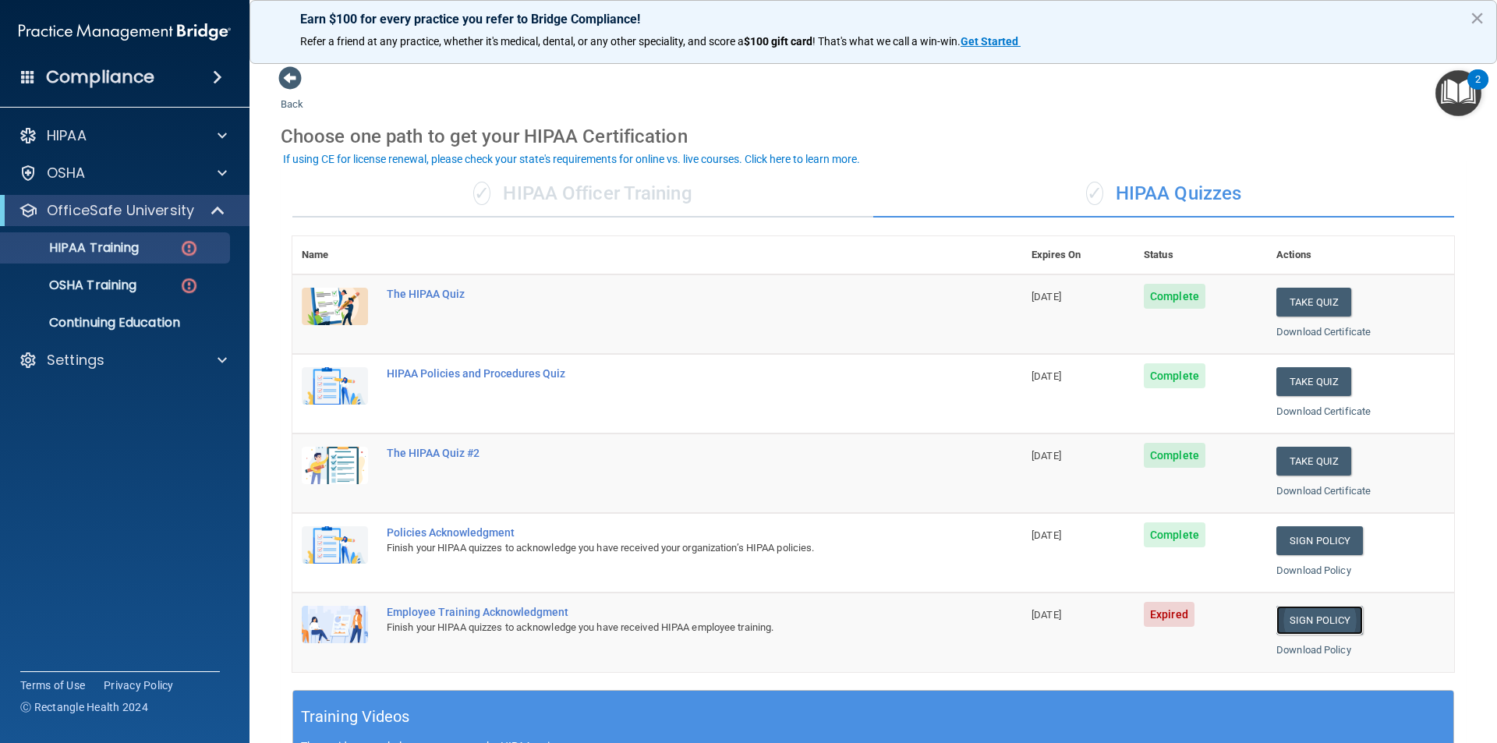
click at [1297, 620] on link "Sign Policy" at bounding box center [1319, 620] width 87 height 29
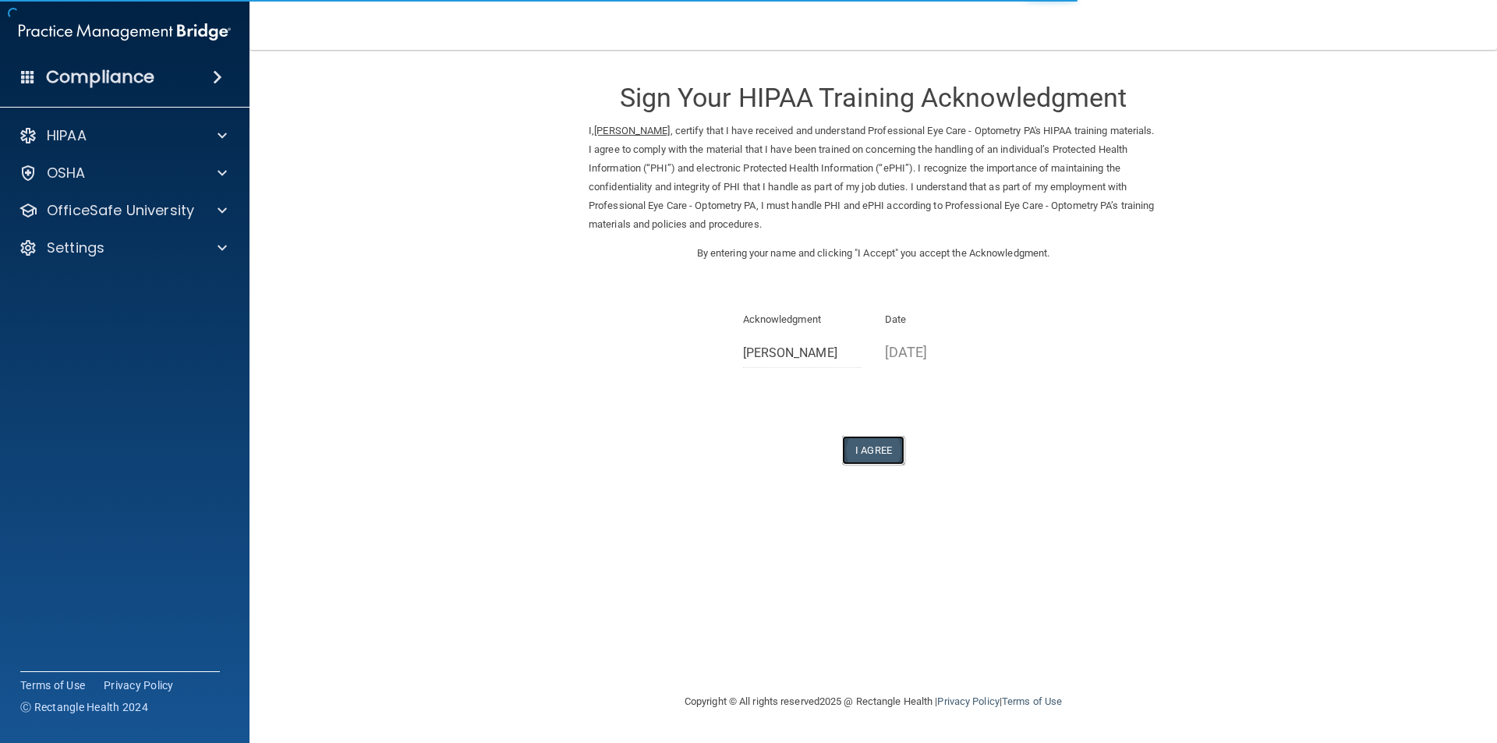
click at [858, 463] on button "I Agree" at bounding box center [873, 450] width 62 height 29
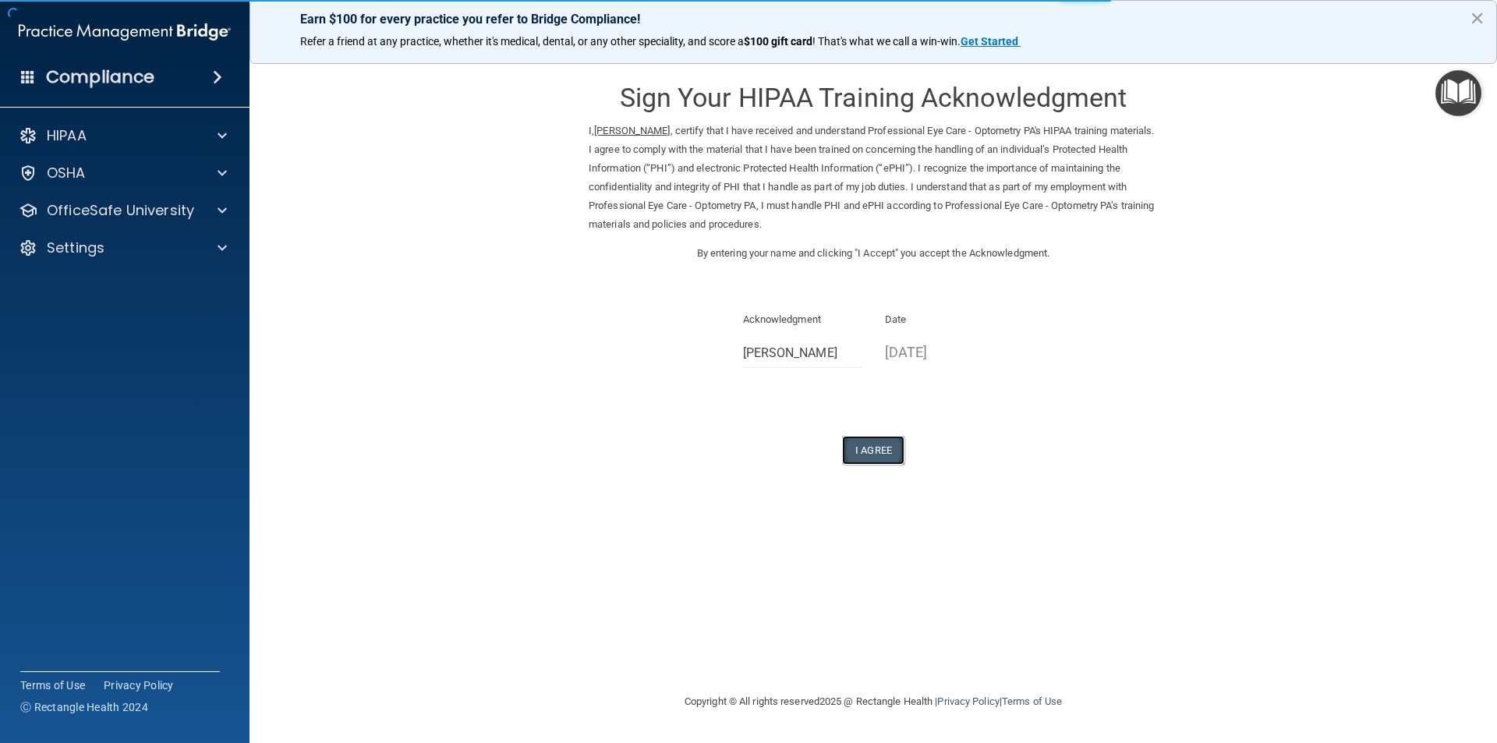
click at [854, 444] on button "I Agree" at bounding box center [873, 450] width 62 height 29
click at [865, 451] on button "I Agree" at bounding box center [873, 450] width 62 height 29
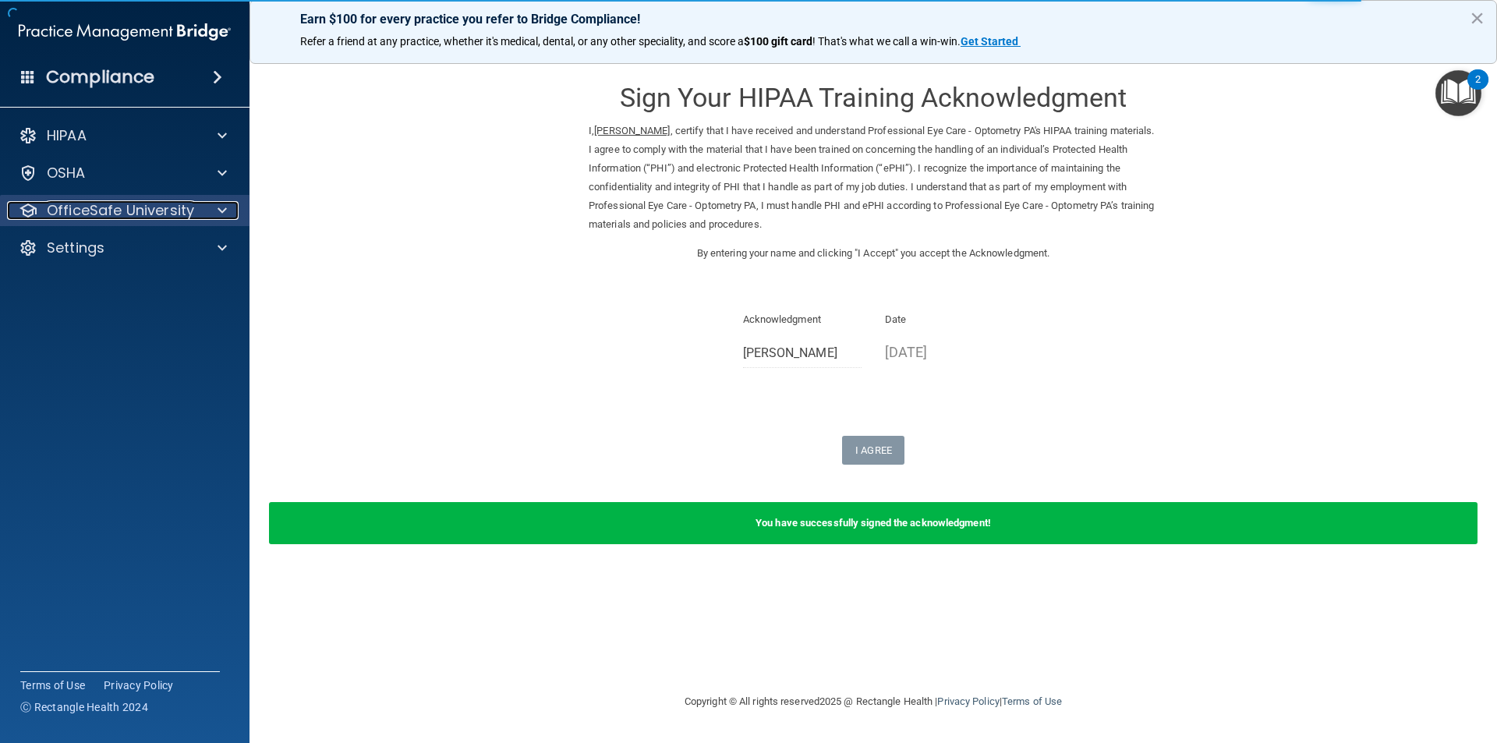
click at [151, 216] on p "OfficeSafe University" at bounding box center [120, 210] width 147 height 19
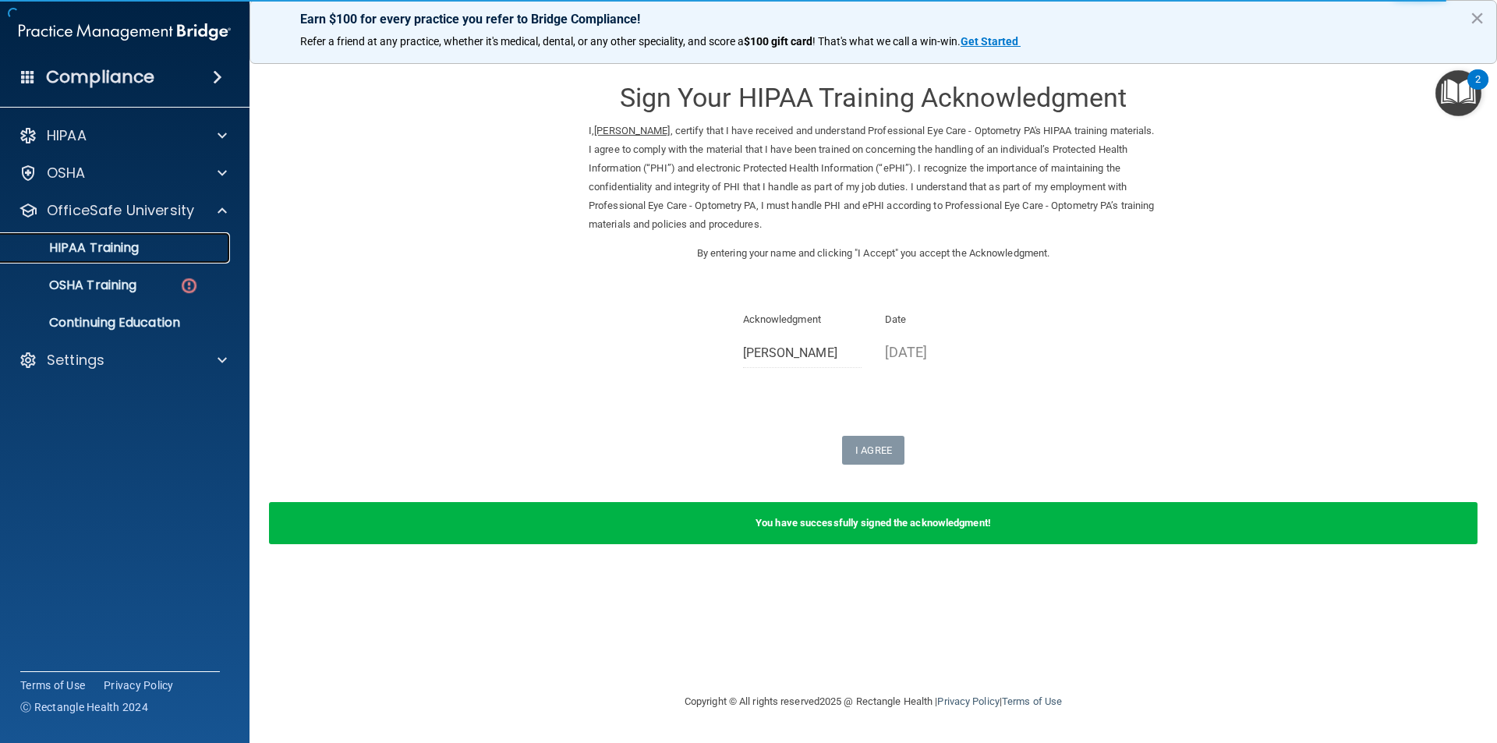
click at [156, 247] on div "HIPAA Training" at bounding box center [116, 248] width 213 height 16
